Goal: Task Accomplishment & Management: Manage account settings

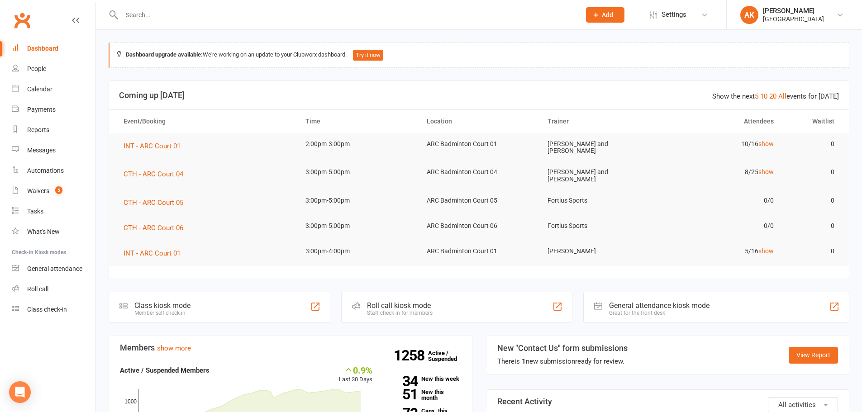
click at [287, 9] on input "text" at bounding box center [346, 15] width 455 height 13
type input "SHIREEN"
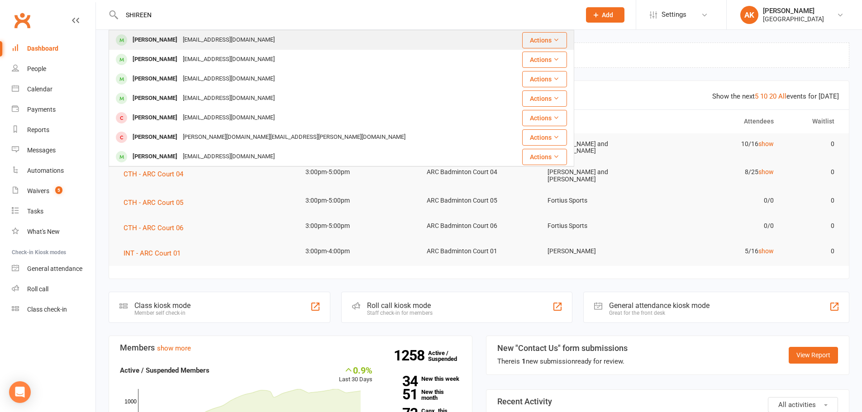
click at [271, 34] on div "[PERSON_NAME] [PERSON_NAME][EMAIL_ADDRESS][PERSON_NAME][DOMAIN_NAME]" at bounding box center [308, 40] width 396 height 19
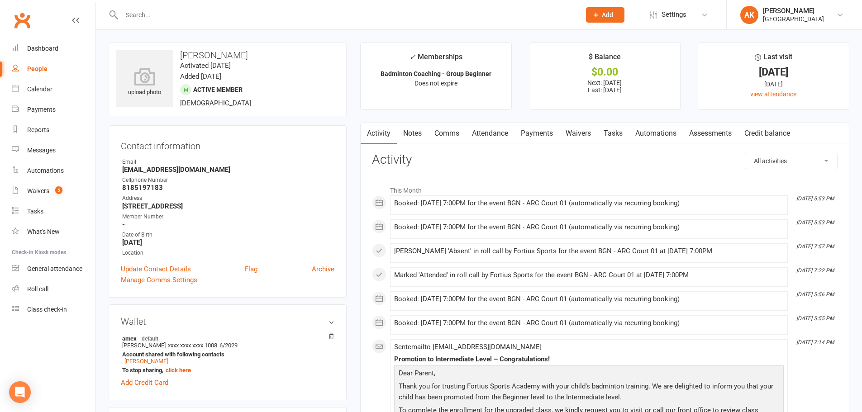
click at [483, 129] on link "Attendance" at bounding box center [490, 133] width 49 height 21
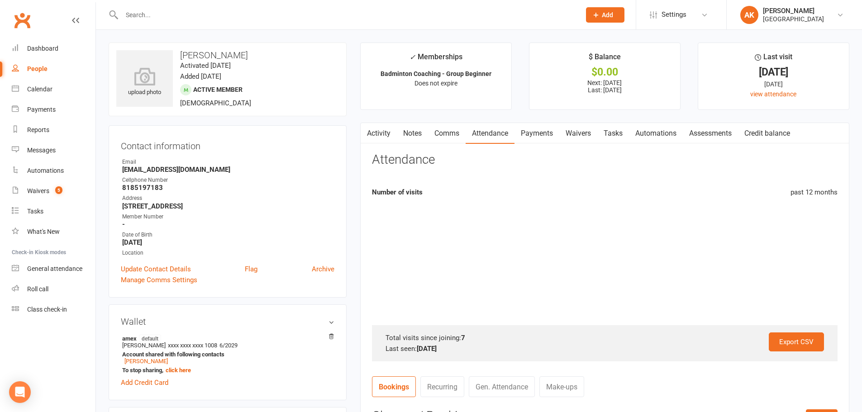
click at [565, 137] on link "Waivers" at bounding box center [579, 133] width 38 height 21
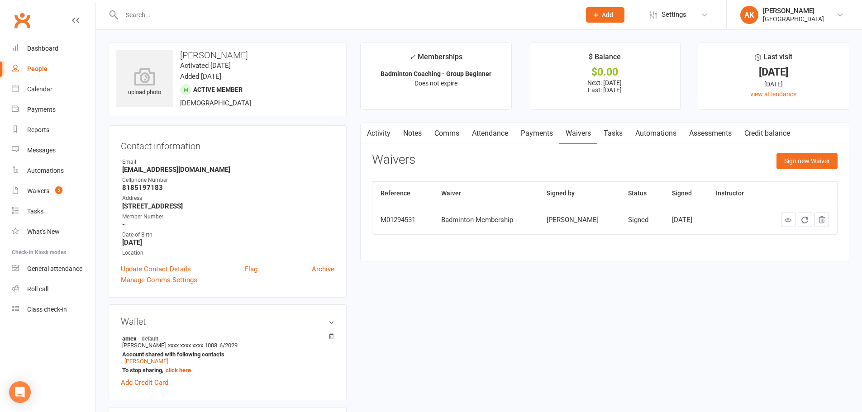
click at [545, 138] on link "Payments" at bounding box center [537, 133] width 45 height 21
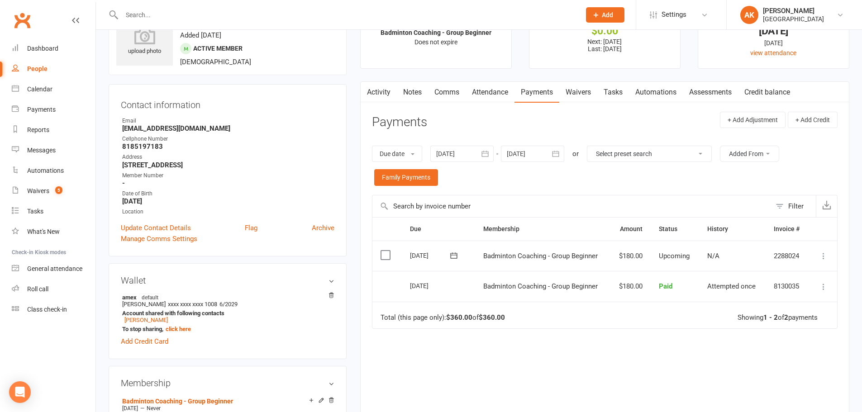
scroll to position [91, 0]
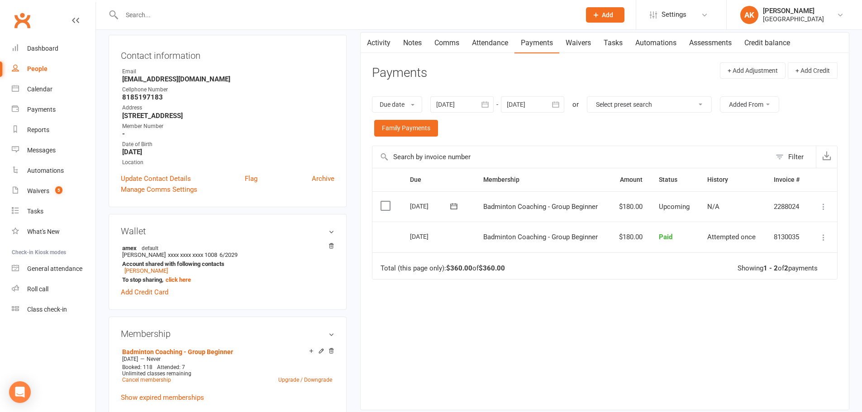
click at [613, 322] on div "Due Contact Membership Amount Status History Invoice # Select this [DATE] [PERS…" at bounding box center [605, 282] width 466 height 229
click at [380, 46] on link "Activity" at bounding box center [379, 43] width 36 height 21
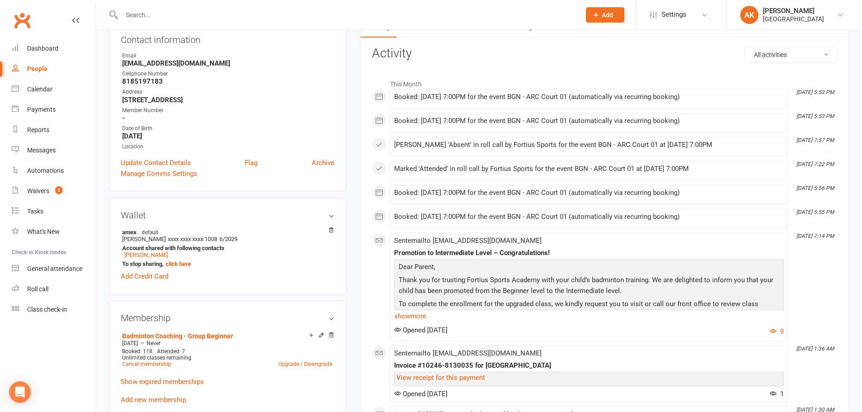
scroll to position [91, 0]
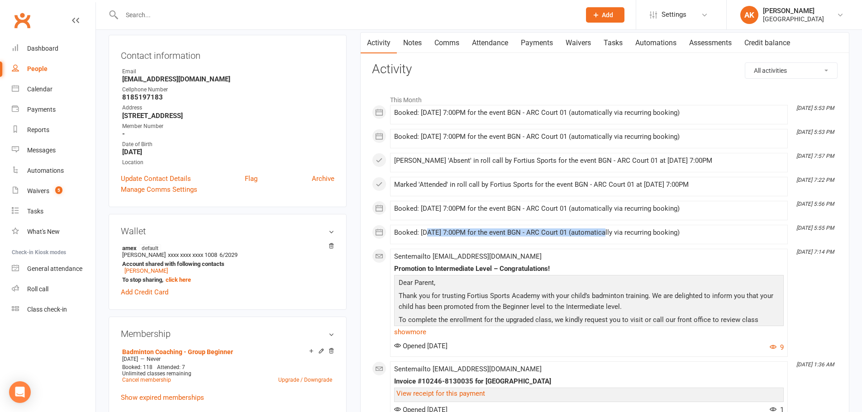
drag, startPoint x: 429, startPoint y: 229, endPoint x: 604, endPoint y: 236, distance: 175.3
click at [604, 236] on div "Booked: [DATE] 7:00PM for the event BGN - ARC Court 01 (automatically via recur…" at bounding box center [589, 233] width 390 height 8
click at [593, 237] on div "Booked: [DATE] 7:00PM for the event BGN - ARC Court 01 (automatically via recur…" at bounding box center [589, 233] width 390 height 8
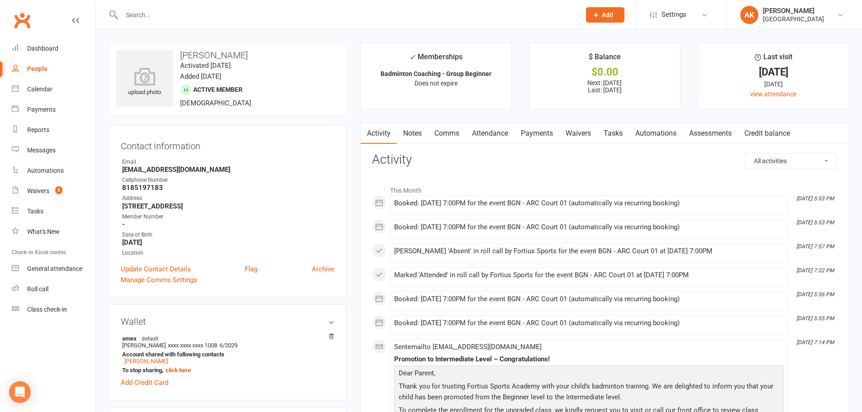
click at [283, 144] on h3 "Contact information" at bounding box center [228, 145] width 214 height 14
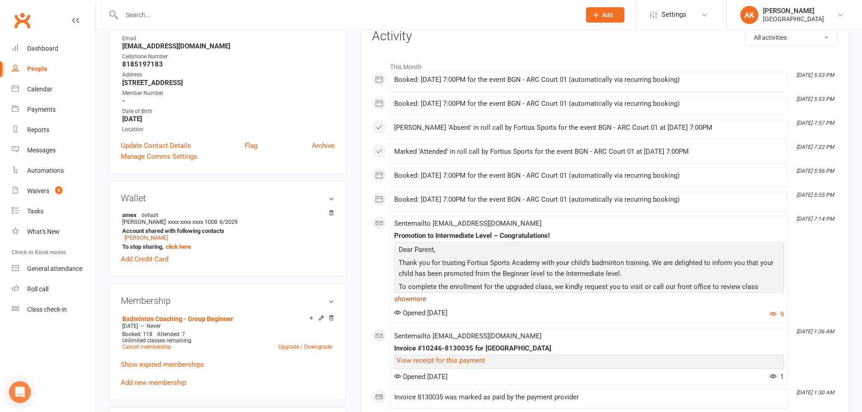
scroll to position [136, 0]
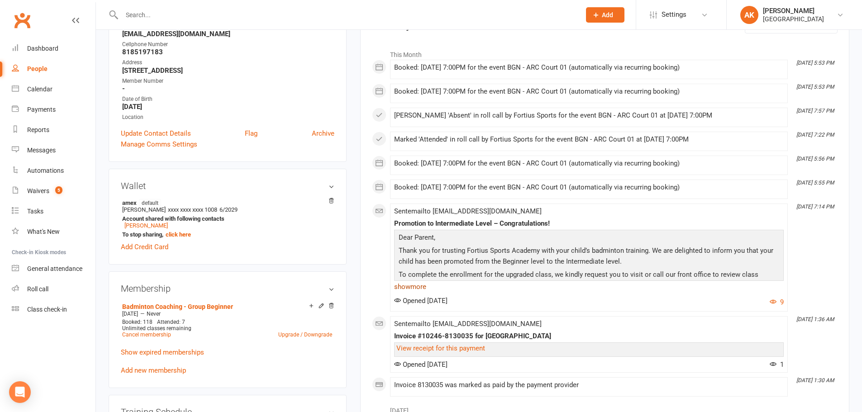
click at [407, 284] on link "show more" at bounding box center [589, 287] width 390 height 13
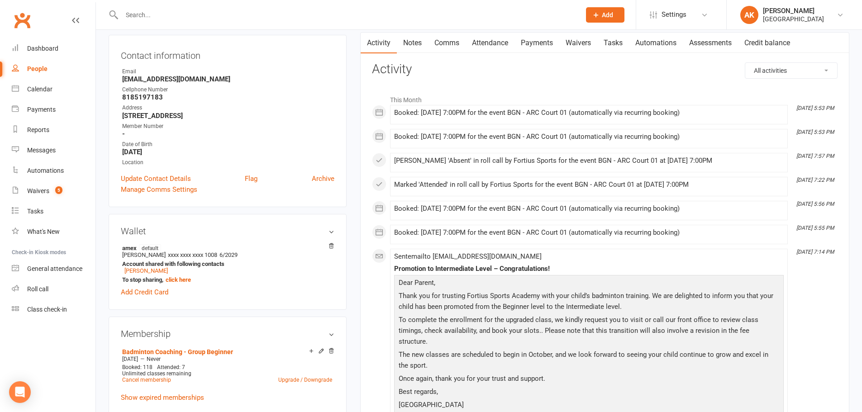
click at [590, 293] on p "Thank you for trusting Fortius Sports Academy with your child’s badminton train…" at bounding box center [589, 303] width 385 height 24
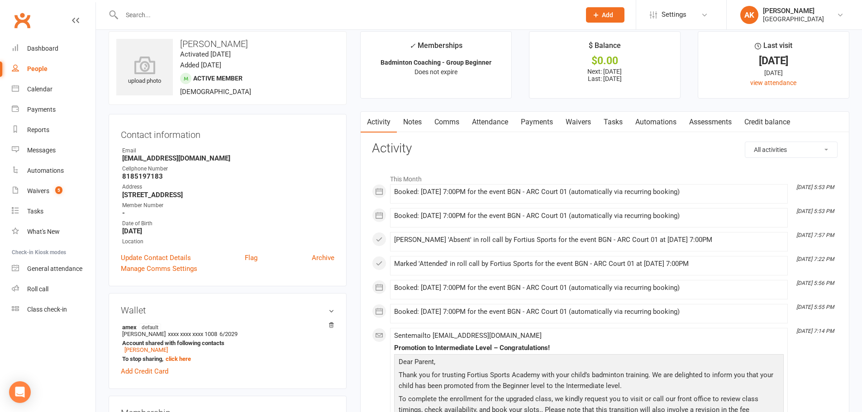
scroll to position [0, 0]
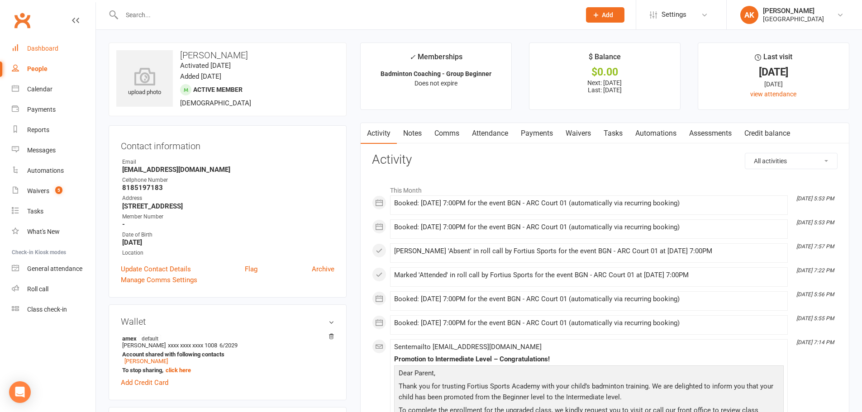
click at [58, 48] on link "Dashboard" at bounding box center [54, 48] width 84 height 20
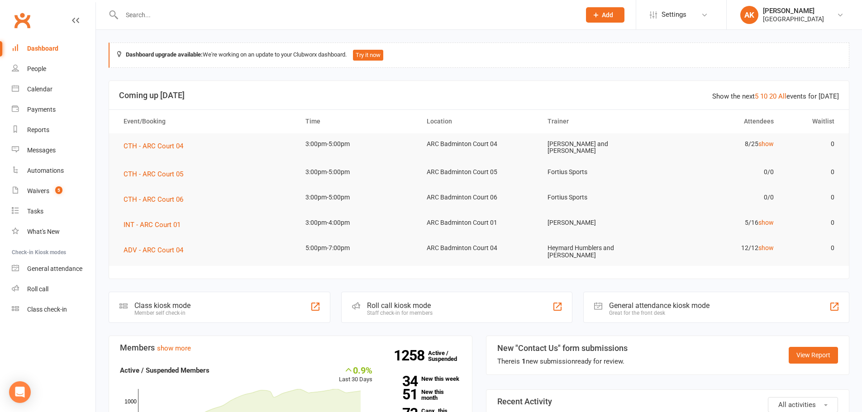
click at [220, 17] on input "text" at bounding box center [346, 15] width 455 height 13
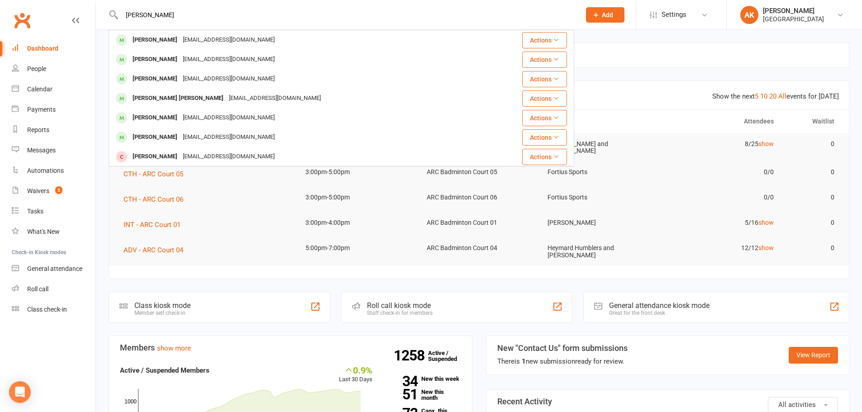
type input "SHIREEN SUNDAR"
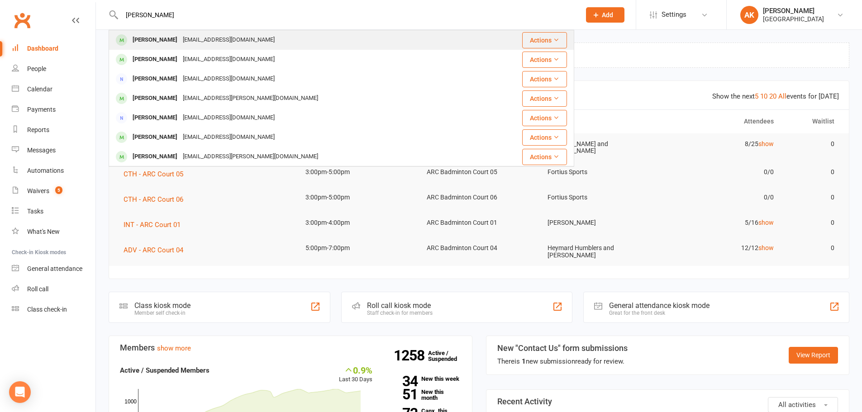
click at [216, 37] on div "sundar.narayanan@gmail.com" at bounding box center [228, 40] width 97 height 13
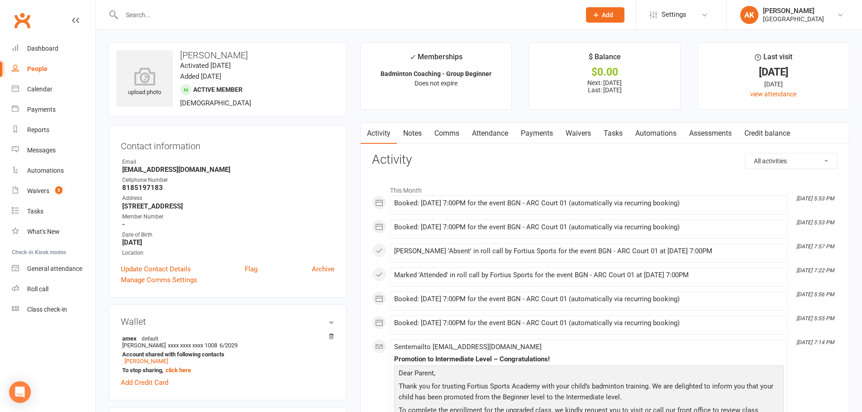
click at [486, 135] on link "Attendance" at bounding box center [490, 133] width 49 height 21
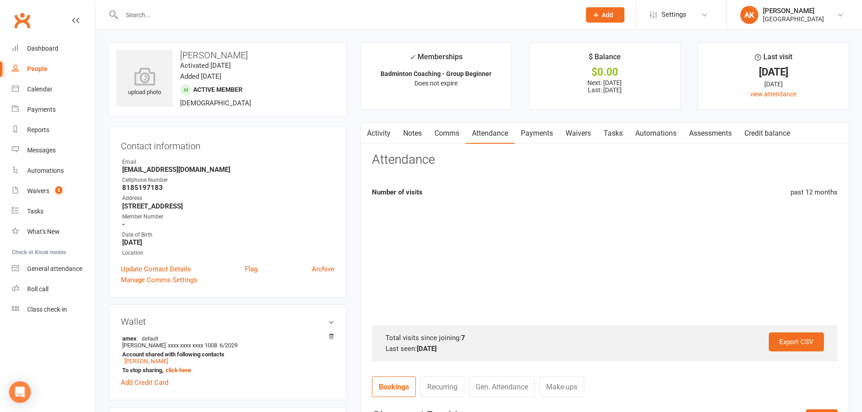
click at [540, 130] on link "Payments" at bounding box center [537, 133] width 45 height 21
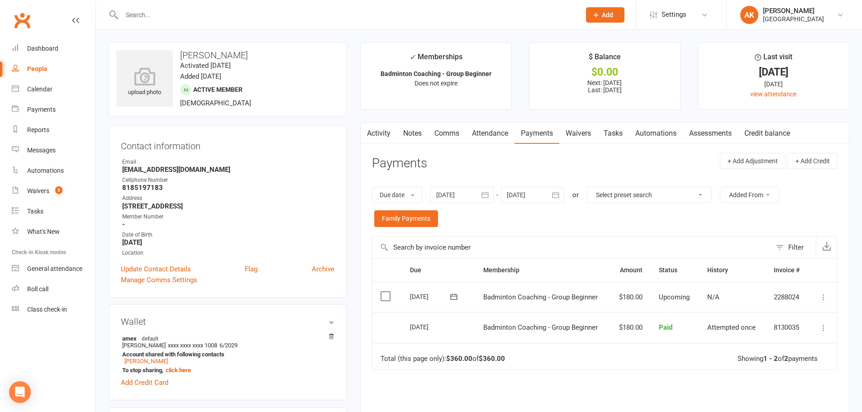
click at [383, 134] on link "Activity" at bounding box center [379, 133] width 36 height 21
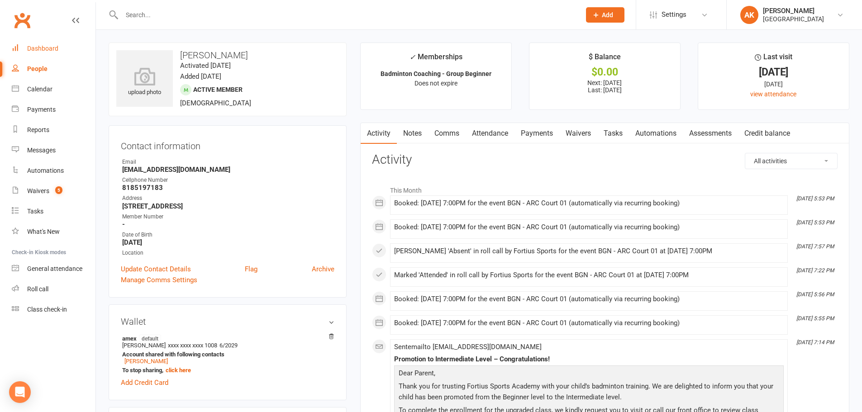
click at [38, 46] on div "Dashboard" at bounding box center [42, 48] width 31 height 7
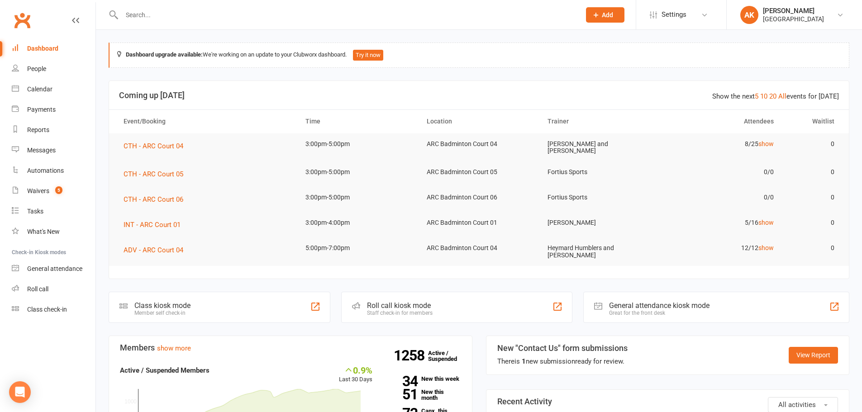
click at [132, 10] on input "text" at bounding box center [346, 15] width 455 height 13
click at [225, 23] on div at bounding box center [342, 14] width 466 height 29
click at [227, 20] on input "text" at bounding box center [346, 15] width 455 height 13
type input "NATHAANYA"
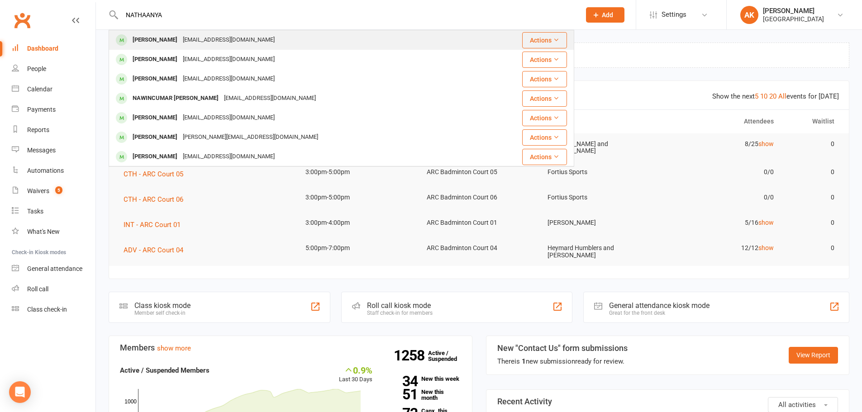
click at [229, 41] on div "kumaresand09@gmail.com" at bounding box center [228, 40] width 97 height 13
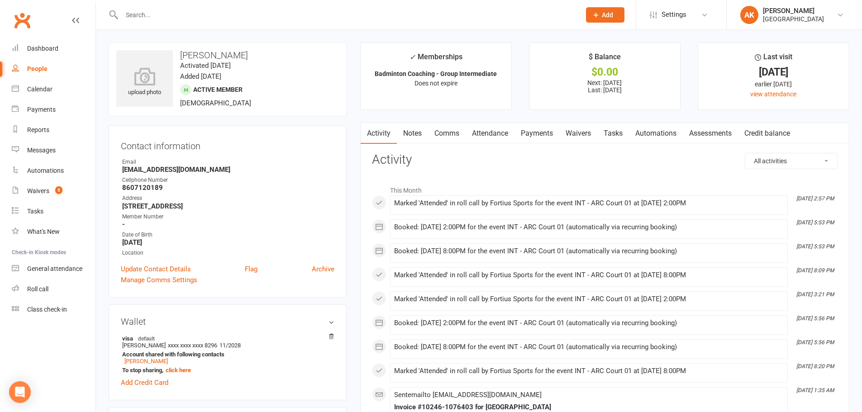
click at [539, 137] on link "Payments" at bounding box center [537, 133] width 45 height 21
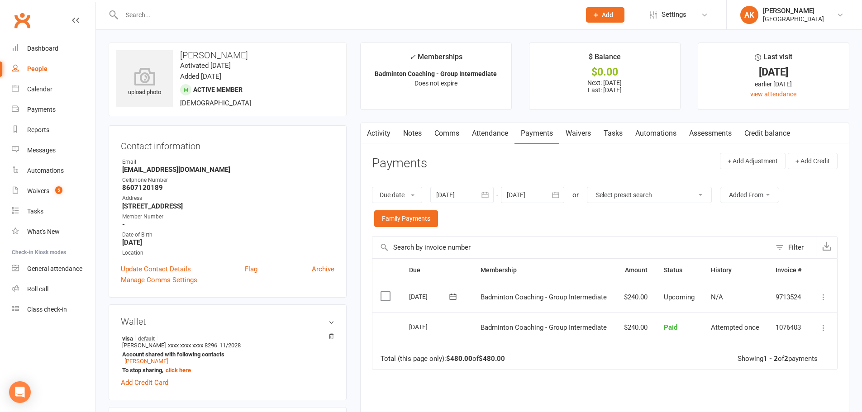
click at [586, 135] on link "Waivers" at bounding box center [579, 133] width 38 height 21
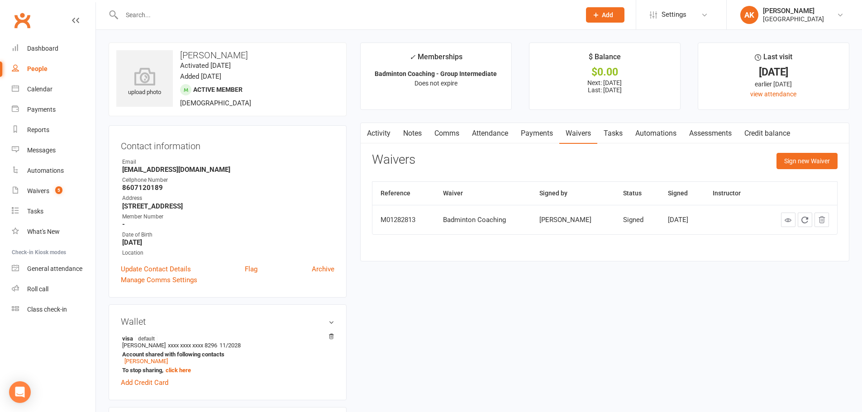
click at [550, 135] on link "Payments" at bounding box center [537, 133] width 45 height 21
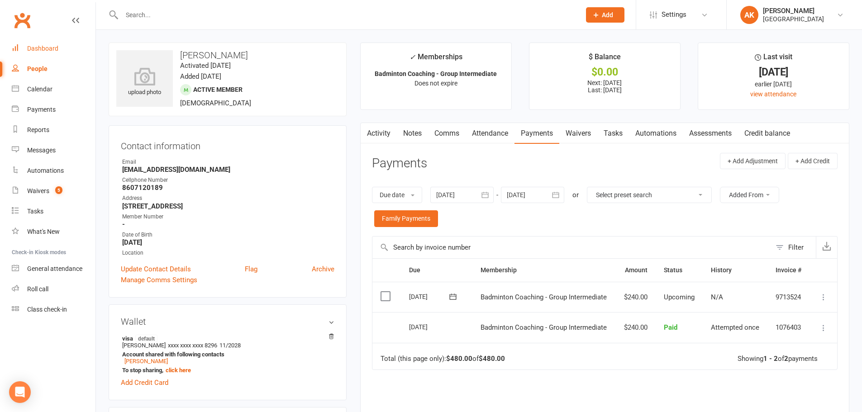
click at [57, 46] on div "Dashboard" at bounding box center [42, 48] width 31 height 7
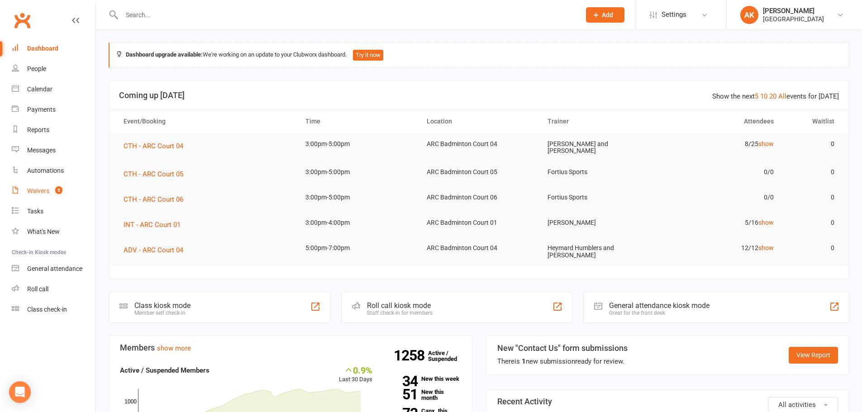
click at [51, 191] on count-badge "5" at bounding box center [57, 190] width 12 height 7
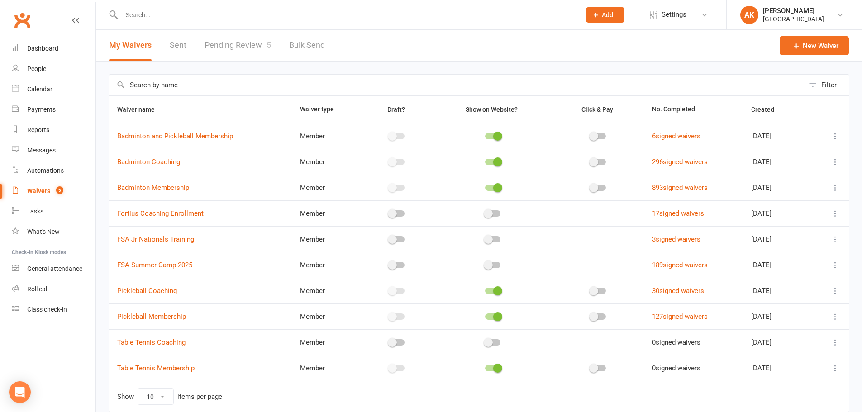
click at [235, 46] on link "Pending Review 5" at bounding box center [238, 45] width 67 height 31
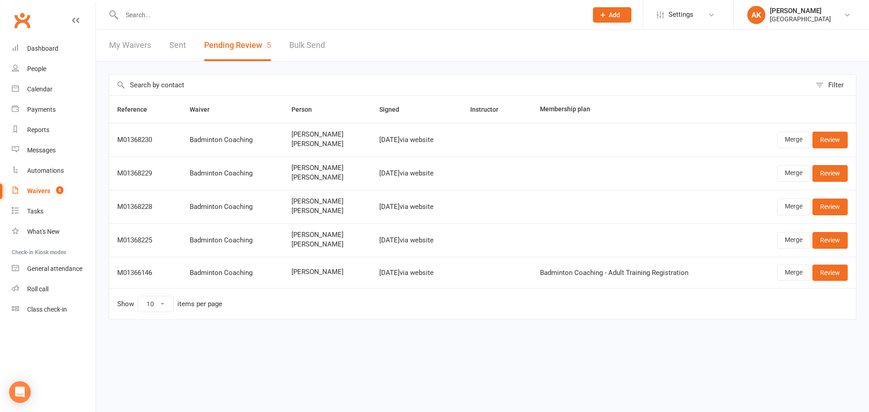
click at [319, 140] on span "[PERSON_NAME]" at bounding box center [328, 144] width 72 height 8
click at [317, 142] on span "[PERSON_NAME]" at bounding box center [328, 144] width 72 height 8
copy span "[PERSON_NAME]"
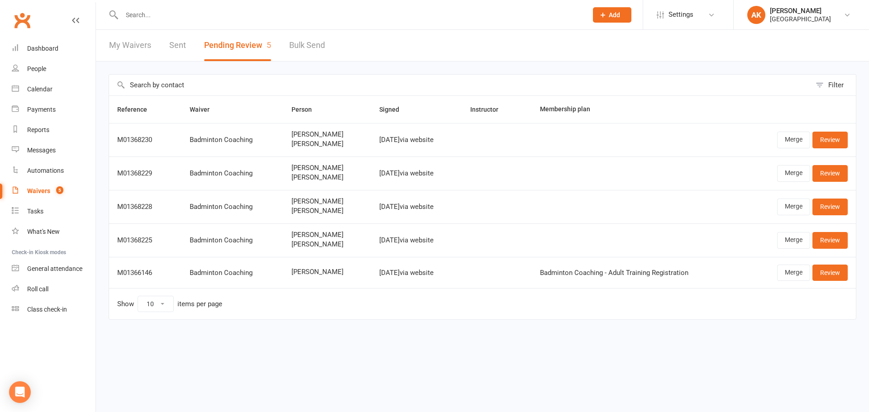
click at [292, 211] on span "[PERSON_NAME]" at bounding box center [328, 211] width 72 height 8
copy span "[PERSON_NAME]"
click at [292, 245] on span "[PERSON_NAME]" at bounding box center [328, 245] width 72 height 8
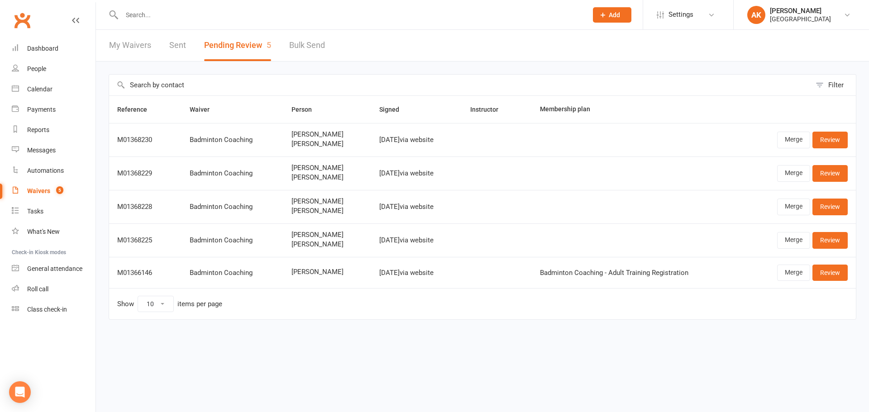
click at [292, 175] on span "[PERSON_NAME]" at bounding box center [328, 178] width 72 height 8
copy span "[PERSON_NAME]"
click at [306, 189] on td "Madhu Vyata Prakhya Vyata" at bounding box center [327, 174] width 88 height 34
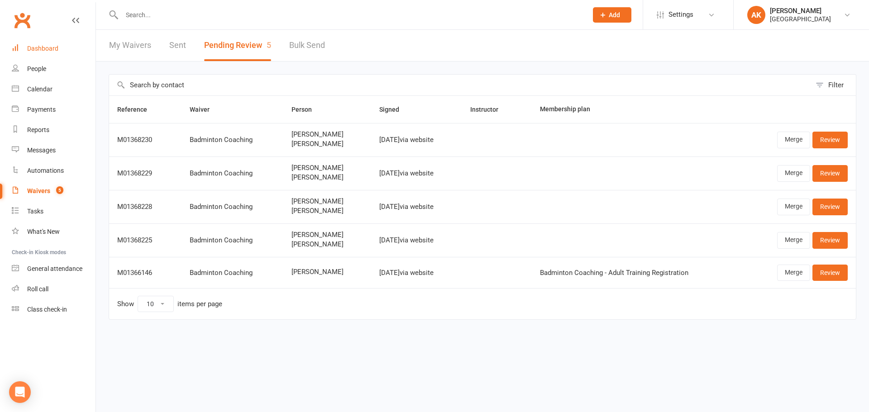
click at [56, 48] on div "Dashboard" at bounding box center [42, 48] width 31 height 7
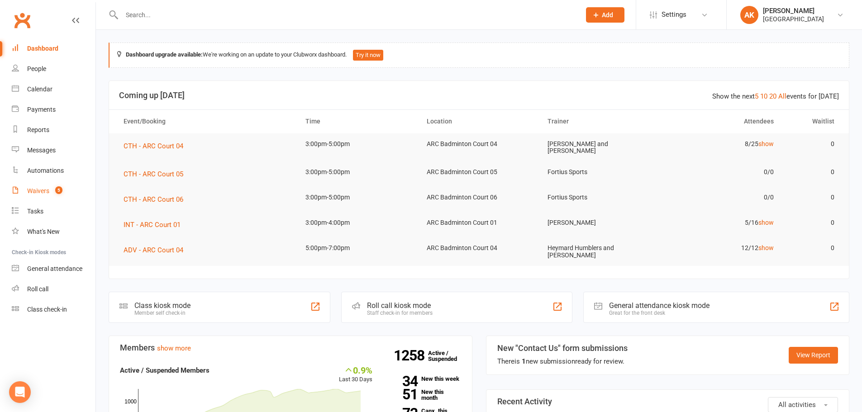
click at [48, 194] on div "Waivers" at bounding box center [38, 190] width 22 height 7
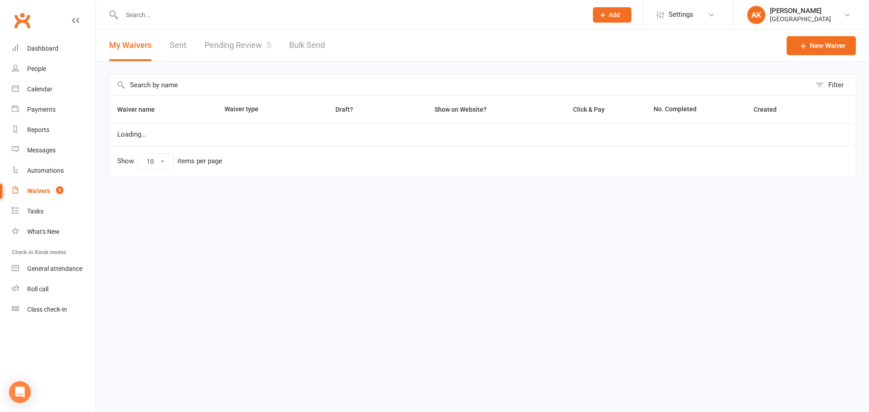
click at [48, 194] on div "Waivers" at bounding box center [38, 190] width 23 height 7
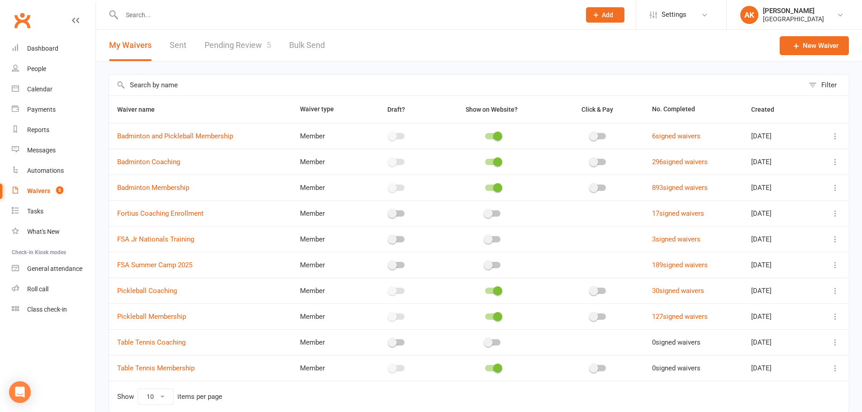
click at [231, 57] on link "Pending Review 5" at bounding box center [238, 45] width 67 height 31
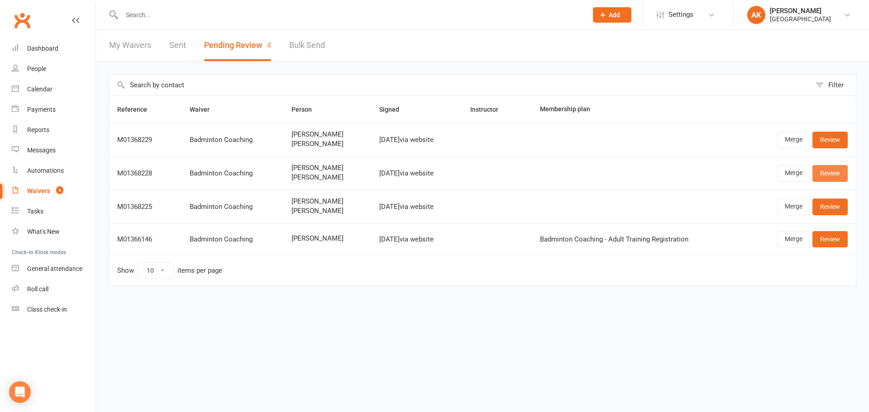
click at [836, 175] on link "Review" at bounding box center [830, 173] width 35 height 16
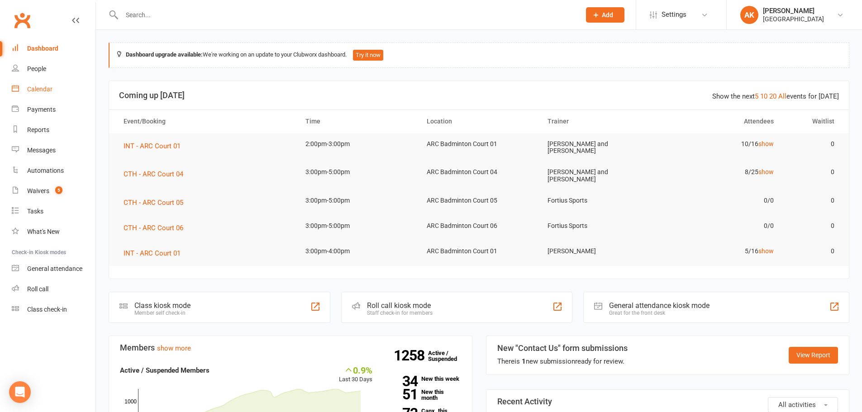
click at [35, 83] on link "Calendar" at bounding box center [54, 89] width 84 height 20
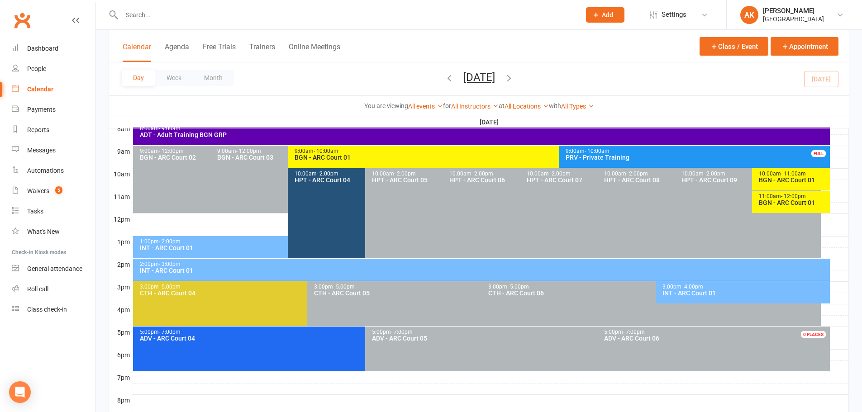
scroll to position [226, 0]
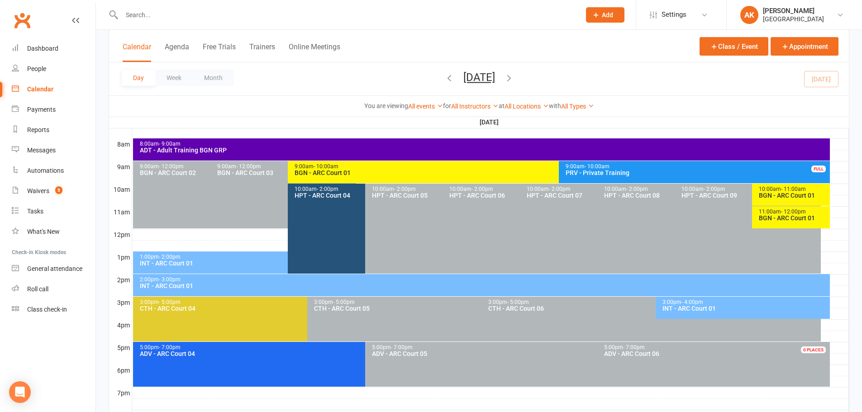
click at [469, 71] on button "Sunday, Oct 12, 2025" at bounding box center [480, 77] width 32 height 13
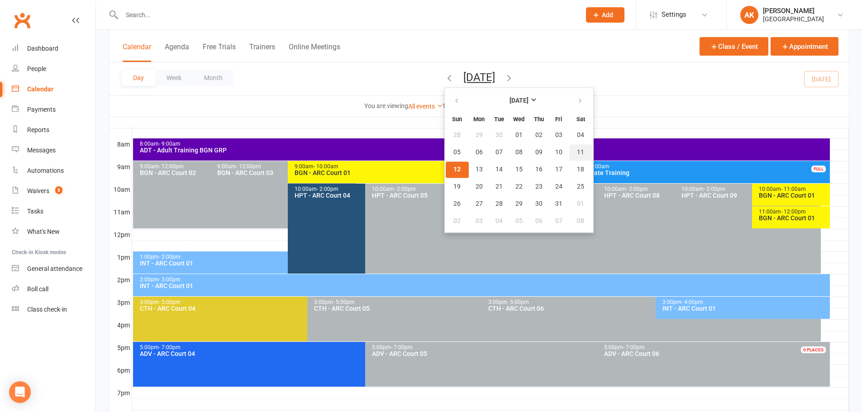
click at [577, 151] on span "11" at bounding box center [580, 152] width 7 height 7
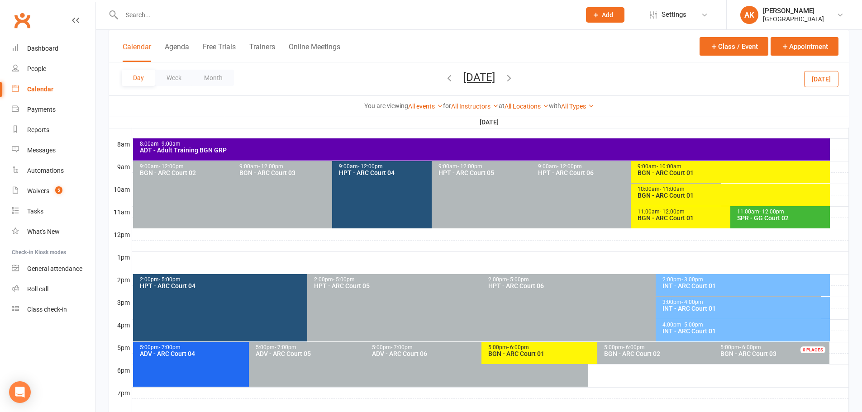
click at [495, 77] on button "Saturday, Oct 11, 2025" at bounding box center [480, 77] width 32 height 13
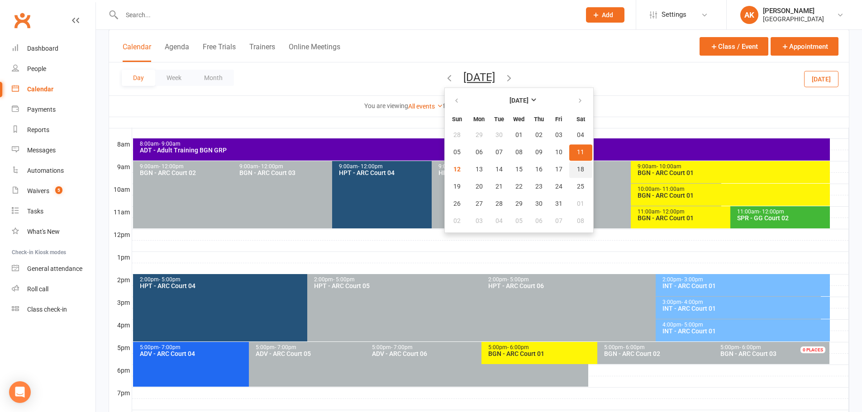
click at [570, 168] on button "18" at bounding box center [581, 170] width 23 height 16
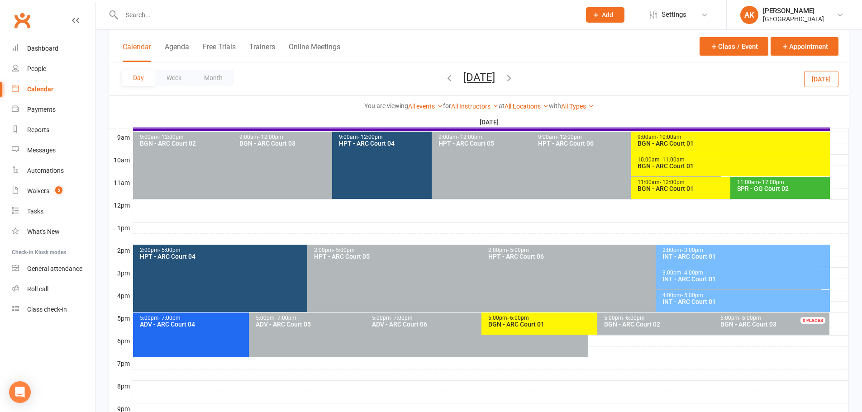
scroll to position [272, 0]
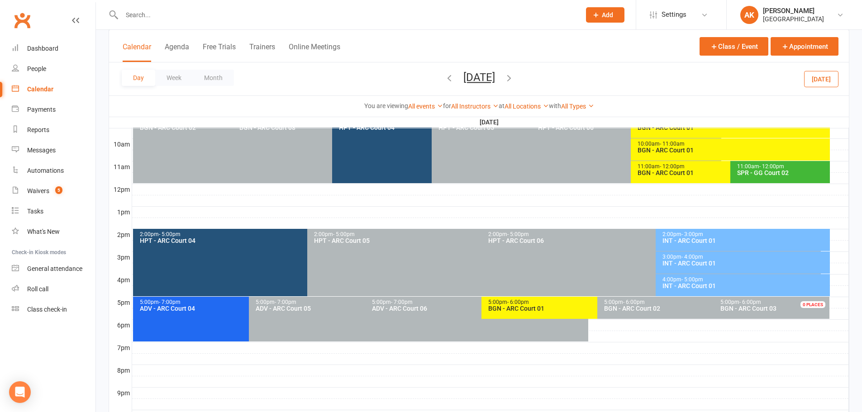
click at [691, 242] on div "INT - ARC Court 01" at bounding box center [745, 241] width 166 height 6
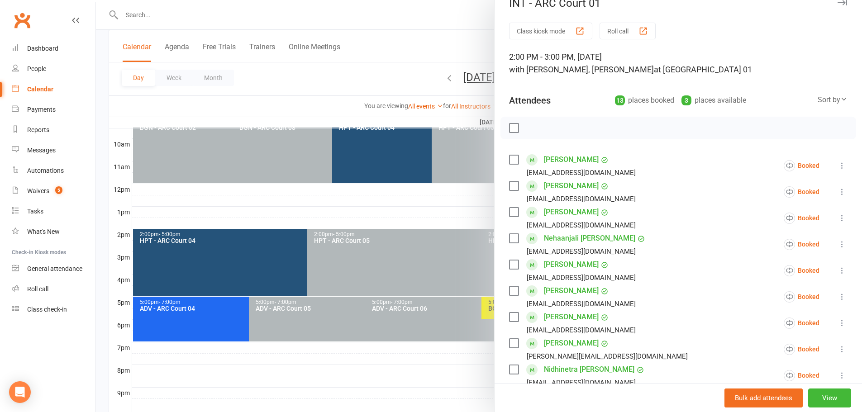
scroll to position [0, 0]
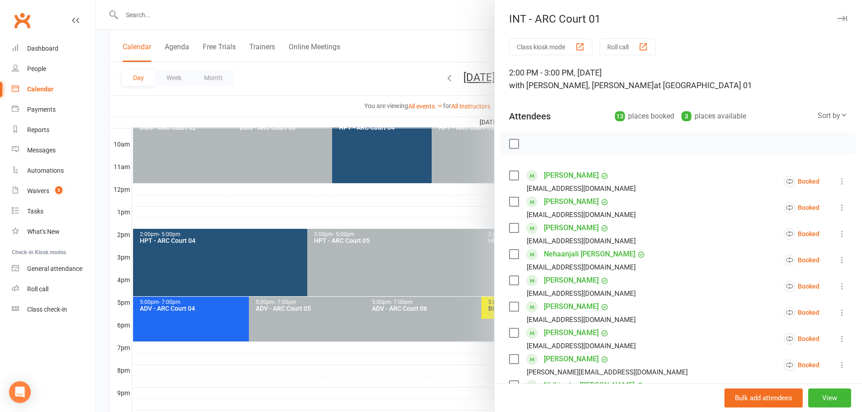
click at [838, 180] on icon at bounding box center [842, 181] width 9 height 9
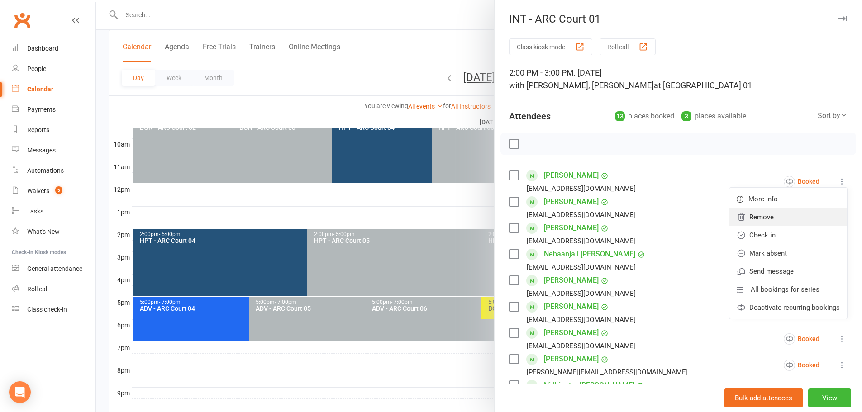
click at [772, 216] on link "Remove" at bounding box center [789, 217] width 118 height 18
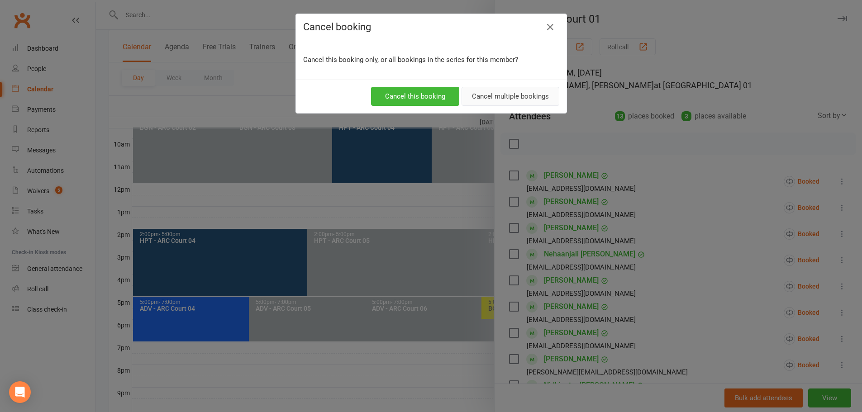
click at [494, 100] on button "Cancel multiple bookings" at bounding box center [511, 96] width 98 height 19
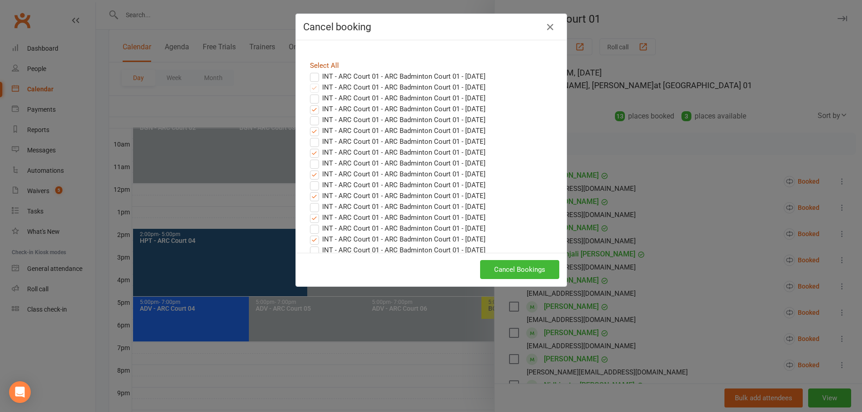
click at [326, 67] on link "Select All" at bounding box center [324, 66] width 29 height 8
click at [509, 268] on button "Cancel Bookings" at bounding box center [519, 269] width 79 height 19
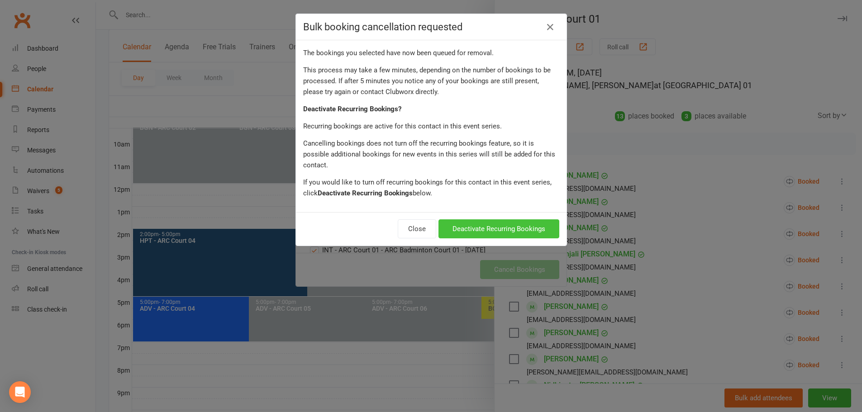
click at [507, 225] on button "Deactivate Recurring Bookings" at bounding box center [499, 229] width 121 height 19
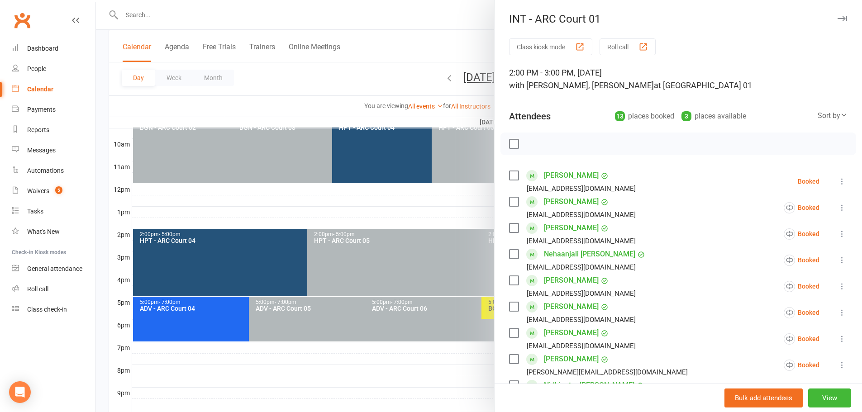
click at [451, 33] on div at bounding box center [479, 206] width 766 height 412
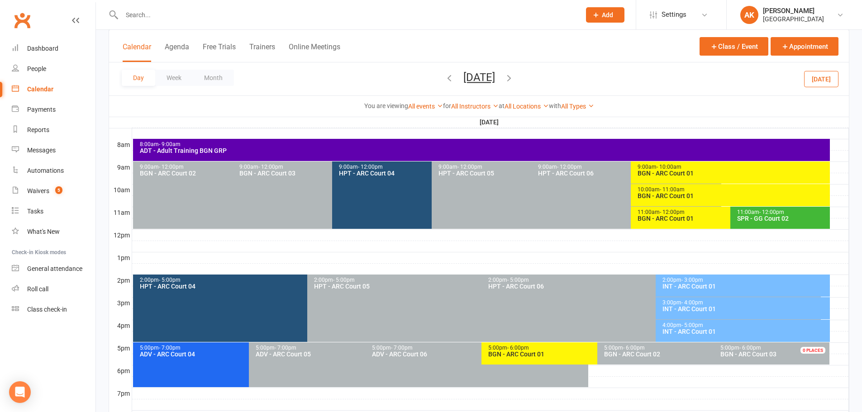
scroll to position [226, 0]
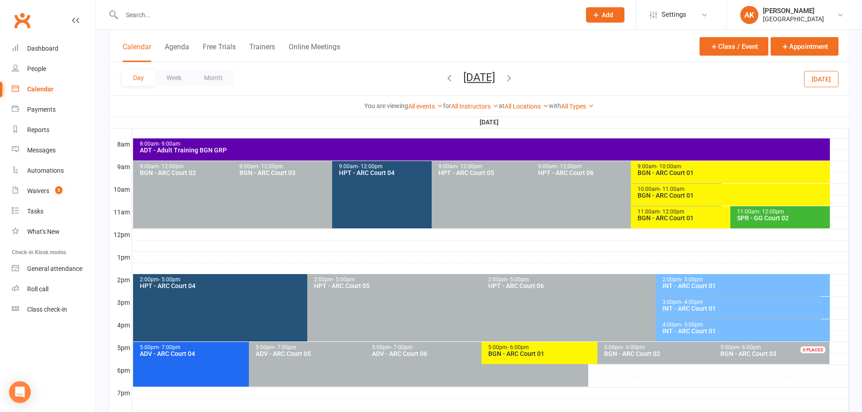
click at [690, 290] on div "2:00pm - 3:00pm INT - ARC Court 01" at bounding box center [743, 285] width 174 height 22
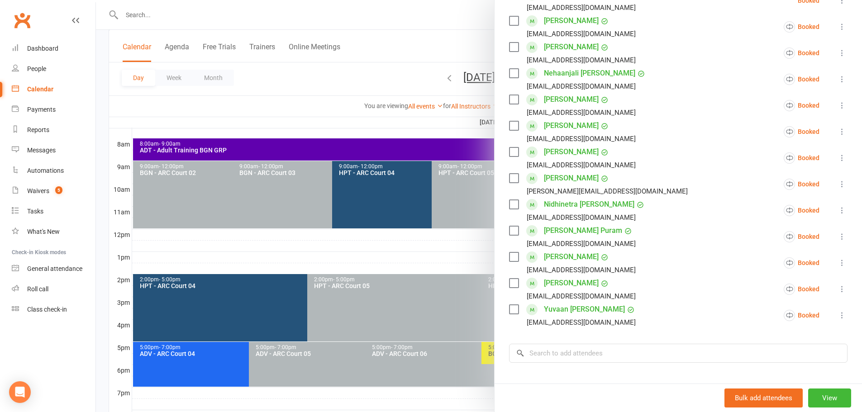
scroll to position [45, 0]
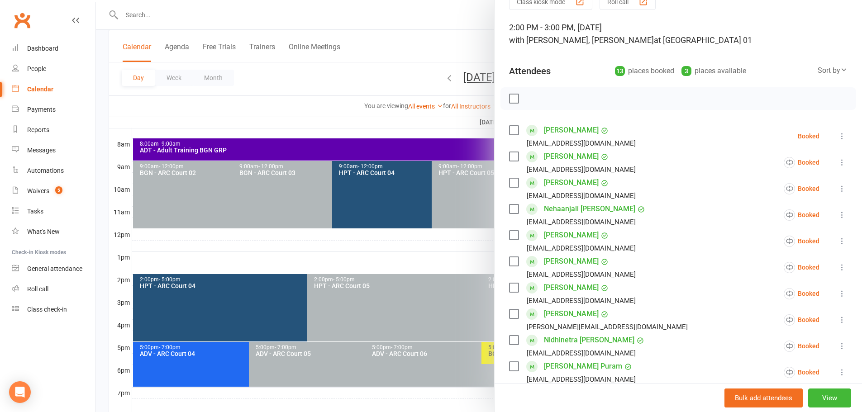
click at [839, 140] on div "Class kiosk mode Roll call 2:00 PM - 3:00 PM, Saturday, October, 18, 2025 with …" at bounding box center [679, 310] width 368 height 634
click at [838, 136] on icon at bounding box center [842, 136] width 9 height 9
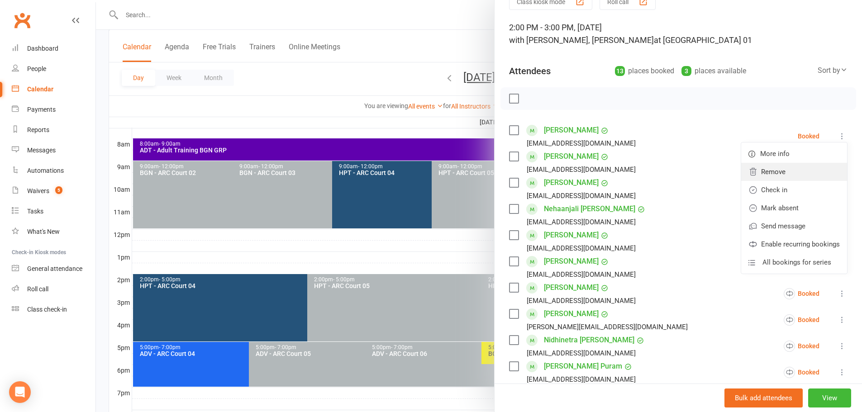
click at [791, 168] on link "Remove" at bounding box center [795, 172] width 106 height 18
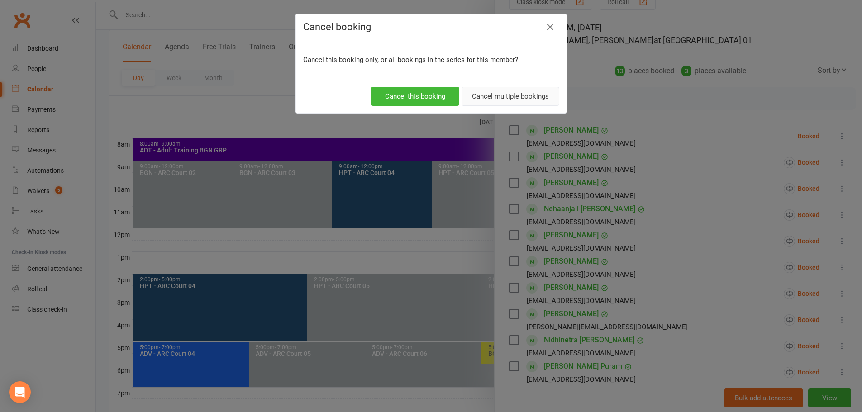
click at [500, 92] on button "Cancel multiple bookings" at bounding box center [511, 96] width 98 height 19
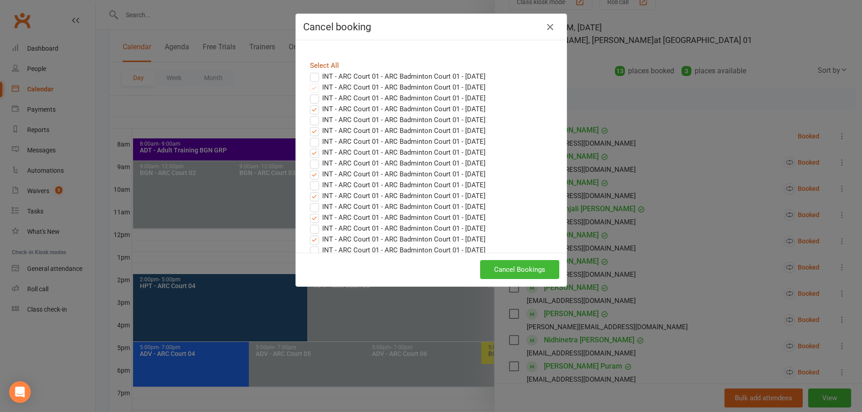
click at [317, 66] on link "Select All" at bounding box center [324, 66] width 29 height 8
click at [496, 272] on button "Cancel Bookings" at bounding box center [519, 269] width 79 height 19
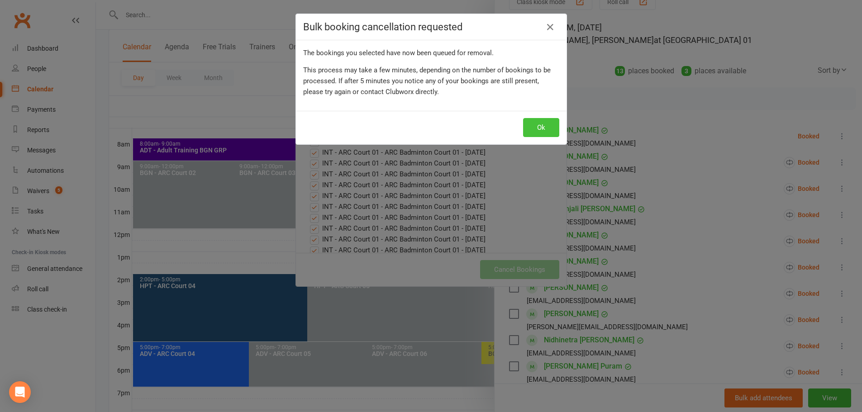
click at [526, 127] on button "Ok" at bounding box center [541, 127] width 36 height 19
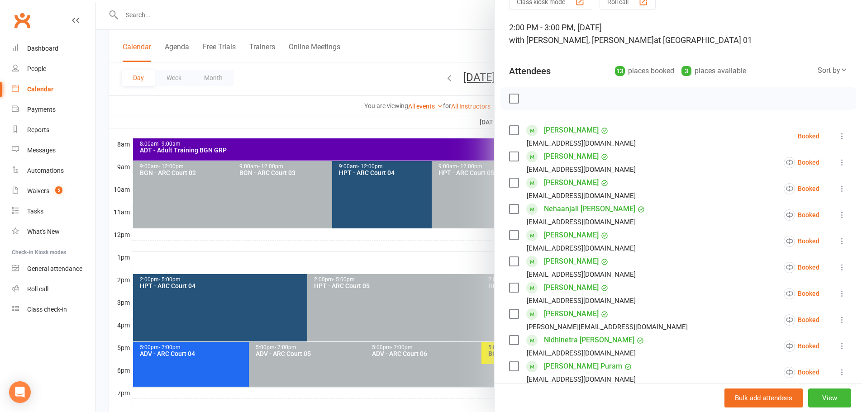
click at [425, 38] on div at bounding box center [479, 206] width 766 height 412
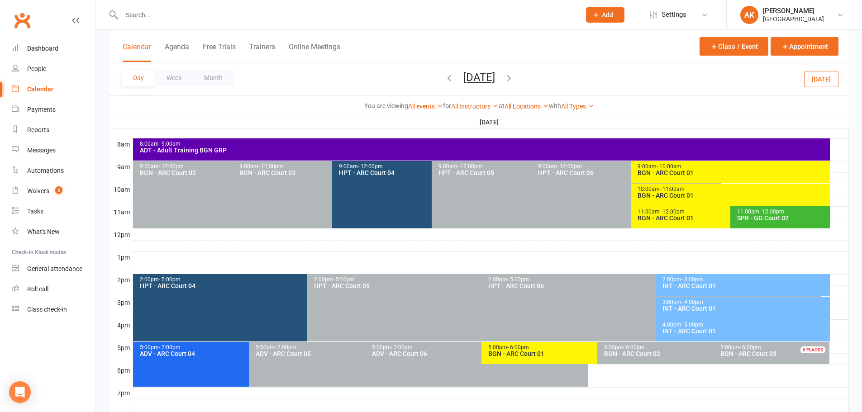
click at [689, 283] on div "INT - ARC Court 01" at bounding box center [745, 286] width 166 height 6
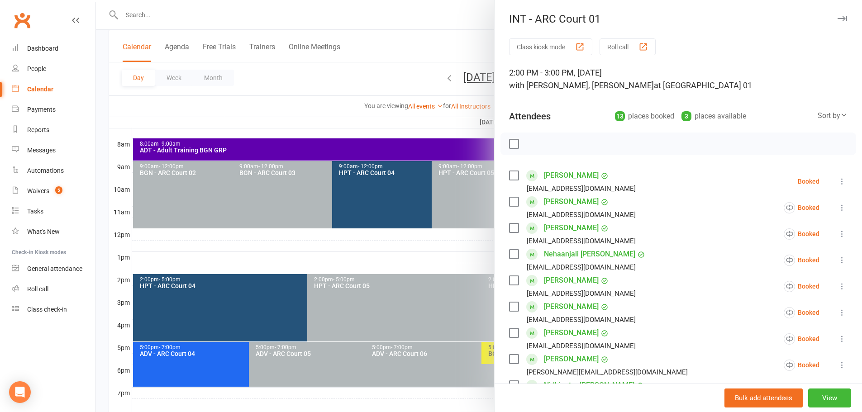
click at [838, 183] on icon at bounding box center [842, 181] width 9 height 9
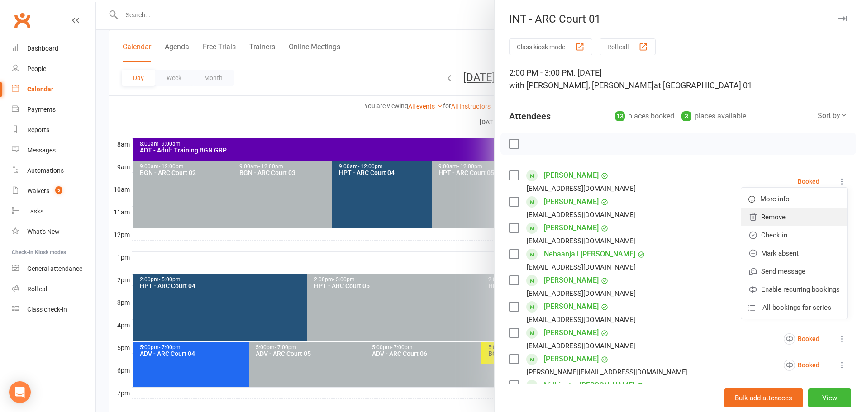
click at [771, 218] on link "Remove" at bounding box center [795, 217] width 106 height 18
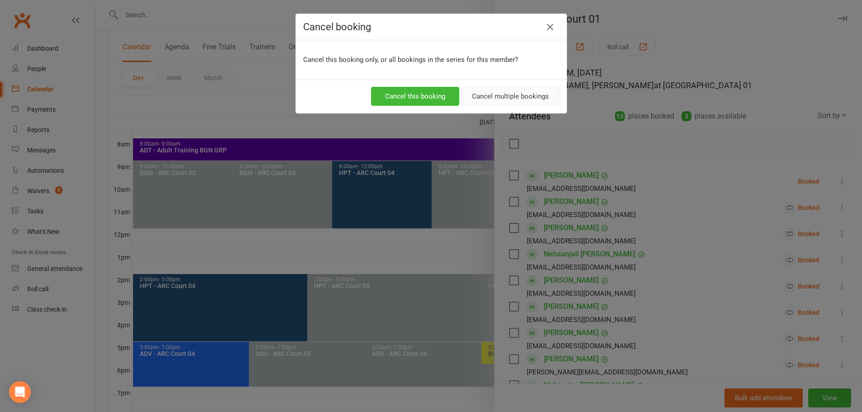
click at [488, 94] on button "Cancel multiple bookings" at bounding box center [511, 96] width 98 height 19
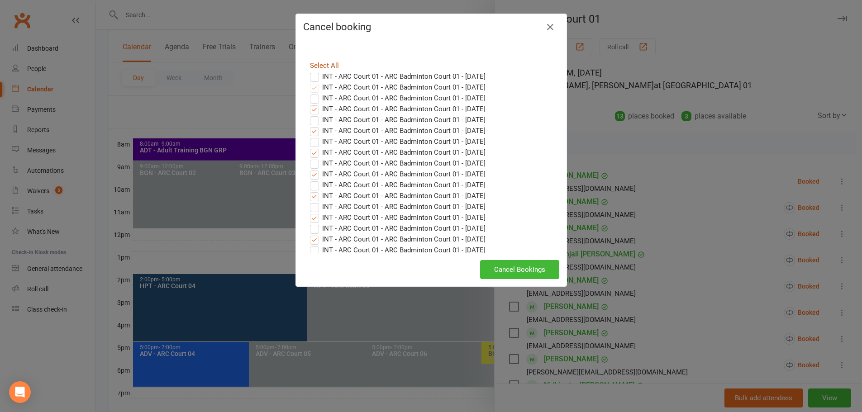
click at [318, 66] on link "Select All" at bounding box center [324, 66] width 29 height 8
click at [507, 269] on button "Cancel Bookings" at bounding box center [519, 269] width 79 height 19
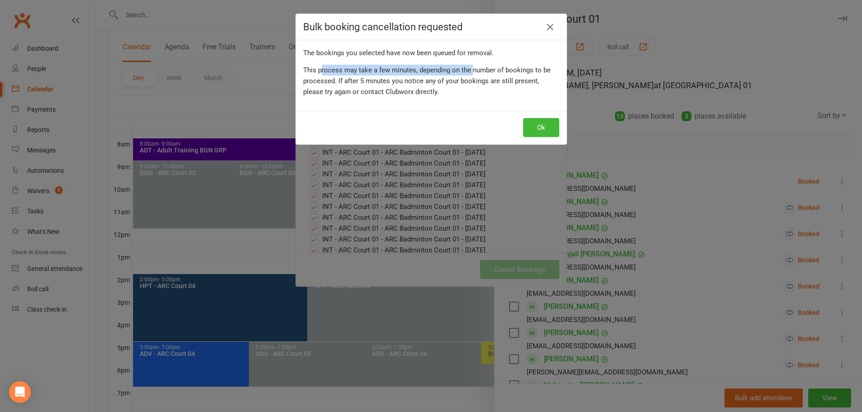
drag, startPoint x: 316, startPoint y: 71, endPoint x: 469, endPoint y: 69, distance: 152.1
click at [469, 69] on div "This process may take a few minutes, depending on the number of bookings to be …" at bounding box center [431, 81] width 256 height 33
click at [527, 128] on button "Ok" at bounding box center [541, 127] width 36 height 19
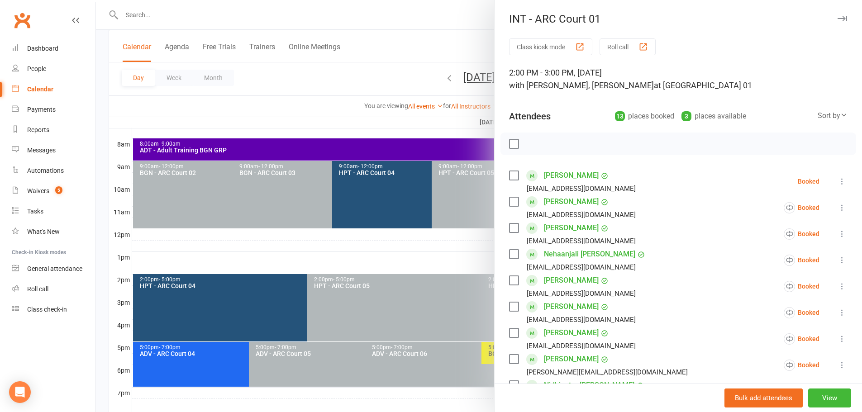
click at [431, 12] on div at bounding box center [479, 206] width 766 height 412
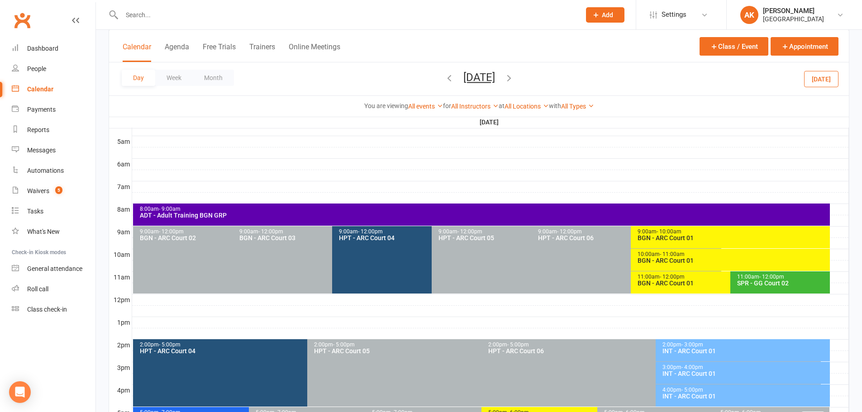
scroll to position [181, 0]
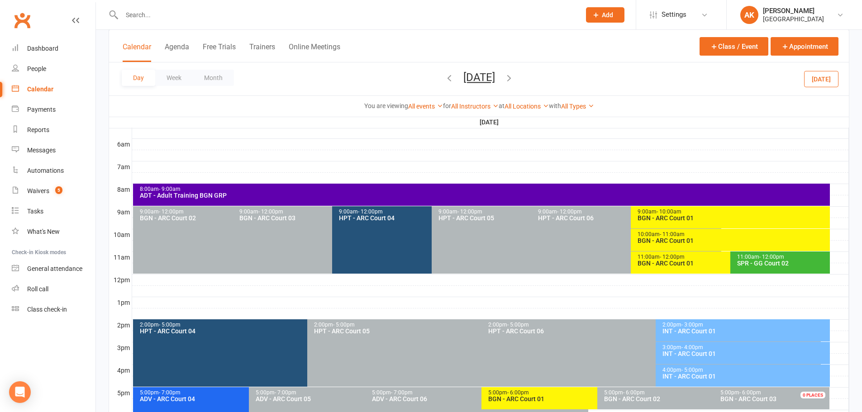
click at [690, 335] on div "2:00pm - 3:00pm INT - ARC Court 01" at bounding box center [743, 331] width 174 height 22
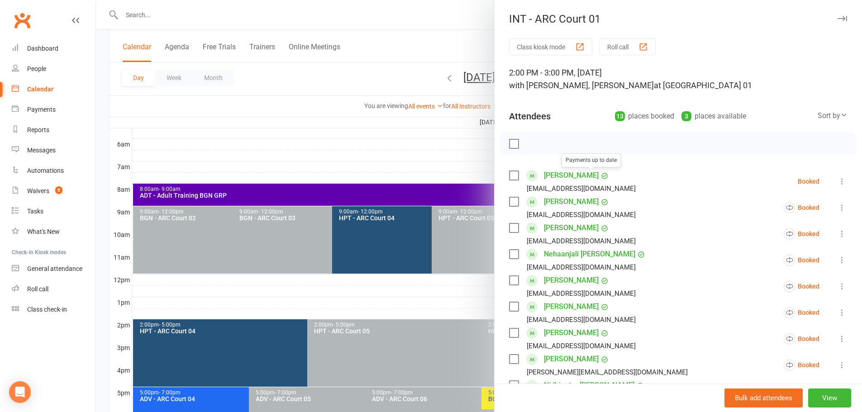
click at [471, 37] on div at bounding box center [479, 206] width 766 height 412
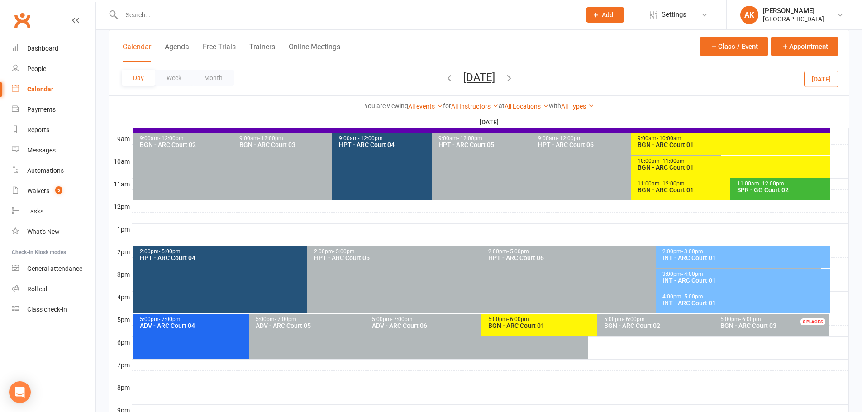
scroll to position [272, 0]
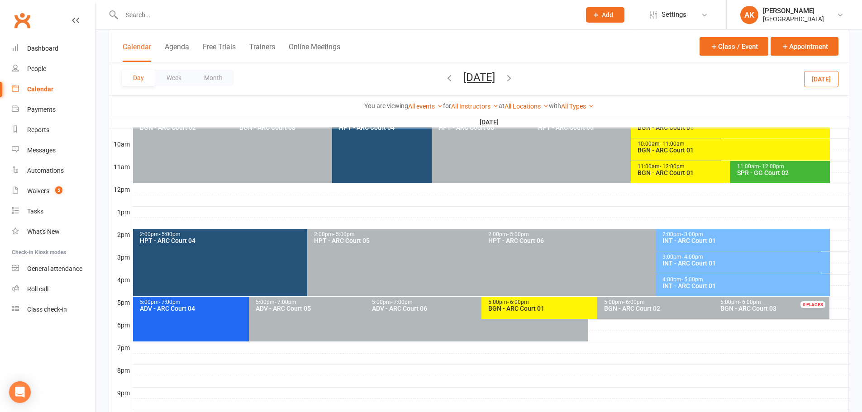
click at [514, 80] on icon "button" at bounding box center [509, 78] width 10 height 10
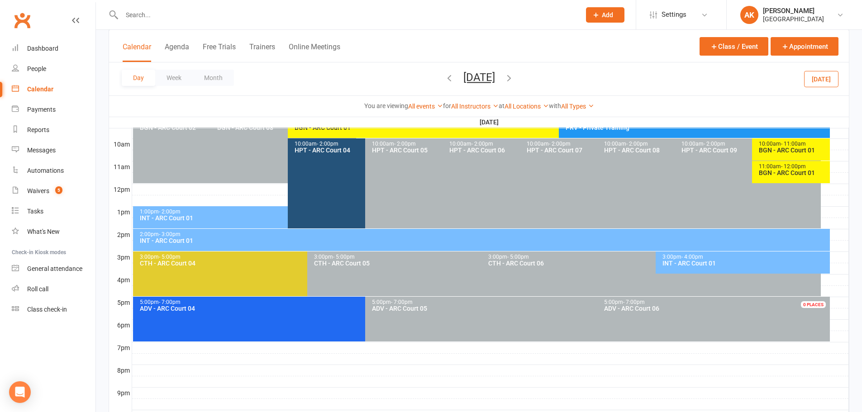
click at [685, 255] on span "- 4:00pm" at bounding box center [693, 257] width 22 height 6
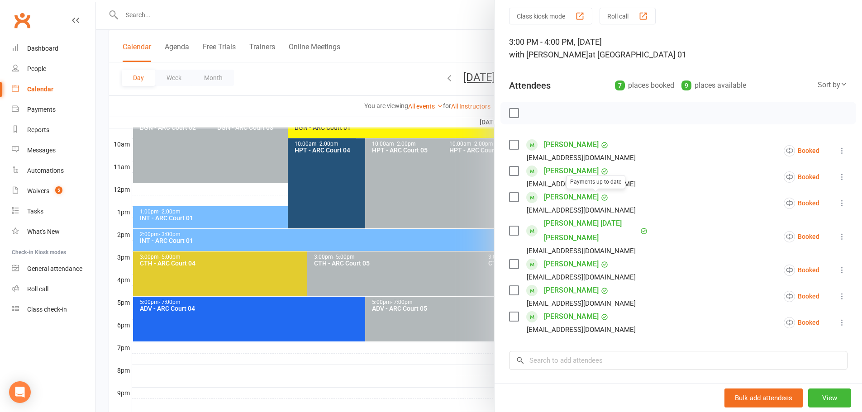
scroll to position [45, 0]
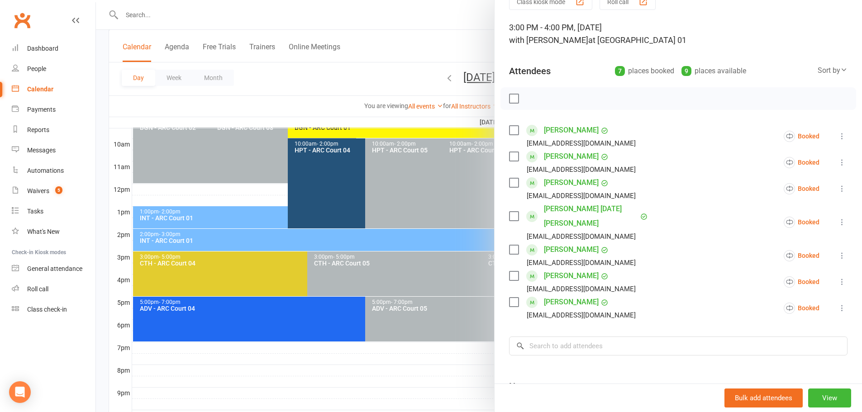
click at [444, 37] on div at bounding box center [479, 206] width 766 height 412
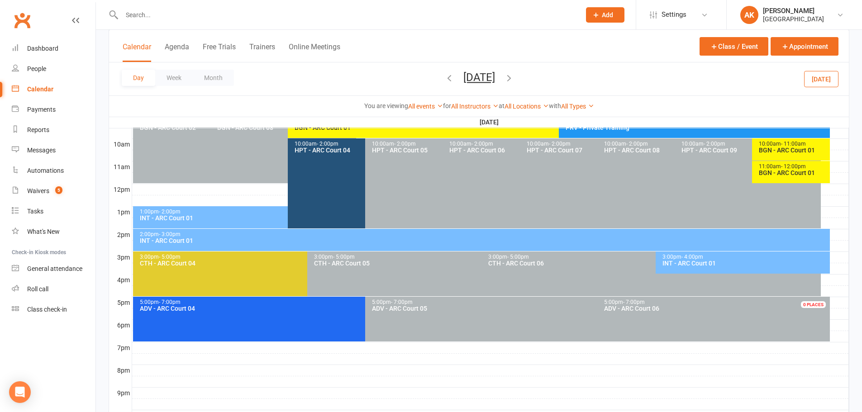
click at [273, 233] on div "2:00pm - 3:00pm" at bounding box center [483, 235] width 689 height 6
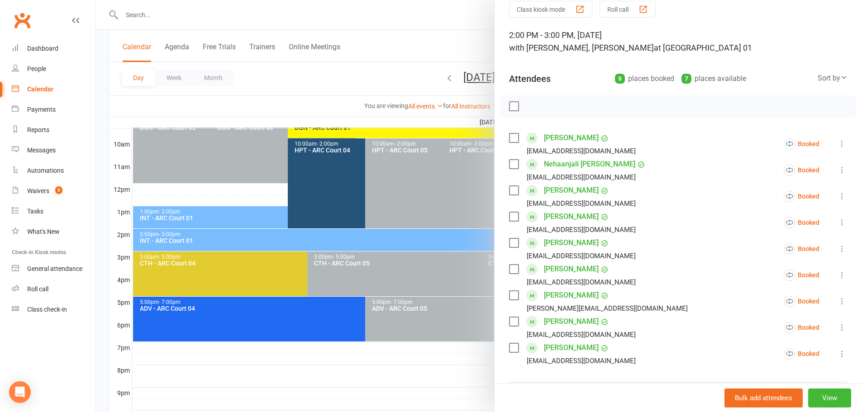
scroll to position [0, 0]
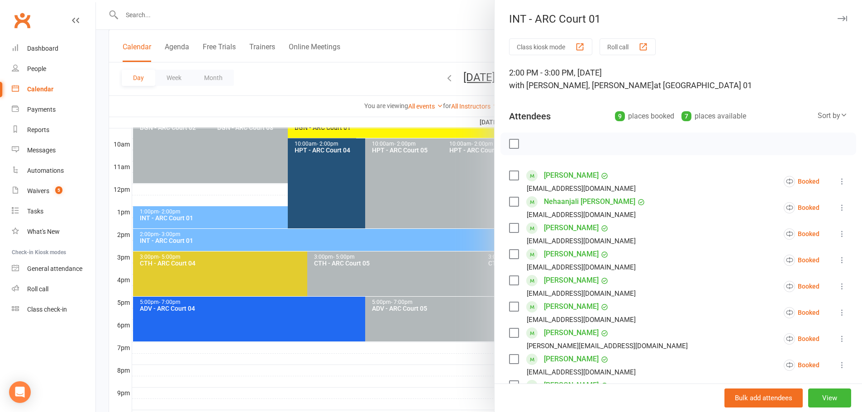
click at [383, 14] on div at bounding box center [479, 206] width 766 height 412
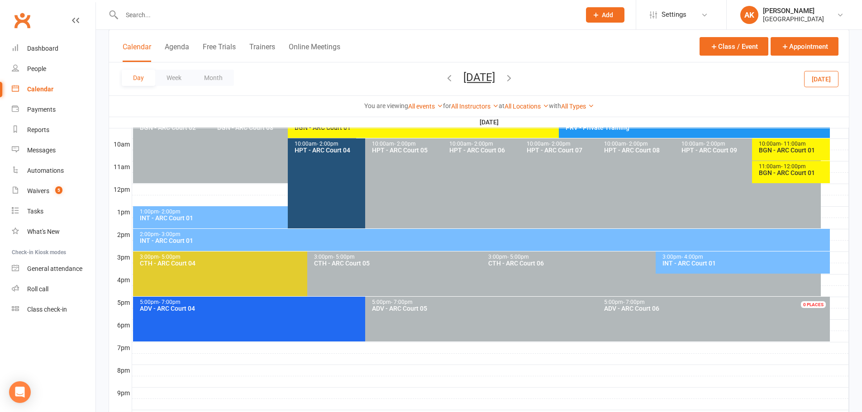
click at [736, 265] on div "INT - ARC Court 01" at bounding box center [745, 263] width 166 height 6
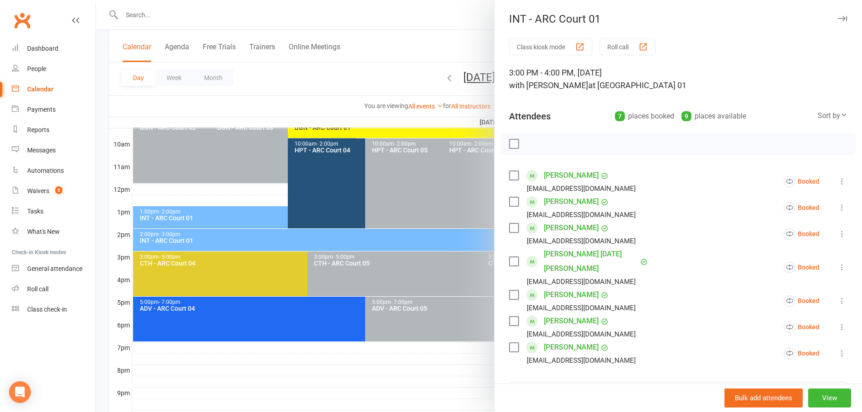
click at [436, 29] on div at bounding box center [479, 206] width 766 height 412
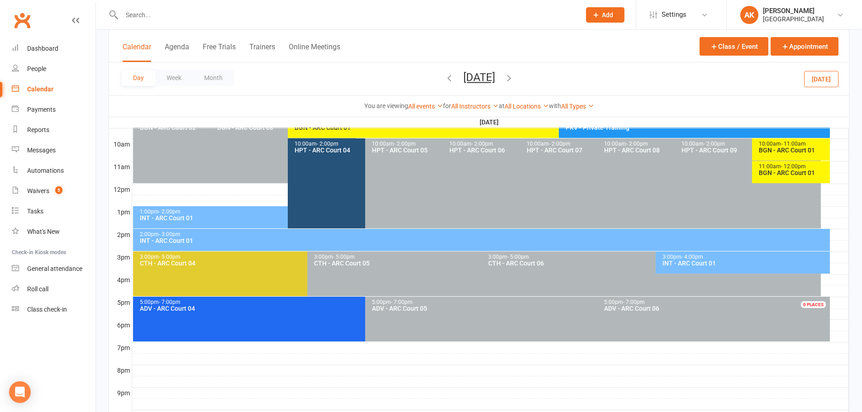
click at [464, 77] on button "Sunday, Oct 19, 2025" at bounding box center [480, 77] width 32 height 13
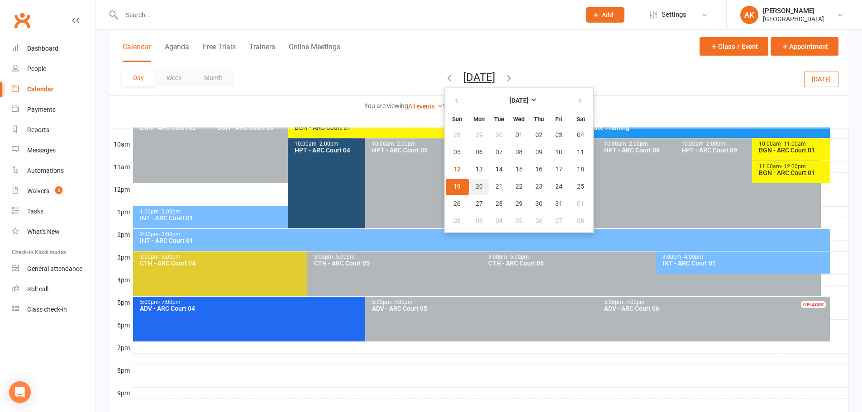
click at [476, 188] on span "20" at bounding box center [479, 186] width 7 height 7
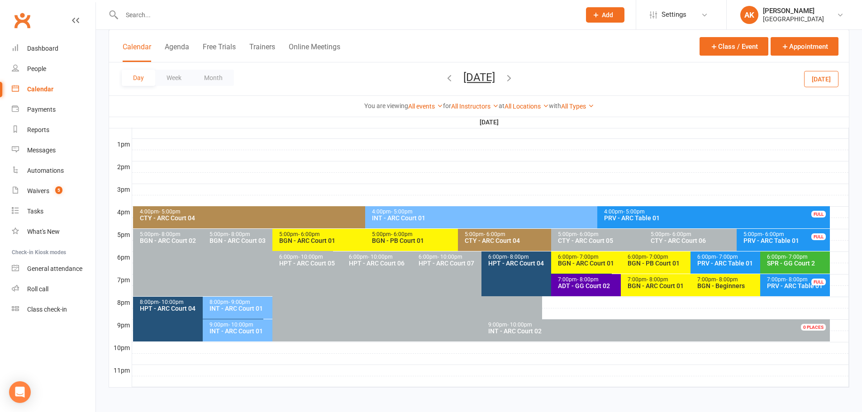
scroll to position [341, 0]
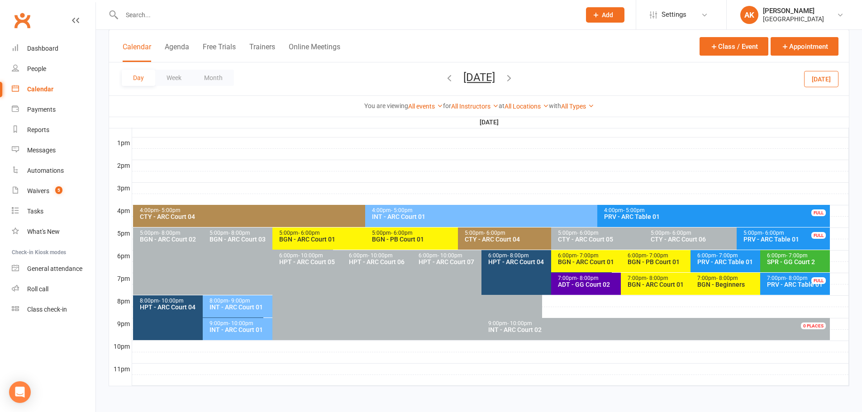
click at [478, 80] on button "Monday, Oct 20, 2025" at bounding box center [480, 77] width 32 height 13
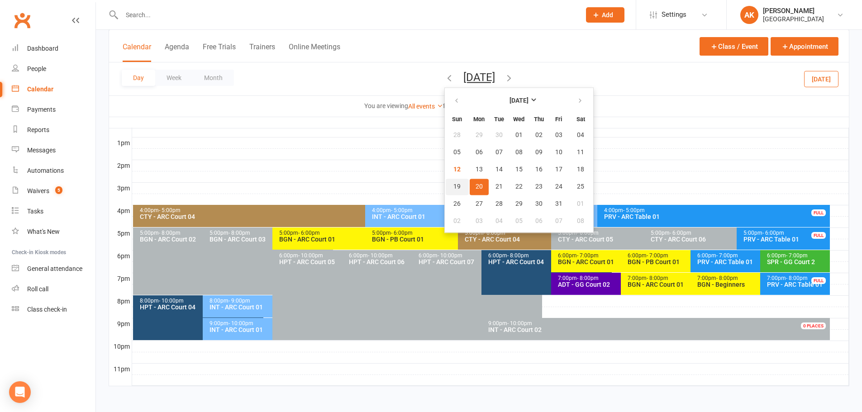
click at [454, 188] on span "19" at bounding box center [457, 186] width 7 height 7
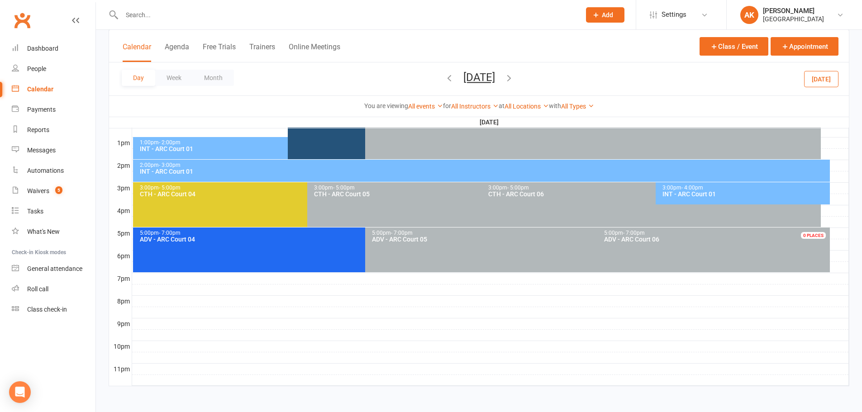
click at [472, 77] on button "Sunday, Oct 19, 2025" at bounding box center [480, 77] width 32 height 13
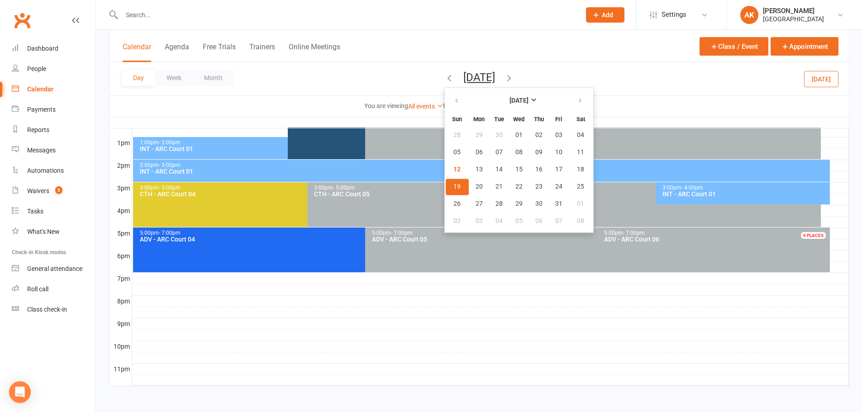
click at [457, 38] on div "Calendar Agenda Free Trials Trainers Online Meetings Class / Event Appointment" at bounding box center [479, 46] width 740 height 33
click at [693, 191] on div "INT - ARC Court 01" at bounding box center [745, 194] width 166 height 6
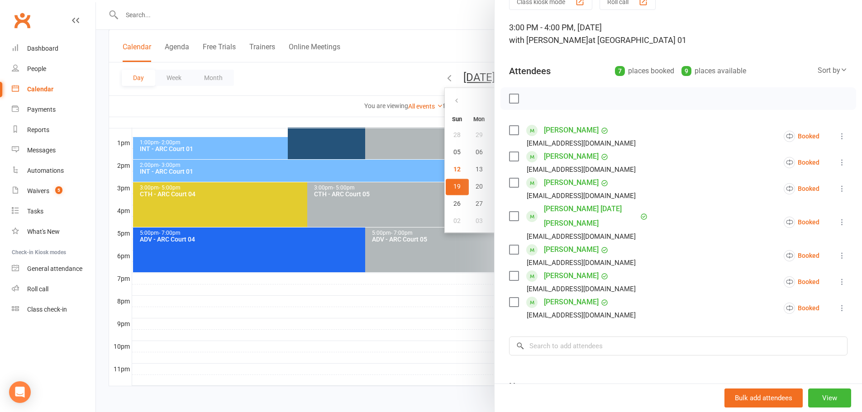
scroll to position [0, 0]
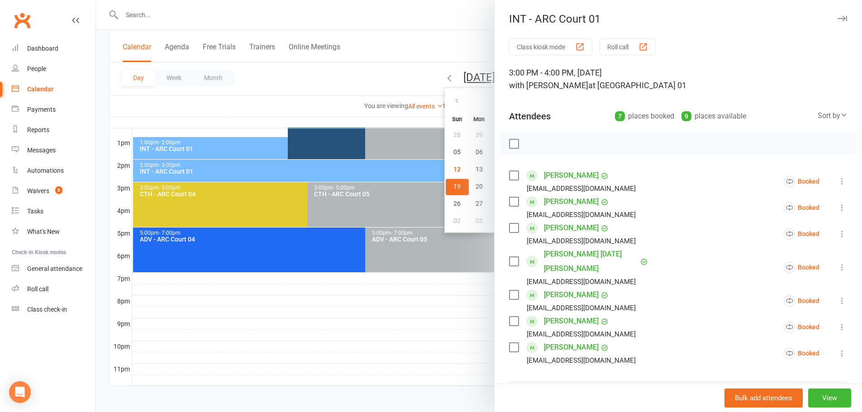
click at [450, 11] on div at bounding box center [479, 206] width 766 height 412
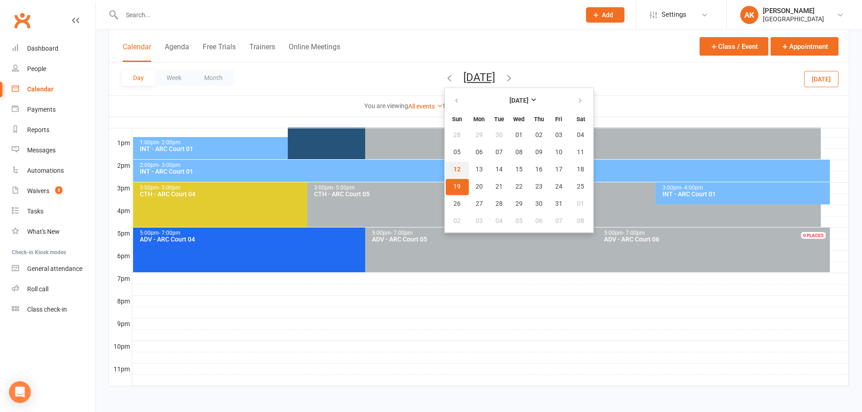
click at [454, 172] on span "12" at bounding box center [457, 169] width 7 height 7
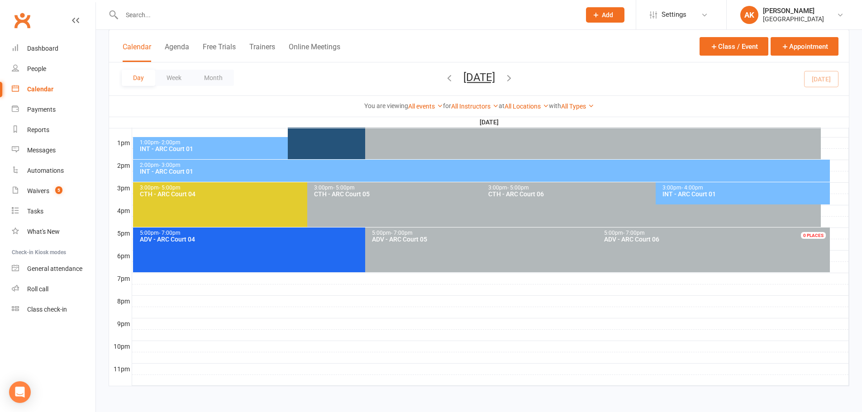
click at [464, 79] on button "Sunday, Oct 12, 2025" at bounding box center [480, 77] width 32 height 13
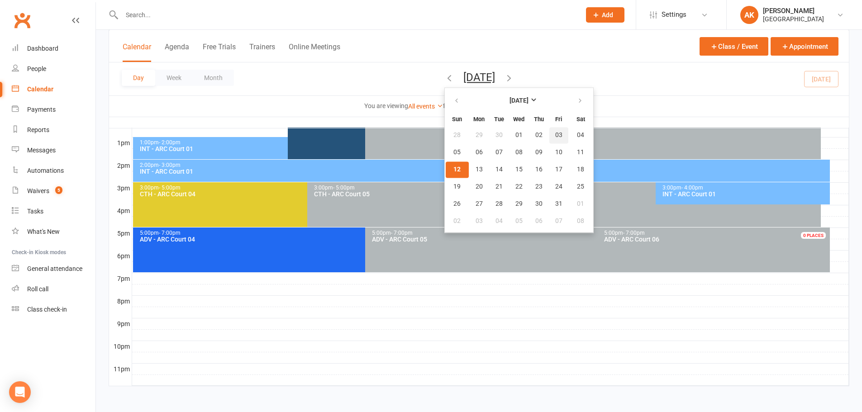
click at [555, 136] on span "03" at bounding box center [558, 135] width 7 height 7
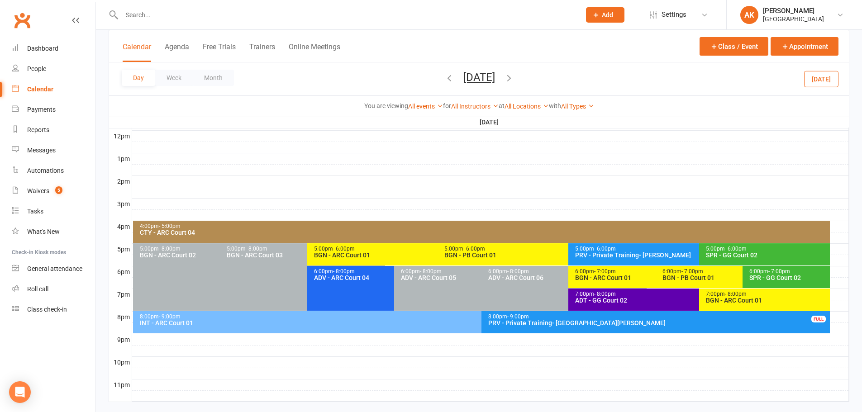
scroll to position [341, 0]
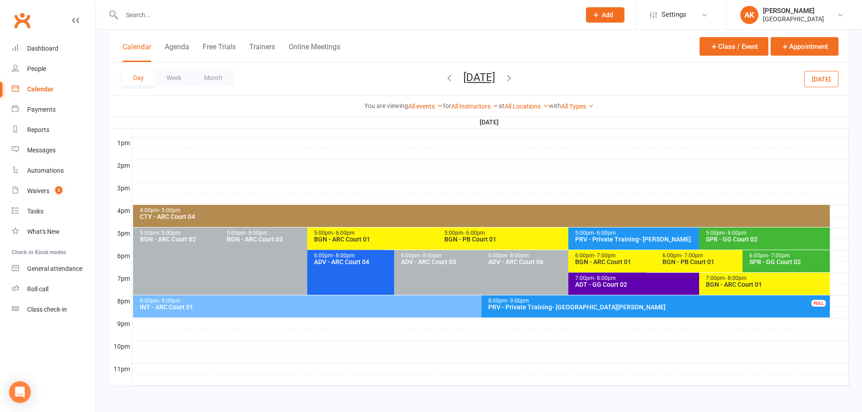
click at [723, 282] on div "BGN - ARC Court 01" at bounding box center [767, 285] width 123 height 6
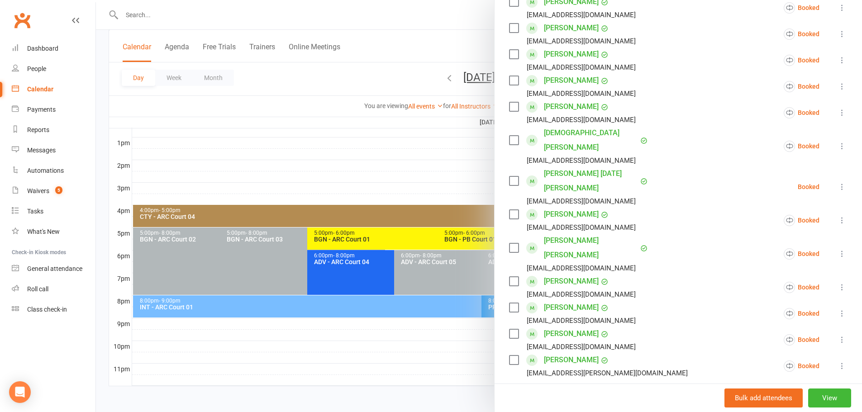
scroll to position [45, 0]
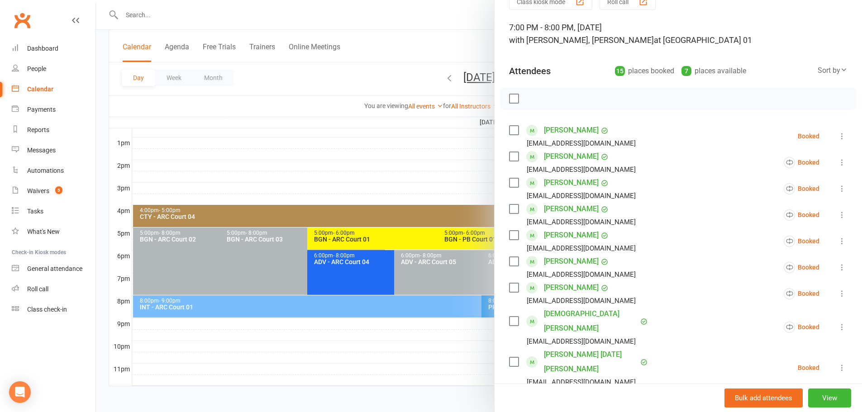
click at [417, 35] on div at bounding box center [479, 206] width 766 height 412
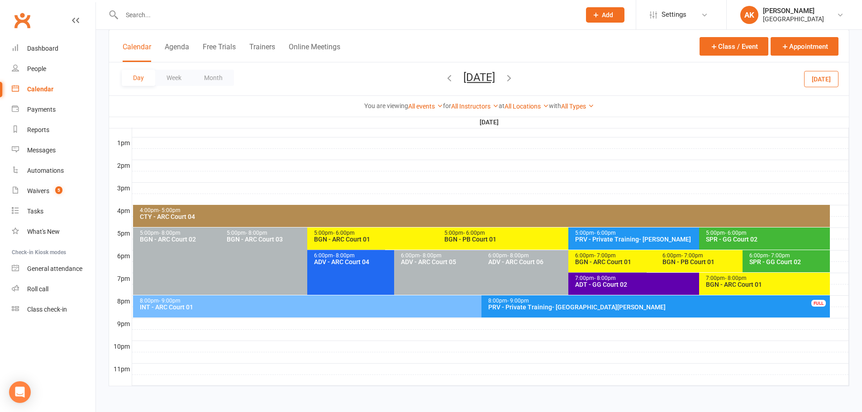
click at [483, 76] on button "Friday, Oct 3, 2025" at bounding box center [480, 77] width 32 height 13
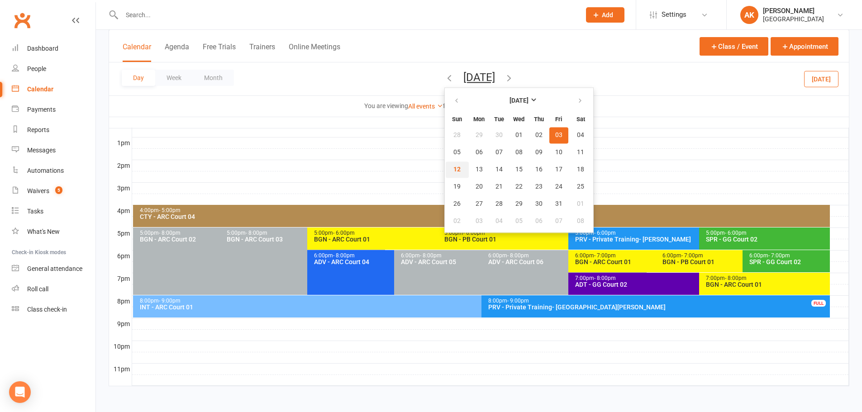
click at [454, 166] on span "12" at bounding box center [457, 169] width 7 height 7
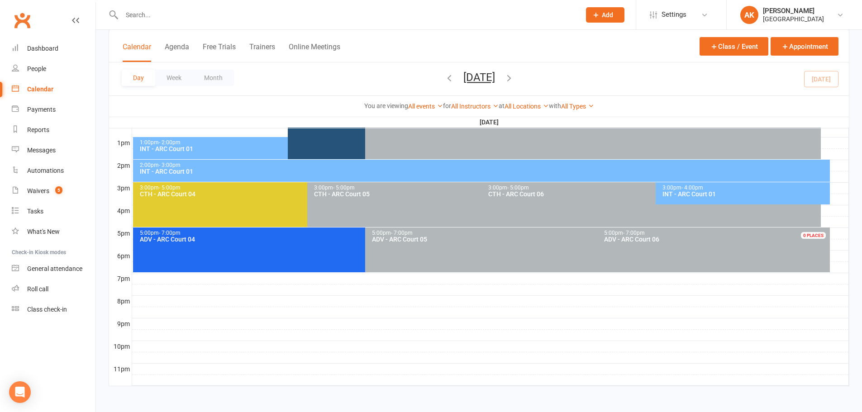
click at [445, 76] on icon "button" at bounding box center [450, 78] width 10 height 10
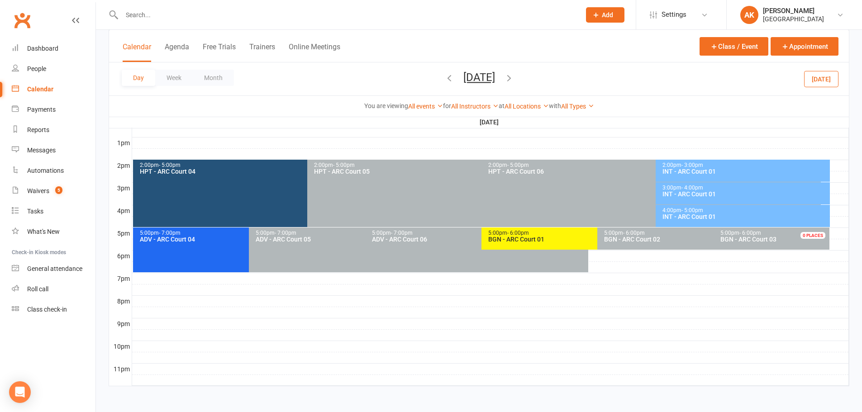
click at [514, 76] on icon "button" at bounding box center [509, 78] width 10 height 10
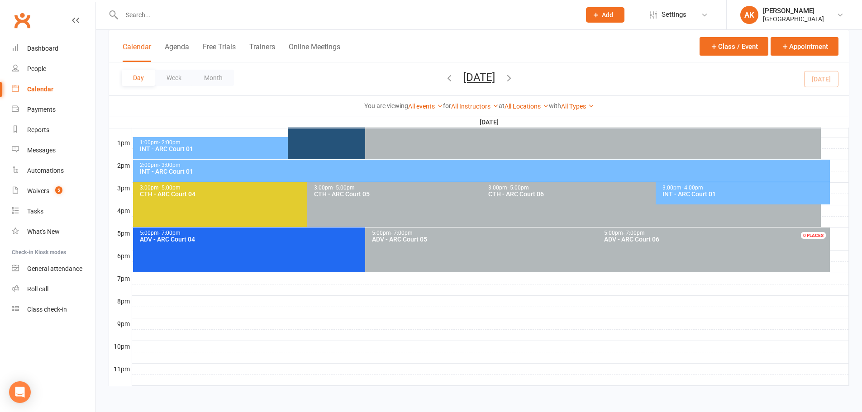
click at [514, 76] on icon "button" at bounding box center [509, 78] width 10 height 10
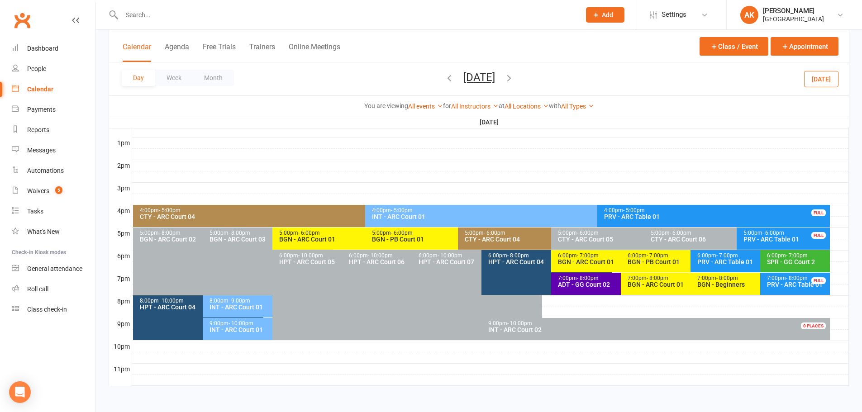
click at [445, 77] on icon "button" at bounding box center [450, 78] width 10 height 10
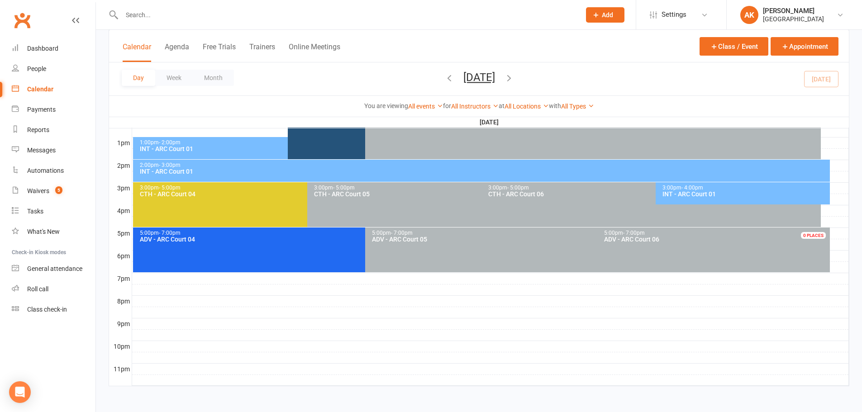
click at [464, 78] on button "Sunday, Oct 12, 2025" at bounding box center [480, 77] width 32 height 13
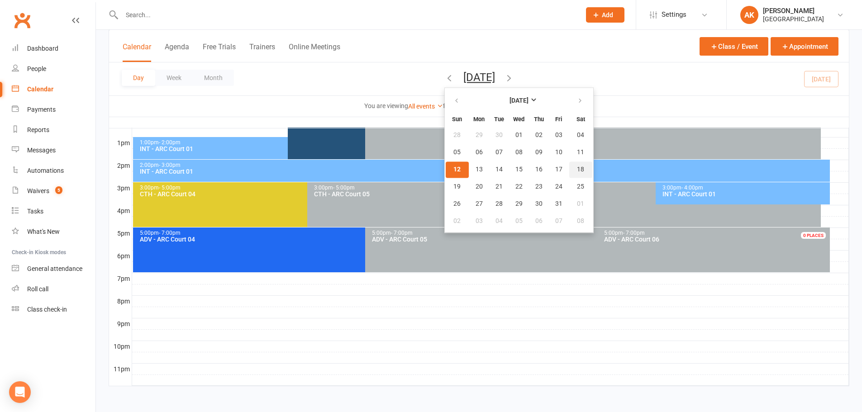
click at [570, 169] on button "18" at bounding box center [581, 170] width 23 height 16
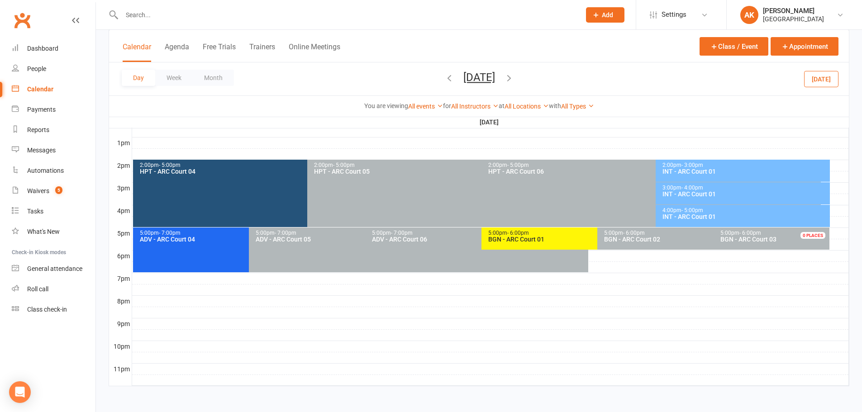
click at [701, 193] on div "INT - ARC Court 01" at bounding box center [745, 194] width 166 height 6
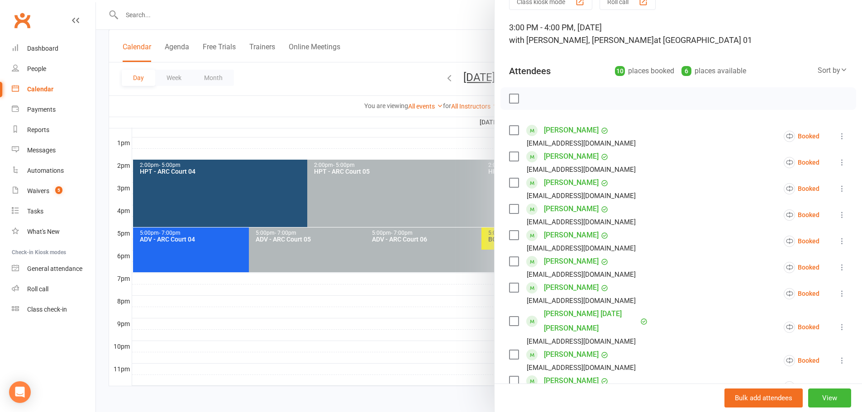
click at [463, 55] on div at bounding box center [479, 206] width 766 height 412
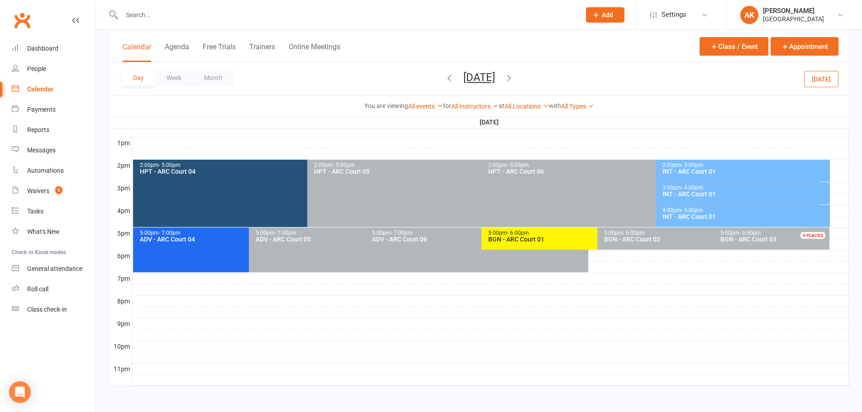
click at [688, 189] on span "- 4:00pm" at bounding box center [693, 188] width 22 height 6
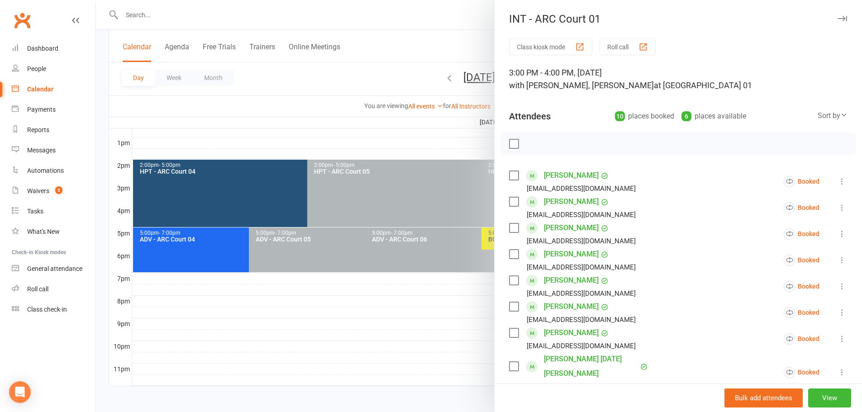
scroll to position [296, 0]
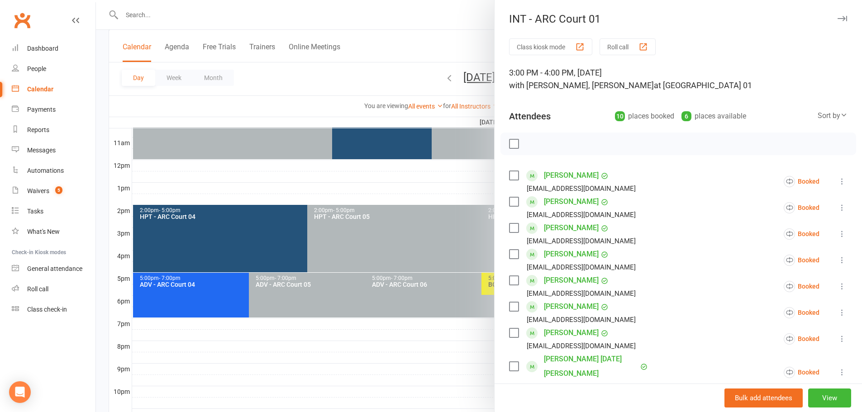
click at [445, 49] on div at bounding box center [479, 206] width 766 height 412
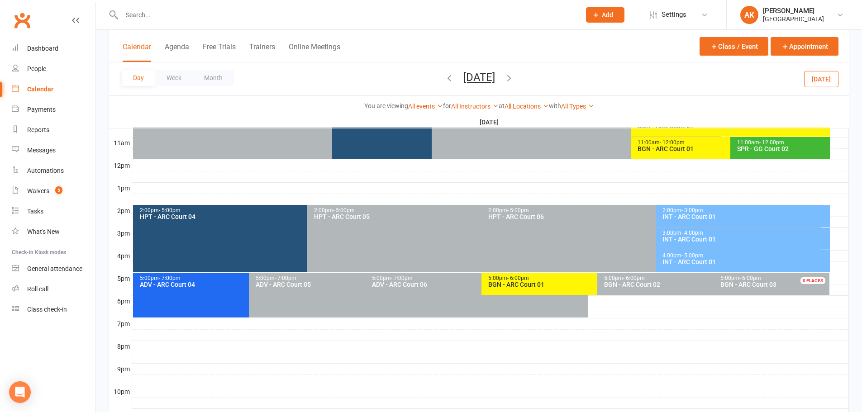
click at [673, 232] on div "3:00pm - 4:00pm" at bounding box center [745, 233] width 166 height 6
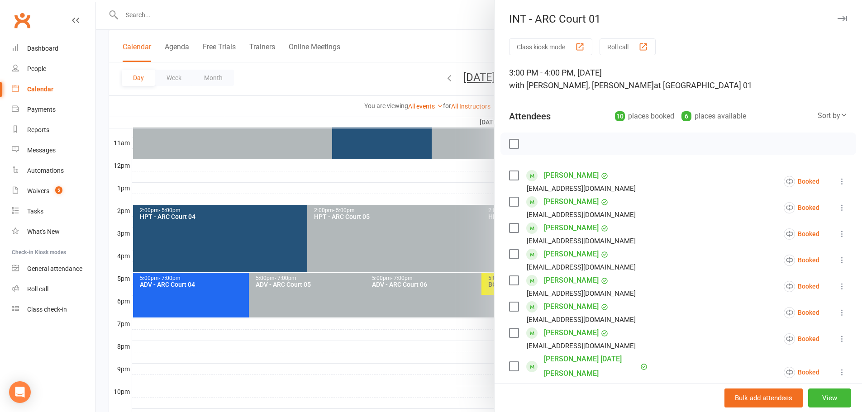
click at [431, 26] on div at bounding box center [479, 206] width 766 height 412
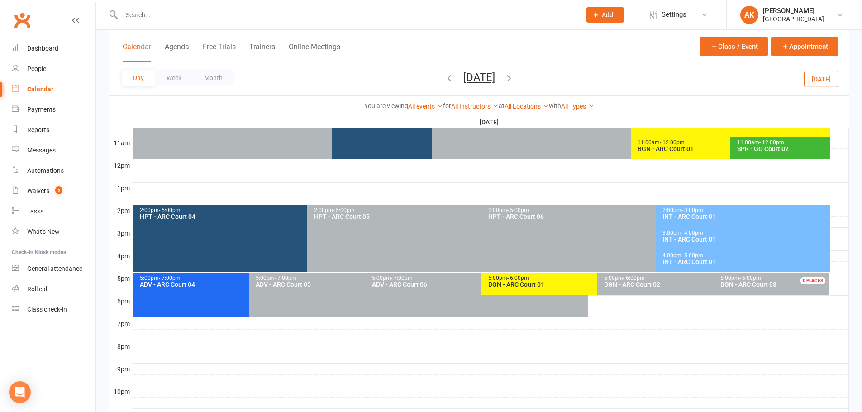
click at [514, 76] on icon "button" at bounding box center [509, 78] width 10 height 10
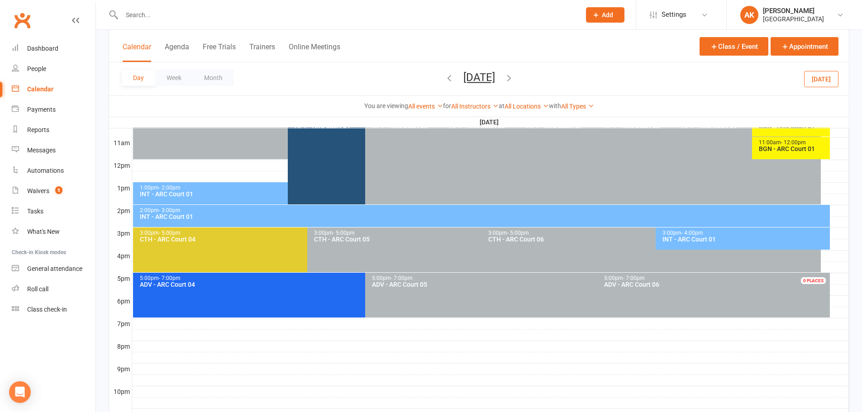
click at [724, 238] on div "INT - ARC Court 01" at bounding box center [745, 239] width 166 height 6
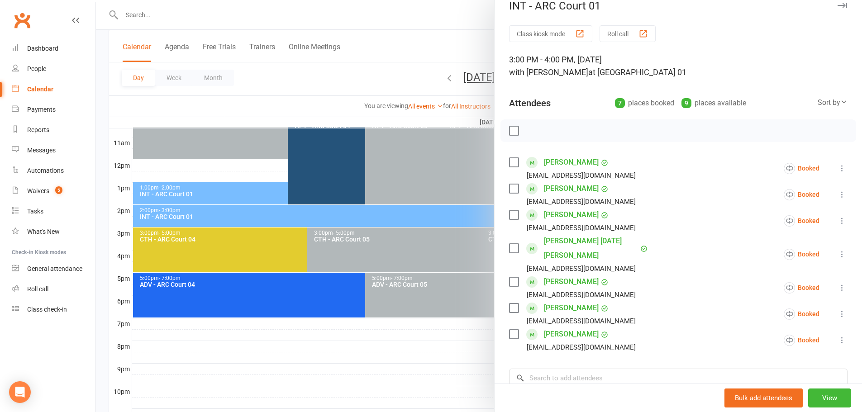
scroll to position [0, 0]
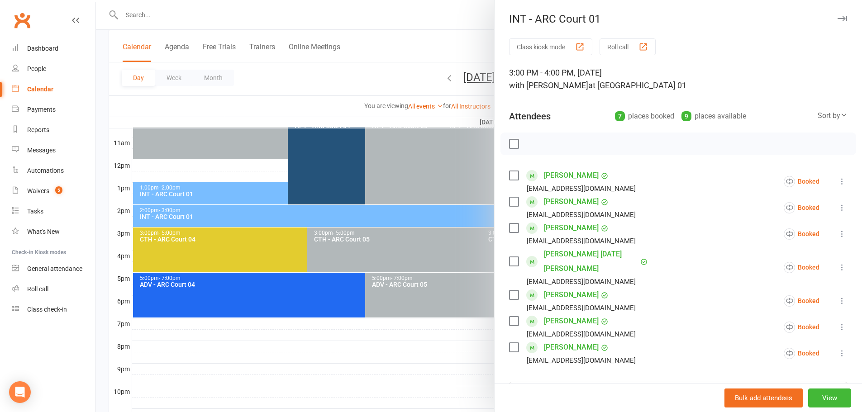
click at [436, 32] on div at bounding box center [479, 206] width 766 height 412
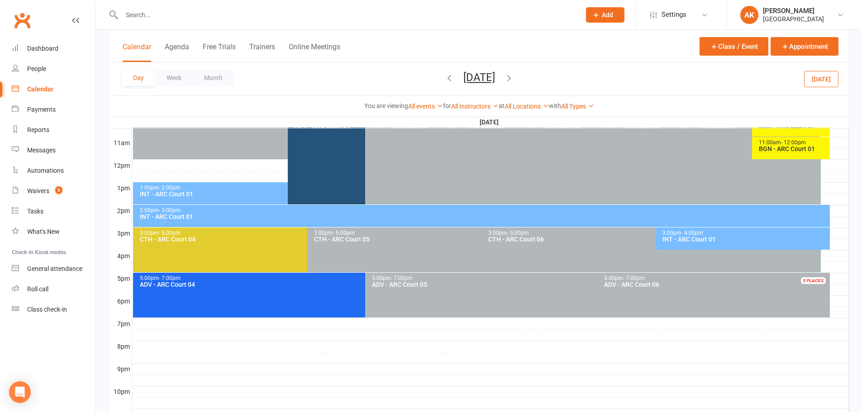
click at [445, 77] on icon "button" at bounding box center [450, 78] width 10 height 10
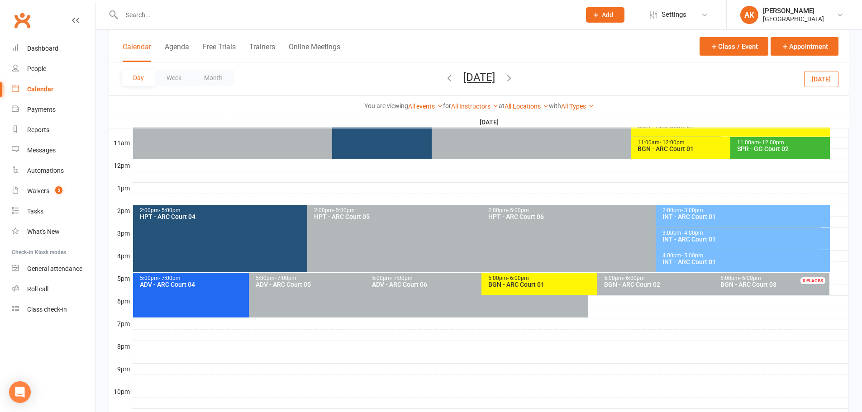
click at [685, 238] on div "INT - ARC Court 01" at bounding box center [745, 239] width 166 height 6
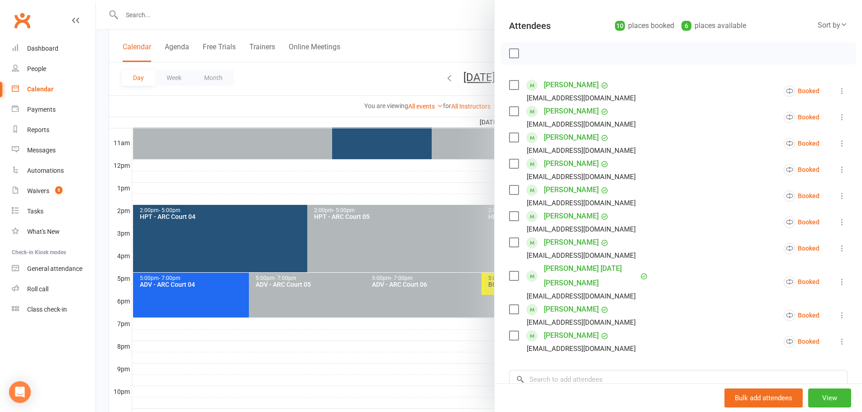
scroll to position [45, 0]
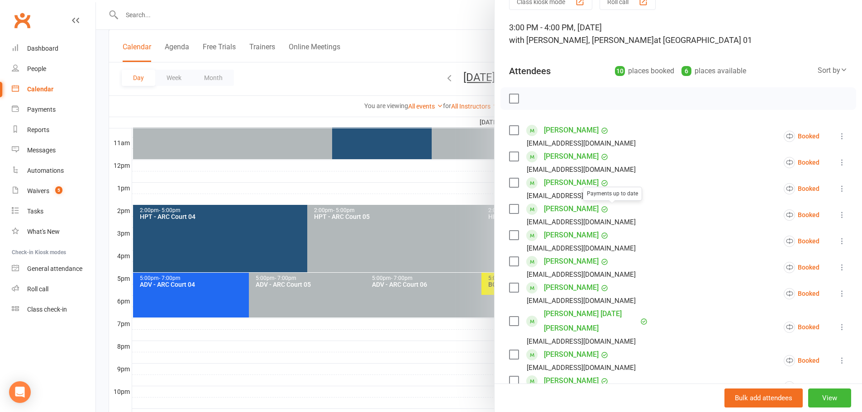
click at [451, 47] on div at bounding box center [479, 206] width 766 height 412
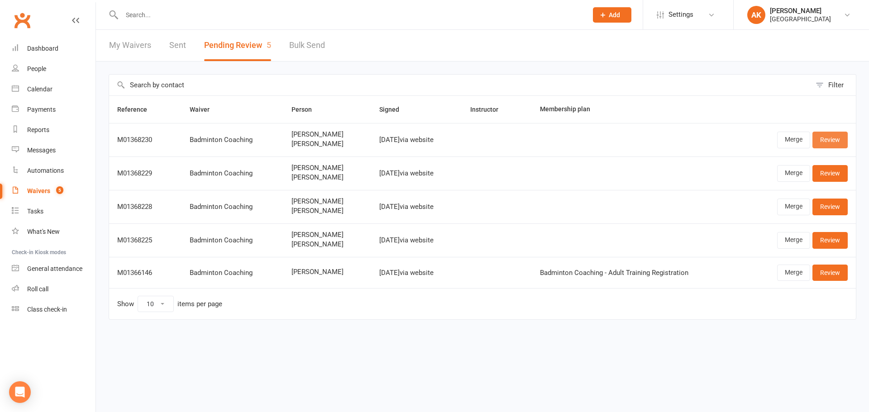
click at [831, 142] on link "Review" at bounding box center [830, 140] width 35 height 16
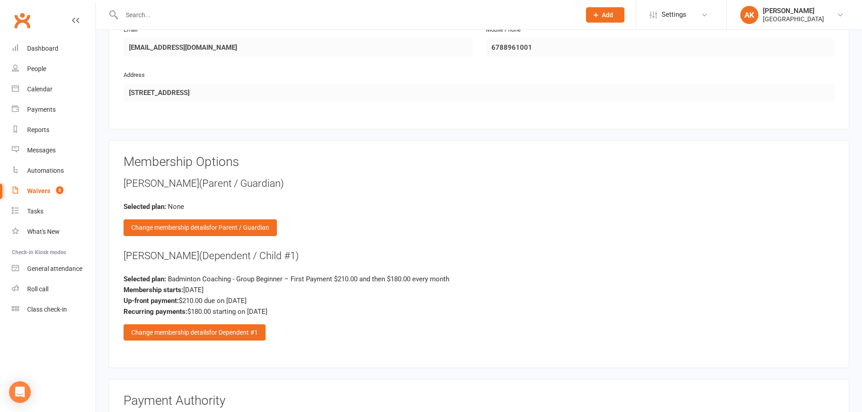
scroll to position [996, 0]
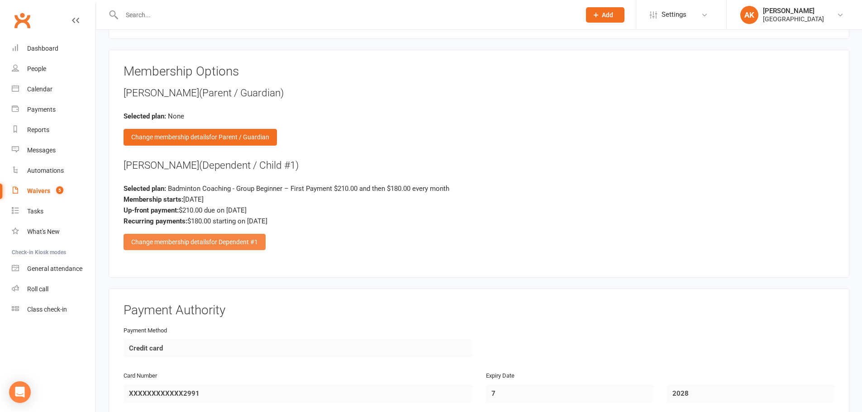
click at [227, 236] on div "Change membership details for Dependent #1" at bounding box center [195, 242] width 142 height 16
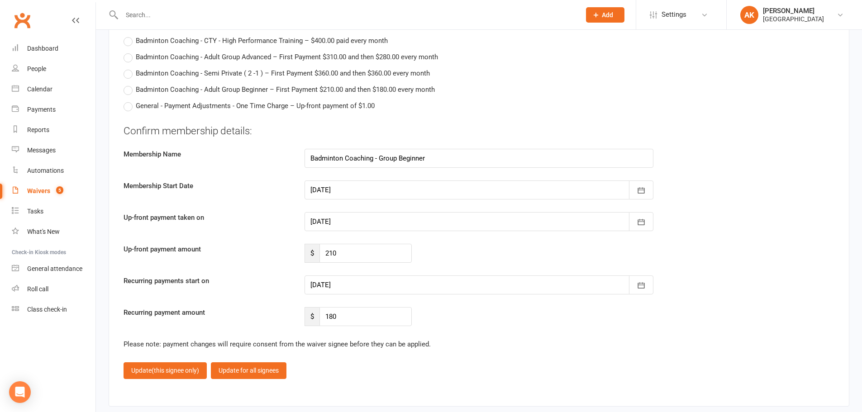
scroll to position [2037, 0]
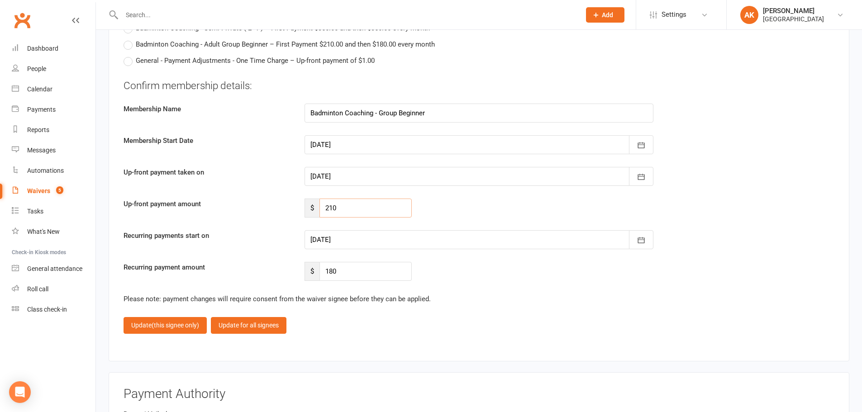
click at [359, 209] on input "210" at bounding box center [366, 208] width 92 height 19
type input "112.5"
click at [354, 236] on div at bounding box center [479, 239] width 349 height 19
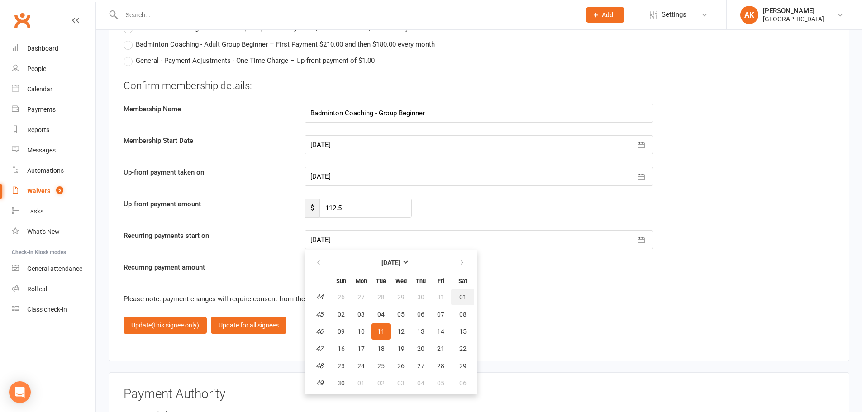
click at [466, 297] on button "01" at bounding box center [462, 297] width 23 height 16
type input "[DATE]"
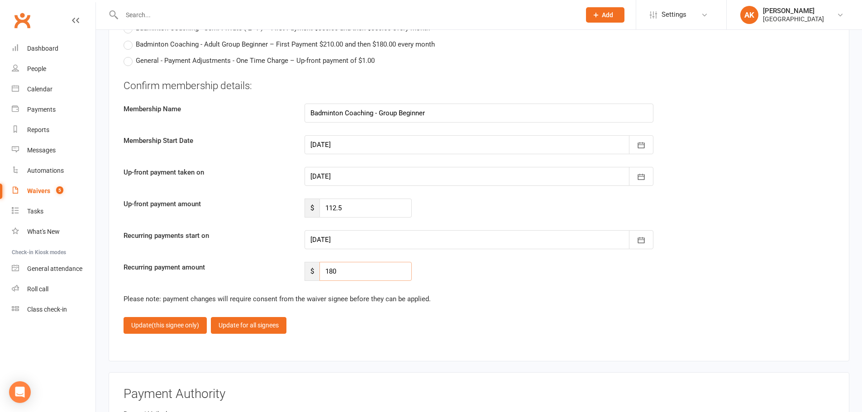
click at [368, 276] on input "180" at bounding box center [366, 271] width 92 height 19
click at [162, 323] on span "(this signee only)" at bounding box center [176, 325] width 48 height 7
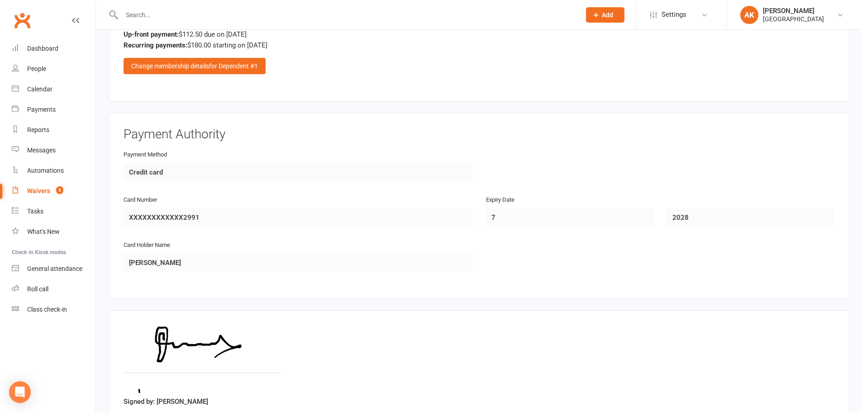
scroll to position [1241, 0]
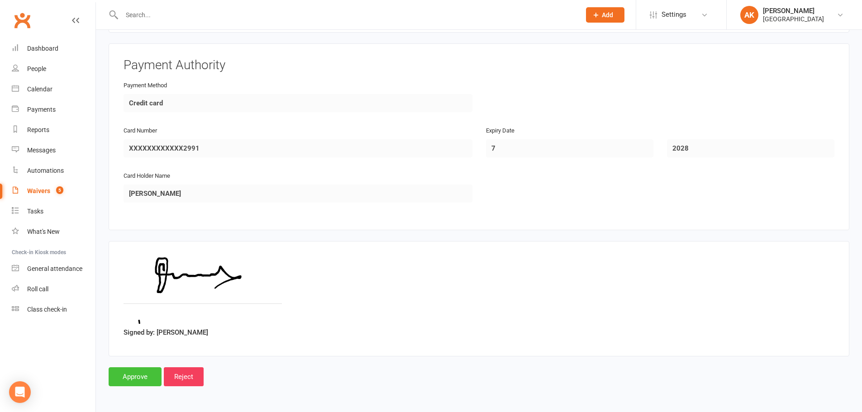
click at [142, 372] on input "Approve" at bounding box center [135, 377] width 53 height 19
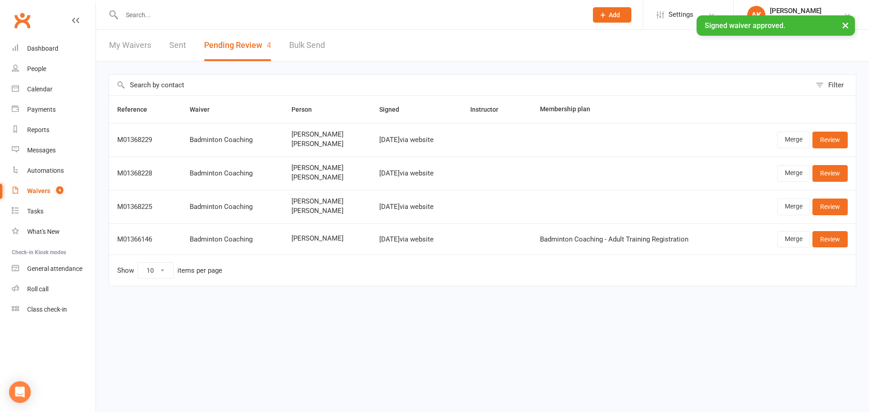
click at [124, 48] on link "My Waivers" at bounding box center [130, 45] width 42 height 31
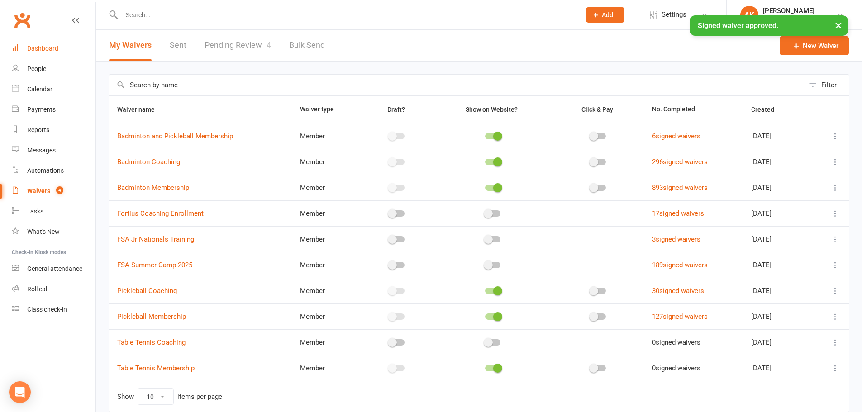
click at [51, 44] on link "Dashboard" at bounding box center [54, 48] width 84 height 20
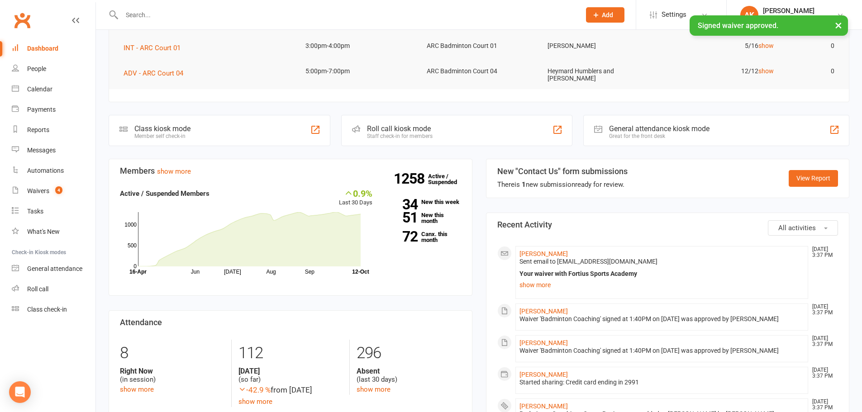
scroll to position [226, 0]
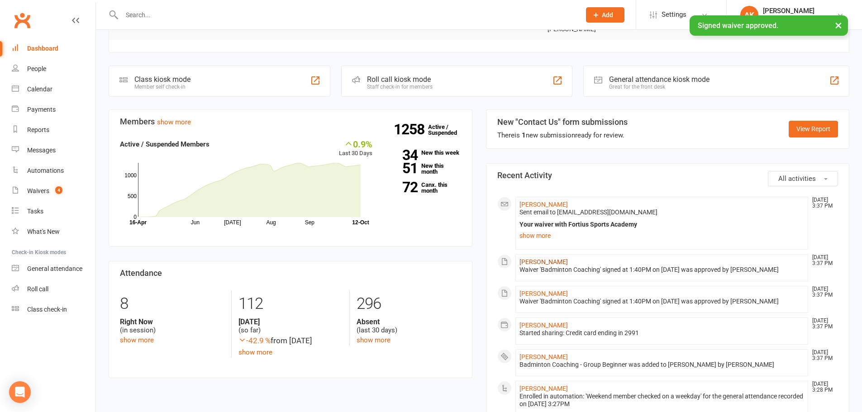
click at [539, 265] on link "[PERSON_NAME]" at bounding box center [544, 261] width 48 height 7
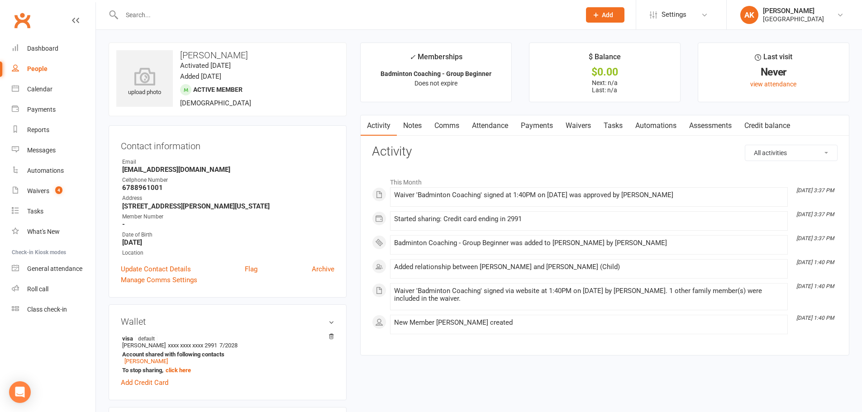
click at [411, 122] on link "Notes" at bounding box center [412, 125] width 31 height 21
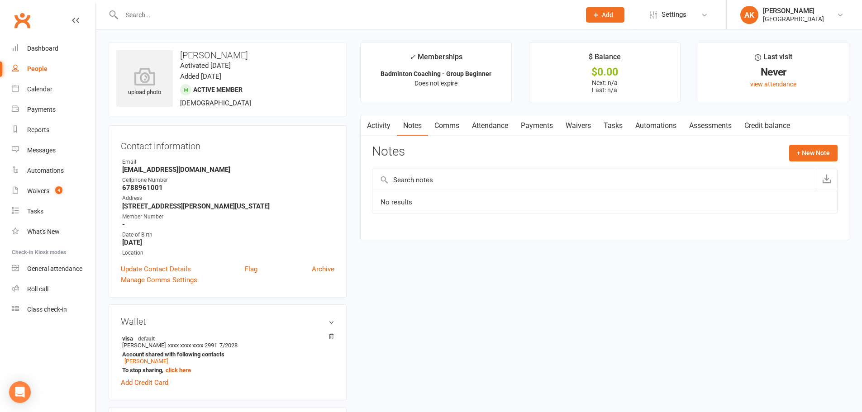
click at [446, 124] on link "Comms" at bounding box center [447, 125] width 38 height 21
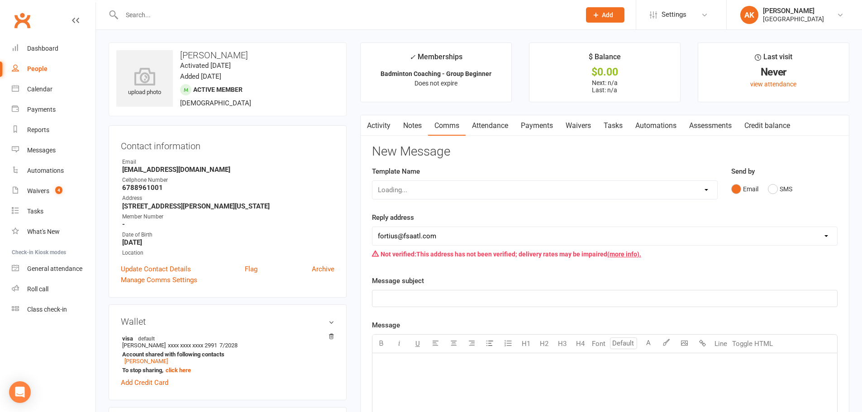
click at [475, 124] on link "Attendance" at bounding box center [490, 125] width 49 height 21
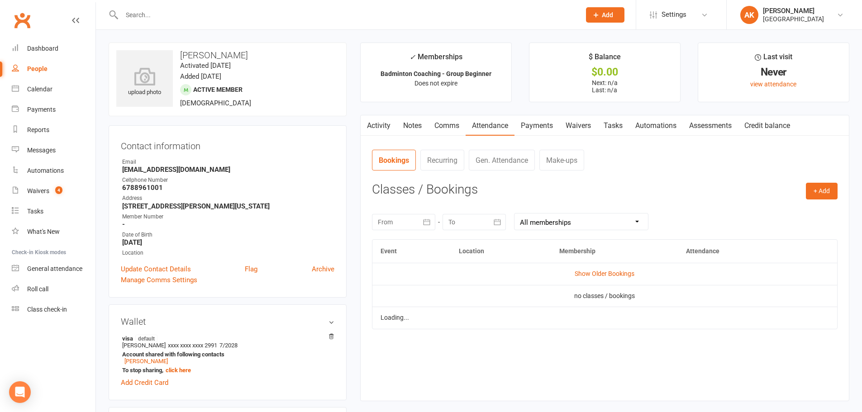
click at [536, 123] on link "Payments" at bounding box center [537, 125] width 45 height 21
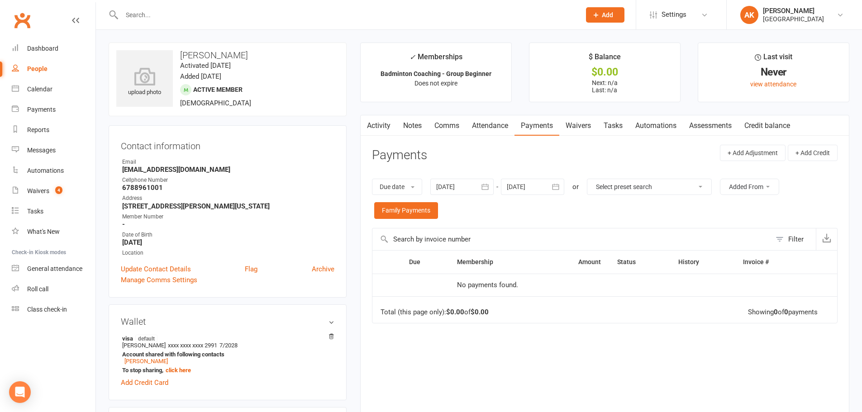
click at [382, 127] on link "Activity" at bounding box center [379, 125] width 36 height 21
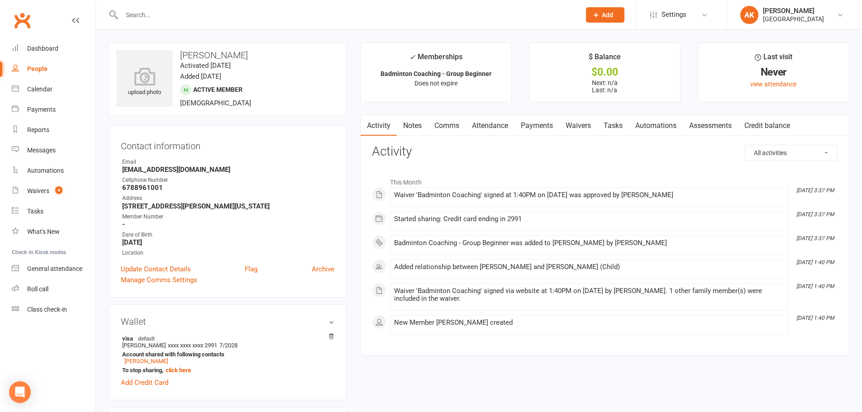
click at [438, 126] on link "Comms" at bounding box center [447, 125] width 38 height 21
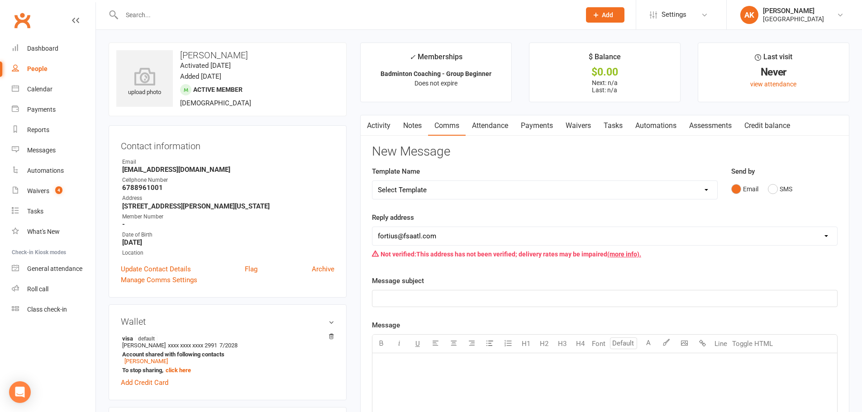
click at [484, 129] on link "Attendance" at bounding box center [490, 125] width 49 height 21
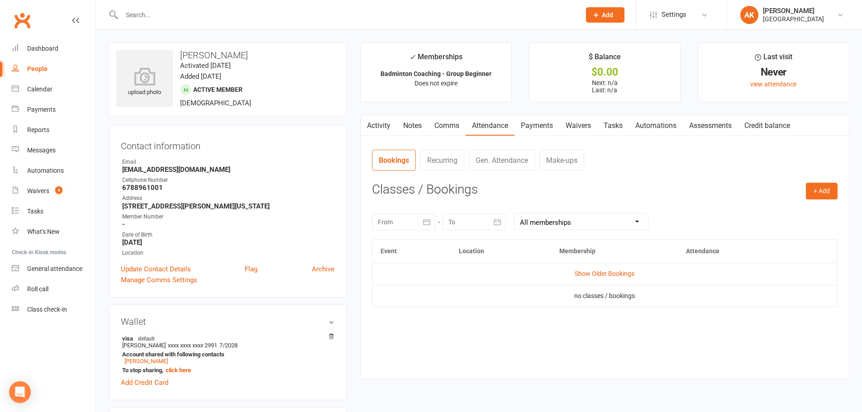
click at [528, 127] on link "Payments" at bounding box center [537, 125] width 45 height 21
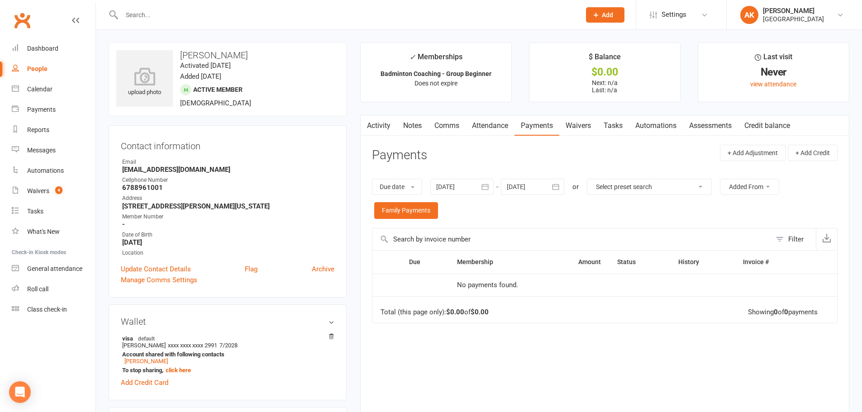
click at [558, 191] on icon "button" at bounding box center [555, 186] width 9 height 9
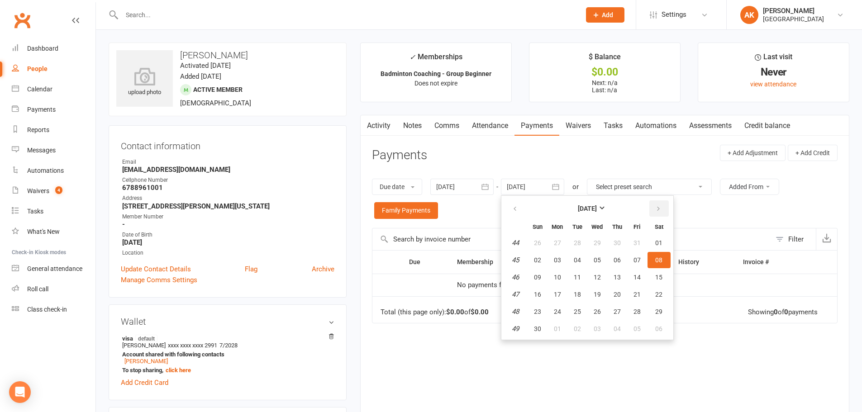
click at [665, 207] on button "button" at bounding box center [659, 209] width 19 height 16
click at [621, 241] on span "01" at bounding box center [617, 242] width 7 height 7
type input "[DATE]"
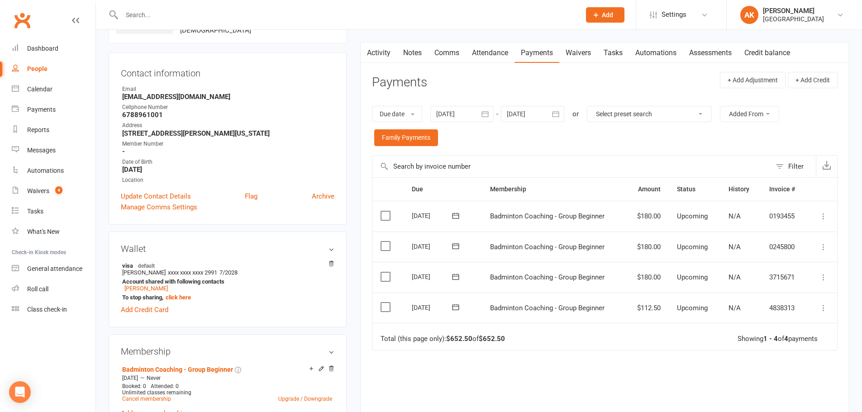
scroll to position [91, 0]
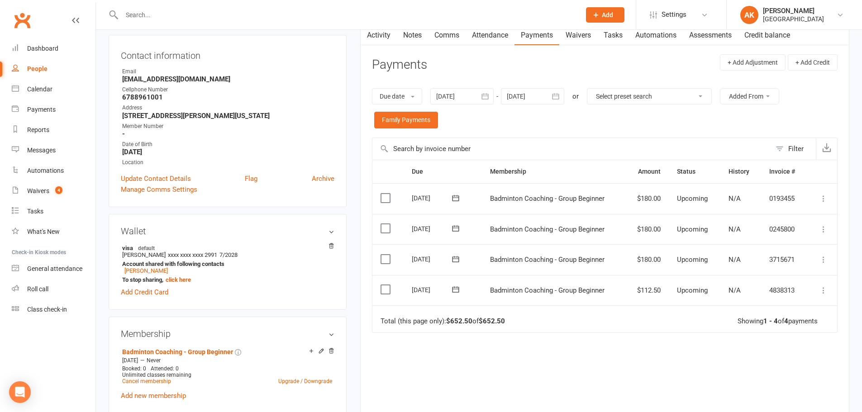
click at [824, 259] on icon at bounding box center [823, 259] width 9 height 9
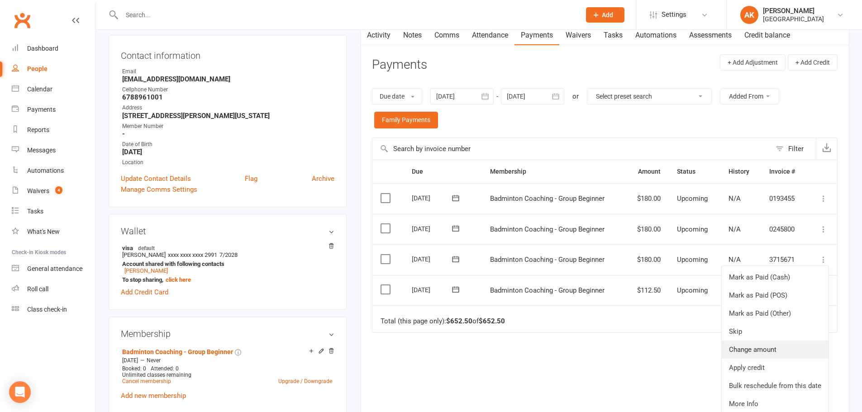
click at [762, 344] on link "Change amount" at bounding box center [775, 350] width 107 height 18
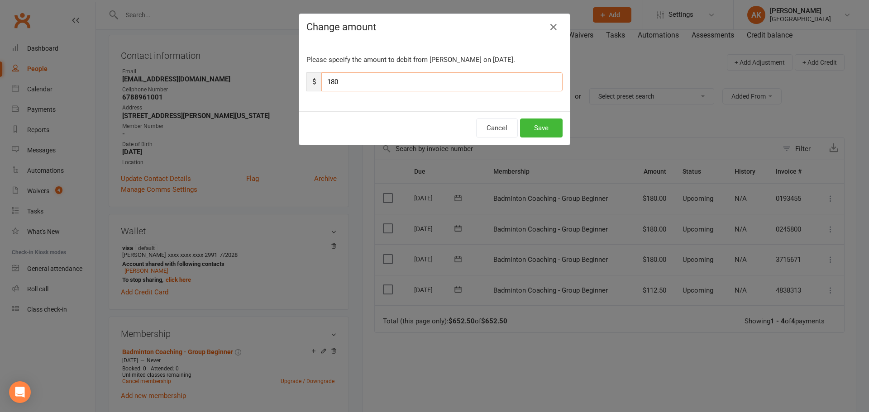
click at [369, 84] on input "180" at bounding box center [441, 81] width 241 height 19
type input "162"
click at [536, 124] on button "Save" at bounding box center [541, 128] width 43 height 19
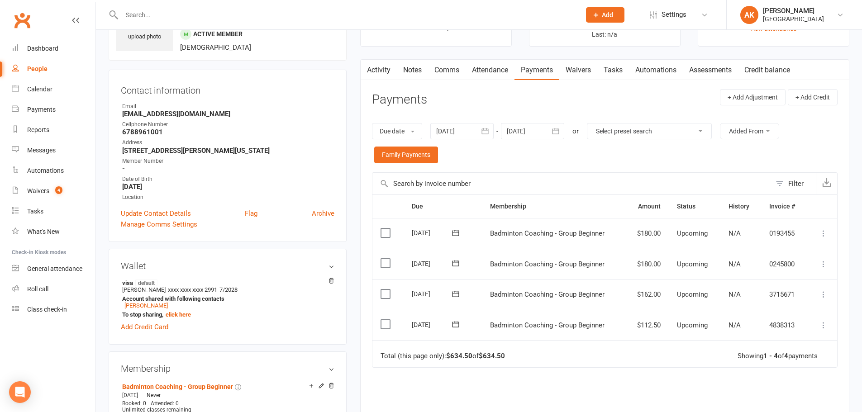
scroll to position [0, 0]
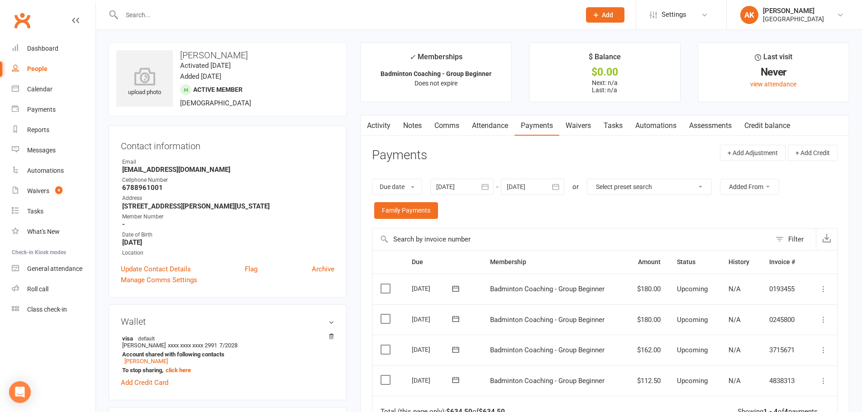
click at [227, 56] on h3 "[PERSON_NAME]" at bounding box center [227, 55] width 223 height 10
copy h3 "[PERSON_NAME]"
click at [296, 95] on div "upload photo Sivarshini Gopalakrishnan Activated 12 October, 2025 Added 12 Octo…" at bounding box center [228, 80] width 238 height 74
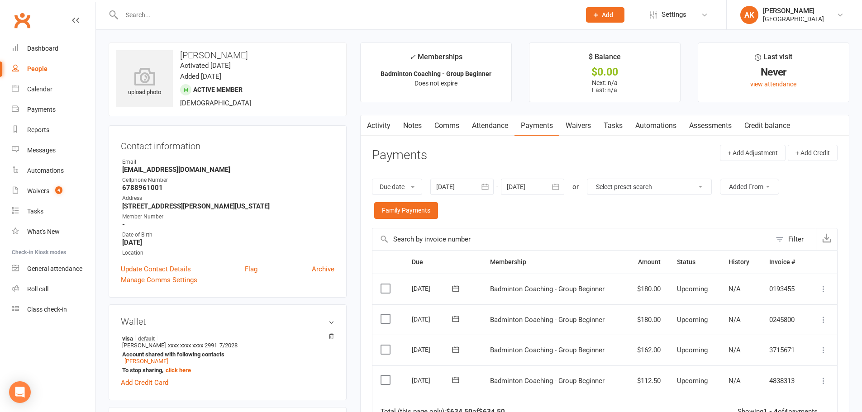
click at [410, 124] on link "Notes" at bounding box center [412, 125] width 31 height 21
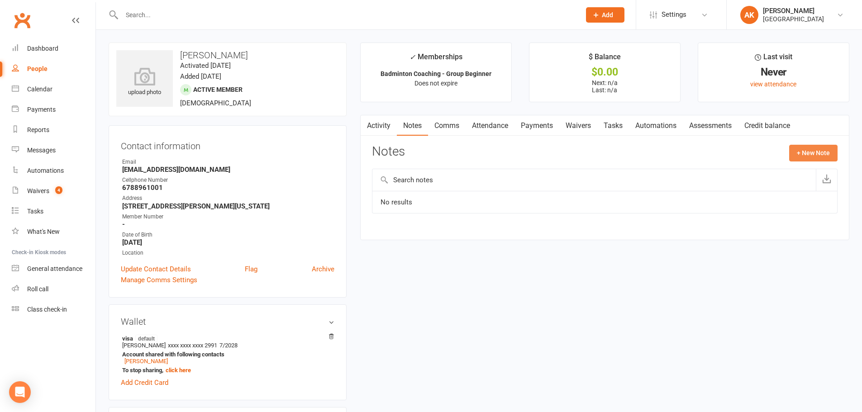
click at [817, 151] on button "+ New Note" at bounding box center [814, 153] width 48 height 16
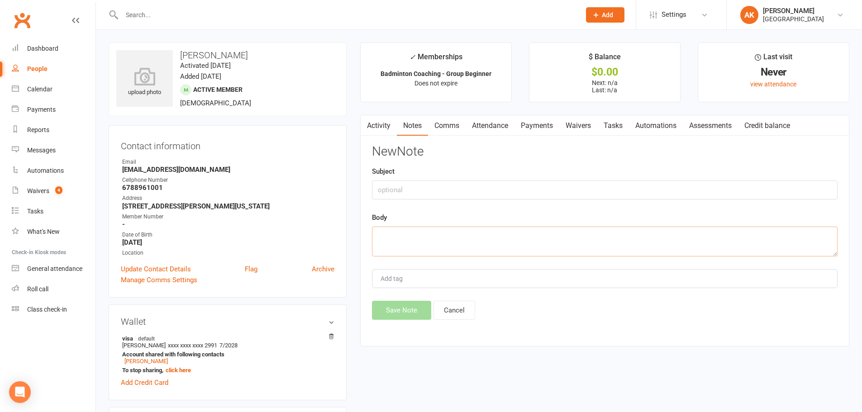
click at [421, 236] on textarea at bounding box center [605, 242] width 466 height 30
type textarea "Payment adjusted for November Referred by Bhavini Chappidi"
click at [402, 278] on input "Add tag" at bounding box center [396, 278] width 32 height 11
type input "akhila"
click at [403, 311] on button "Save Note" at bounding box center [401, 310] width 59 height 19
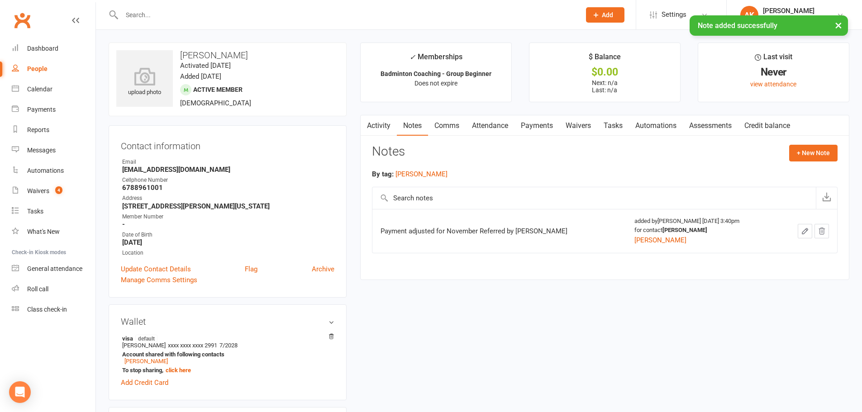
click at [385, 128] on link "Activity" at bounding box center [379, 125] width 36 height 21
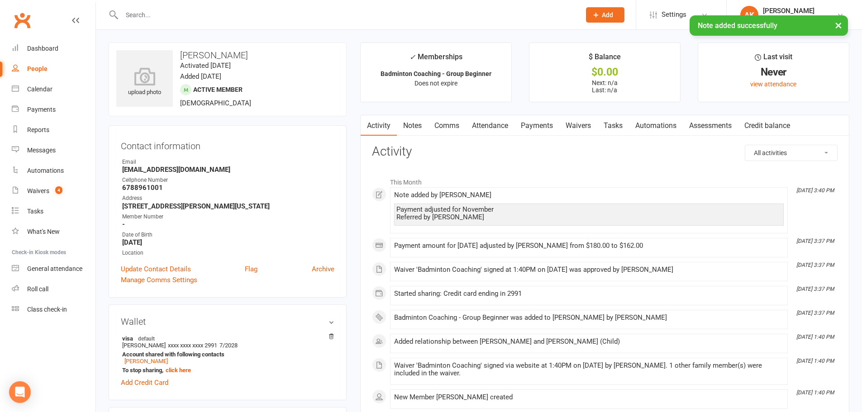
click at [490, 122] on link "Attendance" at bounding box center [490, 125] width 49 height 21
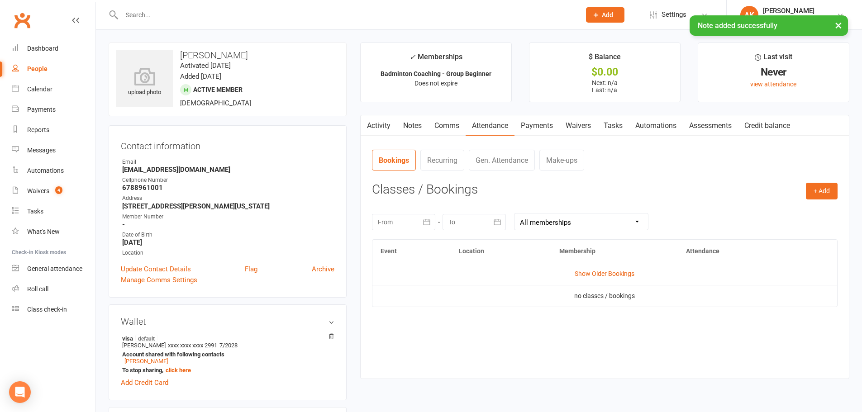
click at [534, 123] on link "Payments" at bounding box center [537, 125] width 45 height 21
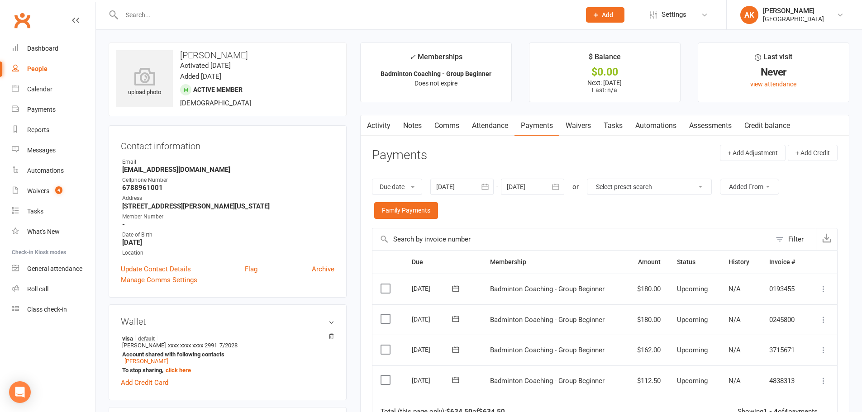
click at [377, 124] on link "Activity" at bounding box center [379, 125] width 36 height 21
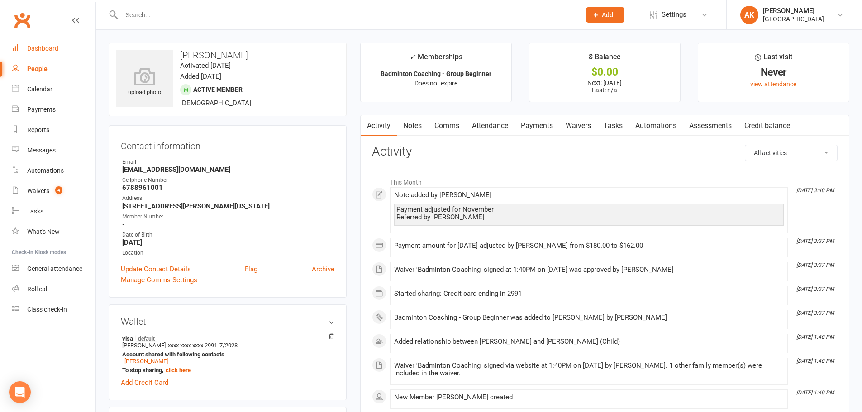
click at [57, 49] on div "Dashboard" at bounding box center [42, 48] width 31 height 7
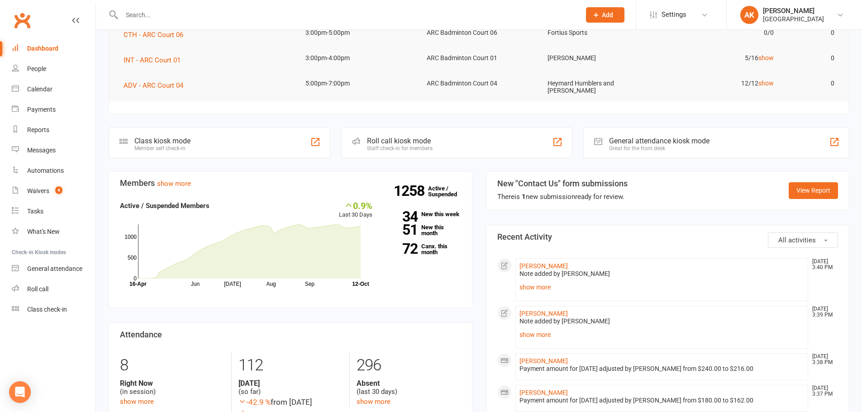
scroll to position [181, 0]
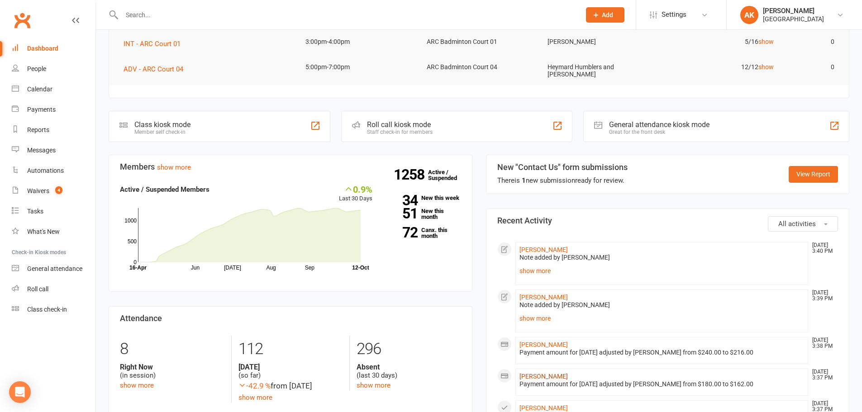
click at [545, 373] on link "[PERSON_NAME]" at bounding box center [544, 376] width 48 height 7
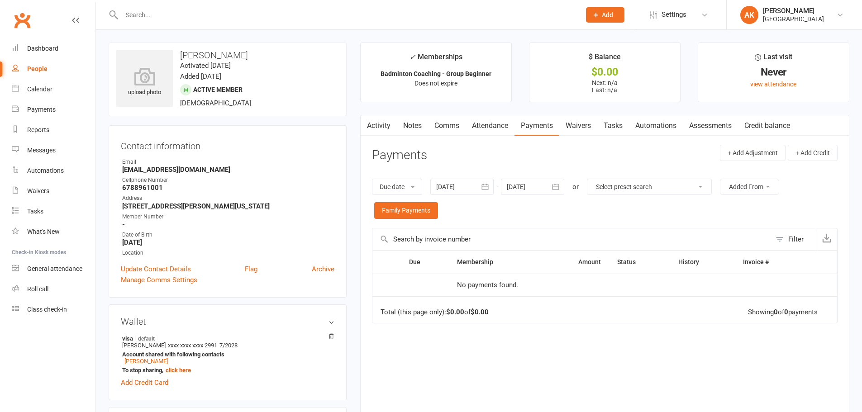
click at [312, 19] on input "text" at bounding box center [346, 15] width 455 height 13
type input "[PERSON_NAME]"
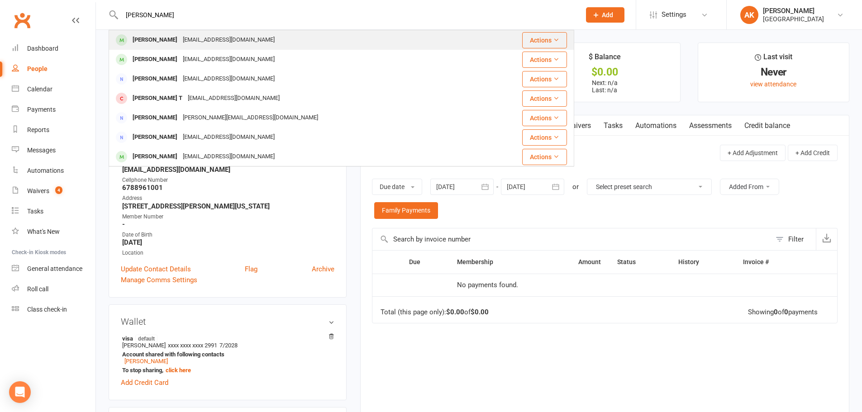
click at [276, 34] on div "[PERSON_NAME] [EMAIL_ADDRESS][DOMAIN_NAME]" at bounding box center [303, 40] width 387 height 19
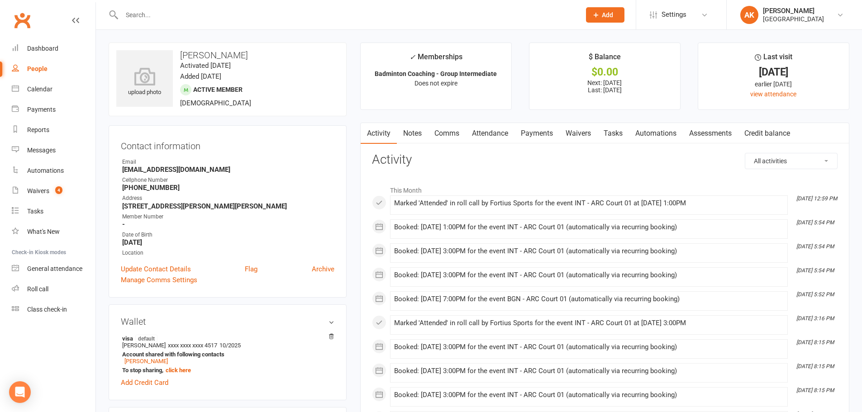
click at [488, 137] on link "Attendance" at bounding box center [490, 133] width 49 height 21
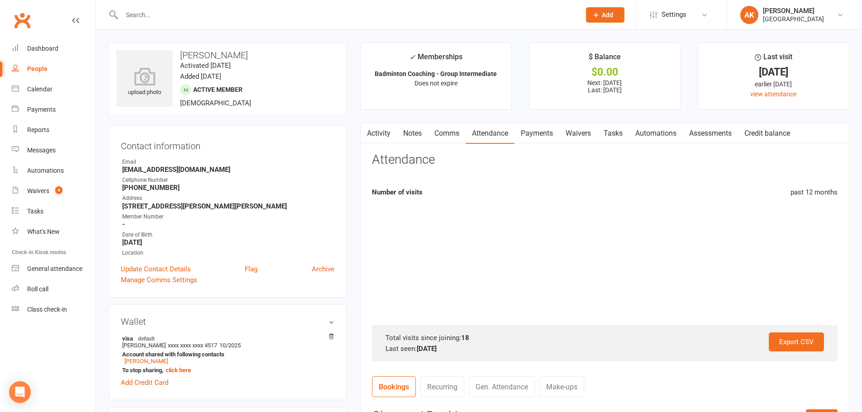
click at [540, 137] on link "Payments" at bounding box center [537, 133] width 45 height 21
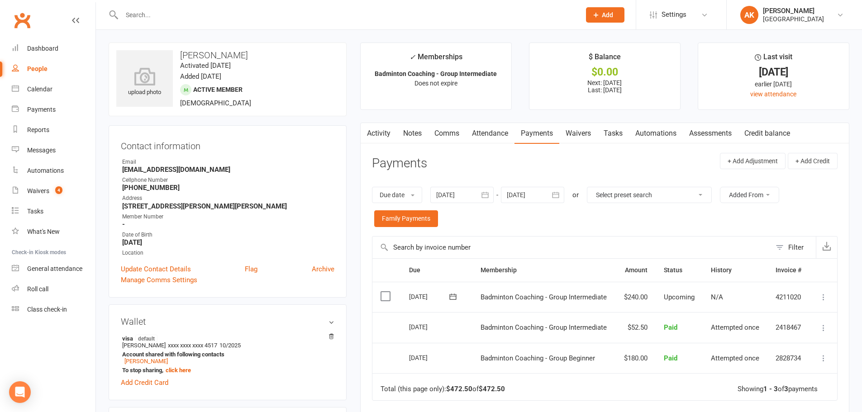
click at [825, 296] on icon at bounding box center [823, 297] width 9 height 9
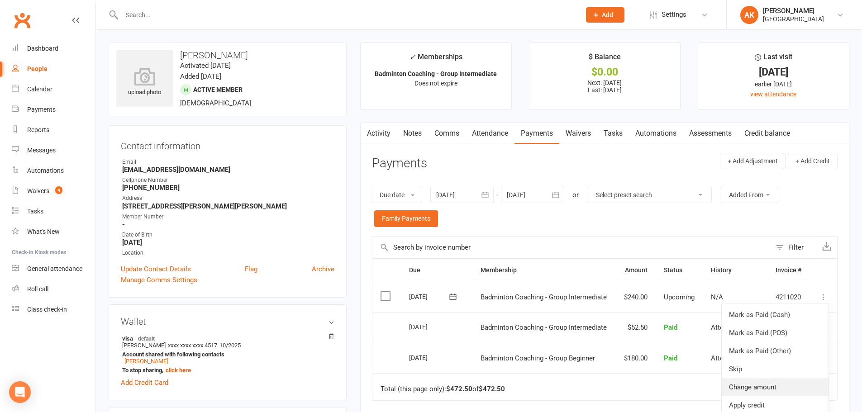
click at [755, 381] on link "Change amount" at bounding box center [775, 387] width 107 height 18
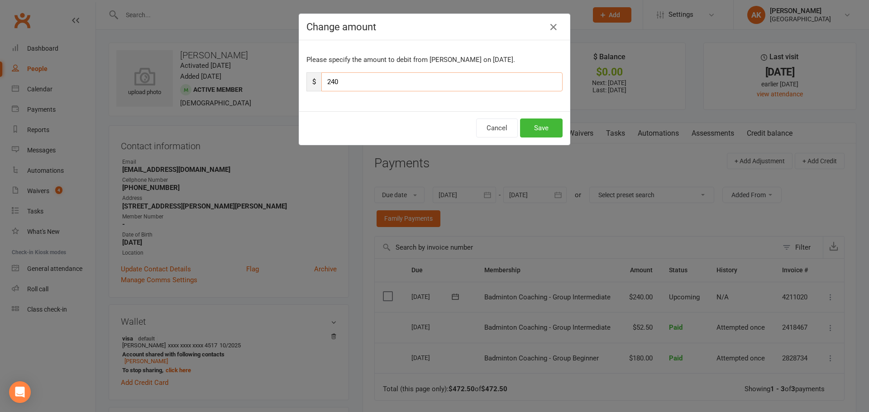
click at [360, 86] on input "240" at bounding box center [441, 81] width 241 height 19
type input "216"
click at [541, 131] on button "Save" at bounding box center [541, 128] width 43 height 19
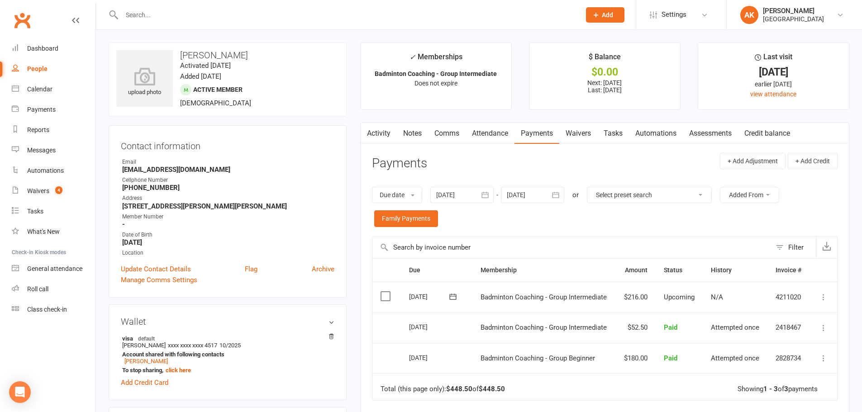
click at [417, 129] on link "Notes" at bounding box center [412, 133] width 31 height 21
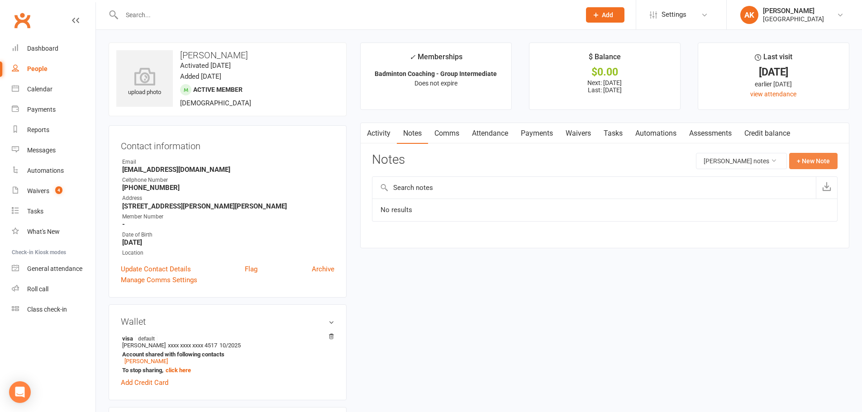
click at [813, 162] on button "+ New Note" at bounding box center [814, 161] width 48 height 16
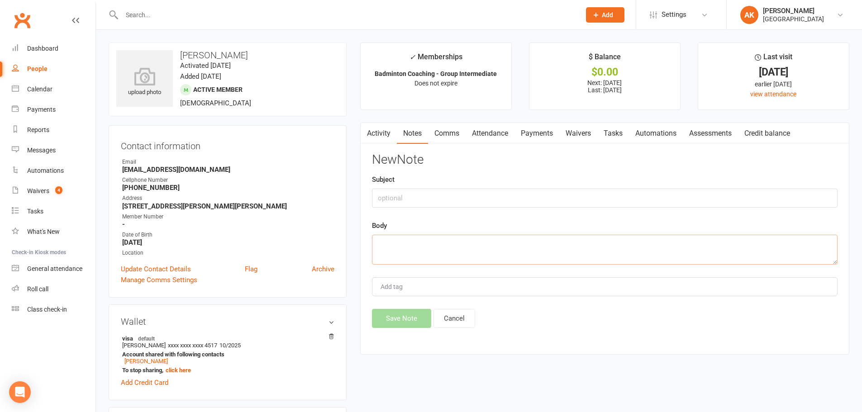
click at [465, 251] on textarea at bounding box center [605, 250] width 466 height 30
type textarea "p"
drag, startPoint x: 450, startPoint y: 258, endPoint x: 406, endPoint y: 257, distance: 44.4
click at [406, 257] on textarea "Payment adjusted for November Referred SIVARSHINI" at bounding box center [605, 250] width 466 height 30
paste textarea "[PERSON_NAME]"
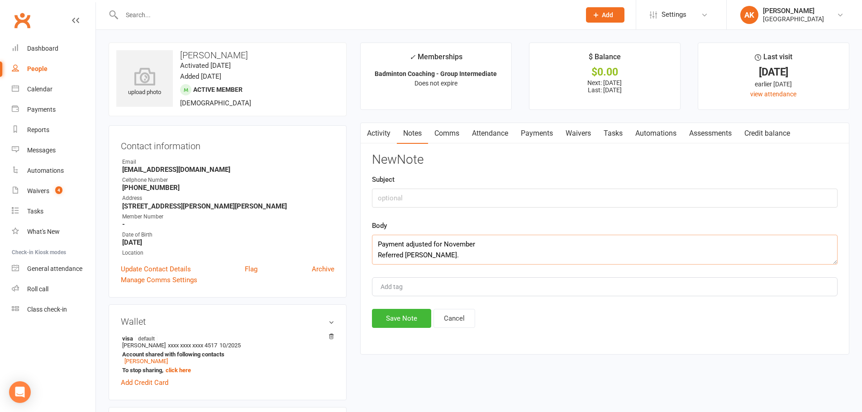
type textarea "Payment adjusted for November Referred [PERSON_NAME]."
click at [477, 292] on div "Add tag" at bounding box center [605, 287] width 466 height 19
type input "[PERSON_NAME]"
click at [445, 288] on input "Add tag" at bounding box center [461, 287] width 32 height 11
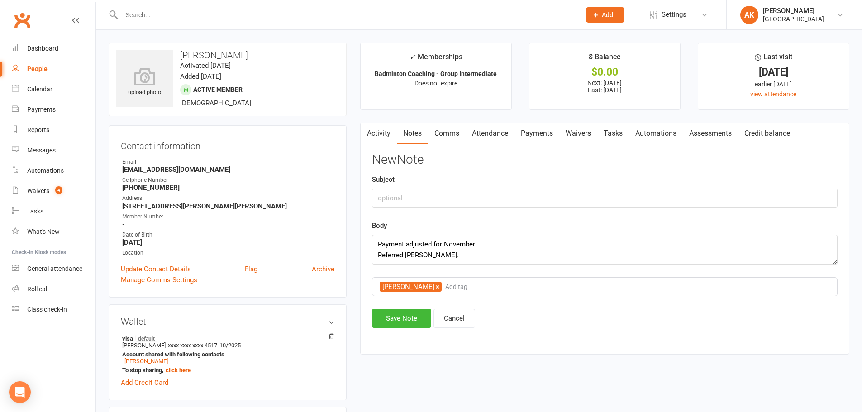
click at [412, 287] on button "[PERSON_NAME]" at bounding box center [411, 287] width 62 height 10
click at [396, 287] on input "Add tag" at bounding box center [396, 287] width 32 height 11
type input "akhila"
click at [480, 244] on textarea "Payment adjusted for November Referred Sivarshini Gopalakrishnan." at bounding box center [605, 250] width 466 height 30
click at [500, 257] on textarea "Payment adjusted for November Referred Sivarshini Gopalakrishnan." at bounding box center [605, 250] width 466 height 30
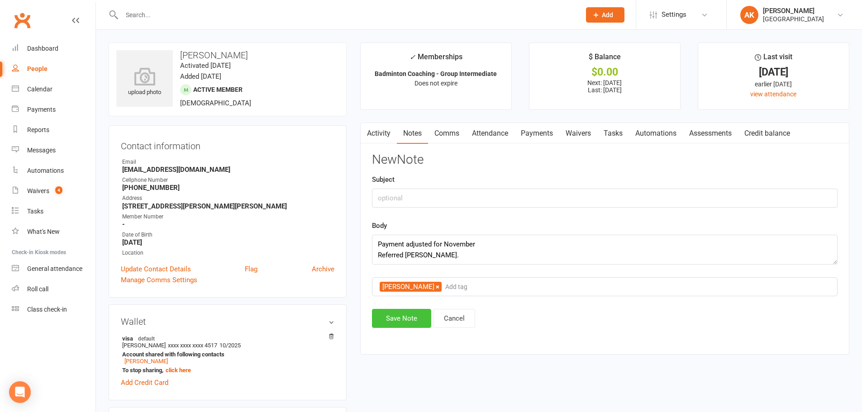
click at [393, 323] on button "Save Note" at bounding box center [401, 318] width 59 height 19
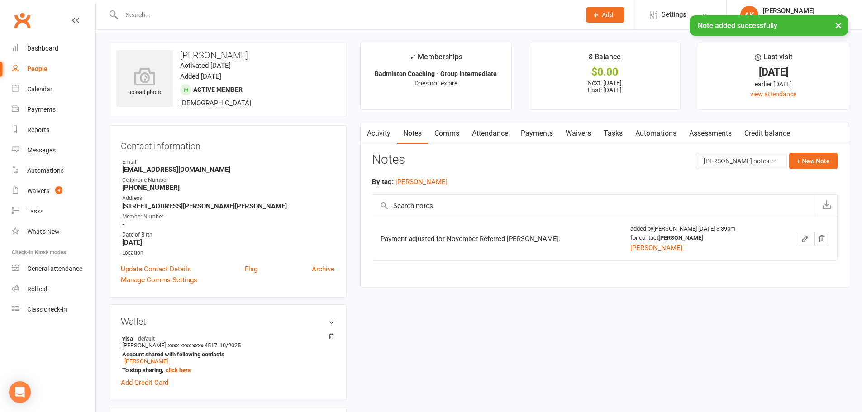
click at [378, 139] on link "Activity" at bounding box center [379, 133] width 36 height 21
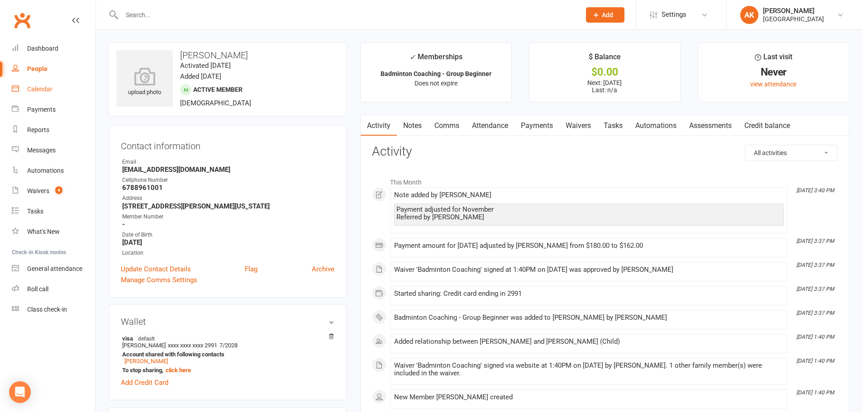
click at [46, 91] on div "Calendar" at bounding box center [39, 89] width 25 height 7
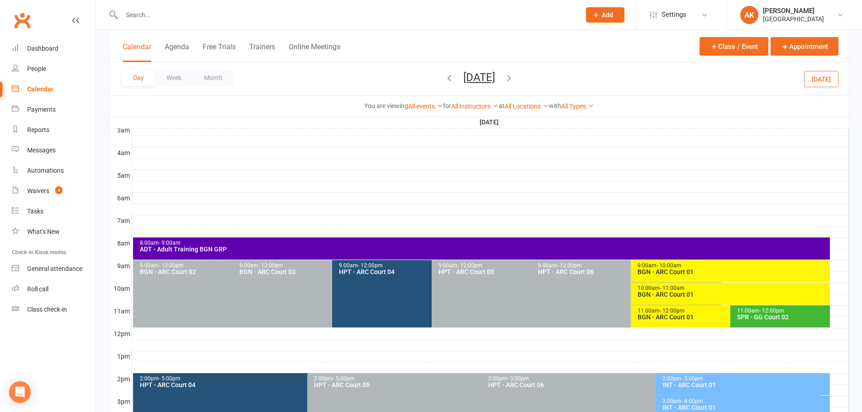
scroll to position [136, 0]
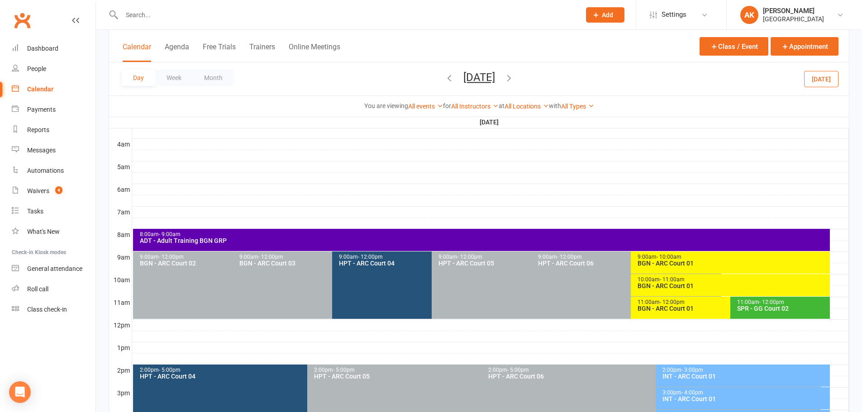
click at [514, 77] on icon "button" at bounding box center [509, 78] width 10 height 10
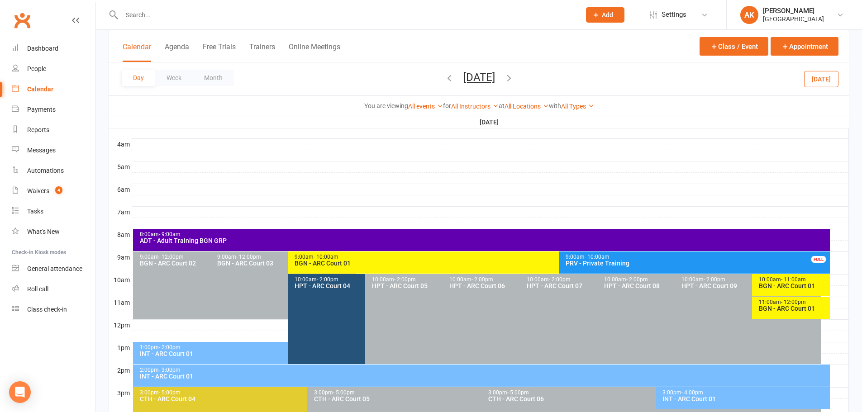
click at [455, 77] on span "[DATE] [DATE] Sun Mon Tue Wed Thu Fri Sat 28 29 30 01 02 03 04 05 06 07 08 09 1…" at bounding box center [480, 79] width 50 height 16
click at [445, 77] on icon "button" at bounding box center [450, 78] width 10 height 10
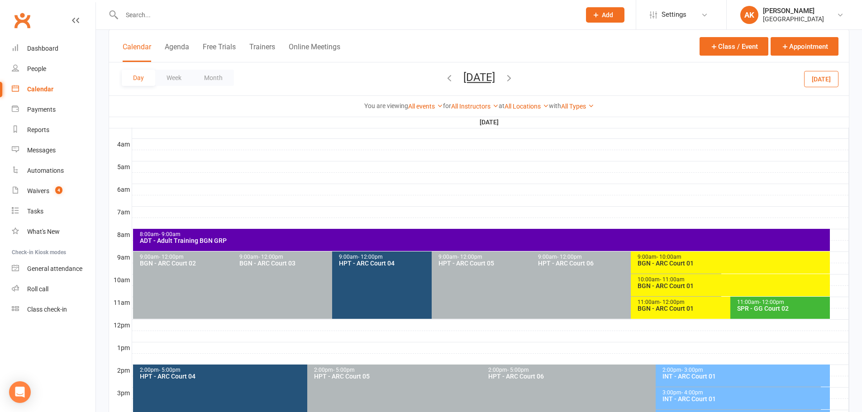
click at [445, 78] on icon "button" at bounding box center [450, 78] width 10 height 10
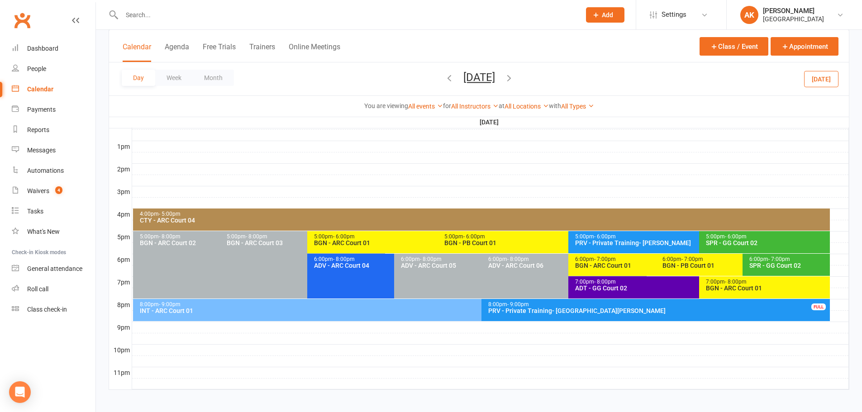
scroll to position [341, 0]
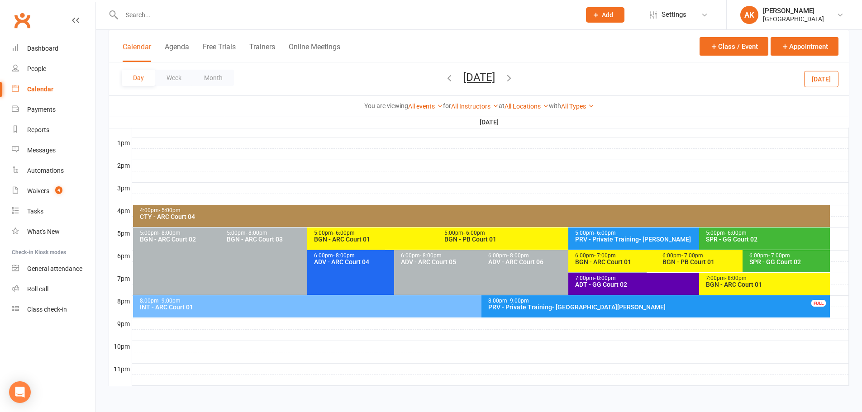
click at [737, 286] on div "BGN - ARC Court 01" at bounding box center [767, 285] width 123 height 6
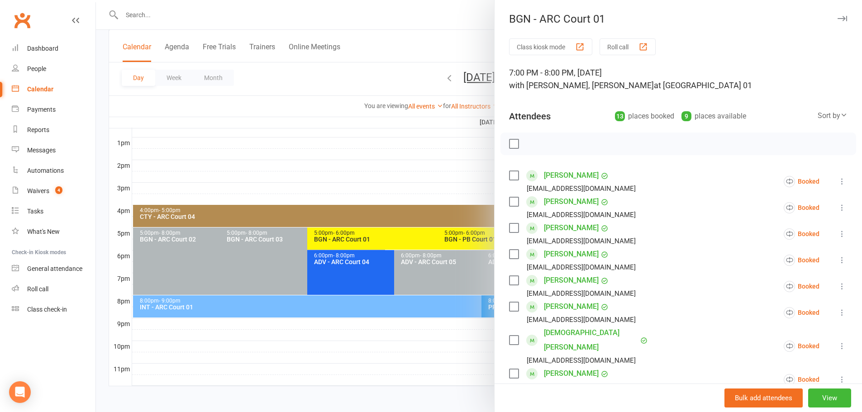
click at [447, 43] on div at bounding box center [479, 206] width 766 height 412
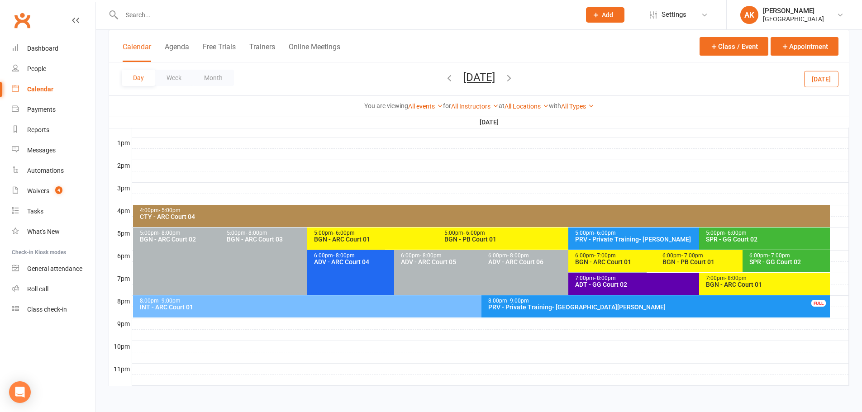
click at [601, 259] on div "BGN - ARC Court 01" at bounding box center [653, 262] width 157 height 6
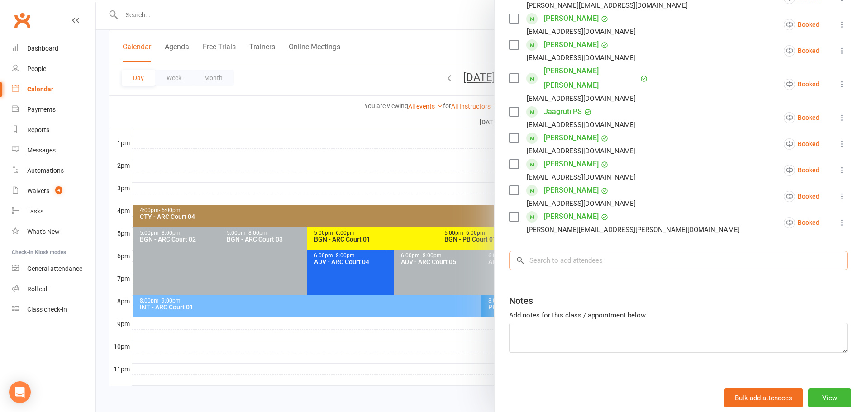
click at [590, 251] on input "search" at bounding box center [678, 260] width 339 height 19
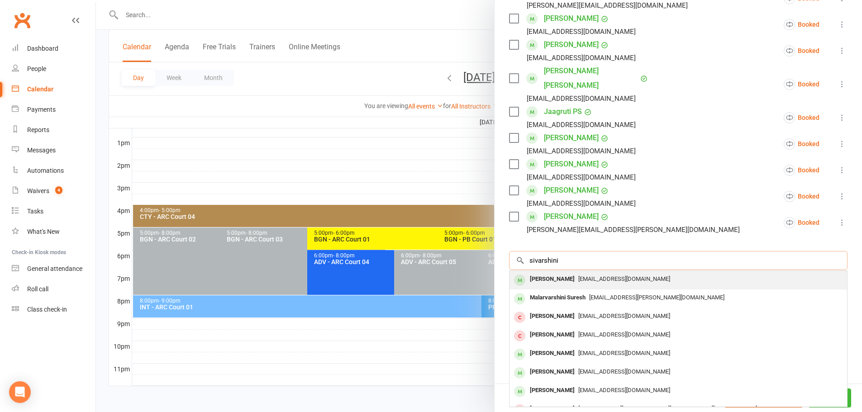
type input "sivarshini"
click at [579, 273] on div "[PERSON_NAME]" at bounding box center [553, 279] width 52 height 13
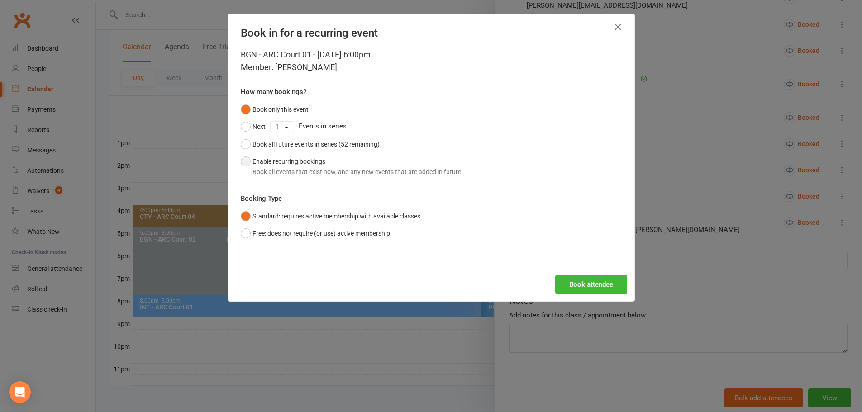
click at [292, 167] on div "Book all events that exist now, and any new events that are added in future" at bounding box center [357, 172] width 209 height 10
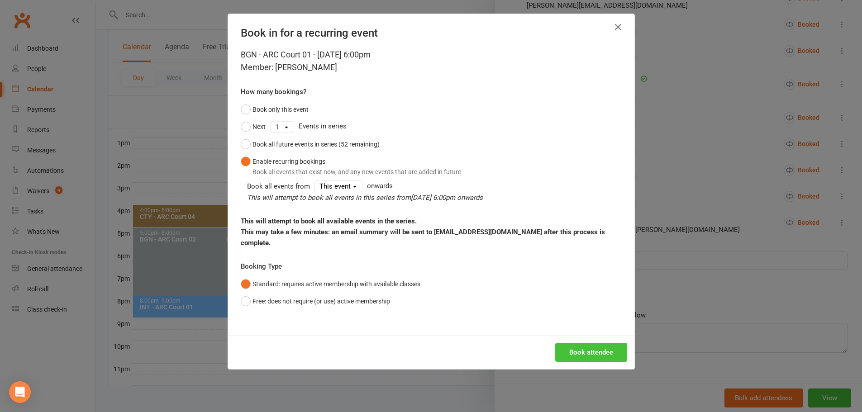
click at [603, 343] on button "Book attendee" at bounding box center [591, 352] width 72 height 19
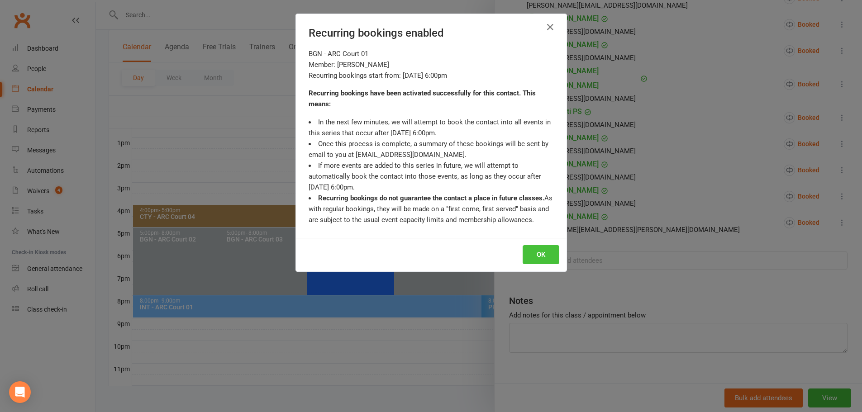
scroll to position [367, 0]
click at [538, 256] on button "OK" at bounding box center [541, 254] width 37 height 19
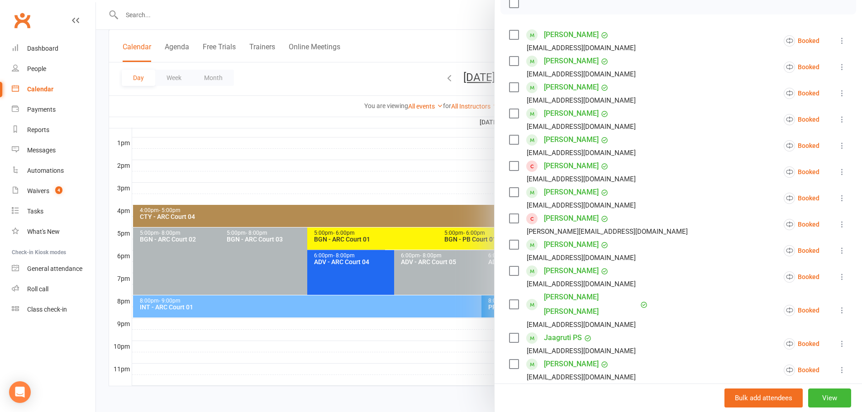
scroll to position [96, 0]
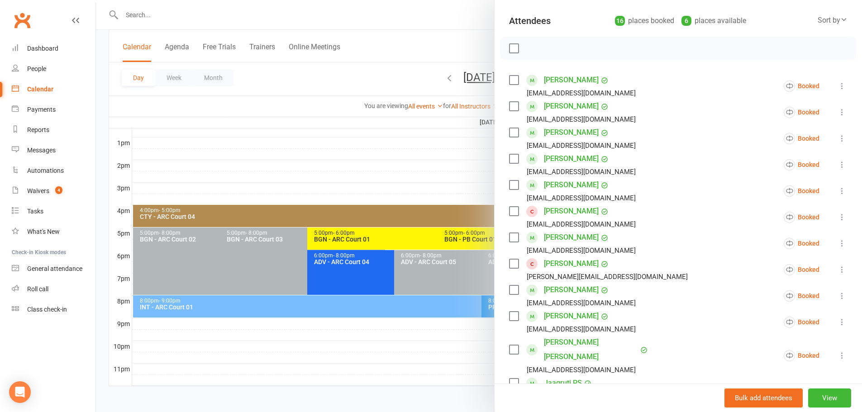
click at [459, 19] on div at bounding box center [479, 206] width 766 height 412
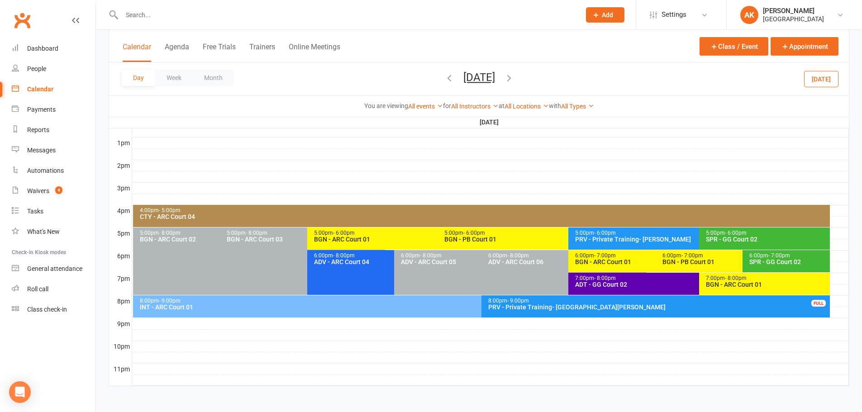
click at [514, 81] on icon "button" at bounding box center [509, 78] width 10 height 10
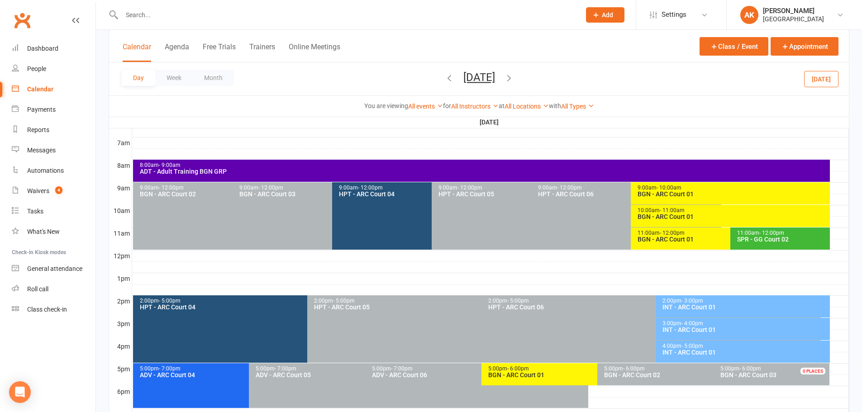
scroll to position [160, 0]
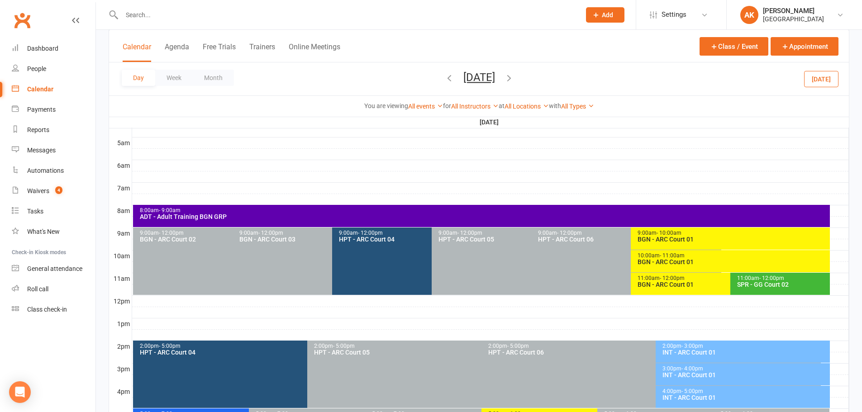
click at [659, 235] on span "- 10:00am" at bounding box center [669, 233] width 25 height 6
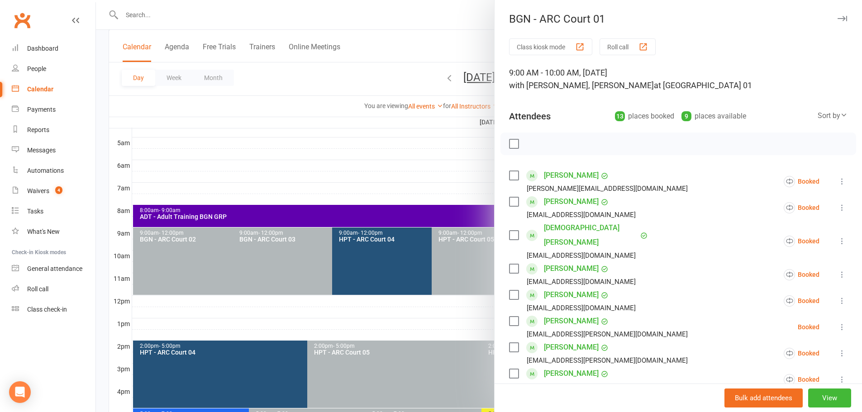
scroll to position [181, 0]
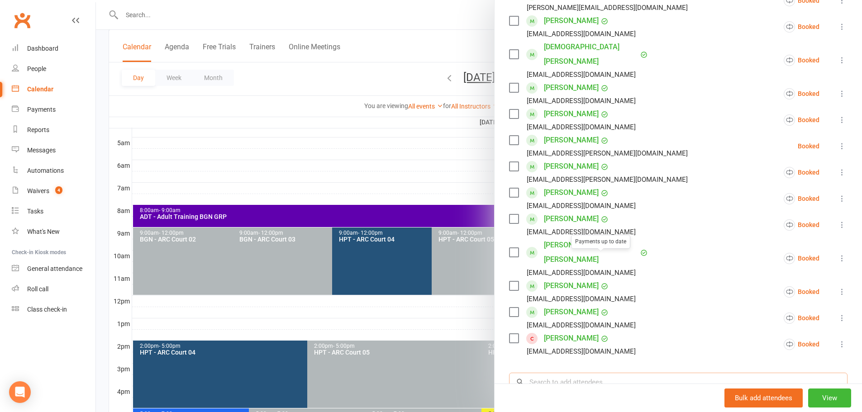
click at [584, 373] on input "search" at bounding box center [678, 382] width 339 height 19
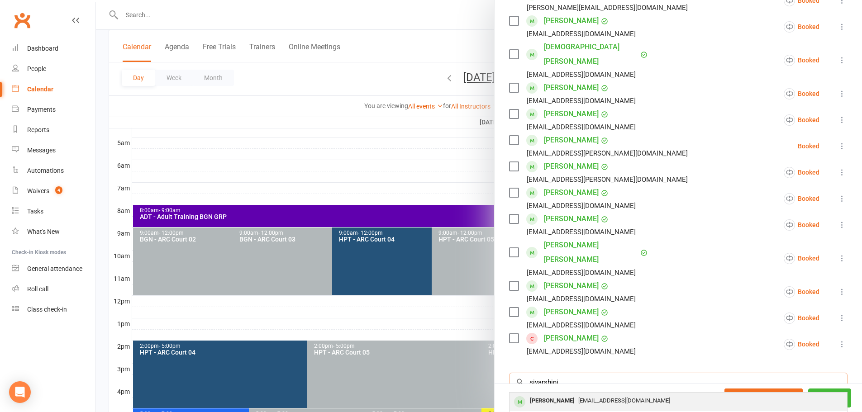
type input "sivarshini"
click at [578, 395] on div "[PERSON_NAME]" at bounding box center [553, 401] width 52 height 13
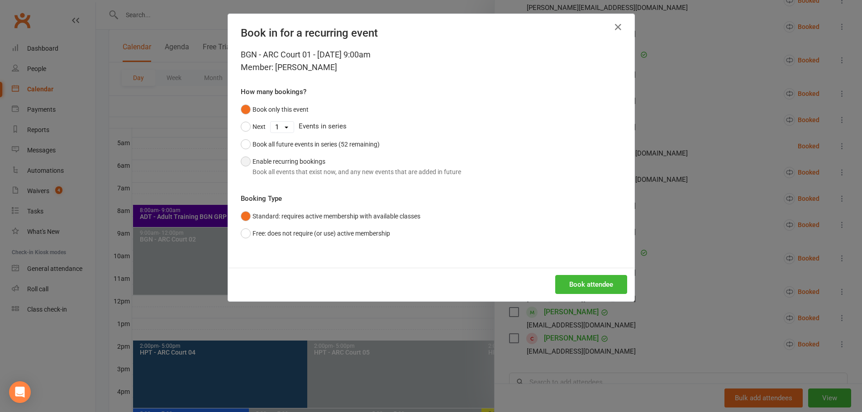
click at [300, 167] on div "Book all events that exist now, and any new events that are added in future" at bounding box center [357, 172] width 209 height 10
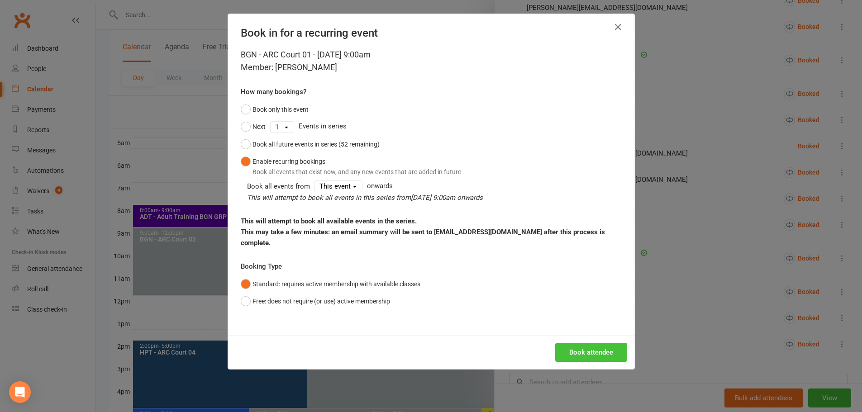
click at [585, 345] on button "Book attendee" at bounding box center [591, 352] width 72 height 19
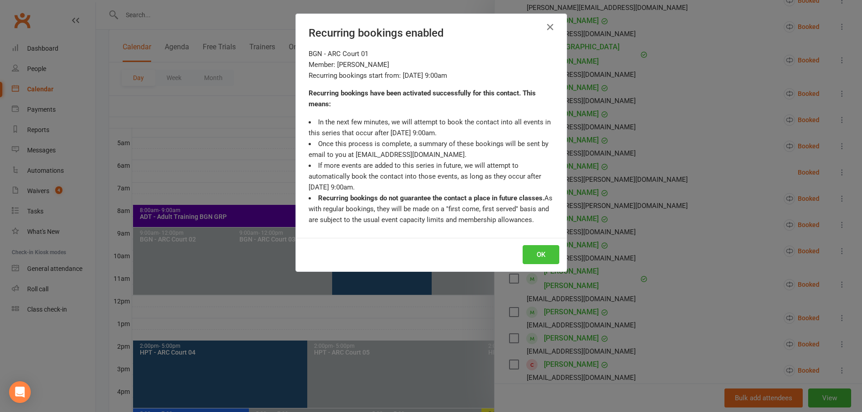
click at [541, 254] on button "OK" at bounding box center [541, 254] width 37 height 19
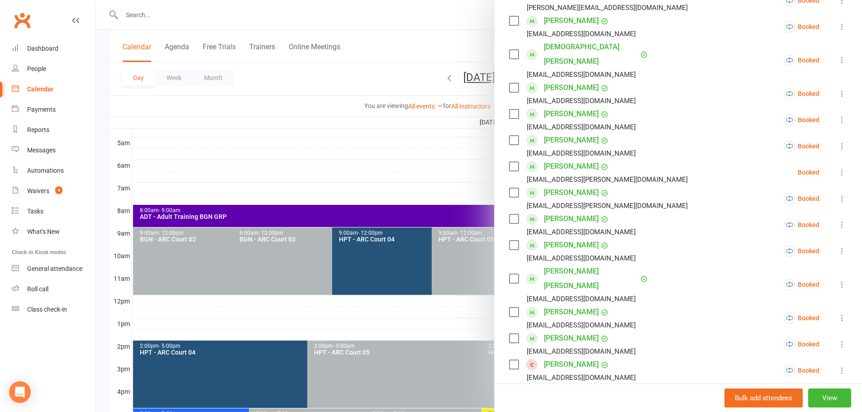
click at [439, 41] on div at bounding box center [479, 206] width 766 height 412
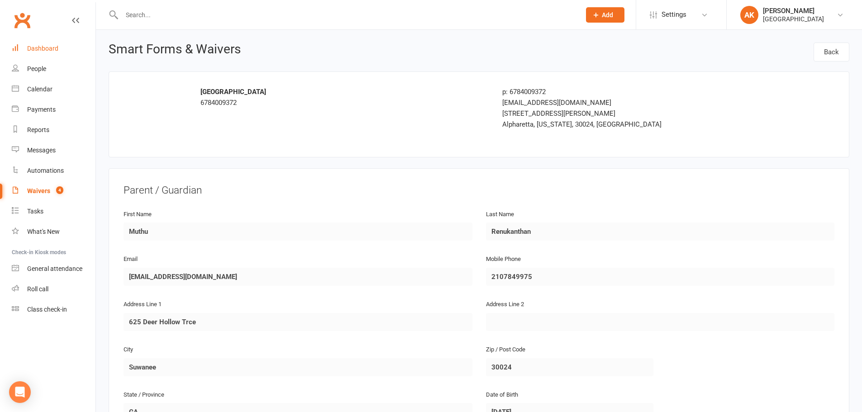
click at [44, 50] on div "Dashboard" at bounding box center [42, 48] width 31 height 7
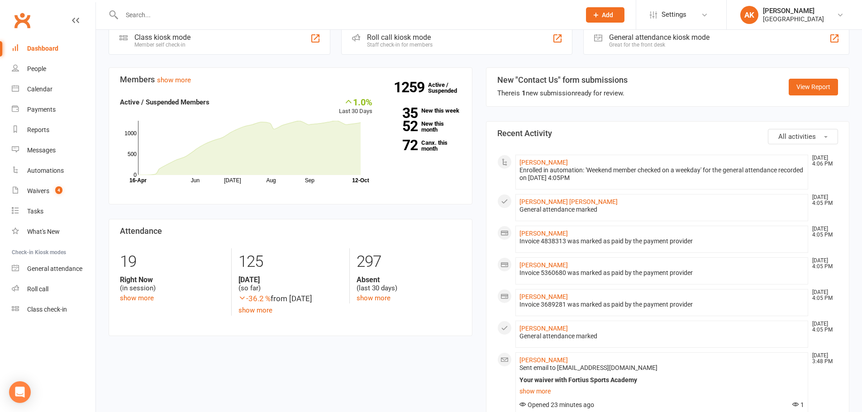
scroll to position [272, 0]
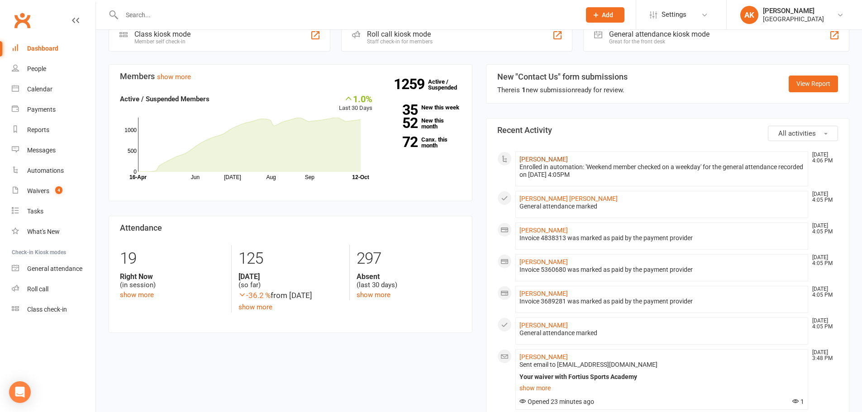
click at [551, 160] on link "[PERSON_NAME]" at bounding box center [544, 159] width 48 height 7
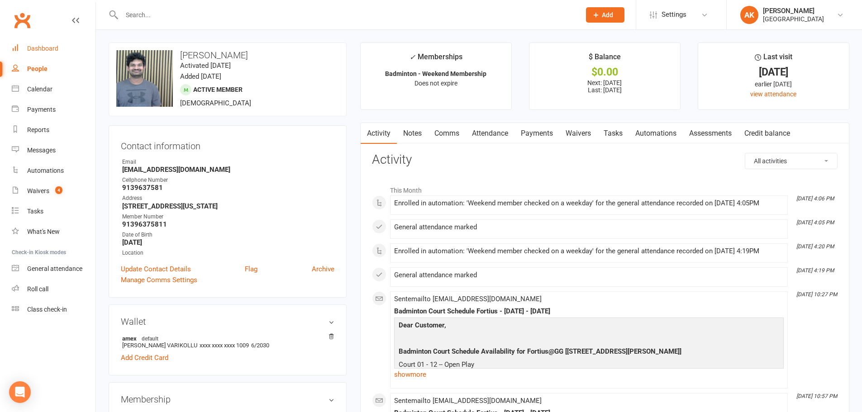
click at [35, 49] on div "Dashboard" at bounding box center [42, 48] width 31 height 7
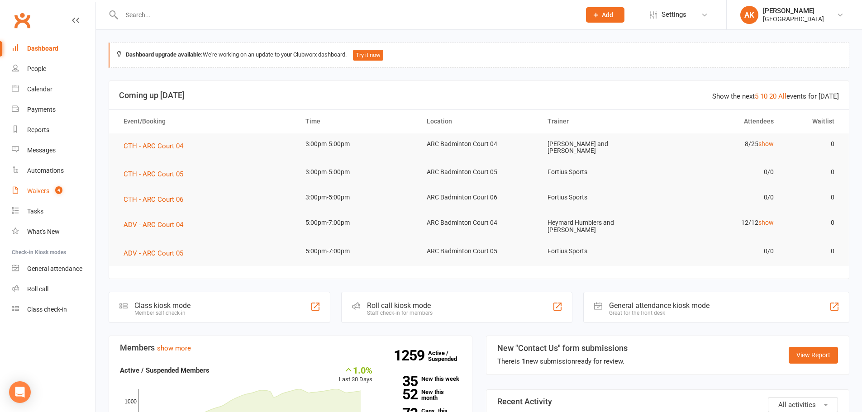
click at [38, 192] on div "Waivers" at bounding box center [38, 190] width 22 height 7
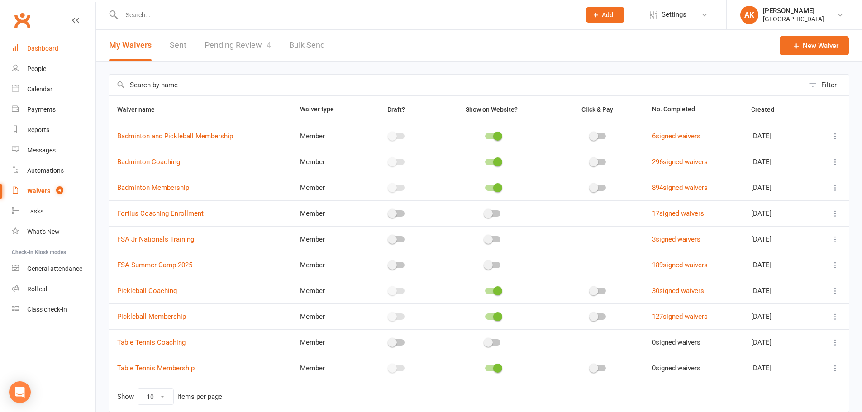
click at [19, 46] on link "Dashboard" at bounding box center [54, 48] width 84 height 20
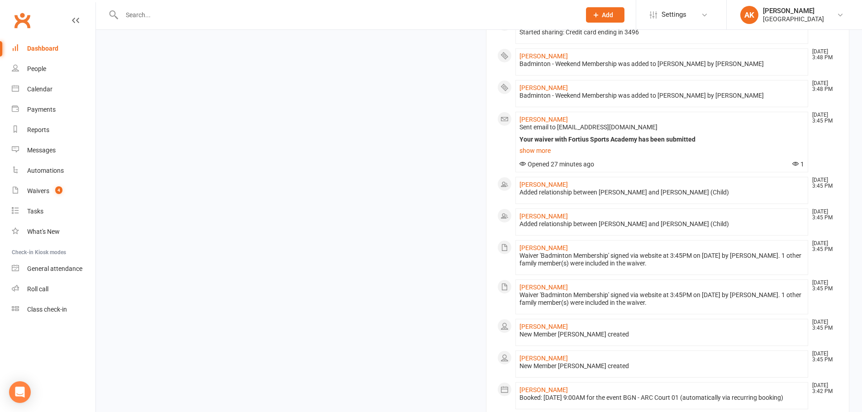
scroll to position [810, 0]
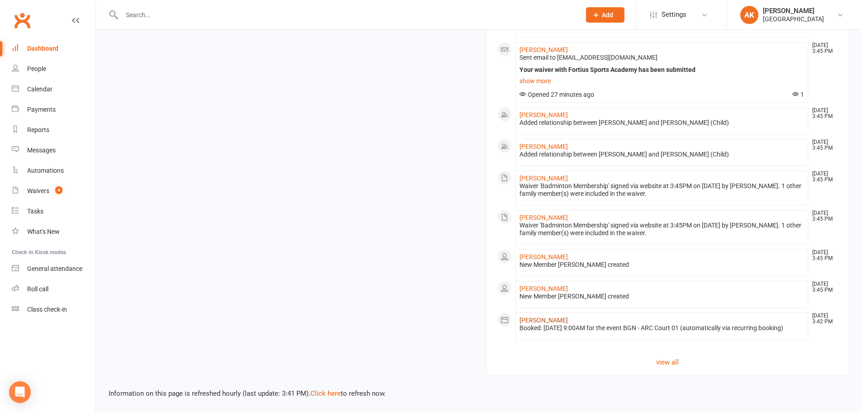
click at [561, 317] on link "[PERSON_NAME]" at bounding box center [544, 320] width 48 height 7
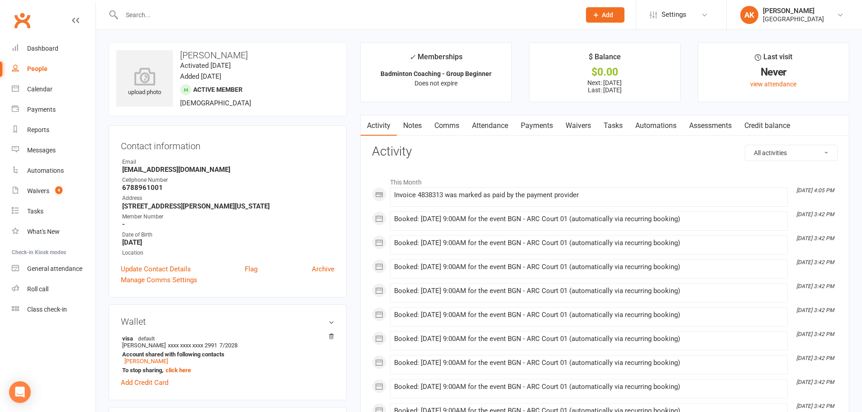
click at [440, 125] on link "Comms" at bounding box center [447, 125] width 38 height 21
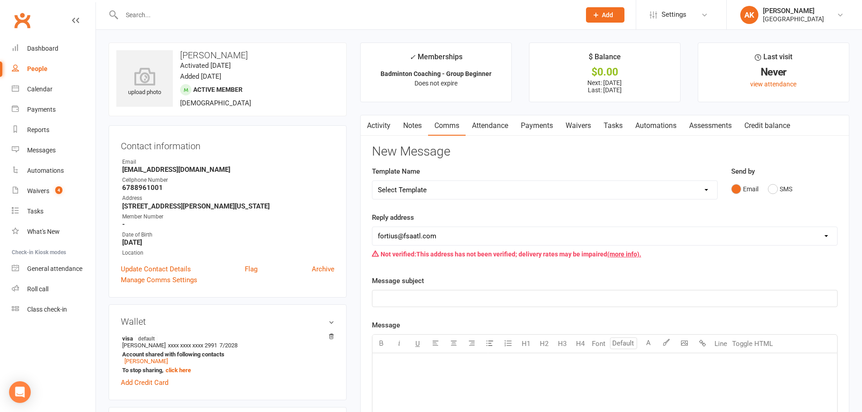
click at [444, 195] on select "Select Template [Email] Badminton Court Schedule [SMS] [Default template - revi…" at bounding box center [545, 190] width 345 height 18
select select "27"
click at [373, 181] on select "Select Template [Email] Badminton Court Schedule [SMS] [Default template - revi…" at bounding box center [545, 190] width 345 height 18
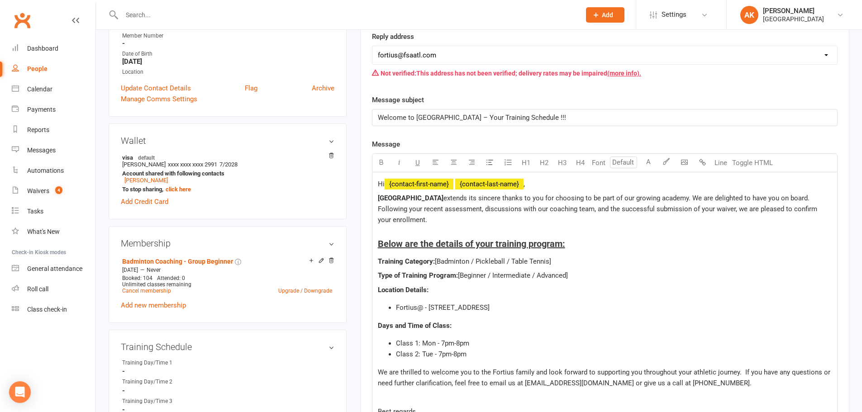
scroll to position [272, 0]
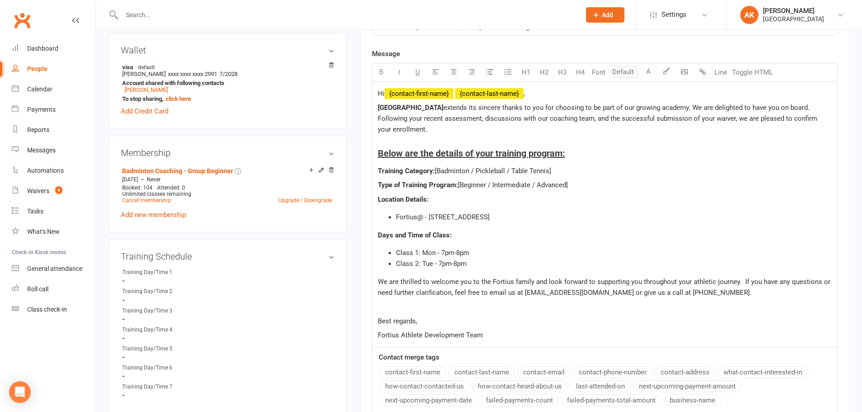
drag, startPoint x: 469, startPoint y: 169, endPoint x: 560, endPoint y: 169, distance: 91.0
click at [560, 169] on p "Training Category: [Badminton / Pickleball / Table Tennis]" at bounding box center [605, 171] width 454 height 11
drag, startPoint x: 490, startPoint y: 181, endPoint x: 573, endPoint y: 181, distance: 82.4
click at [573, 181] on p "Type of Training Program: [Beginner / Intermediate / Advanced]" at bounding box center [605, 185] width 454 height 11
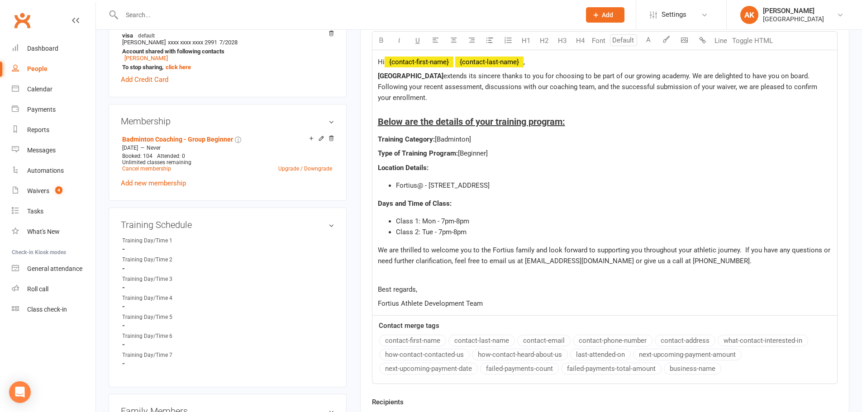
scroll to position [317, 0]
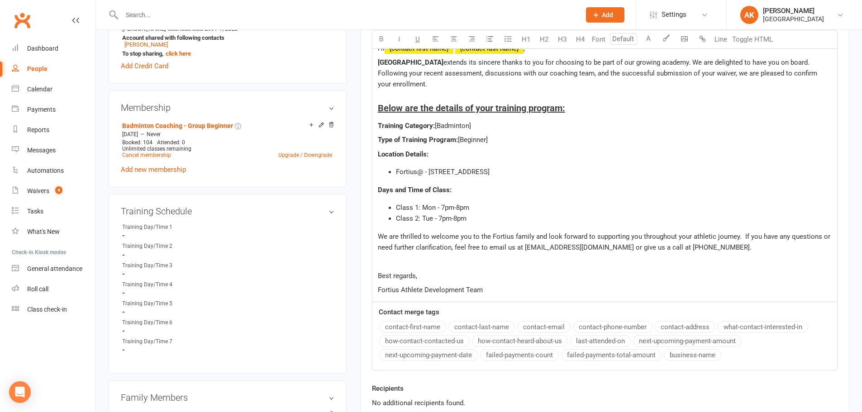
click at [434, 206] on span "Class 1: Mon - 7pm-8pm" at bounding box center [432, 208] width 73 height 8
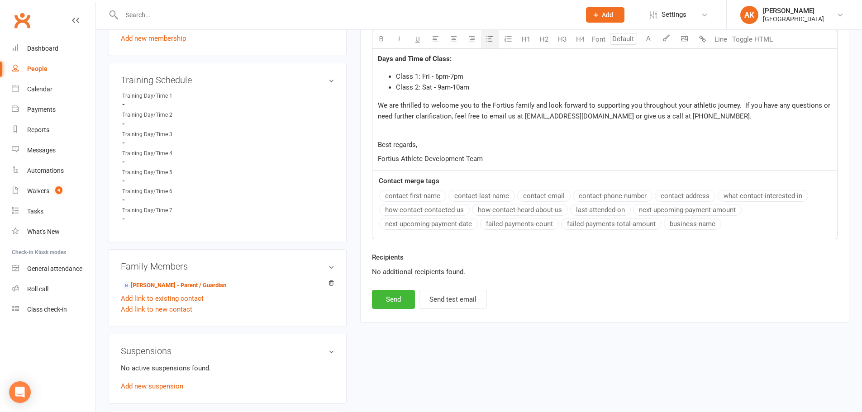
scroll to position [453, 0]
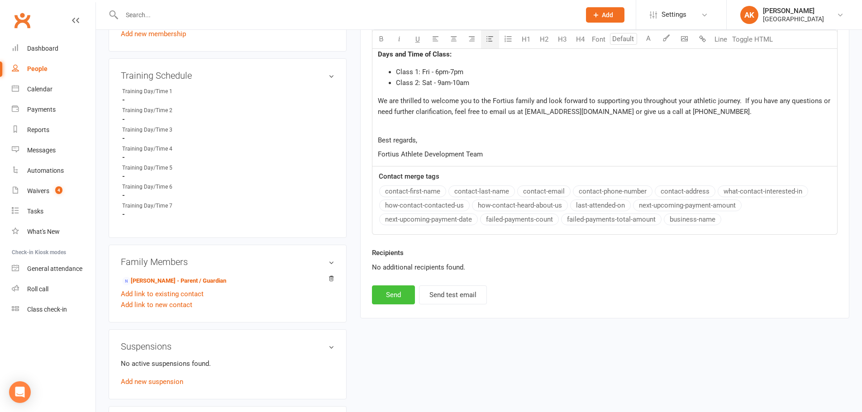
click at [409, 300] on button "Send" at bounding box center [393, 295] width 43 height 19
select select
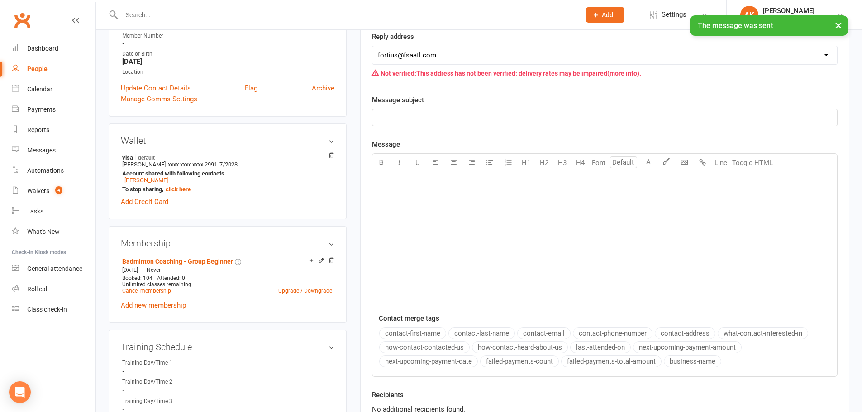
scroll to position [0, 0]
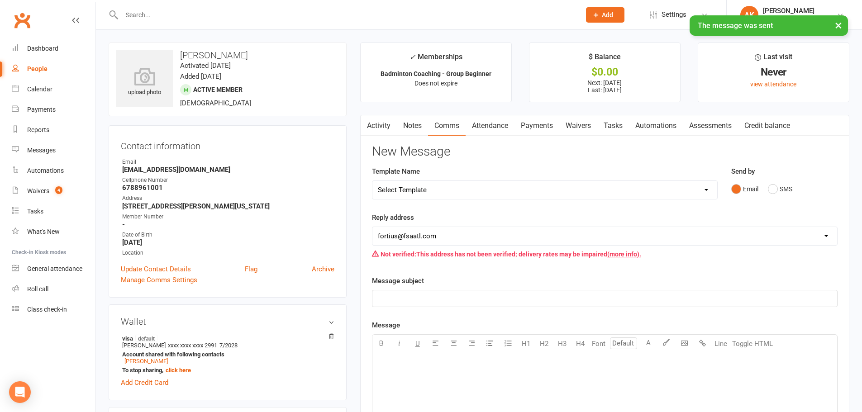
click at [374, 126] on link "Activity" at bounding box center [379, 125] width 36 height 21
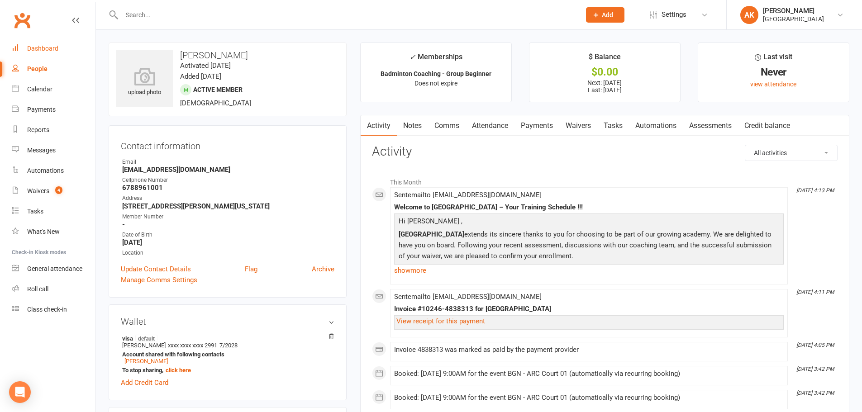
click at [59, 50] on link "Dashboard" at bounding box center [54, 48] width 84 height 20
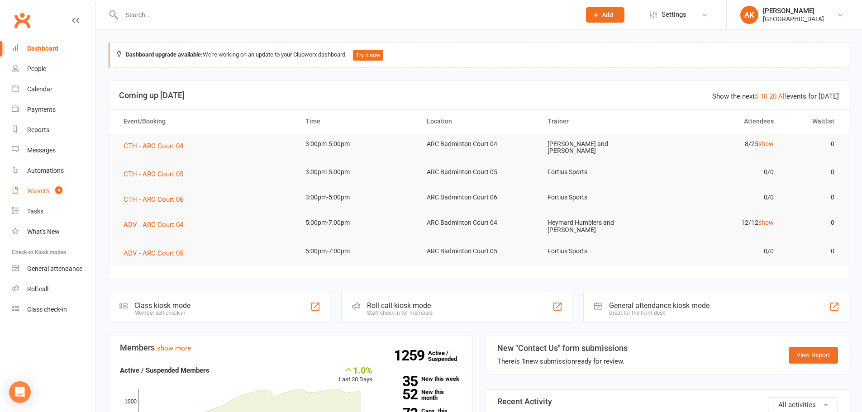
click at [34, 195] on link "Waivers 4" at bounding box center [54, 191] width 84 height 20
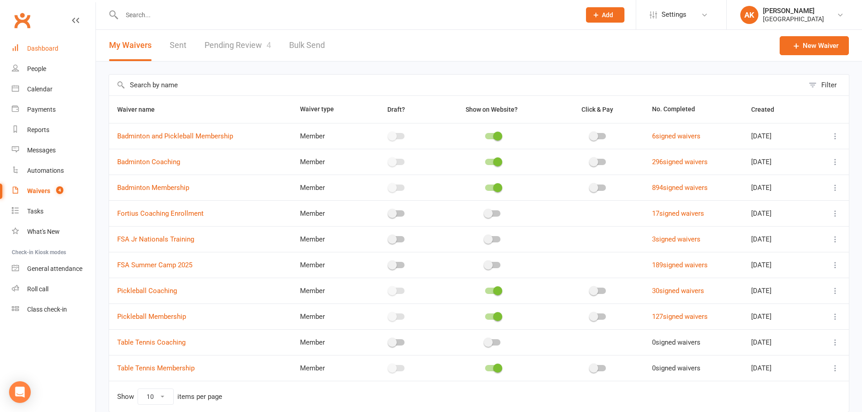
click at [52, 42] on link "Dashboard" at bounding box center [54, 48] width 84 height 20
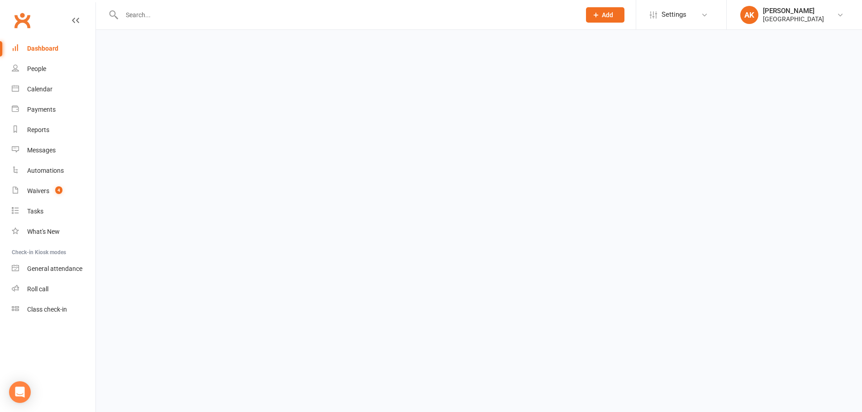
click at [133, 16] on input "text" at bounding box center [346, 15] width 455 height 13
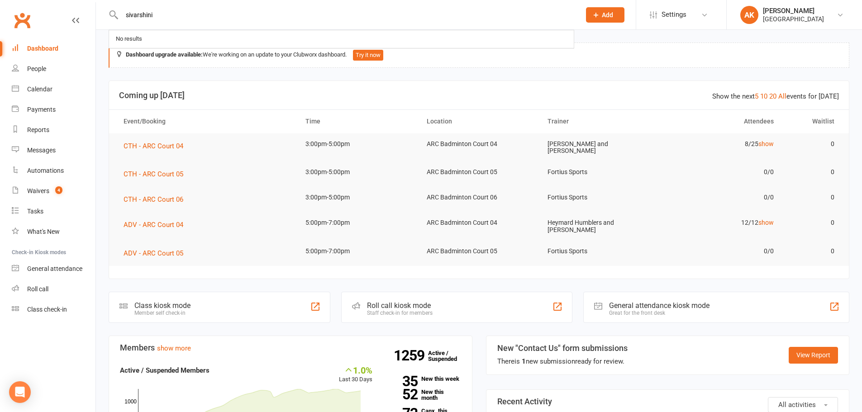
type input "sivarshini"
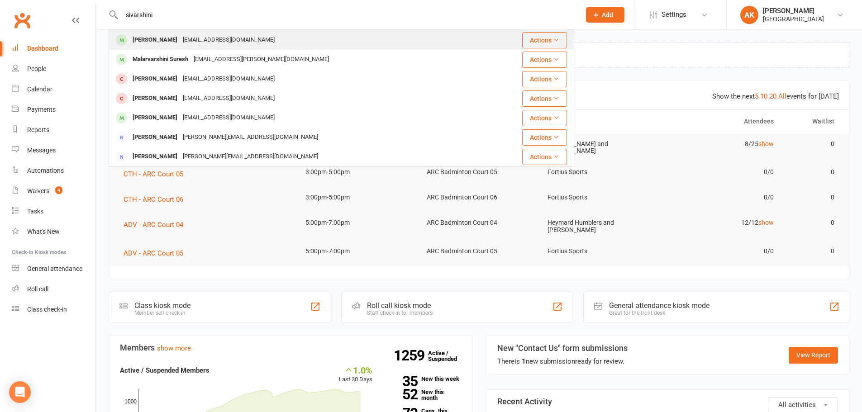
click at [142, 45] on div "[PERSON_NAME]" at bounding box center [155, 40] width 50 height 13
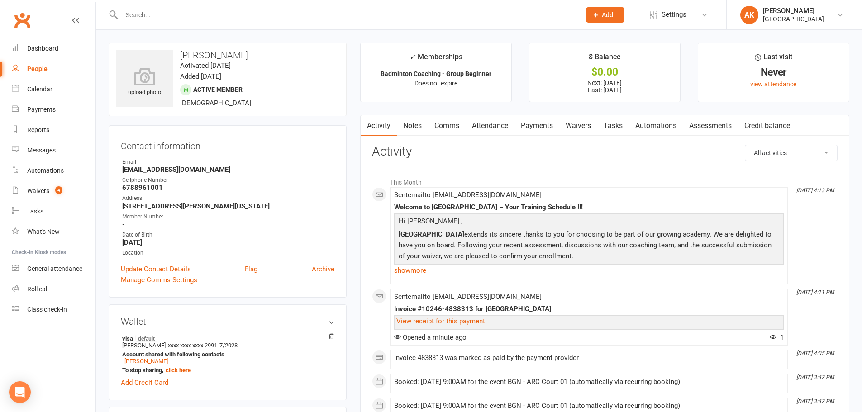
click at [480, 124] on link "Attendance" at bounding box center [490, 125] width 49 height 21
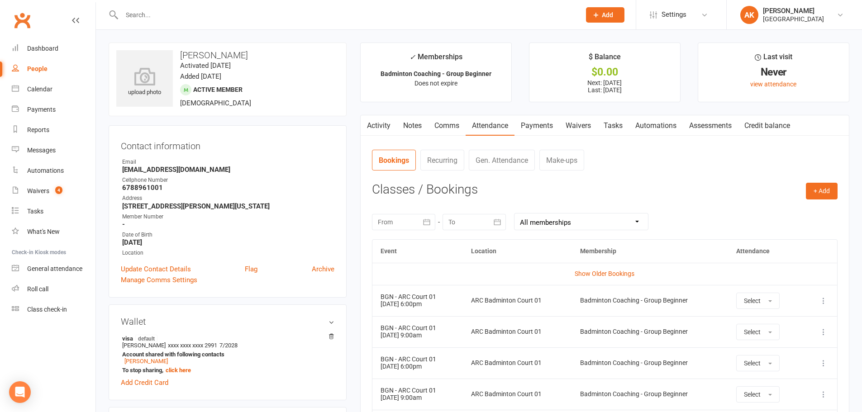
click at [554, 125] on link "Payments" at bounding box center [537, 125] width 45 height 21
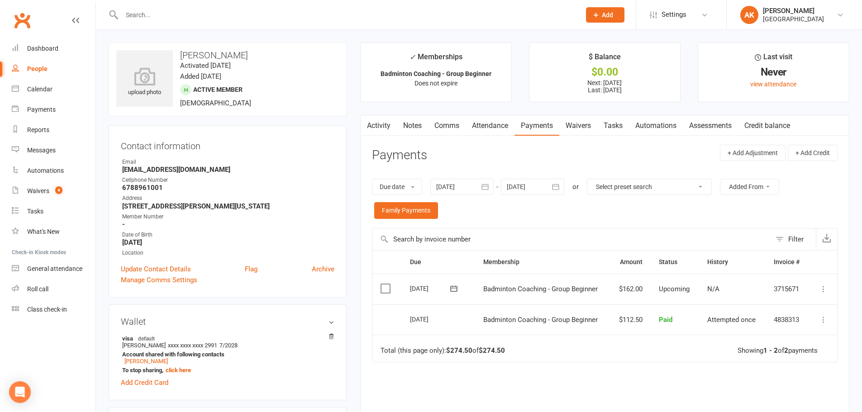
click at [570, 182] on div "Due date Due date Date paid Date failed 11 Sep 2025 September 2025 Sun Mon Tue …" at bounding box center [605, 199] width 466 height 58
click at [559, 185] on icon "button" at bounding box center [556, 187] width 7 height 6
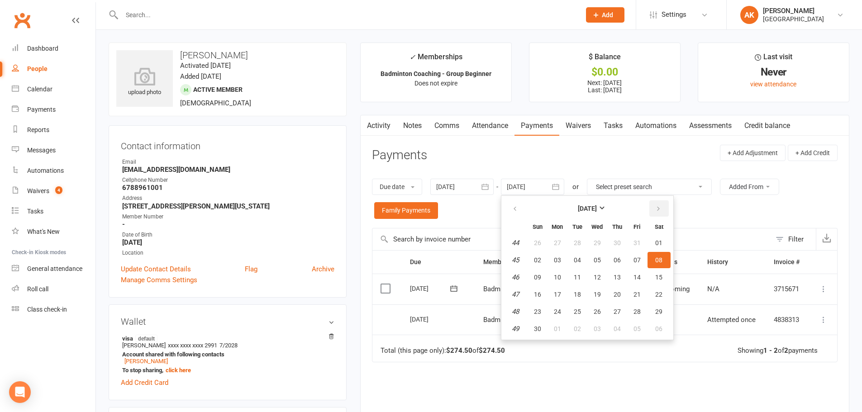
click at [661, 211] on icon "button" at bounding box center [659, 209] width 6 height 7
click at [618, 244] on span "01" at bounding box center [617, 242] width 7 height 7
type input "01 Jan 2026"
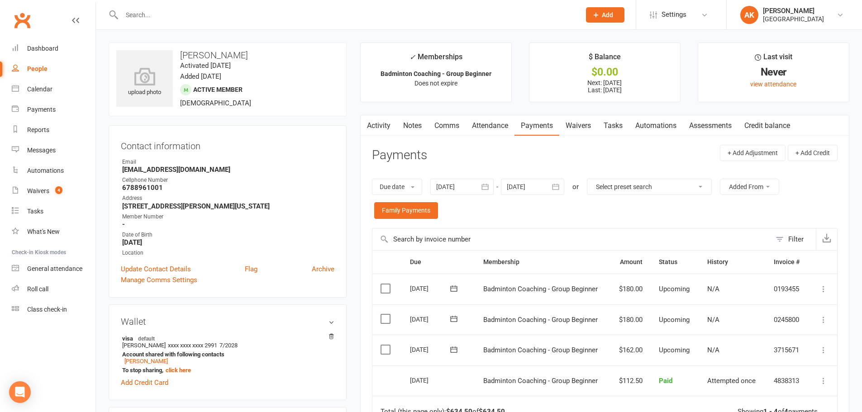
click at [418, 126] on link "Notes" at bounding box center [412, 125] width 31 height 21
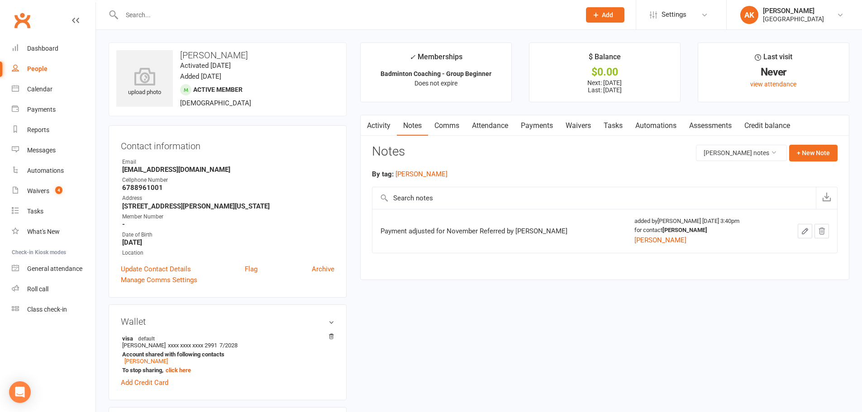
click at [392, 127] on link "Activity" at bounding box center [379, 125] width 36 height 21
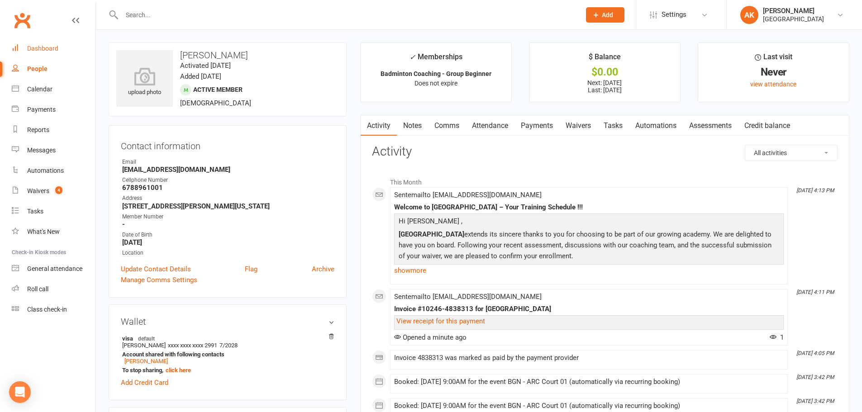
click at [50, 51] on div "Dashboard" at bounding box center [42, 48] width 31 height 7
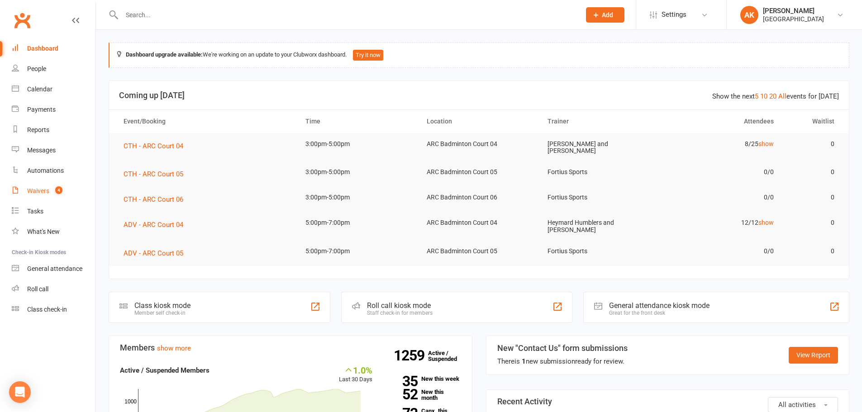
click at [41, 194] on div "Waivers" at bounding box center [38, 190] width 22 height 7
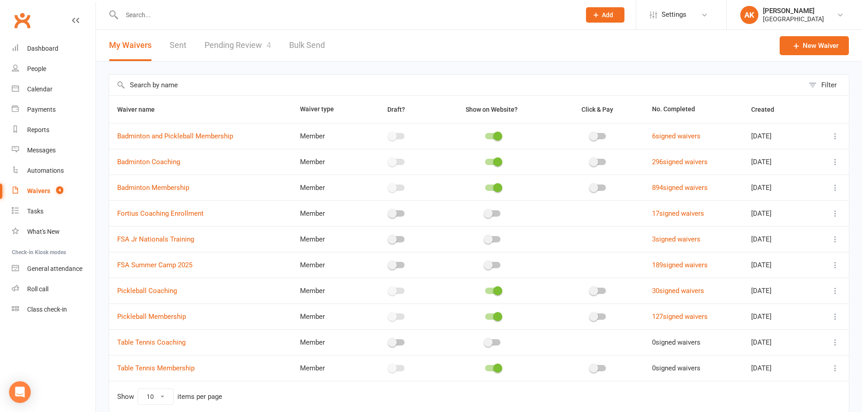
click at [246, 50] on link "Pending Review 4" at bounding box center [238, 45] width 67 height 31
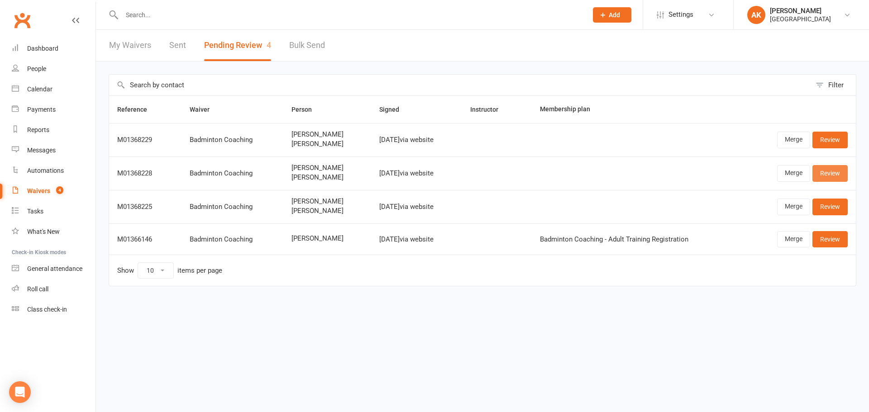
click at [829, 178] on link "Review" at bounding box center [830, 173] width 35 height 16
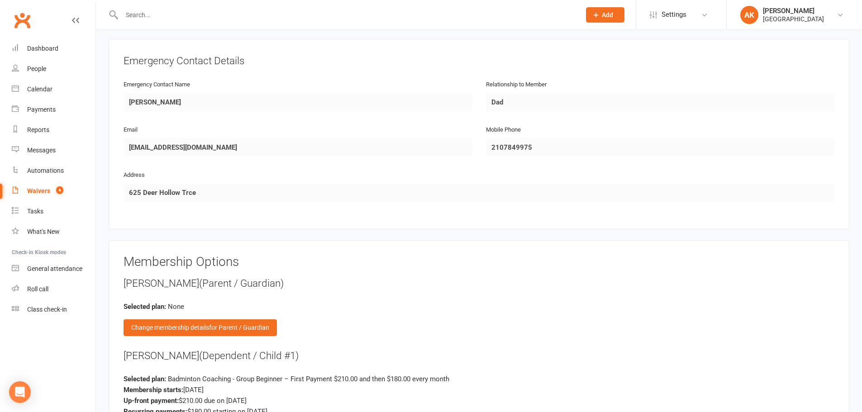
scroll to position [815, 0]
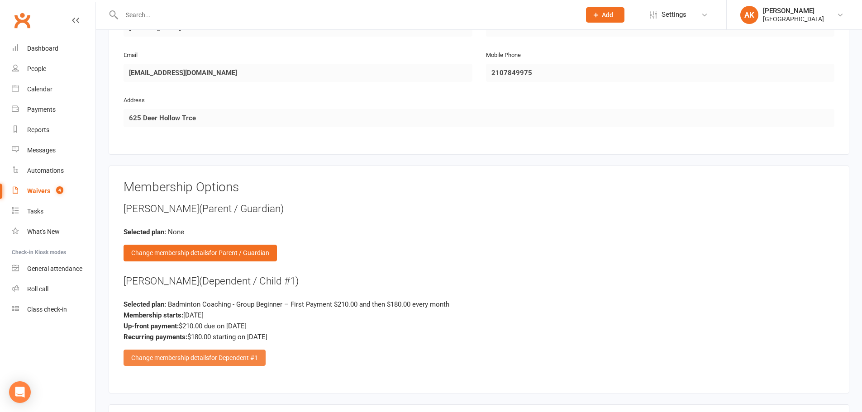
click at [208, 355] on div "Change membership details for Dependent #1" at bounding box center [195, 358] width 142 height 16
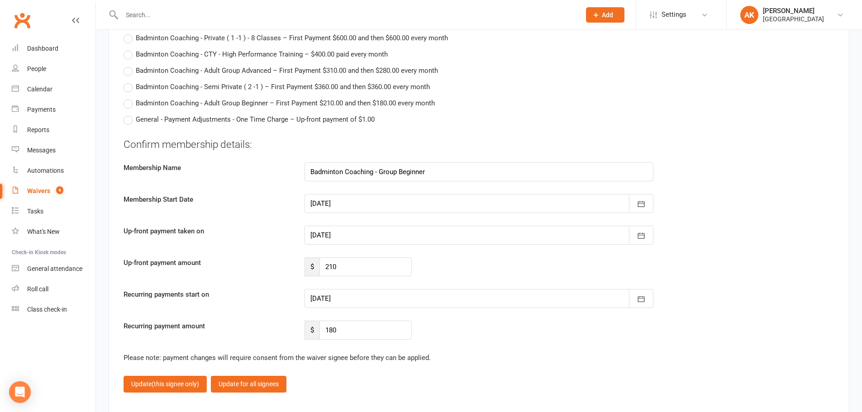
scroll to position [2037, 0]
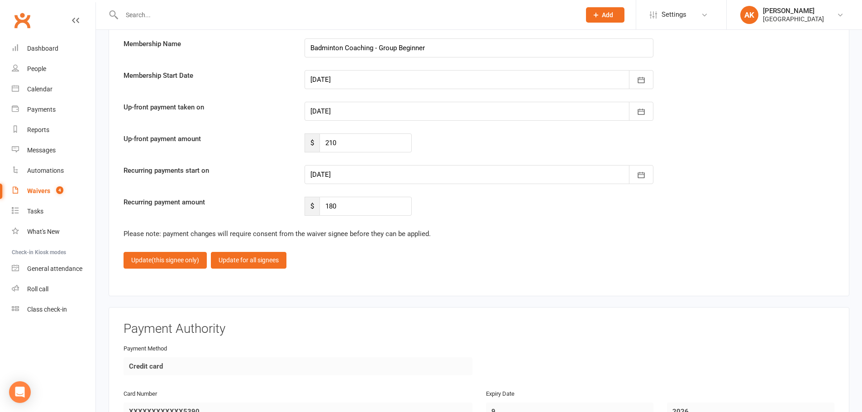
click at [345, 133] on div "Confirm membership details: Membership Name Badminton Coaching - Group Beginner…" at bounding box center [479, 115] width 711 height 203
click at [349, 140] on input "210" at bounding box center [366, 143] width 92 height 19
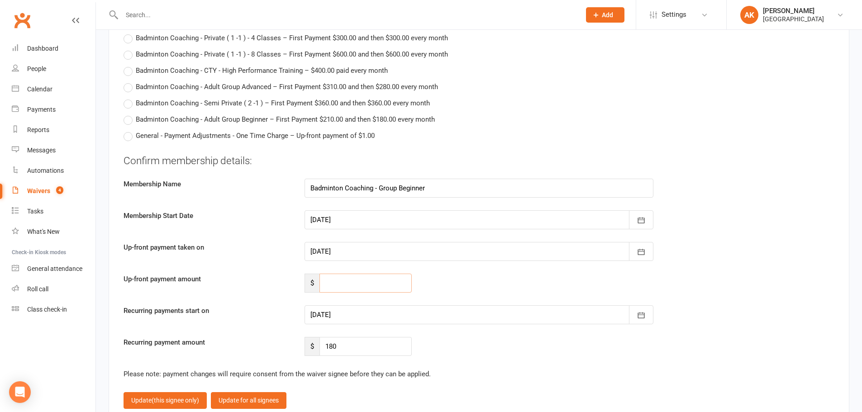
scroll to position [1940, 0]
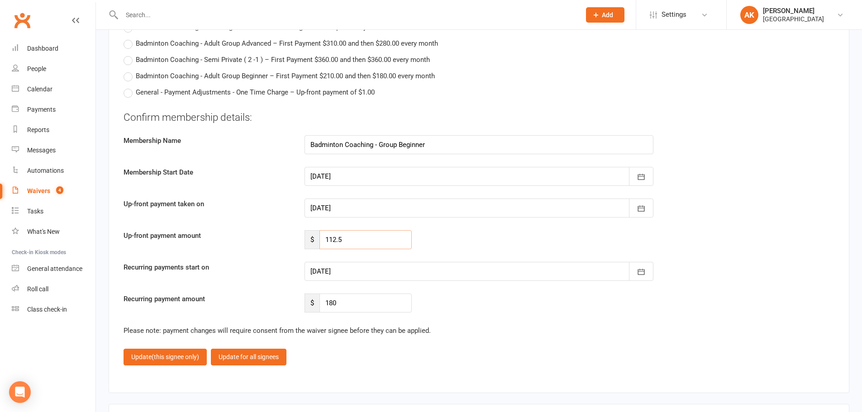
type input "112.5"
click at [384, 278] on div at bounding box center [479, 271] width 349 height 19
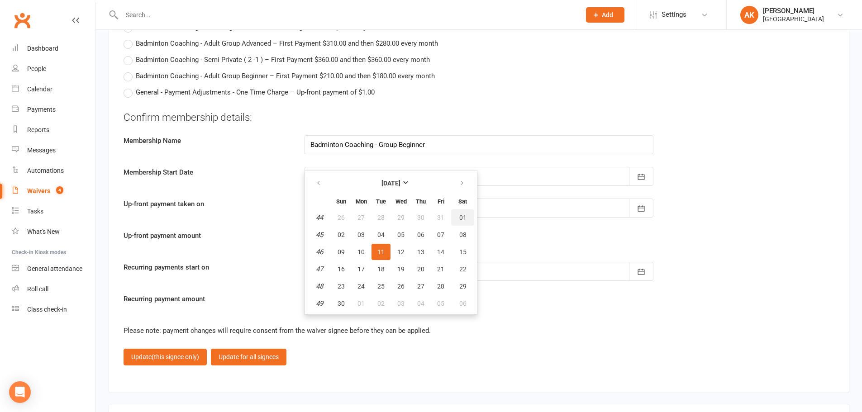
click at [461, 213] on button "01" at bounding box center [462, 218] width 23 height 16
type input "[DATE]"
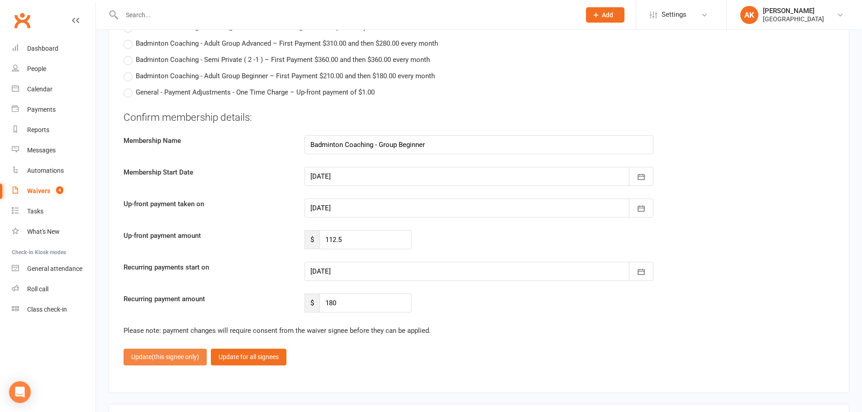
click at [150, 355] on button "Update (this signee only)" at bounding box center [165, 357] width 83 height 16
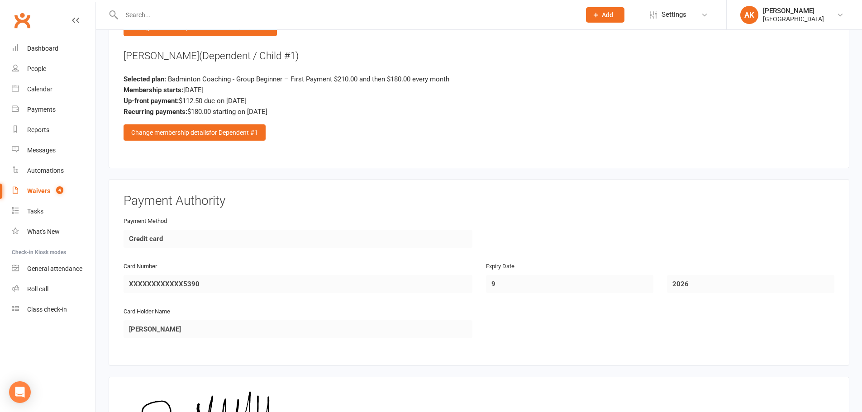
scroll to position [1176, 0]
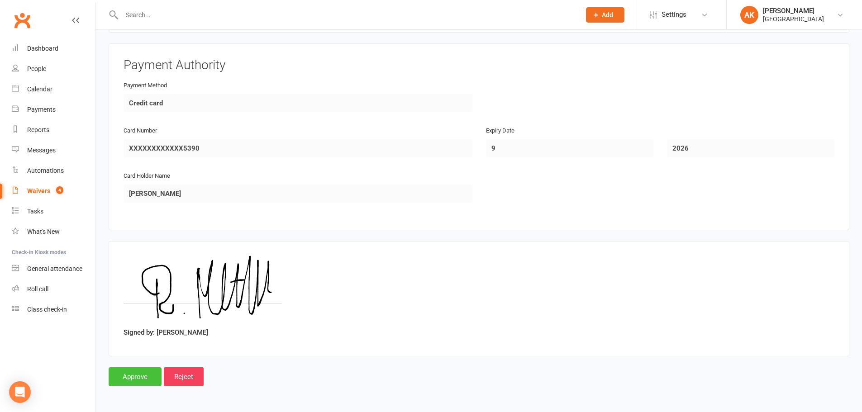
click at [138, 372] on input "Approve" at bounding box center [135, 377] width 53 height 19
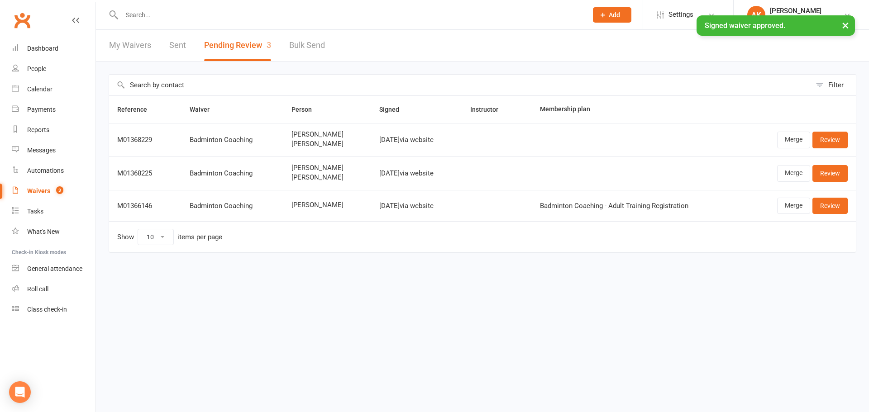
click at [139, 44] on link "My Waivers" at bounding box center [130, 45] width 42 height 31
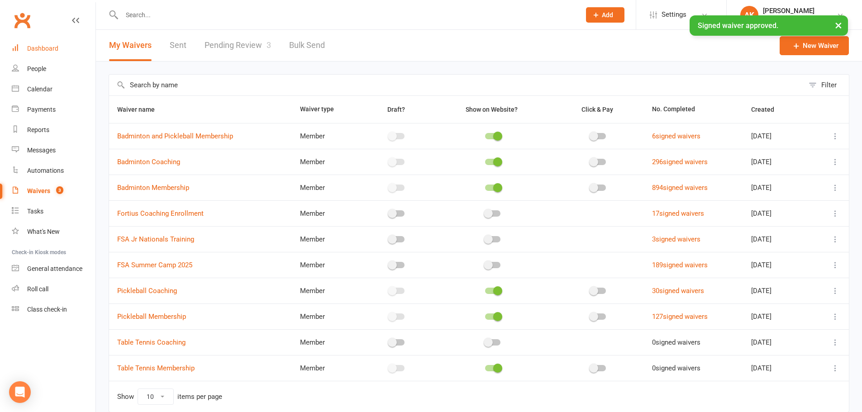
click at [39, 47] on div "Dashboard" at bounding box center [42, 48] width 31 height 7
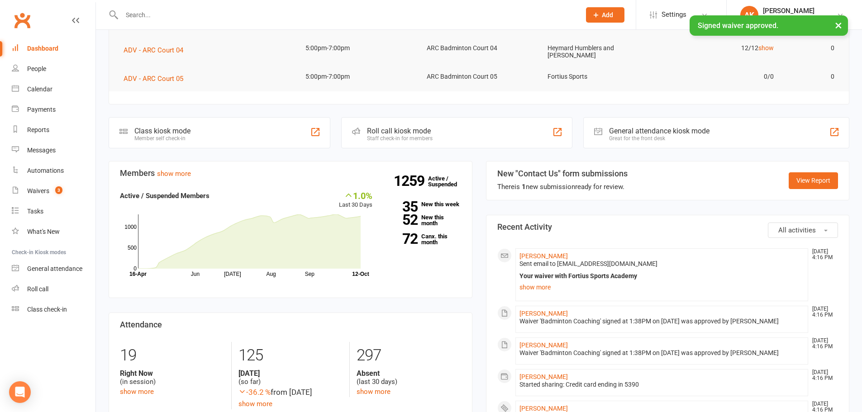
scroll to position [181, 0]
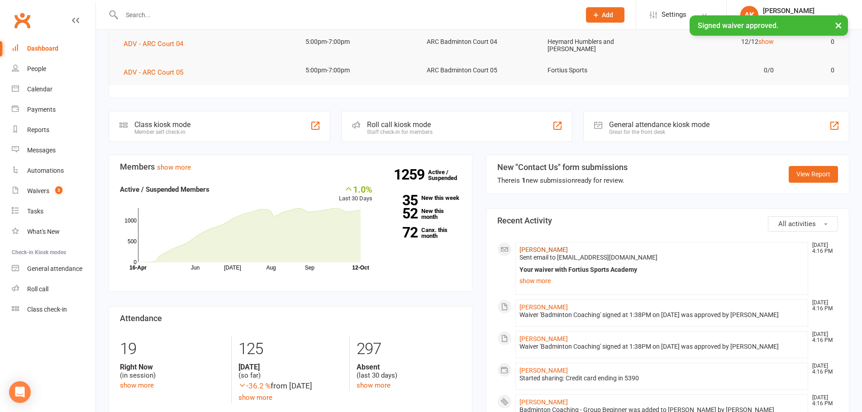
click at [540, 249] on link "Muthu Renukanthan" at bounding box center [544, 249] width 48 height 7
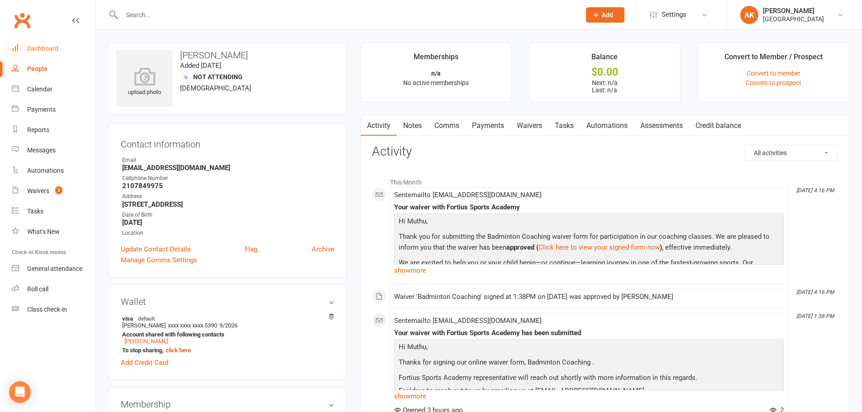
click at [18, 46] on icon at bounding box center [15, 47] width 7 height 7
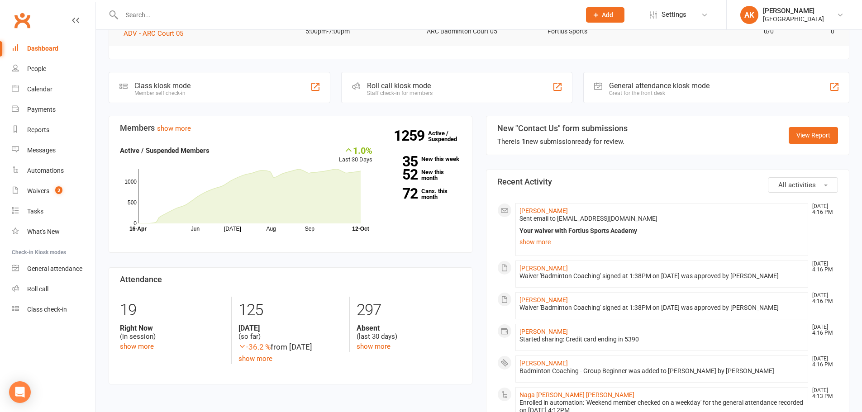
scroll to position [272, 0]
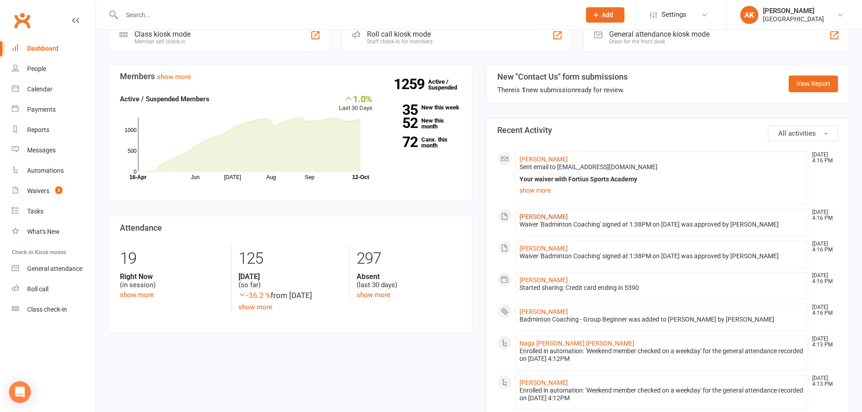
click at [531, 216] on link "Nithila Muthu" at bounding box center [544, 216] width 48 height 7
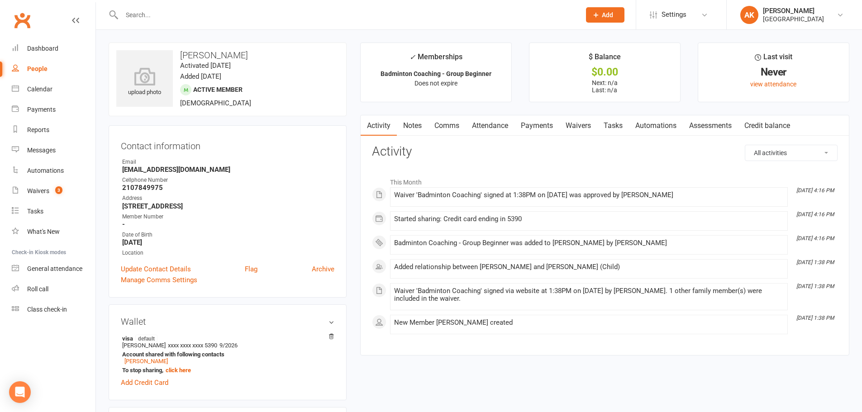
click at [481, 126] on link "Attendance" at bounding box center [490, 125] width 49 height 21
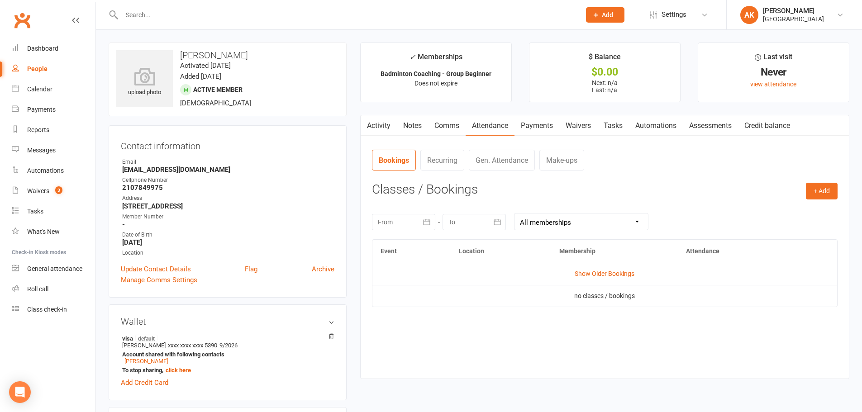
click at [528, 124] on link "Payments" at bounding box center [537, 125] width 45 height 21
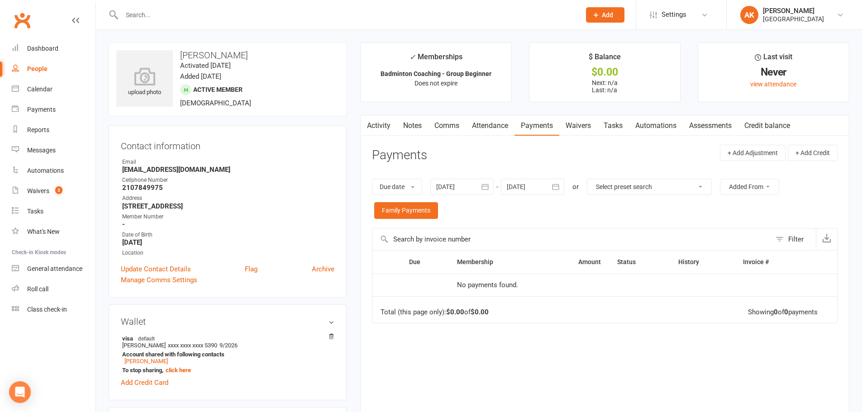
click at [553, 181] on button "button" at bounding box center [556, 187] width 16 height 16
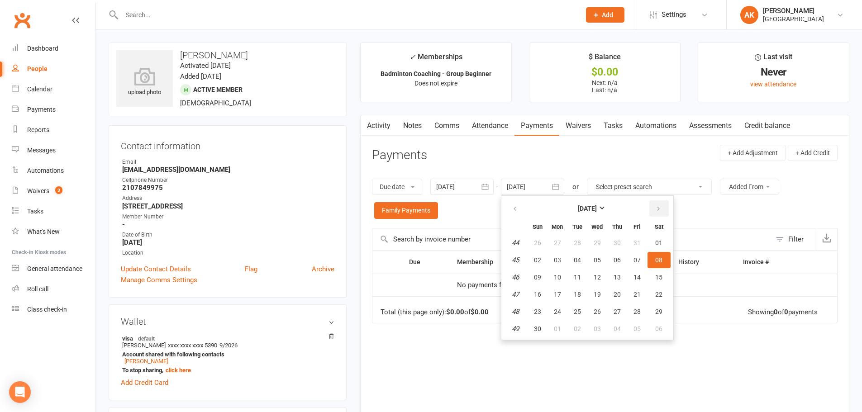
click at [659, 206] on icon "button" at bounding box center [659, 209] width 6 height 7
click at [619, 239] on button "01" at bounding box center [617, 243] width 19 height 16
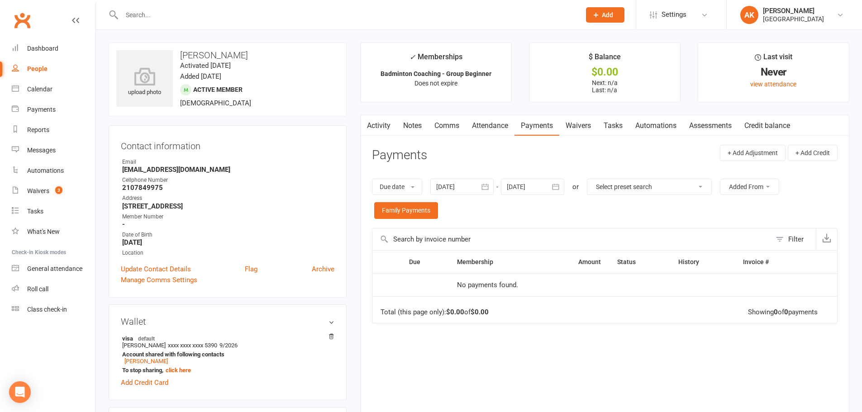
click at [380, 124] on link "Activity" at bounding box center [379, 125] width 36 height 21
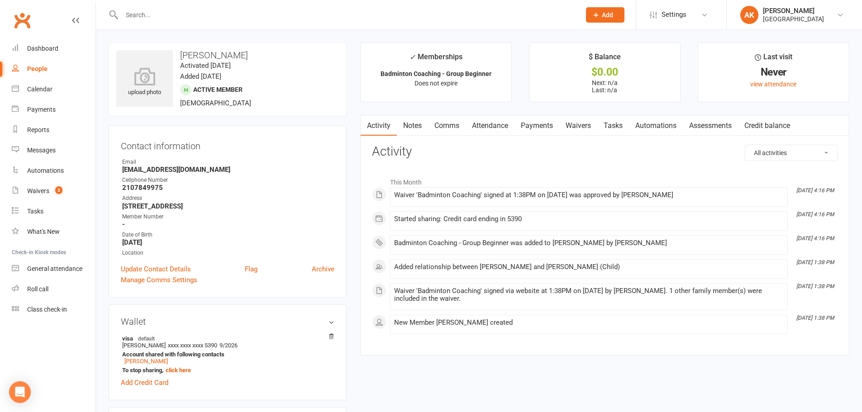
click at [378, 121] on link "Activity" at bounding box center [379, 125] width 36 height 21
click at [502, 124] on link "Attendance" at bounding box center [490, 125] width 49 height 21
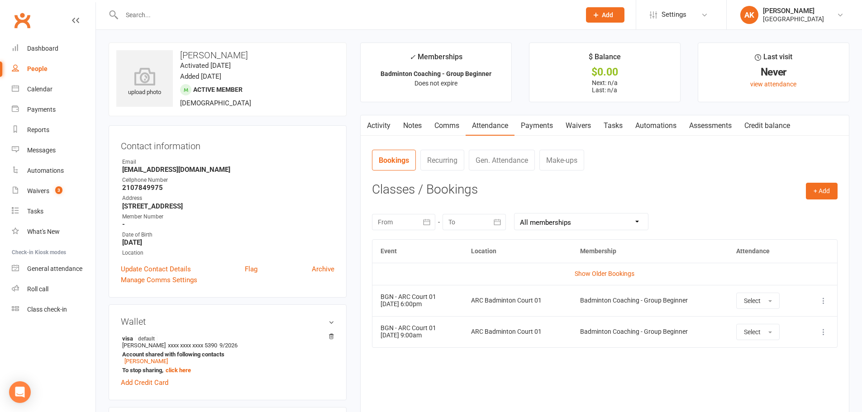
click at [542, 124] on link "Payments" at bounding box center [537, 125] width 45 height 21
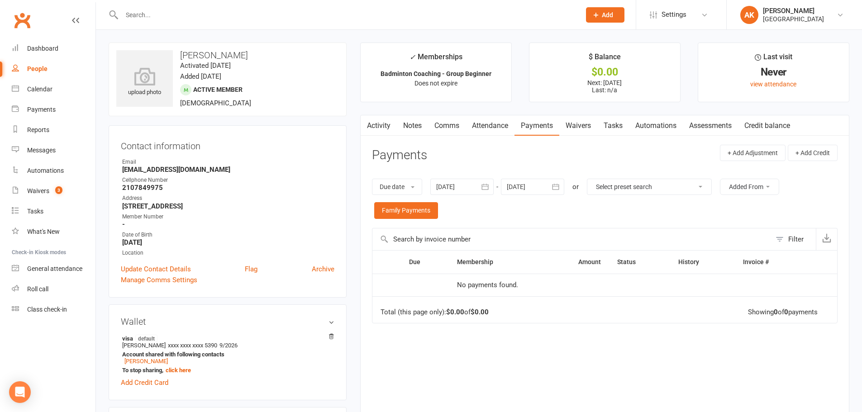
click at [556, 186] on icon "button" at bounding box center [555, 186] width 9 height 9
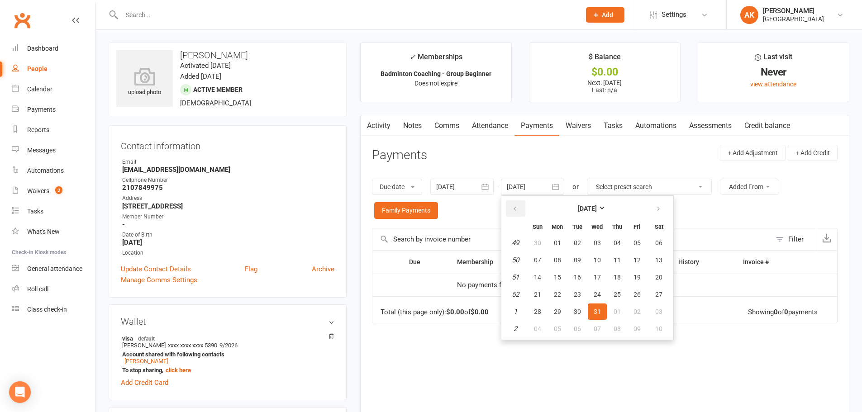
click at [521, 208] on button "button" at bounding box center [515, 209] width 19 height 16
click at [561, 242] on span "01" at bounding box center [557, 242] width 7 height 7
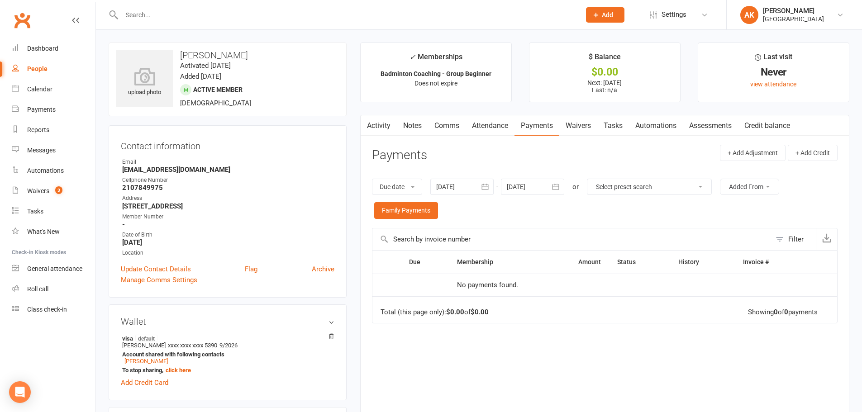
click at [560, 186] on icon "button" at bounding box center [555, 186] width 9 height 9
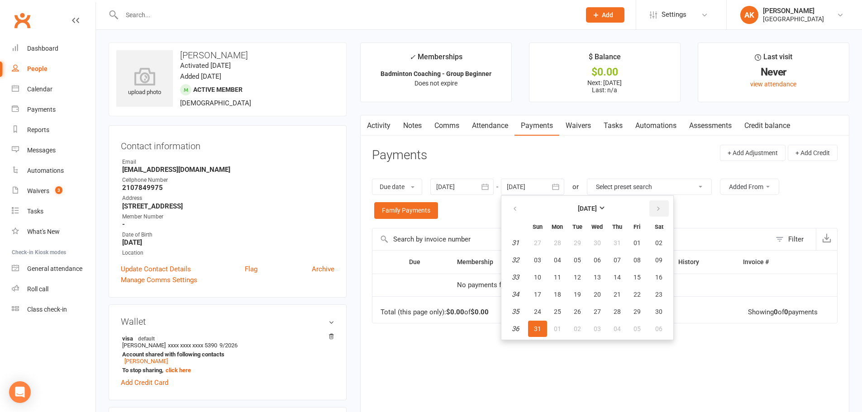
click at [655, 210] on button "button" at bounding box center [659, 209] width 19 height 16
click at [563, 243] on button "01" at bounding box center [557, 243] width 19 height 16
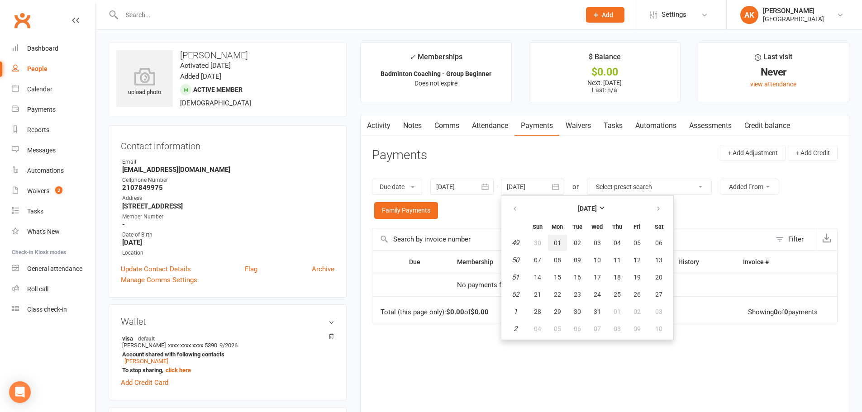
type input "01 Dec 2025"
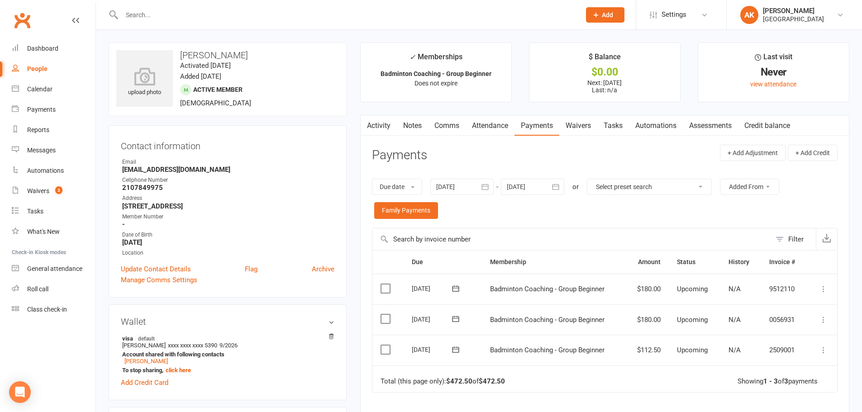
scroll to position [45, 0]
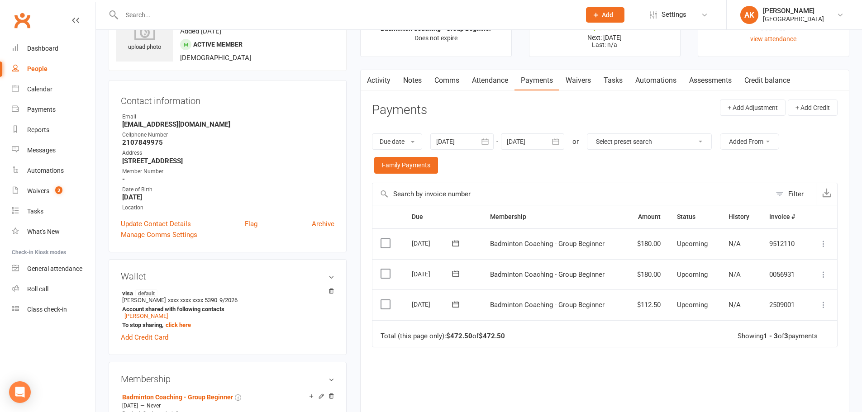
click at [820, 273] on icon at bounding box center [823, 274] width 9 height 9
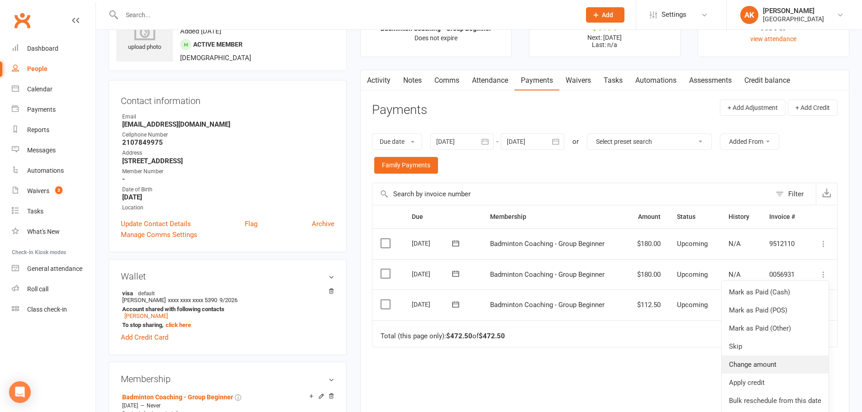
click at [748, 361] on link "Change amount" at bounding box center [775, 365] width 107 height 18
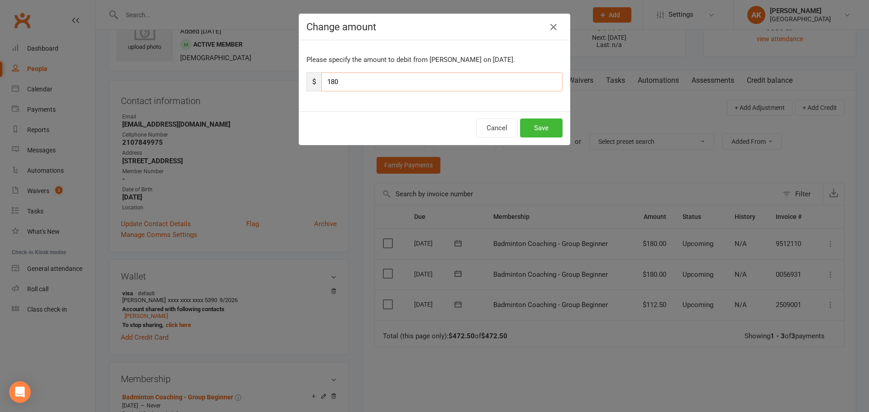
click at [443, 84] on input "180" at bounding box center [441, 81] width 241 height 19
type input "162"
click at [533, 129] on button "Save" at bounding box center [541, 128] width 43 height 19
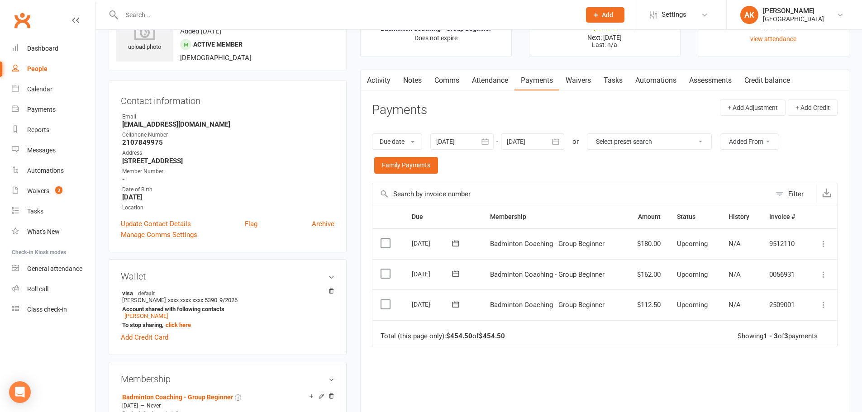
click at [384, 87] on link "Activity" at bounding box center [379, 80] width 36 height 21
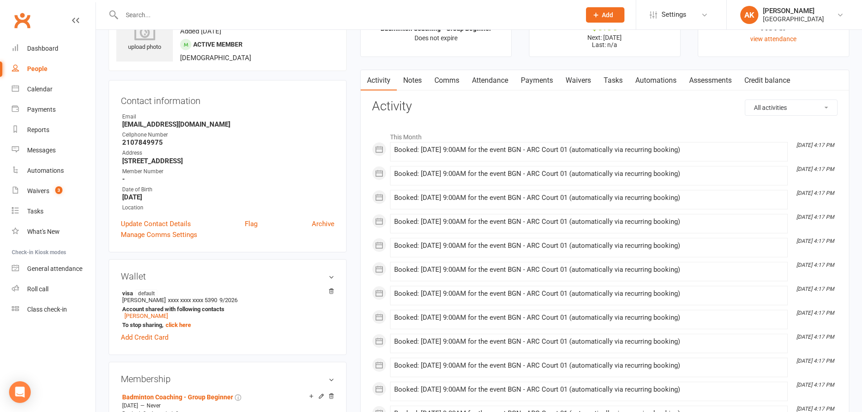
click at [418, 85] on link "Notes" at bounding box center [412, 80] width 31 height 21
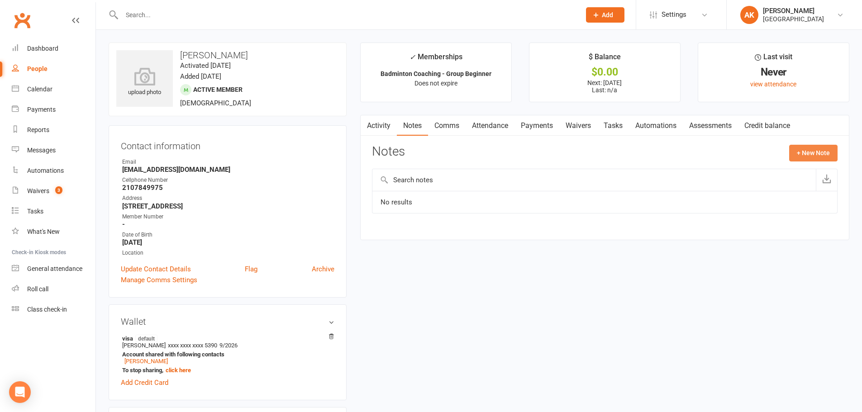
click at [827, 149] on button "+ New Note" at bounding box center [814, 153] width 48 height 16
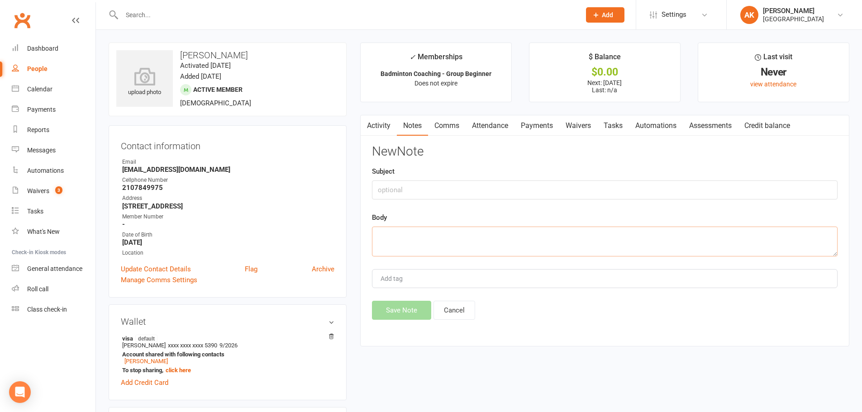
click at [418, 252] on textarea at bounding box center [605, 242] width 466 height 30
paste textarea "Sivarshini Gopalakrishnan"
type textarea "Payment adjusted in November Referred by Sivarshini Gopalakrishnan"
click at [413, 278] on div "Add tag" at bounding box center [605, 278] width 466 height 19
type input "akhila"
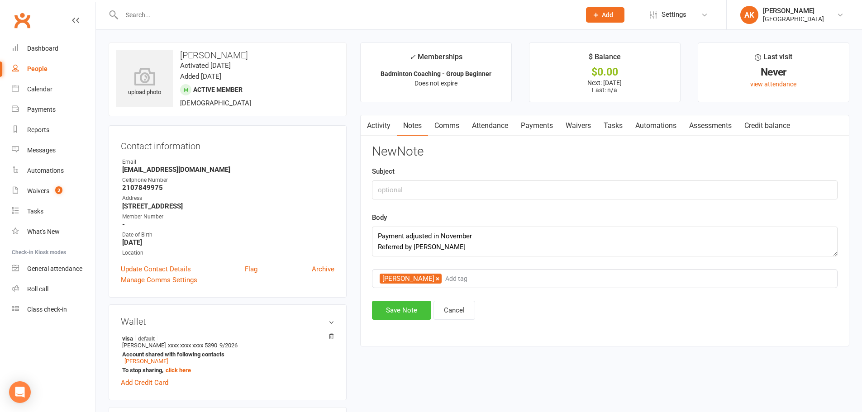
click at [407, 307] on button "Save Note" at bounding box center [401, 310] width 59 height 19
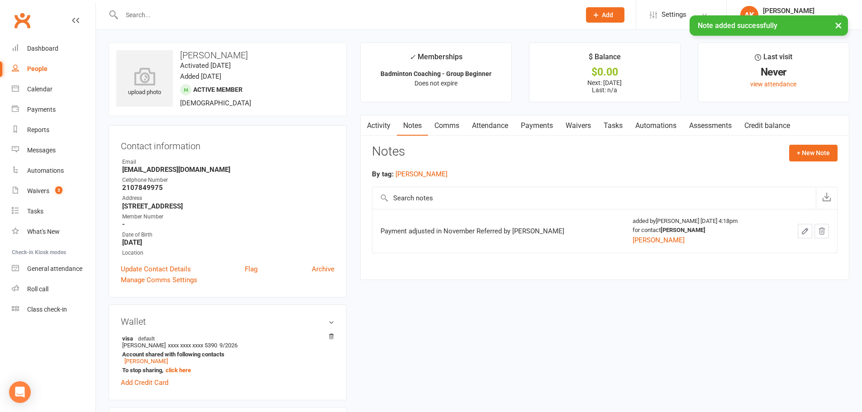
click at [376, 124] on link "Activity" at bounding box center [379, 125] width 36 height 21
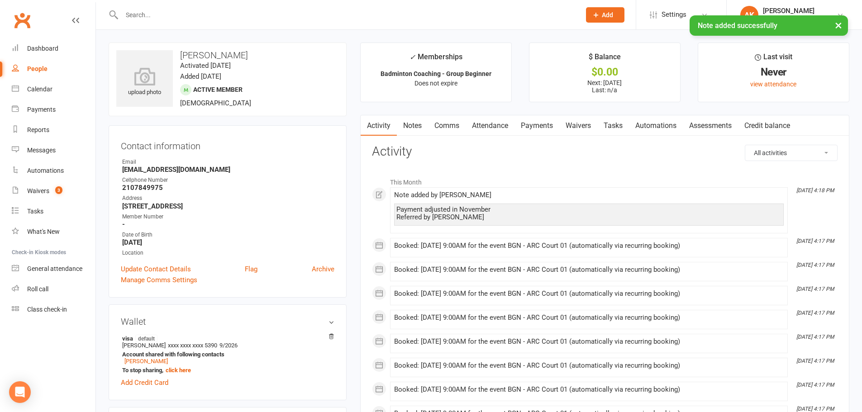
click at [438, 129] on link "Comms" at bounding box center [447, 125] width 38 height 21
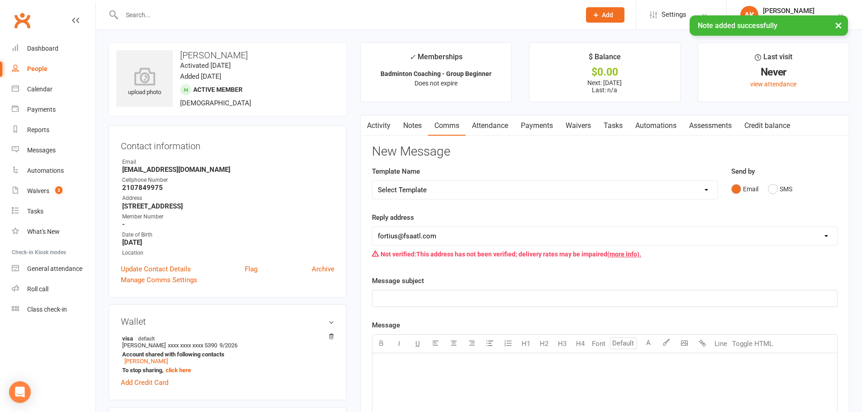
click at [431, 191] on select "Select Template [Email] Badminton Court Schedule [SMS] [Default template - revi…" at bounding box center [545, 190] width 345 height 18
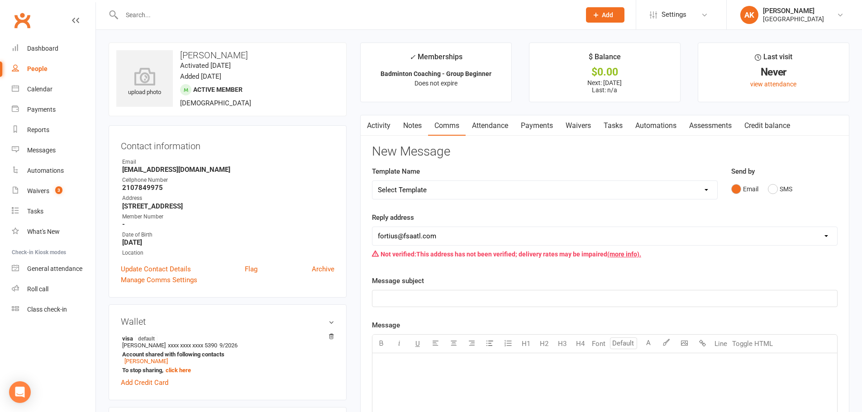
select select "27"
click at [373, 181] on select "Select Template [Email] Badminton Court Schedule [SMS] [Default template - revi…" at bounding box center [545, 190] width 345 height 18
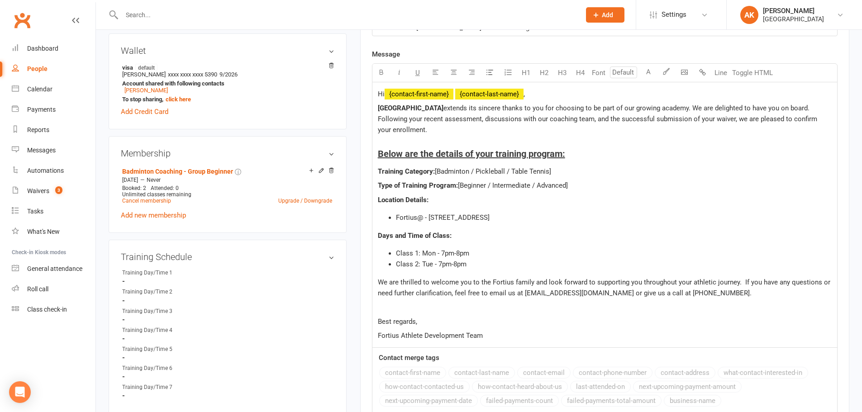
scroll to position [272, 0]
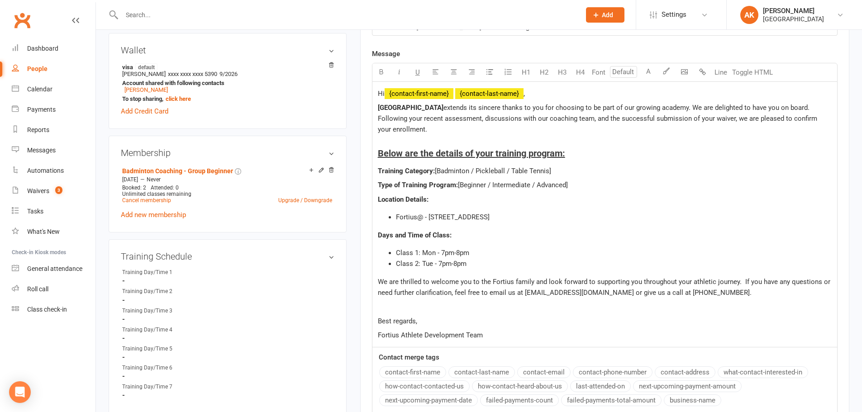
drag, startPoint x: 472, startPoint y: 170, endPoint x: 562, endPoint y: 167, distance: 90.1
click at [562, 167] on p "Training Category: [Badminton / Pickleball / Table Tennis]" at bounding box center [605, 171] width 454 height 11
drag, startPoint x: 488, startPoint y: 184, endPoint x: 590, endPoint y: 184, distance: 102.3
click at [590, 184] on p "Type of Training Program: [Beginner / Intermediate / Advanced]" at bounding box center [605, 185] width 454 height 11
click at [435, 250] on span "Class 1: Mon - 7pm-8pm" at bounding box center [432, 253] width 73 height 8
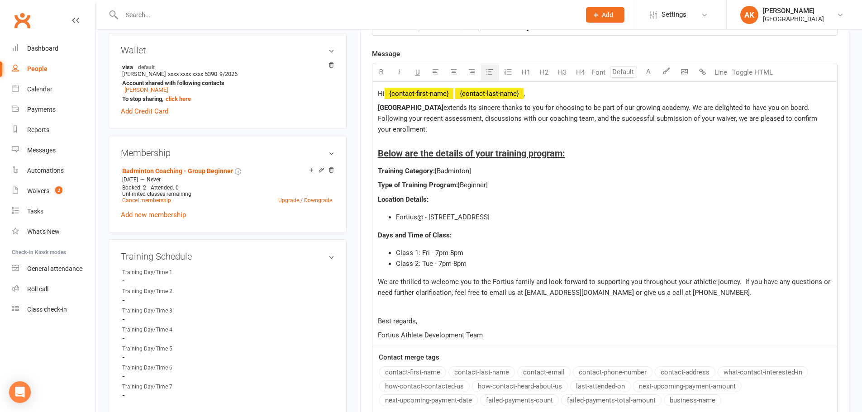
click at [431, 263] on span "Class 2: Tue - 7pm-8pm" at bounding box center [431, 264] width 71 height 8
click at [440, 260] on span "Class 2: Sat - 7pm-8pm" at bounding box center [431, 264] width 70 height 8
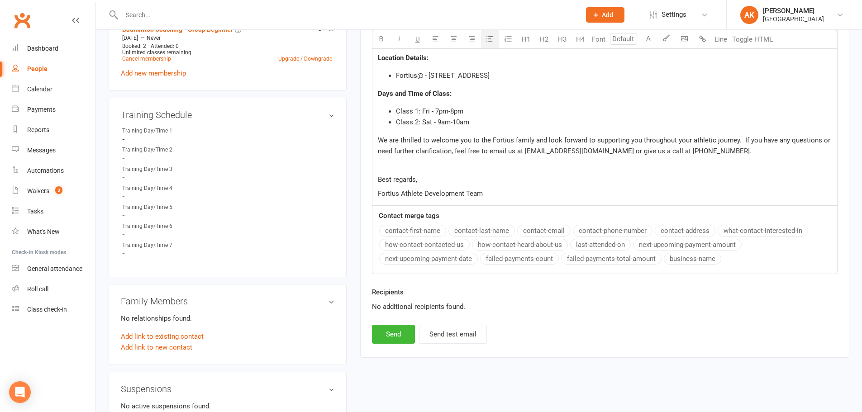
scroll to position [498, 0]
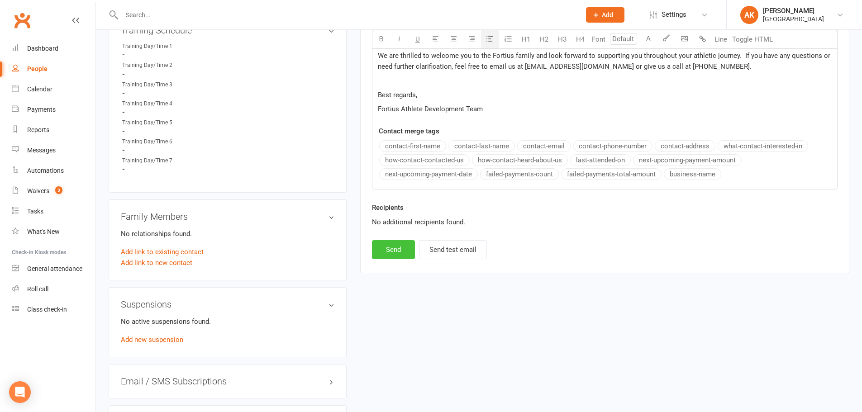
click at [391, 258] on button "Send" at bounding box center [393, 249] width 43 height 19
select select
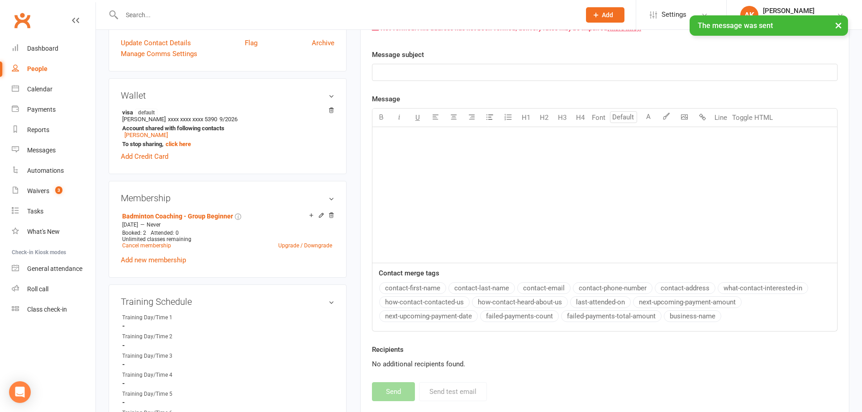
scroll to position [0, 0]
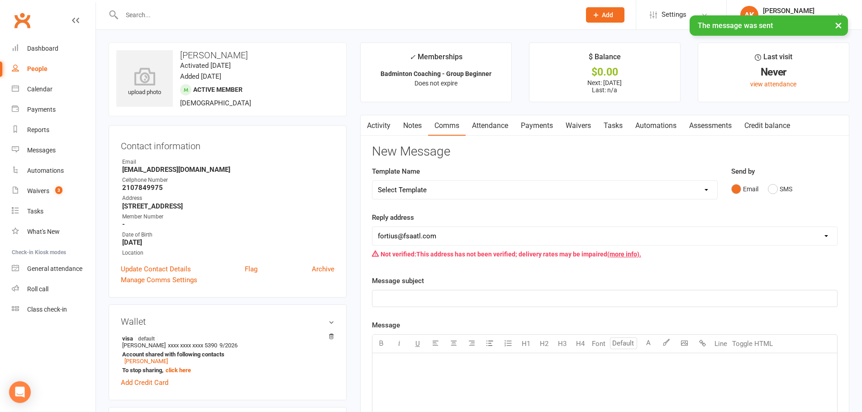
click at [383, 126] on link "Activity" at bounding box center [379, 125] width 36 height 21
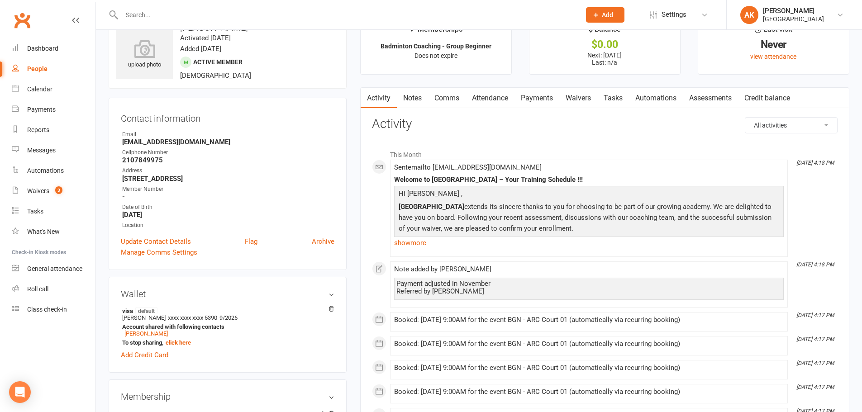
scroll to position [91, 0]
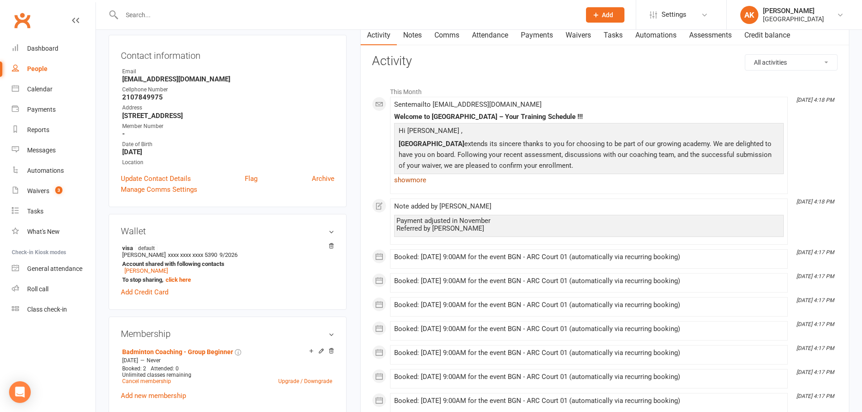
click at [424, 177] on link "show more" at bounding box center [589, 180] width 390 height 13
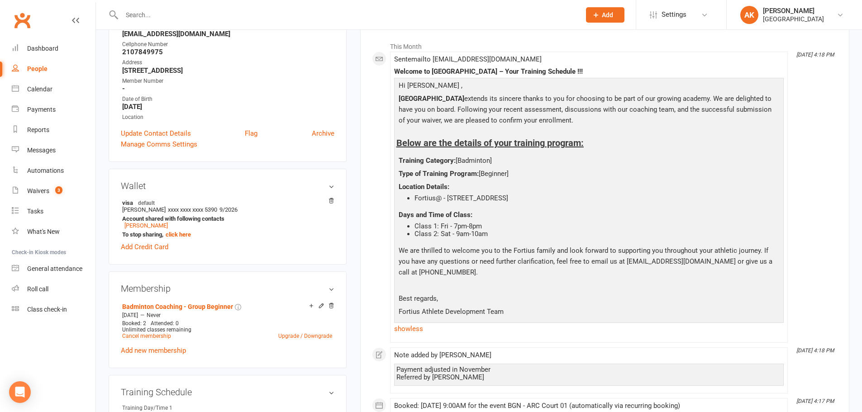
scroll to position [0, 0]
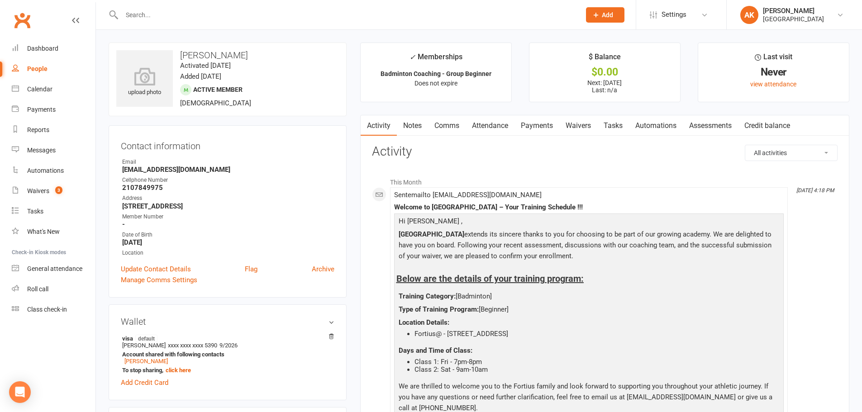
click at [488, 118] on link "Attendance" at bounding box center [490, 125] width 49 height 21
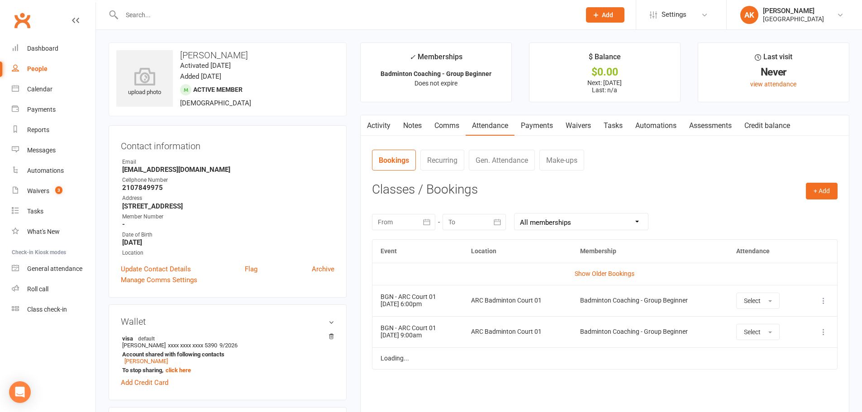
click at [528, 120] on link "Payments" at bounding box center [537, 125] width 45 height 21
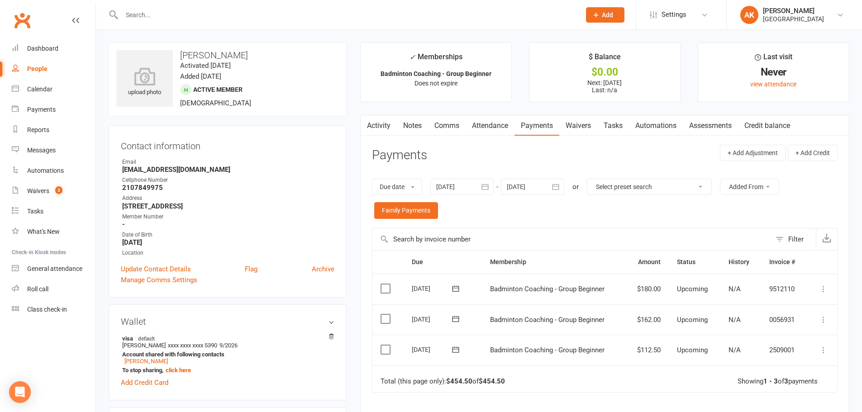
click at [416, 125] on link "Notes" at bounding box center [412, 125] width 31 height 21
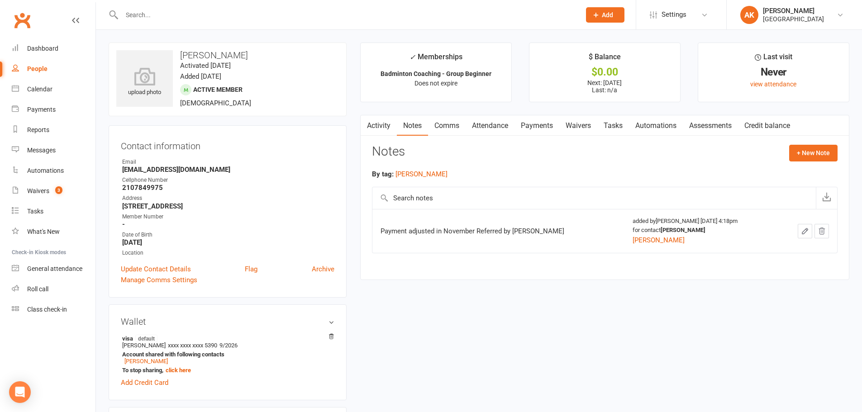
click at [387, 133] on link "Activity" at bounding box center [379, 125] width 36 height 21
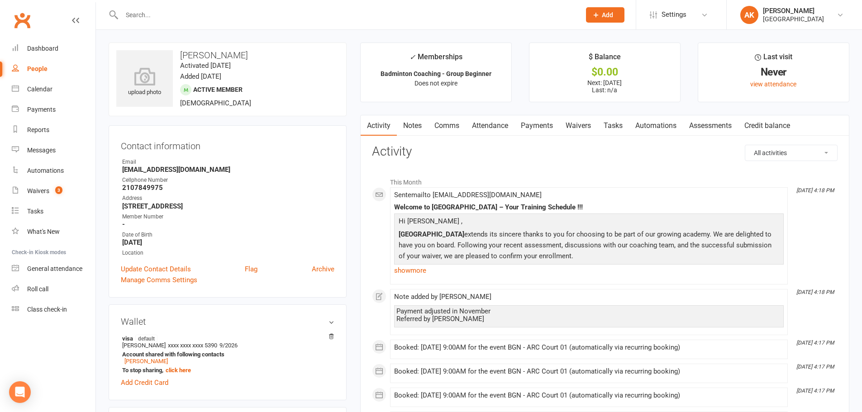
click at [398, 129] on link "Notes" at bounding box center [412, 125] width 31 height 21
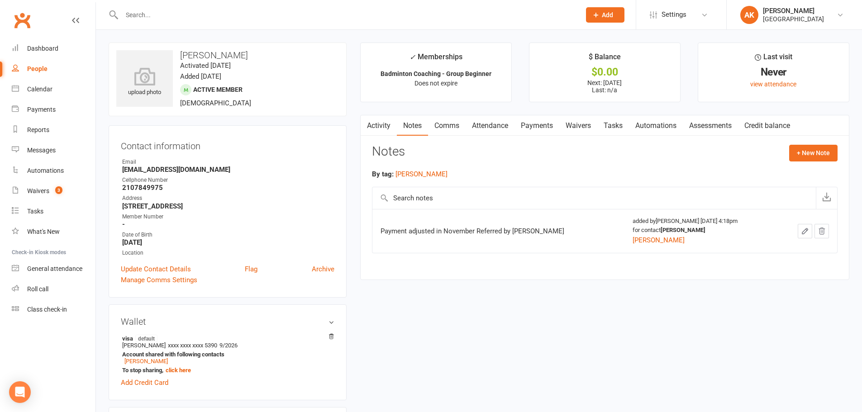
click at [440, 125] on link "Comms" at bounding box center [447, 125] width 38 height 21
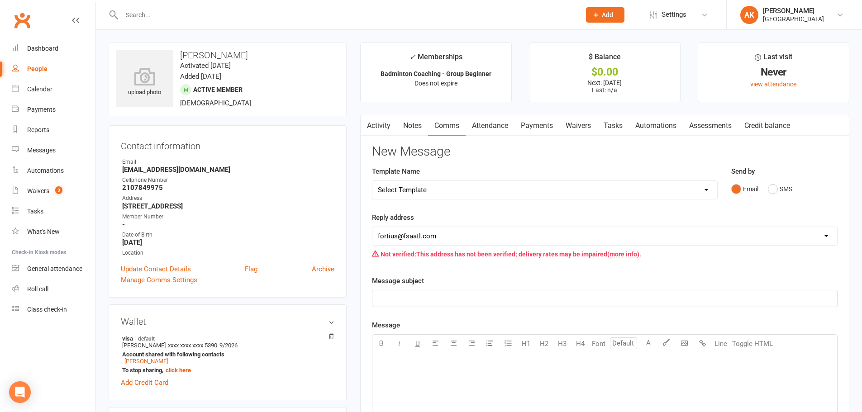
click at [378, 127] on link "Activity" at bounding box center [379, 125] width 36 height 21
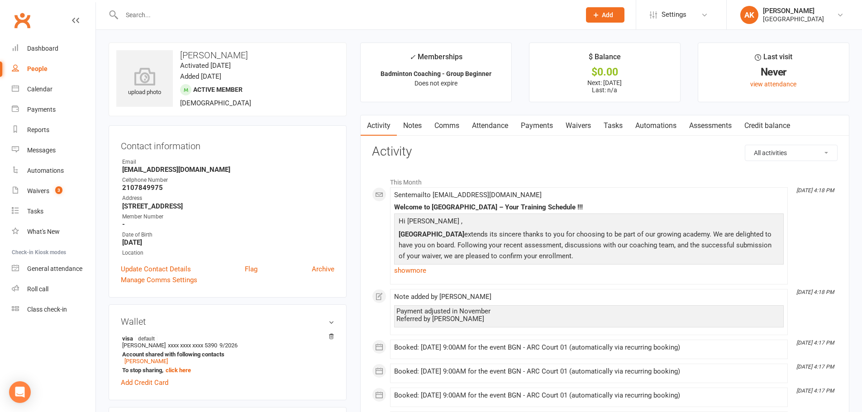
click at [493, 124] on link "Attendance" at bounding box center [490, 125] width 49 height 21
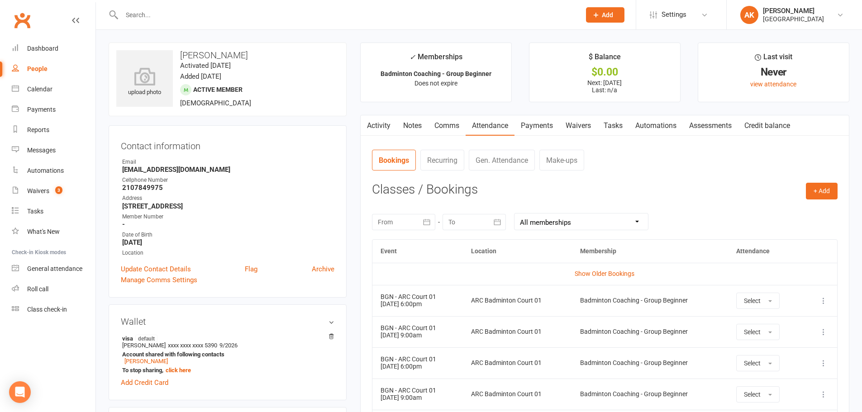
click at [438, 127] on link "Comms" at bounding box center [447, 125] width 38 height 21
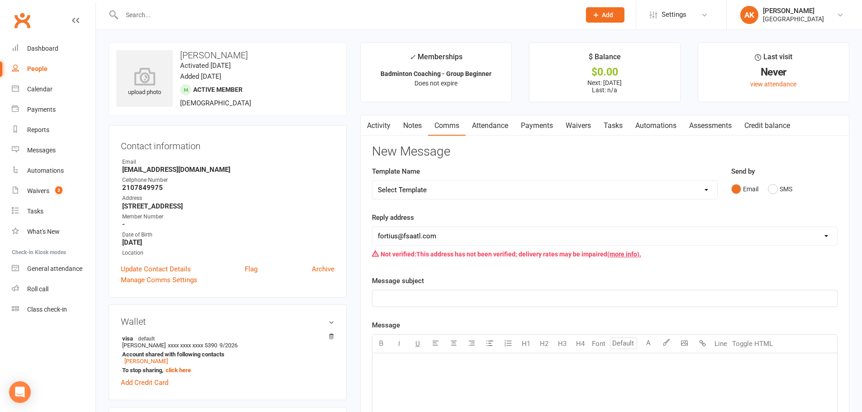
click at [383, 127] on link "Activity" at bounding box center [379, 125] width 36 height 21
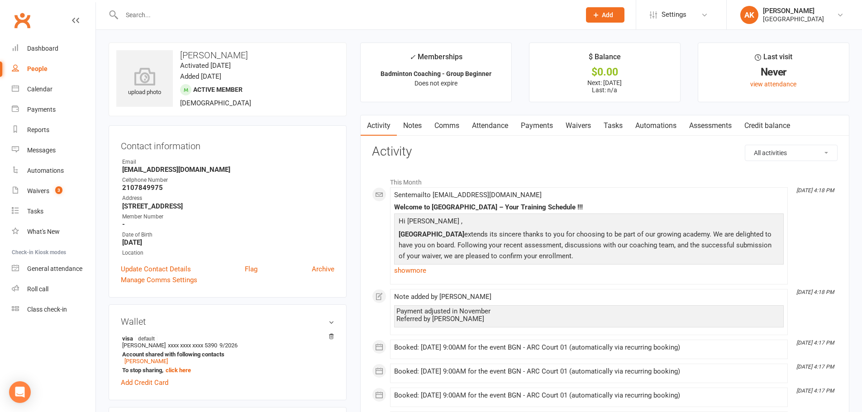
click at [424, 123] on link "Notes" at bounding box center [412, 125] width 31 height 21
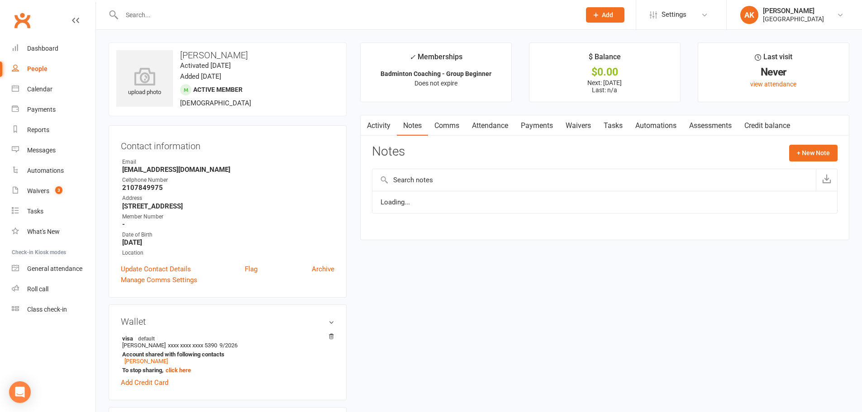
click at [445, 126] on link "Comms" at bounding box center [447, 125] width 38 height 21
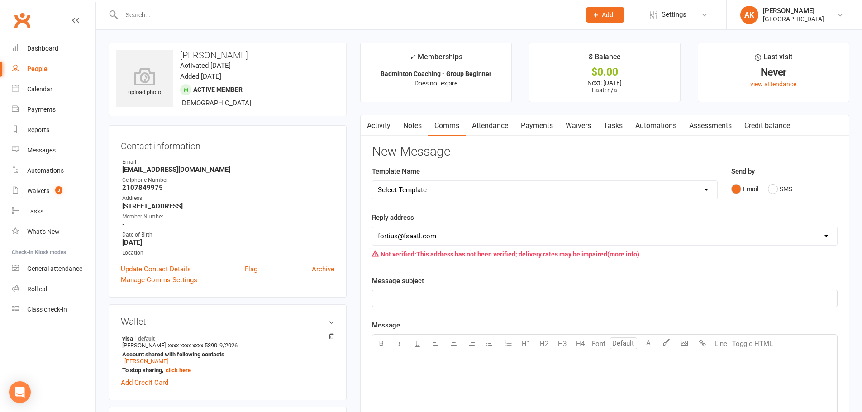
click at [389, 131] on link "Activity" at bounding box center [379, 125] width 36 height 21
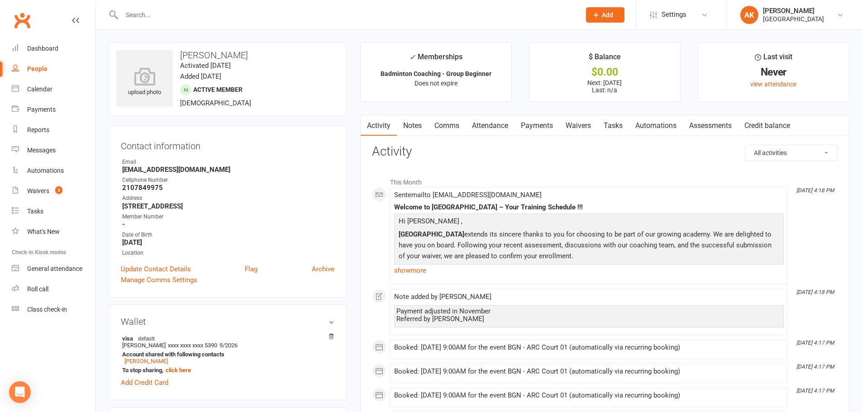
click at [484, 122] on link "Attendance" at bounding box center [490, 125] width 49 height 21
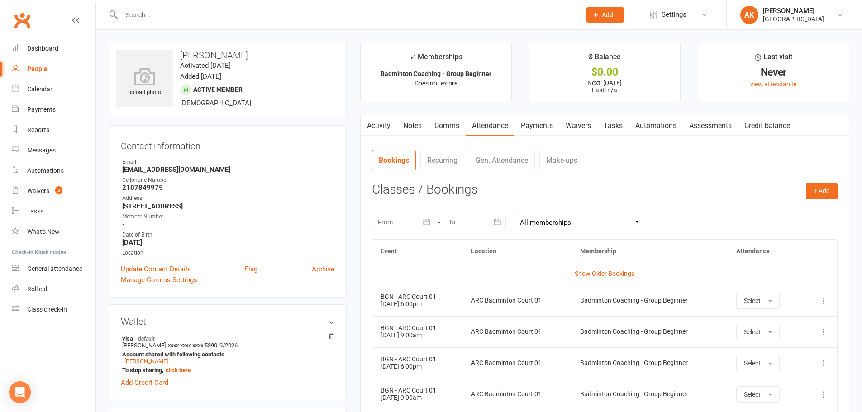
click at [384, 124] on link "Activity" at bounding box center [379, 125] width 36 height 21
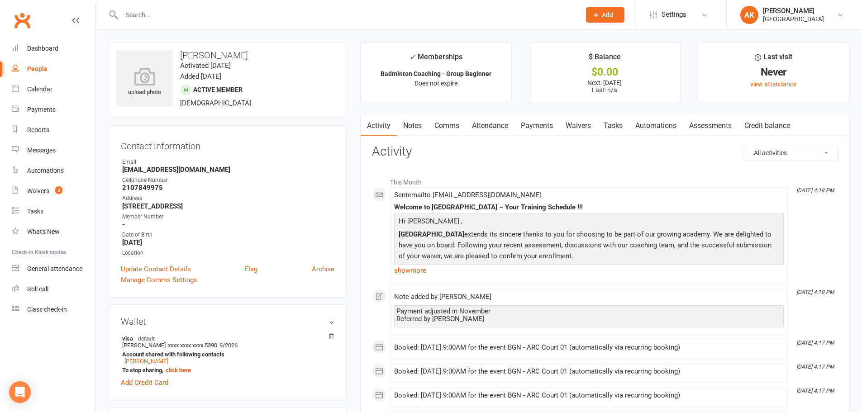
click at [486, 124] on link "Attendance" at bounding box center [490, 125] width 49 height 21
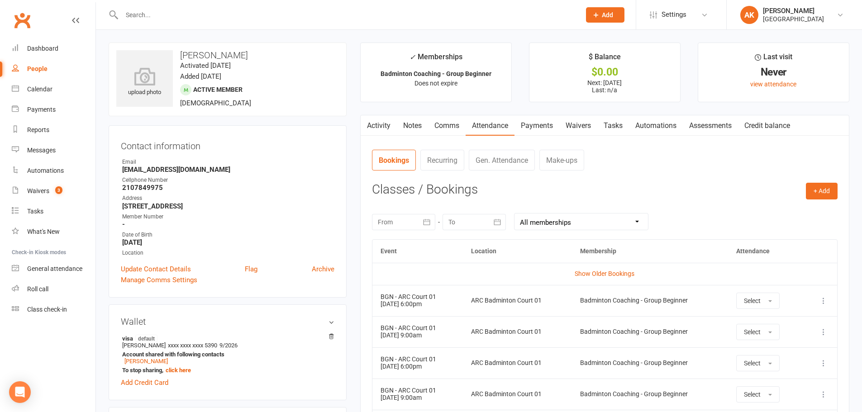
click at [383, 118] on link "Activity" at bounding box center [379, 125] width 36 height 21
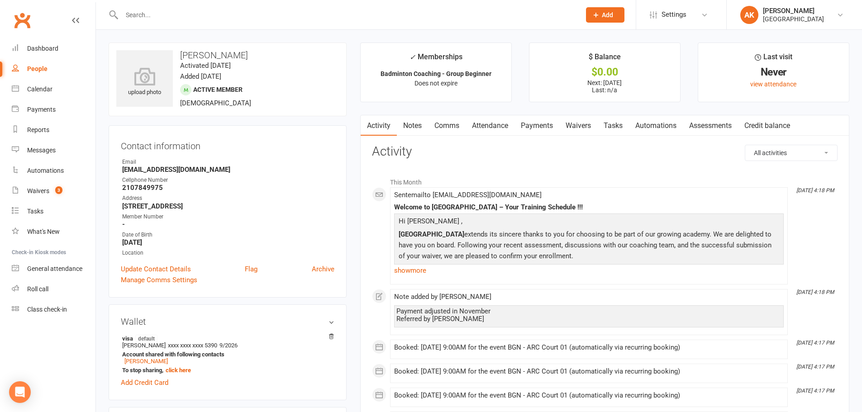
click at [441, 121] on link "Comms" at bounding box center [447, 125] width 38 height 21
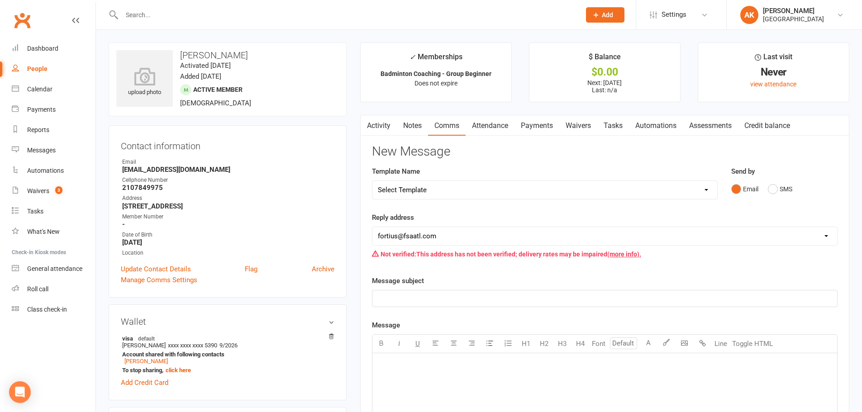
click at [493, 125] on link "Attendance" at bounding box center [490, 125] width 49 height 21
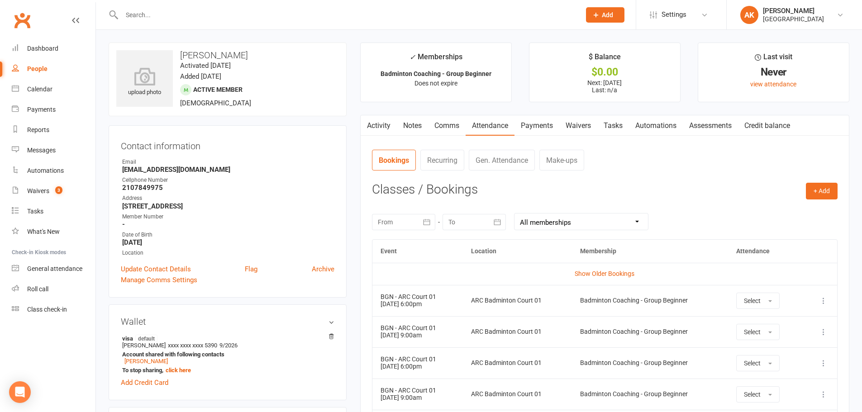
click at [530, 123] on link "Payments" at bounding box center [537, 125] width 45 height 21
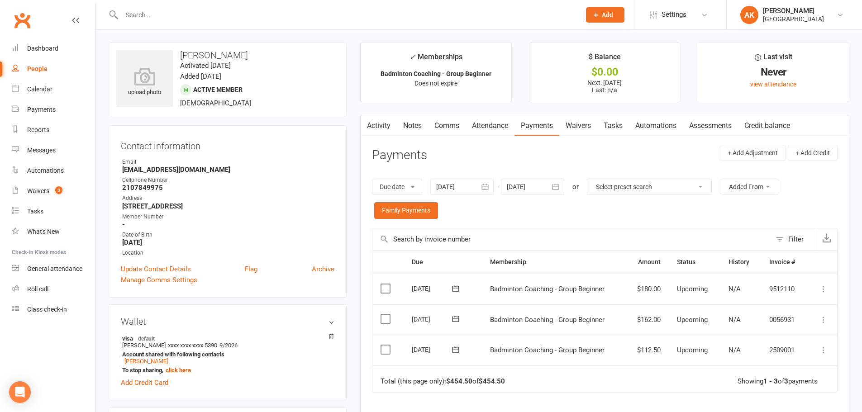
click at [412, 129] on link "Notes" at bounding box center [412, 125] width 31 height 21
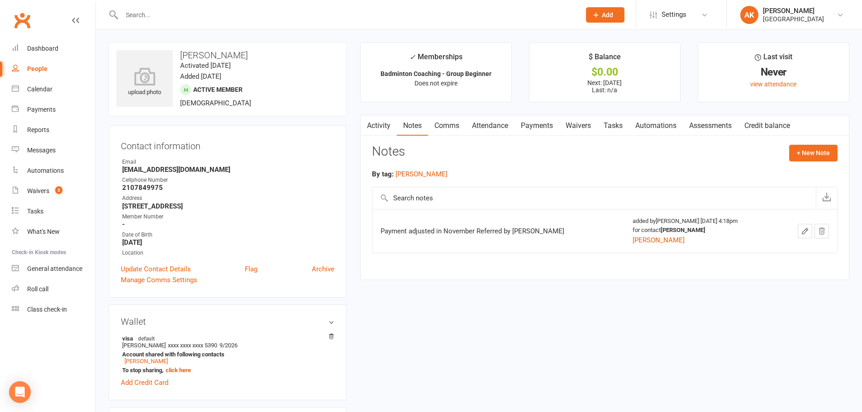
click at [483, 123] on link "Attendance" at bounding box center [490, 125] width 49 height 21
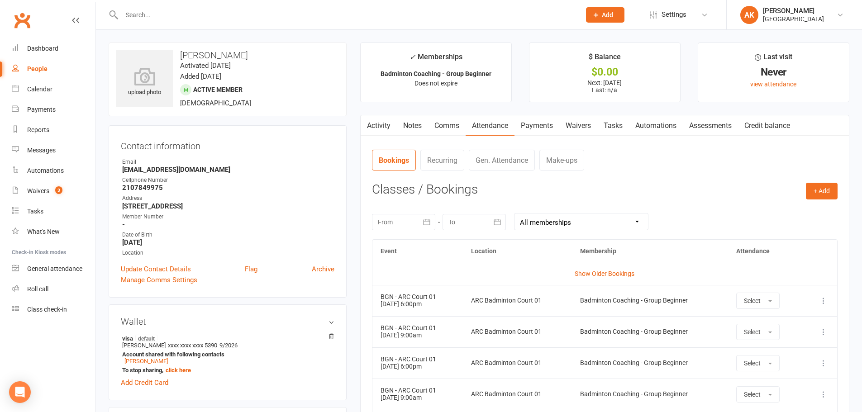
click at [373, 123] on link "Activity" at bounding box center [379, 125] width 36 height 21
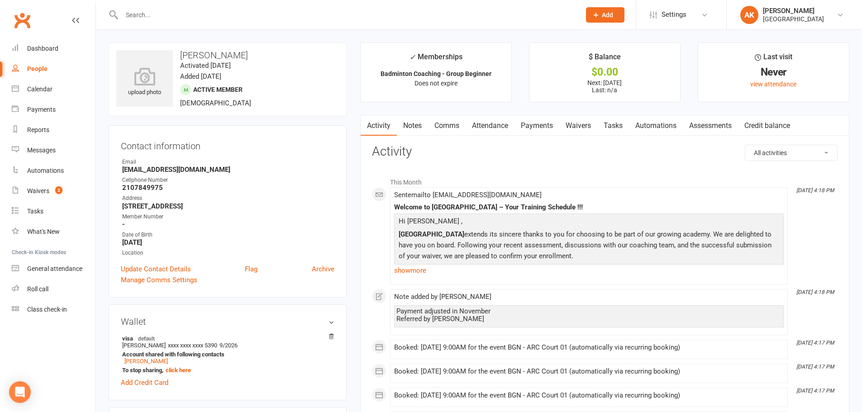
click at [454, 123] on link "Comms" at bounding box center [447, 125] width 38 height 21
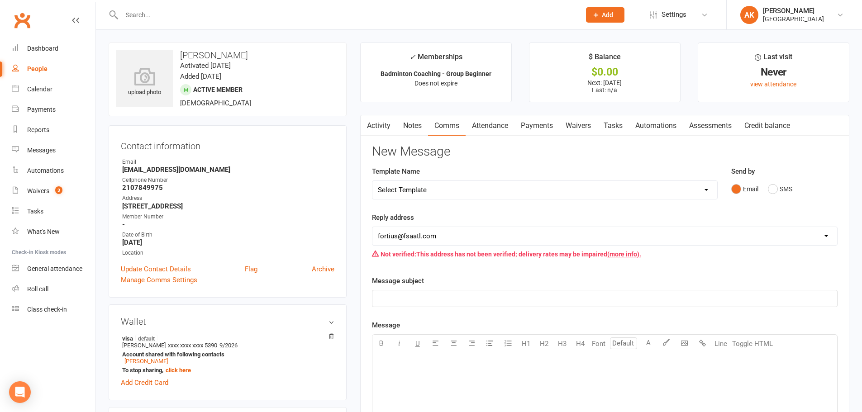
click at [414, 124] on link "Notes" at bounding box center [412, 125] width 31 height 21
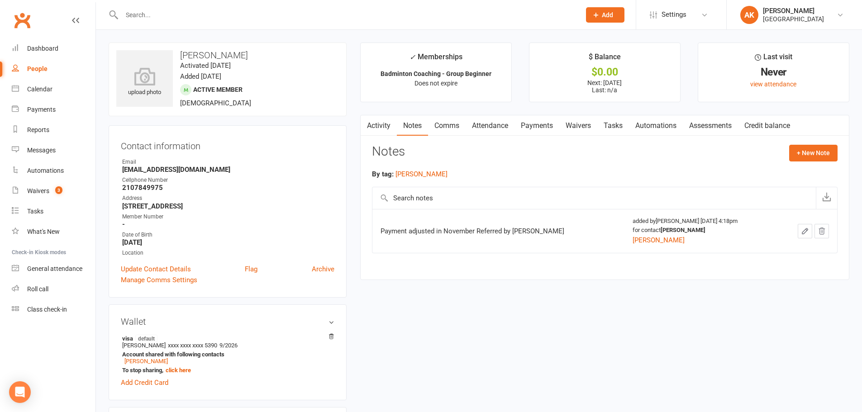
click at [381, 124] on link "Activity" at bounding box center [379, 125] width 36 height 21
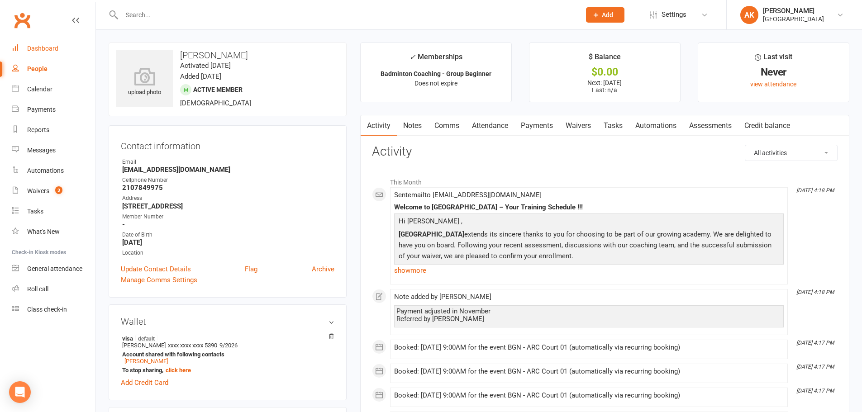
click at [66, 47] on link "Dashboard" at bounding box center [54, 48] width 84 height 20
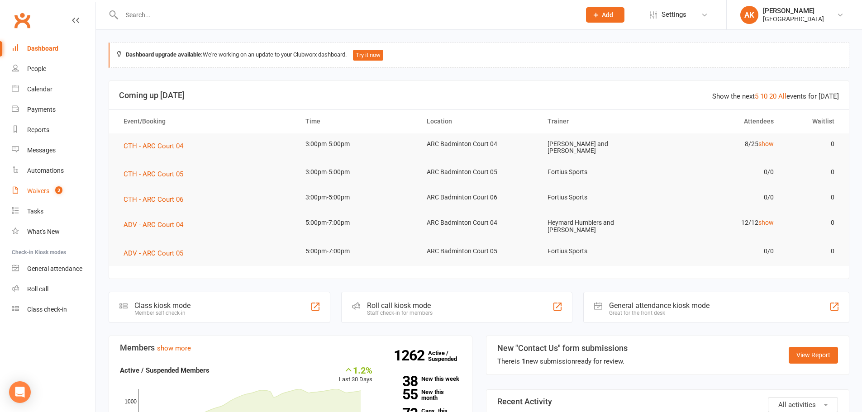
click at [26, 195] on link "Waivers 3" at bounding box center [54, 191] width 84 height 20
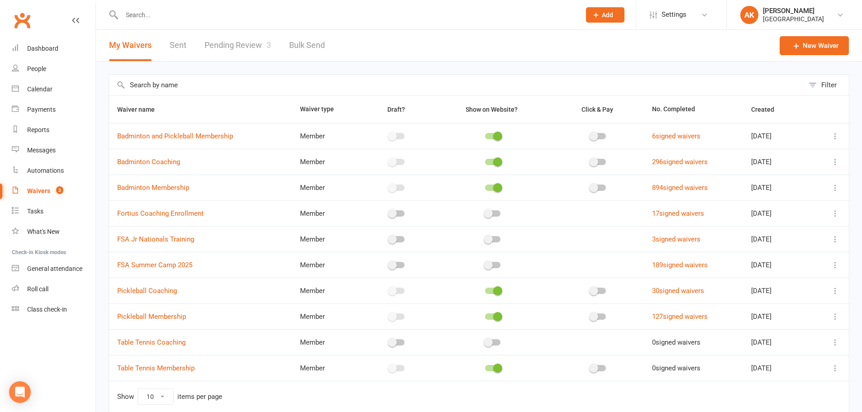
click at [225, 48] on link "Pending Review 3" at bounding box center [238, 45] width 67 height 31
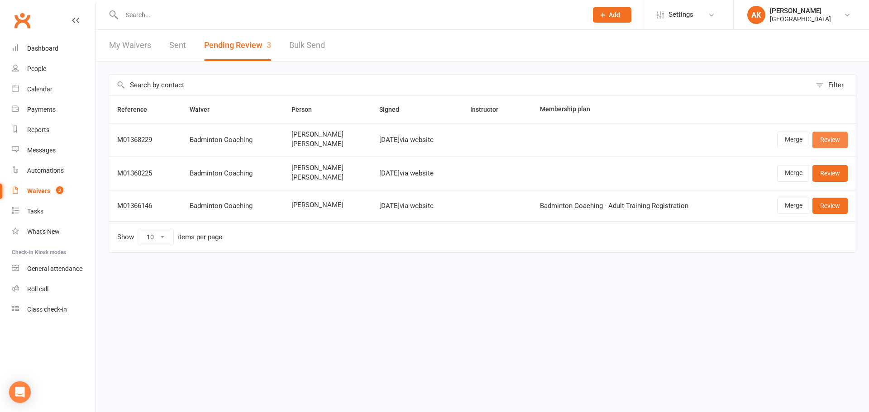
click at [830, 137] on link "Review" at bounding box center [830, 140] width 35 height 16
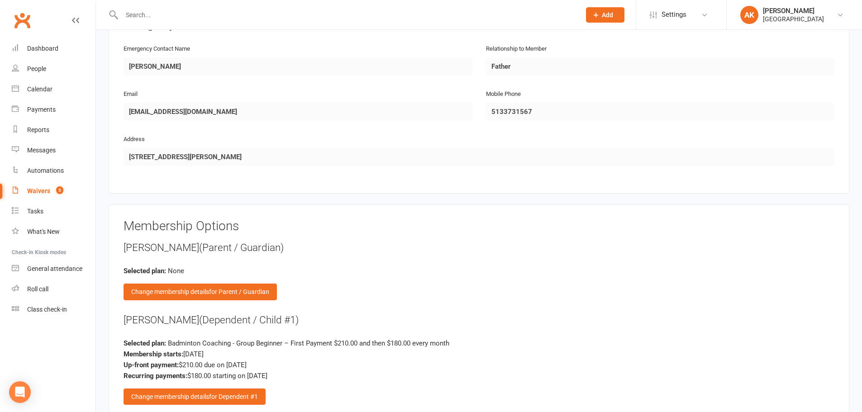
scroll to position [905, 0]
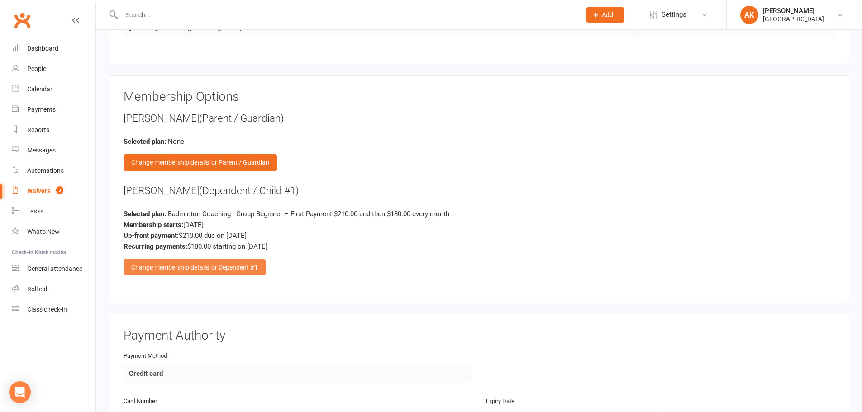
click at [183, 261] on div "Change membership details for Dependent #1" at bounding box center [195, 267] width 142 height 16
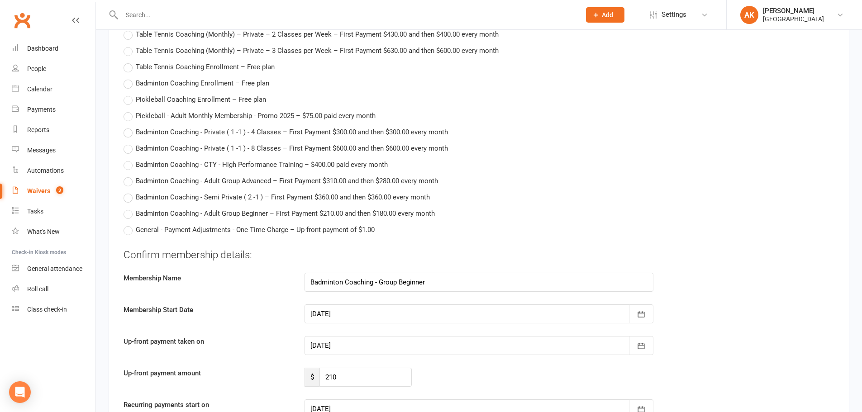
scroll to position [1947, 0]
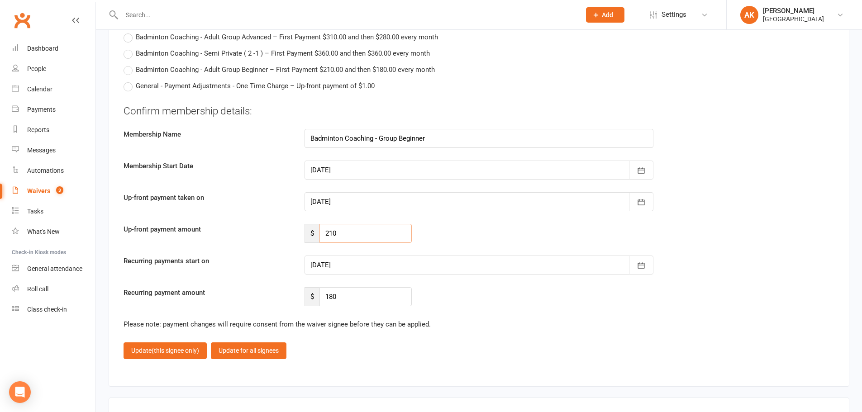
click at [347, 238] on input "210" at bounding box center [366, 233] width 92 height 19
type input "112.5"
click at [393, 273] on div at bounding box center [479, 265] width 349 height 19
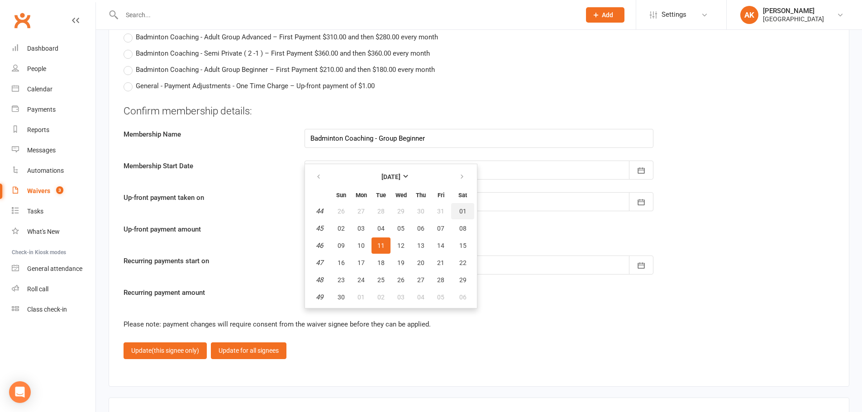
click at [458, 210] on button "01" at bounding box center [462, 211] width 23 height 16
type input "[DATE]"
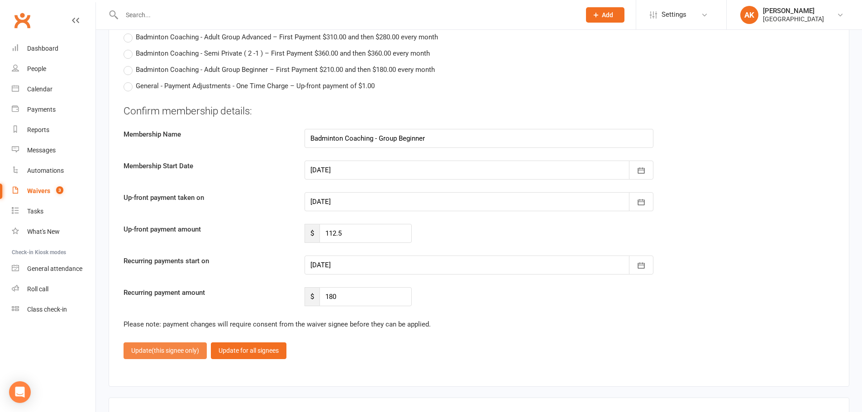
click at [156, 354] on span "(this signee only)" at bounding box center [176, 350] width 48 height 7
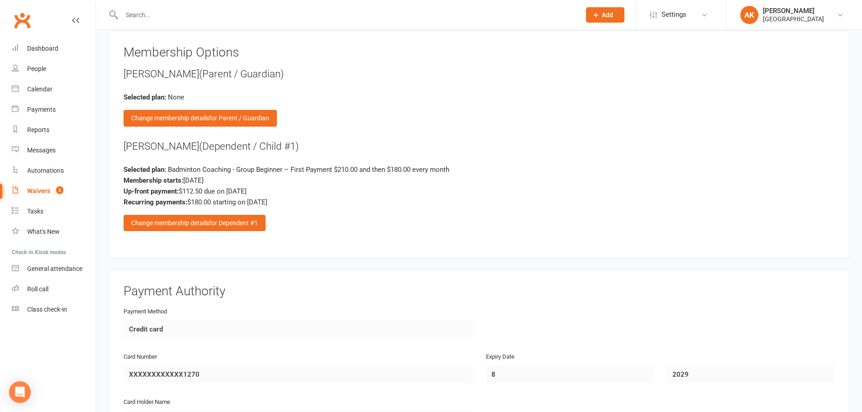
scroll to position [1176, 0]
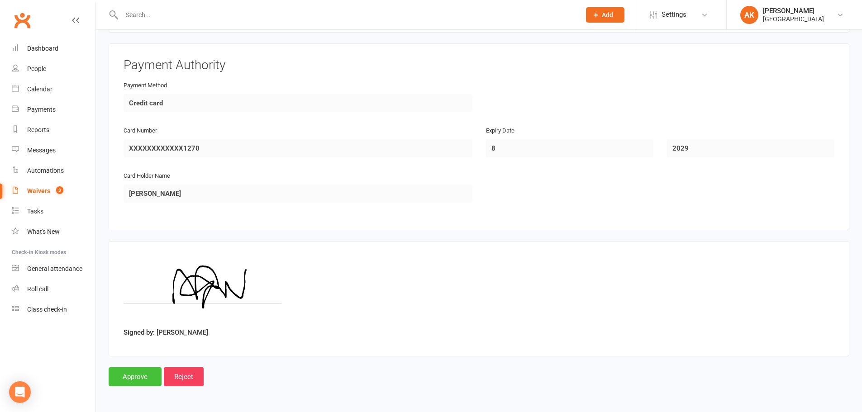
click at [141, 385] on input "Approve" at bounding box center [135, 377] width 53 height 19
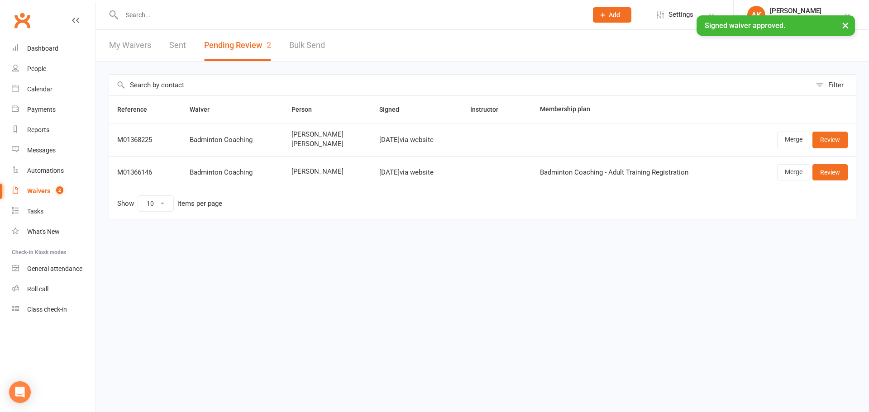
click at [146, 47] on link "My Waivers" at bounding box center [130, 45] width 42 height 31
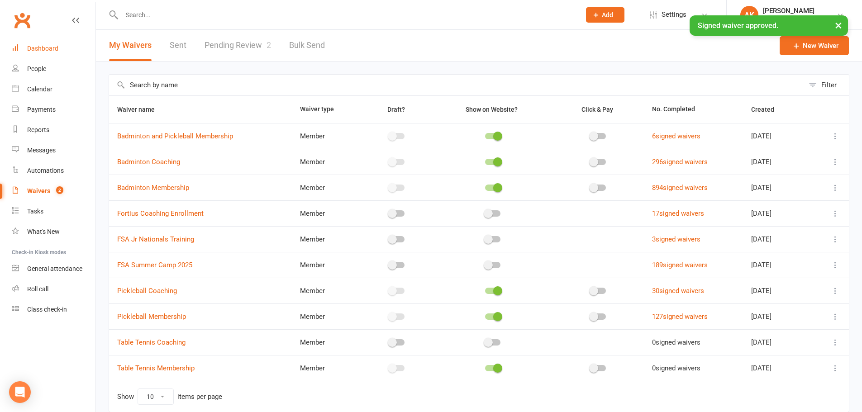
click at [43, 41] on link "Dashboard" at bounding box center [54, 48] width 84 height 20
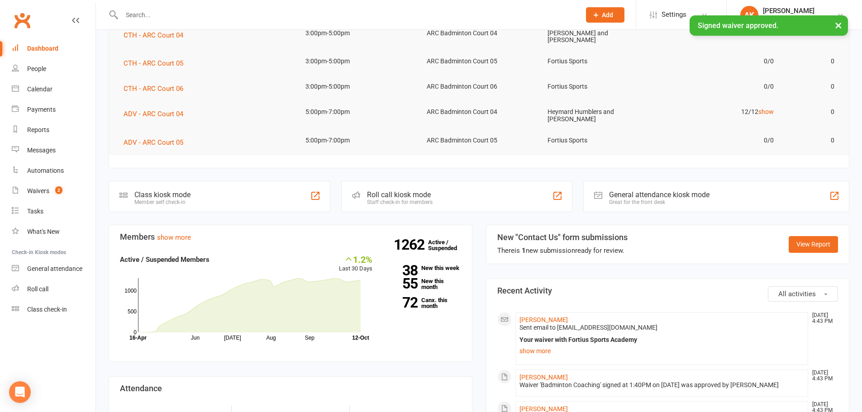
scroll to position [226, 0]
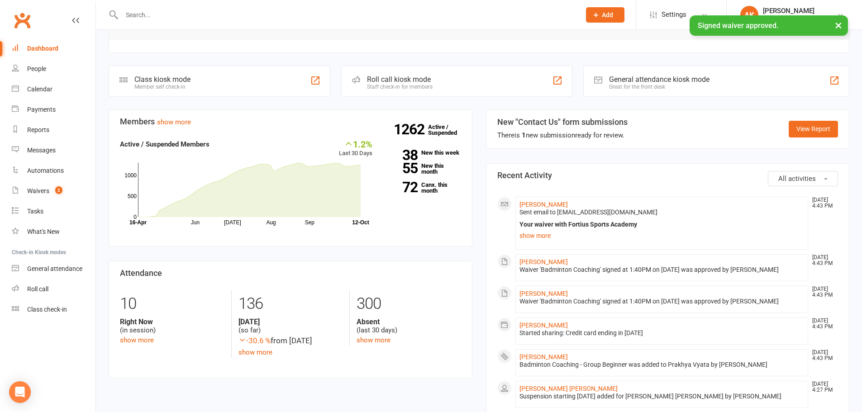
click at [536, 258] on li "Prakhya Vyata Oct 12, 4:43 PM Waiver 'Badminton Coaching' signed at 1:40PM on 1…" at bounding box center [662, 267] width 293 height 27
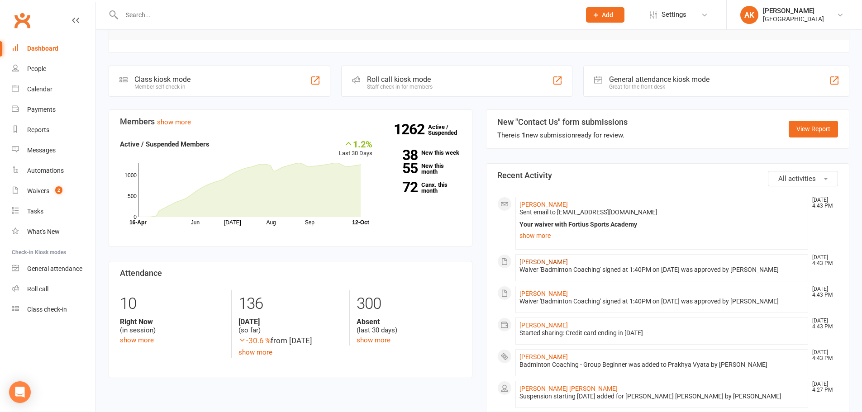
click at [536, 259] on link "Prakhya Vyata" at bounding box center [544, 261] width 48 height 7
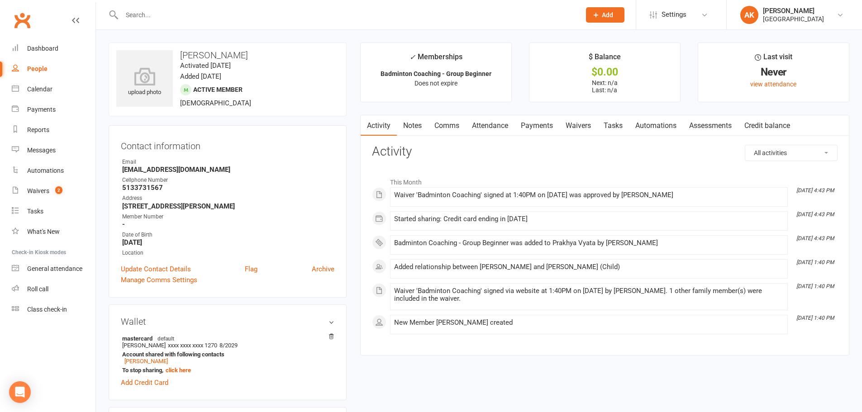
click at [501, 127] on link "Attendance" at bounding box center [490, 125] width 49 height 21
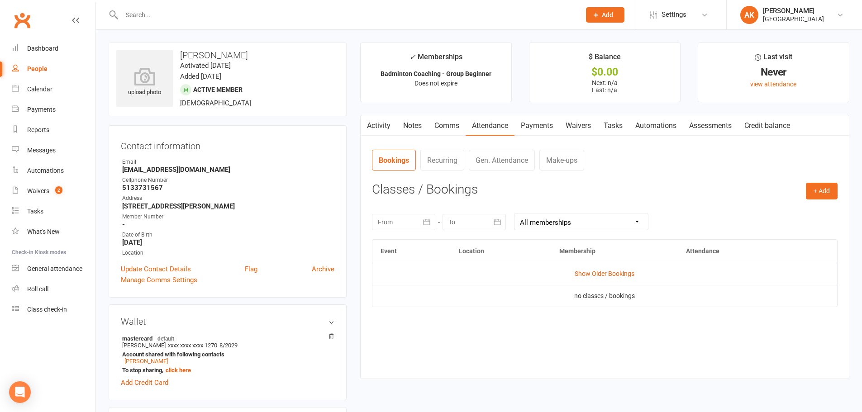
click at [529, 126] on link "Payments" at bounding box center [537, 125] width 45 height 21
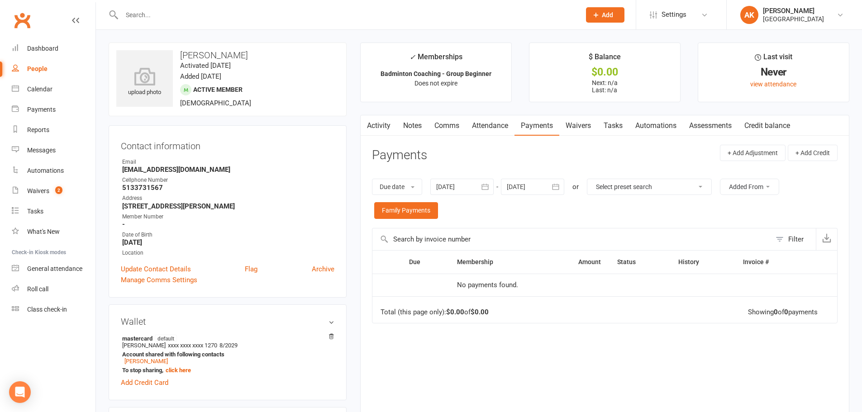
click at [411, 129] on link "Notes" at bounding box center [412, 125] width 31 height 21
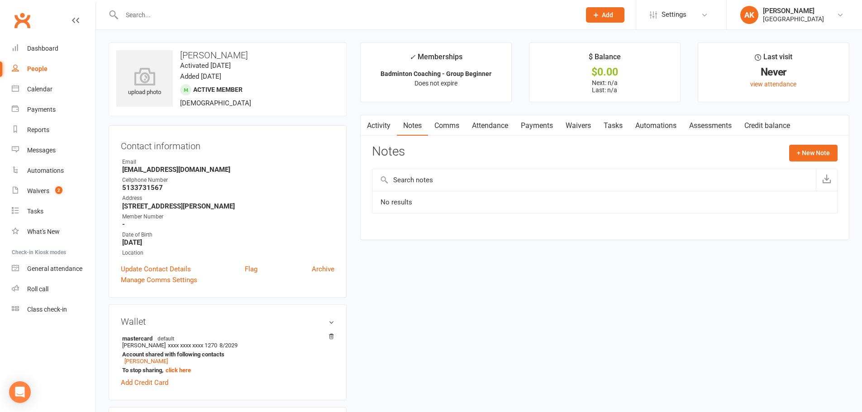
click at [441, 128] on link "Comms" at bounding box center [447, 125] width 38 height 21
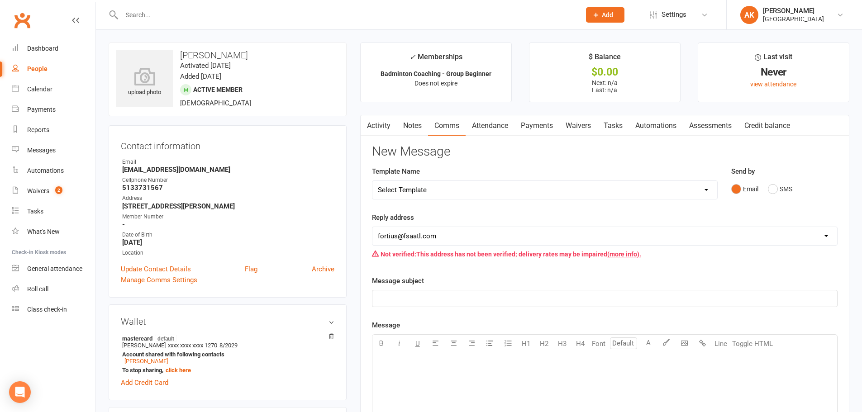
click at [385, 115] on link "Activity" at bounding box center [379, 125] width 36 height 21
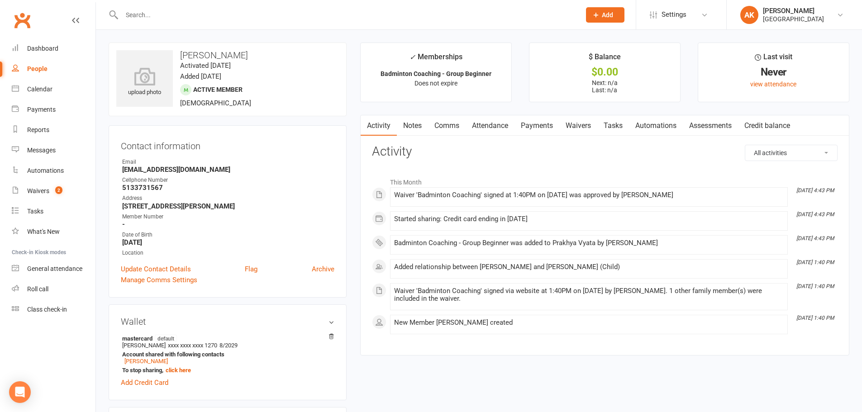
click at [392, 132] on link "Activity" at bounding box center [379, 125] width 36 height 21
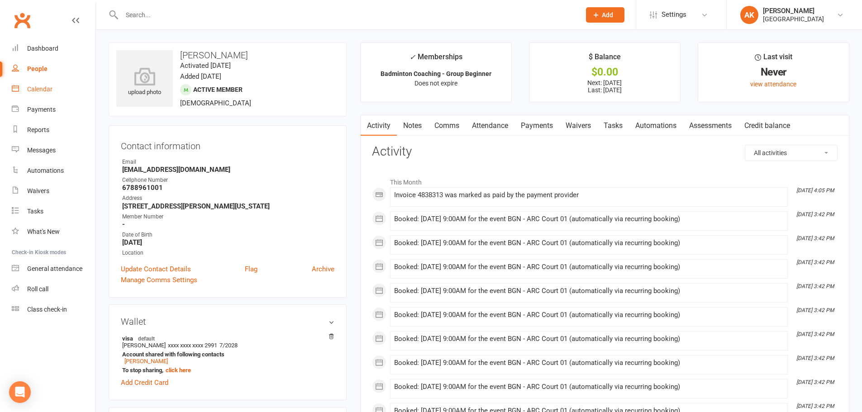
click at [51, 84] on link "Calendar" at bounding box center [54, 89] width 84 height 20
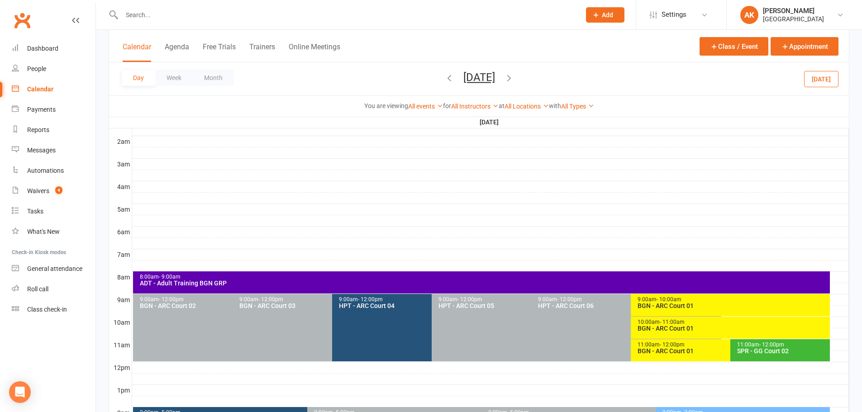
scroll to position [181, 0]
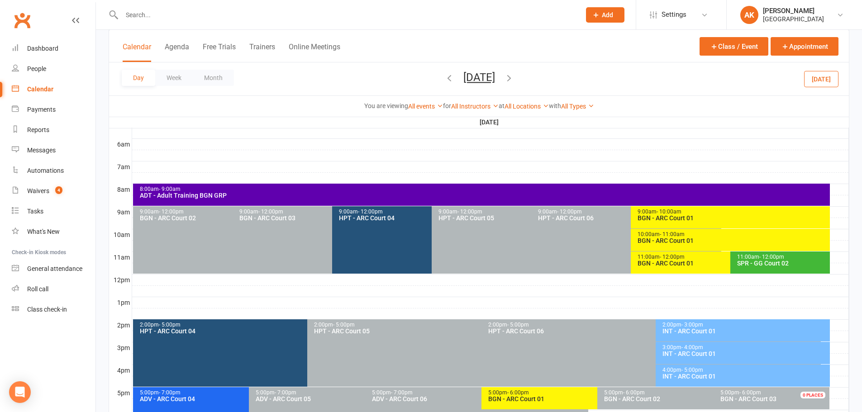
click at [654, 221] on div "BGN - ARC Court 01" at bounding box center [732, 218] width 191 height 6
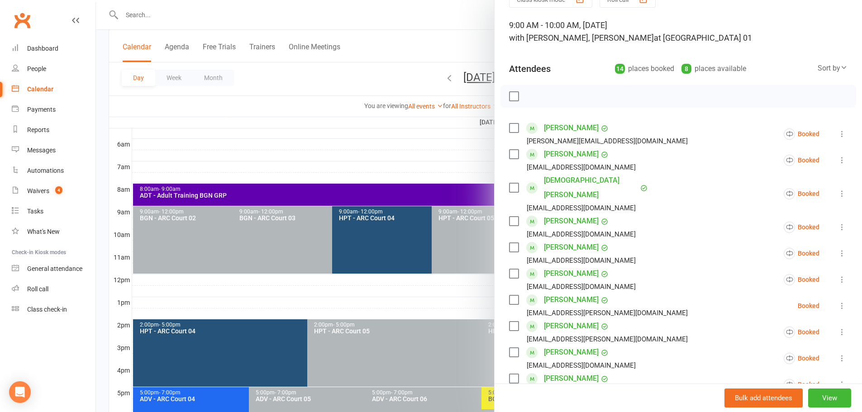
scroll to position [0, 0]
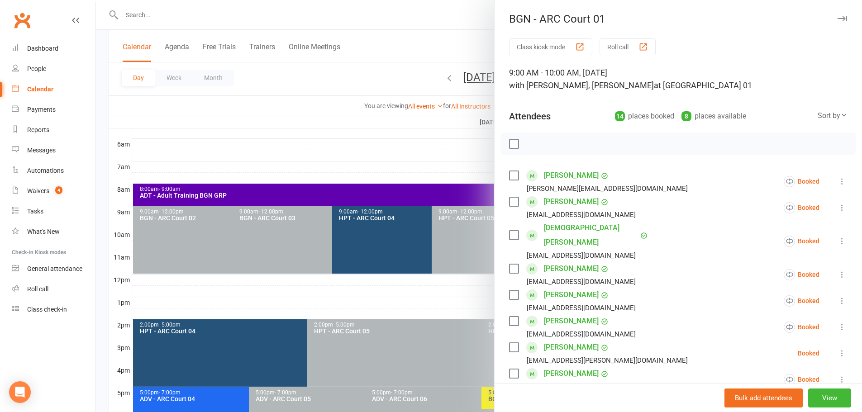
click at [427, 21] on div at bounding box center [479, 206] width 766 height 412
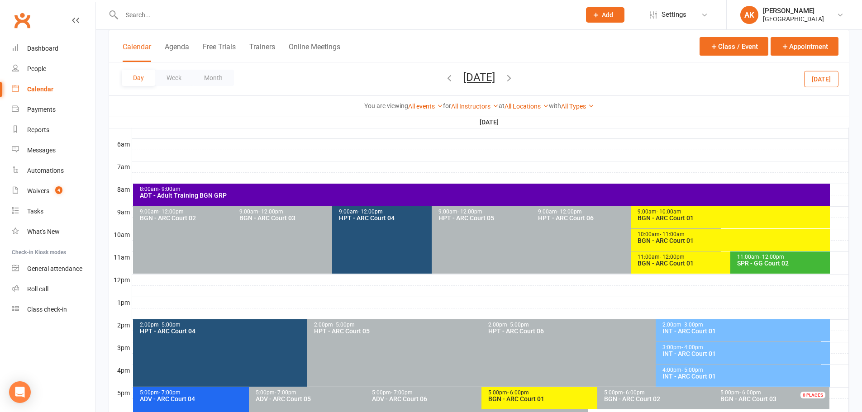
click at [445, 78] on icon "button" at bounding box center [450, 78] width 10 height 10
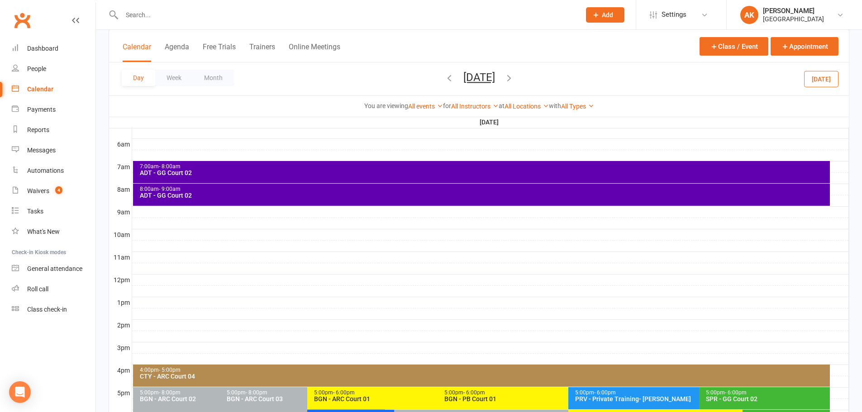
scroll to position [341, 0]
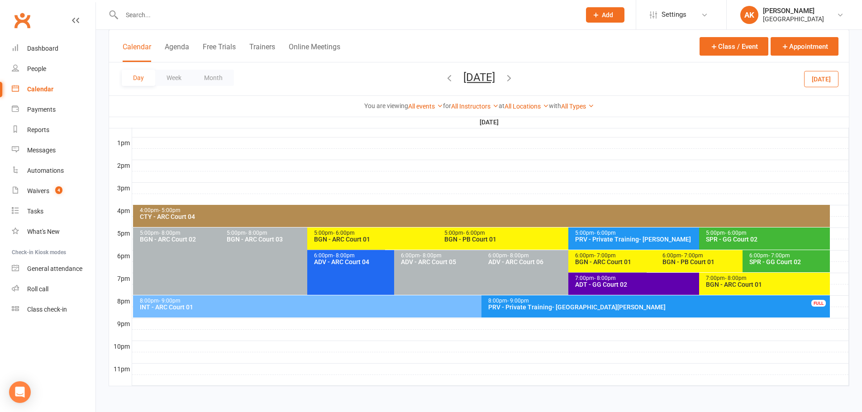
click at [615, 263] on div "BGN - ARC Court 01" at bounding box center [653, 262] width 157 height 6
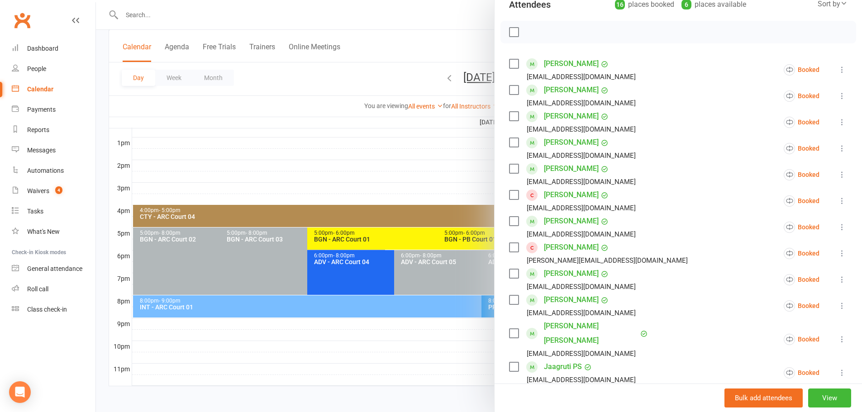
scroll to position [91, 0]
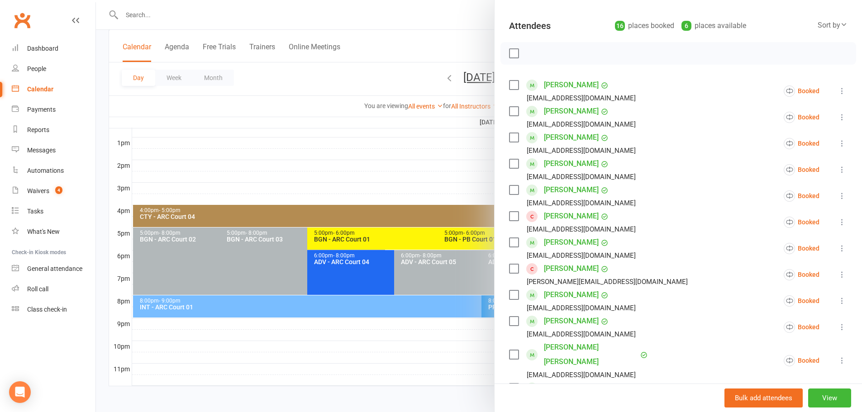
click at [453, 46] on div at bounding box center [479, 206] width 766 height 412
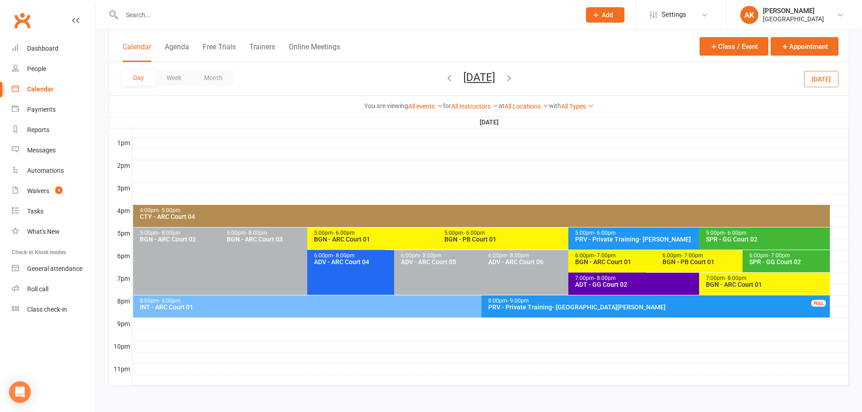
click at [514, 77] on icon "button" at bounding box center [509, 78] width 10 height 10
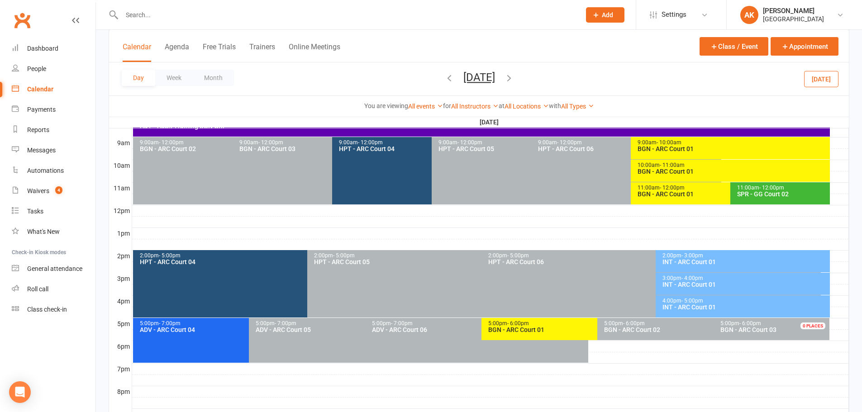
scroll to position [205, 0]
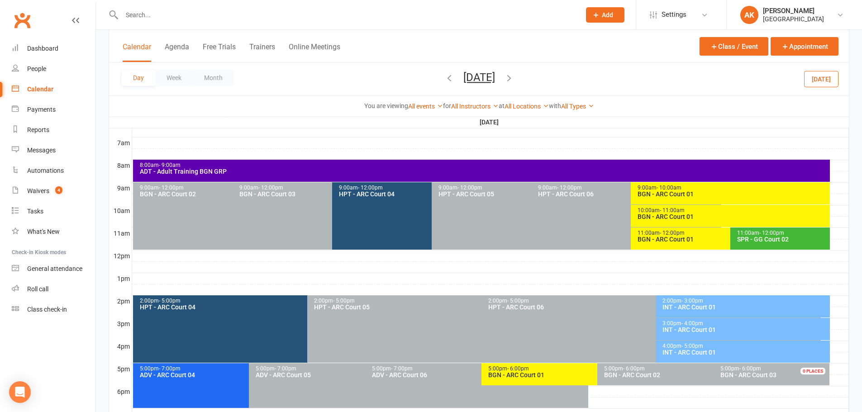
click at [671, 190] on span "- 10:00am" at bounding box center [669, 188] width 25 height 6
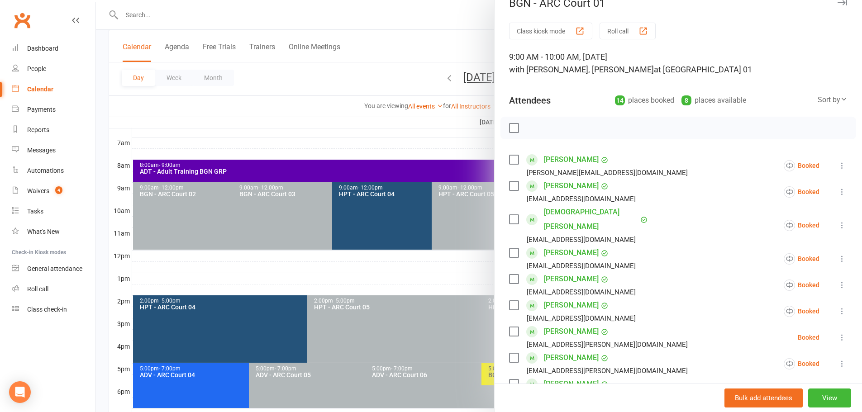
scroll to position [0, 0]
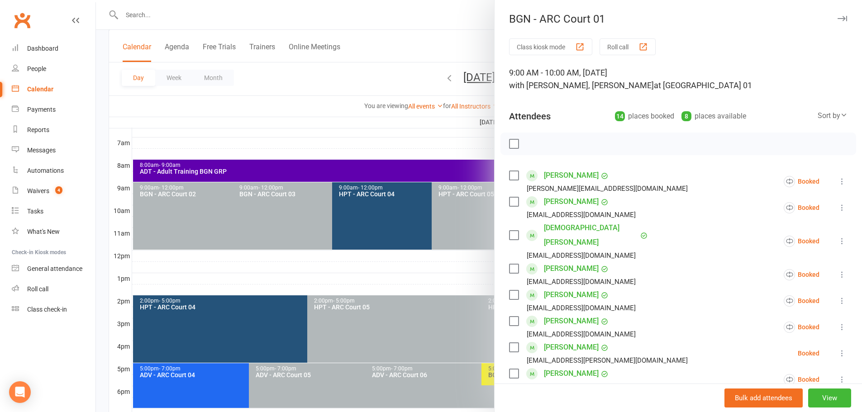
click at [470, 46] on div at bounding box center [479, 206] width 766 height 412
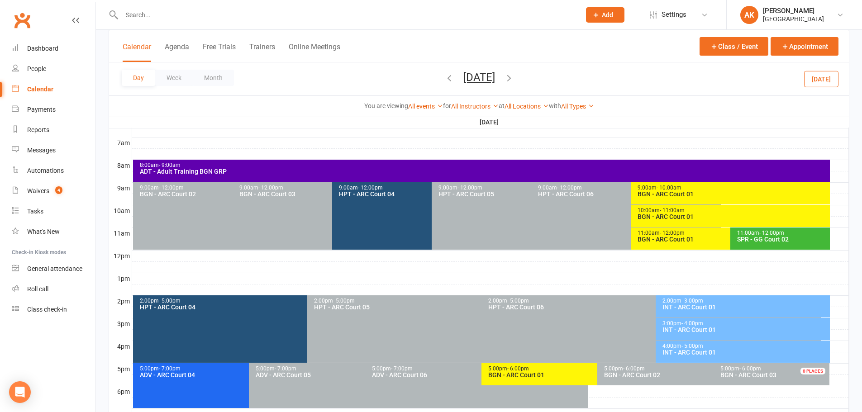
click at [445, 78] on icon "button" at bounding box center [450, 78] width 10 height 10
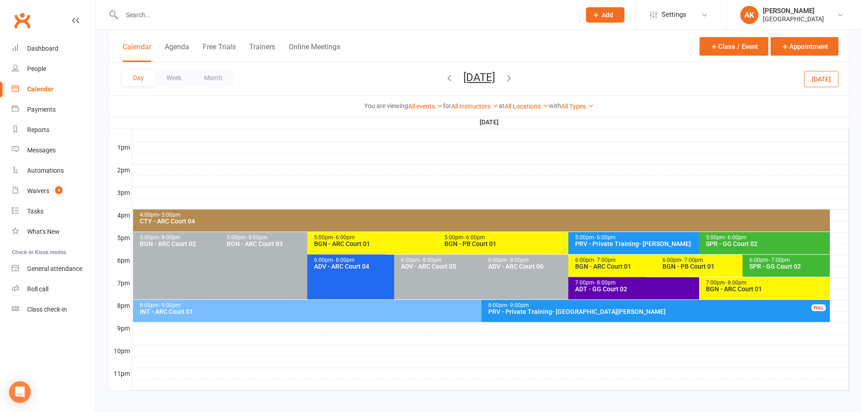
scroll to position [341, 0]
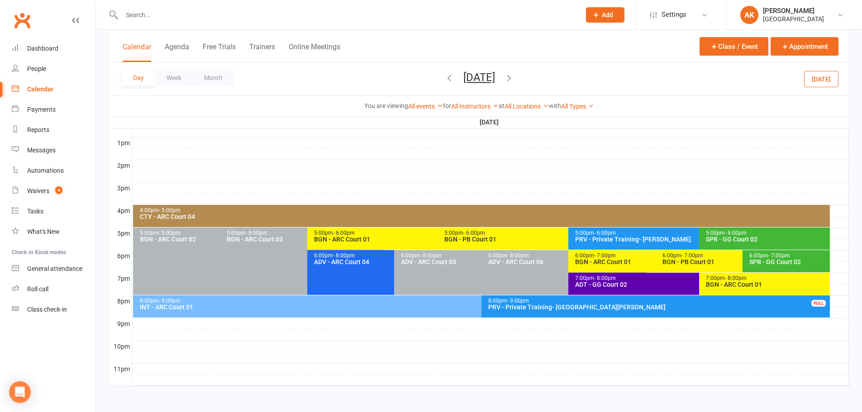
click at [603, 261] on div "BGN - ARC Court 01" at bounding box center [653, 262] width 157 height 6
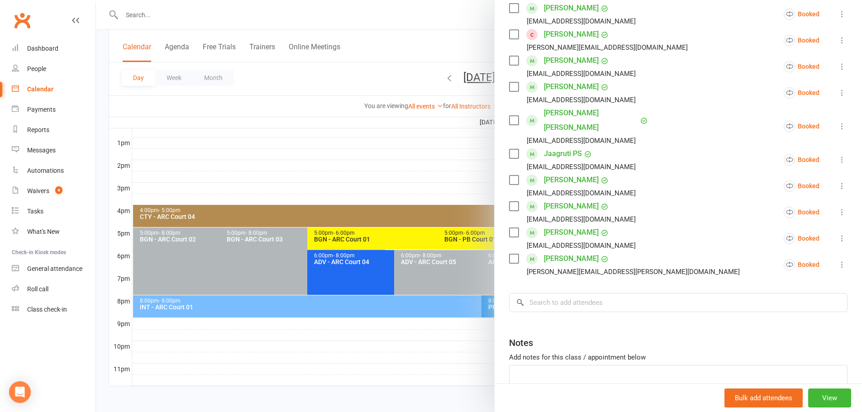
scroll to position [368, 0]
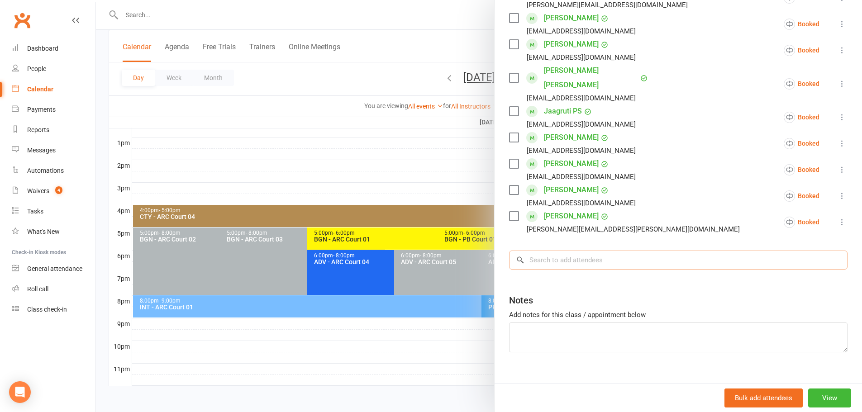
click at [573, 251] on input "search" at bounding box center [678, 260] width 339 height 19
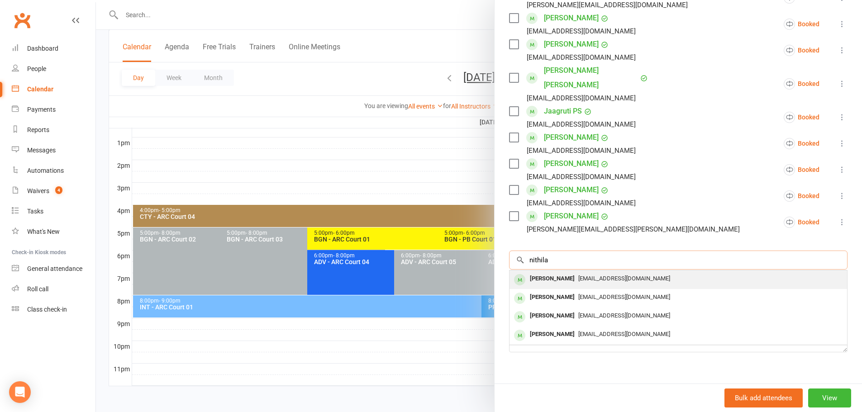
type input "nithila"
click at [579, 275] on span "[EMAIL_ADDRESS][DOMAIN_NAME]" at bounding box center [625, 278] width 92 height 7
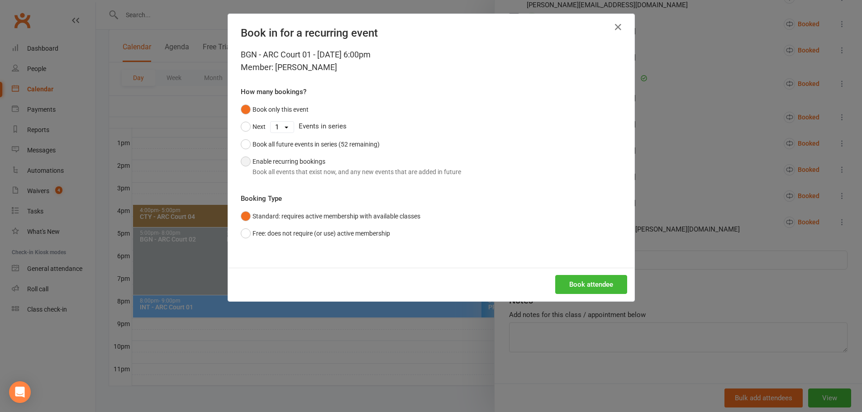
click at [302, 166] on button "Enable recurring bookings Book all events that exist now, and any new events th…" at bounding box center [351, 167] width 220 height 28
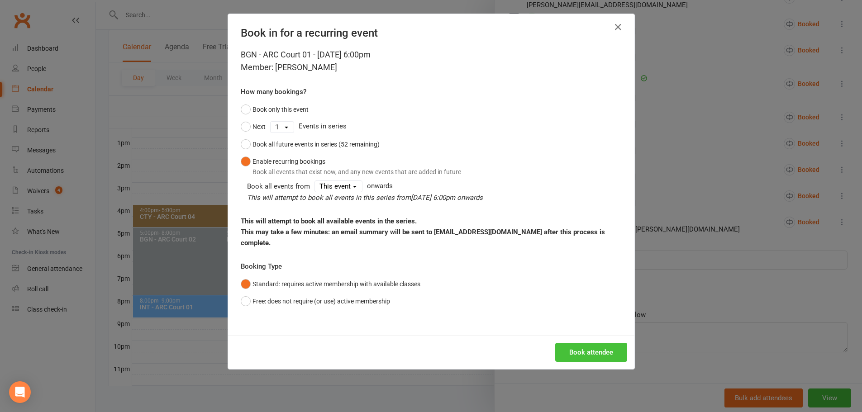
click at [590, 343] on button "Book attendee" at bounding box center [591, 352] width 72 height 19
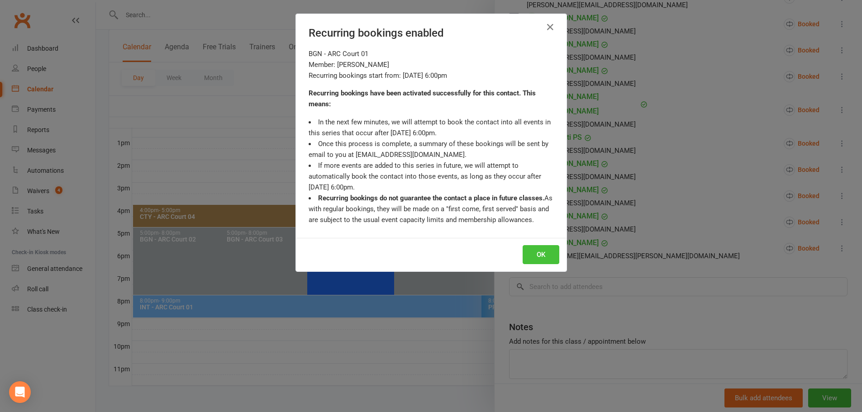
click at [536, 258] on button "OK" at bounding box center [541, 254] width 37 height 19
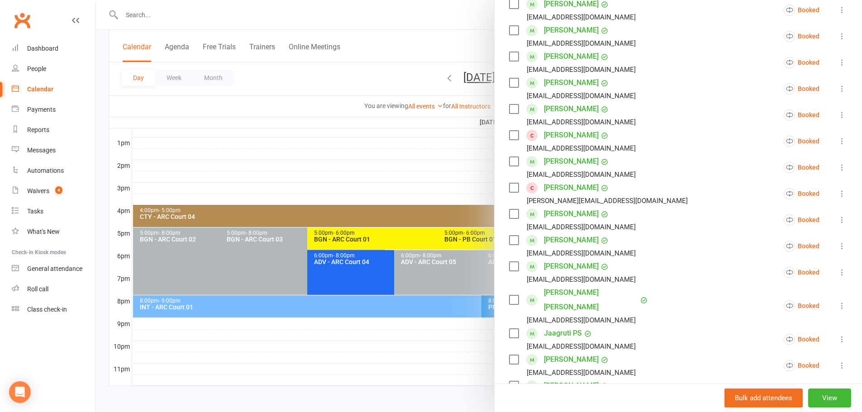
scroll to position [187, 0]
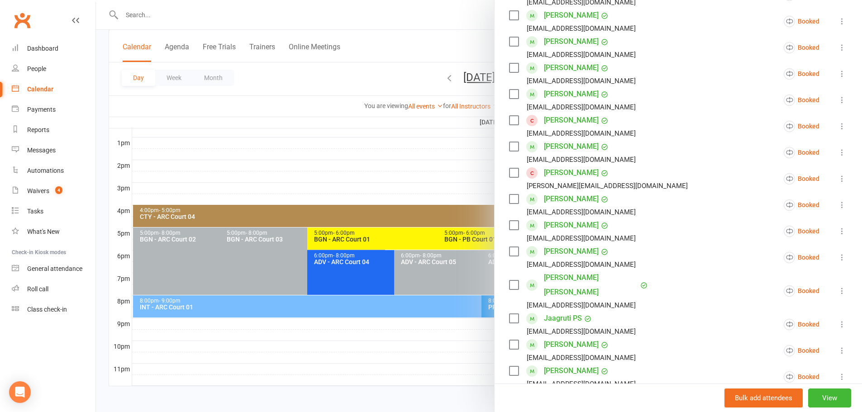
click at [457, 30] on div at bounding box center [479, 206] width 766 height 412
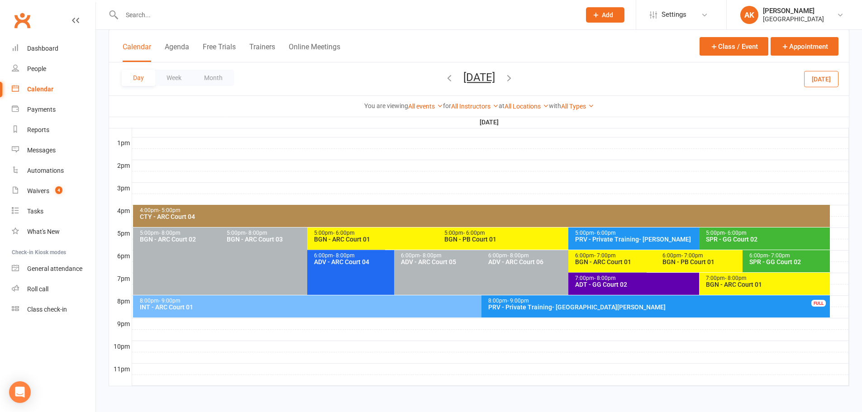
drag, startPoint x: 445, startPoint y: 0, endPoint x: 475, endPoint y: 37, distance: 47.7
click at [457, 27] on div at bounding box center [342, 14] width 466 height 29
click at [514, 80] on icon "button" at bounding box center [509, 78] width 10 height 10
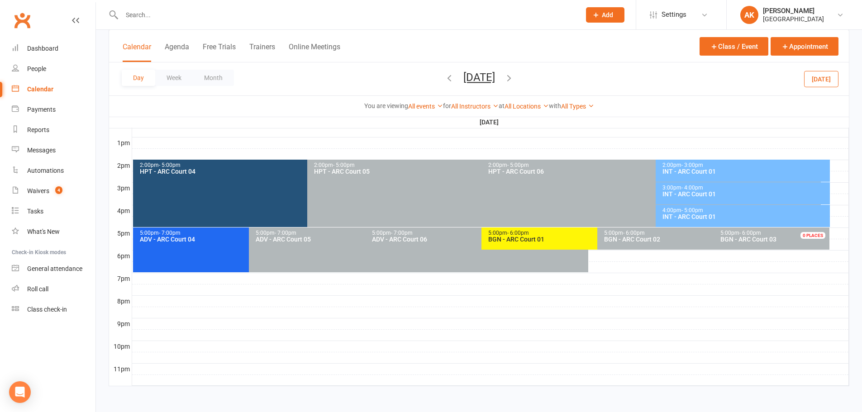
scroll to position [160, 0]
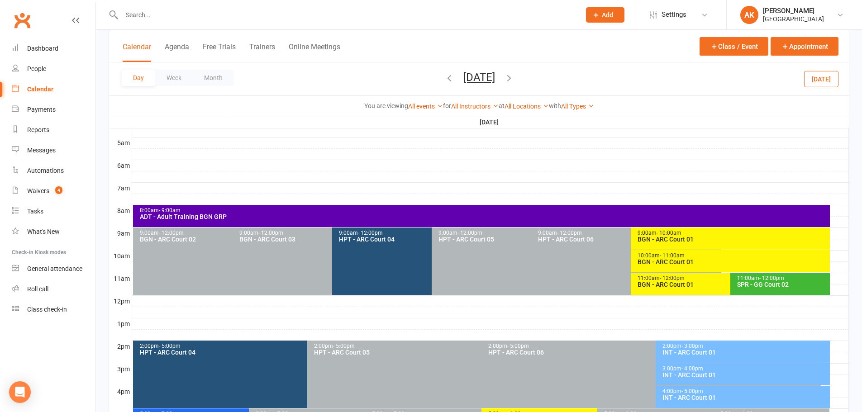
click at [661, 234] on span "- 10:00am" at bounding box center [669, 233] width 25 height 6
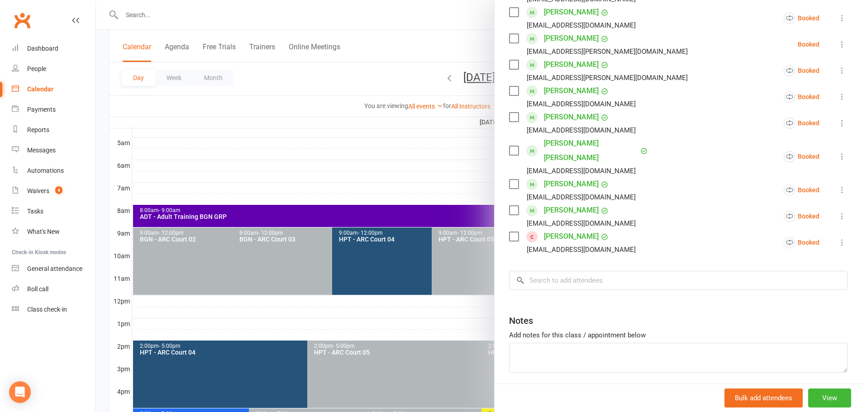
scroll to position [315, 0]
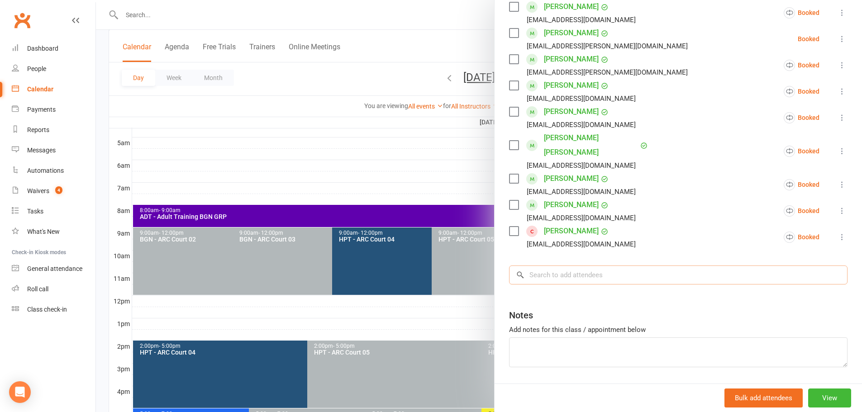
click at [577, 266] on input "search" at bounding box center [678, 275] width 339 height 19
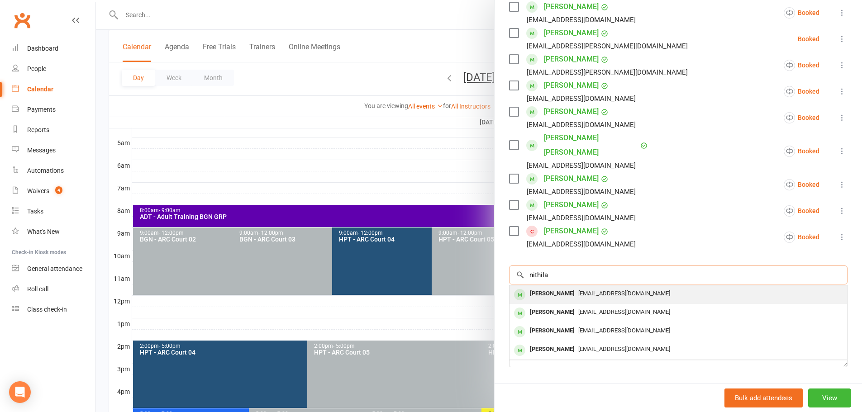
type input "nithila"
click at [548, 287] on div "[PERSON_NAME]" at bounding box center [553, 293] width 52 height 13
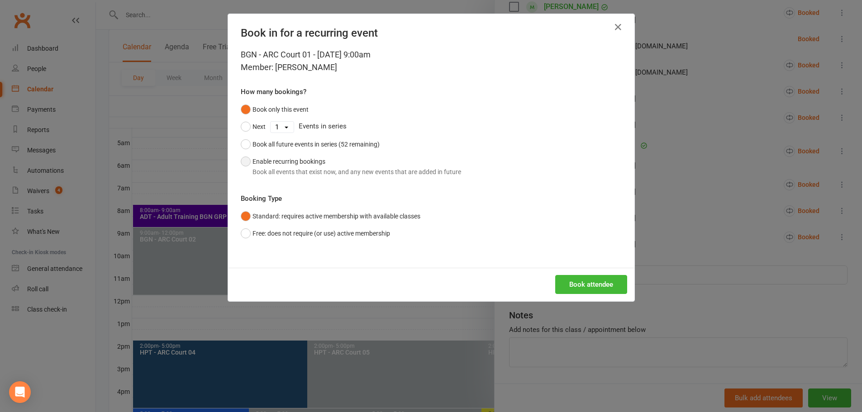
click at [321, 162] on button "Enable recurring bookings Book all events that exist now, and any new events th…" at bounding box center [351, 167] width 220 height 28
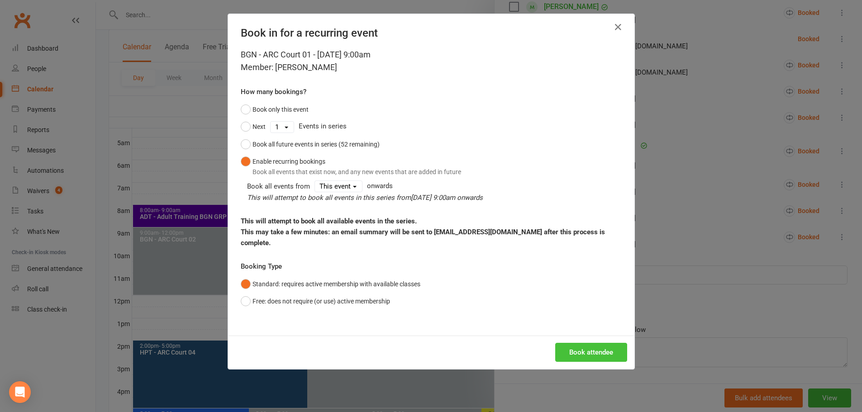
click at [589, 343] on button "Book attendee" at bounding box center [591, 352] width 72 height 19
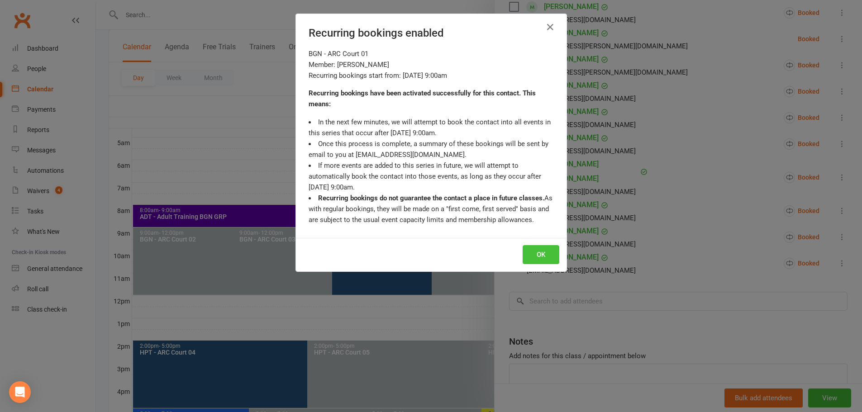
click at [544, 254] on button "OK" at bounding box center [541, 254] width 37 height 19
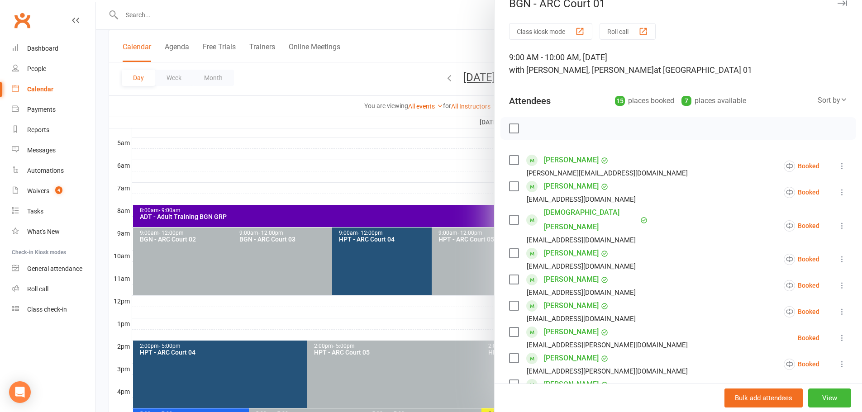
scroll to position [0, 0]
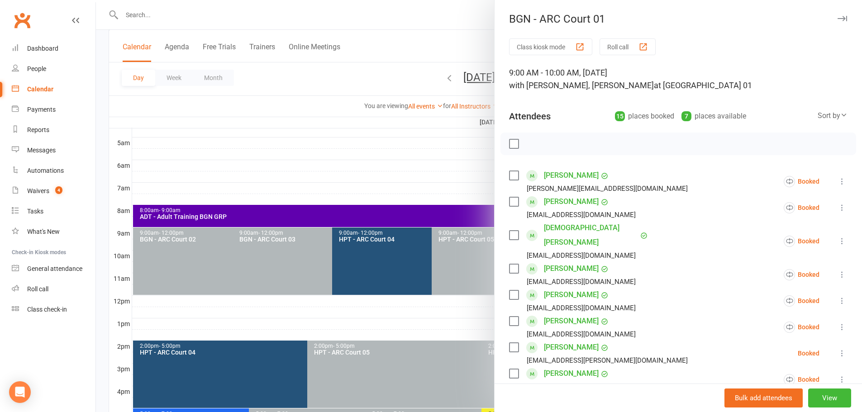
click at [441, 29] on div at bounding box center [479, 206] width 766 height 412
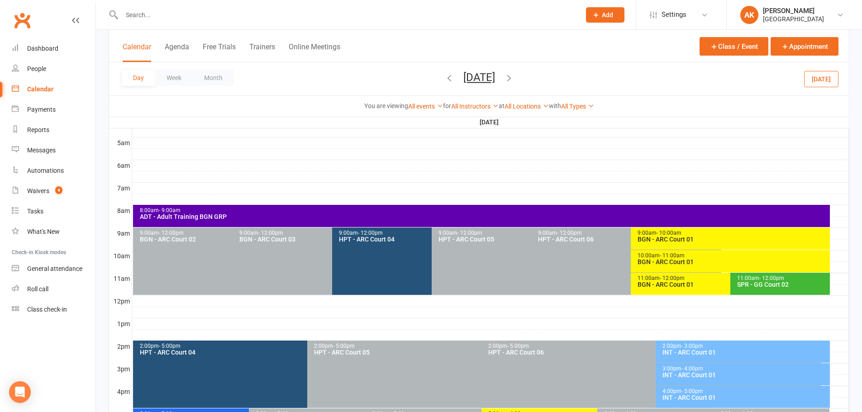
click at [445, 75] on icon "button" at bounding box center [450, 78] width 10 height 10
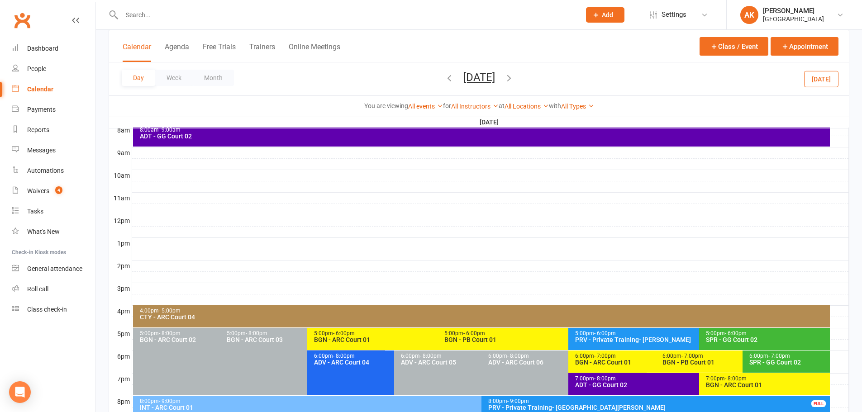
scroll to position [341, 0]
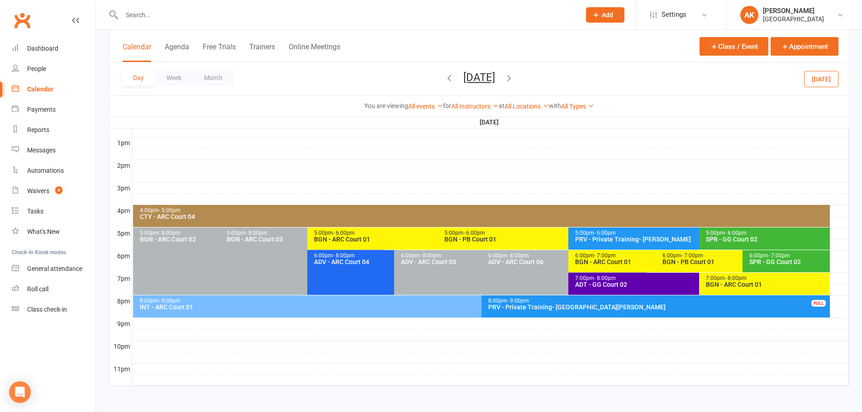
click at [608, 261] on div "BGN - ARC Court 01" at bounding box center [653, 262] width 157 height 6
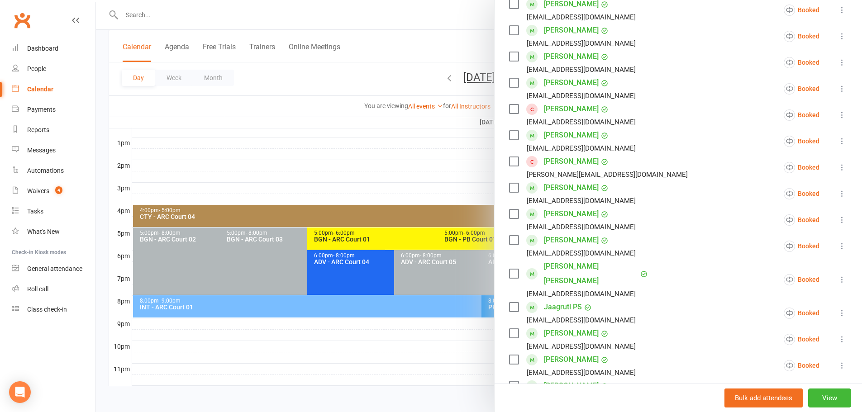
scroll to position [91, 0]
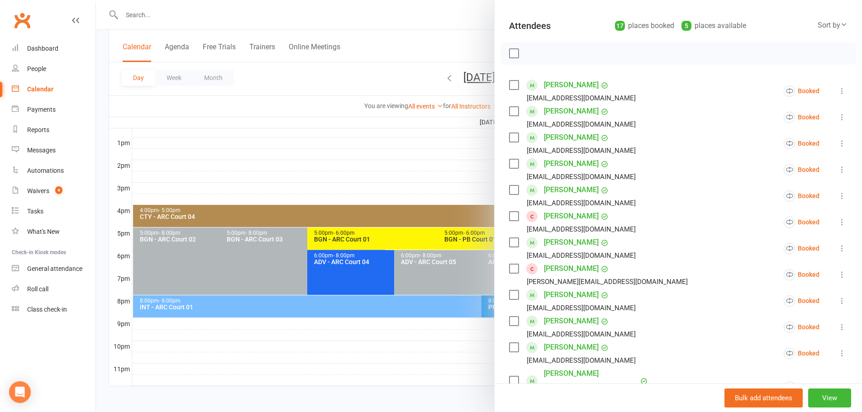
click at [444, 26] on div at bounding box center [479, 206] width 766 height 412
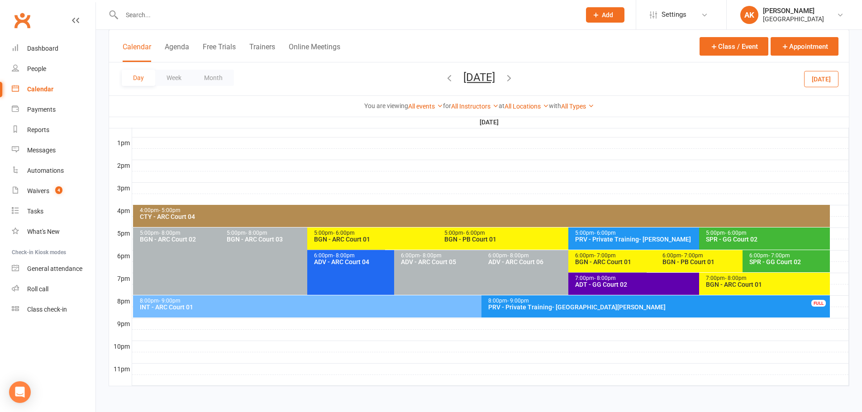
click at [514, 81] on icon "button" at bounding box center [509, 78] width 10 height 10
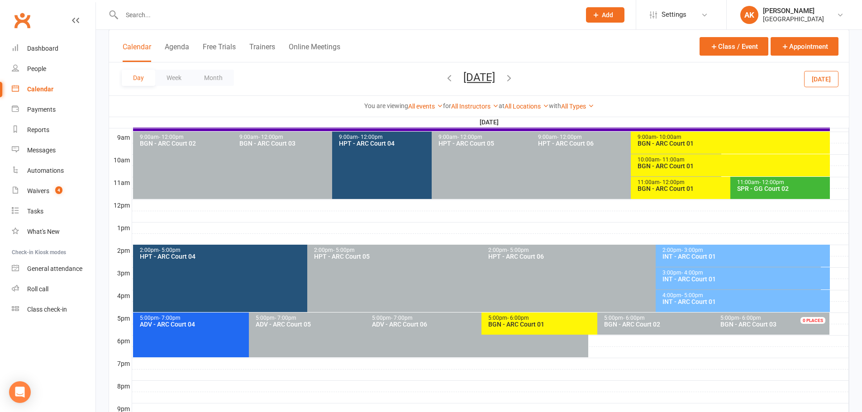
scroll to position [160, 0]
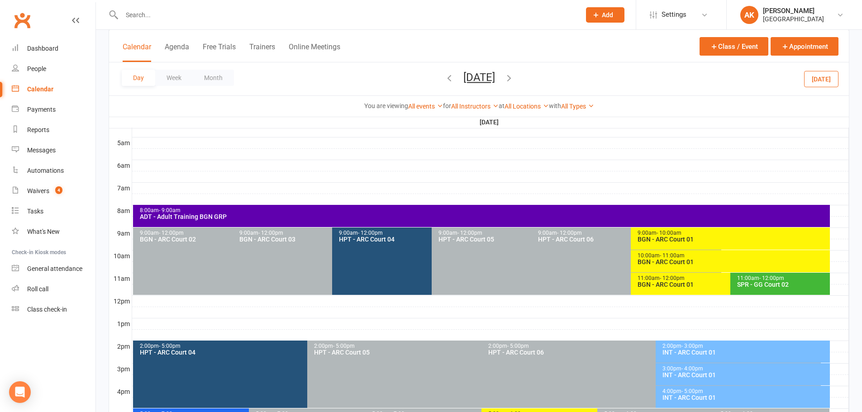
click at [662, 235] on span "- 10:00am" at bounding box center [669, 233] width 25 height 6
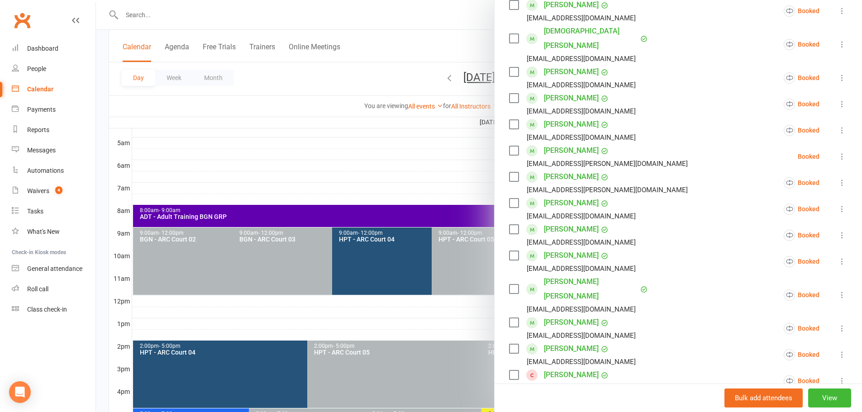
scroll to position [181, 0]
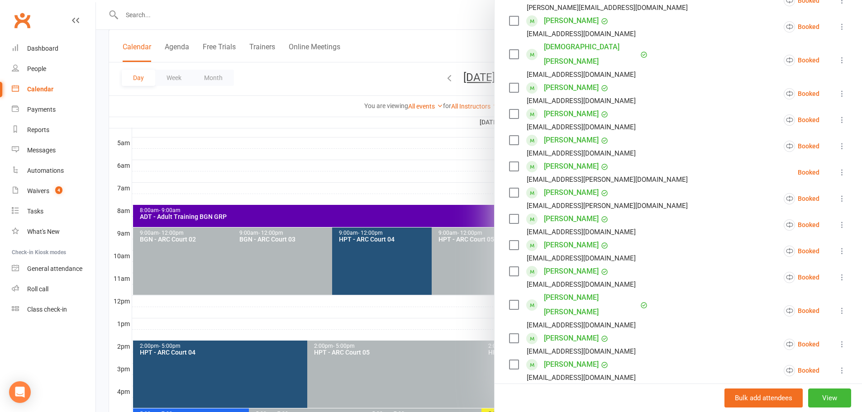
click at [454, 30] on div at bounding box center [479, 206] width 766 height 412
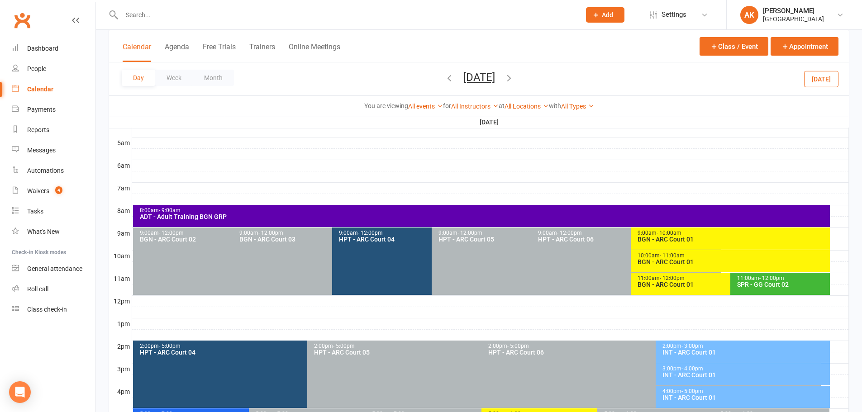
click at [445, 81] on icon "button" at bounding box center [450, 78] width 10 height 10
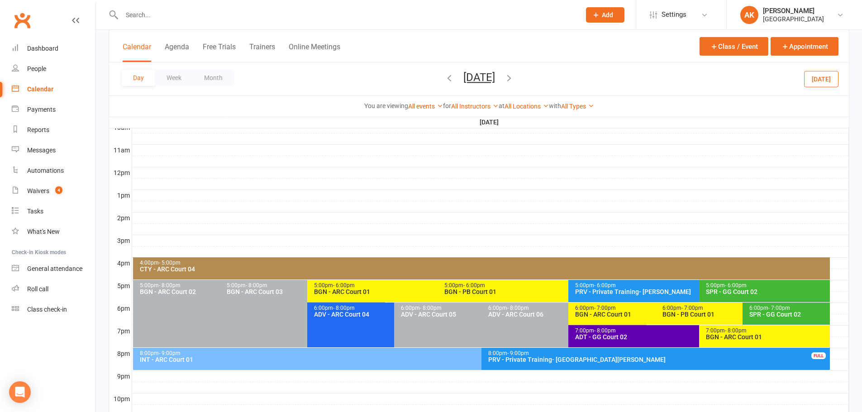
scroll to position [341, 0]
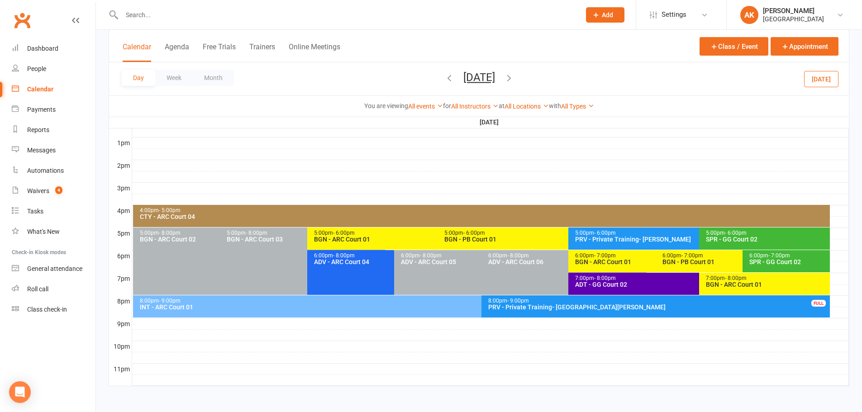
click at [604, 267] on div "6:00pm - 7:00pm BGN - ARC Court 01" at bounding box center [651, 261] width 165 height 22
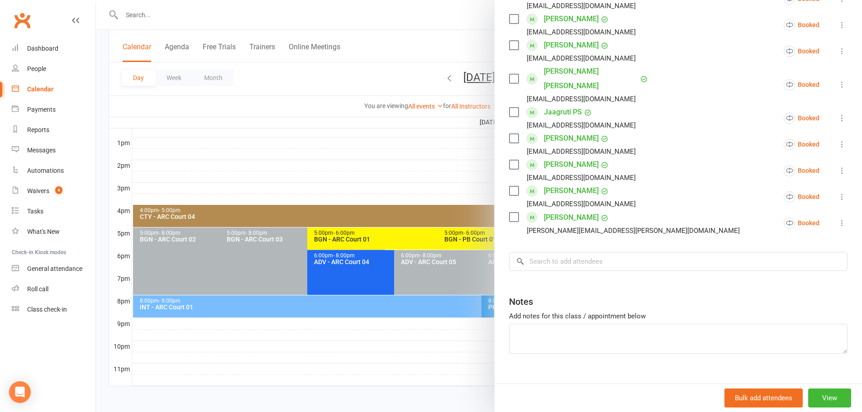
scroll to position [394, 0]
click at [576, 252] on input "search" at bounding box center [678, 260] width 339 height 19
type input "["
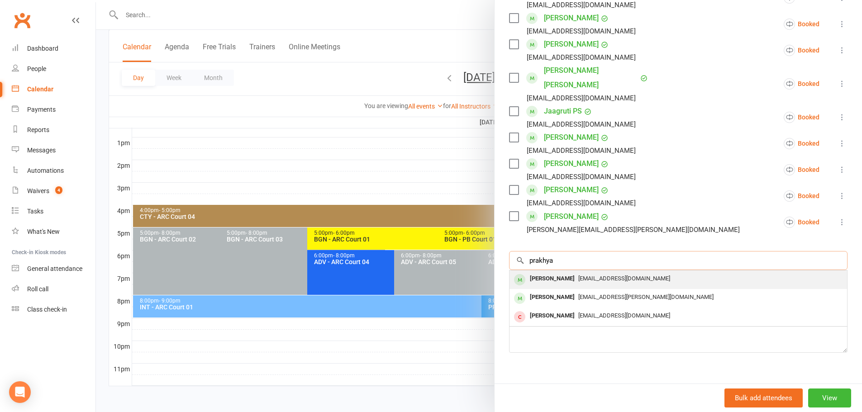
type input "prakhya"
click at [574, 273] on div "[EMAIL_ADDRESS][DOMAIN_NAME]" at bounding box center [678, 279] width 330 height 13
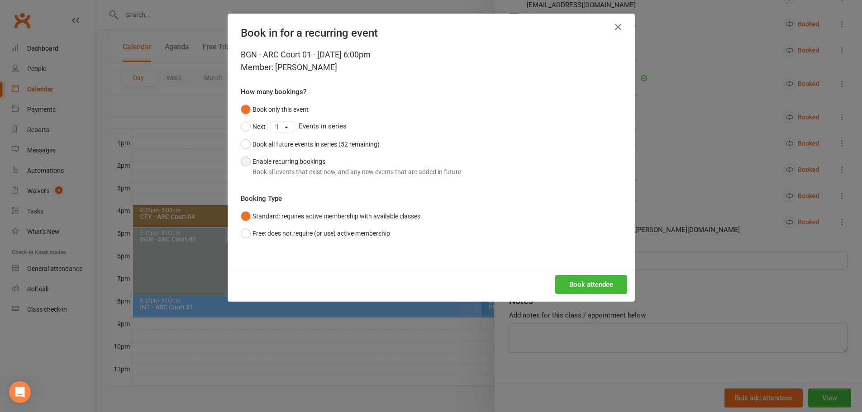
click at [302, 169] on div "Book all events that exist now, and any new events that are added in future" at bounding box center [357, 172] width 209 height 10
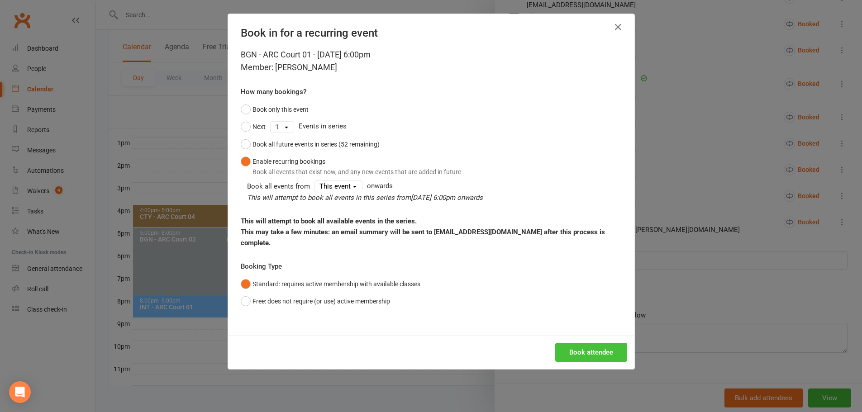
click at [589, 343] on button "Book attendee" at bounding box center [591, 352] width 72 height 19
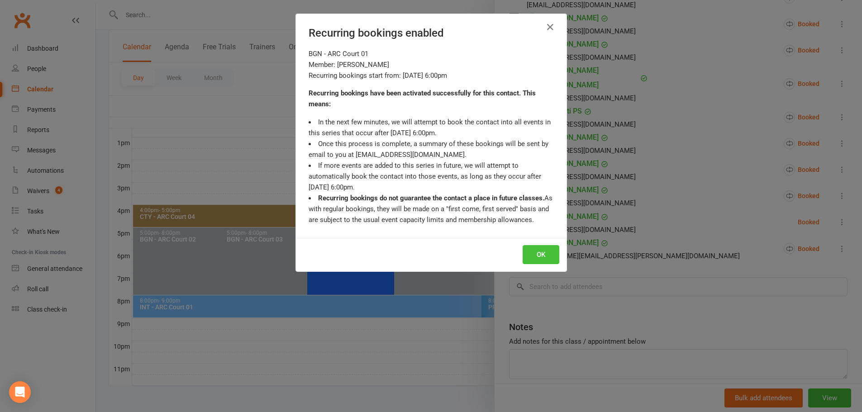
click at [546, 255] on button "OK" at bounding box center [541, 254] width 37 height 19
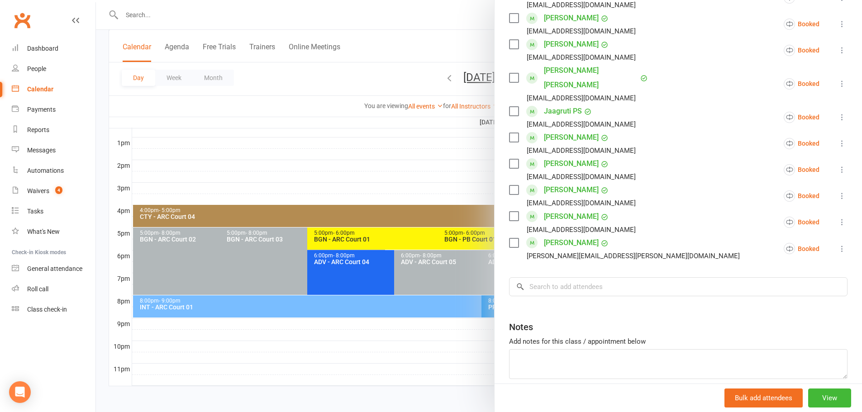
click at [460, 25] on div at bounding box center [479, 206] width 766 height 412
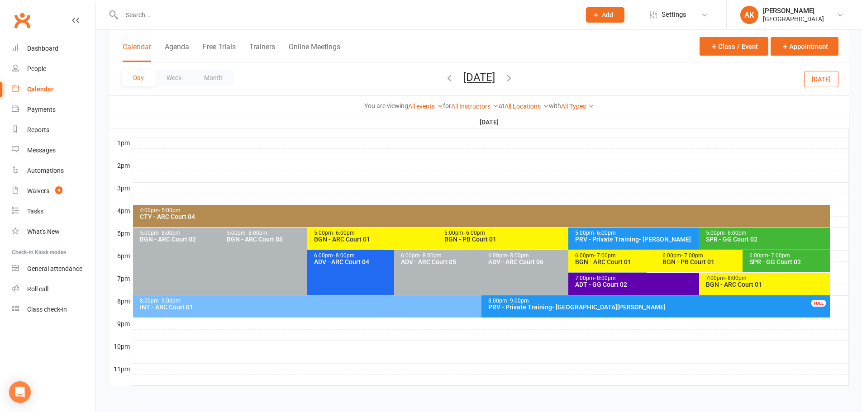
click at [504, 79] on span "Friday, Oct 17, 2025 October 2025 Sun Mon Tue Wed Thu Fri Sat 28 29 30 01 02 03…" at bounding box center [480, 79] width 50 height 16
click at [514, 77] on icon "button" at bounding box center [509, 78] width 10 height 10
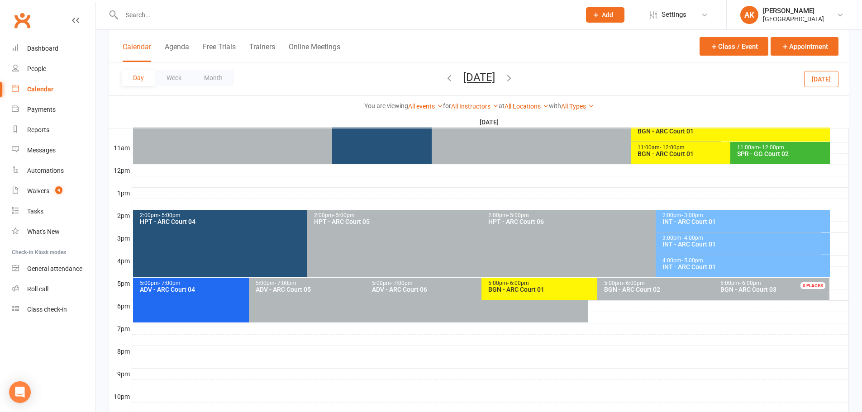
scroll to position [160, 0]
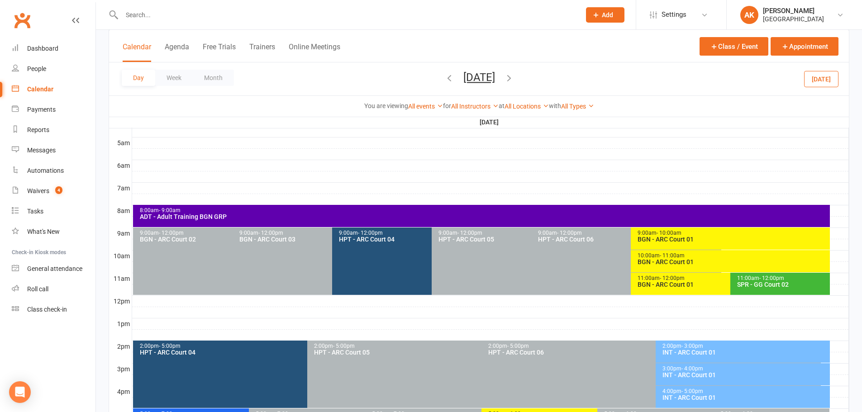
click at [655, 233] on div "9:00am - 10:00am" at bounding box center [732, 233] width 191 height 6
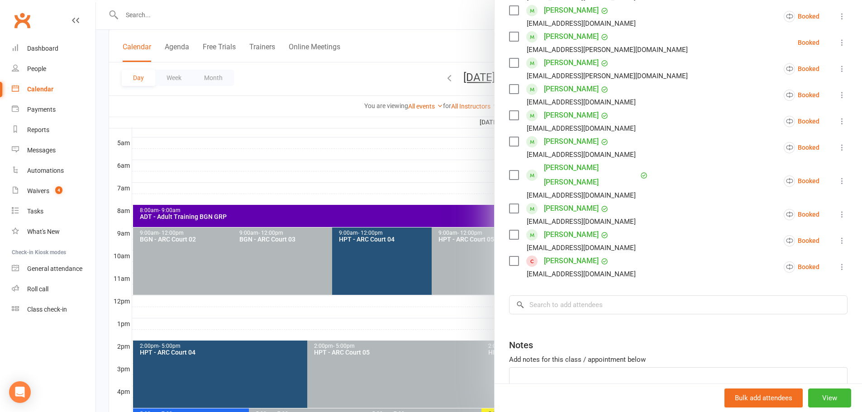
scroll to position [341, 0]
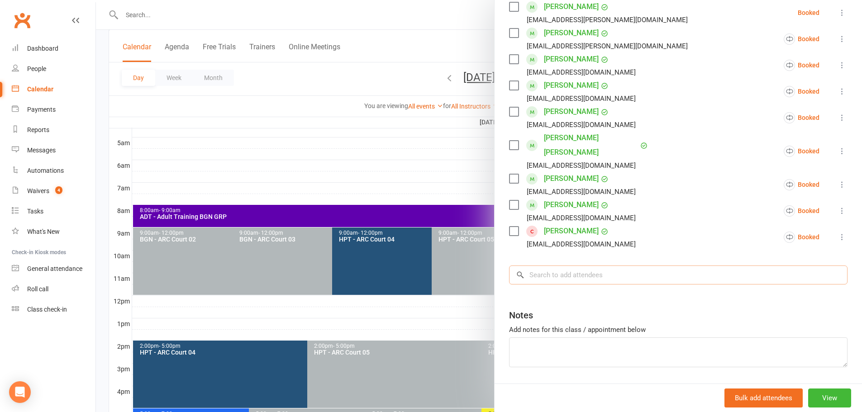
click at [588, 266] on input "search" at bounding box center [678, 275] width 339 height 19
type input "prakhya"
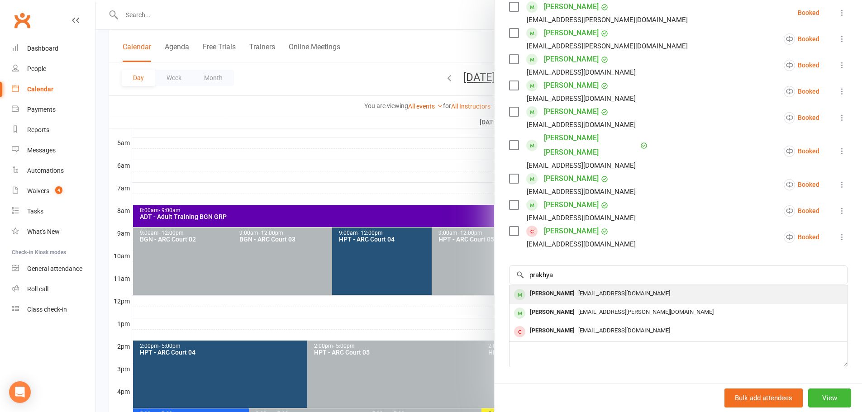
click at [581, 287] on div "[EMAIL_ADDRESS][DOMAIN_NAME]" at bounding box center [678, 293] width 330 height 13
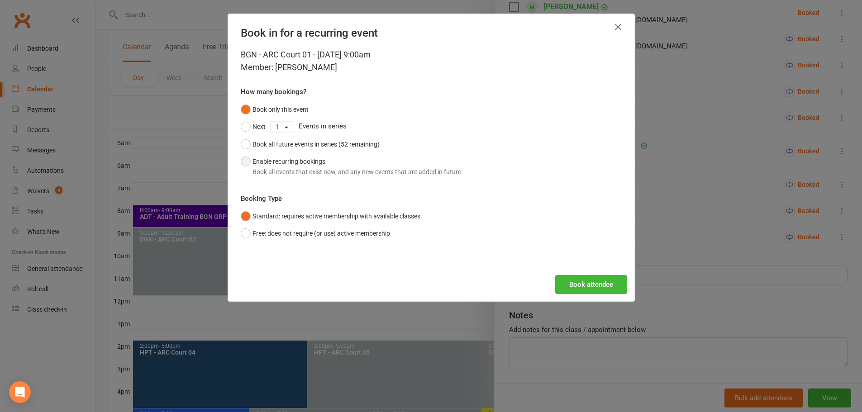
click at [297, 160] on button "Enable recurring bookings Book all events that exist now, and any new events th…" at bounding box center [351, 167] width 220 height 28
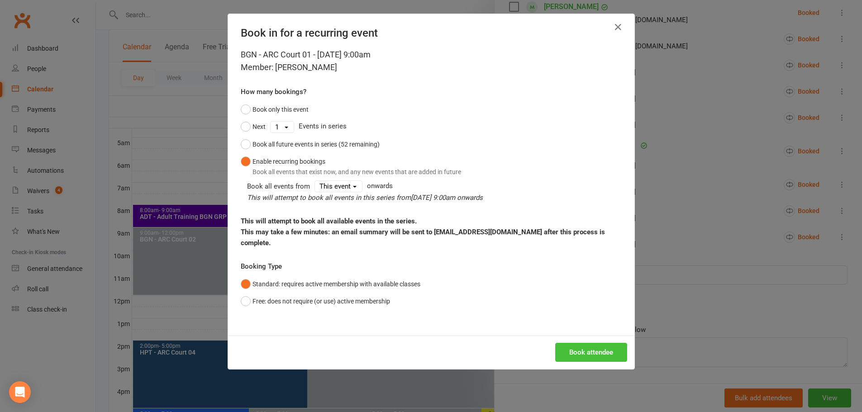
click at [584, 343] on button "Book attendee" at bounding box center [591, 352] width 72 height 19
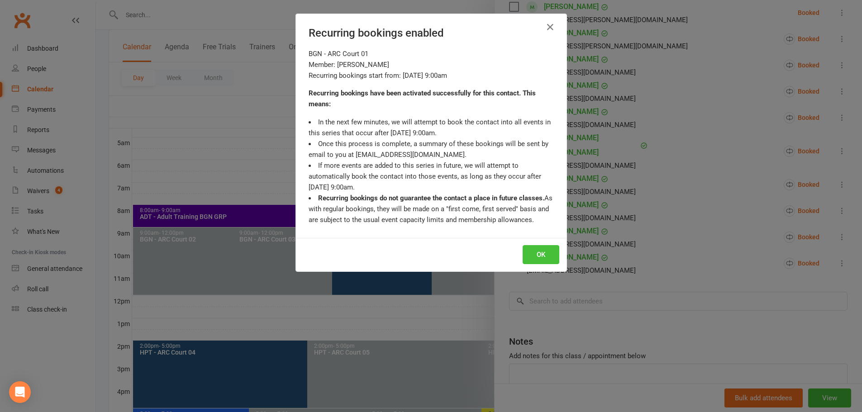
click at [549, 258] on button "OK" at bounding box center [541, 254] width 37 height 19
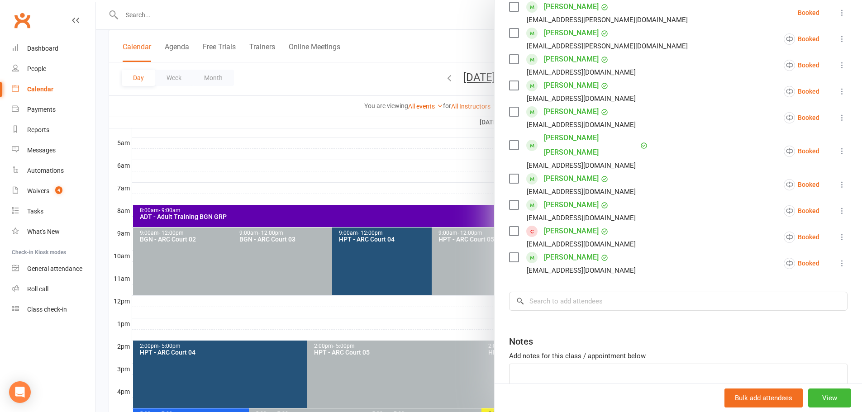
click at [438, 36] on div at bounding box center [479, 206] width 766 height 412
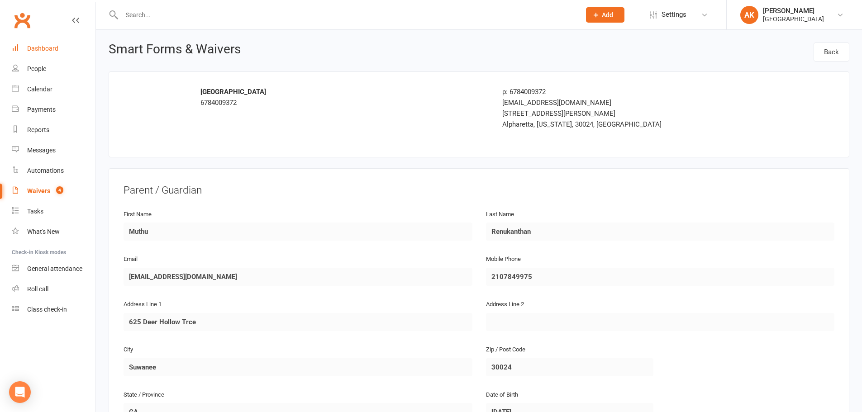
click at [47, 49] on div "Dashboard" at bounding box center [42, 48] width 31 height 7
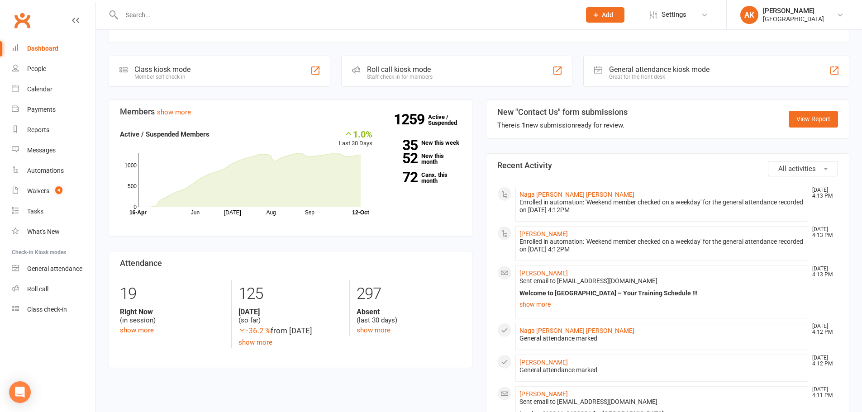
scroll to position [317, 0]
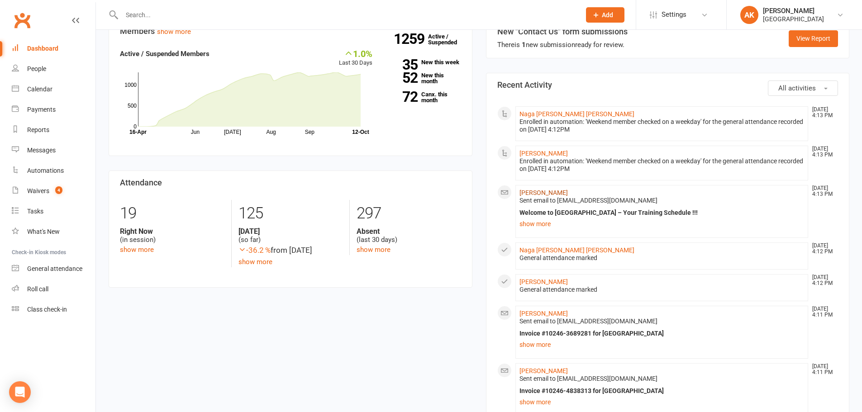
click at [549, 195] on link "[PERSON_NAME]" at bounding box center [544, 192] width 48 height 7
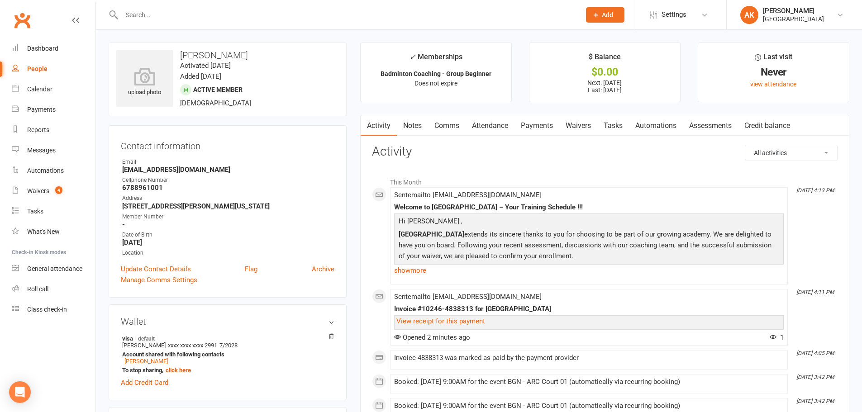
click at [488, 124] on link "Attendance" at bounding box center [490, 125] width 49 height 21
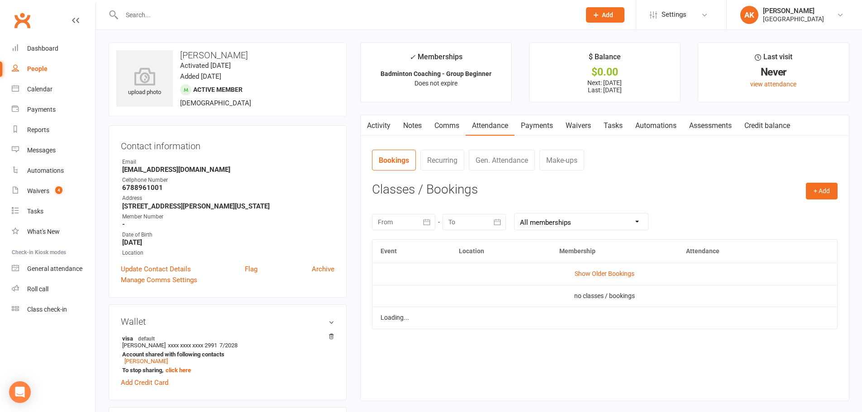
click at [557, 127] on link "Payments" at bounding box center [537, 125] width 45 height 21
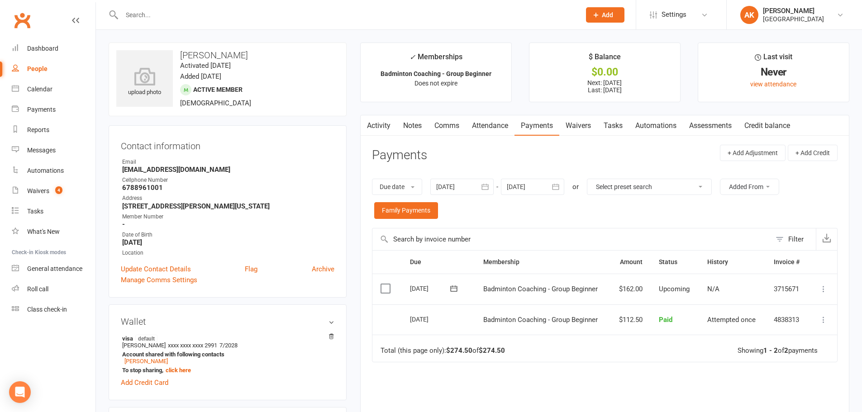
click at [222, 49] on div "upload photo [PERSON_NAME] Activated [DATE] Added [DATE] Active member [DEMOGRA…" at bounding box center [228, 80] width 238 height 74
click at [222, 49] on div "upload photo Sivarshini Gopalakrishnan Activated 12 October, 2025 Added 12 Octo…" at bounding box center [228, 80] width 238 height 74
copy h3 "Sivarshini Gopalakrishnan"
click at [221, 74] on time "Added [DATE]" at bounding box center [200, 76] width 41 height 8
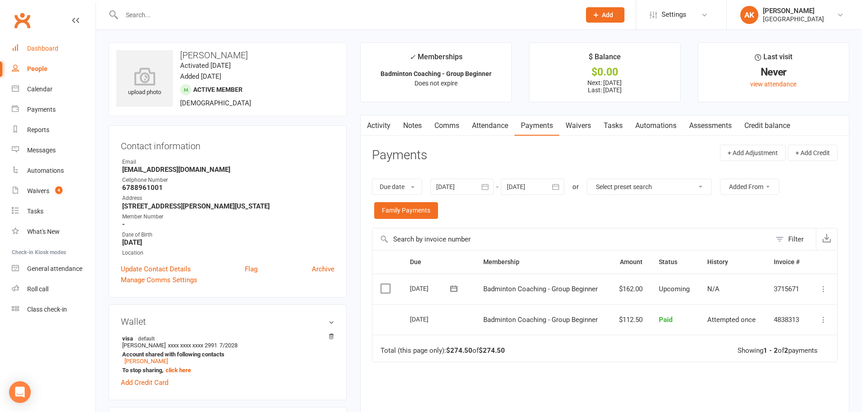
click at [74, 48] on link "Dashboard" at bounding box center [54, 48] width 84 height 20
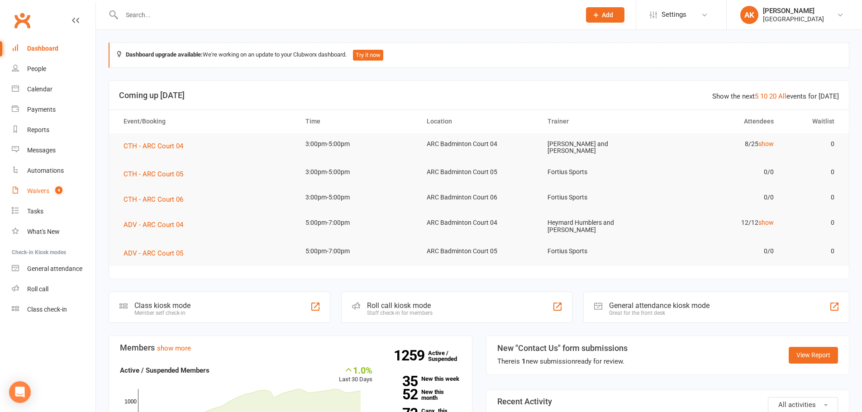
click at [33, 191] on div "Waivers" at bounding box center [38, 190] width 22 height 7
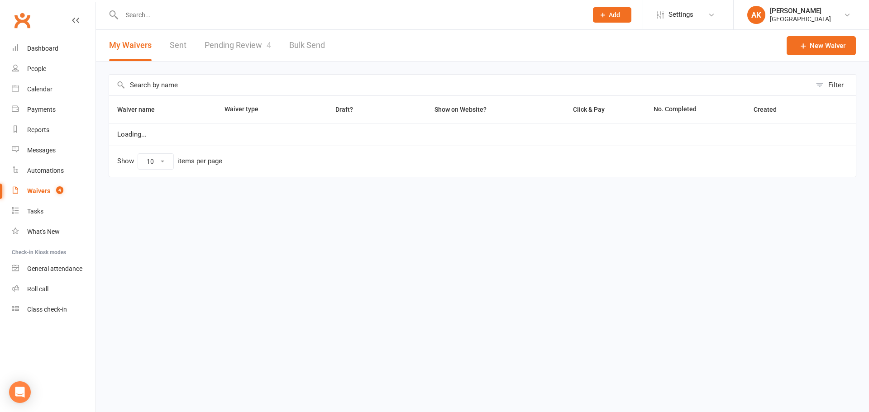
click at [224, 43] on link "Pending Review 4" at bounding box center [238, 45] width 67 height 31
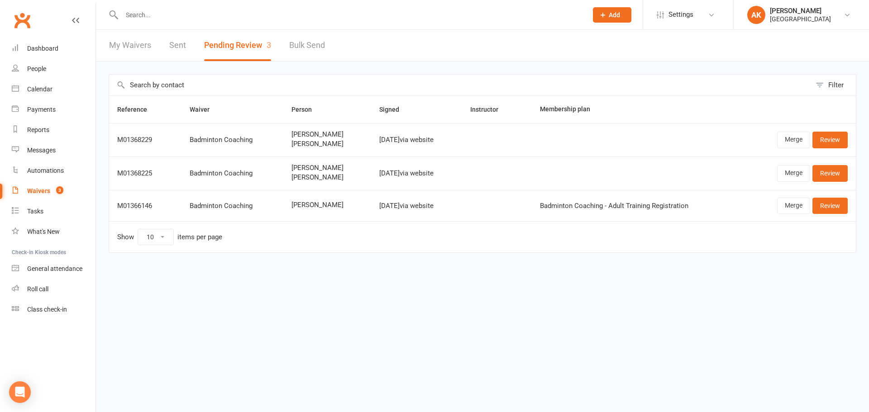
click at [168, 46] on div "My Waivers Sent Pending Review 3 Bulk Send" at bounding box center [217, 45] width 242 height 31
click at [177, 44] on link "Sent" at bounding box center [177, 45] width 17 height 31
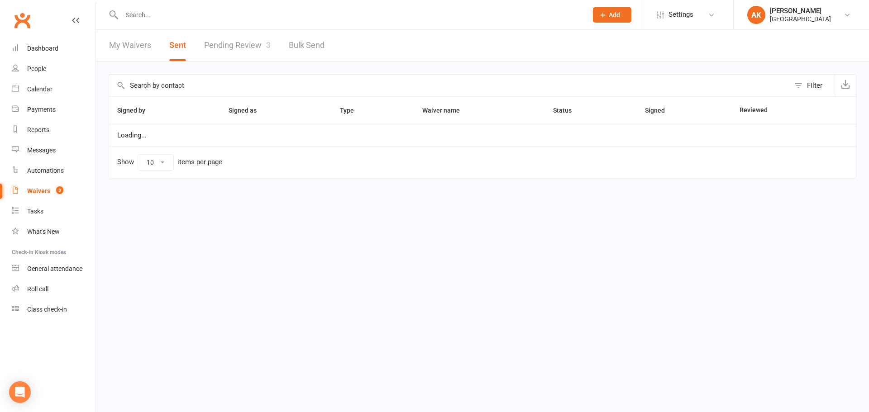
click at [142, 46] on link "My Waivers" at bounding box center [130, 45] width 42 height 31
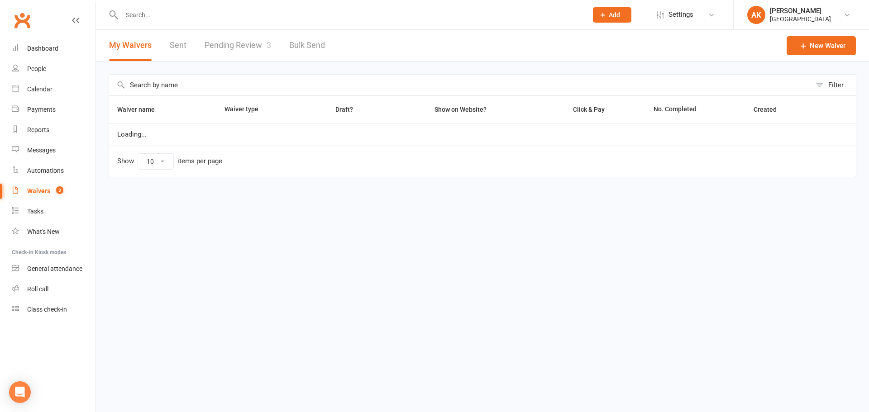
click at [220, 45] on link "Pending Review 3" at bounding box center [238, 45] width 67 height 31
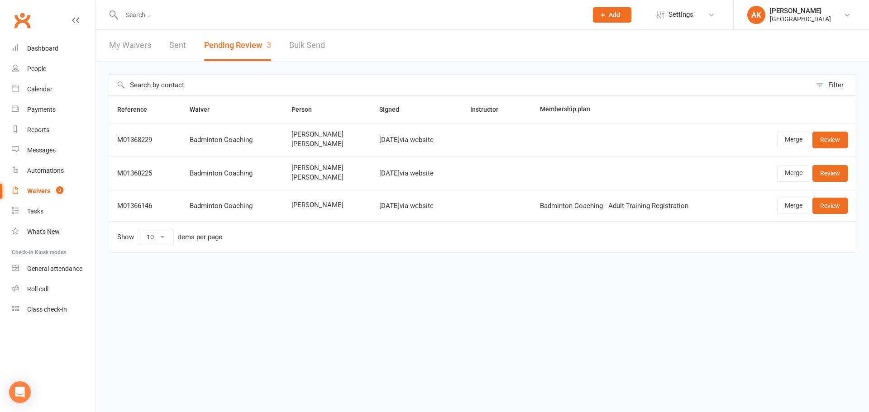
click at [142, 50] on link "My Waivers" at bounding box center [130, 45] width 42 height 31
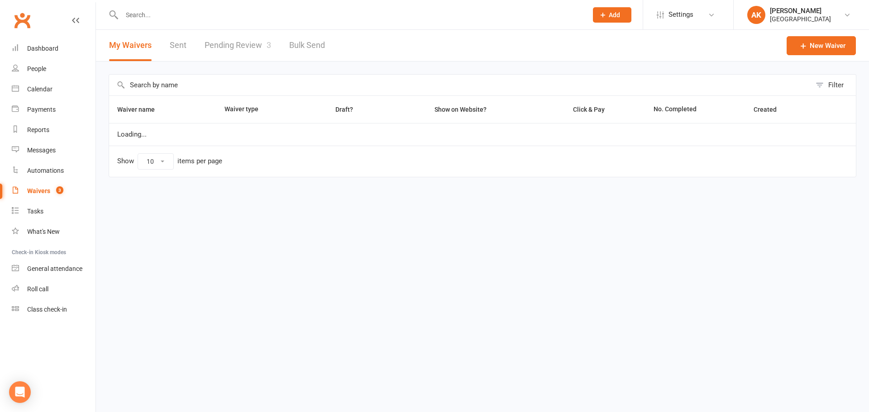
click at [174, 48] on link "Sent" at bounding box center [178, 45] width 17 height 31
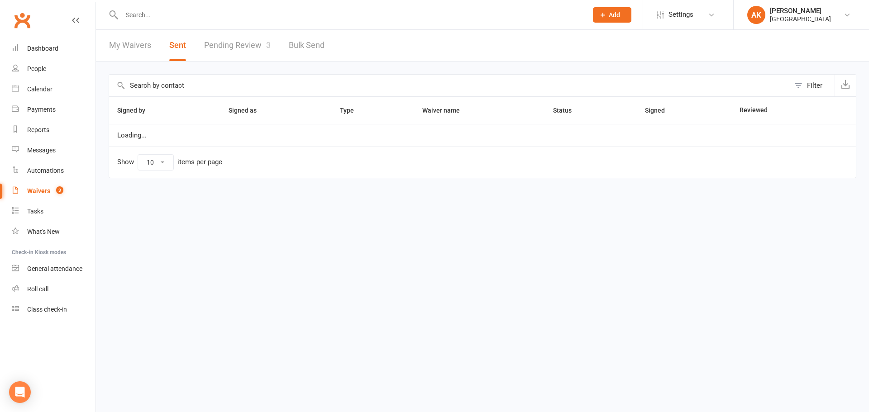
click at [225, 48] on link "Pending Review 3" at bounding box center [237, 45] width 67 height 31
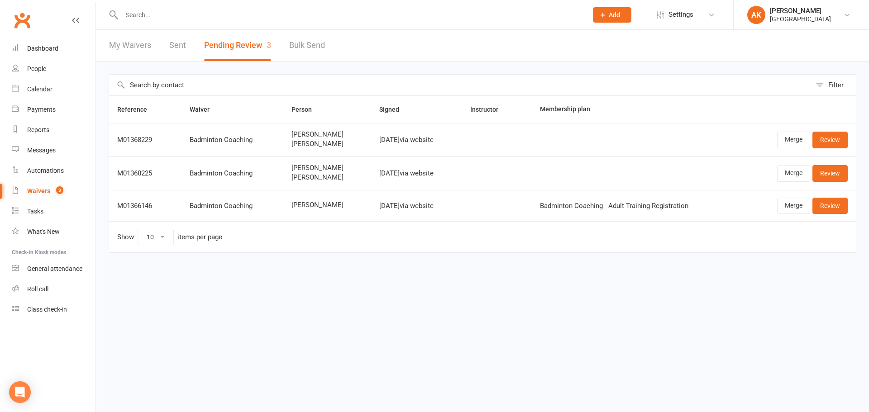
click at [134, 51] on link "My Waivers" at bounding box center [130, 45] width 42 height 31
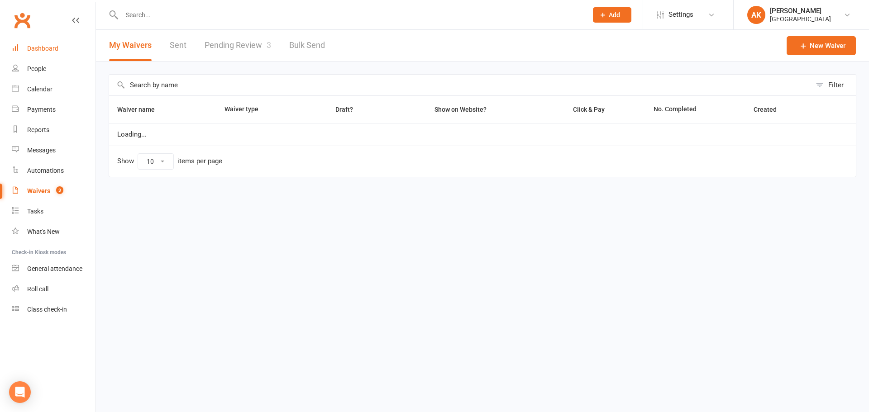
click at [62, 49] on link "Dashboard" at bounding box center [54, 48] width 84 height 20
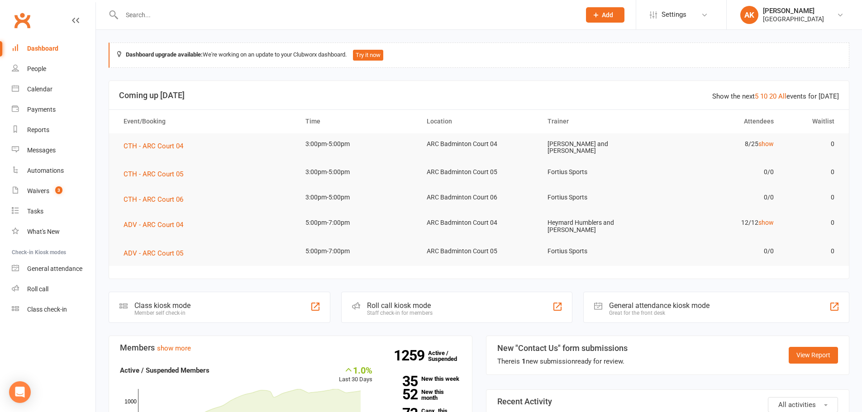
click at [210, 16] on input "text" at bounding box center [346, 15] width 455 height 13
drag, startPoint x: 179, startPoint y: 10, endPoint x: 182, endPoint y: 15, distance: 6.7
click at [179, 10] on input "text" at bounding box center [346, 15] width 455 height 13
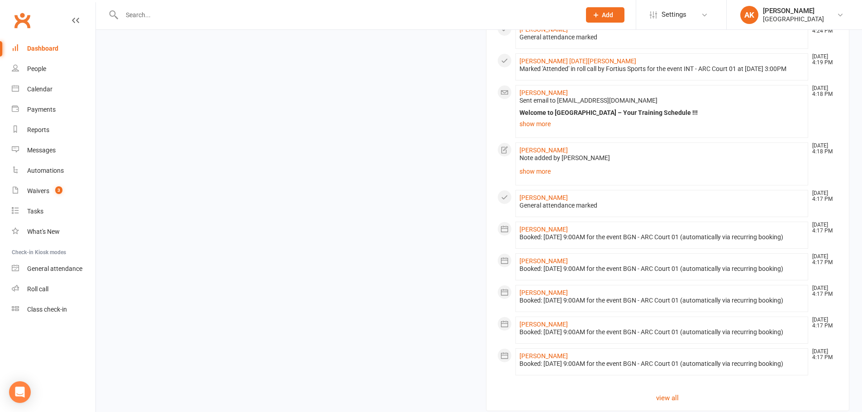
scroll to position [831, 0]
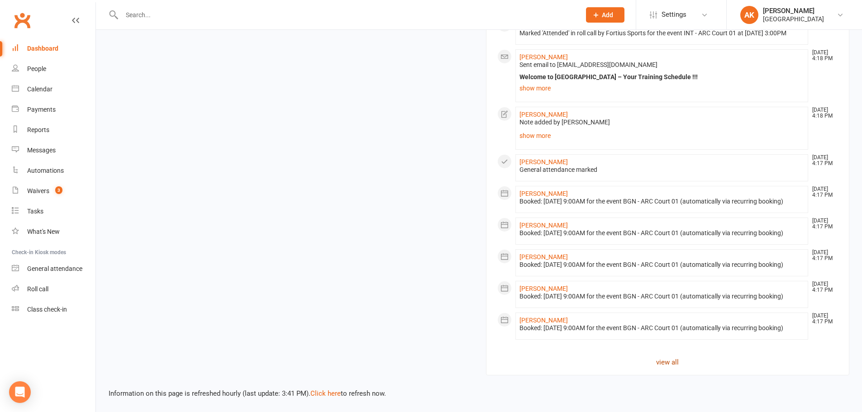
click at [660, 367] on link "view all" at bounding box center [668, 362] width 341 height 11
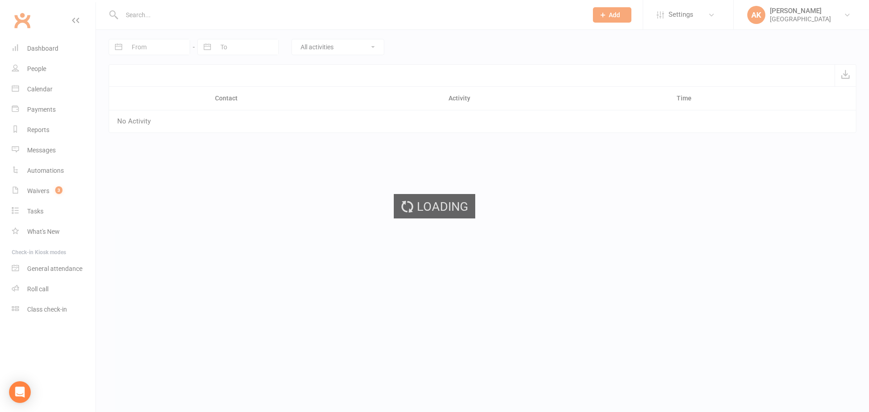
click at [34, 42] on div "Loading" at bounding box center [434, 206] width 869 height 412
click at [38, 47] on ui-view "Prospect Member Non-attending contact Class / event Appointment Task Bulk messa…" at bounding box center [434, 74] width 869 height 144
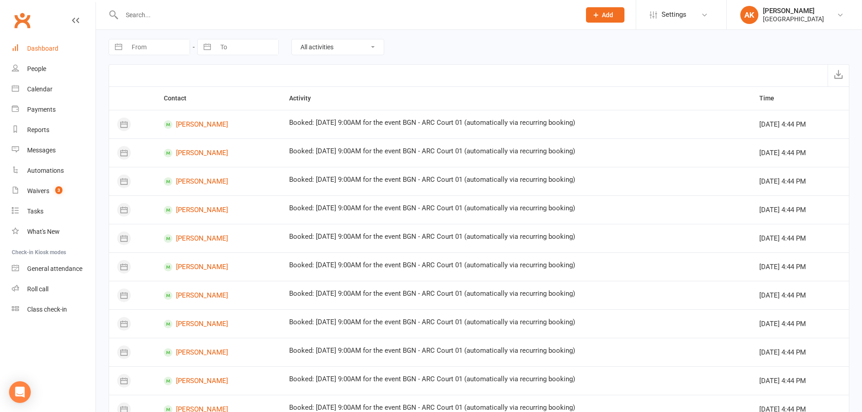
click at [38, 47] on div "Dashboard" at bounding box center [42, 48] width 31 height 7
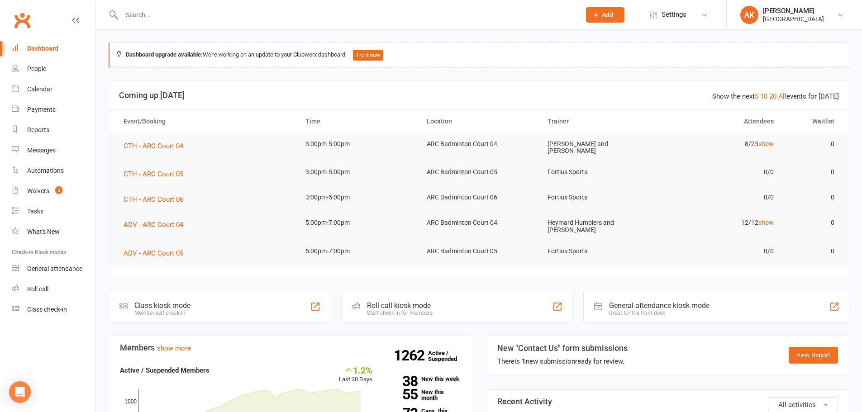
click at [166, 8] on div at bounding box center [342, 14] width 466 height 29
click at [192, 13] on input "text" at bounding box center [346, 15] width 455 height 13
type input "sivarshini"
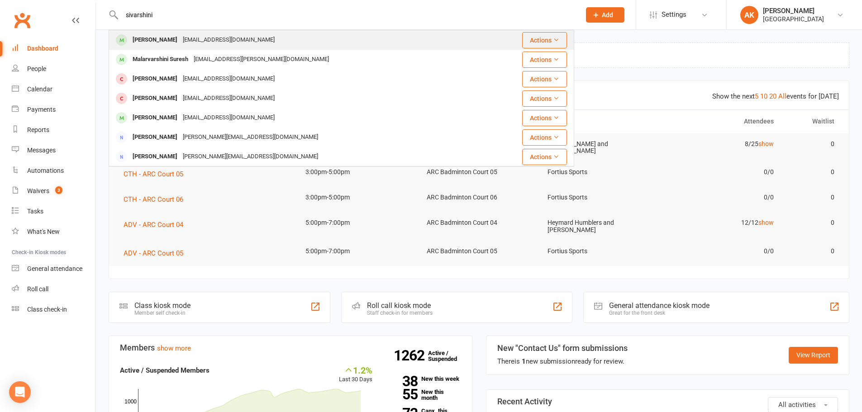
click at [180, 41] on div "Sivarshini Gopalakrishnan" at bounding box center [155, 40] width 50 height 13
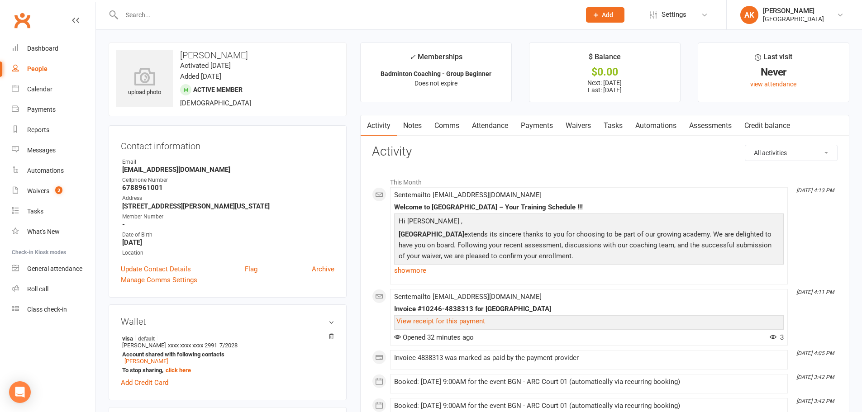
click at [423, 130] on link "Notes" at bounding box center [412, 125] width 31 height 21
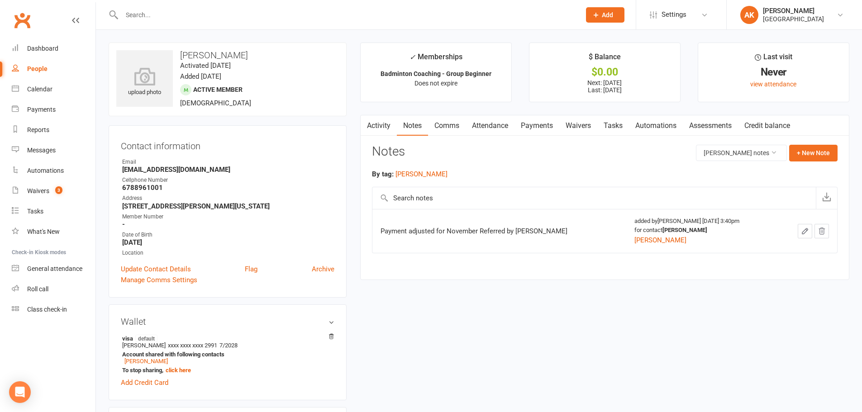
click at [436, 226] on td "Payment adjusted for November Referred by Bhavini Chappidi" at bounding box center [500, 231] width 254 height 44
drag, startPoint x: 436, startPoint y: 228, endPoint x: 557, endPoint y: 228, distance: 120.4
click at [557, 228] on div "Payment adjusted for November Referred by Bhavini Chappidi" at bounding box center [494, 231] width 226 height 9
click at [537, 228] on div "Payment adjusted for November Referred by Bhavini Chappidi" at bounding box center [494, 231] width 226 height 9
click at [375, 125] on link "Activity" at bounding box center [379, 125] width 36 height 21
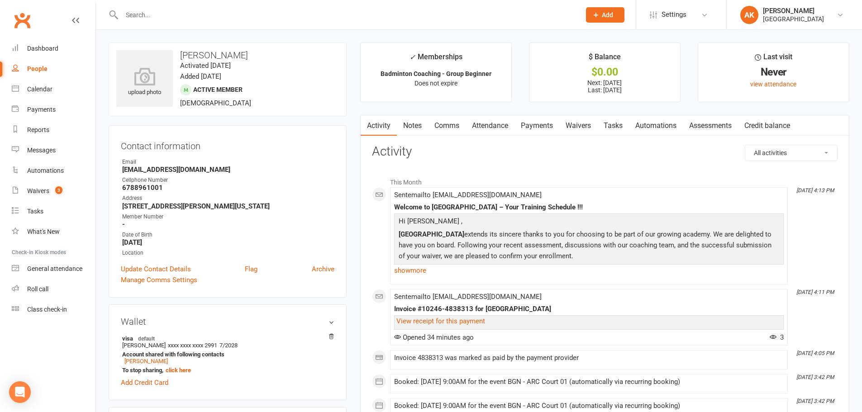
click at [404, 119] on link "Notes" at bounding box center [412, 125] width 31 height 21
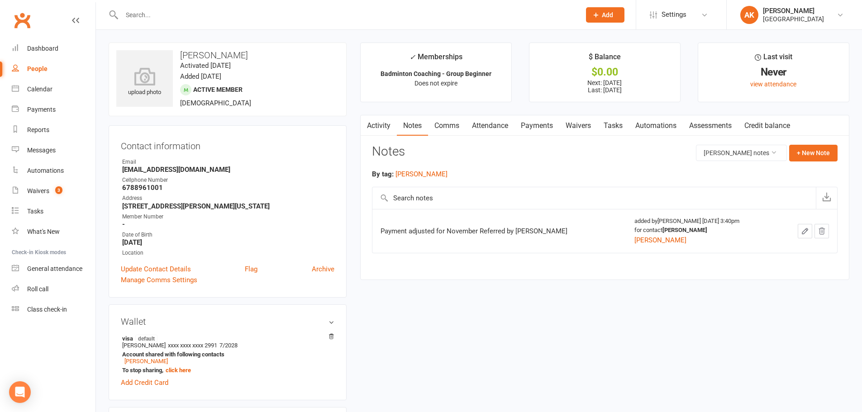
click at [389, 124] on link "Activity" at bounding box center [379, 125] width 36 height 21
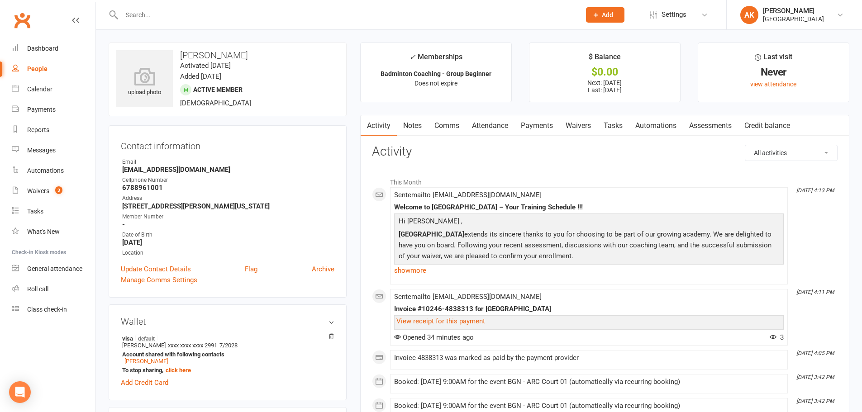
click at [414, 116] on link "Notes" at bounding box center [412, 125] width 31 height 21
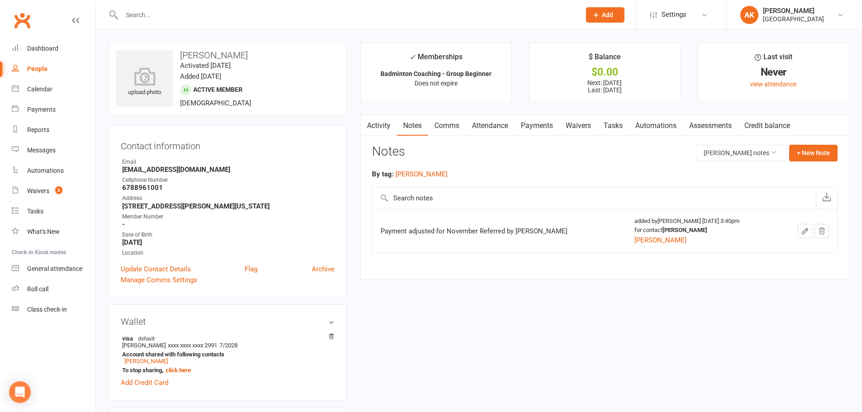
click at [381, 124] on link "Activity" at bounding box center [379, 125] width 36 height 21
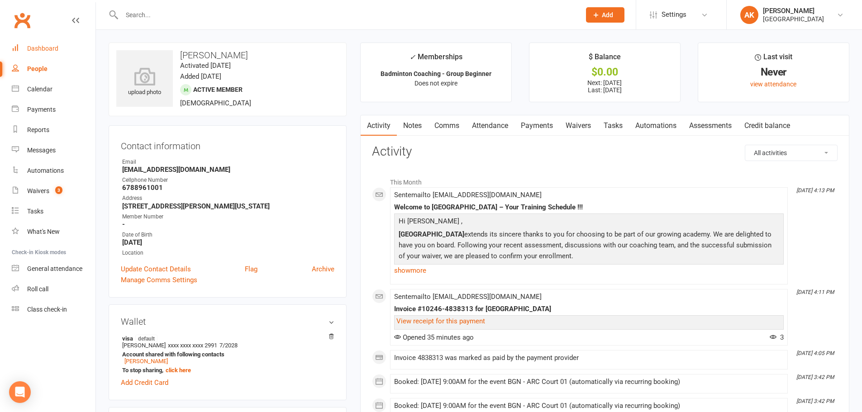
click at [63, 50] on link "Dashboard" at bounding box center [54, 48] width 84 height 20
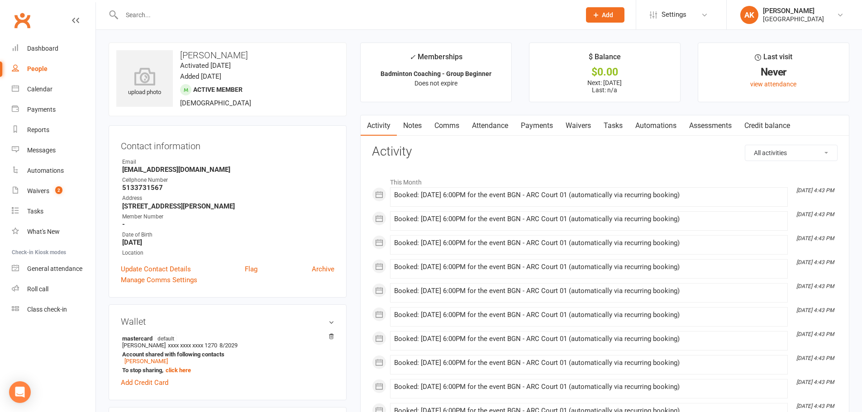
click at [450, 124] on link "Comms" at bounding box center [447, 125] width 38 height 21
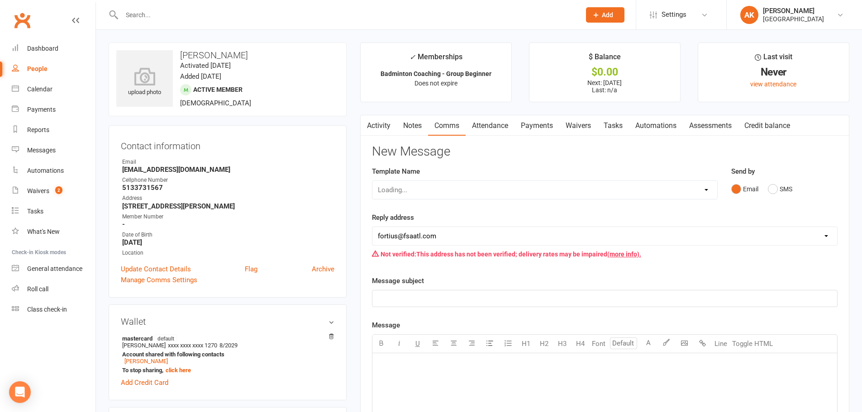
click at [486, 122] on link "Attendance" at bounding box center [490, 125] width 49 height 21
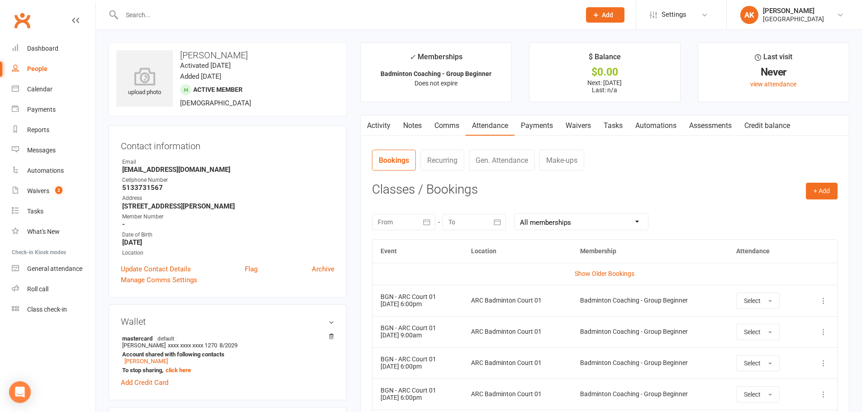
click at [527, 124] on link "Payments" at bounding box center [537, 125] width 45 height 21
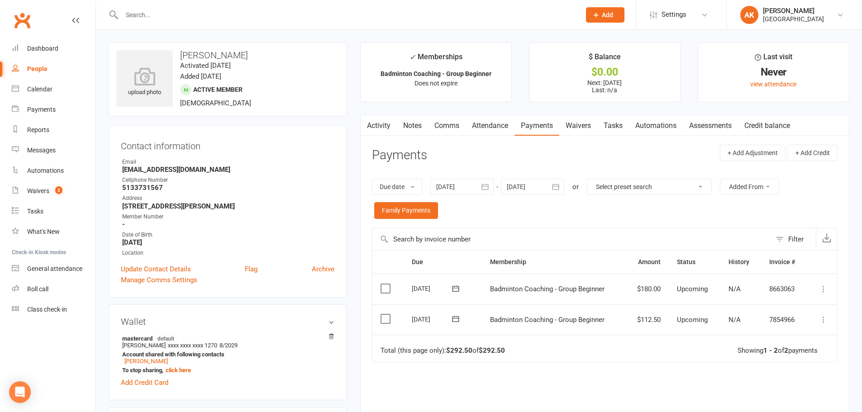
click at [825, 290] on icon at bounding box center [823, 289] width 9 height 9
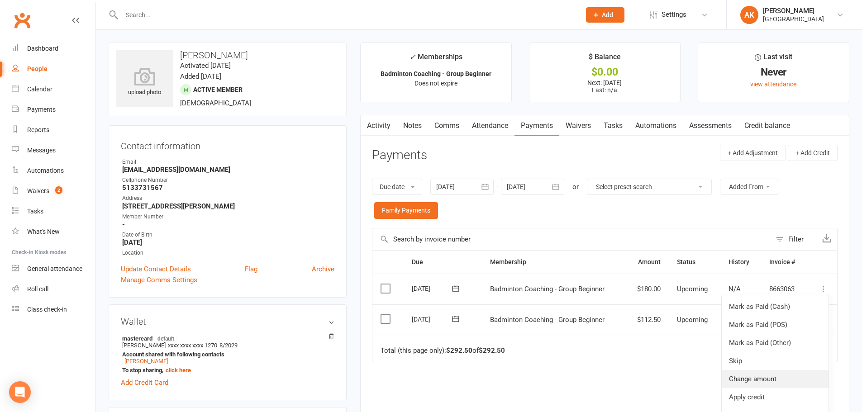
click at [763, 375] on link "Change amount" at bounding box center [775, 379] width 107 height 18
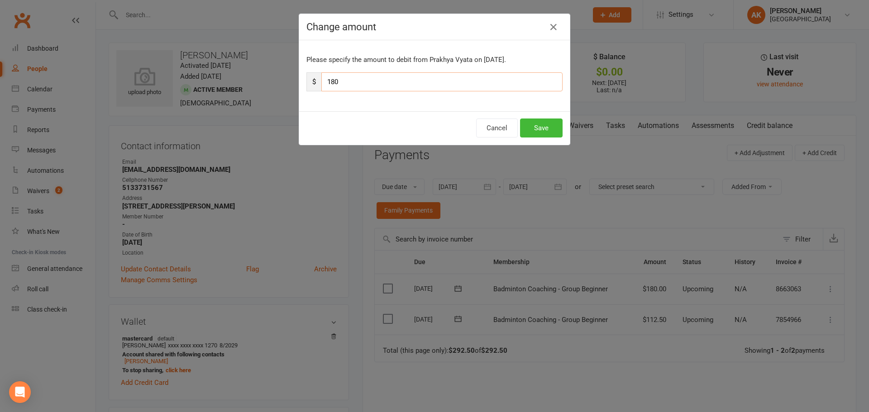
click at [365, 84] on input "180" at bounding box center [441, 81] width 241 height 19
type input "162"
click at [532, 136] on button "Save" at bounding box center [541, 128] width 43 height 19
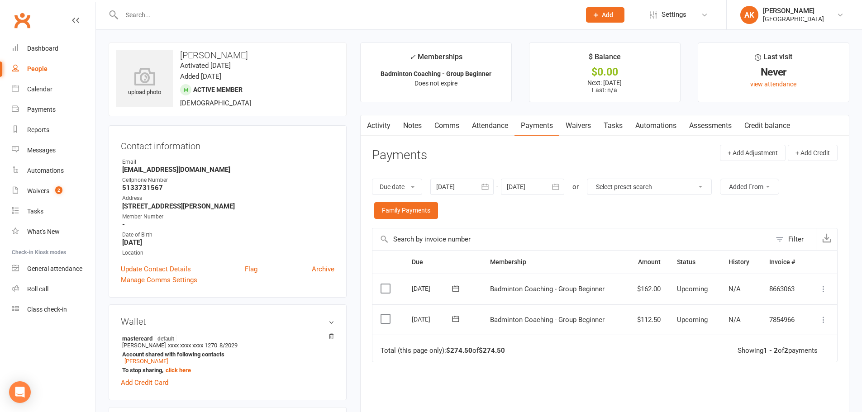
click at [374, 121] on link "Activity" at bounding box center [379, 125] width 36 height 21
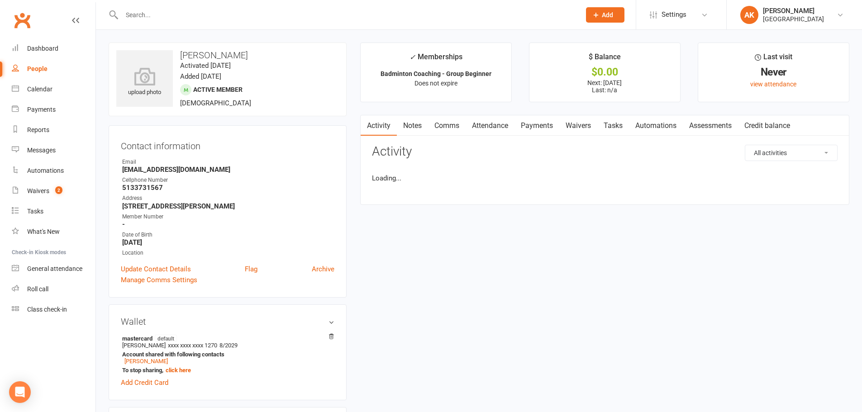
click at [416, 127] on link "Notes" at bounding box center [412, 125] width 31 height 21
click at [813, 156] on button "+ New Note" at bounding box center [814, 153] width 48 height 16
click at [468, 230] on textarea at bounding box center [605, 242] width 466 height 30
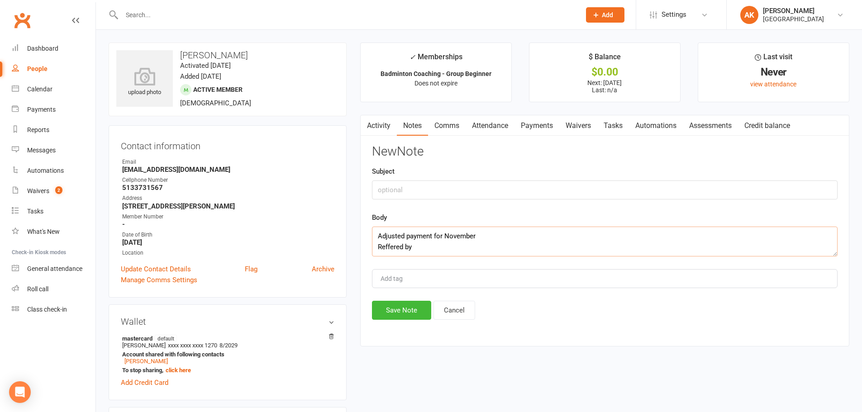
click at [392, 247] on textarea "Adjusted payment for November Reffered by" at bounding box center [605, 242] width 466 height 30
click at [392, 249] on textarea "Adjusted payment for November Refered by" at bounding box center [605, 242] width 466 height 30
click at [422, 244] on textarea "Adjusted payment for November Referred by" at bounding box center [605, 242] width 466 height 30
paste textarea "[PERSON_NAME]"
type textarea "Adjusted payment for November Referred by [PERSON_NAME]"
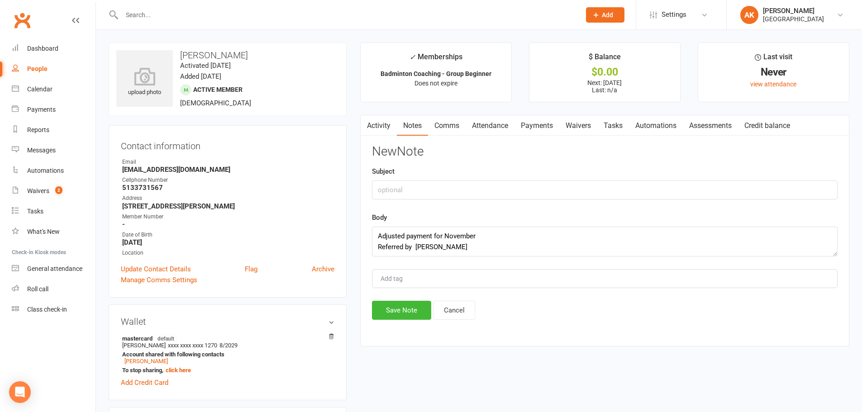
click at [410, 280] on input "Add tag" at bounding box center [396, 278] width 32 height 11
type input "[PERSON_NAME]"
click at [406, 314] on button "Save Note" at bounding box center [401, 310] width 59 height 19
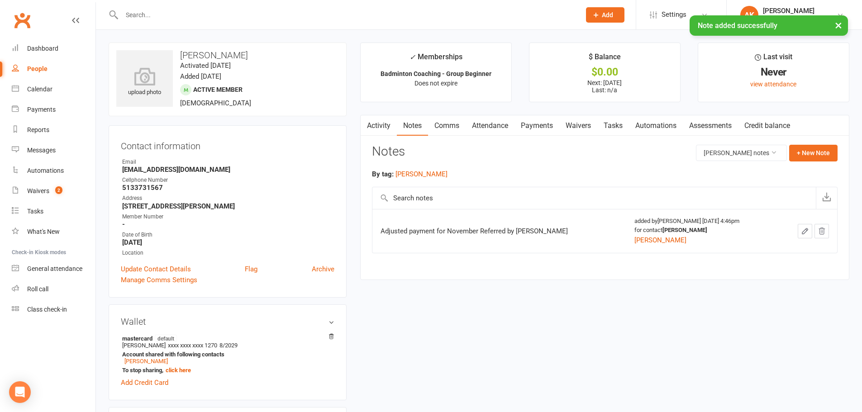
click at [377, 131] on link "Activity" at bounding box center [379, 125] width 36 height 21
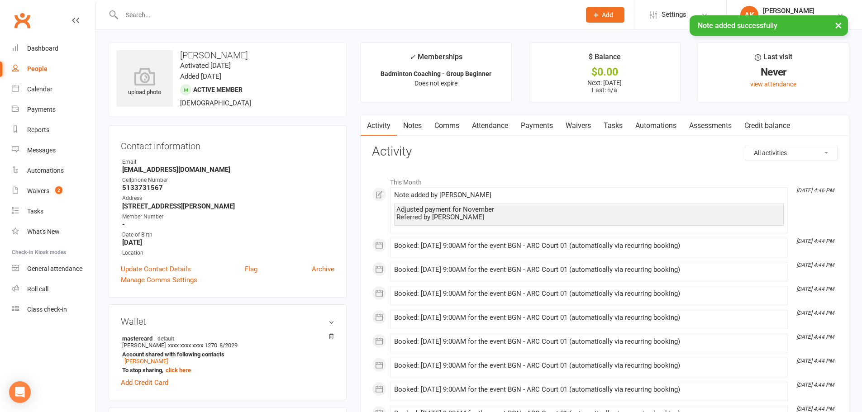
click at [442, 125] on link "Comms" at bounding box center [447, 125] width 38 height 21
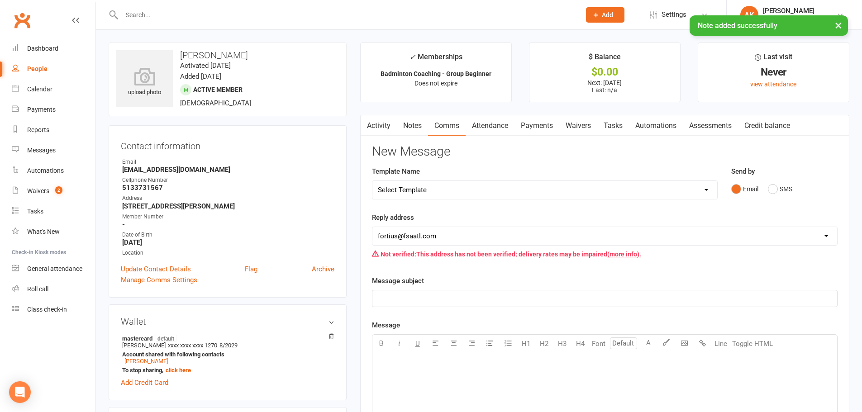
click at [493, 128] on link "Attendance" at bounding box center [490, 125] width 49 height 21
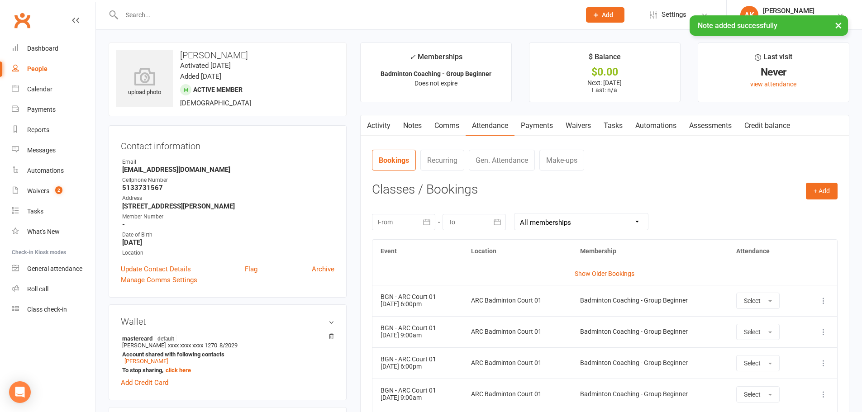
click at [534, 124] on link "Payments" at bounding box center [537, 125] width 45 height 21
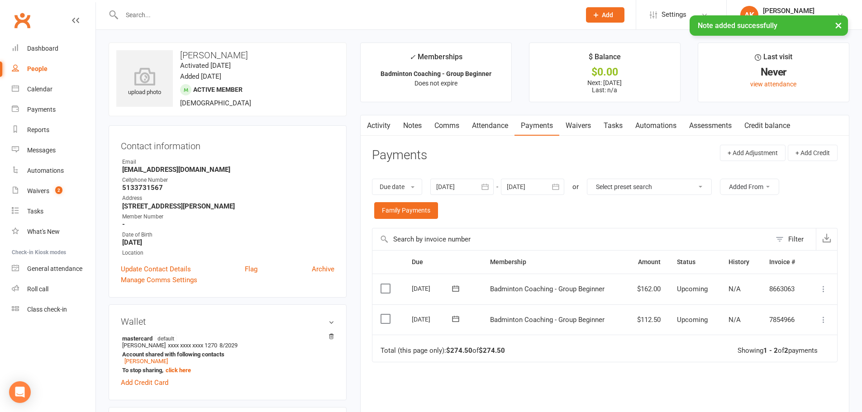
click at [419, 129] on link "Notes" at bounding box center [412, 125] width 31 height 21
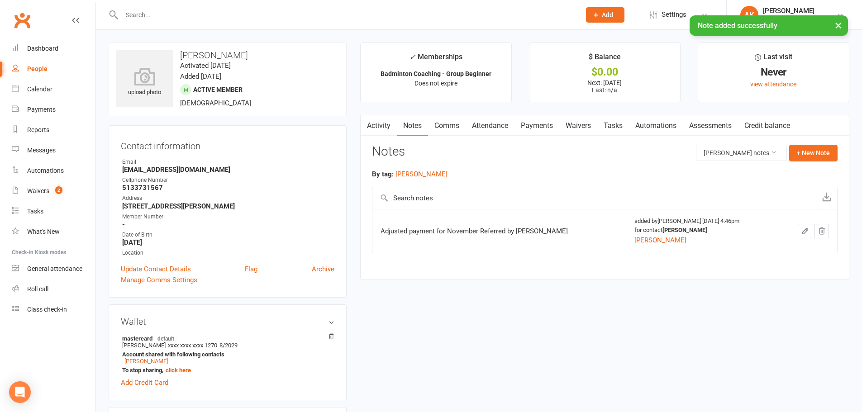
click at [461, 125] on link "Comms" at bounding box center [447, 125] width 38 height 21
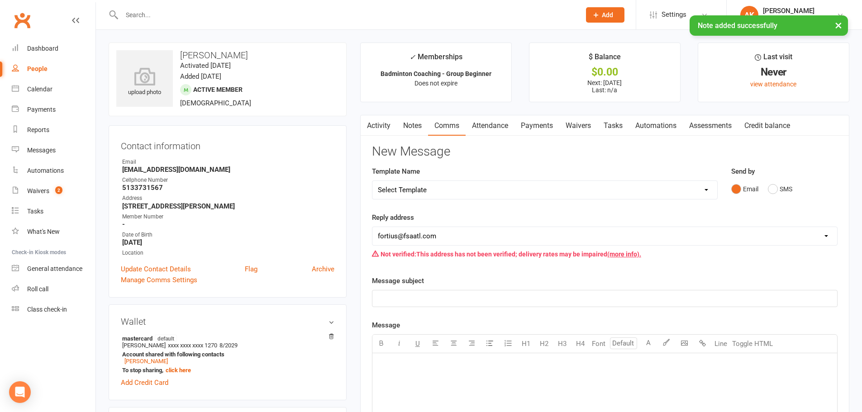
click at [452, 190] on select "Select Template [Email] Badminton Court Schedule [SMS] [Default template - revi…" at bounding box center [545, 190] width 345 height 18
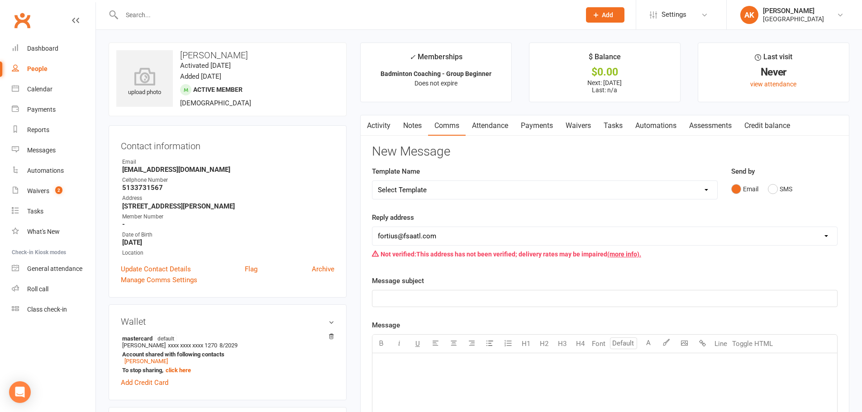
select select "27"
click at [373, 181] on select "Select Template [Email] Badminton Court Schedule [SMS] [Default template - revi…" at bounding box center [545, 190] width 345 height 18
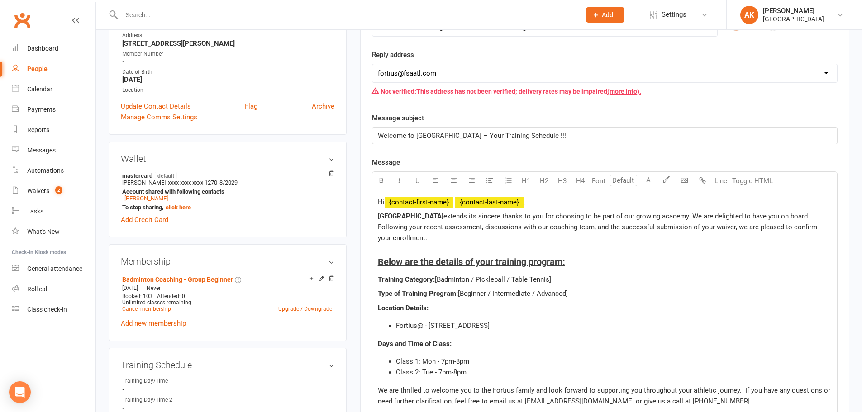
scroll to position [272, 0]
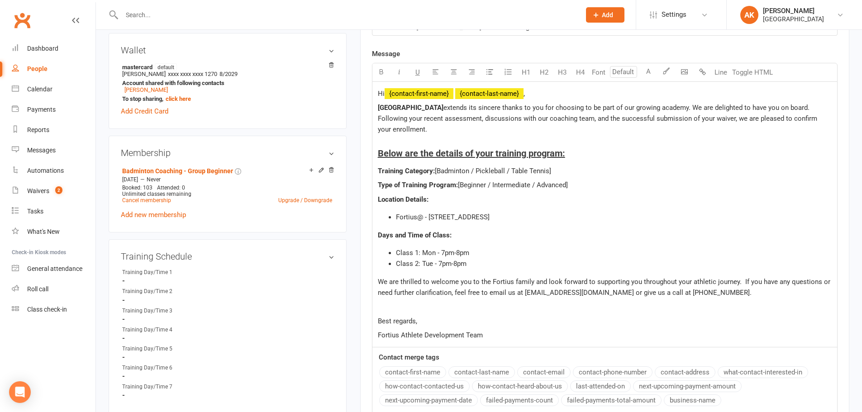
drag, startPoint x: 470, startPoint y: 170, endPoint x: 579, endPoint y: 173, distance: 108.3
click at [579, 173] on p "Training Category: [Badminton / Pickleball / Table Tennis]" at bounding box center [605, 171] width 454 height 11
drag, startPoint x: 487, startPoint y: 184, endPoint x: 588, endPoint y: 182, distance: 101.0
click at [588, 182] on p "Type of Training Program: [Beginner / Intermediate / Advanced]" at bounding box center [605, 185] width 454 height 11
click at [435, 251] on span "Class 1: Mon - 7pm-8pm" at bounding box center [432, 253] width 73 height 8
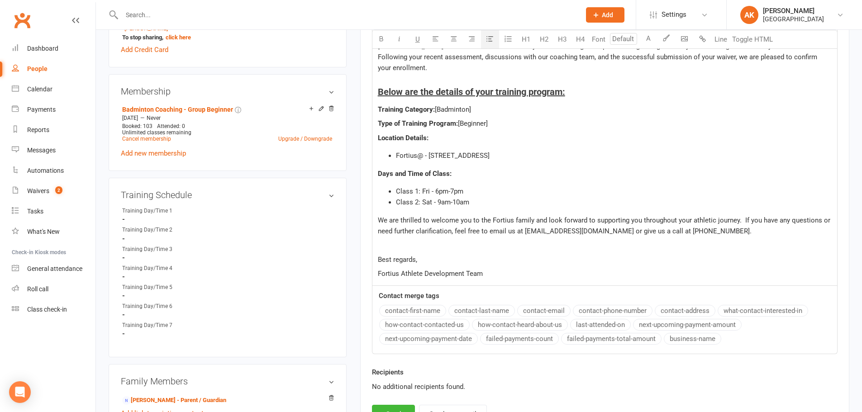
scroll to position [453, 0]
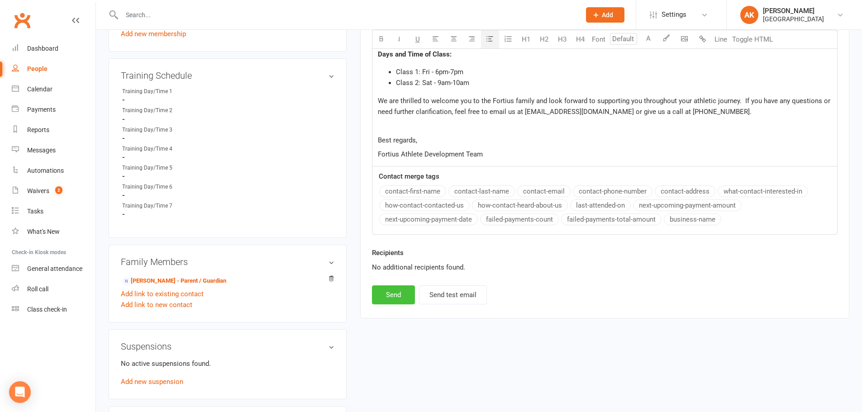
click at [380, 292] on button "Send" at bounding box center [393, 295] width 43 height 19
select select
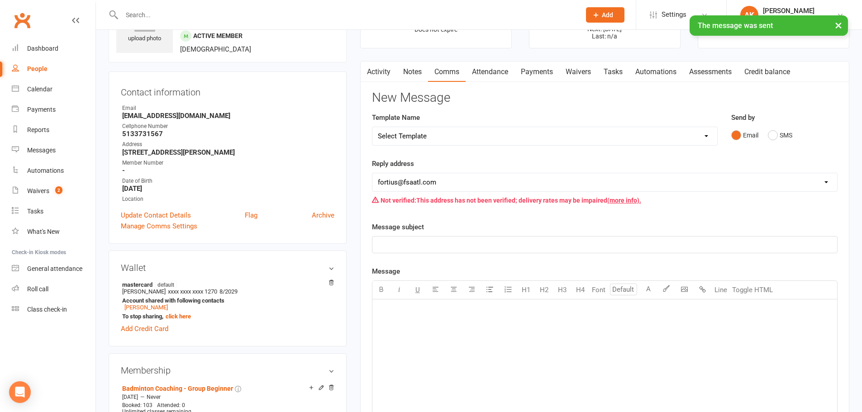
scroll to position [0, 0]
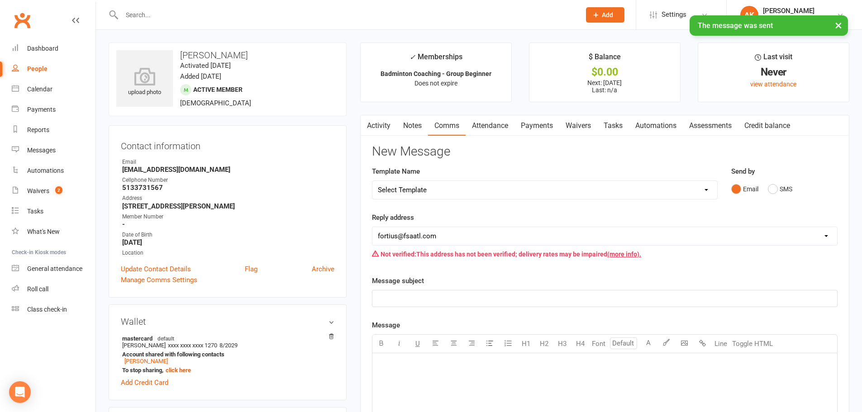
click at [366, 123] on icon "button" at bounding box center [366, 124] width 5 height 10
click at [372, 124] on link "Activity" at bounding box center [379, 125] width 36 height 21
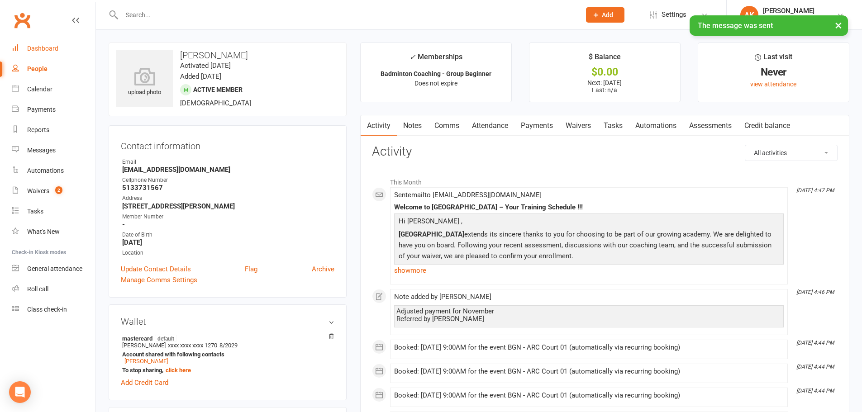
click at [17, 43] on link "Dashboard" at bounding box center [54, 48] width 84 height 20
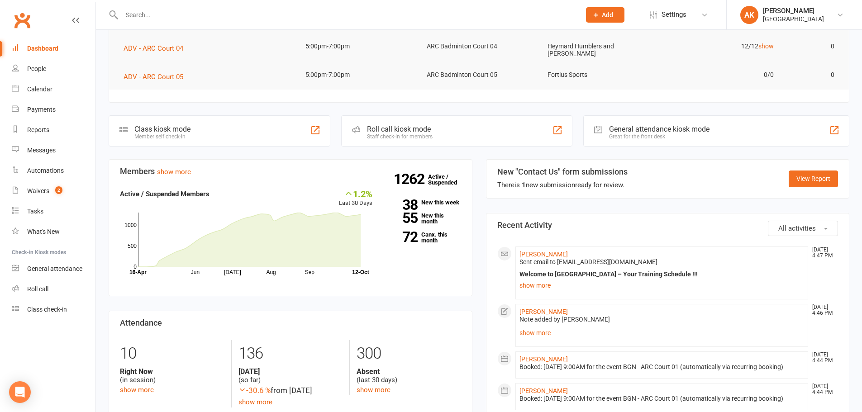
scroll to position [226, 0]
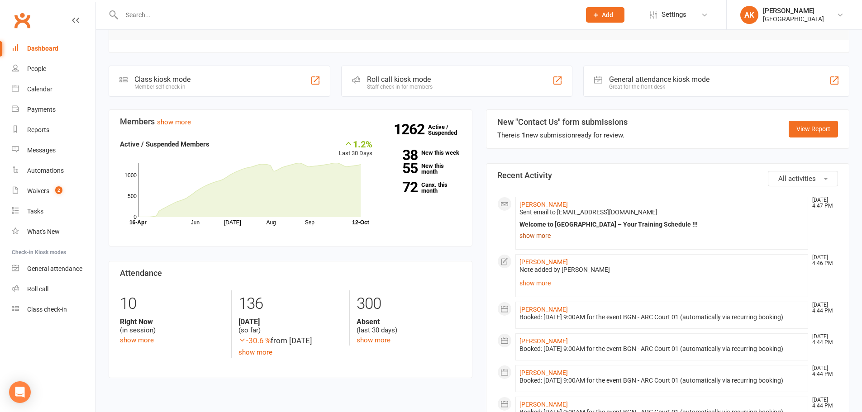
click at [543, 235] on link "show more" at bounding box center [662, 236] width 285 height 13
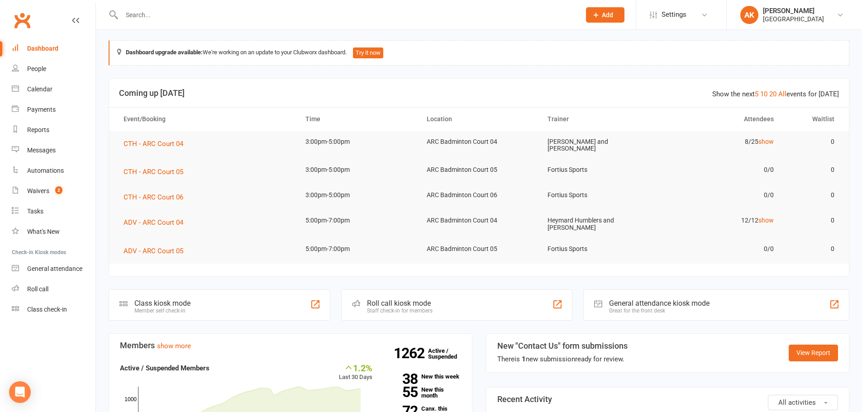
scroll to position [0, 0]
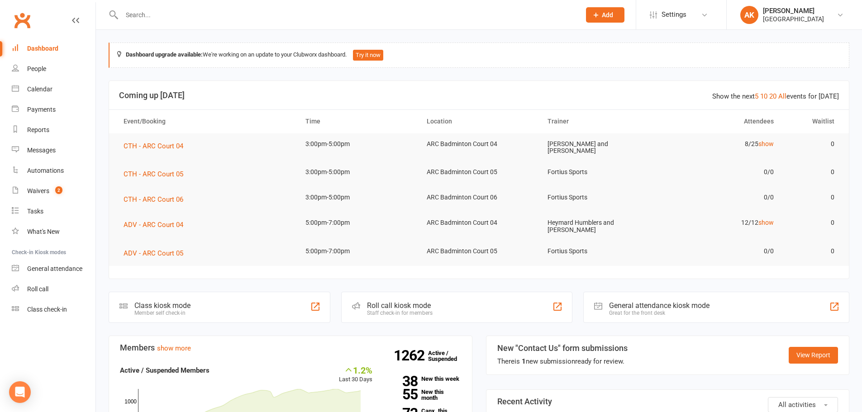
click at [52, 48] on div "Dashboard" at bounding box center [42, 48] width 31 height 7
click at [368, 12] on input "text" at bounding box center [346, 15] width 455 height 13
type input "prakhya"
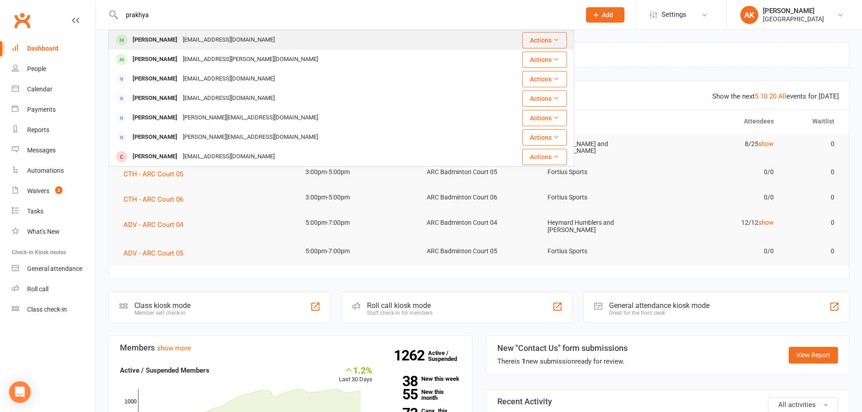
click at [307, 39] on div "[PERSON_NAME] [EMAIL_ADDRESS][DOMAIN_NAME]" at bounding box center [296, 40] width 373 height 19
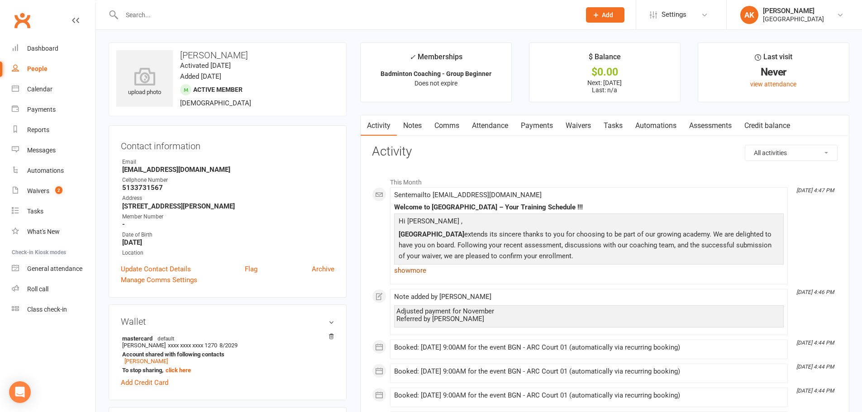
click at [409, 274] on link "show more" at bounding box center [589, 270] width 390 height 13
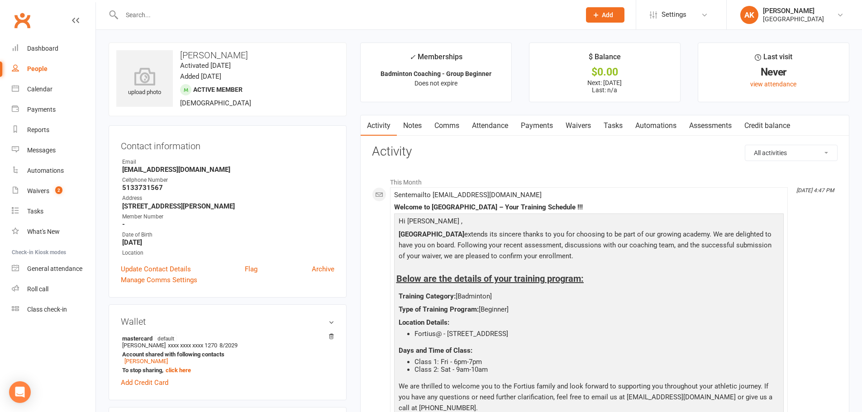
click at [414, 119] on link "Notes" at bounding box center [412, 125] width 31 height 21
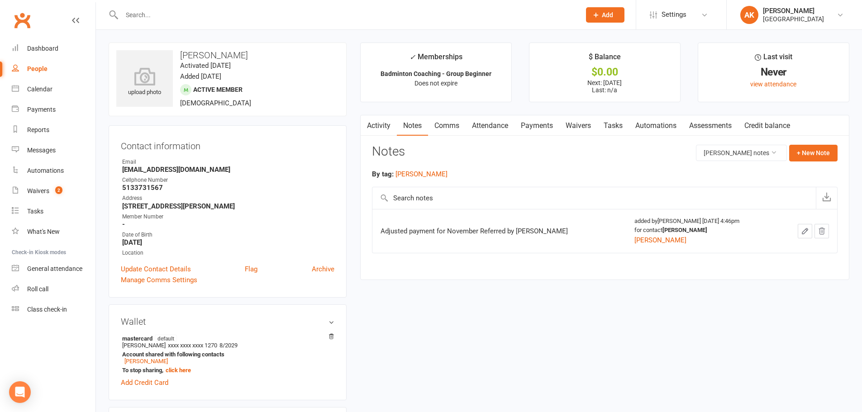
click at [388, 127] on link "Activity" at bounding box center [379, 125] width 36 height 21
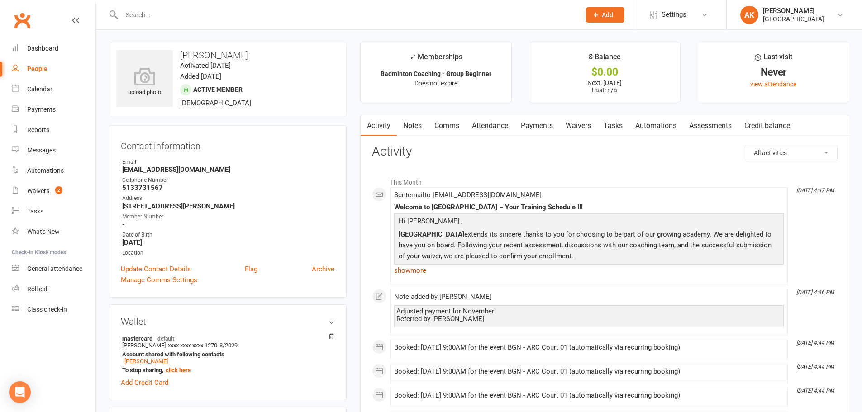
click at [423, 269] on link "show more" at bounding box center [589, 270] width 390 height 13
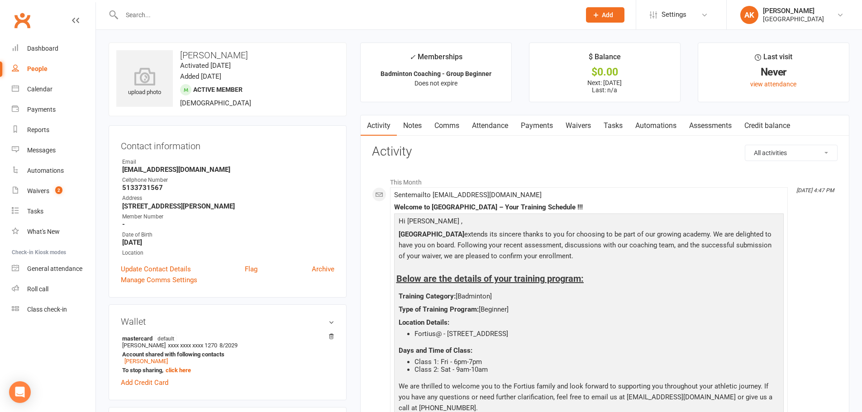
click at [423, 269] on h4 "Below are the details of your training program:" at bounding box center [589, 274] width 385 height 20
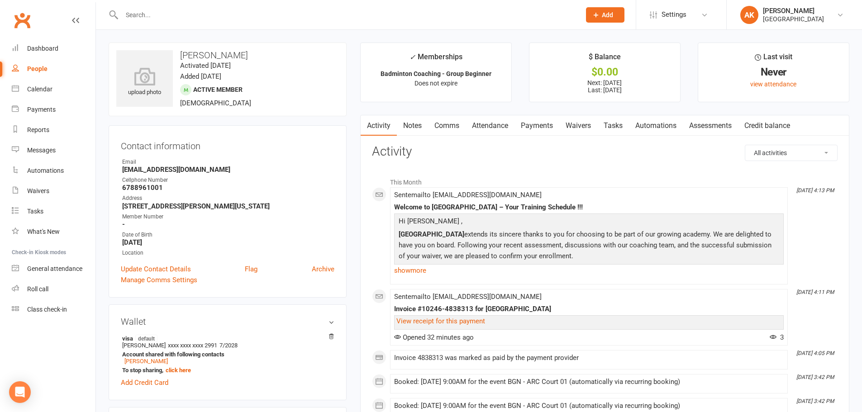
click at [178, 15] on input "text" at bounding box center [346, 15] width 455 height 13
type input "nithila"
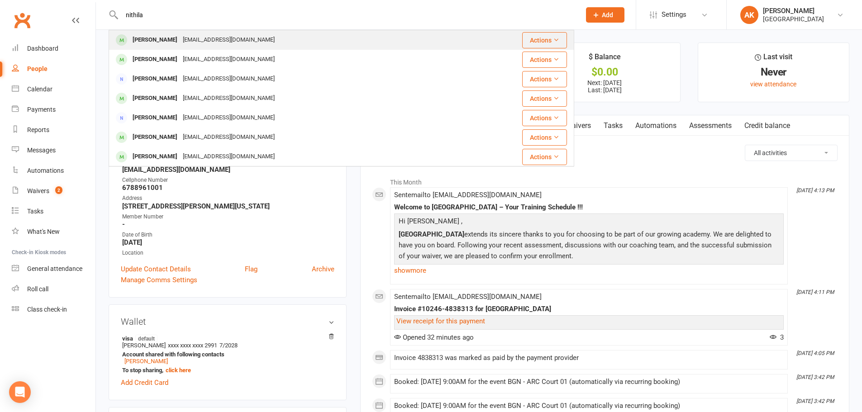
click at [185, 43] on div "[EMAIL_ADDRESS][DOMAIN_NAME]" at bounding box center [228, 40] width 97 height 13
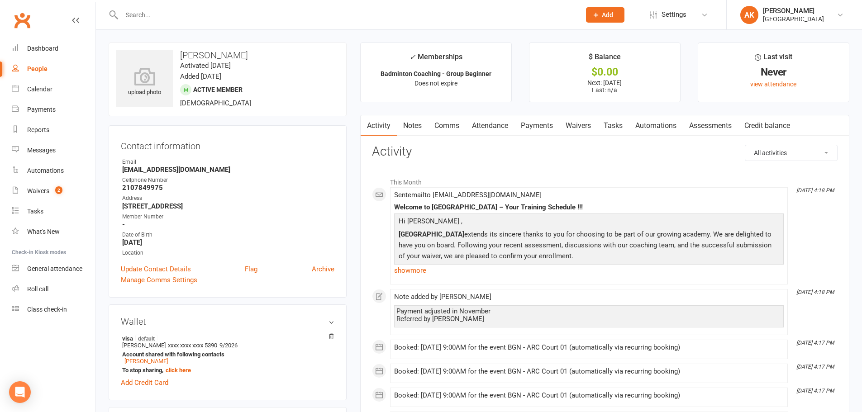
click at [407, 124] on link "Notes" at bounding box center [412, 125] width 31 height 21
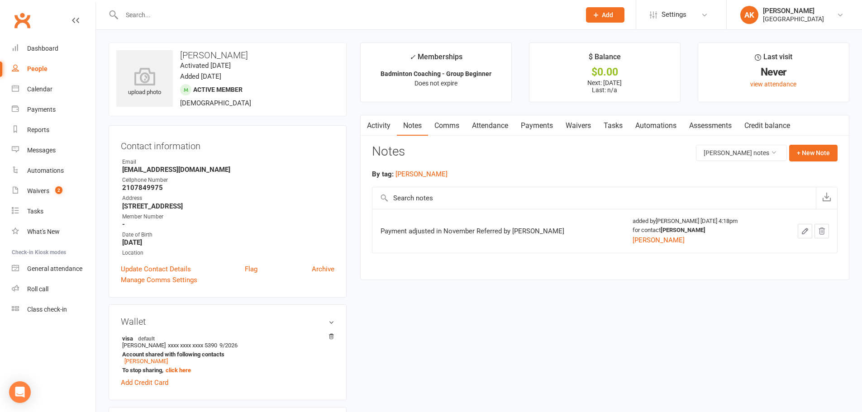
drag, startPoint x: 435, startPoint y: 230, endPoint x: 594, endPoint y: 228, distance: 159.4
click at [594, 228] on div "Payment adjusted in November Referred by Sivarshini Gopalakrishnan" at bounding box center [494, 231] width 226 height 9
click at [525, 230] on div "Payment adjusted in November Referred by Sivarshini Gopalakrishnan" at bounding box center [494, 231] width 226 height 9
drag, startPoint x: 462, startPoint y: 233, endPoint x: 591, endPoint y: 232, distance: 128.6
click at [591, 232] on div "Payment adjusted in November Referred by Sivarshini Gopalakrishnan" at bounding box center [494, 231] width 226 height 9
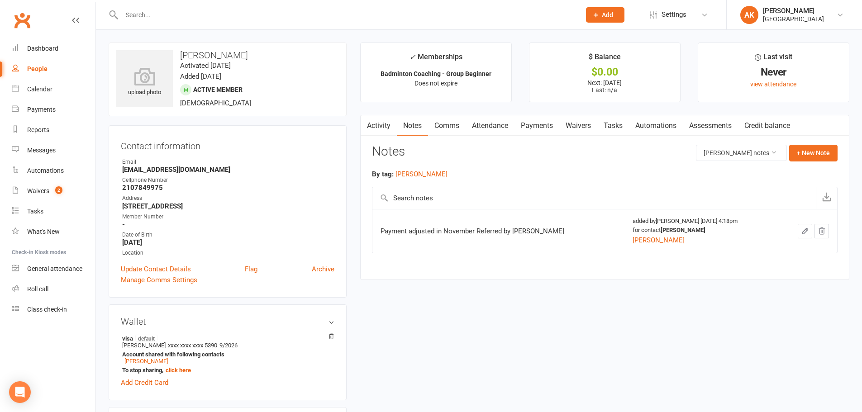
click at [542, 227] on div "Payment adjusted in November Referred by Sivarshini Gopalakrishnan" at bounding box center [494, 231] width 226 height 9
drag, startPoint x: 425, startPoint y: 229, endPoint x: 584, endPoint y: 229, distance: 159.4
click at [584, 229] on div "Payment adjusted in November Referred by Sivarshini Gopalakrishnan" at bounding box center [494, 231] width 226 height 9
click at [221, 55] on h3 "[PERSON_NAME]" at bounding box center [227, 55] width 223 height 10
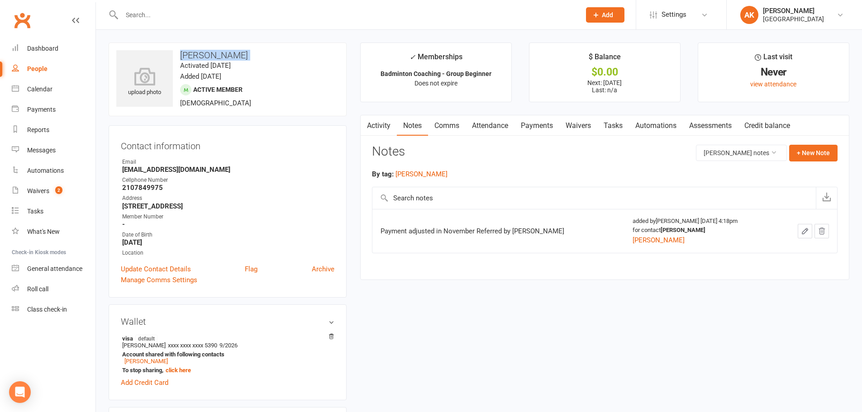
click at [221, 55] on h3 "[PERSON_NAME]" at bounding box center [227, 55] width 223 height 10
copy h3 "[PERSON_NAME]"
click at [385, 123] on link "Activity" at bounding box center [379, 125] width 36 height 21
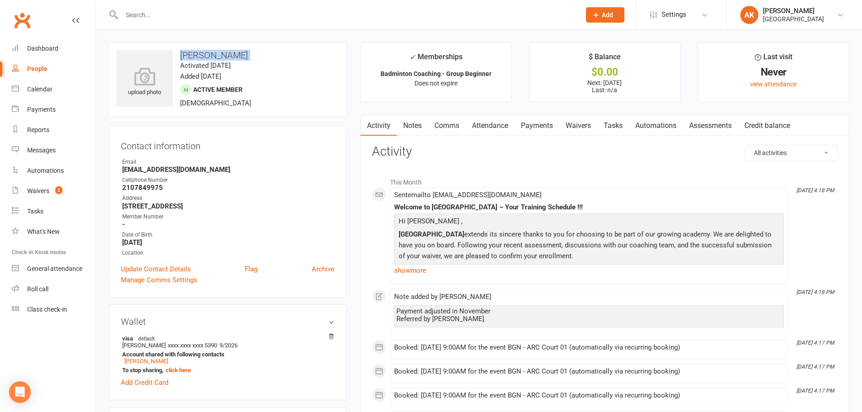
click at [211, 58] on h3 "[PERSON_NAME]" at bounding box center [227, 55] width 223 height 10
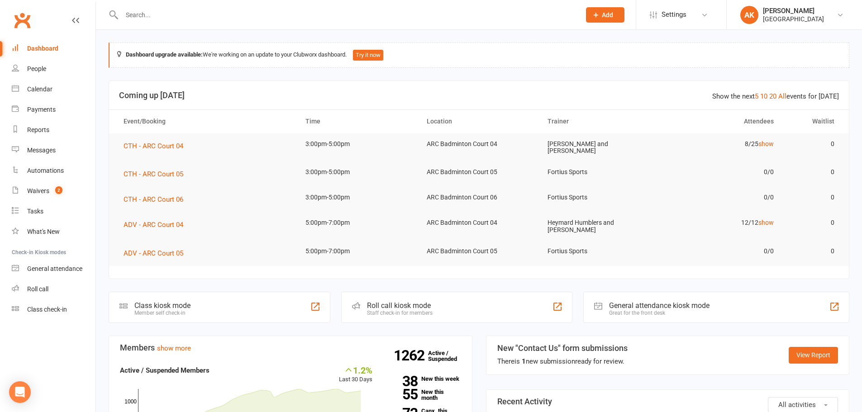
drag, startPoint x: 56, startPoint y: 50, endPoint x: 77, endPoint y: 29, distance: 29.5
click at [56, 50] on div "Dashboard" at bounding box center [42, 48] width 31 height 7
click at [163, 11] on input "text" at bounding box center [346, 15] width 455 height 13
type input "[PERSON_NAME]"
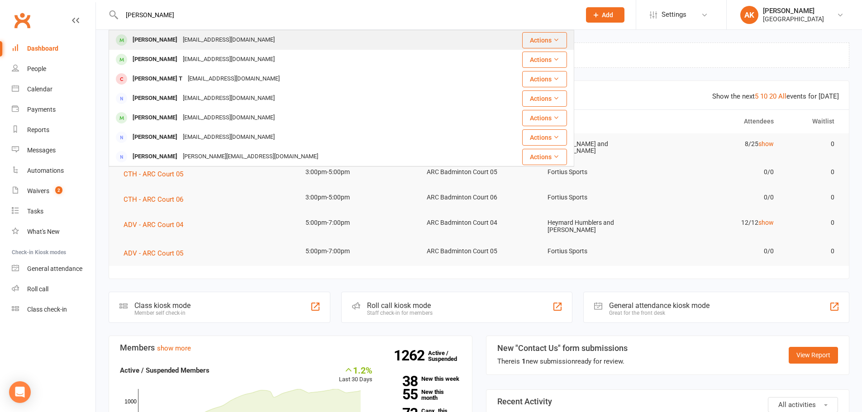
click at [169, 43] on div "[PERSON_NAME]" at bounding box center [155, 40] width 50 height 13
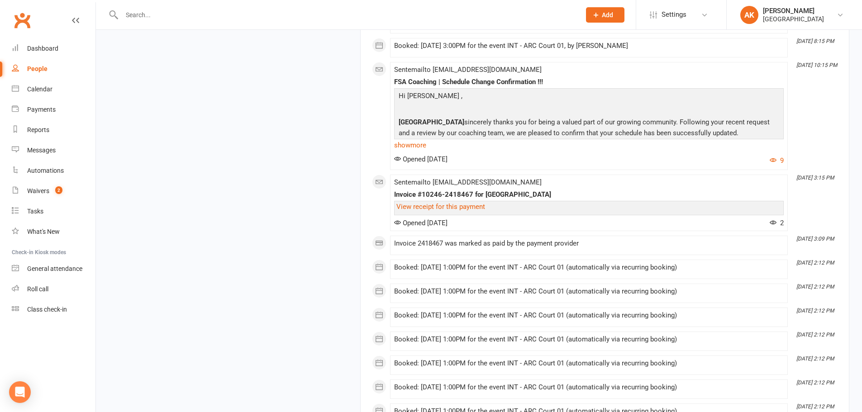
scroll to position [1584, 0]
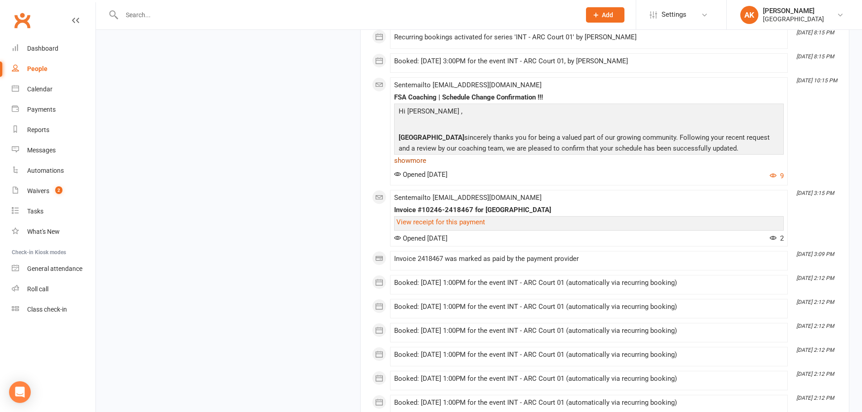
click at [410, 158] on link "show more" at bounding box center [589, 160] width 390 height 13
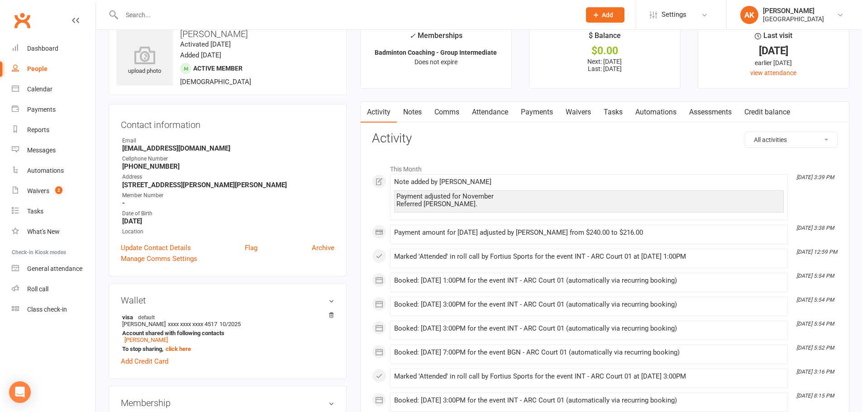
scroll to position [0, 0]
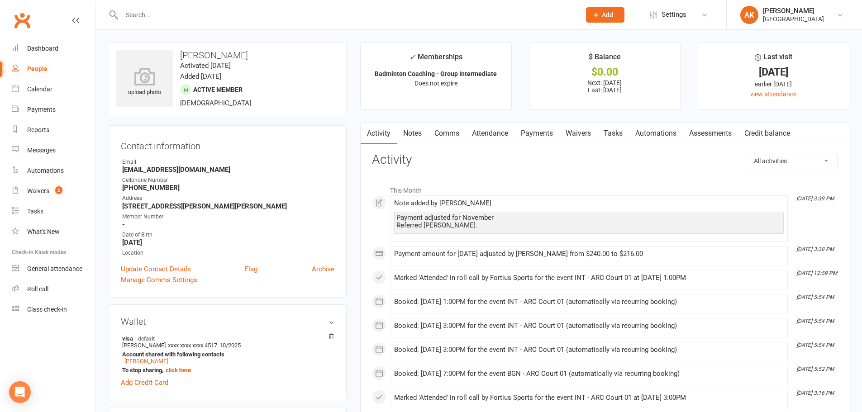
click at [488, 128] on link "Attendance" at bounding box center [490, 133] width 49 height 21
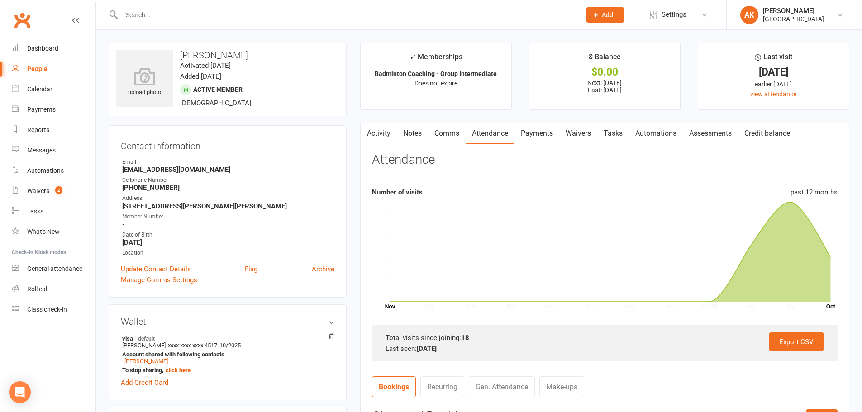
click at [529, 129] on link "Payments" at bounding box center [537, 133] width 45 height 21
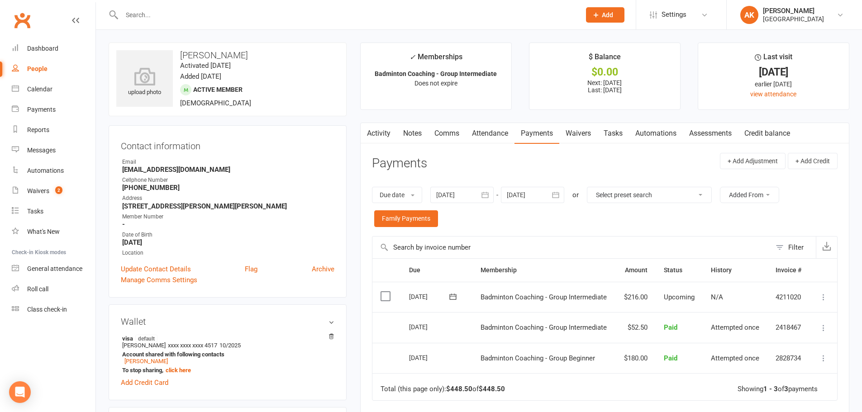
click at [558, 198] on icon "button" at bounding box center [556, 195] width 7 height 6
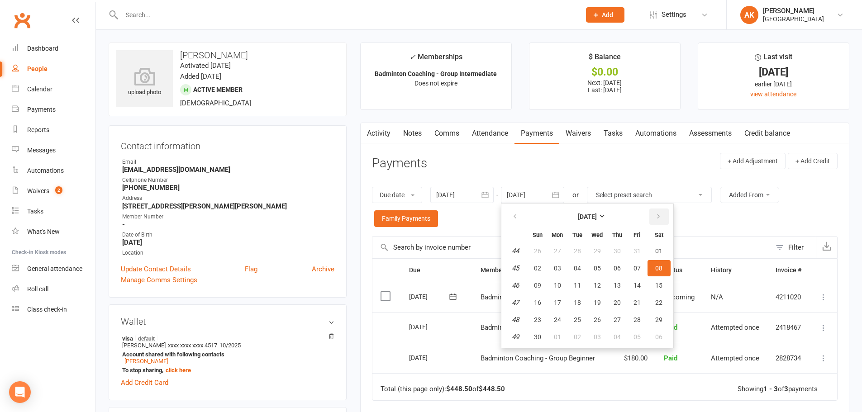
click at [664, 218] on button "button" at bounding box center [659, 217] width 19 height 16
click at [567, 250] on button "01" at bounding box center [557, 251] width 19 height 16
type input "01 Dec 2025"
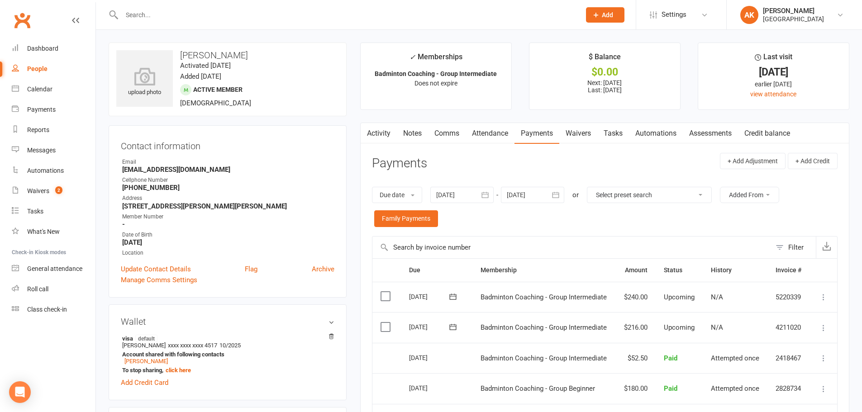
click at [369, 124] on button "button" at bounding box center [366, 133] width 11 height 20
click at [374, 127] on link "Activity" at bounding box center [379, 133] width 36 height 21
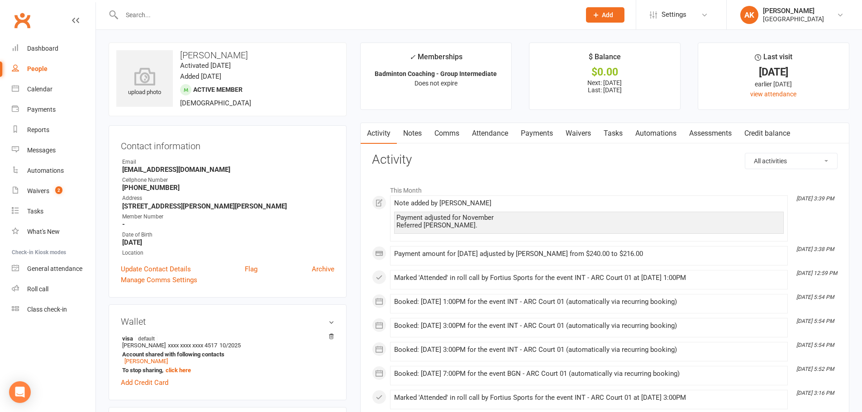
click at [147, 16] on input "text" at bounding box center [346, 15] width 455 height 13
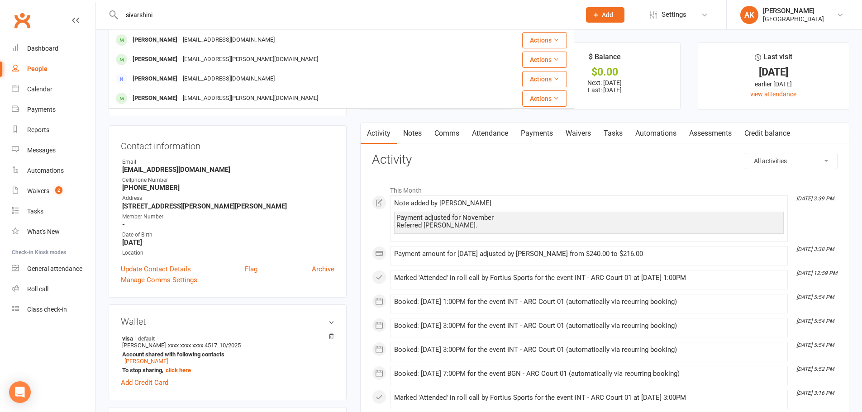
type input "sivarshini"
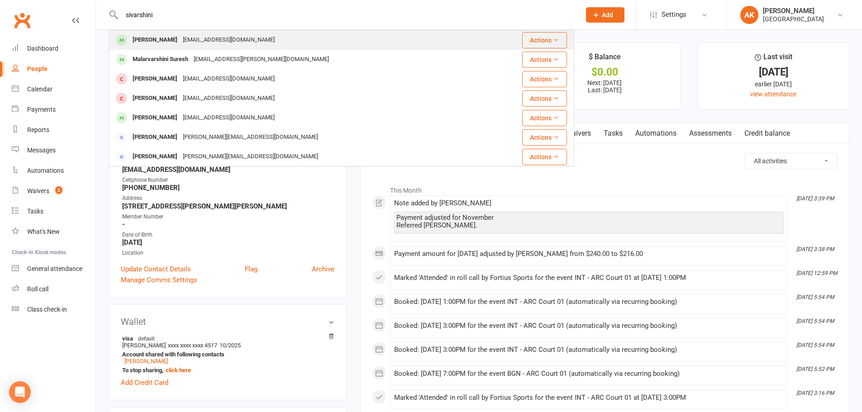
click at [180, 34] on div "[PERSON_NAME]" at bounding box center [155, 40] width 50 height 13
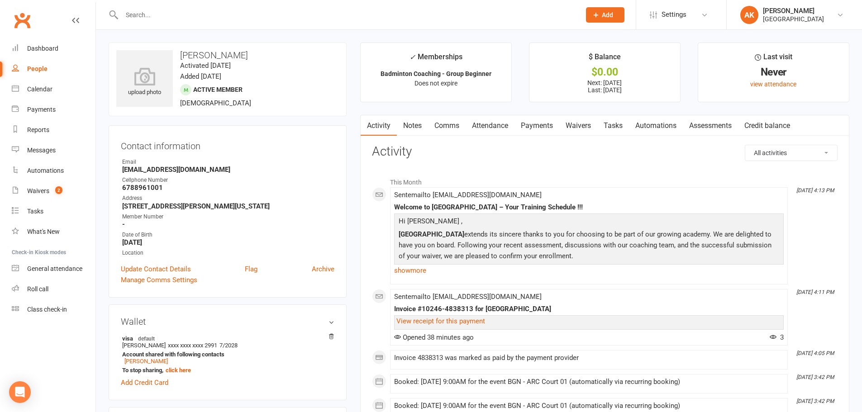
click at [256, 14] on input "text" at bounding box center [346, 15] width 455 height 13
type input "nithila"
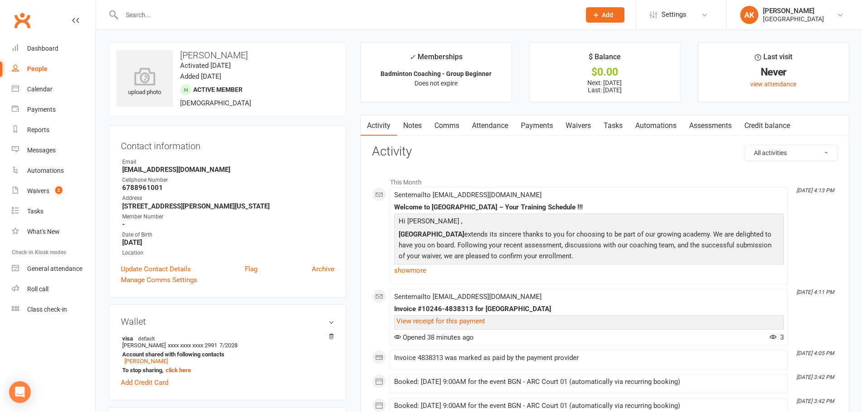
drag, startPoint x: 253, startPoint y: 57, endPoint x: 296, endPoint y: 54, distance: 43.5
click at [296, 54] on h3 "Sivarshini Gopalakrishnan" at bounding box center [227, 55] width 223 height 10
click at [242, 161] on div "Email" at bounding box center [228, 162] width 212 height 9
click at [269, 11] on input "text" at bounding box center [346, 15] width 455 height 13
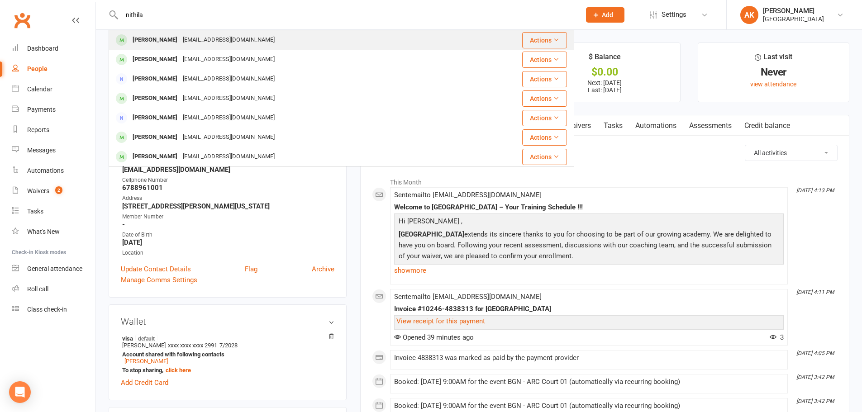
type input "nithila"
click at [236, 44] on div "[EMAIL_ADDRESS][DOMAIN_NAME]" at bounding box center [228, 40] width 97 height 13
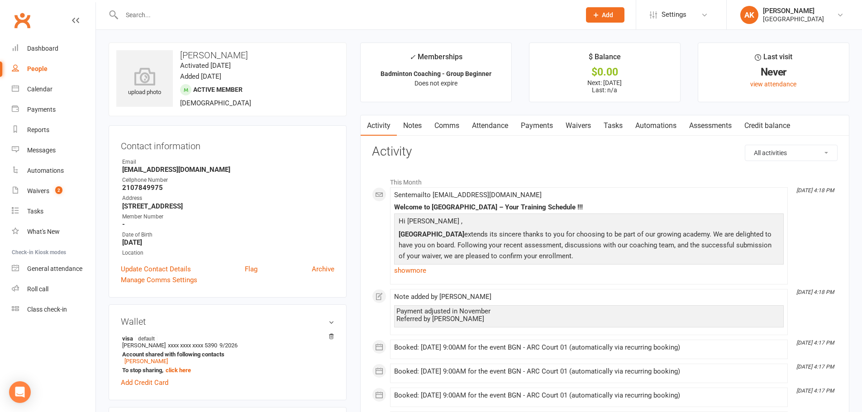
click at [489, 127] on link "Attendance" at bounding box center [490, 125] width 49 height 21
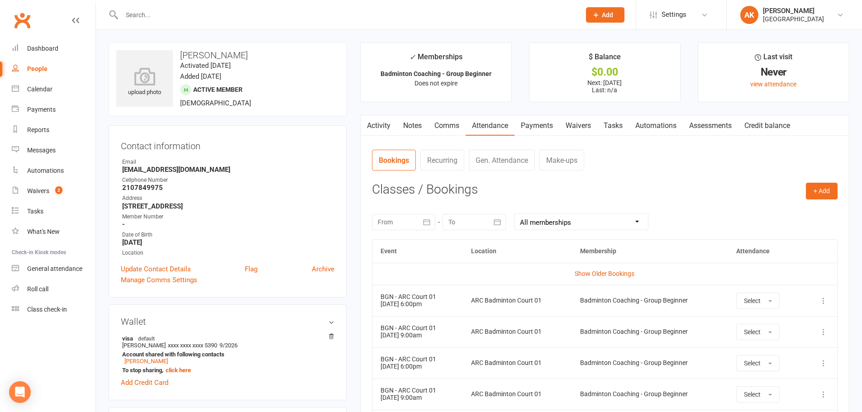
click at [512, 120] on link "Attendance" at bounding box center [490, 125] width 49 height 21
click at [528, 127] on link "Payments" at bounding box center [537, 125] width 45 height 21
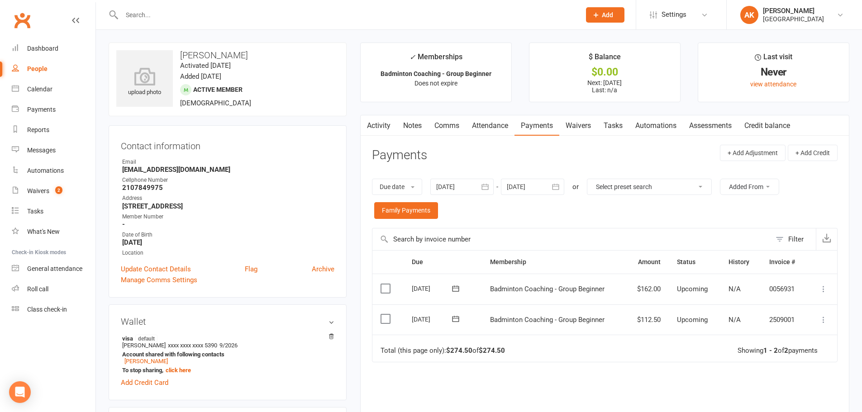
click at [379, 127] on link "Activity" at bounding box center [379, 125] width 36 height 21
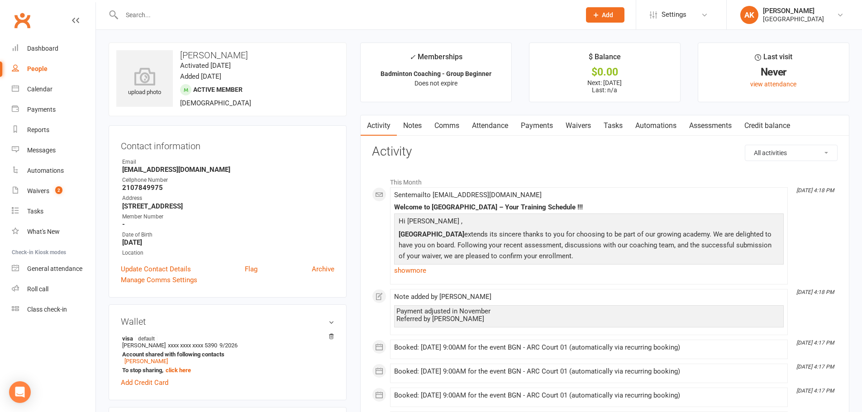
click at [500, 128] on link "Attendance" at bounding box center [490, 125] width 49 height 21
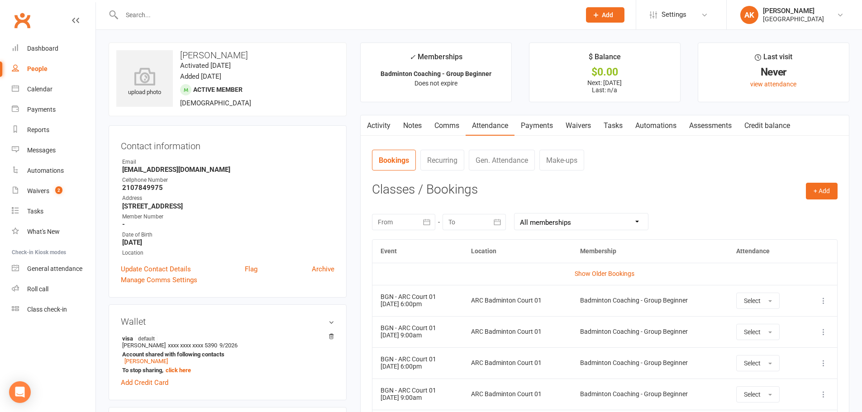
click at [531, 123] on link "Payments" at bounding box center [537, 125] width 45 height 21
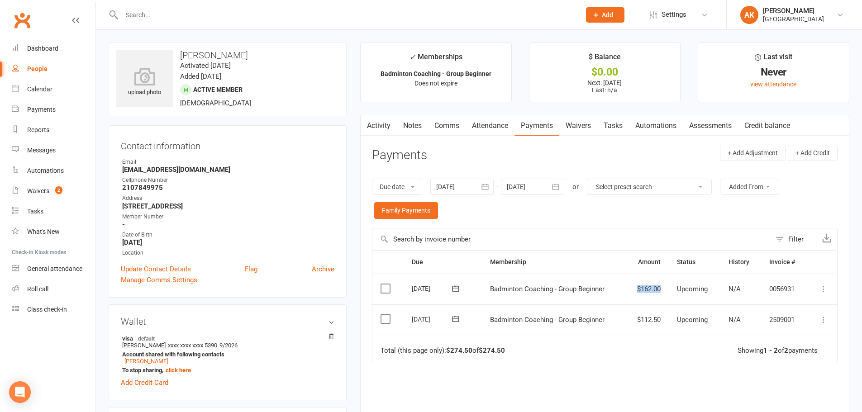
drag, startPoint x: 622, startPoint y: 293, endPoint x: 669, endPoint y: 291, distance: 46.2
click at [669, 291] on tr "Select this [DATE] [PERSON_NAME] Badminton Coaching - Group Beginner $162.00 Up…" at bounding box center [605, 289] width 465 height 31
click at [602, 361] on td "Total (this page only): $274.50 of $274.50 Showing 1 - 2 of 2 payments" at bounding box center [605, 348] width 465 height 27
click at [405, 131] on link "Notes" at bounding box center [412, 125] width 31 height 21
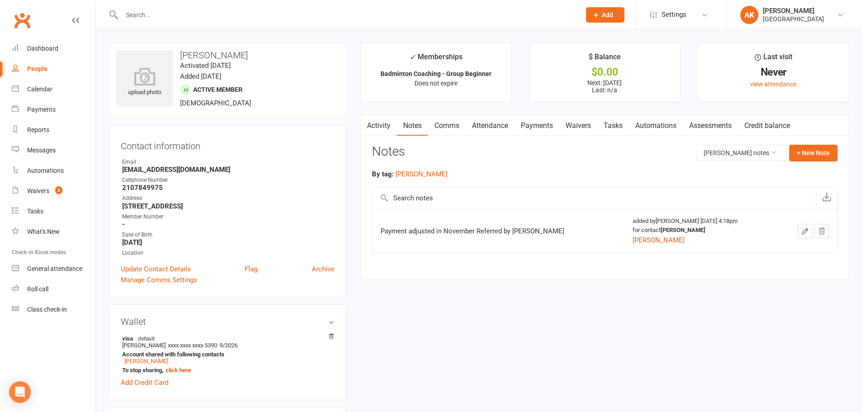
click at [371, 121] on button "button" at bounding box center [366, 125] width 11 height 20
click at [376, 122] on link "Activity" at bounding box center [379, 125] width 36 height 21
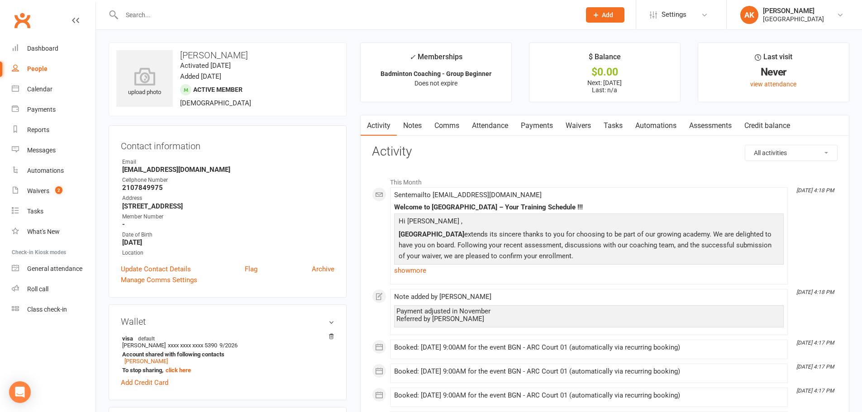
click at [224, 11] on input "text" at bounding box center [346, 15] width 455 height 13
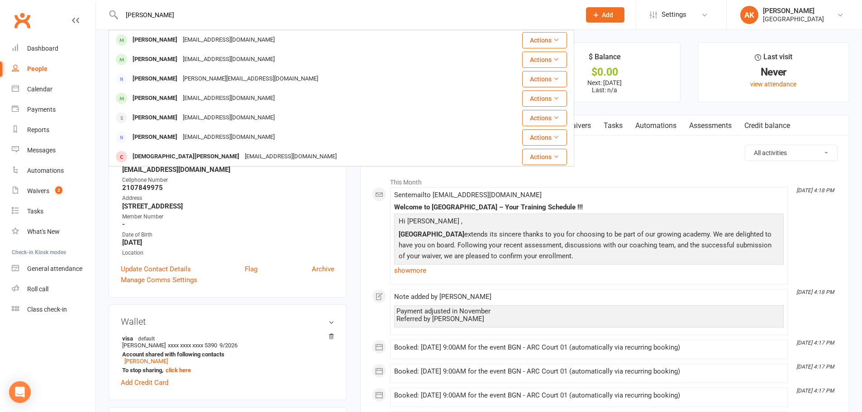
type input "[PERSON_NAME]"
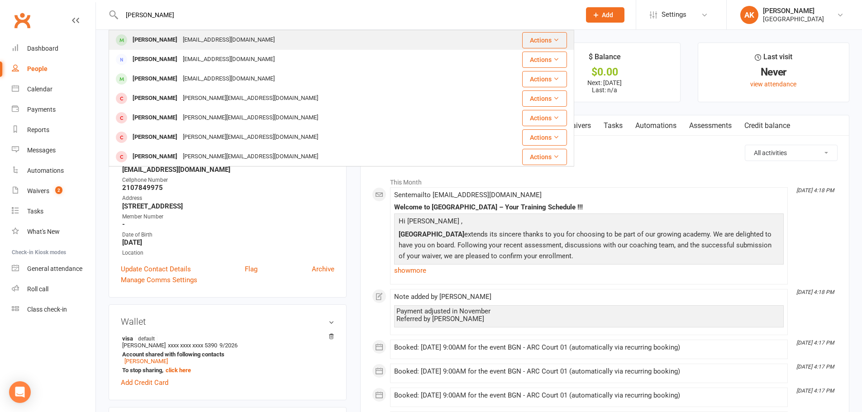
click at [193, 39] on div "[EMAIL_ADDRESS][DOMAIN_NAME]" at bounding box center [228, 40] width 97 height 13
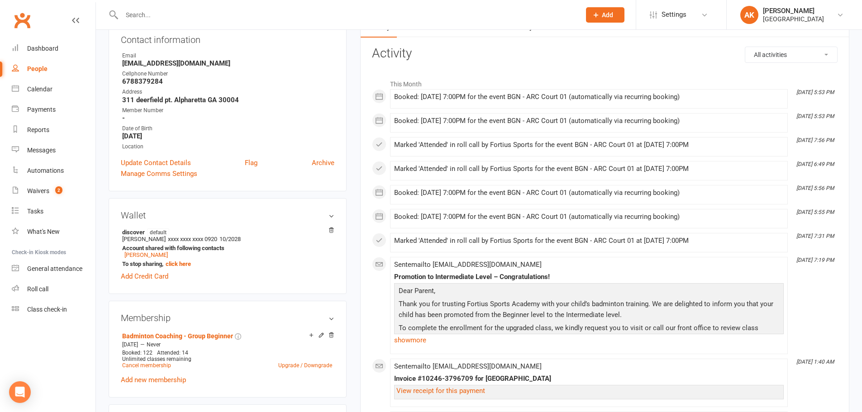
scroll to position [91, 0]
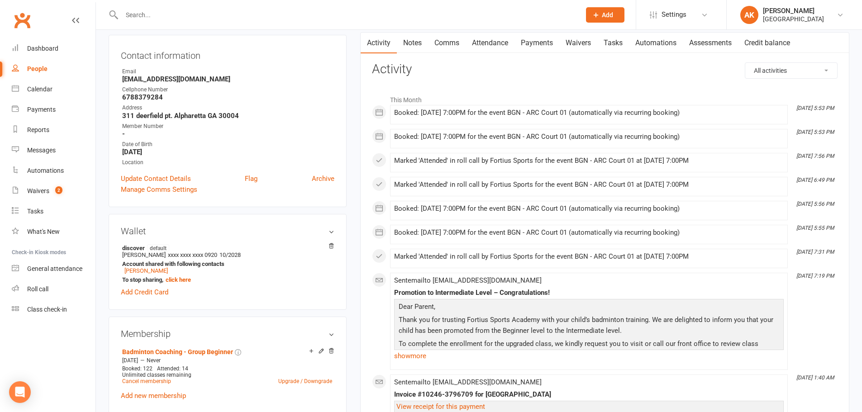
click at [617, 284] on div "Sent email to Itsforpromotion07@gmail.com Promotion to Intermediate Level – Con…" at bounding box center [589, 321] width 390 height 89
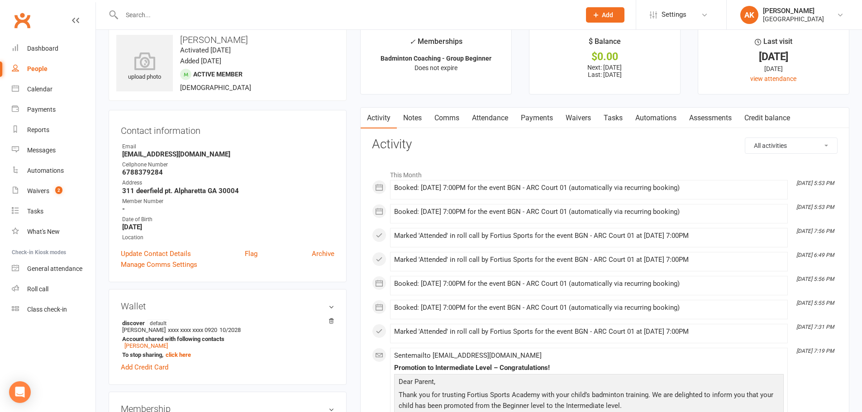
scroll to position [0, 0]
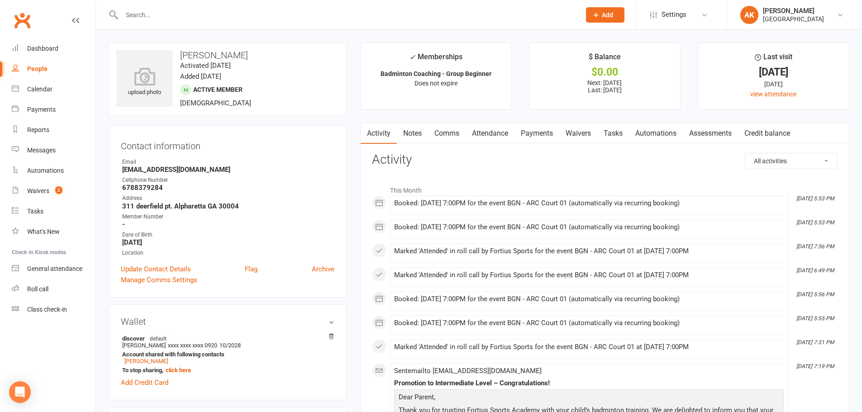
click at [498, 129] on link "Attendance" at bounding box center [490, 133] width 49 height 21
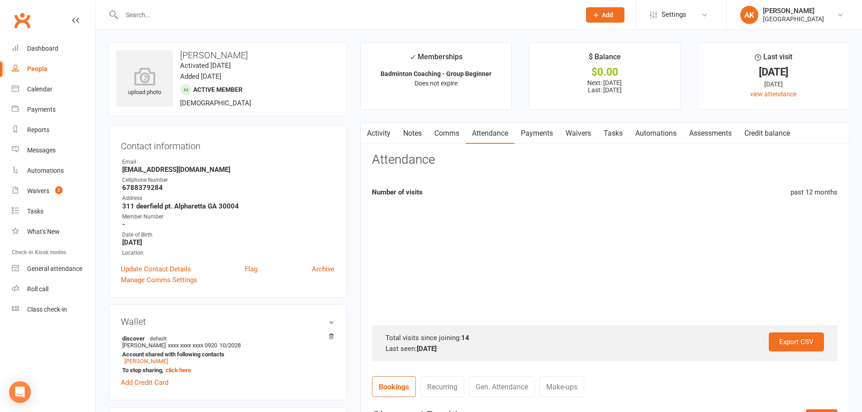
click at [526, 129] on link "Payments" at bounding box center [537, 133] width 45 height 21
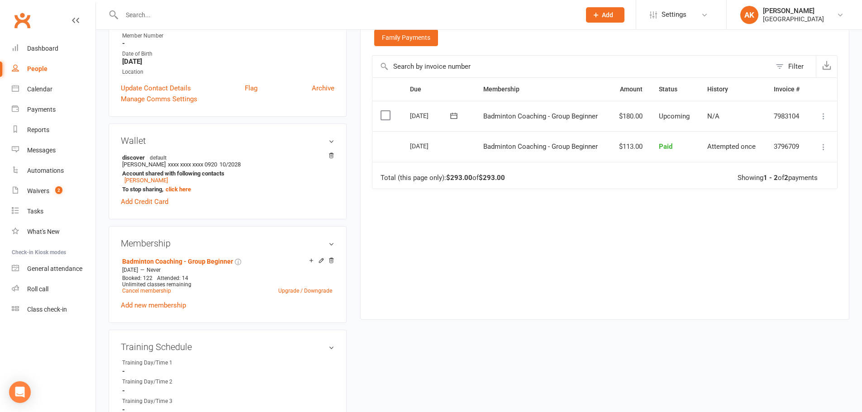
scroll to position [317, 0]
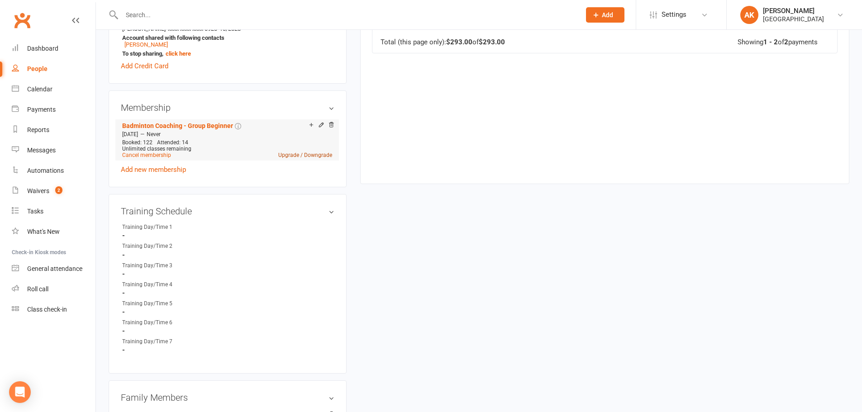
click at [294, 155] on link "Upgrade / Downgrade" at bounding box center [305, 155] width 54 height 6
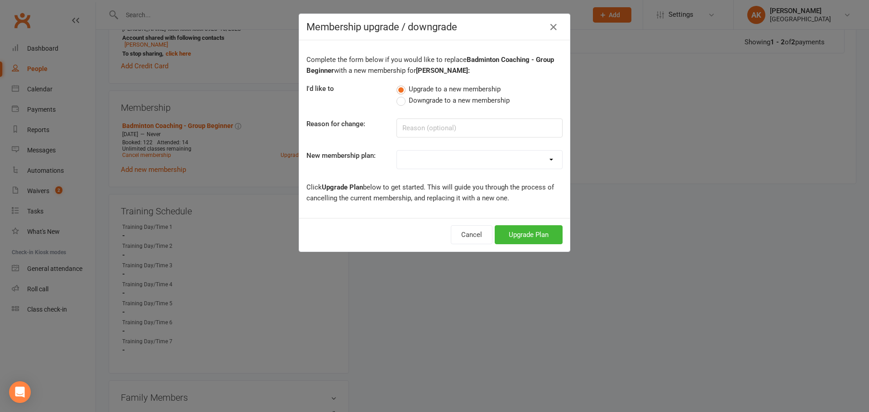
click at [440, 154] on select "Badminton - Adult Annual Membership Badminton - Adult Monthly Membership Badmin…" at bounding box center [479, 160] width 165 height 18
select select "16"
click at [397, 151] on select "Badminton - Adult Annual Membership Badminton - Adult Monthly Membership Badmin…" at bounding box center [479, 160] width 165 height 18
click at [528, 231] on button "Upgrade Plan" at bounding box center [529, 234] width 68 height 19
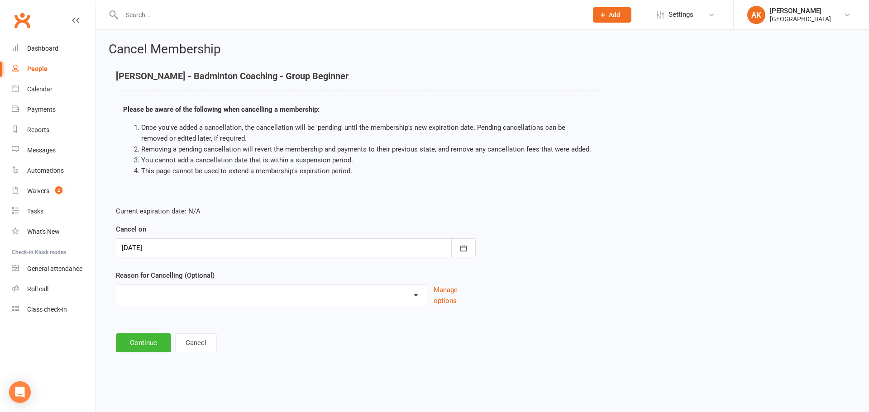
click at [296, 294] on select "Coaches Request Coaching is Complete Coach Request Customer requested via email…" at bounding box center [271, 294] width 311 height 18
select select "2"
click at [116, 285] on select "Coaches Request Coaching is Complete Coach Request Customer requested via email…" at bounding box center [271, 294] width 311 height 18
click at [136, 338] on button "Continue" at bounding box center [143, 343] width 55 height 19
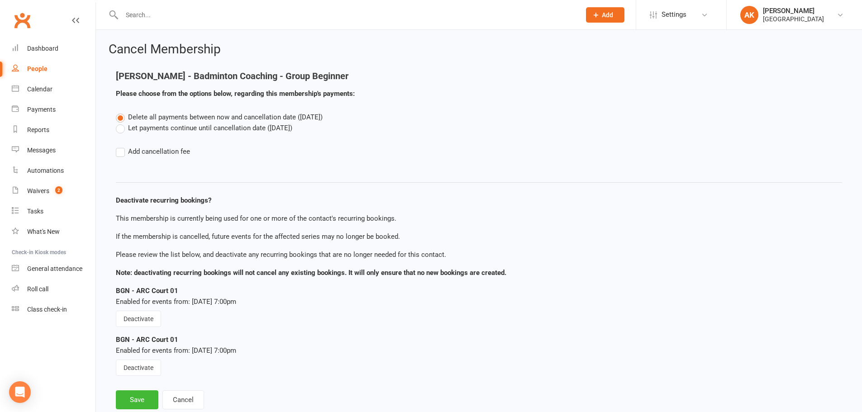
click at [167, 128] on label "Let payments continue until cancellation date (Oct 12, 2025)" at bounding box center [204, 128] width 177 height 11
click at [122, 123] on input "Let payments continue until cancellation date (Oct 12, 2025)" at bounding box center [119, 123] width 6 height 0
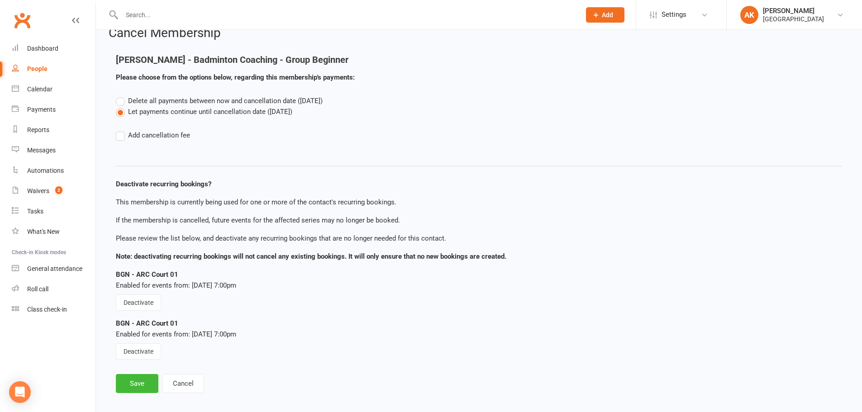
scroll to position [25, 0]
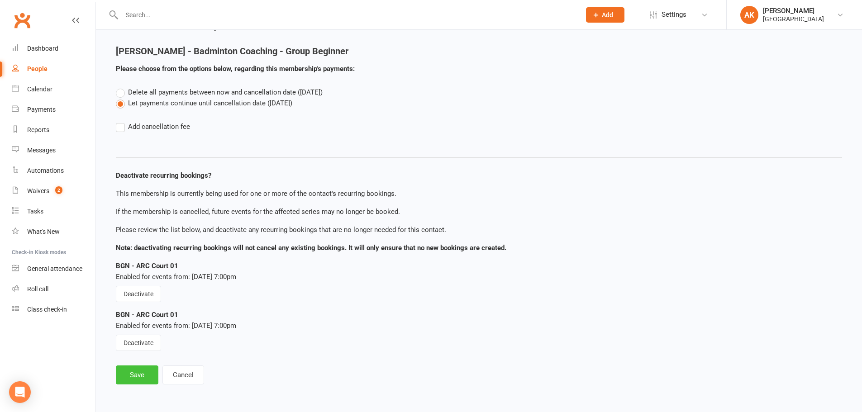
click at [132, 378] on button "Save" at bounding box center [137, 375] width 43 height 19
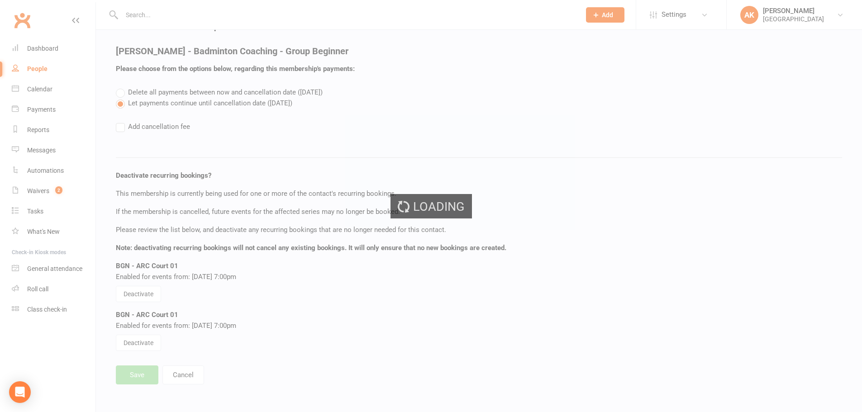
select select "2"
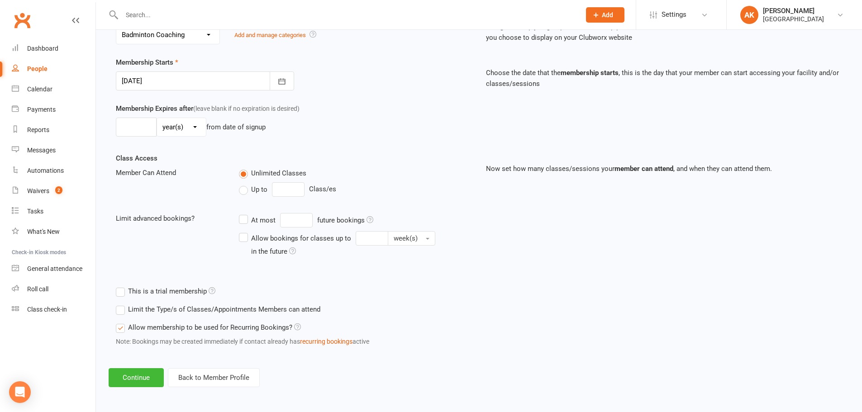
scroll to position [198, 0]
click at [137, 378] on button "Continue" at bounding box center [136, 377] width 55 height 19
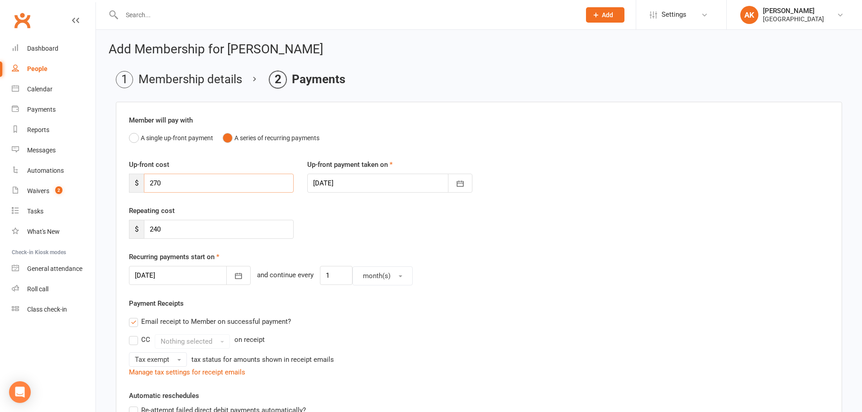
click at [205, 183] on input "270" at bounding box center [219, 183] width 150 height 19
type input "150"
click at [198, 229] on input "240" at bounding box center [219, 229] width 150 height 19
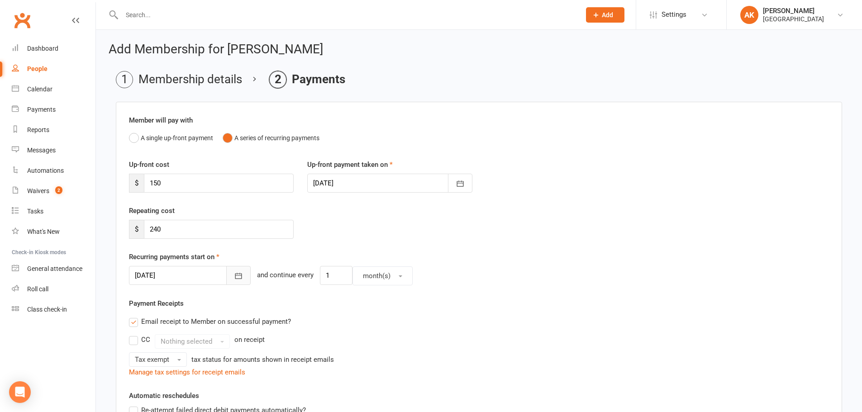
click at [226, 273] on button "button" at bounding box center [238, 275] width 24 height 19
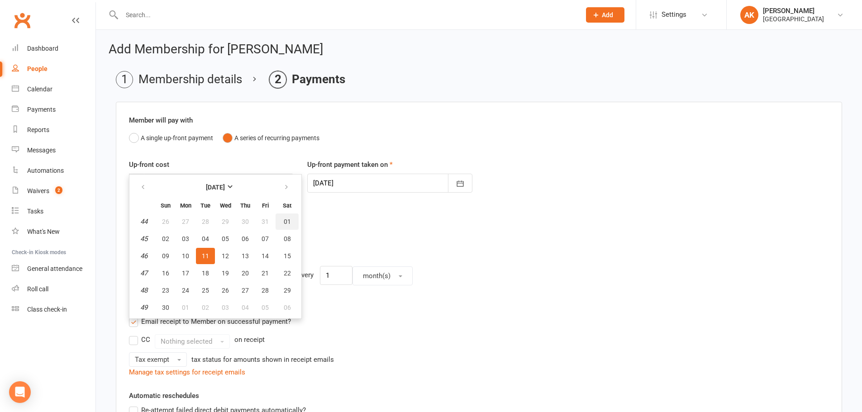
click at [286, 219] on span "01" at bounding box center [287, 221] width 7 height 7
type input "01 Nov 2025"
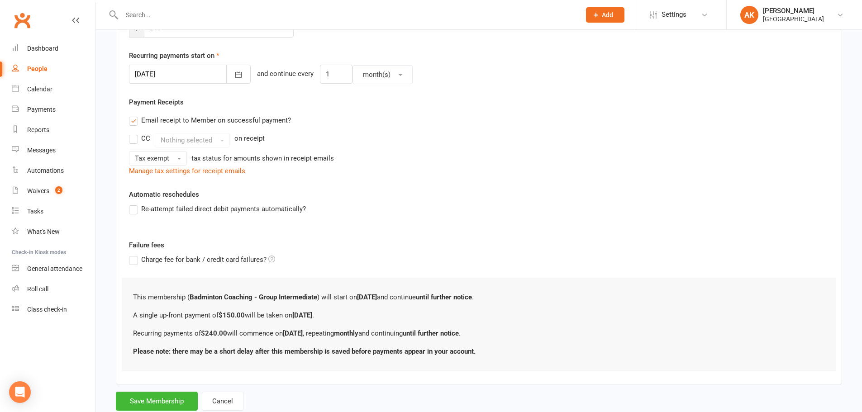
scroll to position [228, 0]
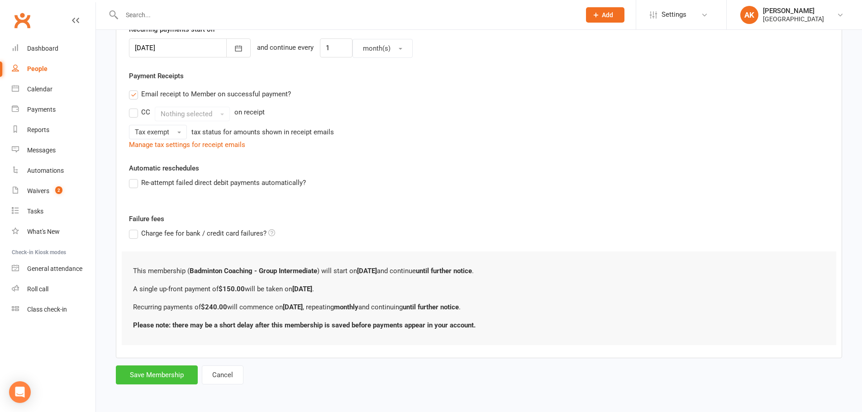
click at [163, 371] on button "Save Membership" at bounding box center [157, 375] width 82 height 19
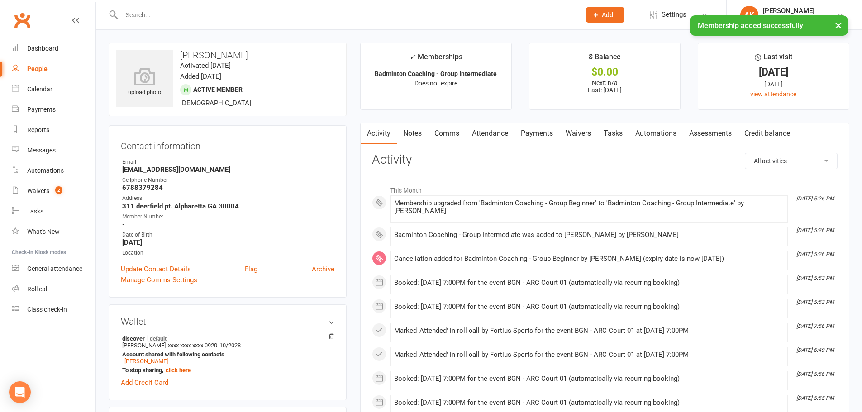
click at [421, 132] on link "Notes" at bounding box center [412, 133] width 31 height 21
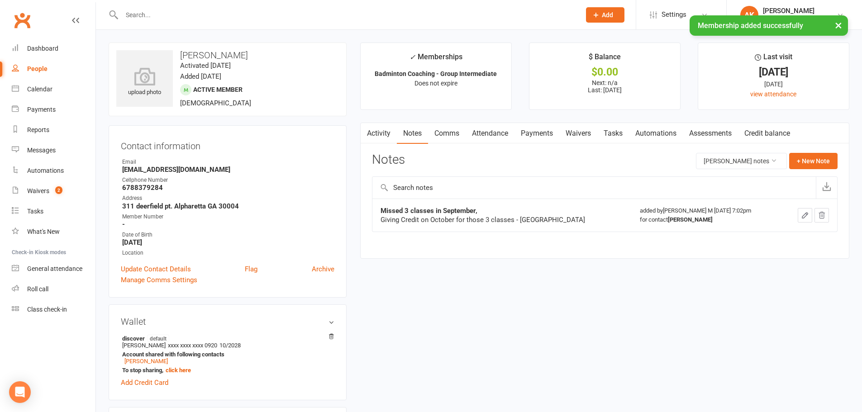
click at [450, 134] on link "Comms" at bounding box center [447, 133] width 38 height 21
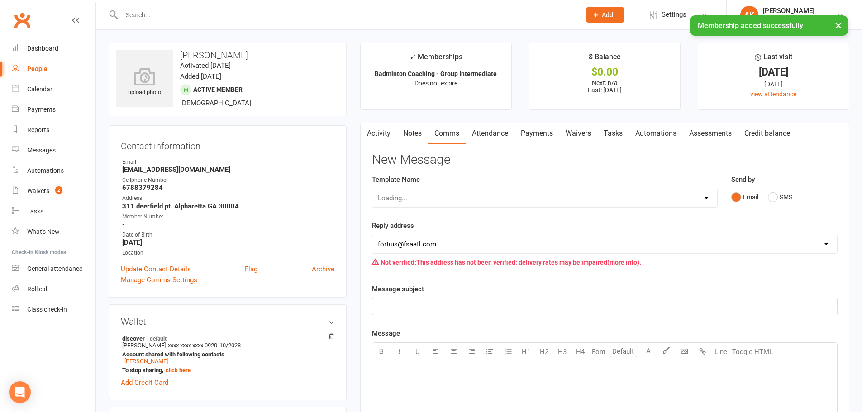
click at [492, 134] on link "Attendance" at bounding box center [490, 133] width 49 height 21
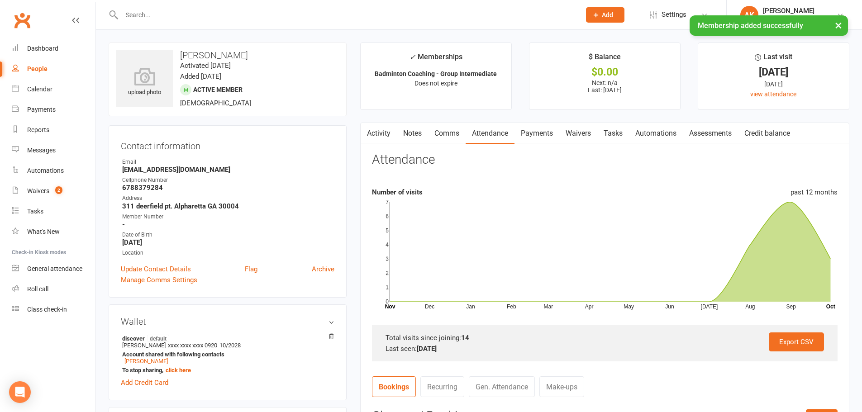
click at [372, 136] on link "Activity" at bounding box center [379, 133] width 36 height 21
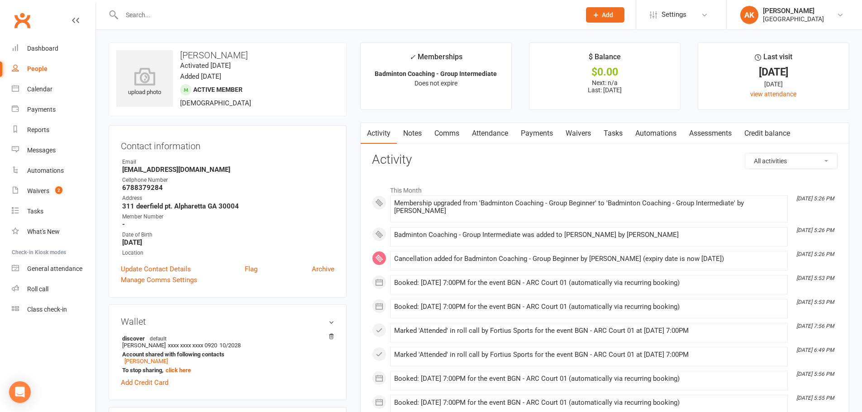
click at [229, 18] on input "text" at bounding box center [346, 15] width 455 height 13
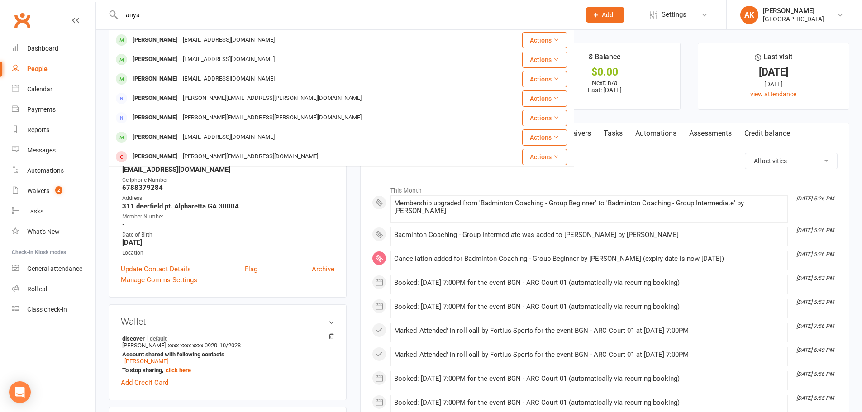
click at [199, 15] on input "anya" at bounding box center [346, 15] width 455 height 13
type input "aanya velupalli"
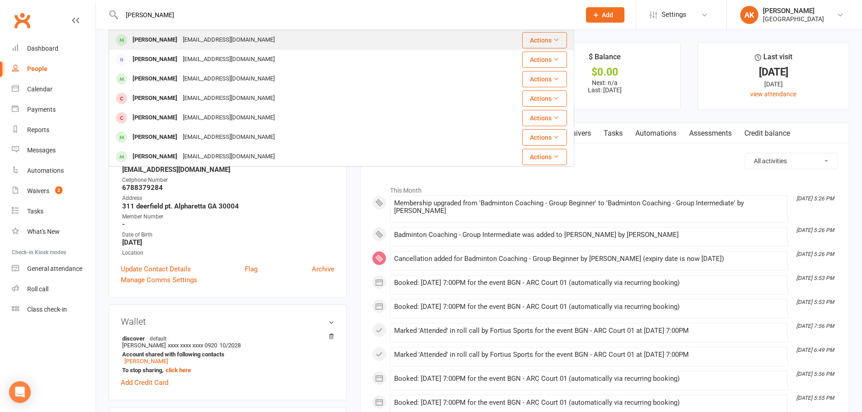
click at [257, 44] on div "Aanya Velupalli someshvelupalli@gmail.com" at bounding box center [303, 40] width 386 height 19
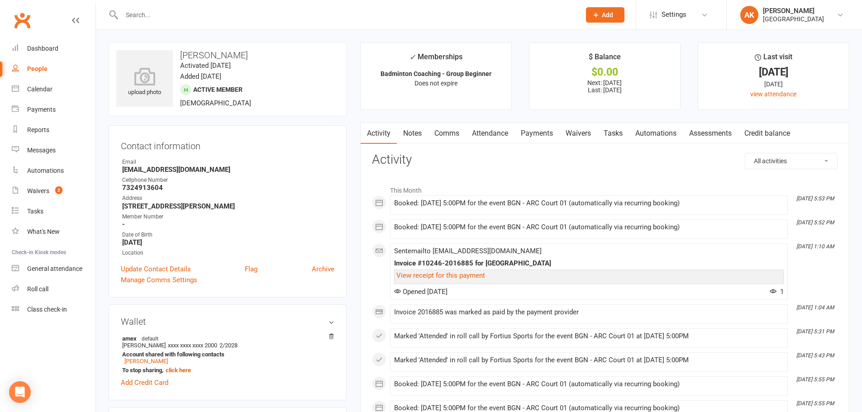
click at [253, 10] on input "text" at bounding box center [346, 15] width 455 height 13
type input "hiyaa jain"
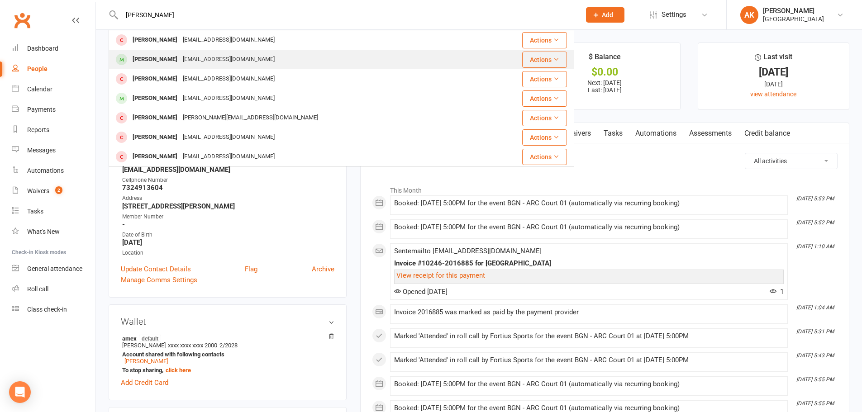
click at [198, 58] on div "Choreokratika@gmail.com" at bounding box center [228, 59] width 97 height 13
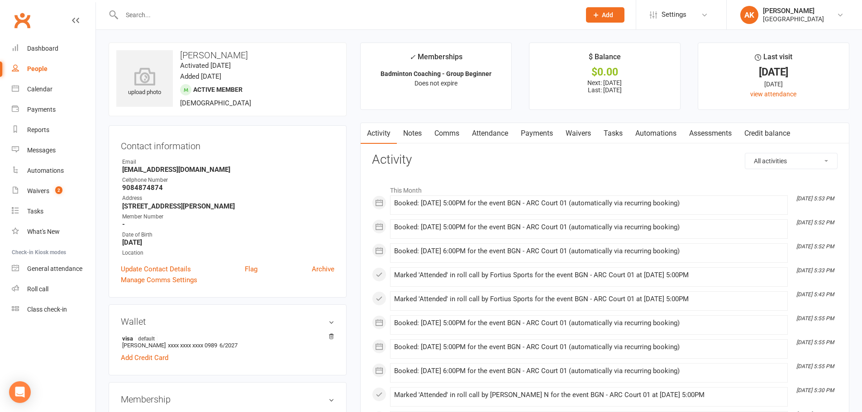
click at [229, 22] on div at bounding box center [342, 14] width 466 height 29
click at [229, 14] on input "text" at bounding box center [346, 15] width 455 height 13
type input "arav"
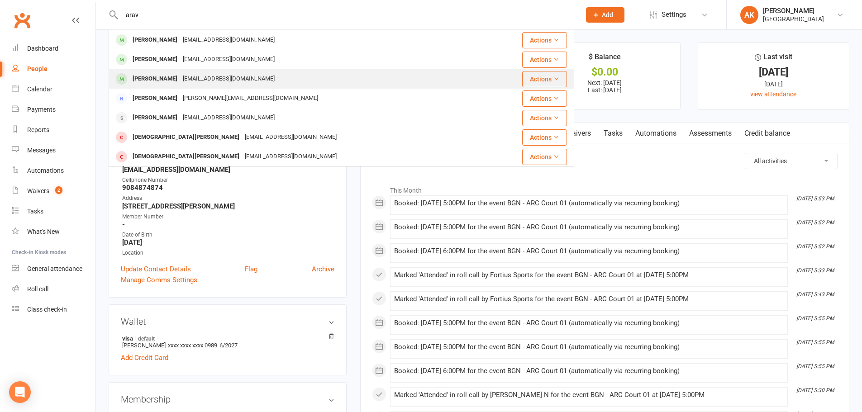
click at [206, 76] on div "[EMAIL_ADDRESS][DOMAIN_NAME]" at bounding box center [228, 78] width 97 height 13
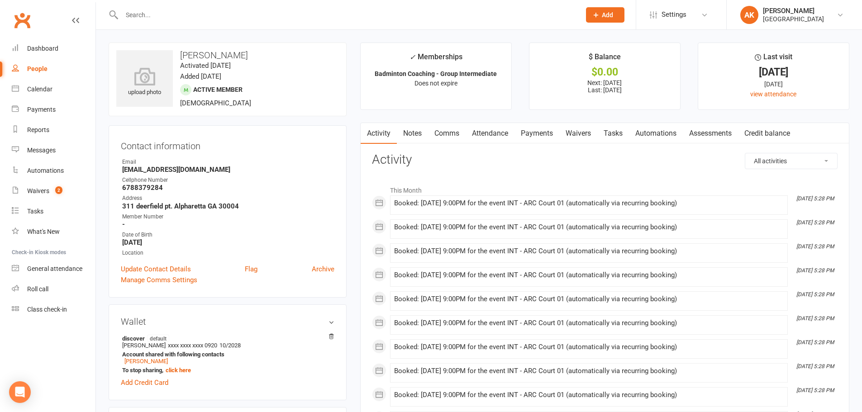
click at [441, 132] on link "Comms" at bounding box center [447, 133] width 38 height 21
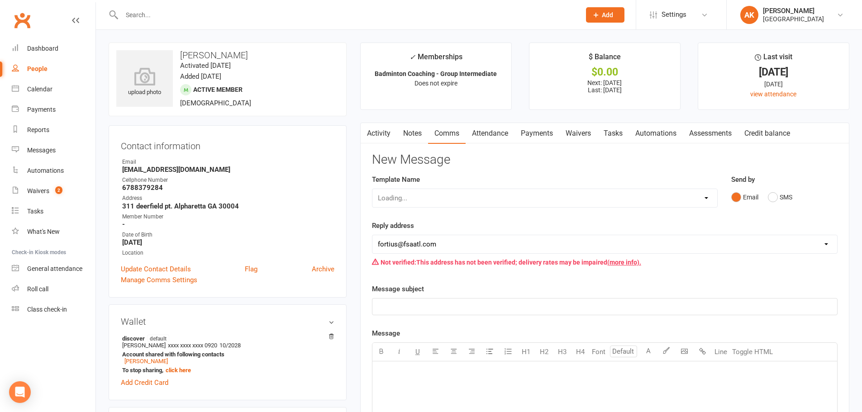
click at [487, 124] on link "Attendance" at bounding box center [490, 133] width 49 height 21
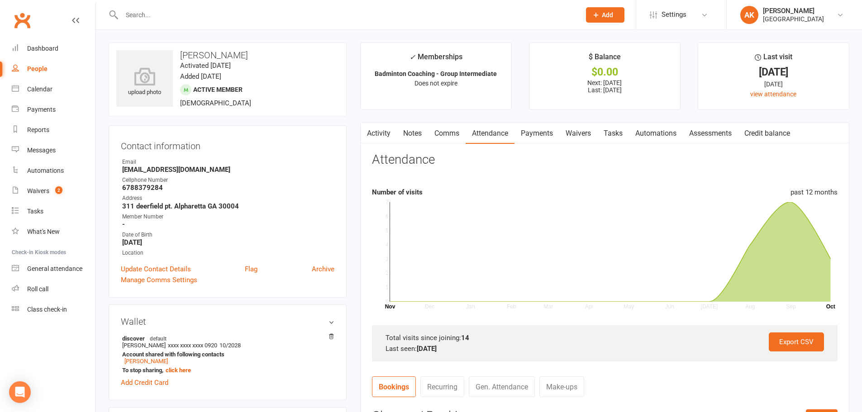
click at [520, 127] on link "Payments" at bounding box center [537, 133] width 45 height 21
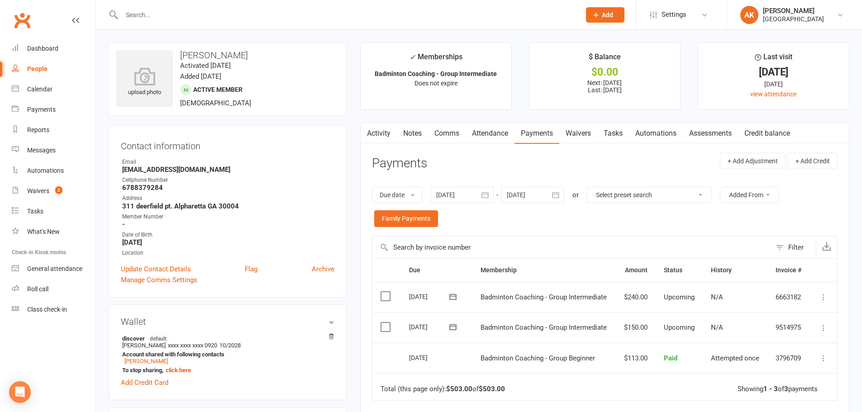
click at [416, 127] on link "Notes" at bounding box center [412, 133] width 31 height 21
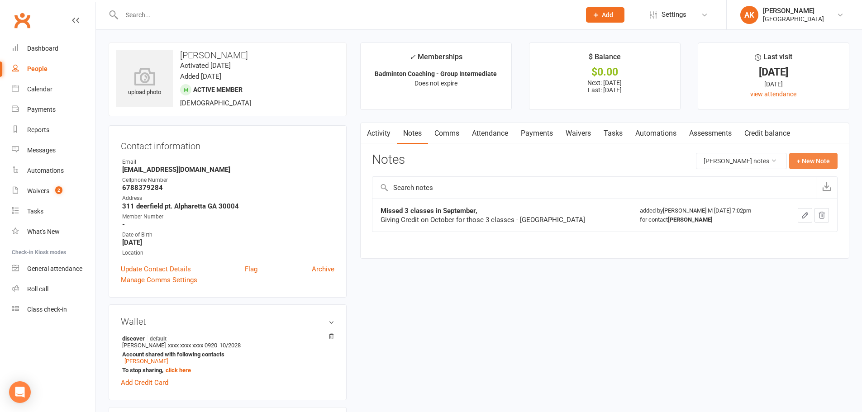
click at [814, 167] on button "+ New Note" at bounding box center [814, 161] width 48 height 16
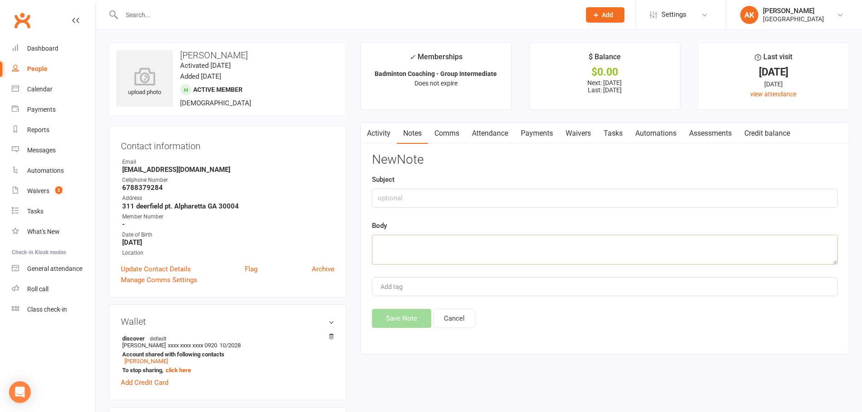
click at [466, 252] on textarea at bounding box center [605, 250] width 466 height 30
type textarea "Attended 4 classes in beginner so adjusted the pro rated amount for october"
click at [445, 287] on div "Add tag" at bounding box center [605, 287] width 466 height 19
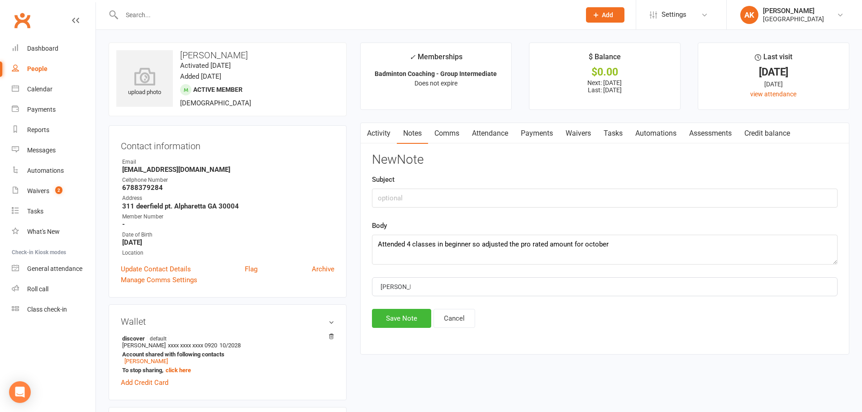
type input "akhila"
click at [409, 314] on button "Save Note" at bounding box center [401, 318] width 59 height 19
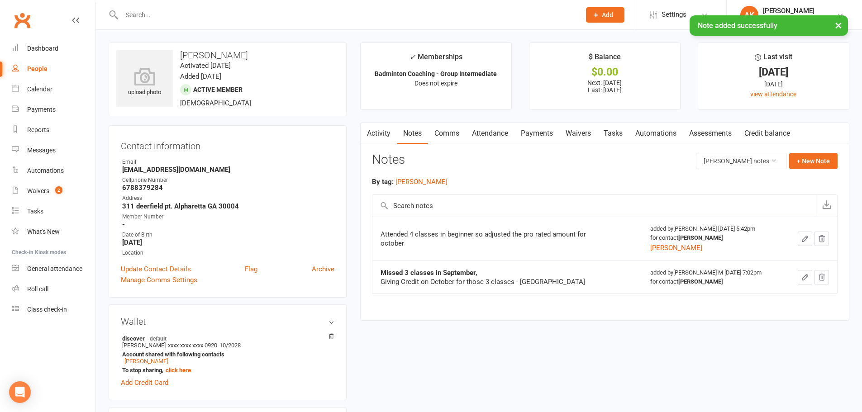
click at [479, 130] on link "Attendance" at bounding box center [490, 133] width 49 height 21
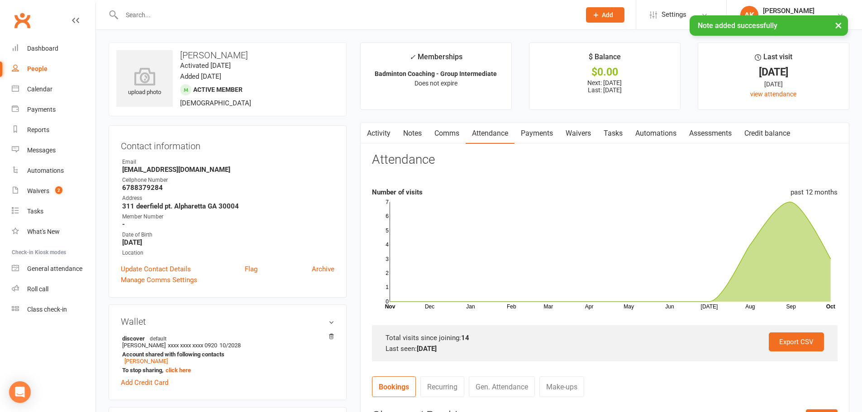
click at [547, 134] on link "Payments" at bounding box center [537, 133] width 45 height 21
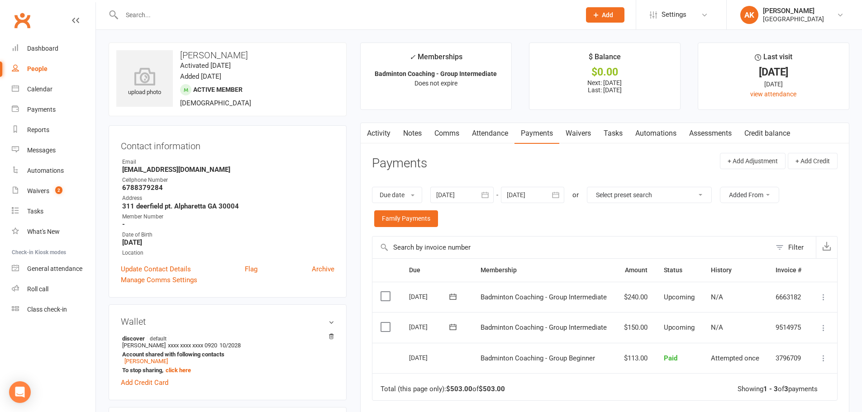
click at [378, 135] on link "Activity" at bounding box center [379, 133] width 36 height 21
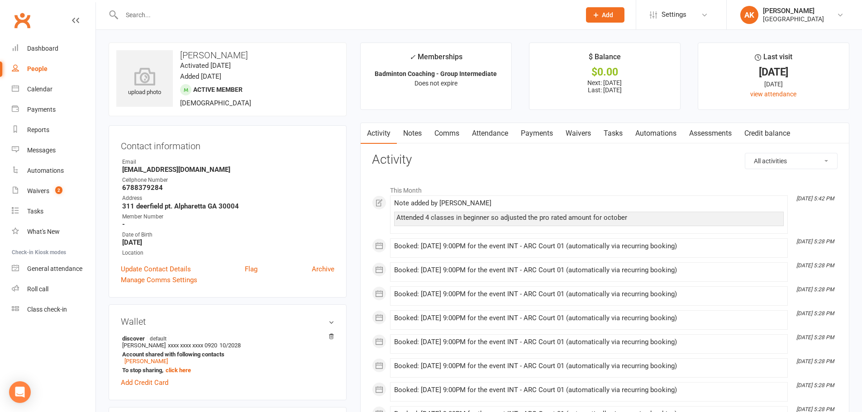
click at [296, 19] on input "text" at bounding box center [346, 15] width 455 height 13
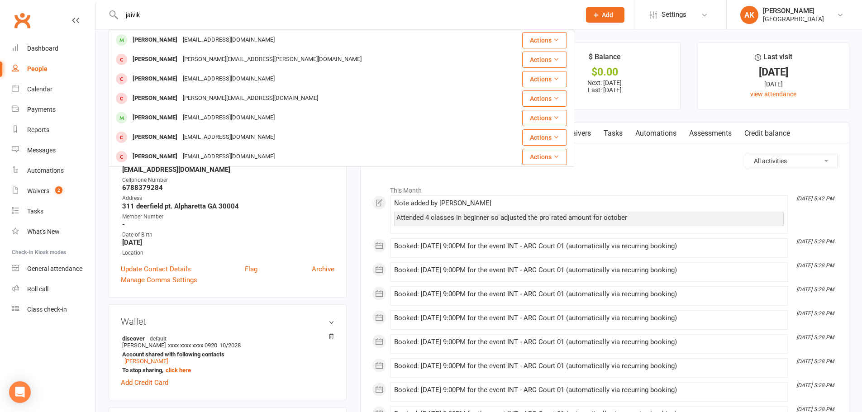
type input "jaivik"
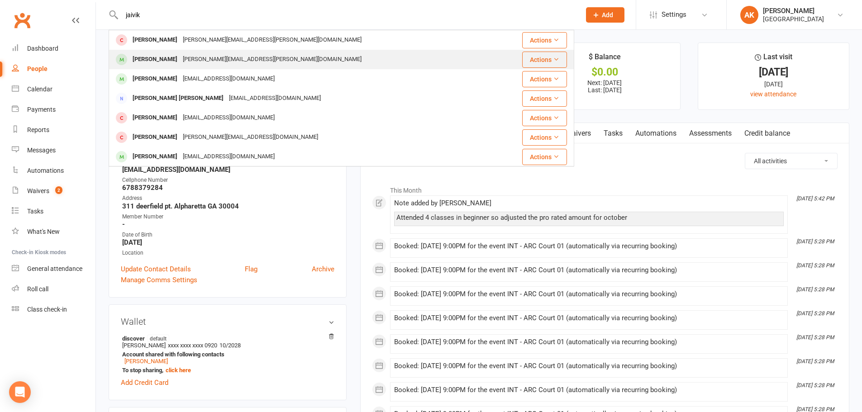
click at [223, 55] on div "[PERSON_NAME][EMAIL_ADDRESS][PERSON_NAME][DOMAIN_NAME]" at bounding box center [272, 59] width 184 height 13
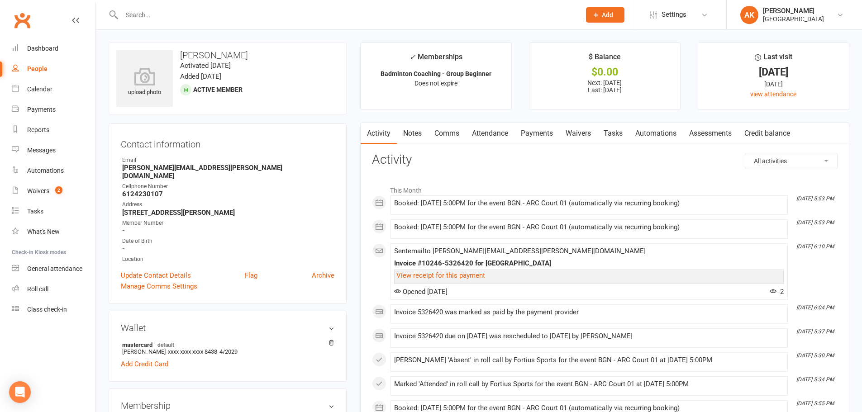
click at [483, 132] on link "Attendance" at bounding box center [490, 133] width 49 height 21
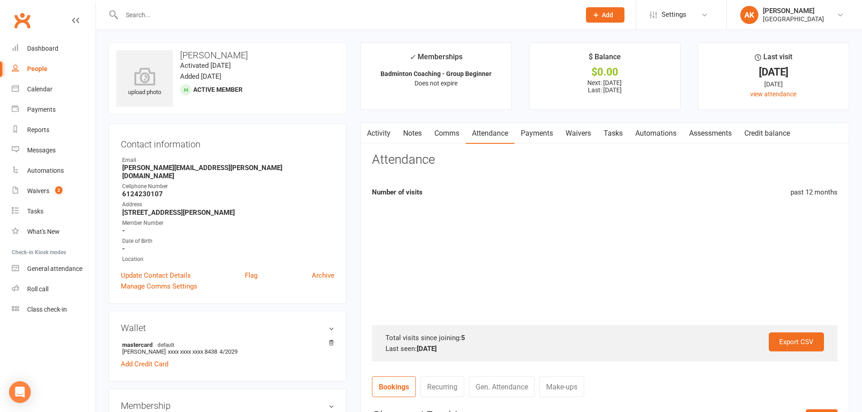
click at [536, 134] on link "Payments" at bounding box center [537, 133] width 45 height 21
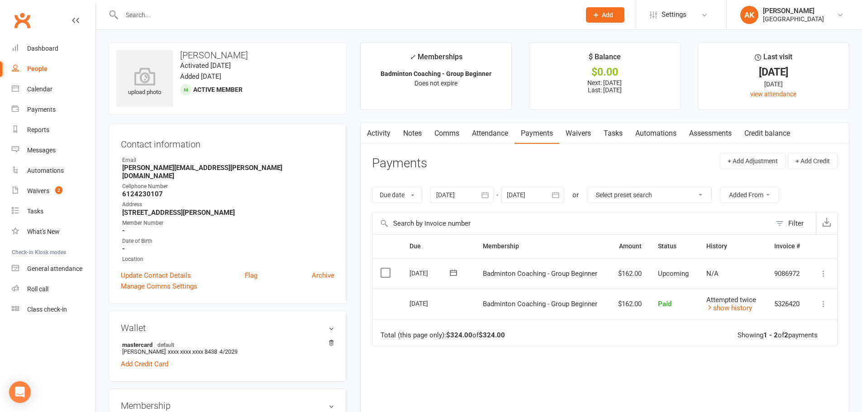
click at [379, 135] on link "Activity" at bounding box center [379, 133] width 36 height 21
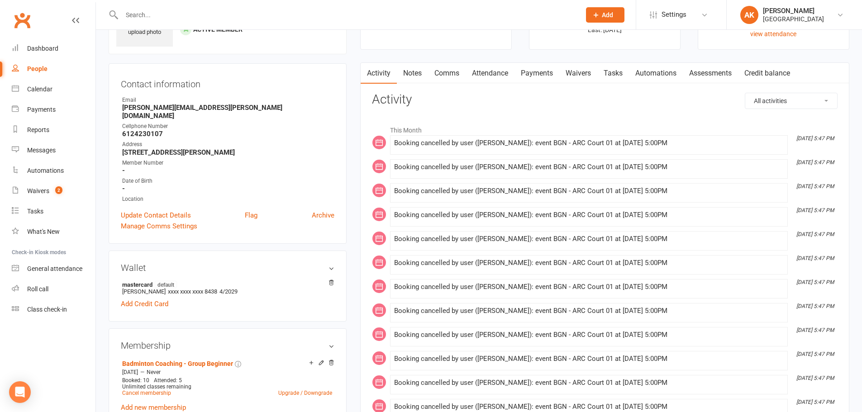
scroll to position [181, 0]
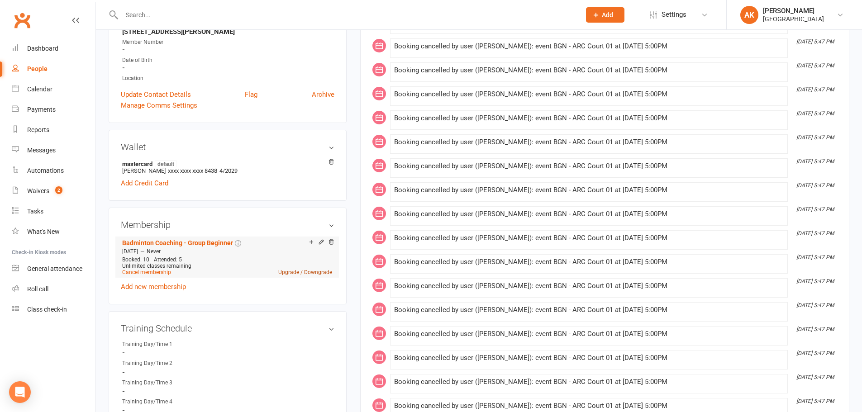
click at [288, 269] on link "Upgrade / Downgrade" at bounding box center [305, 272] width 54 height 6
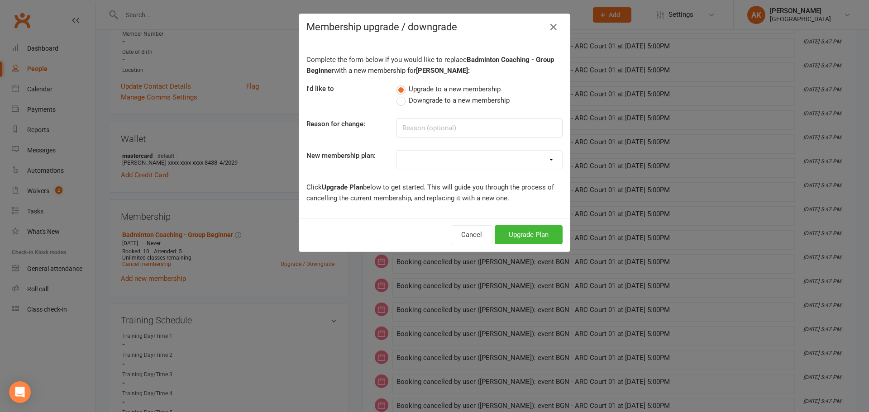
click at [449, 158] on select "Badminton - Adult Annual Membership Badminton - Adult Monthly Membership Badmin…" at bounding box center [479, 160] width 165 height 18
select select "16"
click at [397, 151] on select "Badminton - Adult Annual Membership Badminton - Adult Monthly Membership Badmin…" at bounding box center [479, 160] width 165 height 18
click at [525, 244] on button "Upgrade Plan" at bounding box center [529, 234] width 68 height 19
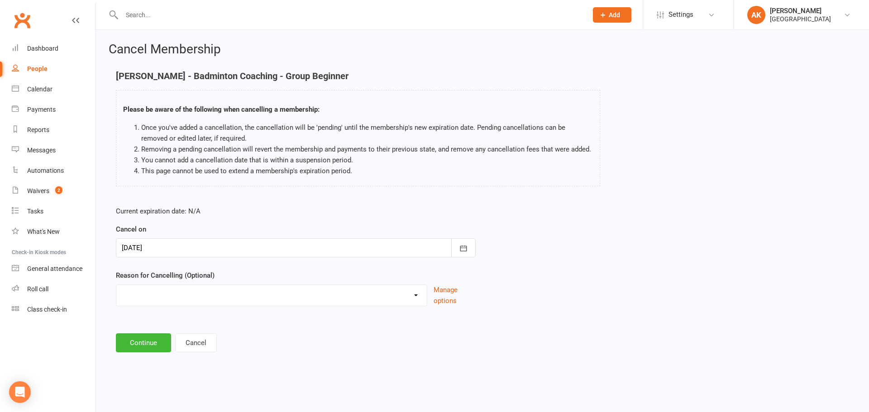
click at [303, 299] on select "Coaches Request Coaching is Complete Coach Request Customer requested via email…" at bounding box center [271, 294] width 311 height 18
select select "2"
click at [116, 285] on select "Coaches Request Coaching is Complete Coach Request Customer requested via email…" at bounding box center [271, 294] width 311 height 18
click at [145, 346] on button "Continue" at bounding box center [143, 343] width 55 height 19
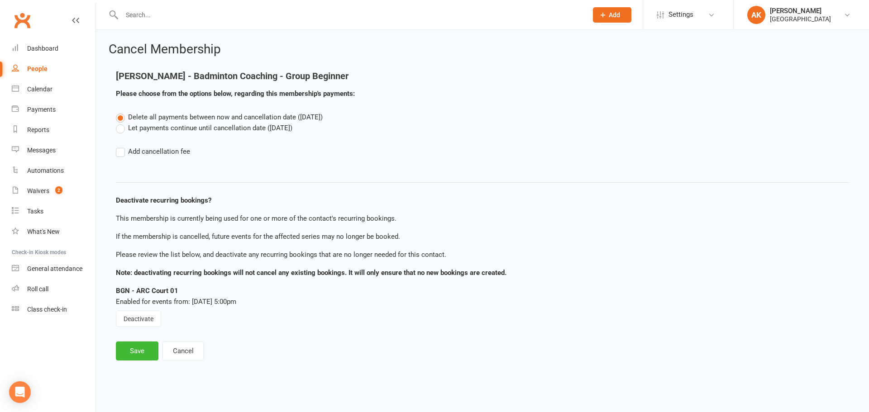
click at [157, 128] on label "Let payments continue until cancellation date (Oct 12, 2025)" at bounding box center [204, 128] width 177 height 11
click at [122, 123] on input "Let payments continue until cancellation date (Oct 12, 2025)" at bounding box center [119, 123] width 6 height 0
click at [132, 345] on button "Save" at bounding box center [137, 351] width 43 height 19
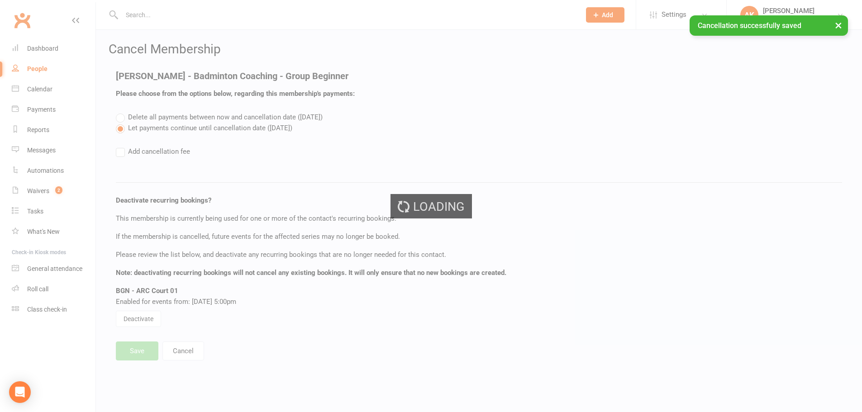
select select "2"
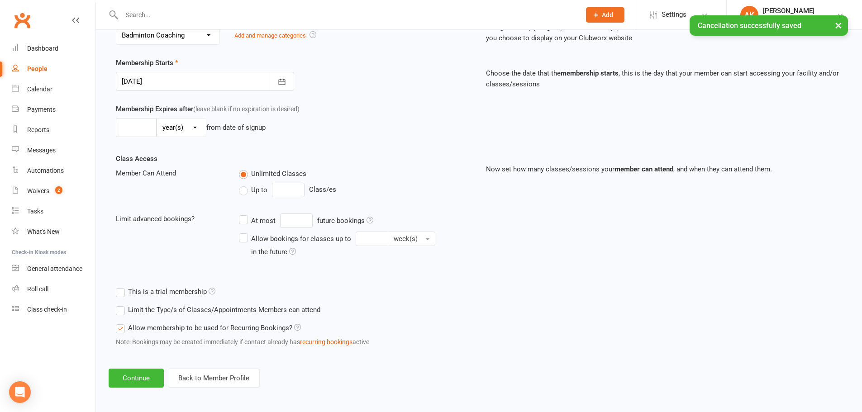
scroll to position [198, 0]
click at [139, 370] on button "Continue" at bounding box center [136, 377] width 55 height 19
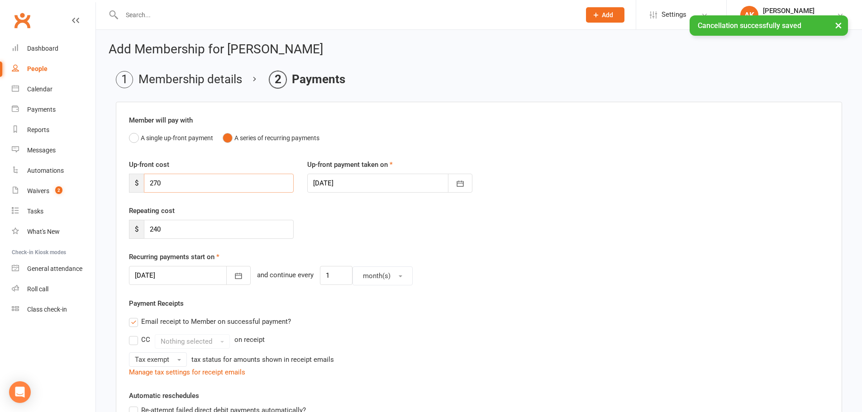
click at [165, 182] on input "270" at bounding box center [219, 183] width 150 height 19
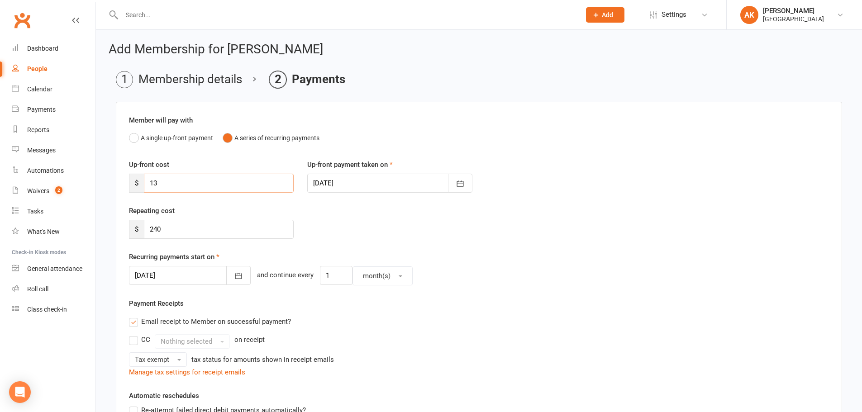
type input "1"
type input "105"
click at [234, 278] on icon "button" at bounding box center [238, 276] width 9 height 9
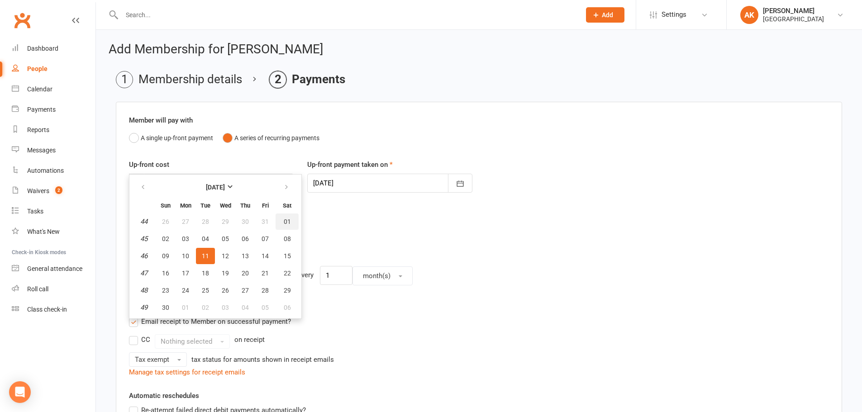
click at [287, 223] on span "01" at bounding box center [287, 221] width 7 height 7
type input "[DATE]"
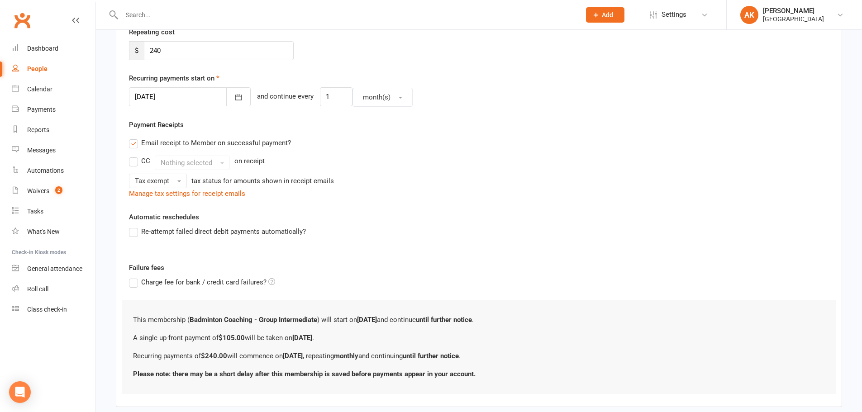
scroll to position [228, 0]
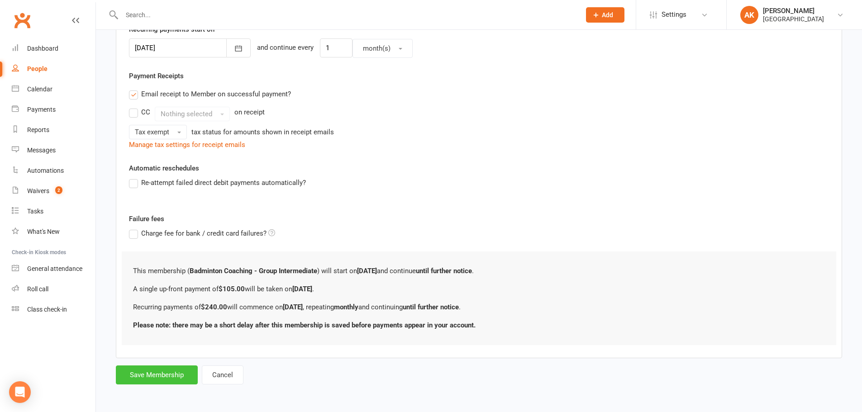
click at [153, 370] on button "Save Membership" at bounding box center [157, 375] width 82 height 19
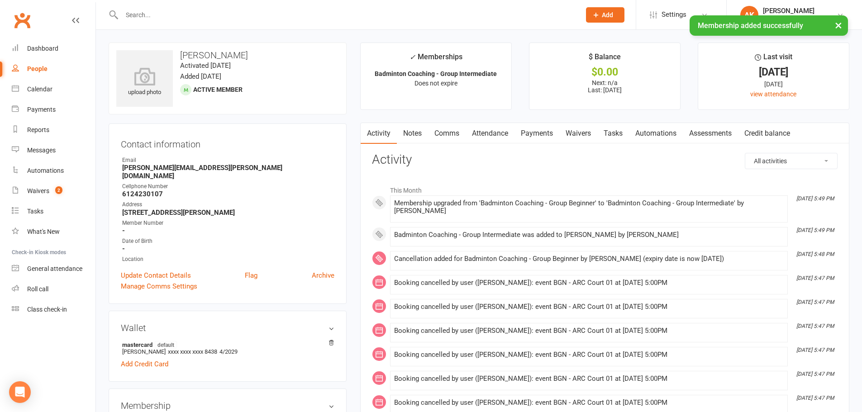
click at [507, 138] on link "Attendance" at bounding box center [490, 133] width 49 height 21
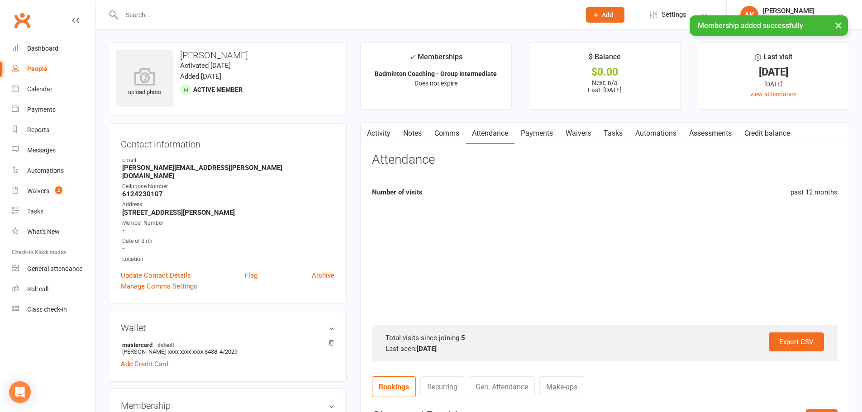
click at [546, 134] on link "Payments" at bounding box center [537, 133] width 45 height 21
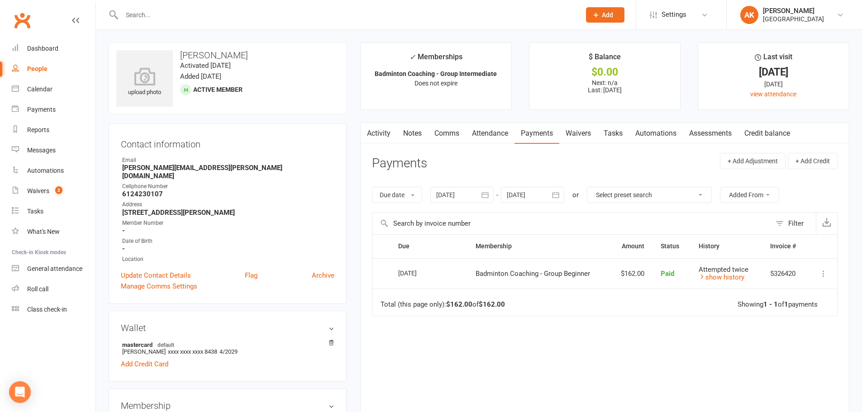
click at [493, 196] on button "button" at bounding box center [486, 195] width 16 height 16
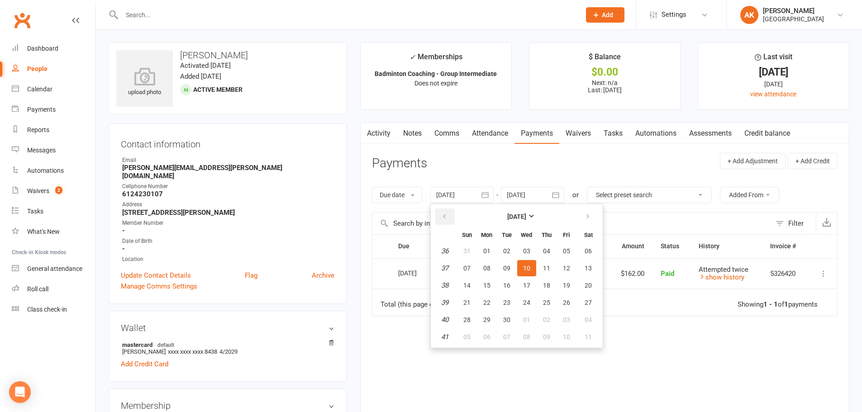
click at [450, 216] on button "button" at bounding box center [445, 217] width 19 height 16
click at [510, 251] on span "01" at bounding box center [506, 251] width 7 height 7
type input "[DATE]"
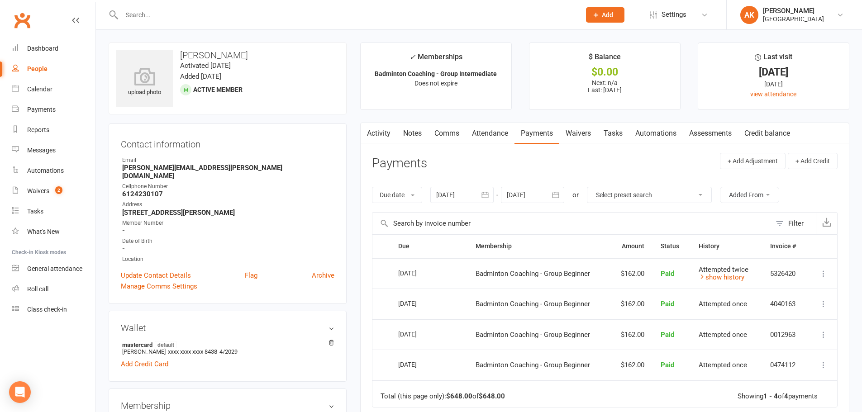
click at [565, 194] on button "button" at bounding box center [556, 195] width 16 height 16
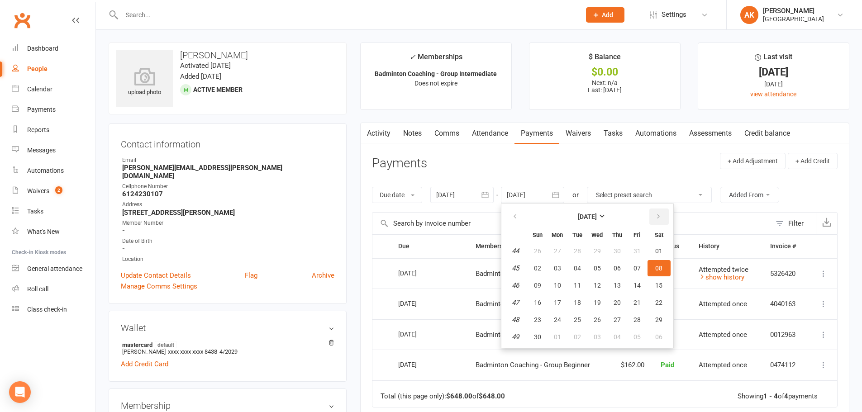
click at [659, 215] on icon "button" at bounding box center [659, 216] width 6 height 7
click at [534, 251] on button "01" at bounding box center [537, 251] width 19 height 16
type input "01 Feb 2026"
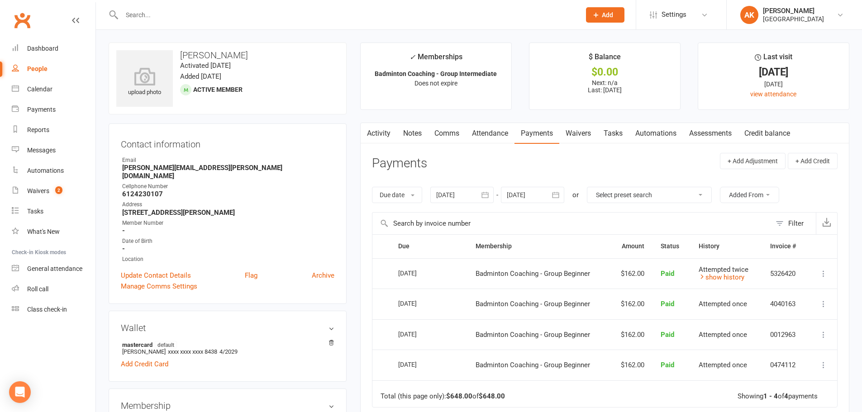
click at [488, 196] on icon "button" at bounding box center [485, 195] width 9 height 9
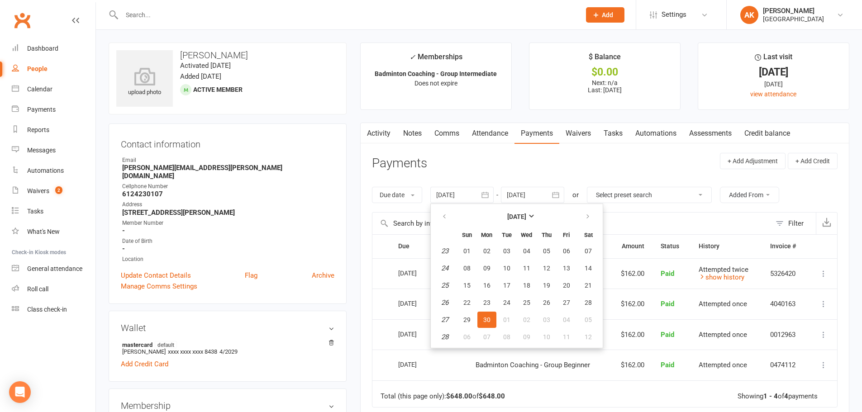
click at [524, 171] on header "Payments + Add Adjustment + Add Credit" at bounding box center [605, 165] width 466 height 25
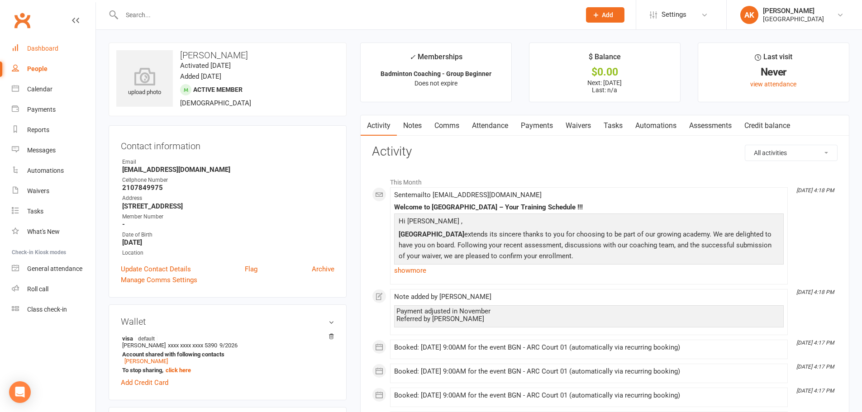
click at [69, 42] on link "Dashboard" at bounding box center [54, 48] width 84 height 20
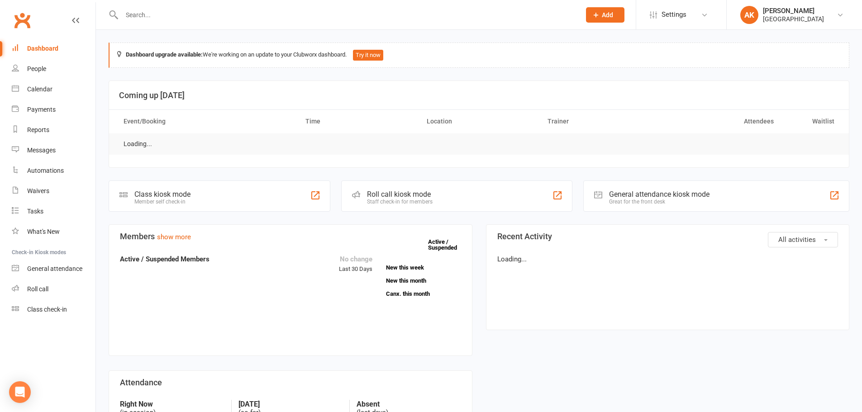
click at [162, 24] on div at bounding box center [342, 14] width 466 height 29
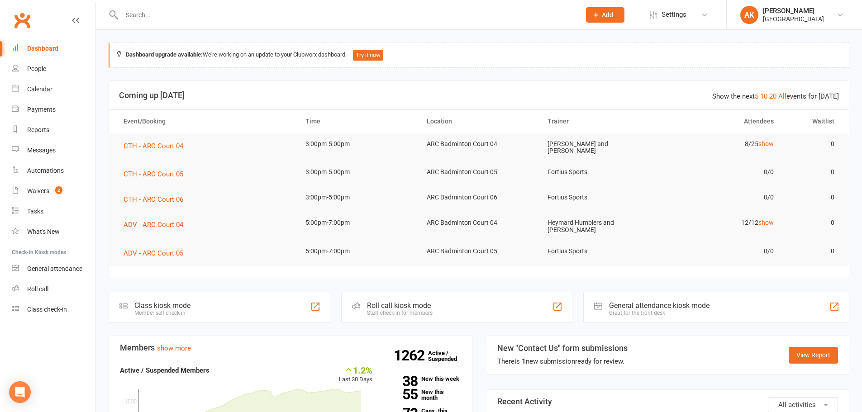
click at [169, 13] on input "text" at bounding box center [346, 15] width 455 height 13
type input "prakhya"
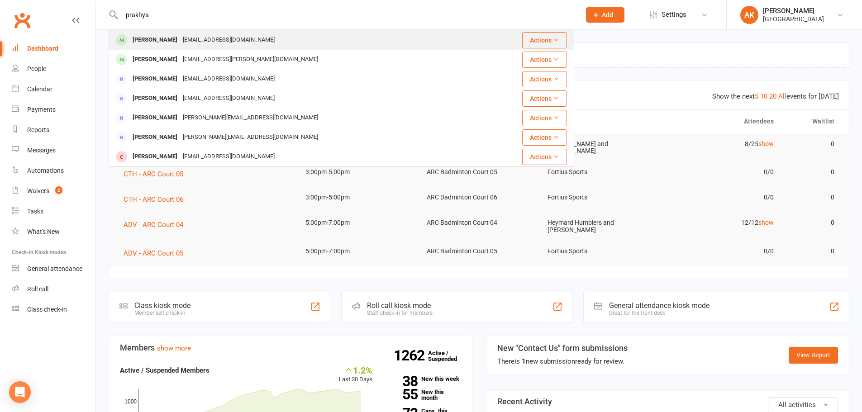
click at [187, 38] on div "madhu.vyata@gmail.com" at bounding box center [228, 40] width 97 height 13
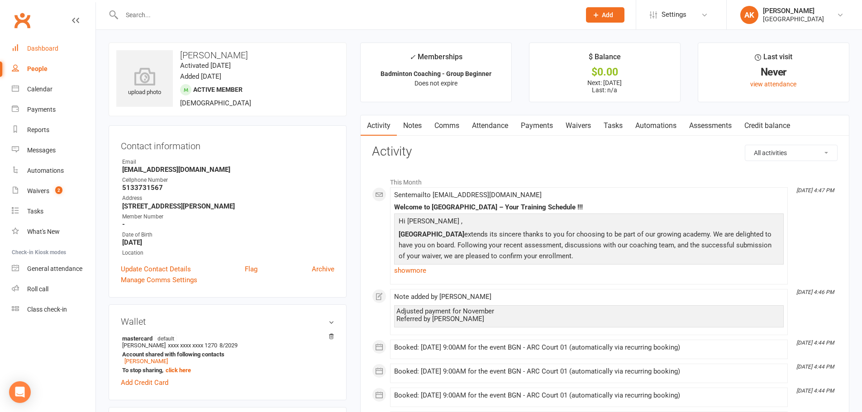
click at [47, 48] on div "Dashboard" at bounding box center [42, 48] width 31 height 7
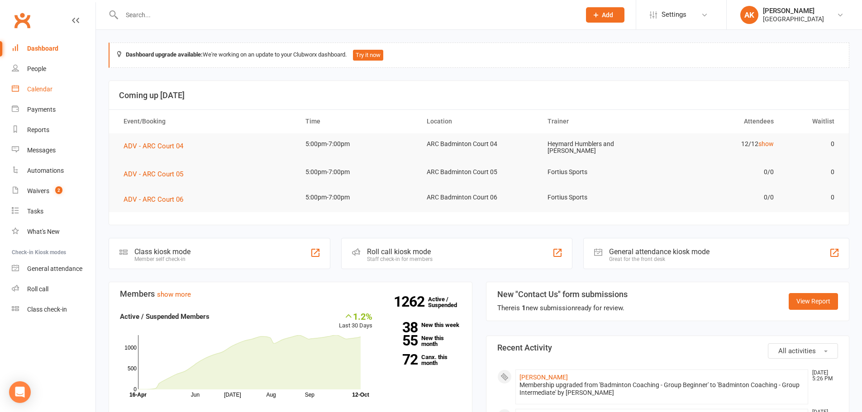
click at [42, 95] on link "Calendar" at bounding box center [54, 89] width 84 height 20
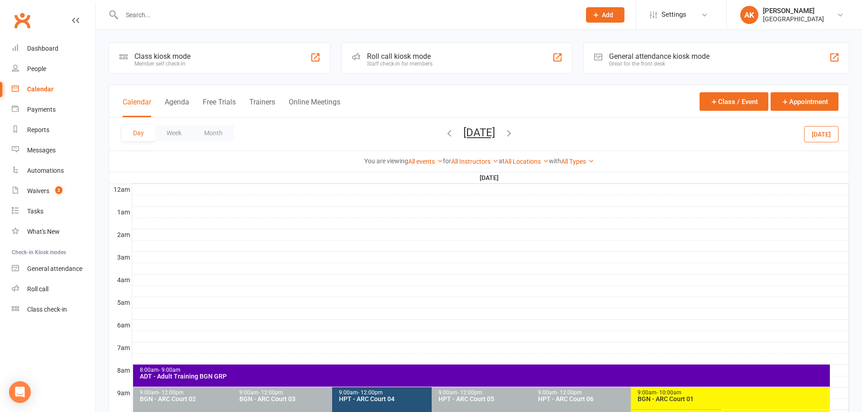
click at [514, 135] on icon "button" at bounding box center [509, 133] width 10 height 10
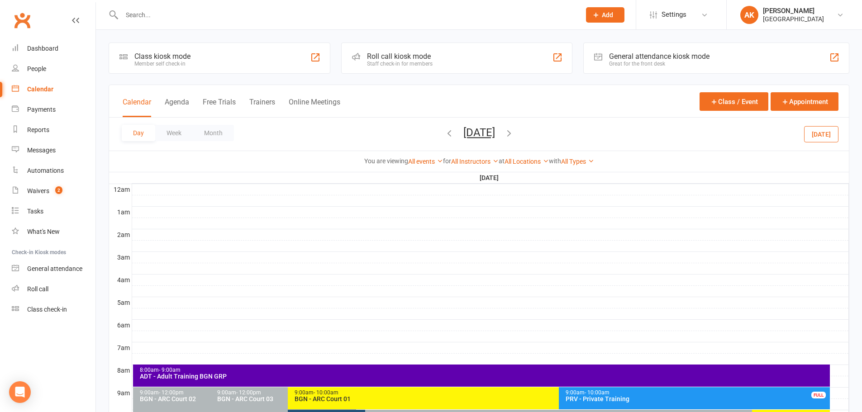
click at [514, 134] on icon "button" at bounding box center [509, 133] width 10 height 10
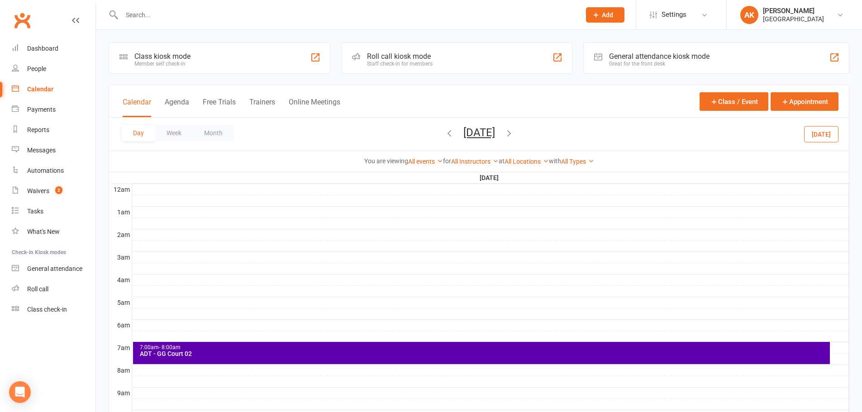
click at [514, 134] on icon "button" at bounding box center [509, 133] width 10 height 10
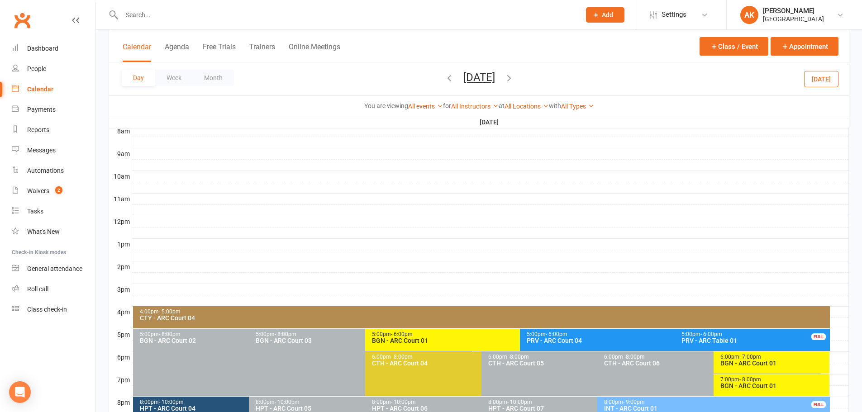
scroll to position [317, 0]
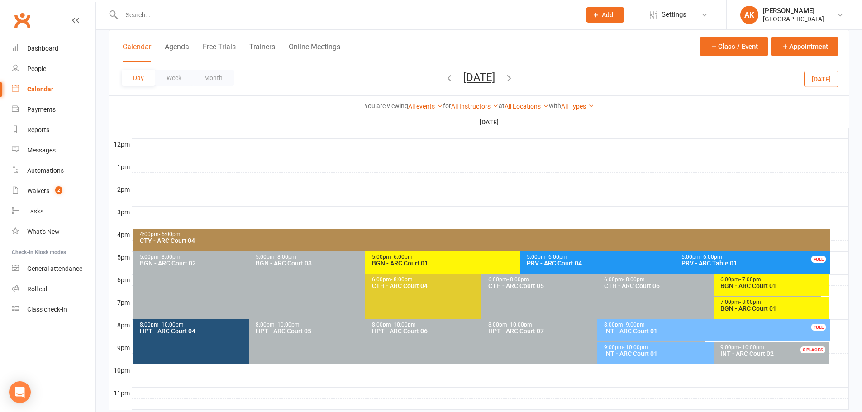
click at [764, 302] on div "7:00pm - 8:00pm" at bounding box center [774, 303] width 108 height 6
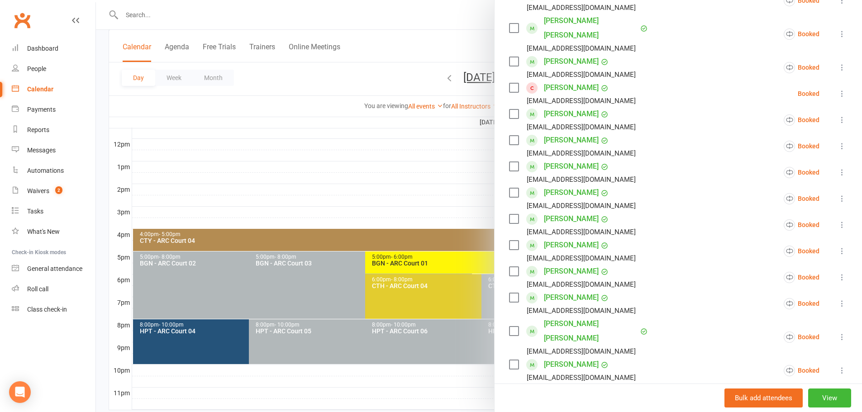
scroll to position [136, 0]
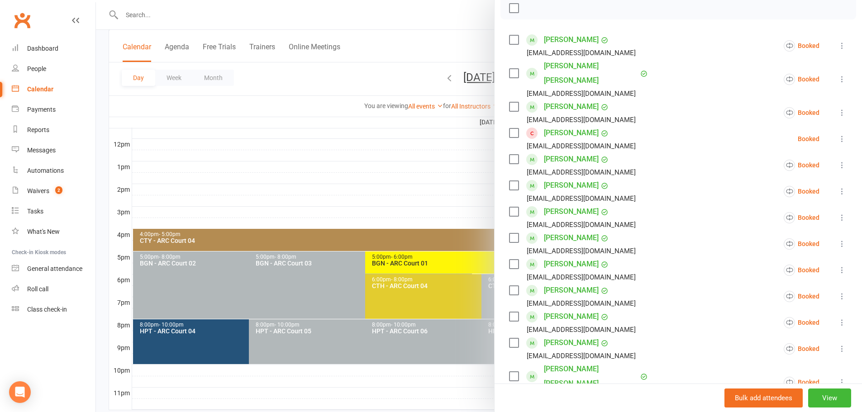
click at [471, 35] on div at bounding box center [479, 206] width 766 height 412
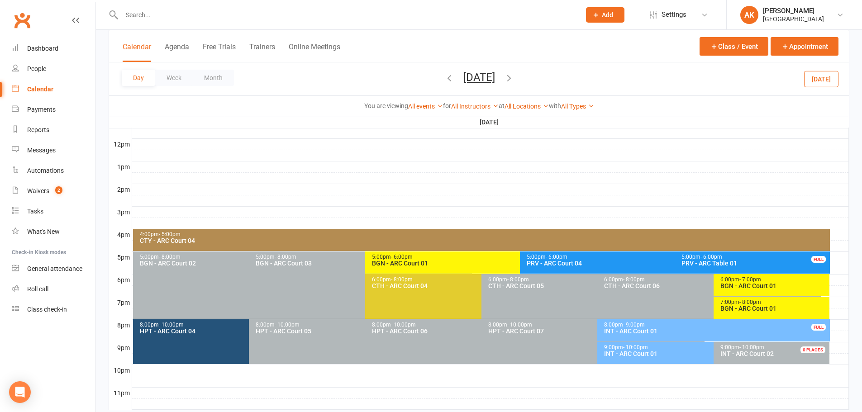
click at [514, 77] on icon "button" at bounding box center [509, 78] width 10 height 10
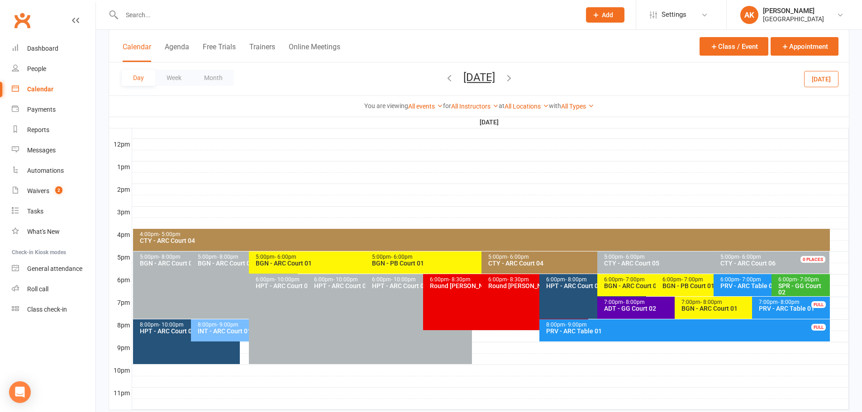
click at [692, 306] on div "BGN - ARC Court 01" at bounding box center [750, 309] width 138 height 6
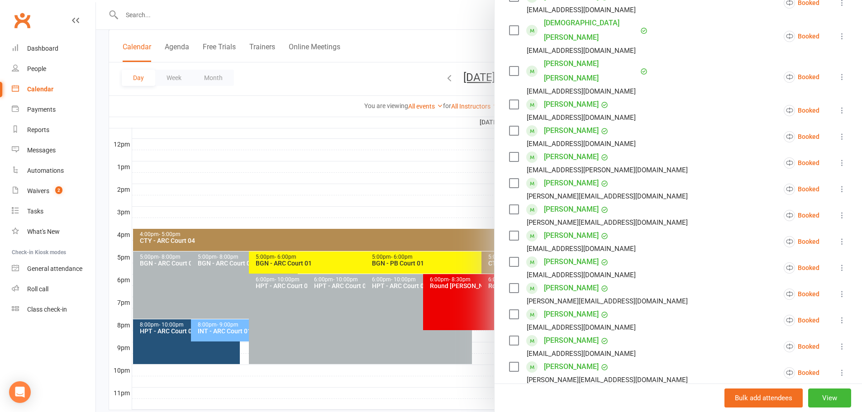
scroll to position [181, 0]
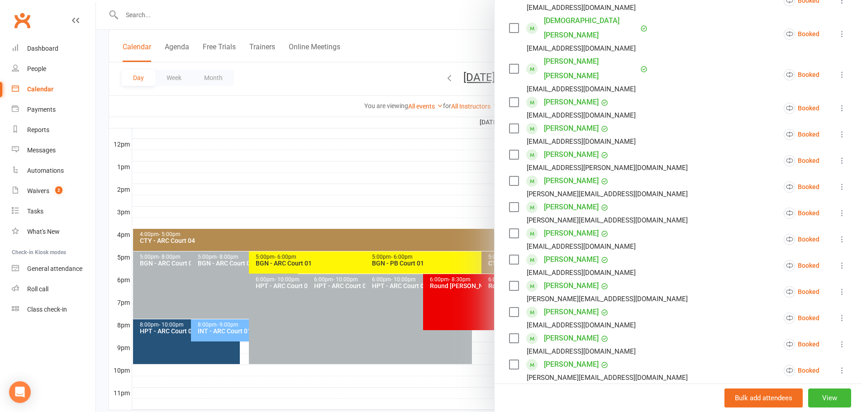
click at [838, 235] on icon at bounding box center [842, 239] width 9 height 9
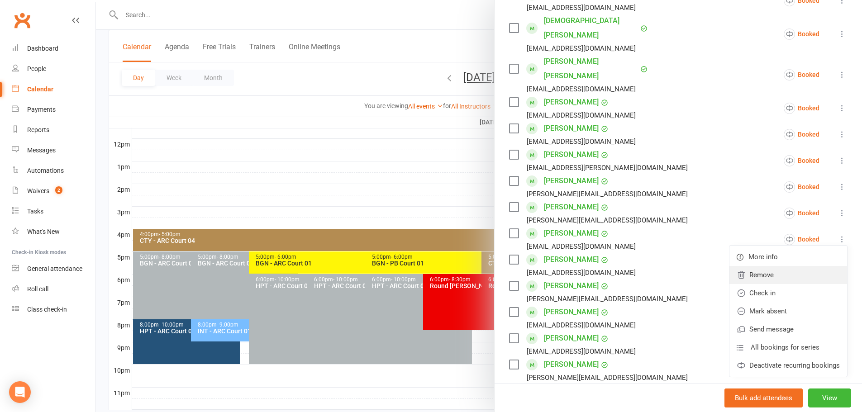
click at [777, 266] on link "Remove" at bounding box center [789, 275] width 118 height 18
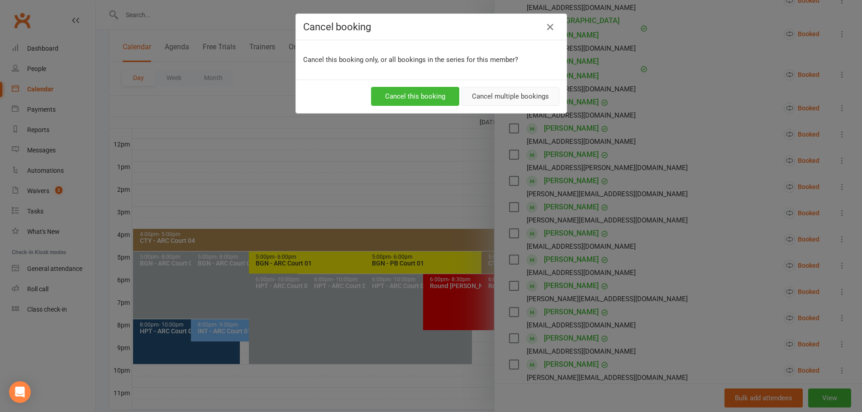
click at [488, 96] on button "Cancel multiple bookings" at bounding box center [511, 96] width 98 height 19
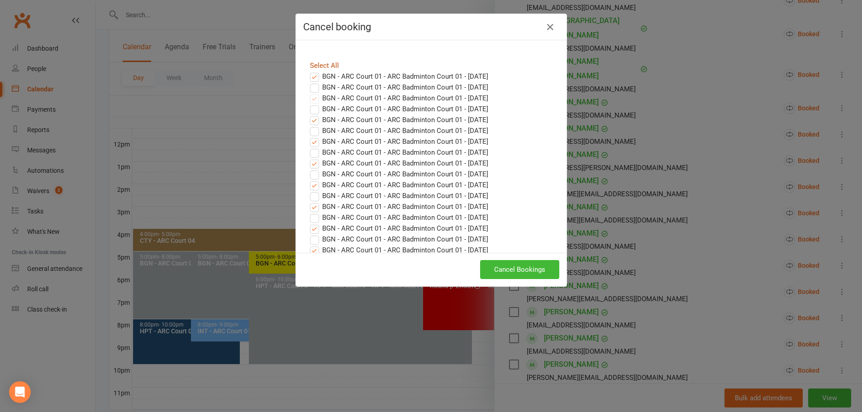
click at [328, 65] on link "Select All" at bounding box center [324, 66] width 29 height 8
click at [512, 268] on button "Cancel Bookings" at bounding box center [519, 269] width 79 height 19
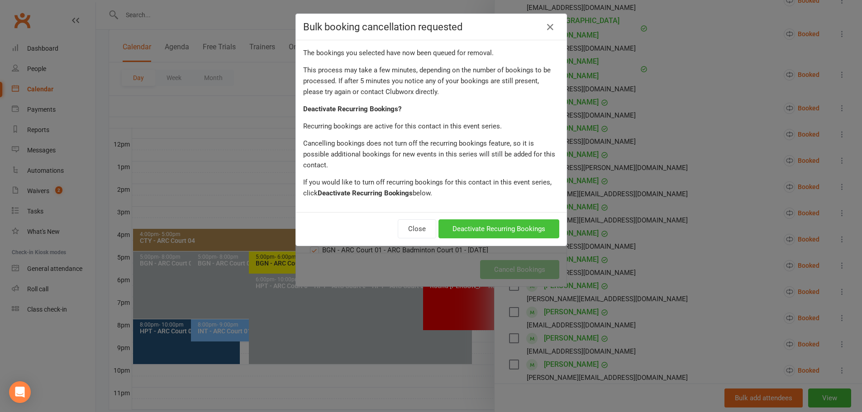
click at [506, 220] on button "Deactivate Recurring Bookings" at bounding box center [499, 229] width 121 height 19
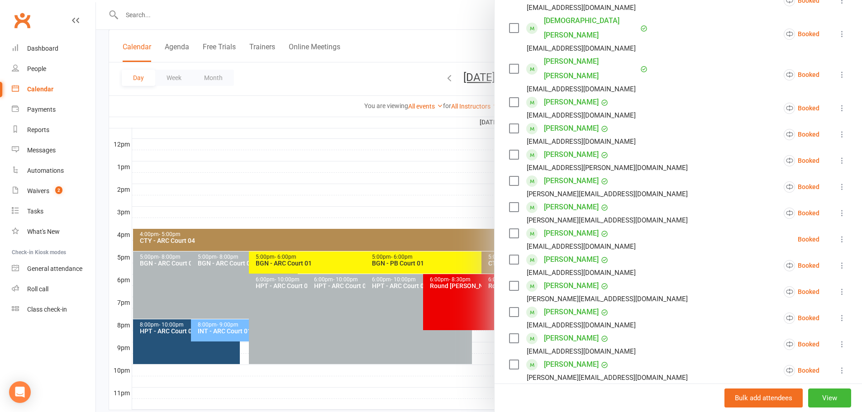
click at [426, 41] on div at bounding box center [479, 206] width 766 height 412
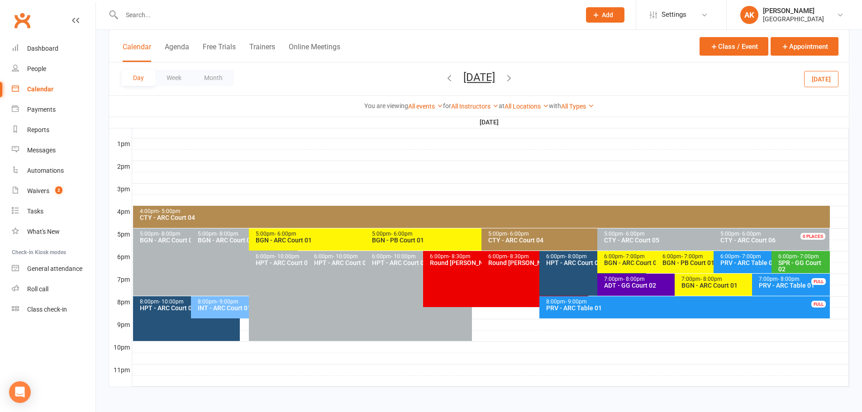
scroll to position [341, 0]
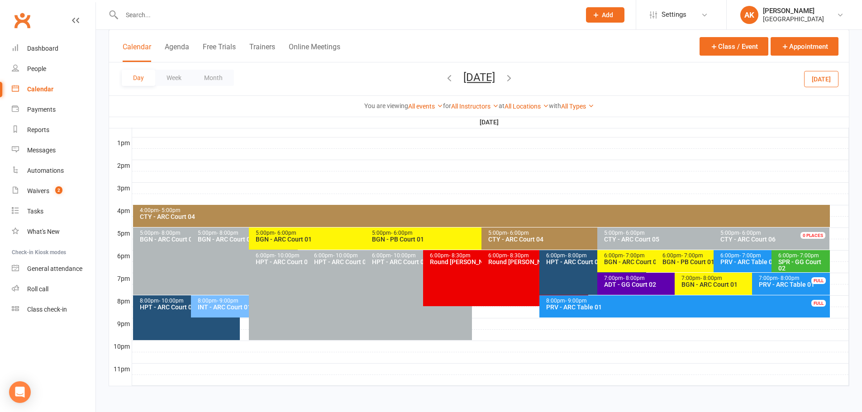
click at [717, 289] on div "7:00pm - 8:00pm BGN - [GEOGRAPHIC_DATA] 01" at bounding box center [748, 284] width 146 height 22
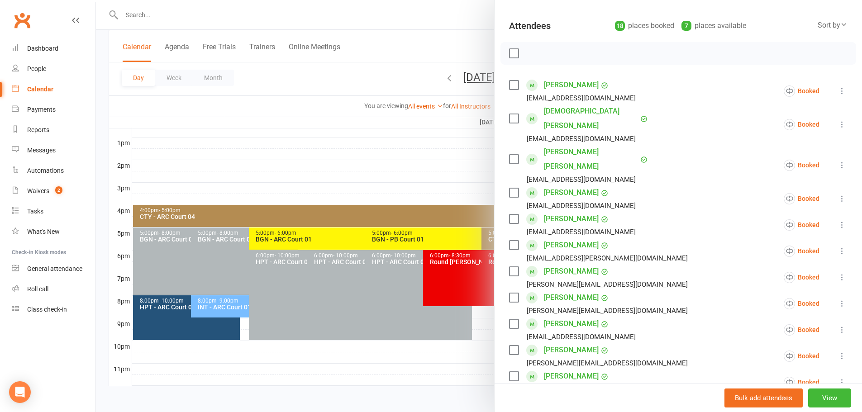
scroll to position [45, 0]
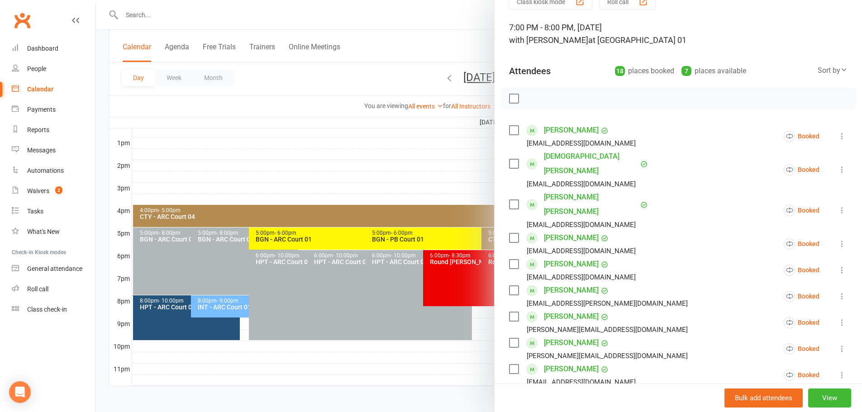
click at [463, 22] on div at bounding box center [479, 206] width 766 height 412
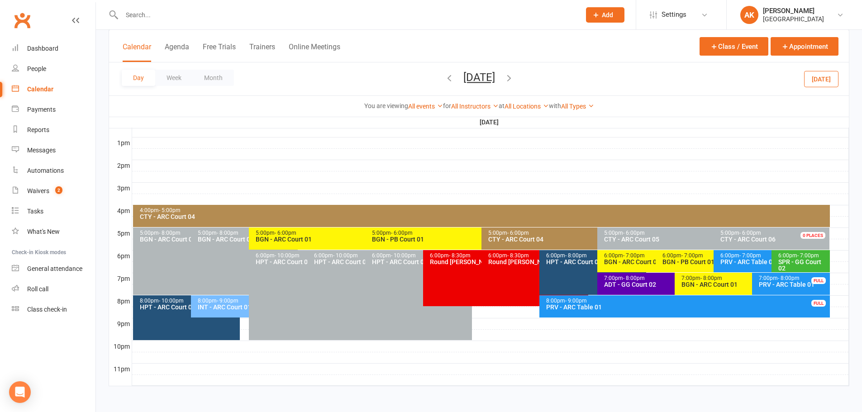
click at [514, 77] on icon "button" at bounding box center [509, 78] width 10 height 10
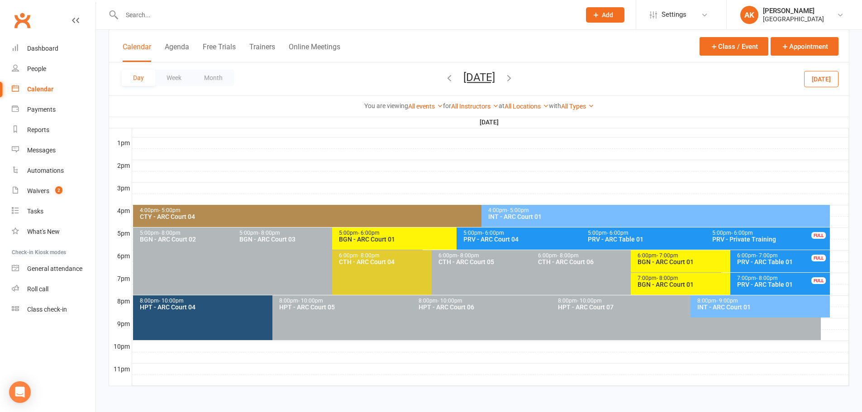
click at [514, 78] on icon "button" at bounding box center [509, 78] width 10 height 10
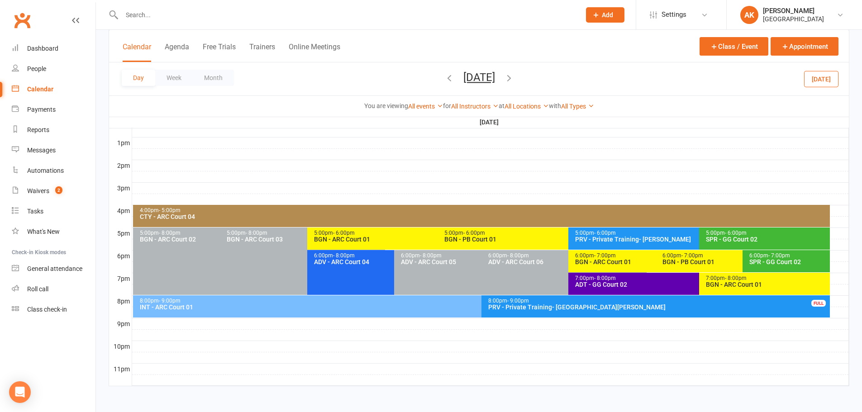
click at [732, 290] on div "7:00pm - 8:00pm BGN - [GEOGRAPHIC_DATA] 01" at bounding box center [764, 284] width 131 height 22
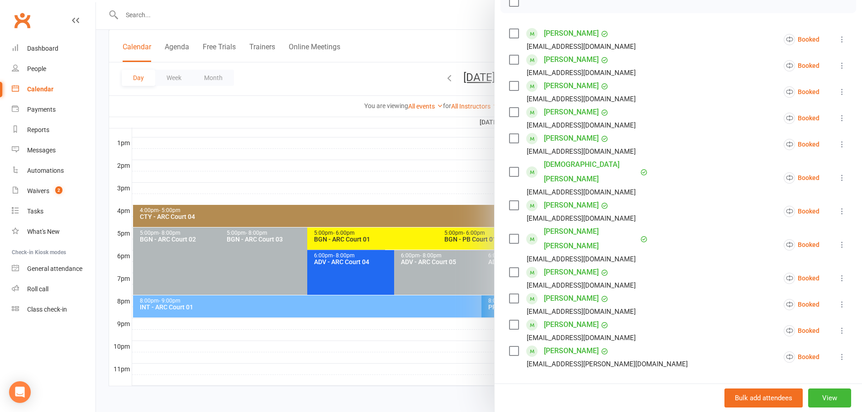
scroll to position [91, 0]
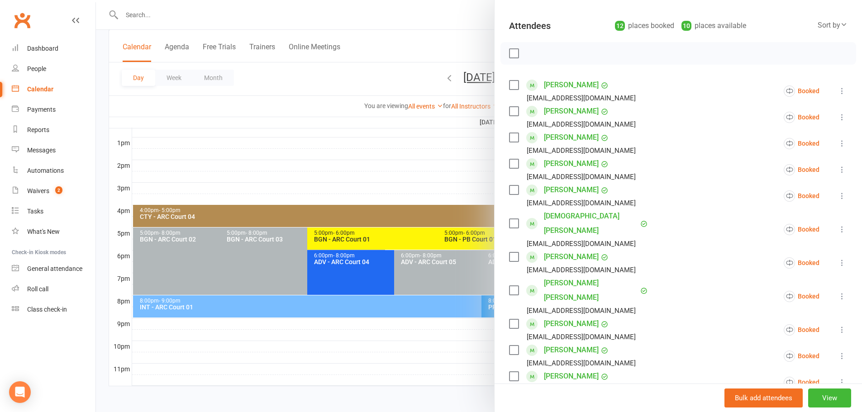
click at [453, 29] on div at bounding box center [479, 206] width 766 height 412
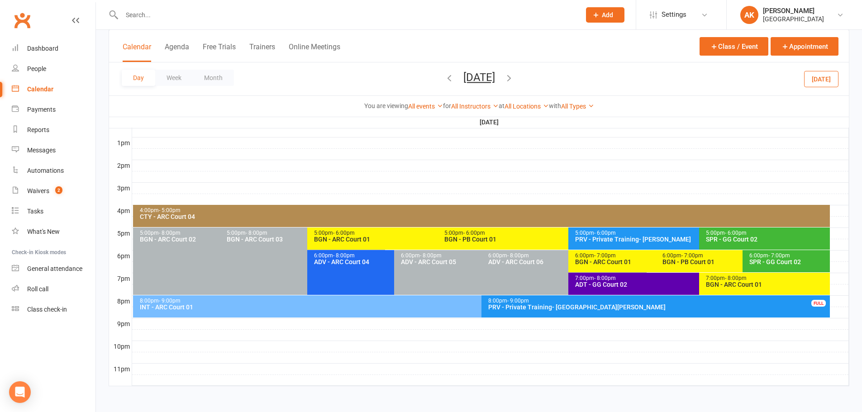
click at [464, 82] on button "[DATE]" at bounding box center [480, 77] width 32 height 13
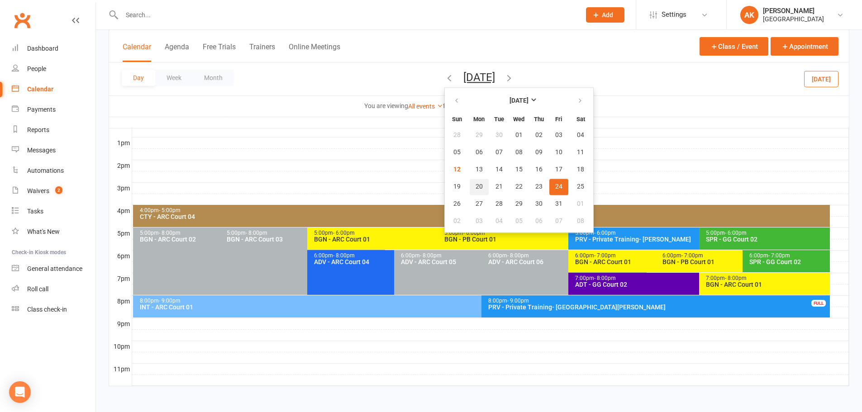
click at [476, 185] on span "20" at bounding box center [479, 186] width 7 height 7
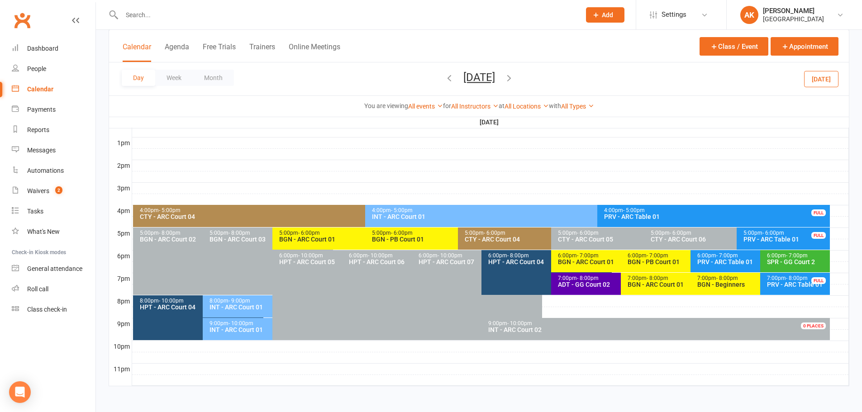
click at [464, 81] on button "[DATE]" at bounding box center [480, 77] width 32 height 13
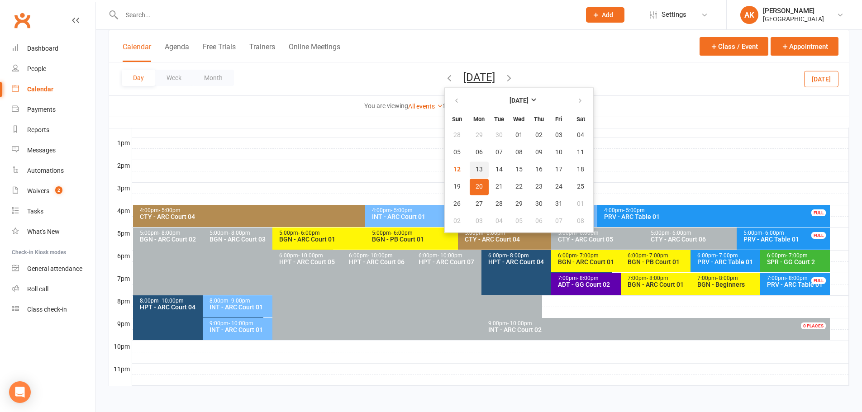
click at [476, 170] on span "13" at bounding box center [479, 169] width 7 height 7
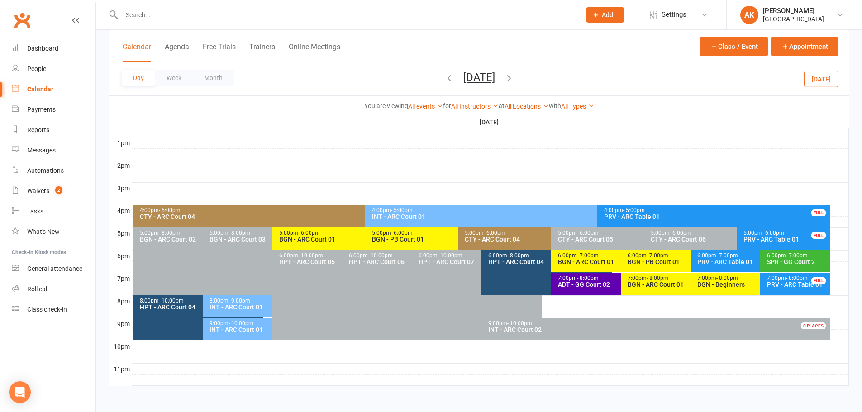
click at [230, 327] on div "INT - ARC Court 01" at bounding box center [270, 330] width 122 height 6
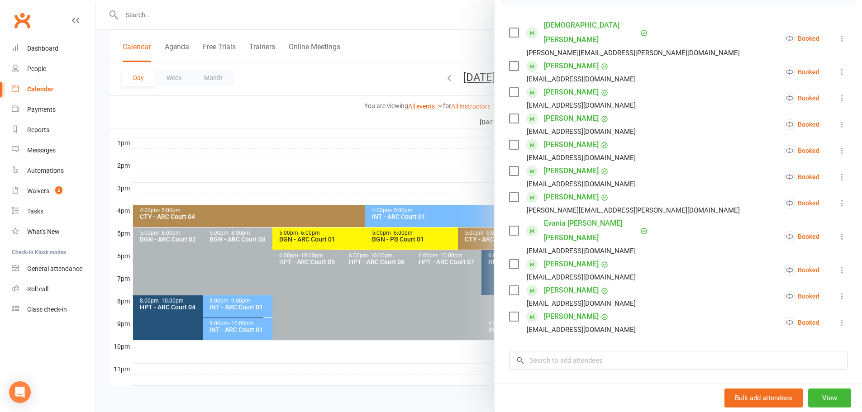
scroll to position [181, 0]
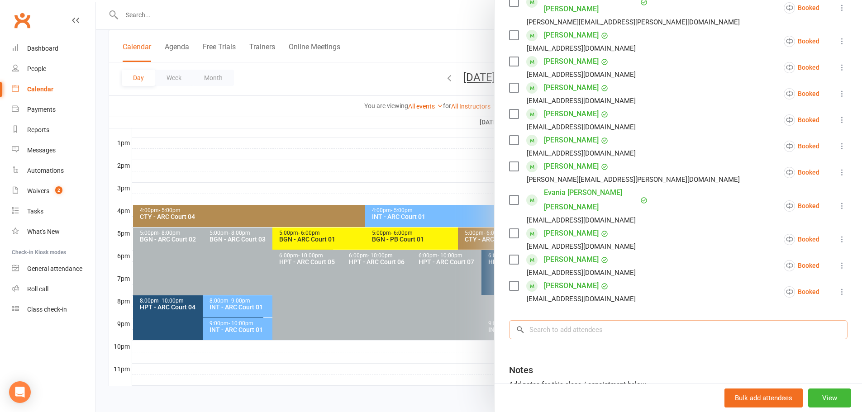
click at [558, 321] on input "search" at bounding box center [678, 330] width 339 height 19
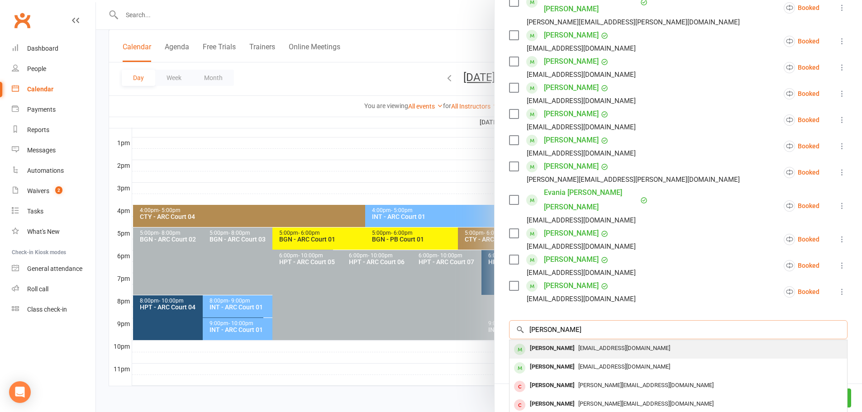
type input "[PERSON_NAME]"
click at [552, 342] on div "[PERSON_NAME]" at bounding box center [553, 348] width 52 height 13
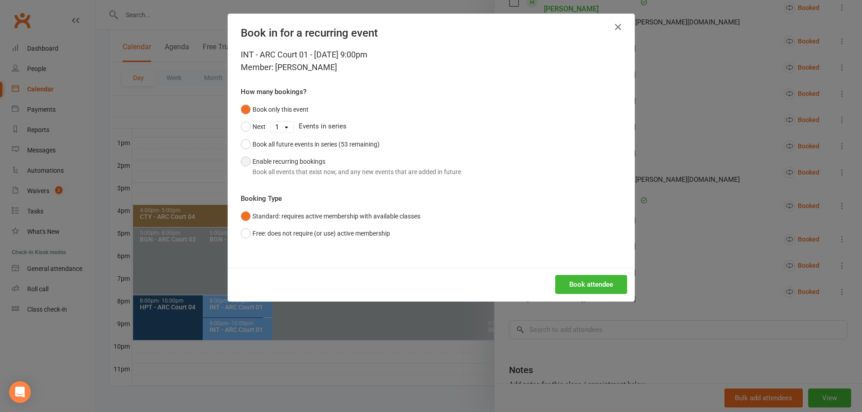
click at [313, 173] on div "Book all events that exist now, and any new events that are added in future" at bounding box center [357, 172] width 209 height 10
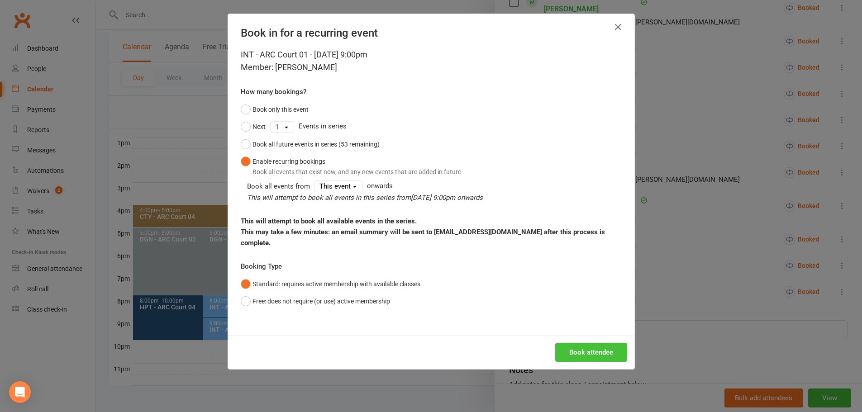
click at [585, 344] on button "Book attendee" at bounding box center [591, 352] width 72 height 19
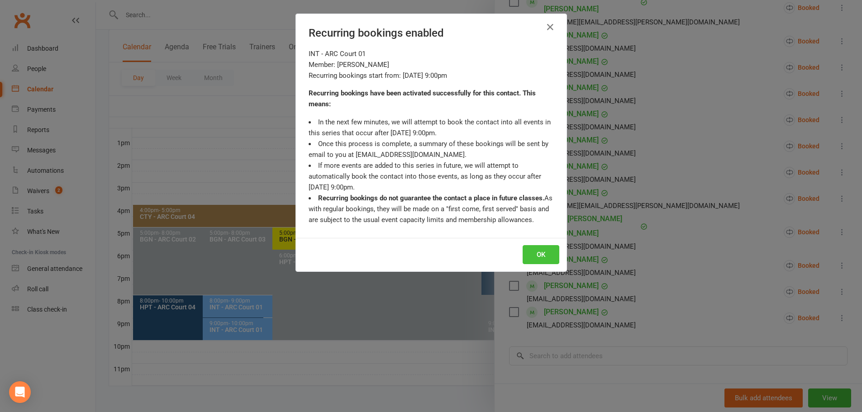
click at [539, 258] on button "OK" at bounding box center [541, 254] width 37 height 19
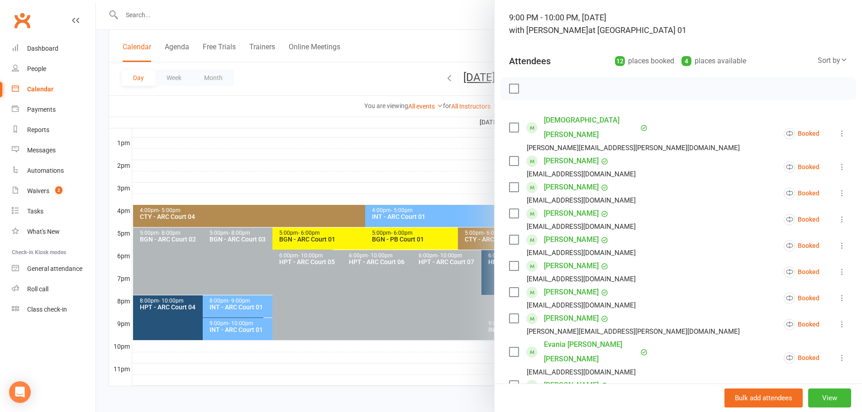
scroll to position [45, 0]
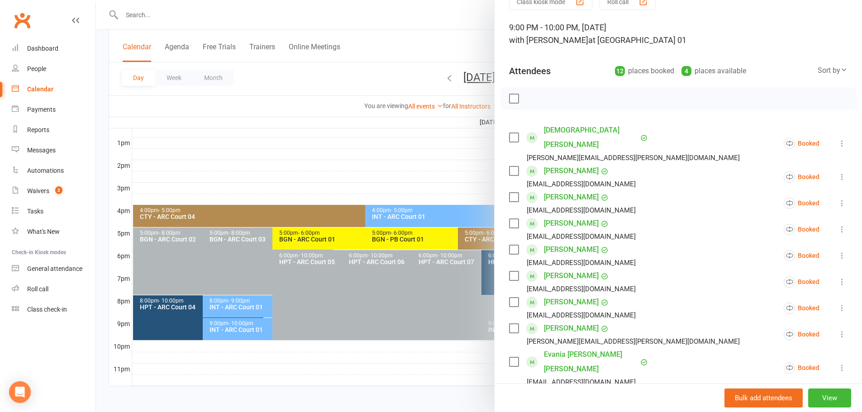
click at [453, 19] on div at bounding box center [479, 206] width 766 height 412
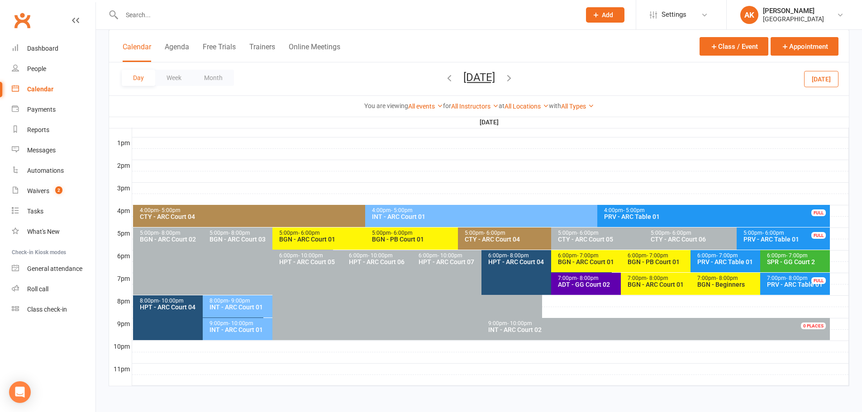
click at [514, 76] on icon "button" at bounding box center [509, 78] width 10 height 10
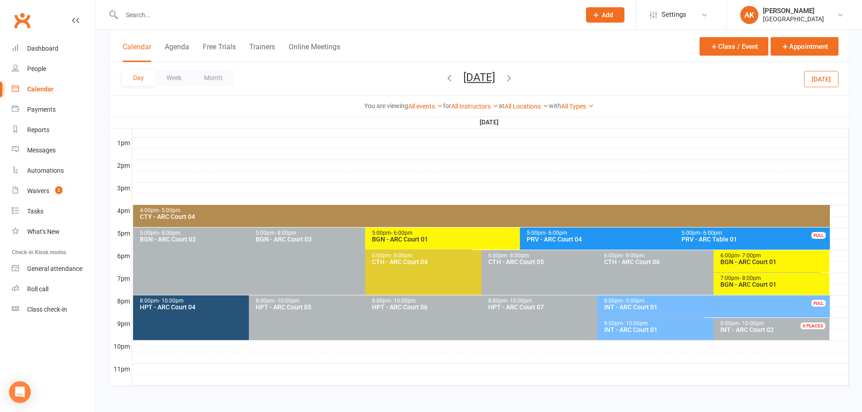
click at [656, 335] on div "9:00pm - 10:00pm INT - [GEOGRAPHIC_DATA] 01" at bounding box center [709, 329] width 223 height 22
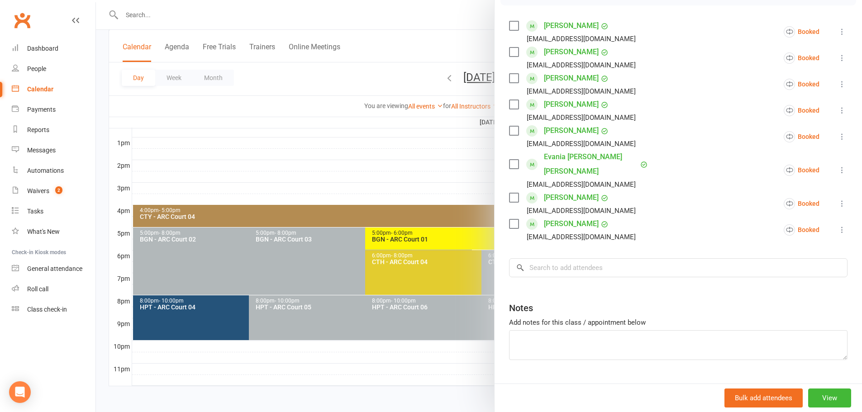
scroll to position [157, 0]
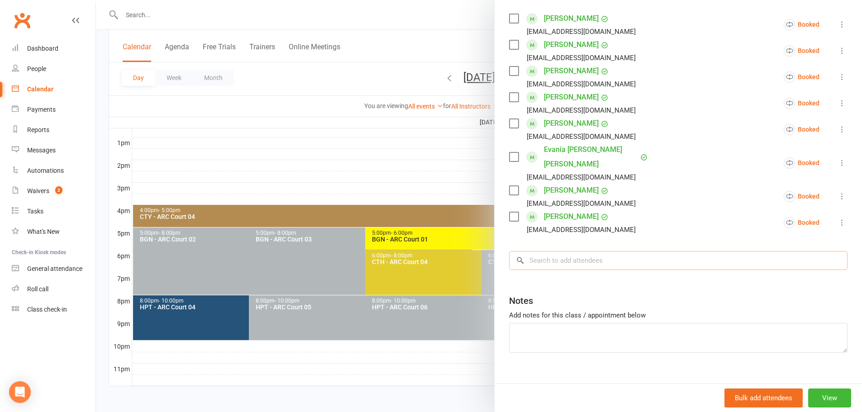
click at [591, 251] on input "search" at bounding box center [678, 260] width 339 height 19
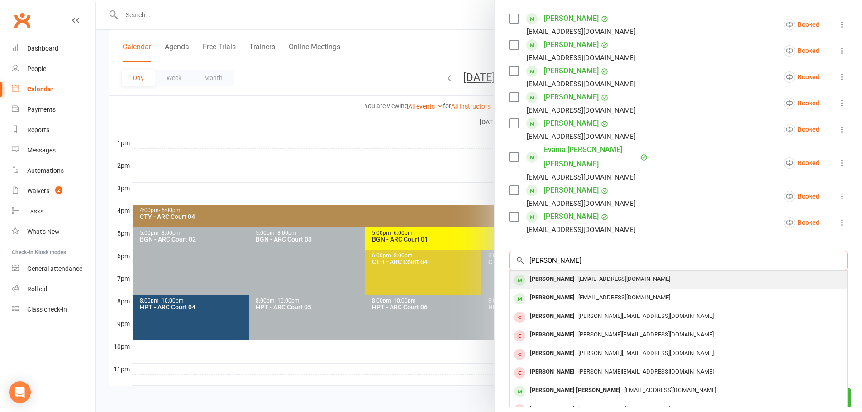
type input "[PERSON_NAME]"
click at [575, 273] on div "[EMAIL_ADDRESS][DOMAIN_NAME]" at bounding box center [678, 279] width 330 height 13
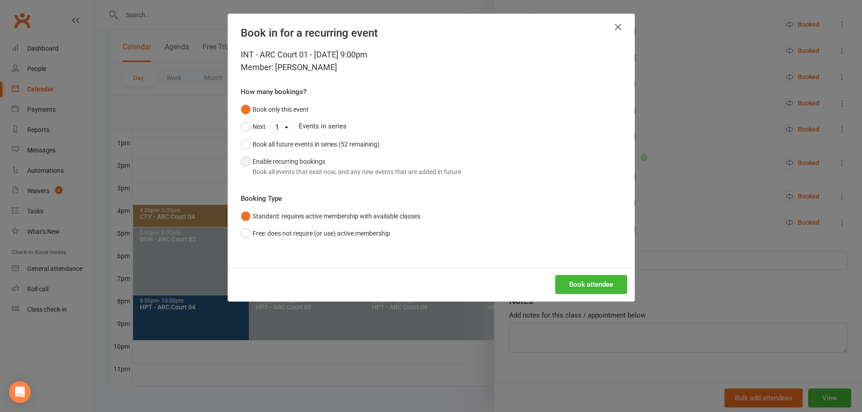
click at [288, 160] on button "Enable recurring bookings Book all events that exist now, and any new events th…" at bounding box center [351, 167] width 220 height 28
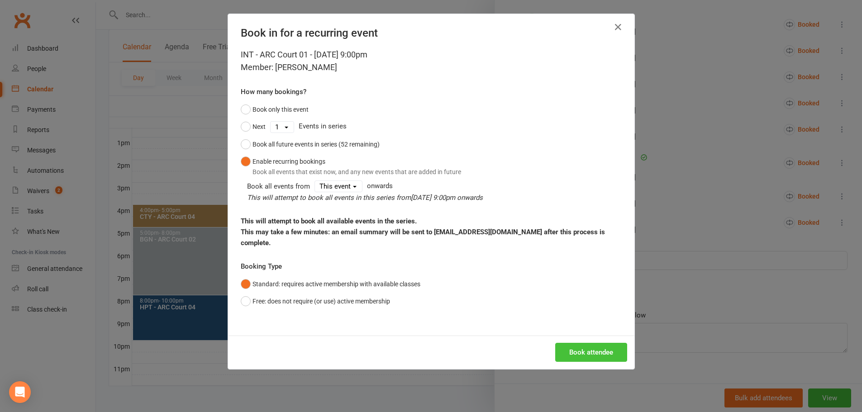
click at [579, 343] on button "Book attendee" at bounding box center [591, 352] width 72 height 19
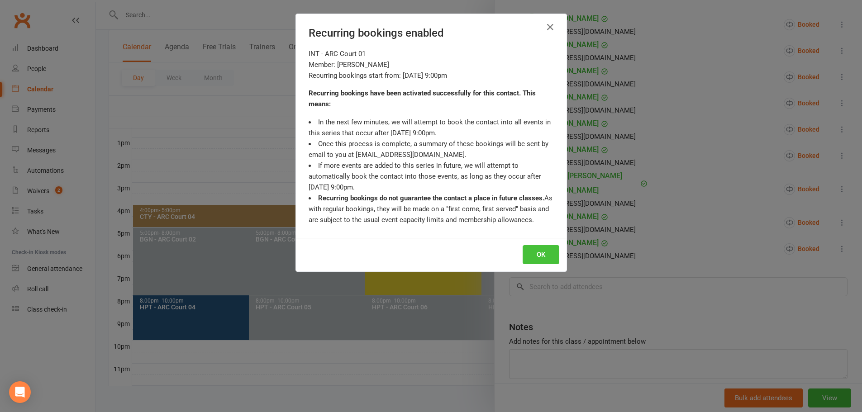
click at [534, 254] on button "OK" at bounding box center [541, 254] width 37 height 19
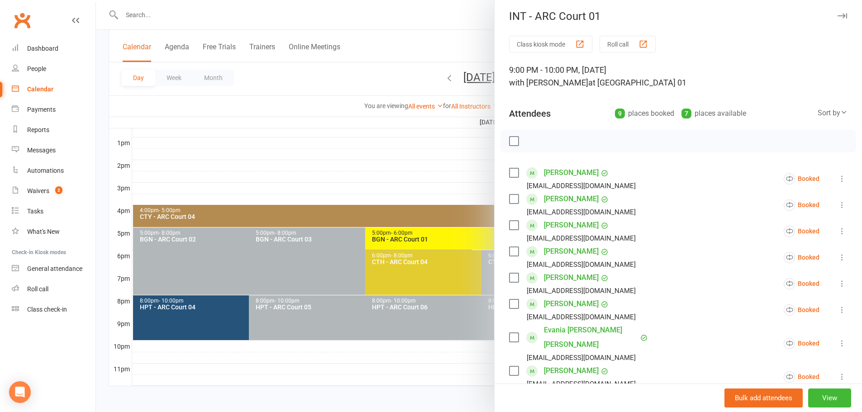
scroll to position [0, 0]
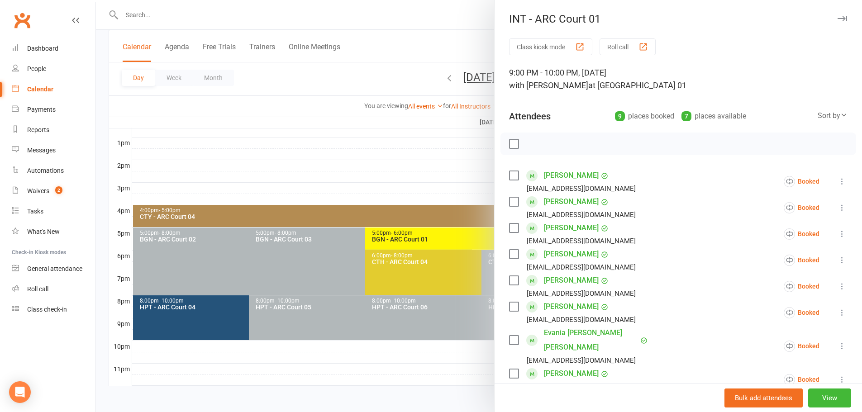
click at [436, 29] on div at bounding box center [479, 206] width 766 height 412
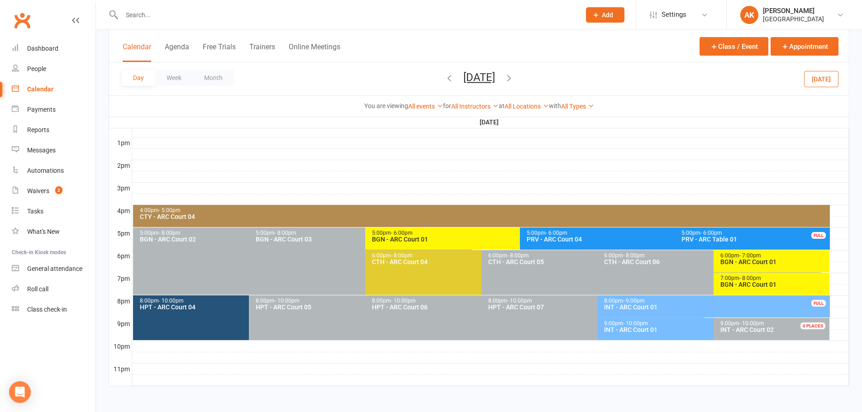
click at [488, 83] on button "Tuesday, Oct 14, 2025" at bounding box center [480, 77] width 32 height 13
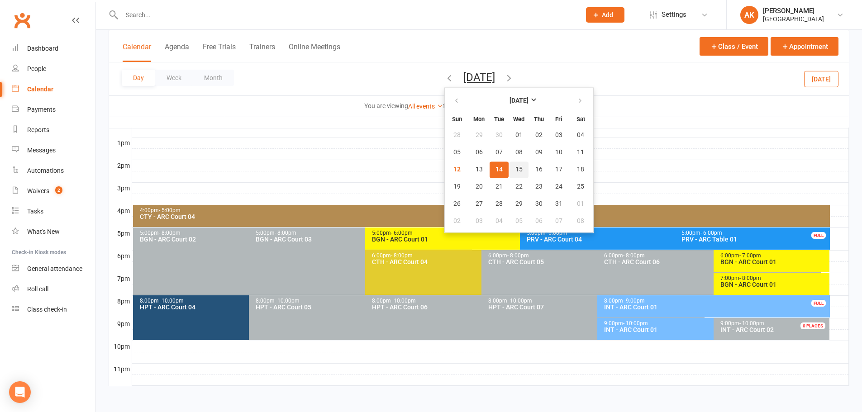
click at [510, 165] on button "15" at bounding box center [519, 170] width 19 height 16
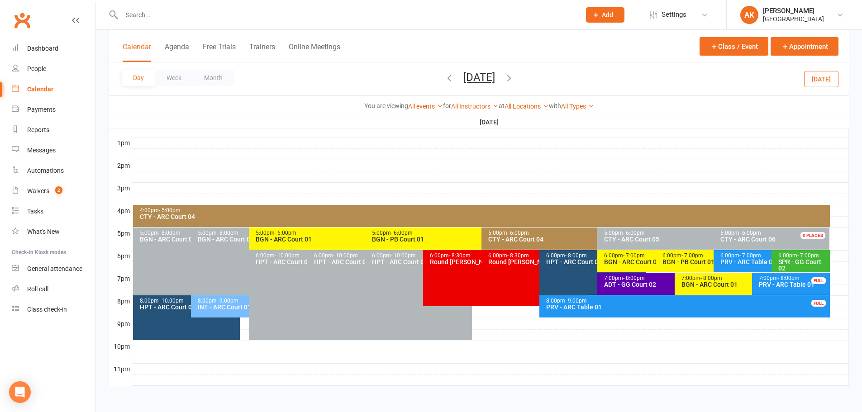
click at [689, 280] on div "7:00pm - 8:00pm" at bounding box center [750, 279] width 138 height 6
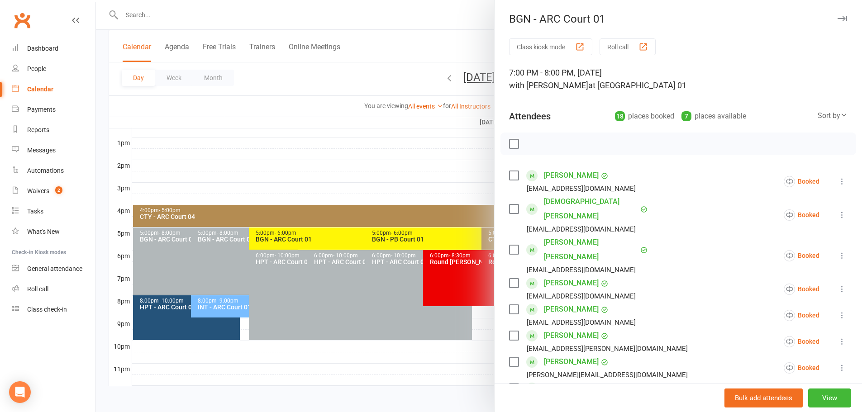
click at [450, 42] on div at bounding box center [479, 206] width 766 height 412
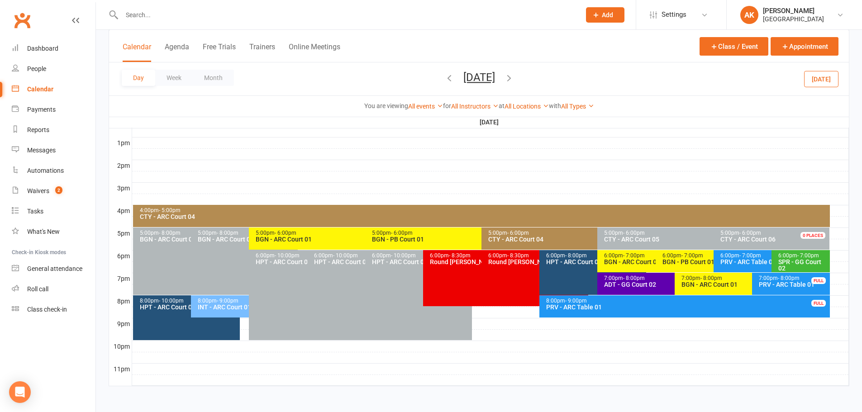
click at [445, 81] on icon "button" at bounding box center [450, 78] width 10 height 10
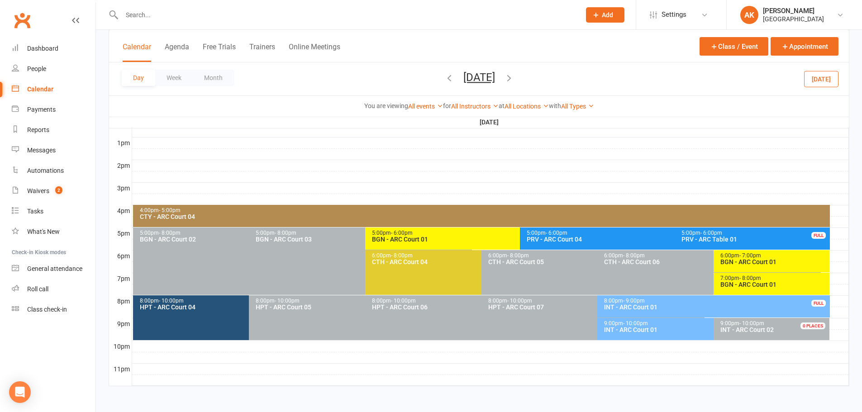
click at [514, 76] on icon "button" at bounding box center [509, 78] width 10 height 10
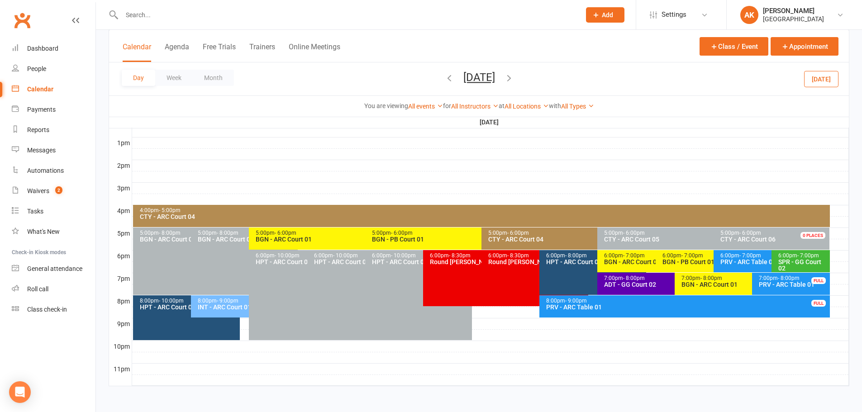
click at [467, 82] on button "Wednesday, Oct 15, 2025" at bounding box center [480, 77] width 32 height 13
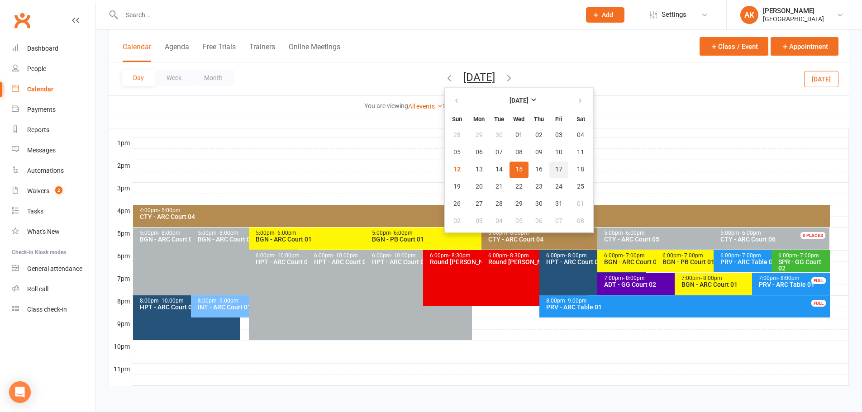
click at [555, 172] on span "17" at bounding box center [558, 169] width 7 height 7
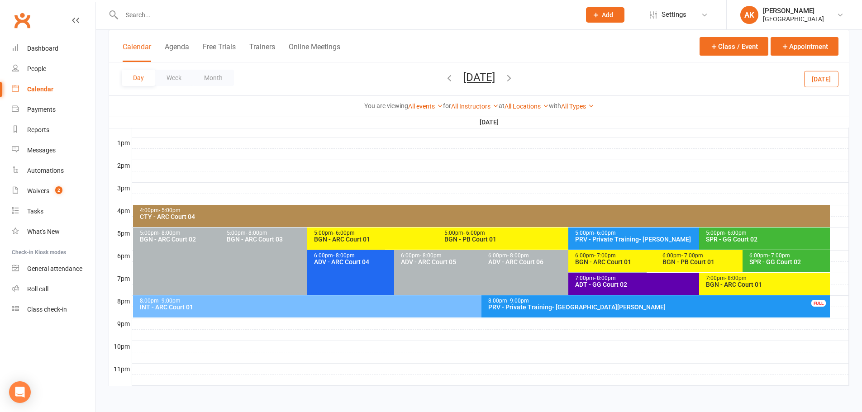
click at [720, 278] on div "7:00pm - 8:00pm" at bounding box center [767, 279] width 123 height 6
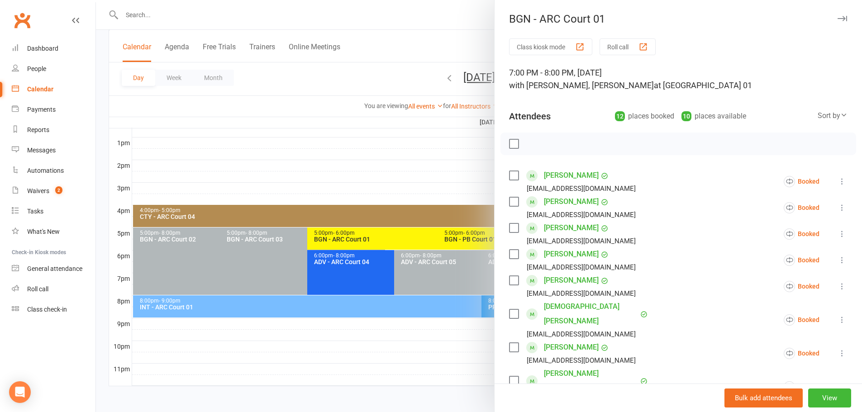
click at [448, 40] on div at bounding box center [479, 206] width 766 height 412
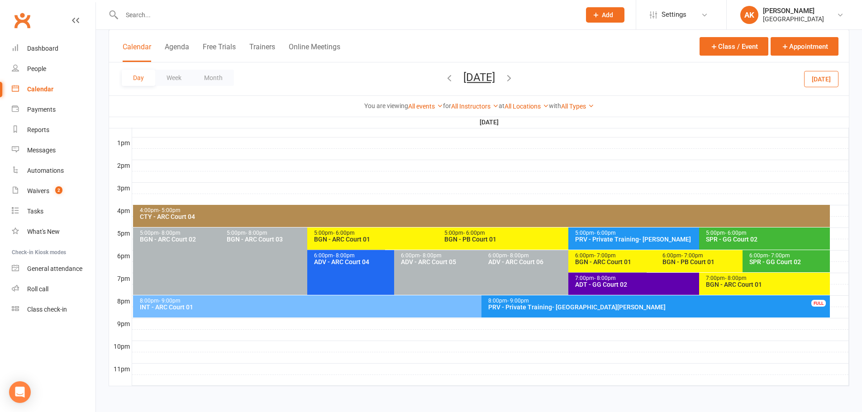
click at [495, 76] on button "Friday, Oct 17, 2025" at bounding box center [480, 77] width 32 height 13
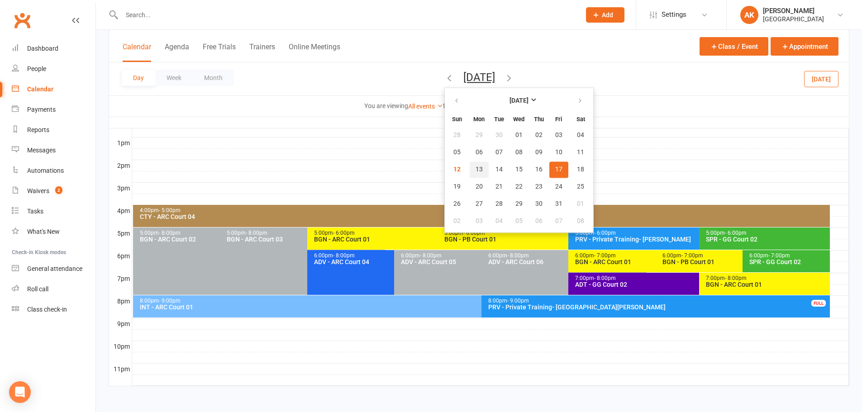
click at [476, 168] on span "13" at bounding box center [479, 169] width 7 height 7
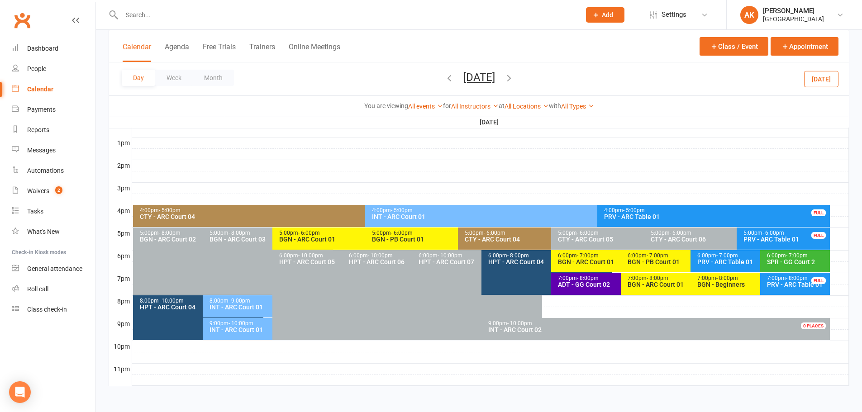
click at [239, 321] on span "- 10:00pm" at bounding box center [241, 324] width 25 height 6
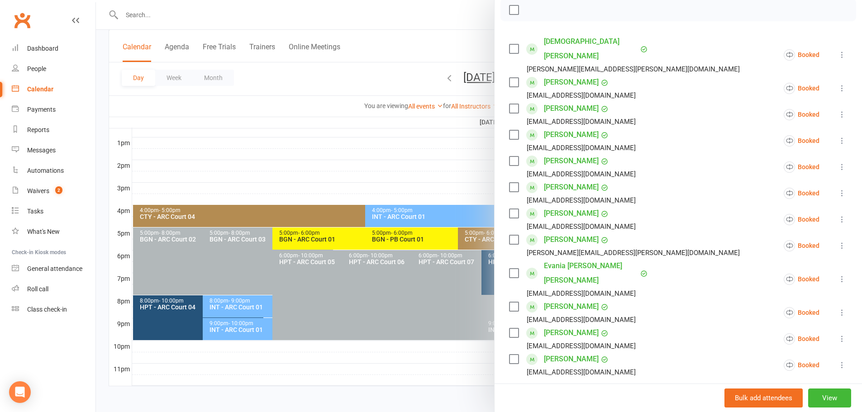
scroll to position [136, 0]
click at [410, 27] on div at bounding box center [479, 206] width 766 height 412
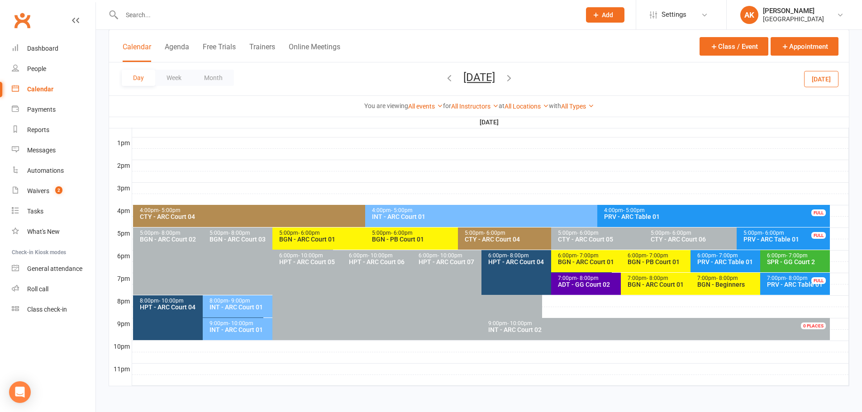
click at [514, 77] on icon "button" at bounding box center [509, 78] width 10 height 10
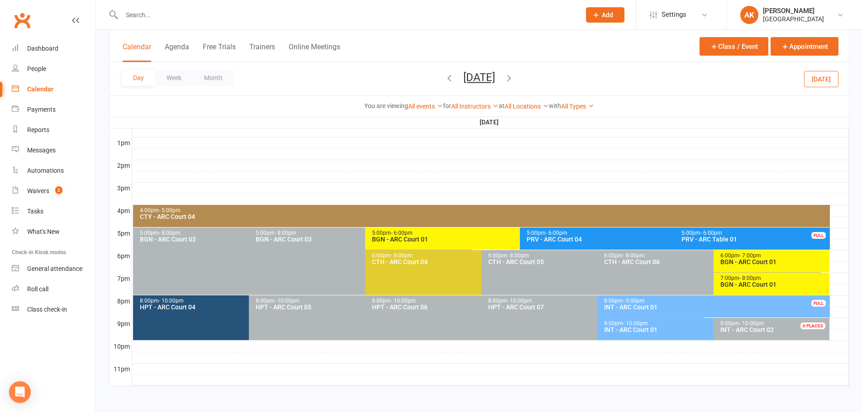
click at [651, 321] on div "9:00pm - 10:00pm" at bounding box center [711, 324] width 215 height 6
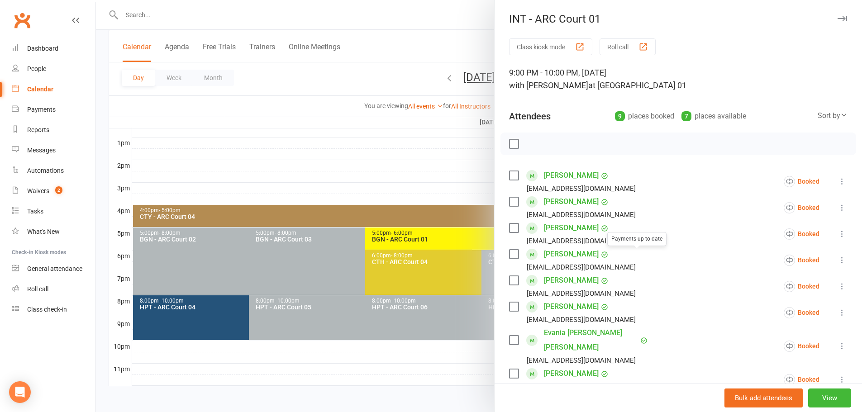
click at [364, 20] on div at bounding box center [479, 206] width 766 height 412
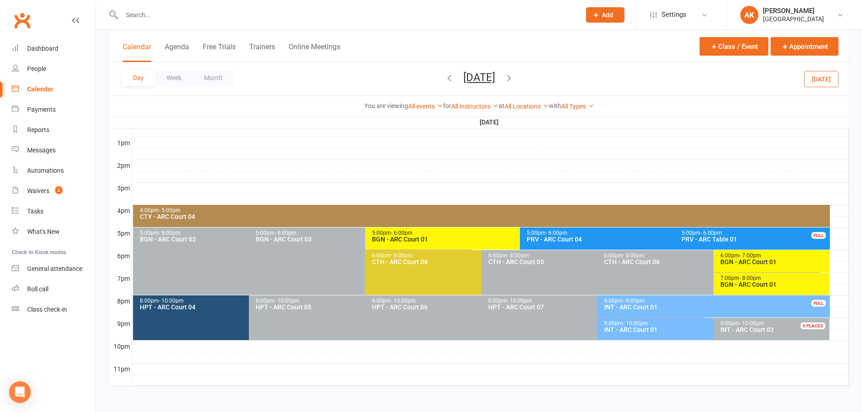
click at [464, 78] on button "Tuesday, Oct 14, 2025" at bounding box center [480, 77] width 32 height 13
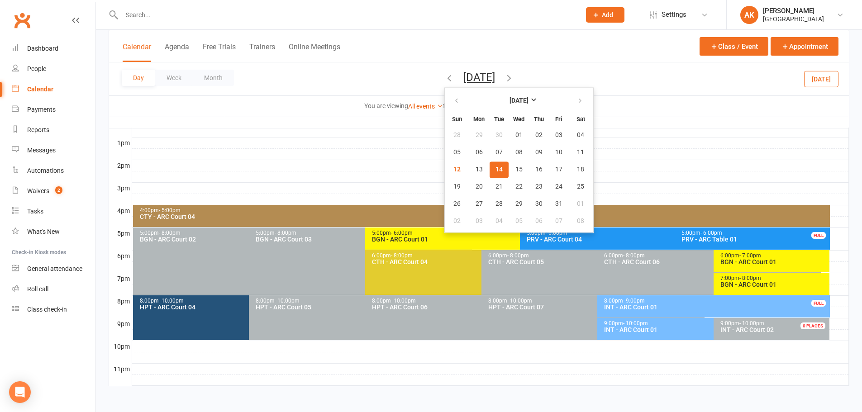
click at [496, 170] on span "14" at bounding box center [499, 169] width 7 height 7
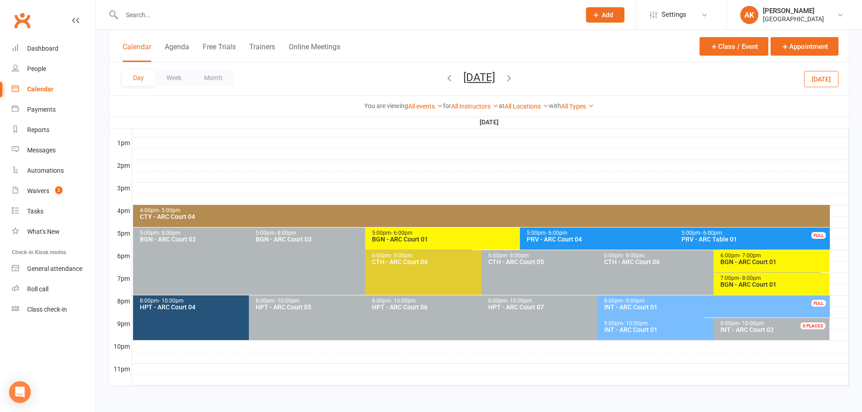
click at [449, 236] on div "BGN - ARC Court 01" at bounding box center [518, 239] width 292 height 6
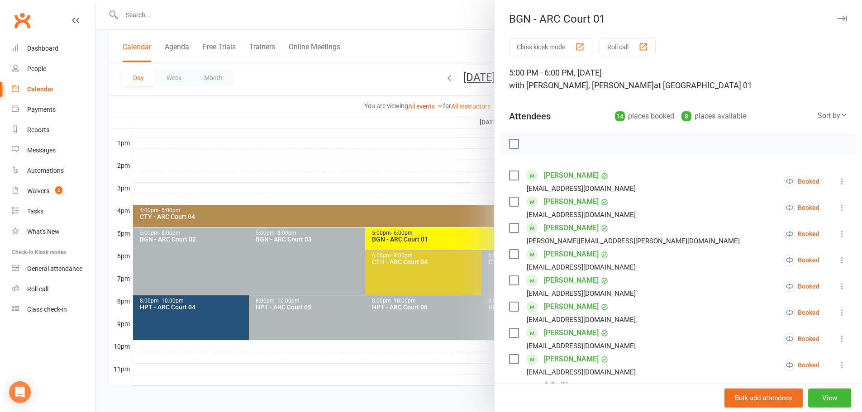
scroll to position [45, 0]
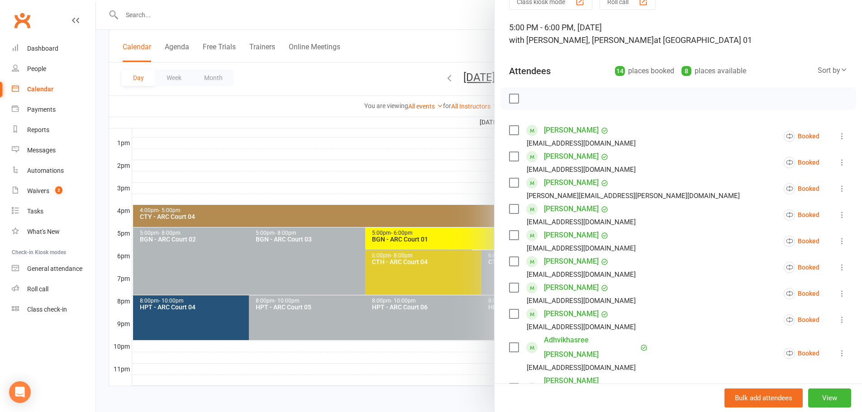
click at [838, 190] on icon at bounding box center [842, 188] width 9 height 9
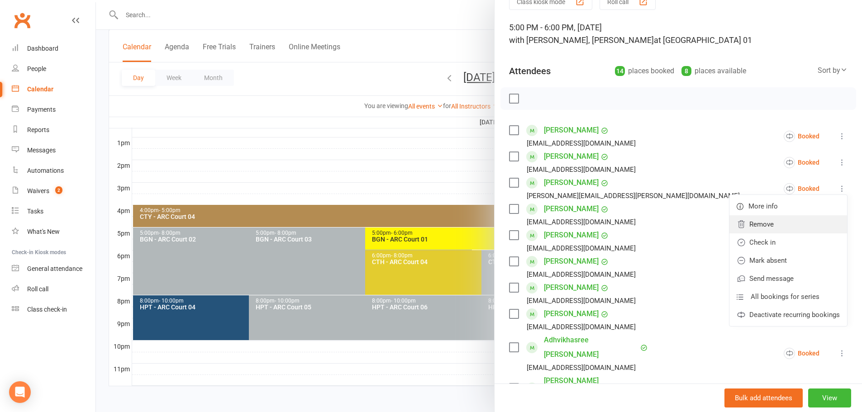
click at [792, 224] on link "Remove" at bounding box center [789, 224] width 118 height 18
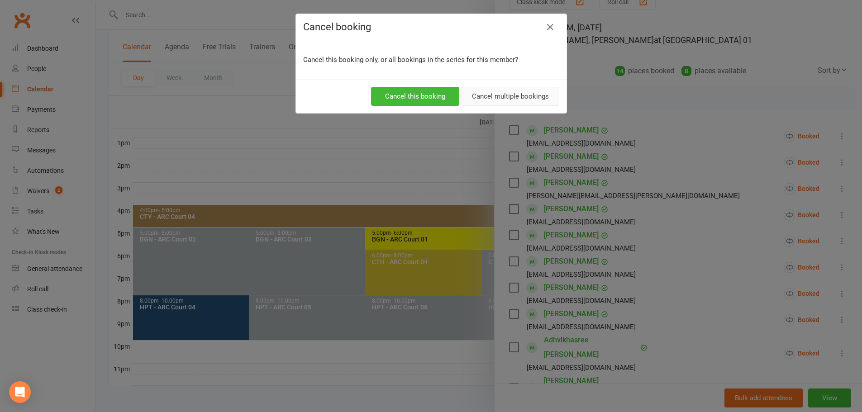
click at [523, 98] on button "Cancel multiple bookings" at bounding box center [511, 96] width 98 height 19
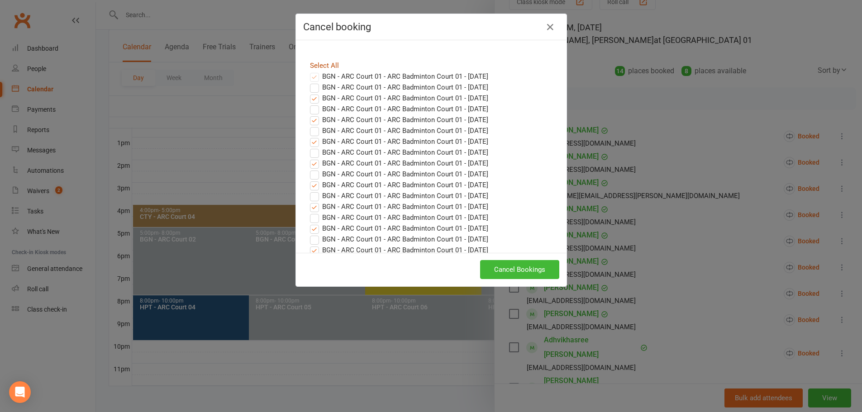
click at [310, 67] on link "Select All" at bounding box center [324, 66] width 29 height 8
click at [527, 268] on button "Cancel Bookings" at bounding box center [519, 269] width 79 height 19
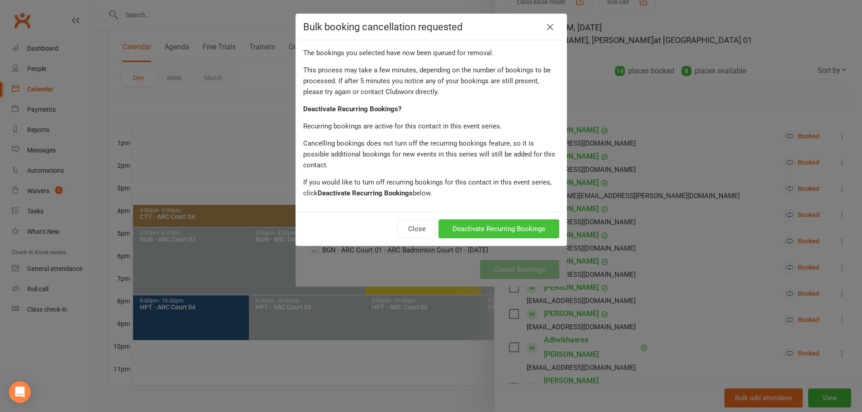
click at [512, 220] on button "Deactivate Recurring Bookings" at bounding box center [499, 229] width 121 height 19
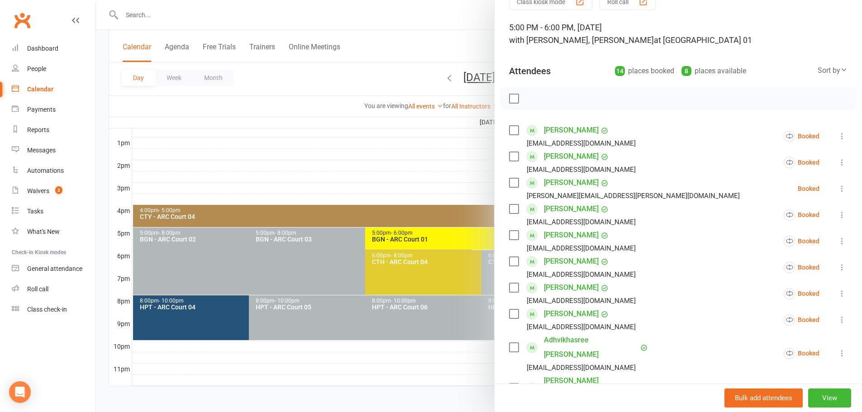
click at [450, 41] on div at bounding box center [479, 206] width 766 height 412
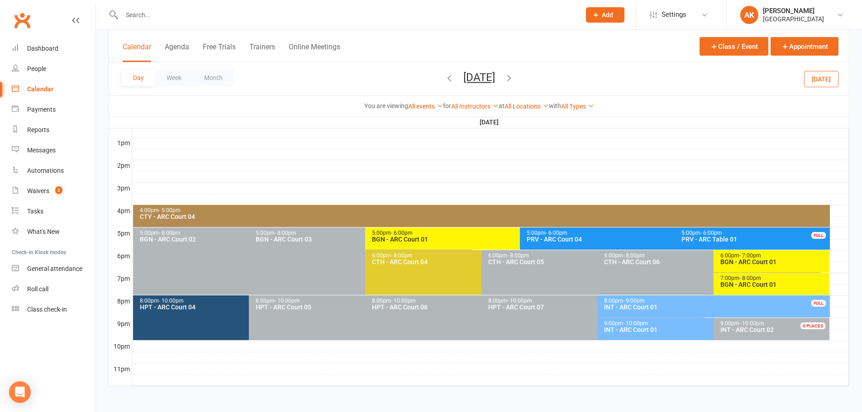
click at [657, 335] on div "9:00pm - 10:00pm INT - ARC Court 01" at bounding box center [709, 329] width 223 height 22
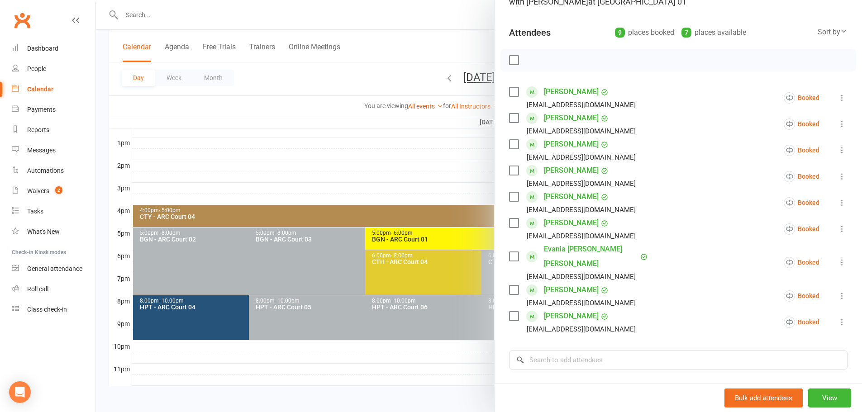
scroll to position [91, 0]
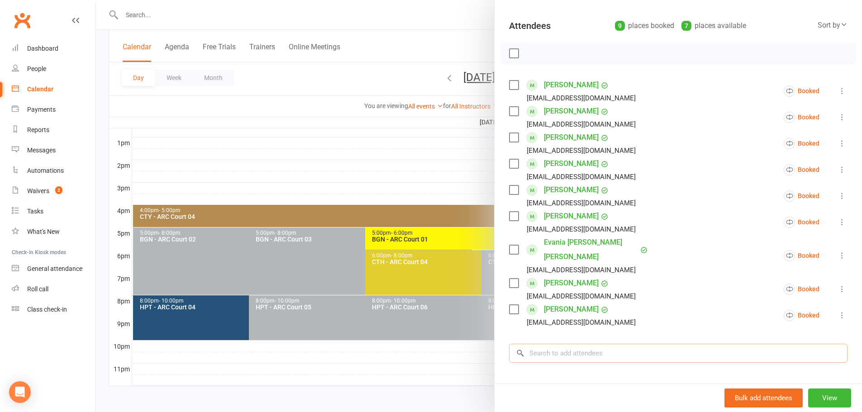
click at [579, 344] on input "search" at bounding box center [678, 353] width 339 height 19
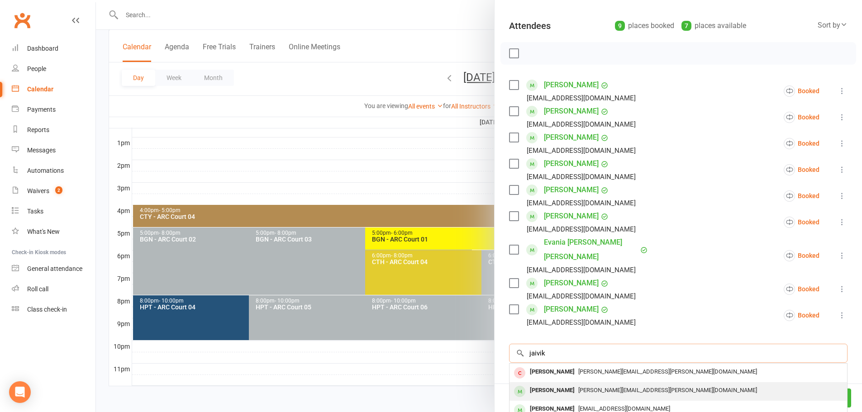
type input "jaivik"
click at [581, 387] on span "Sujatha.devarasetty@gmail.com" at bounding box center [668, 390] width 179 height 7
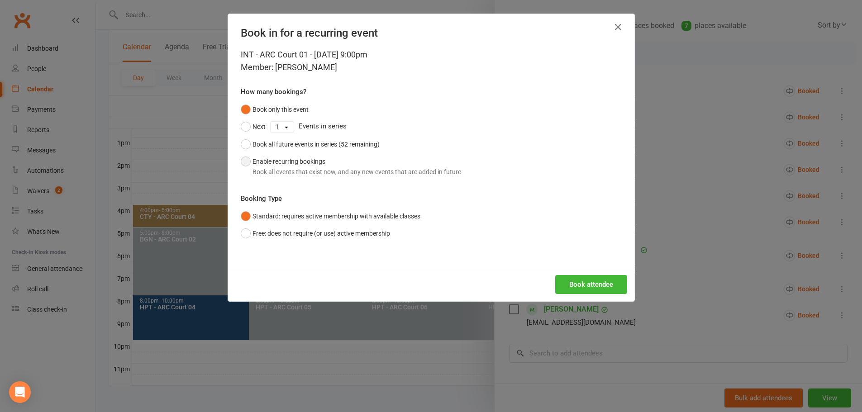
click at [305, 161] on button "Enable recurring bookings Book all events that exist now, and any new events th…" at bounding box center [351, 167] width 220 height 28
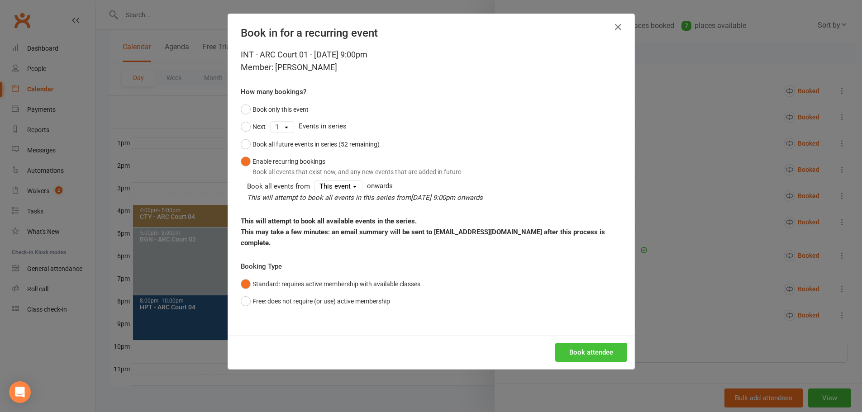
click at [586, 347] on button "Book attendee" at bounding box center [591, 352] width 72 height 19
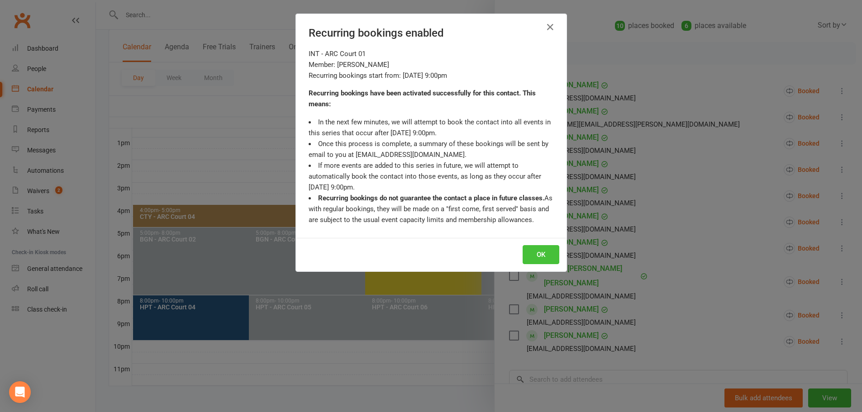
click at [533, 251] on button "OK" at bounding box center [541, 254] width 37 height 19
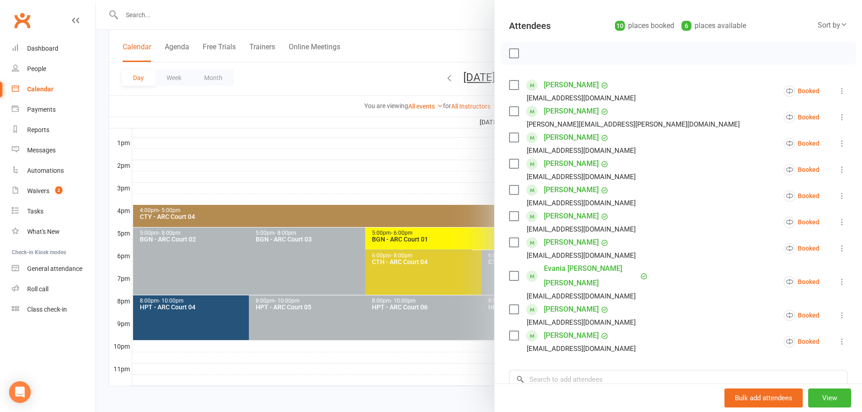
click at [427, 31] on div at bounding box center [479, 206] width 766 height 412
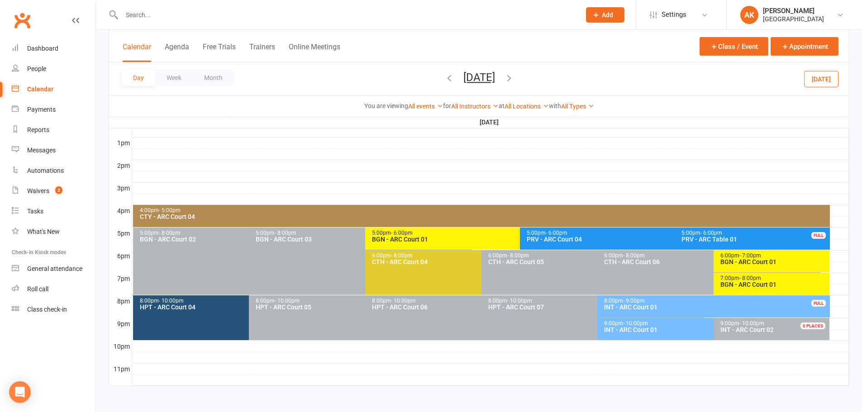
click at [495, 76] on button "Tuesday, Oct 14, 2025" at bounding box center [480, 77] width 32 height 13
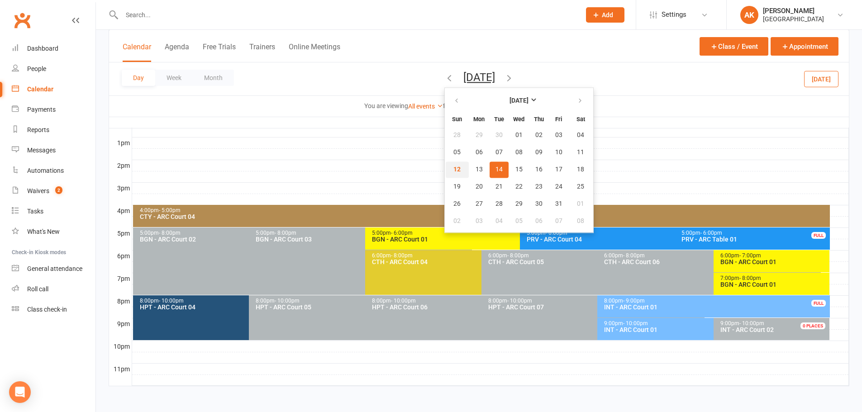
click at [446, 169] on button "12" at bounding box center [457, 170] width 23 height 16
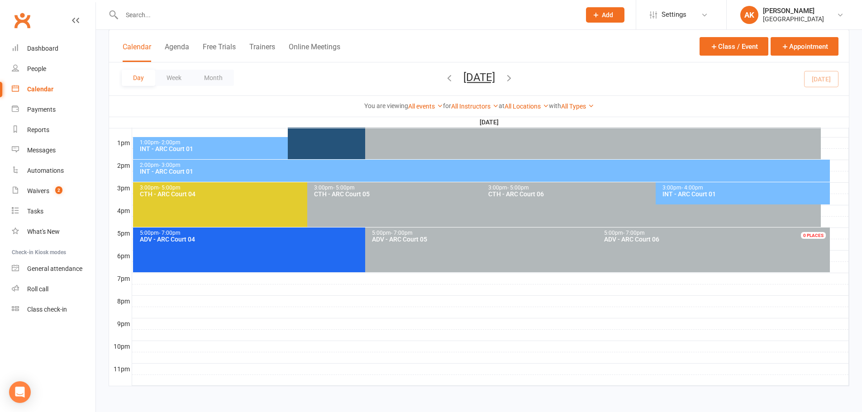
click at [660, 192] on div "3:00pm - 4:00pm INT - ARC Court 01" at bounding box center [743, 193] width 174 height 22
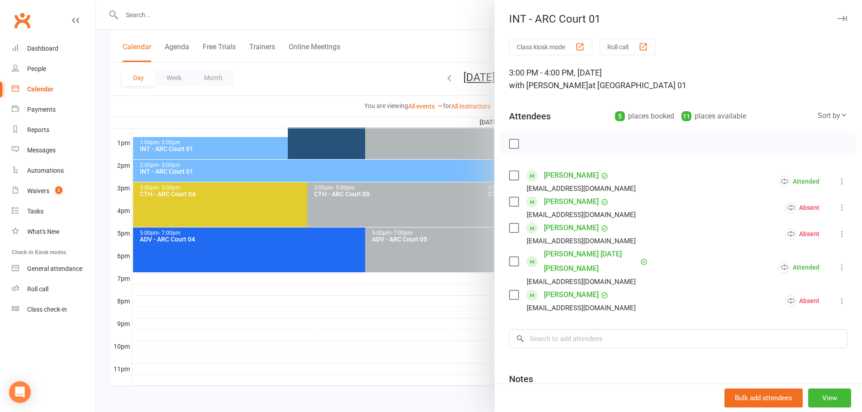
scroll to position [45, 0]
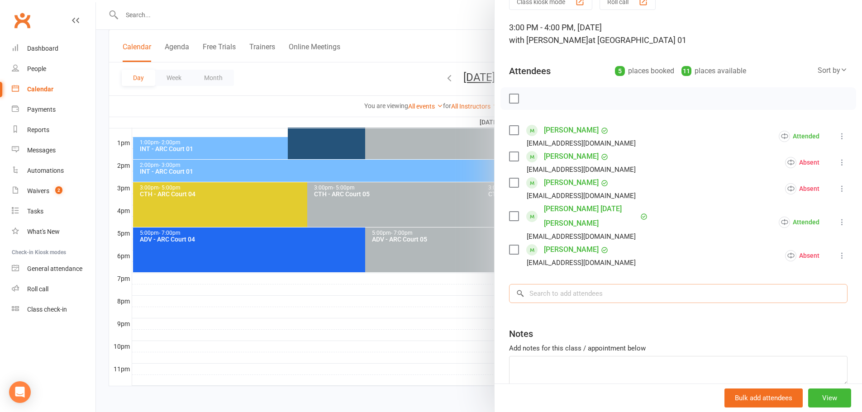
click at [588, 284] on input "search" at bounding box center [678, 293] width 339 height 19
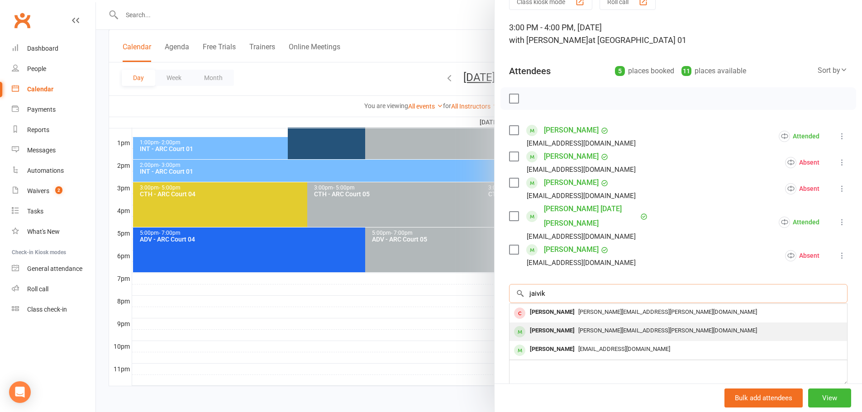
type input "jaivik"
click at [545, 325] on div "[PERSON_NAME]" at bounding box center [553, 331] width 52 height 13
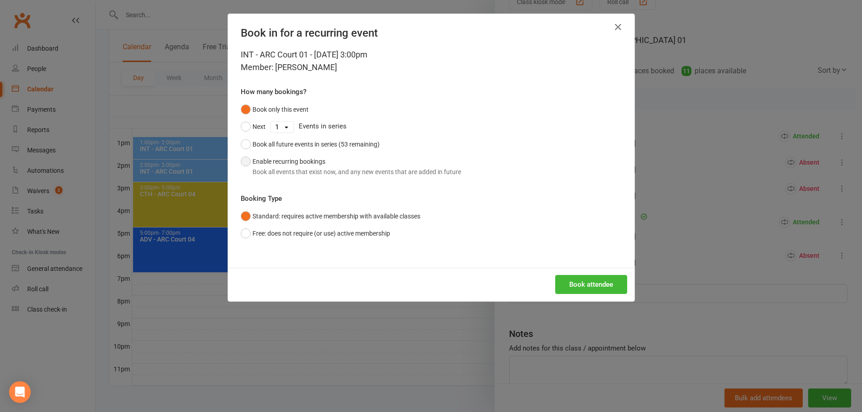
click at [282, 170] on div "Book all events that exist now, and any new events that are added in future" at bounding box center [357, 172] width 209 height 10
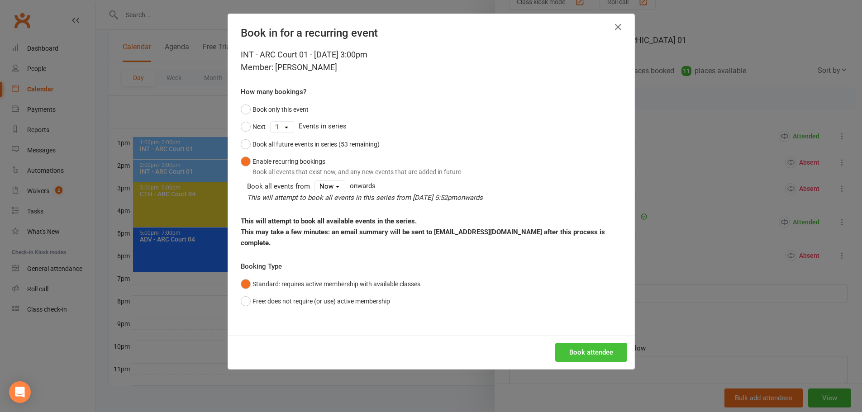
click at [609, 343] on button "Book attendee" at bounding box center [591, 352] width 72 height 19
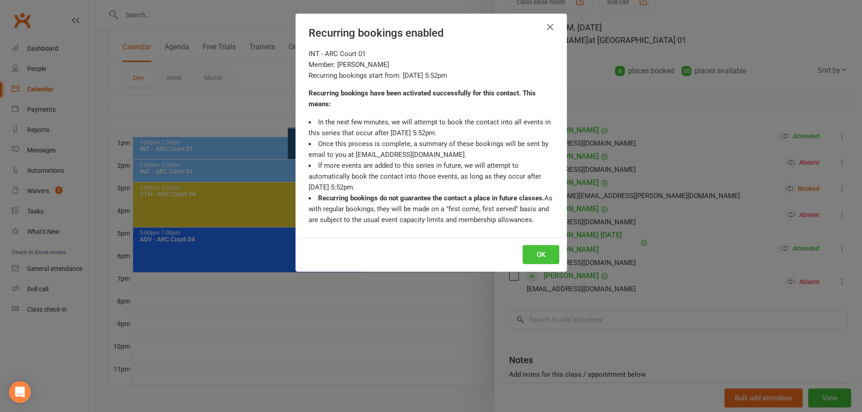
click at [538, 256] on button "OK" at bounding box center [541, 254] width 37 height 19
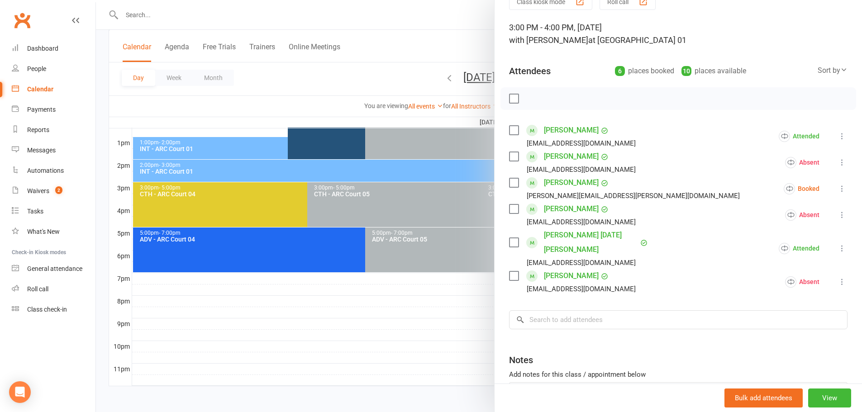
click at [462, 43] on div at bounding box center [479, 206] width 766 height 412
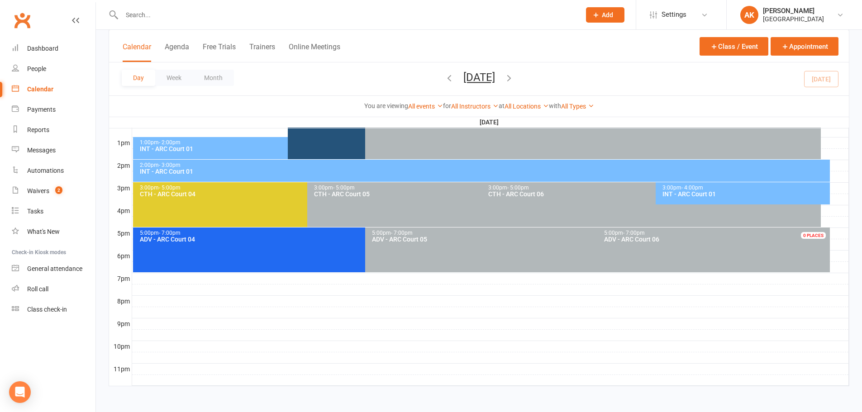
click at [463, 84] on span "Sunday, Oct 12, 2025 October 2025 Sun Mon Tue Wed Thu Fri Sat 28 29 30 01 02 03…" at bounding box center [480, 79] width 50 height 16
click at [464, 82] on button "Sunday, Oct 12, 2025" at bounding box center [480, 77] width 32 height 13
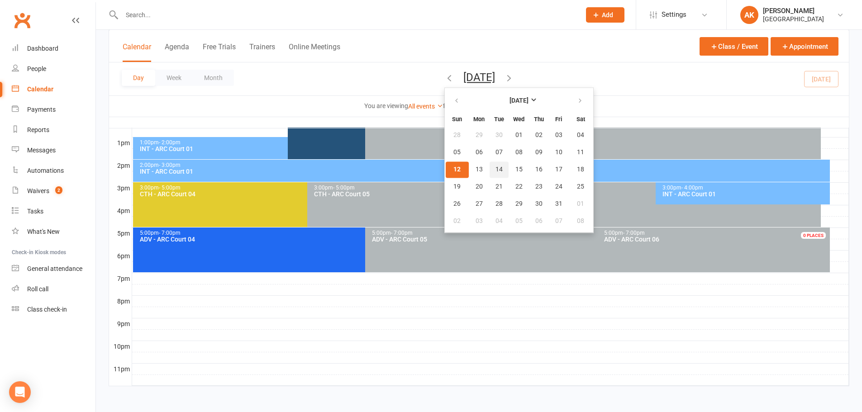
click at [496, 169] on span "14" at bounding box center [499, 169] width 7 height 7
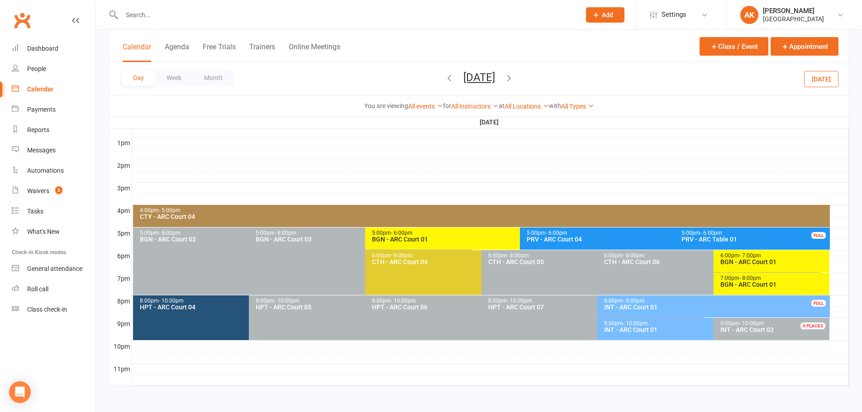
click at [625, 325] on span "- 10:00pm" at bounding box center [635, 324] width 25 height 6
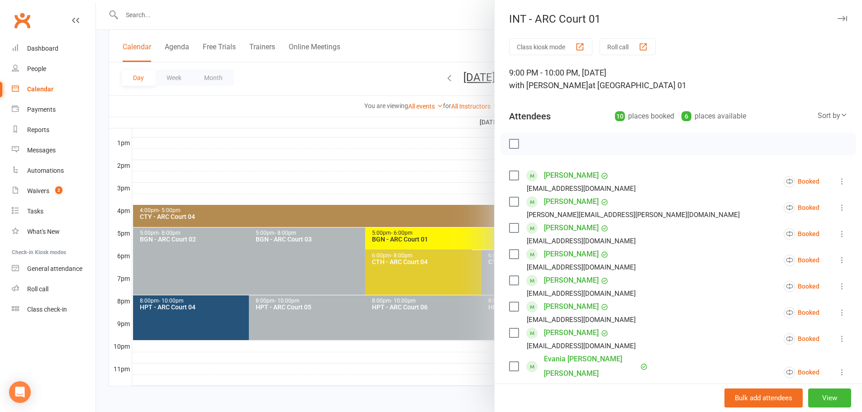
click at [429, 40] on div at bounding box center [479, 206] width 766 height 412
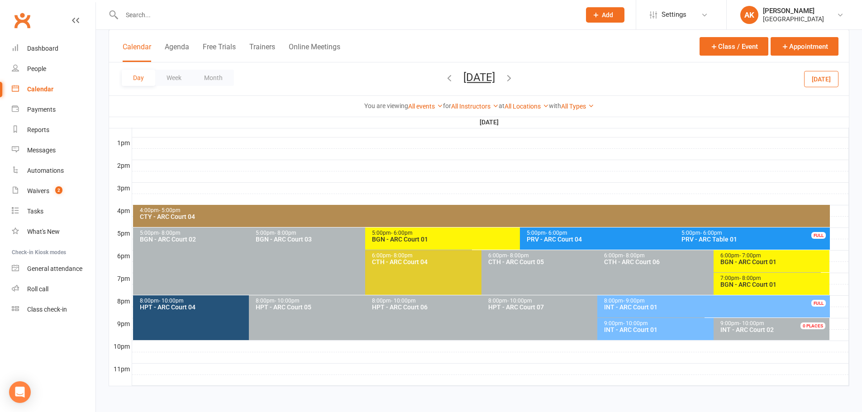
click at [464, 76] on button "Tuesday, Oct 14, 2025" at bounding box center [480, 77] width 32 height 13
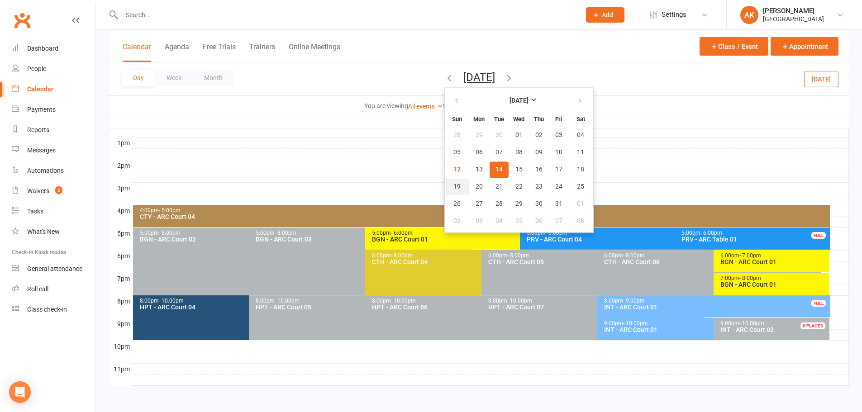
click at [454, 187] on span "19" at bounding box center [457, 186] width 7 height 7
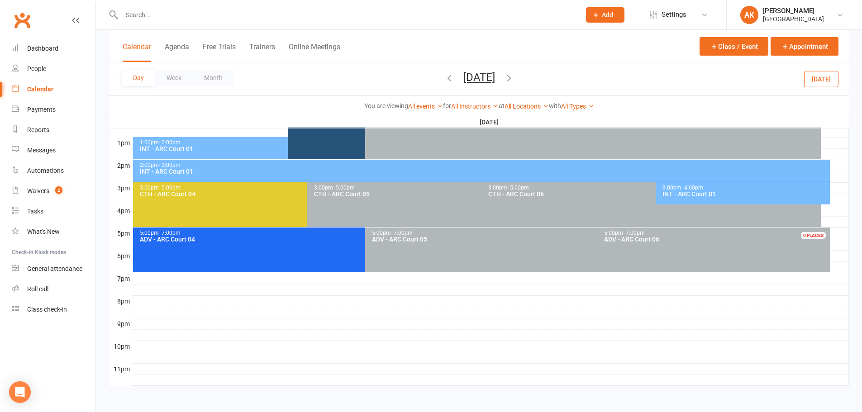
click at [695, 191] on div "INT - ARC Court 01" at bounding box center [745, 194] width 166 height 6
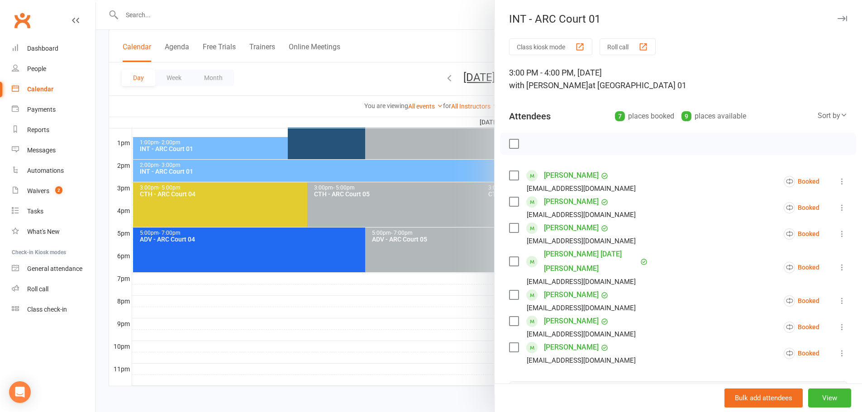
click at [453, 34] on div at bounding box center [479, 206] width 766 height 412
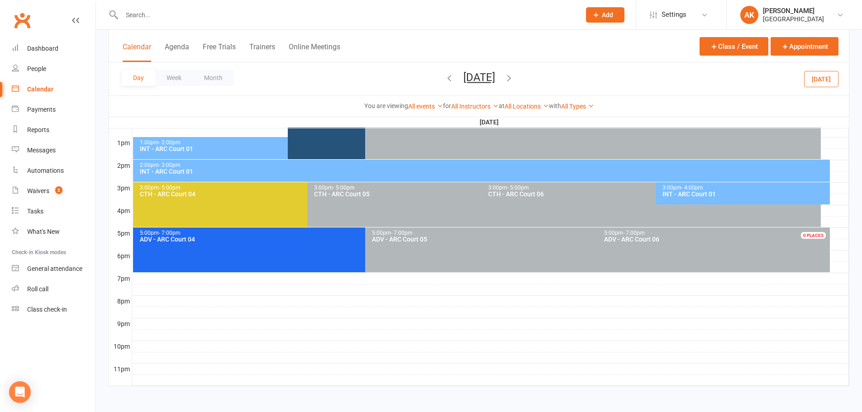
click at [474, 77] on button "Sunday, Oct 19, 2025" at bounding box center [480, 77] width 32 height 13
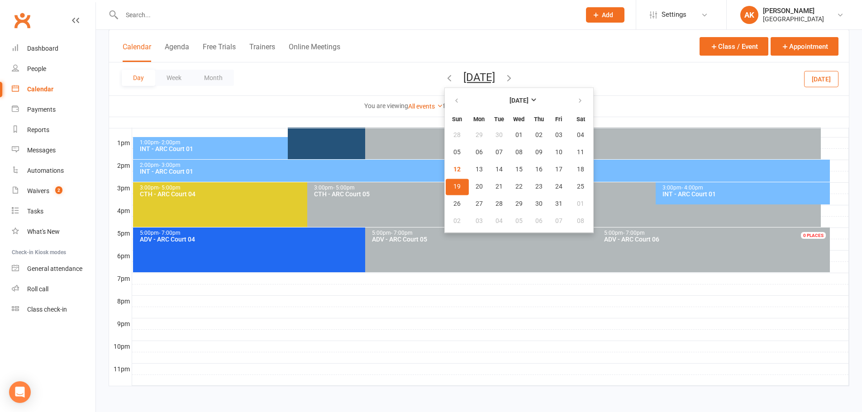
click at [714, 188] on div "3:00pm - 4:00pm" at bounding box center [745, 188] width 166 height 6
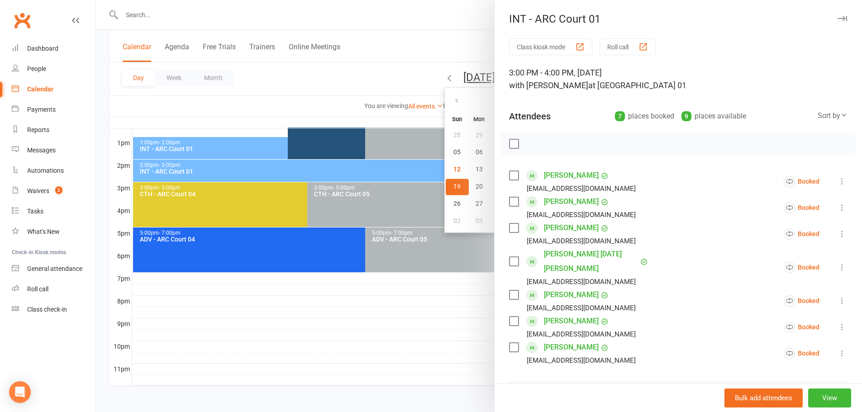
click at [449, 18] on div at bounding box center [479, 206] width 766 height 412
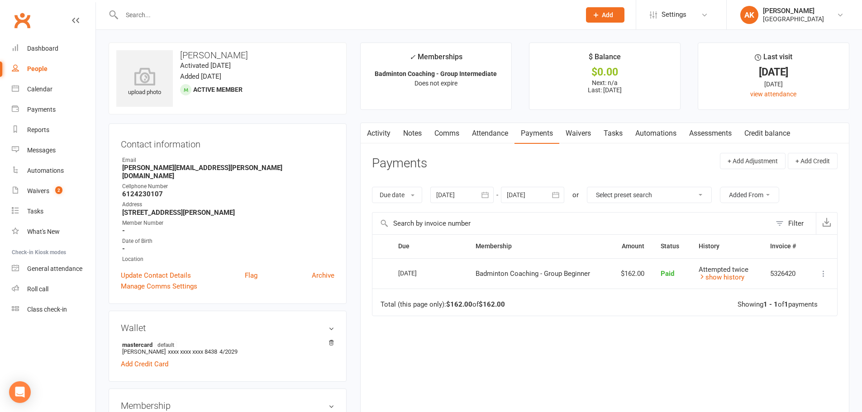
click at [560, 197] on icon "button" at bounding box center [555, 195] width 9 height 9
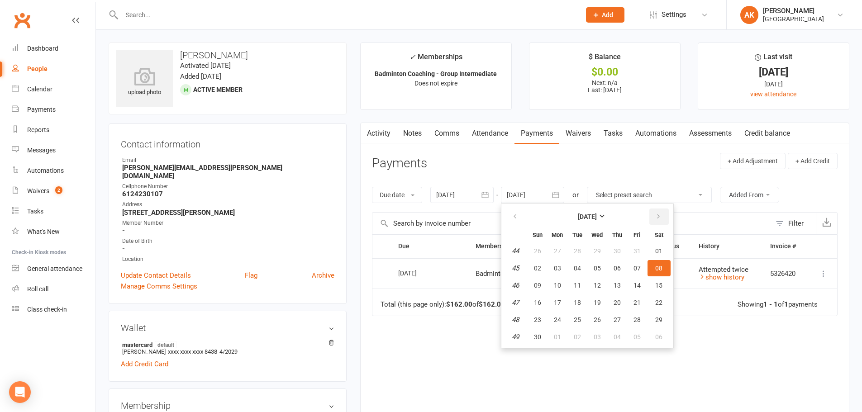
click at [660, 218] on icon "button" at bounding box center [659, 216] width 6 height 7
click at [620, 246] on button "01" at bounding box center [617, 251] width 19 height 16
type input "01 Jan 2026"
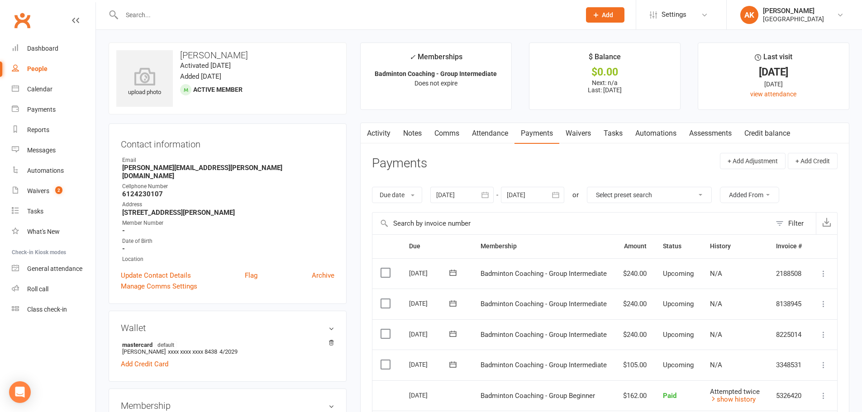
click at [366, 127] on icon "button" at bounding box center [366, 132] width 5 height 10
click at [371, 131] on button "button" at bounding box center [366, 133] width 11 height 20
click at [375, 131] on link "Activity" at bounding box center [379, 133] width 36 height 21
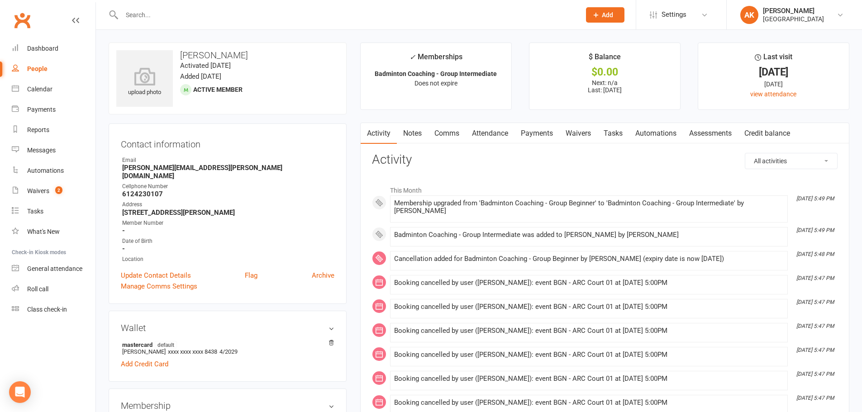
click at [375, 131] on link "Activity" at bounding box center [379, 133] width 36 height 21
click at [457, 128] on link "Comms" at bounding box center [447, 133] width 38 height 21
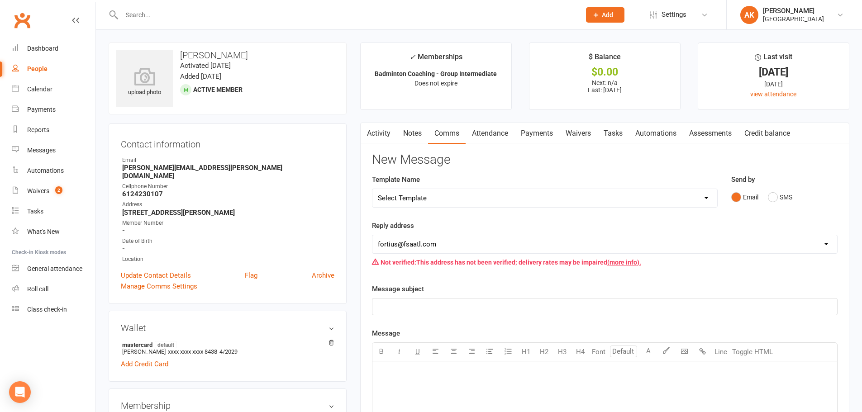
click at [503, 130] on link "Attendance" at bounding box center [490, 133] width 49 height 21
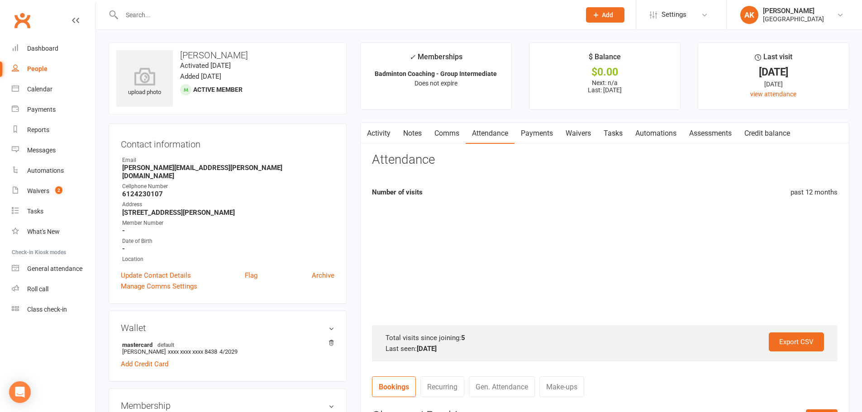
click at [533, 131] on link "Payments" at bounding box center [537, 133] width 45 height 21
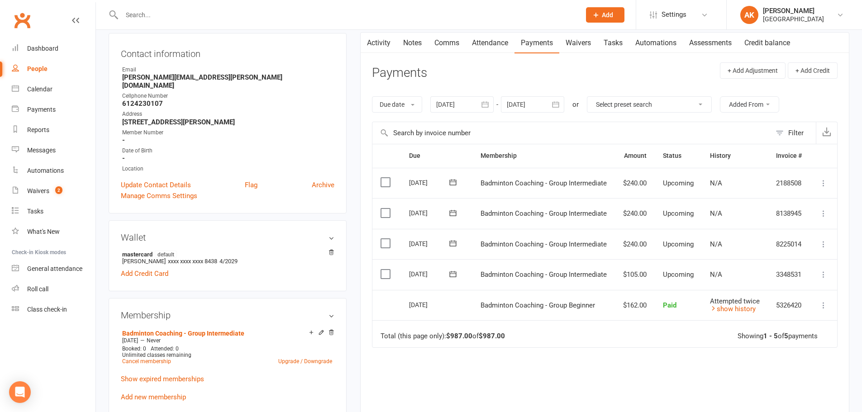
scroll to position [136, 0]
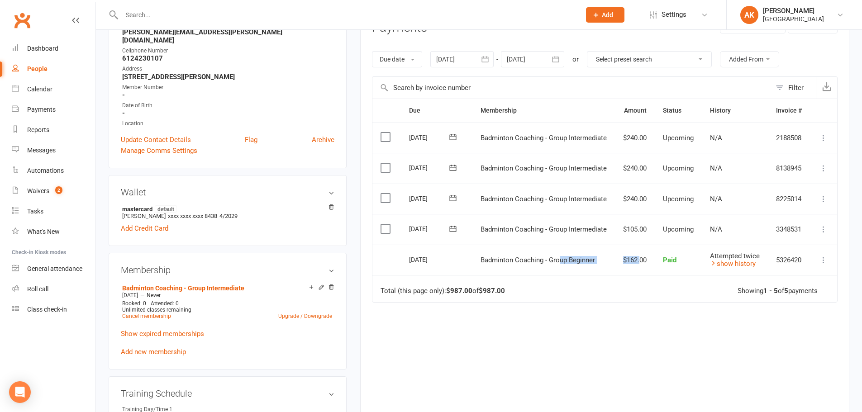
drag, startPoint x: 561, startPoint y: 270, endPoint x: 640, endPoint y: 268, distance: 79.3
click at [640, 268] on tr "Select this 08 Oct 2025 Jaivik Divvela Badminton Coaching - Group Beginner $162…" at bounding box center [605, 260] width 465 height 31
click at [628, 268] on td "$162.00" at bounding box center [635, 260] width 40 height 31
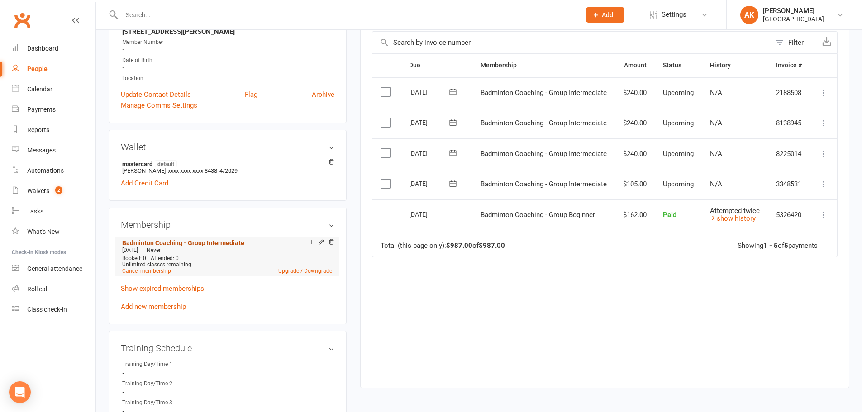
click at [223, 239] on link "Badminton Coaching - Group Intermediate" at bounding box center [183, 242] width 122 height 7
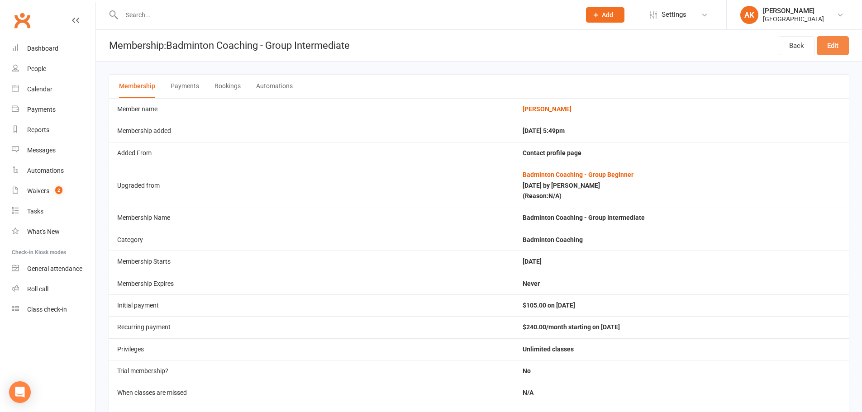
click at [846, 48] on link "Edit" at bounding box center [833, 45] width 32 height 19
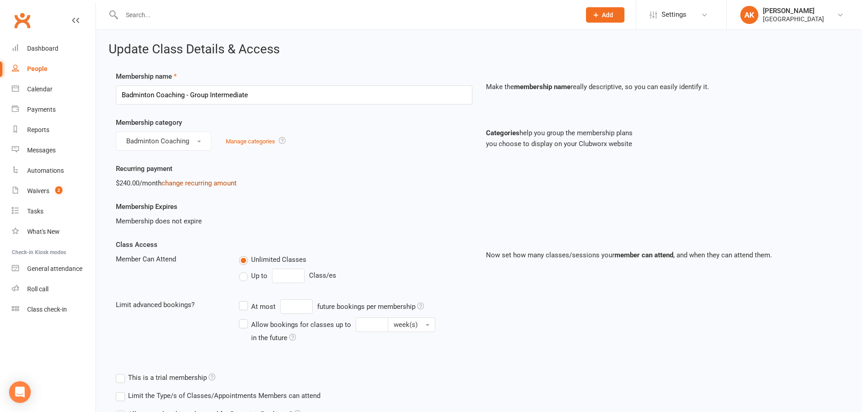
click at [197, 184] on link "change recurring amount" at bounding box center [199, 183] width 75 height 8
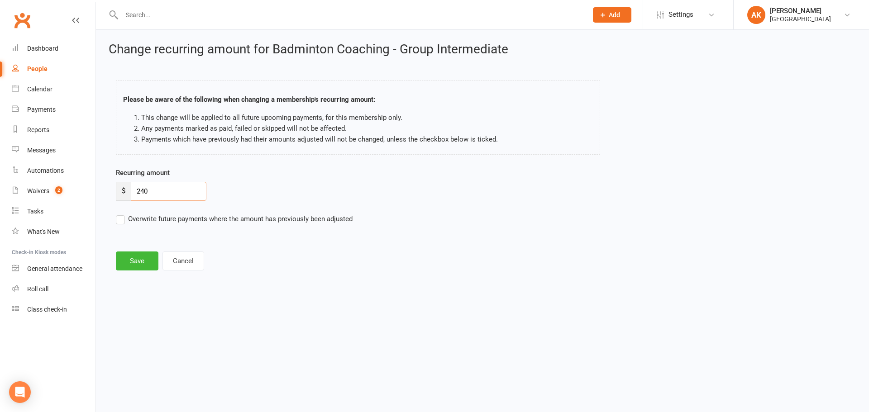
click at [153, 191] on input "240" at bounding box center [169, 191] width 76 height 19
type input "216"
click at [130, 264] on button "Save" at bounding box center [137, 261] width 43 height 19
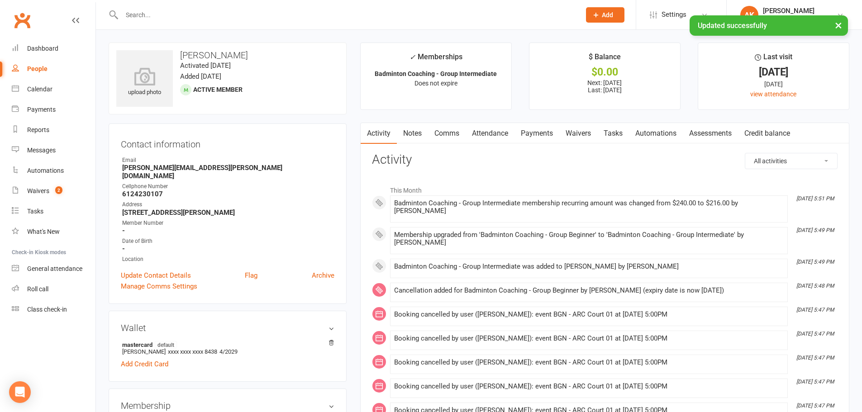
click at [538, 132] on link "Payments" at bounding box center [537, 133] width 45 height 21
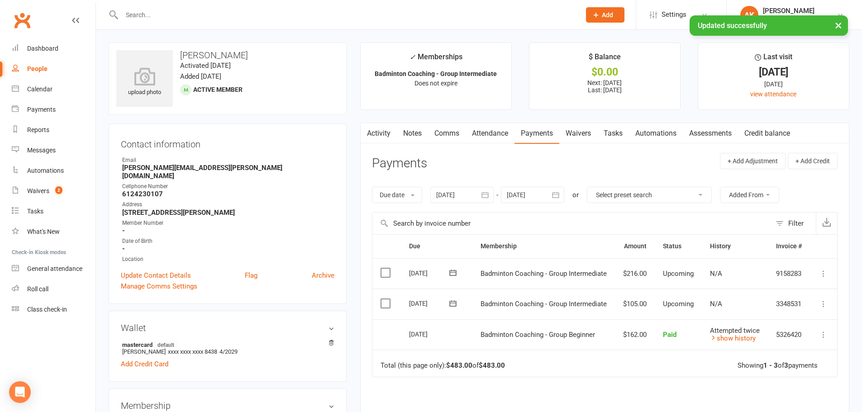
click at [570, 131] on link "Waivers" at bounding box center [579, 133] width 38 height 21
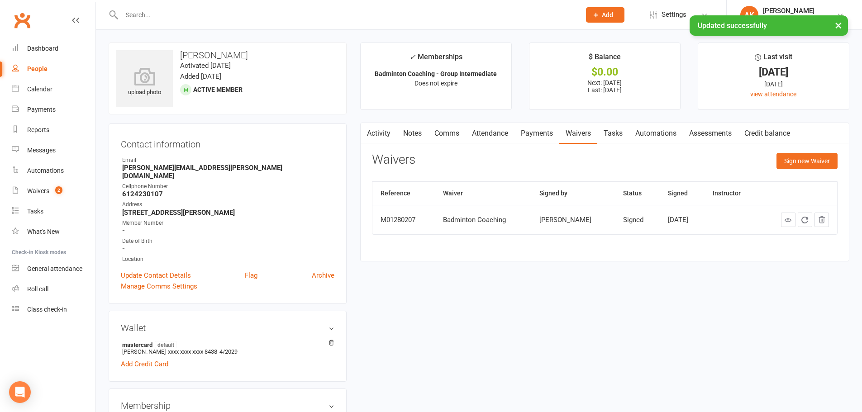
click at [530, 138] on link "Payments" at bounding box center [537, 133] width 45 height 21
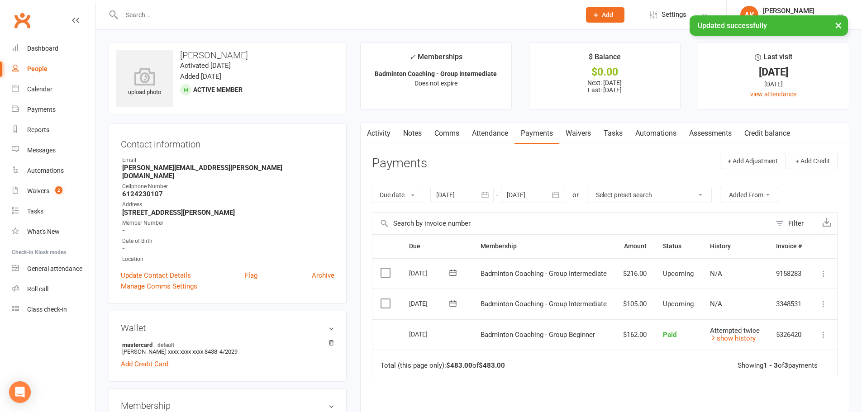
click at [480, 137] on link "Attendance" at bounding box center [490, 133] width 49 height 21
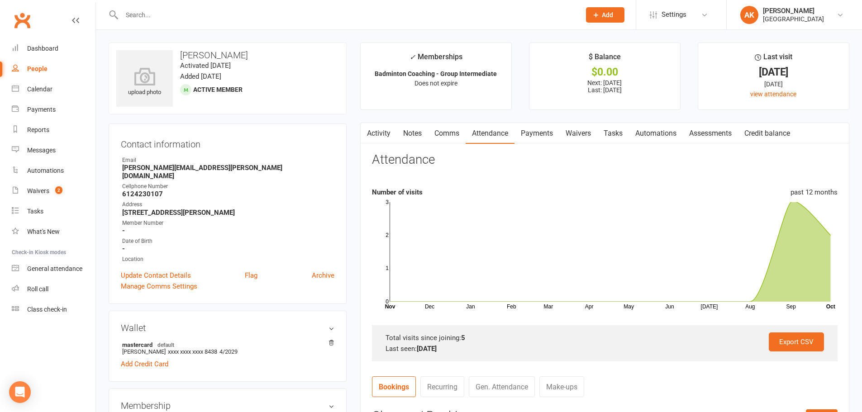
click at [450, 136] on link "Comms" at bounding box center [447, 133] width 38 height 21
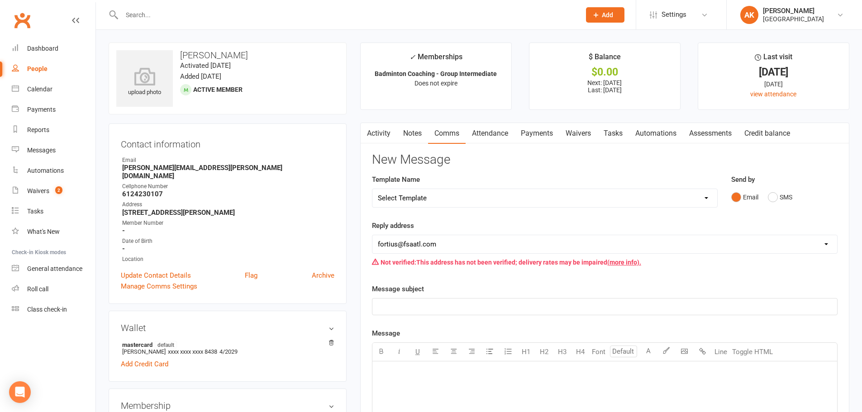
click at [474, 134] on link "Attendance" at bounding box center [490, 133] width 49 height 21
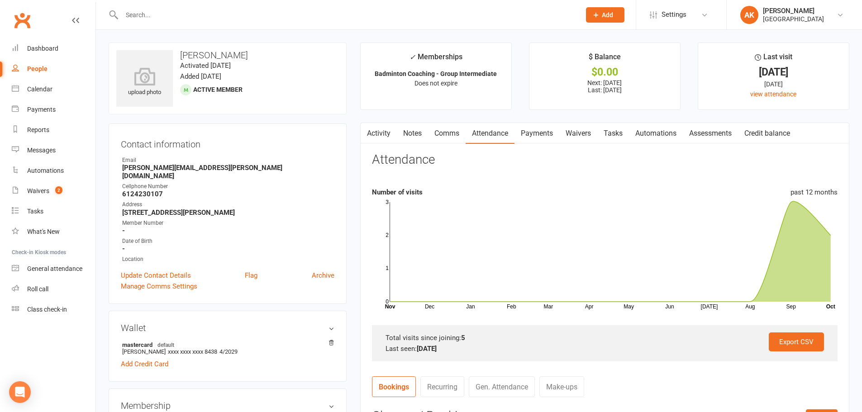
click at [533, 131] on link "Payments" at bounding box center [537, 133] width 45 height 21
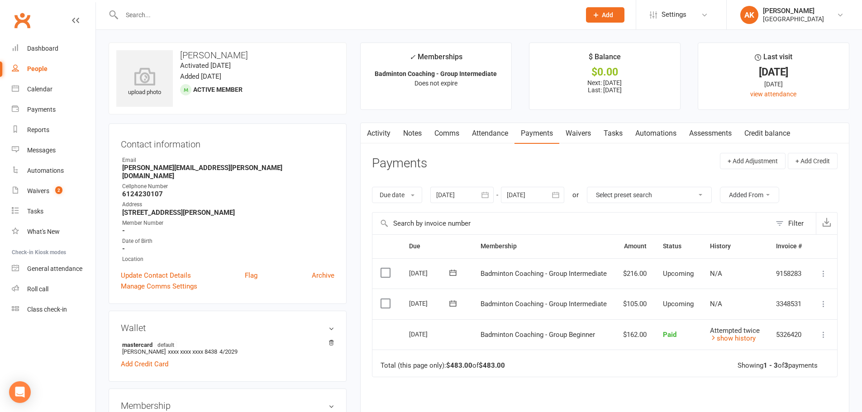
click at [554, 195] on icon "button" at bounding box center [555, 195] width 9 height 9
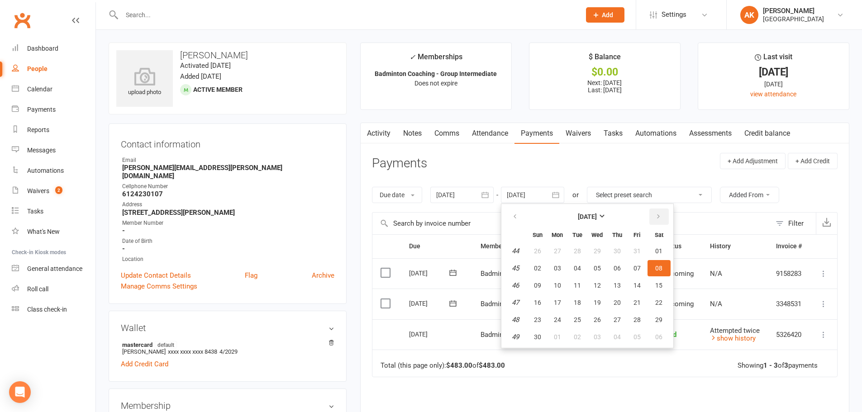
click at [658, 220] on icon "button" at bounding box center [659, 216] width 6 height 7
click at [621, 253] on span "01" at bounding box center [617, 251] width 7 height 7
type input "01 Jan 2026"
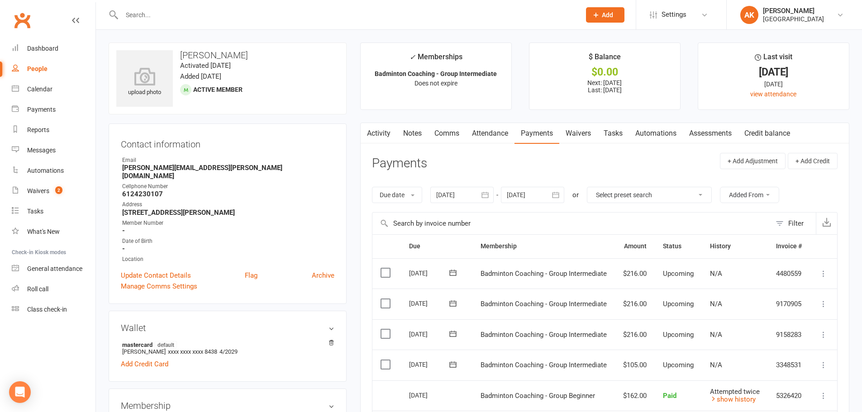
click at [375, 137] on link "Activity" at bounding box center [379, 133] width 36 height 21
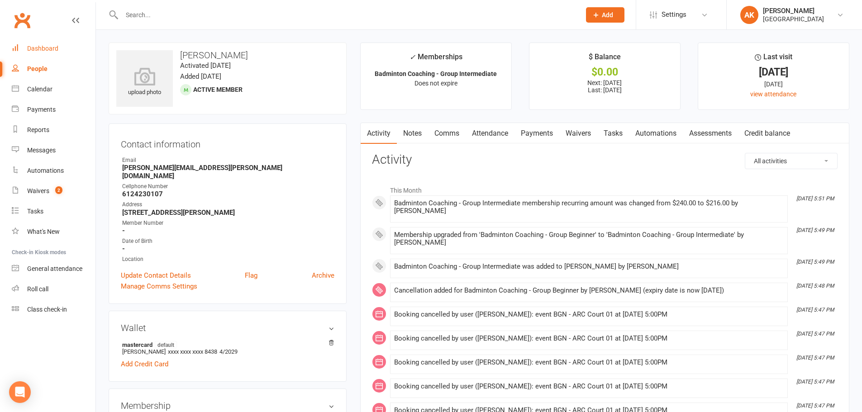
click at [50, 49] on div "Dashboard" at bounding box center [42, 48] width 31 height 7
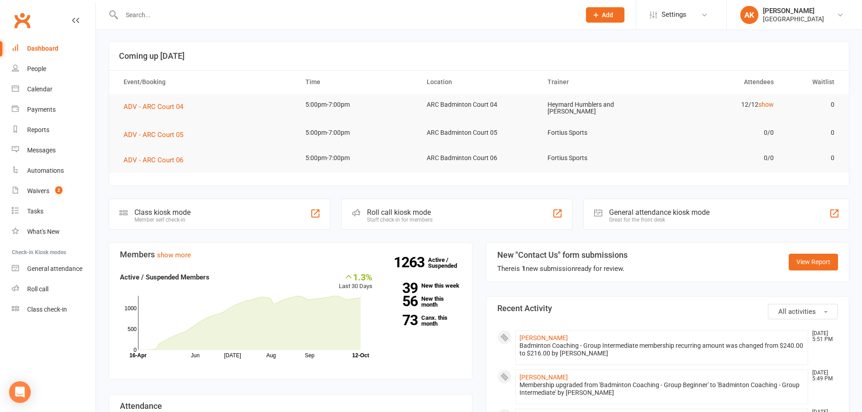
scroll to position [91, 0]
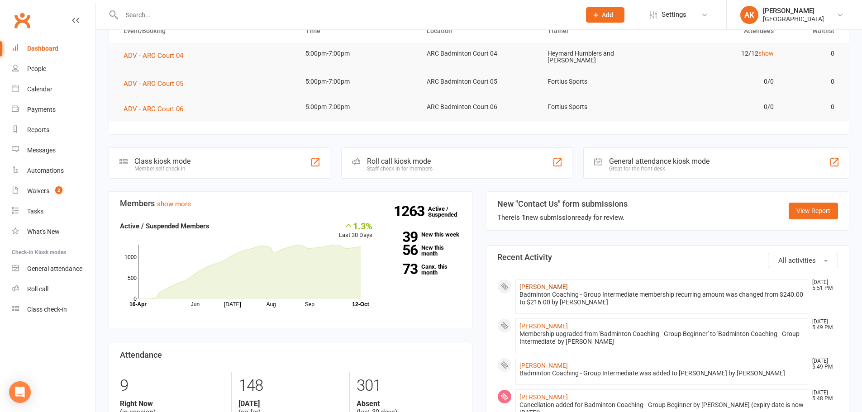
click at [550, 284] on link "[PERSON_NAME]" at bounding box center [544, 286] width 48 height 7
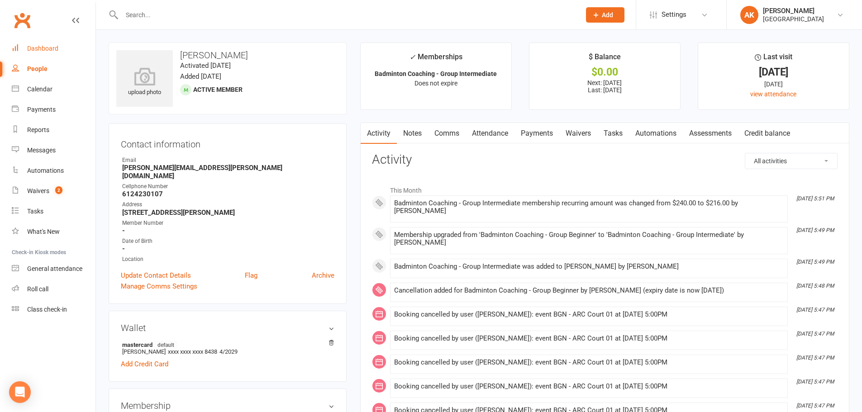
click at [38, 48] on div "Dashboard" at bounding box center [42, 48] width 31 height 7
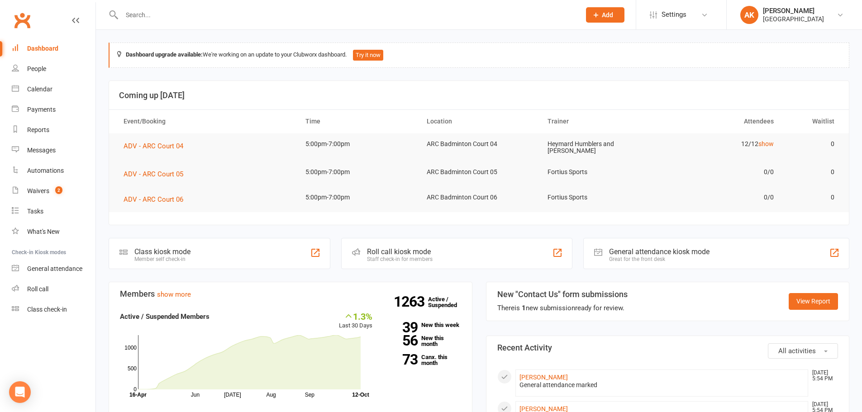
click at [215, 22] on div at bounding box center [342, 14] width 466 height 29
click at [215, 19] on input "text" at bounding box center [346, 15] width 455 height 13
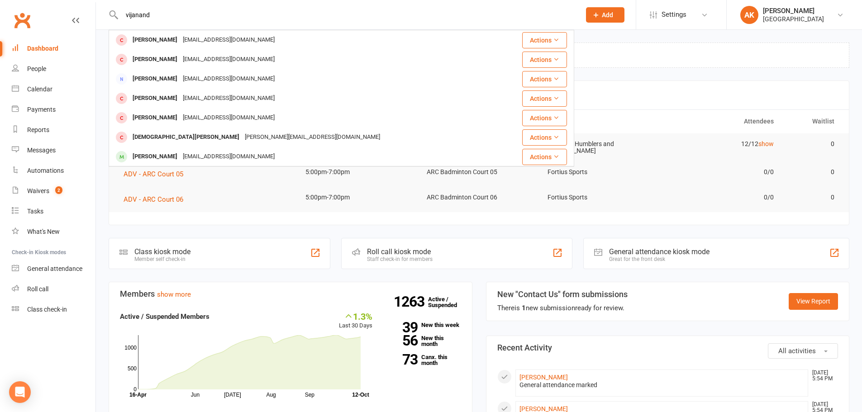
type input "vijanand"
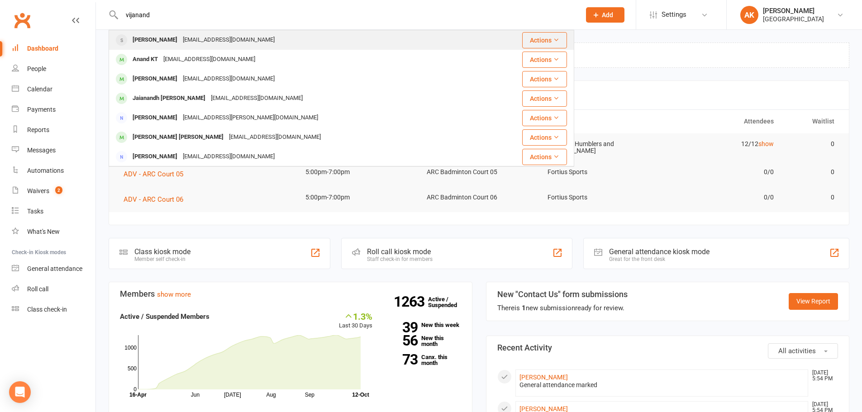
click at [215, 36] on div "vjsilvary@gmail.com" at bounding box center [228, 40] width 97 height 13
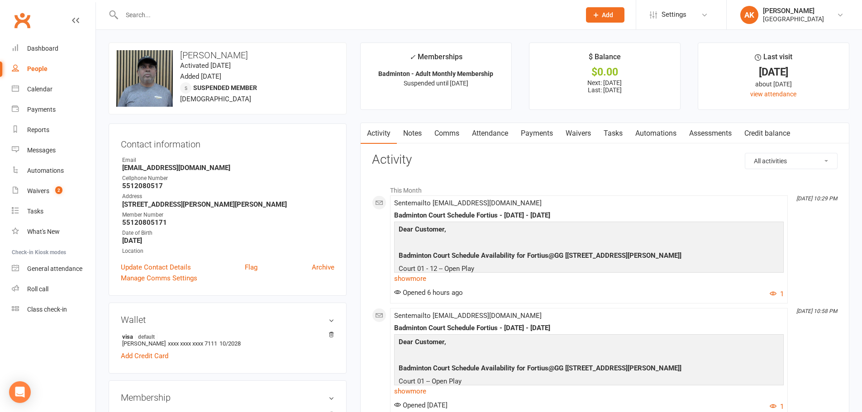
click at [450, 134] on link "Comms" at bounding box center [447, 133] width 38 height 21
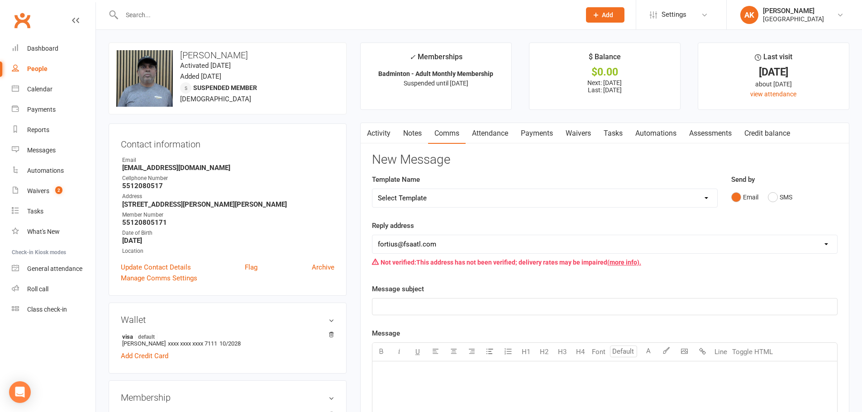
click at [484, 138] on link "Attendance" at bounding box center [490, 133] width 49 height 21
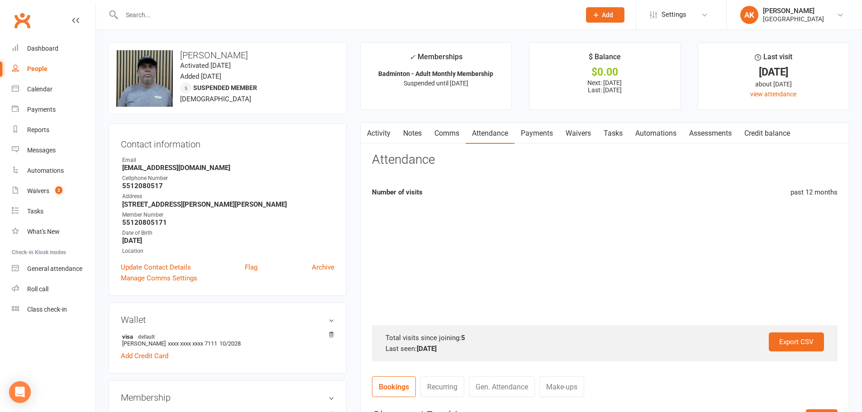
click at [535, 131] on link "Payments" at bounding box center [537, 133] width 45 height 21
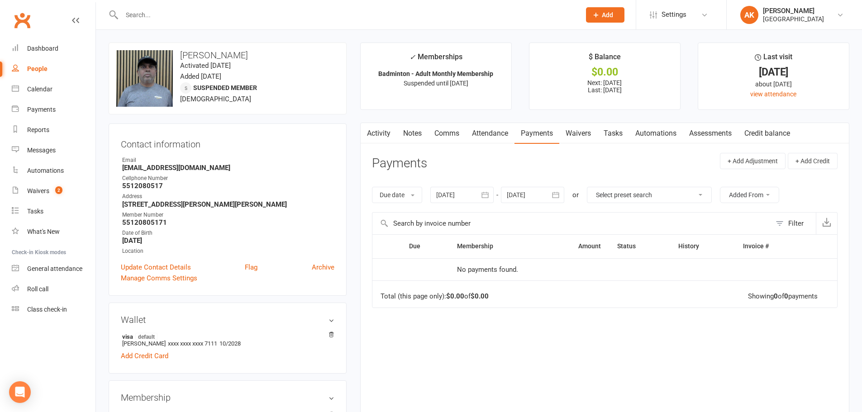
click at [589, 360] on div "Due Contact Membership Amount Status History Invoice # No payments found. Total…" at bounding box center [605, 330] width 466 height 190
click at [555, 197] on icon "button" at bounding box center [555, 195] width 9 height 9
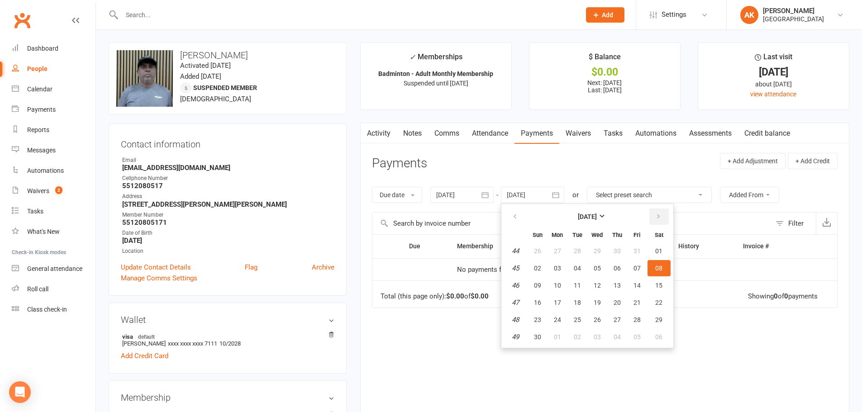
click at [656, 215] on button "button" at bounding box center [659, 217] width 19 height 16
click at [616, 250] on span "01" at bounding box center [617, 251] width 7 height 7
type input "01 Jan 2026"
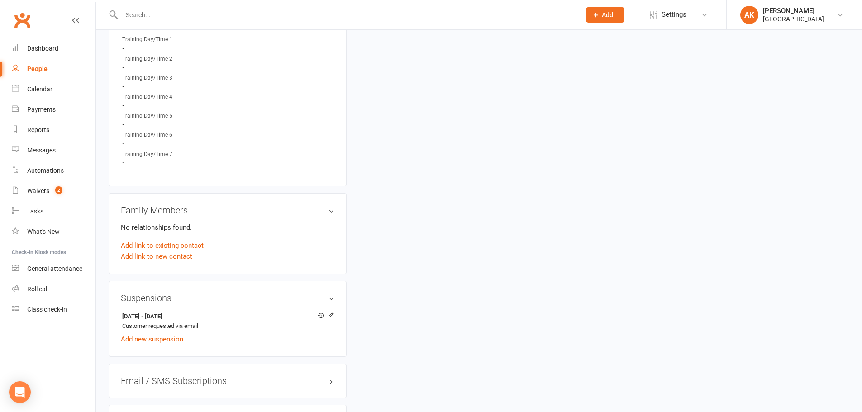
scroll to position [634, 0]
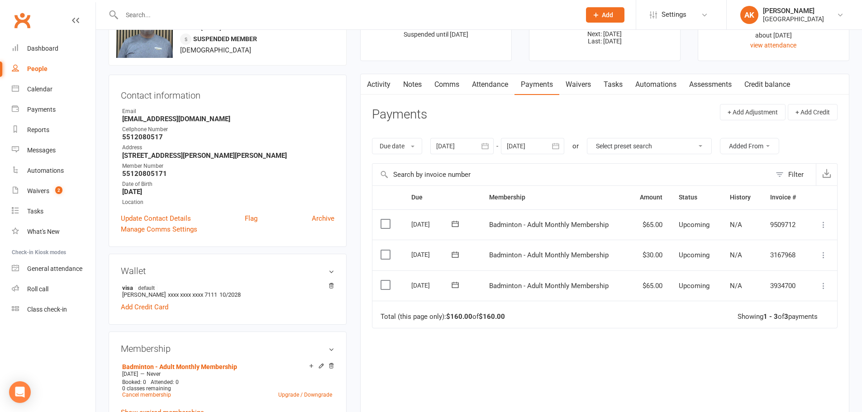
scroll to position [45, 0]
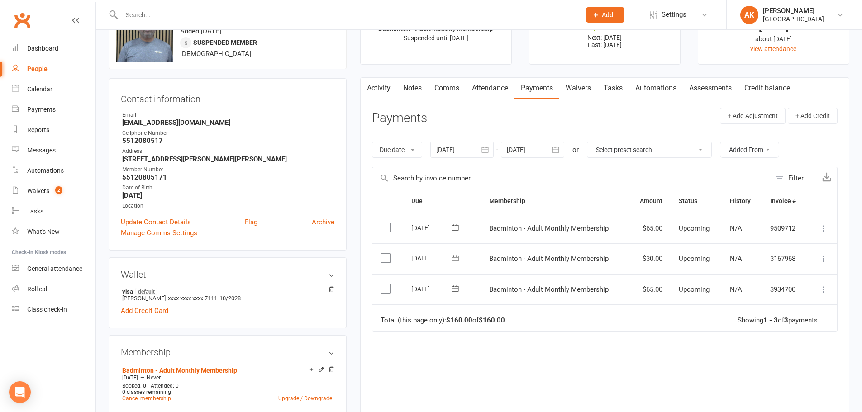
click at [489, 150] on icon "button" at bounding box center [485, 149] width 9 height 9
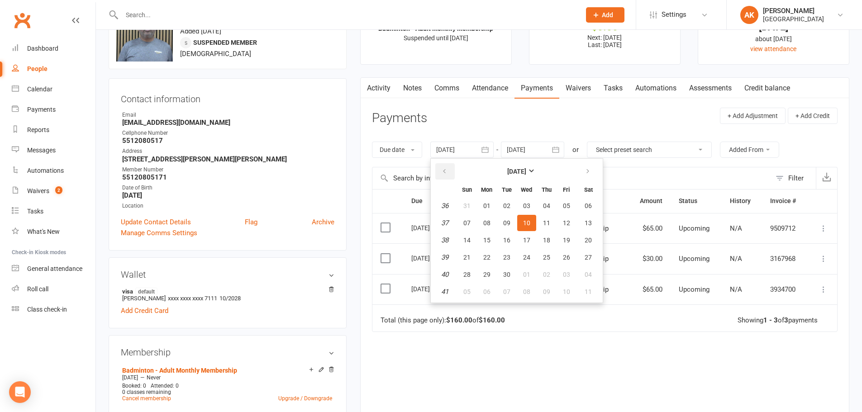
click at [439, 172] on button "button" at bounding box center [445, 171] width 19 height 16
click at [510, 206] on span "01" at bounding box center [506, 205] width 7 height 7
type input "01 Jul 2025"
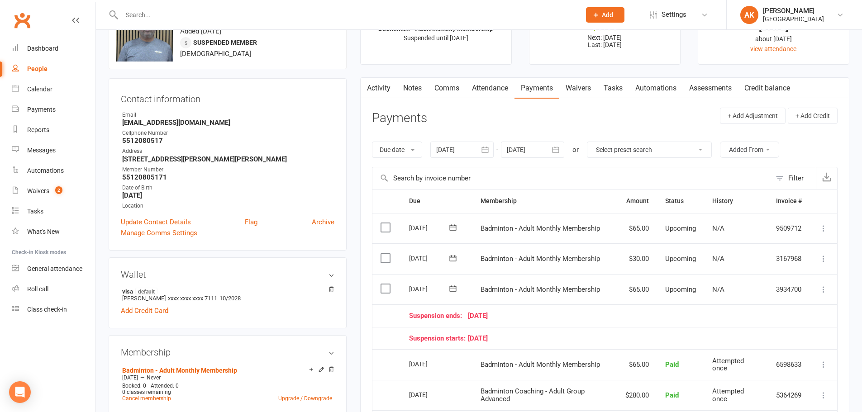
click at [410, 85] on link "Notes" at bounding box center [412, 88] width 31 height 21
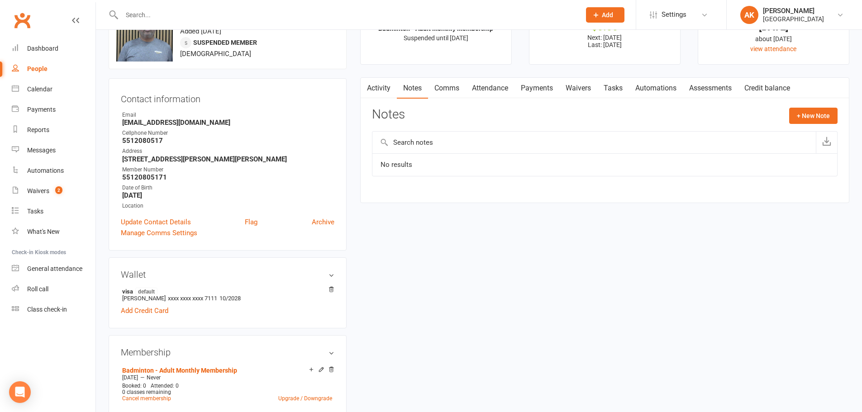
click at [375, 89] on link "Activity" at bounding box center [379, 88] width 36 height 21
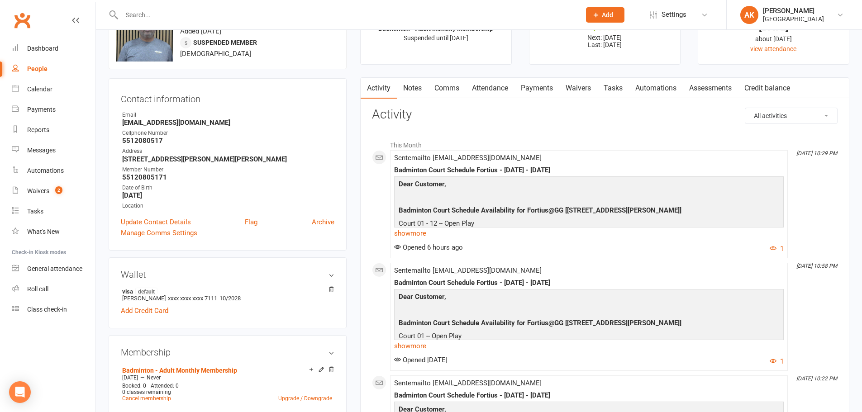
click at [458, 87] on link "Comms" at bounding box center [447, 88] width 38 height 21
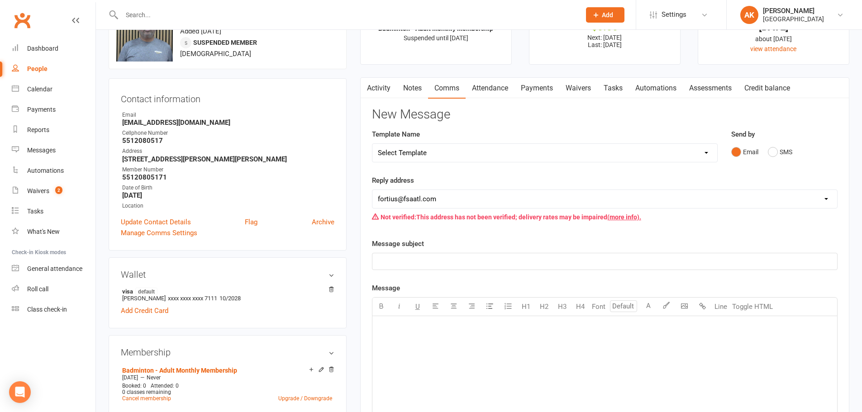
click at [492, 86] on link "Attendance" at bounding box center [490, 88] width 49 height 21
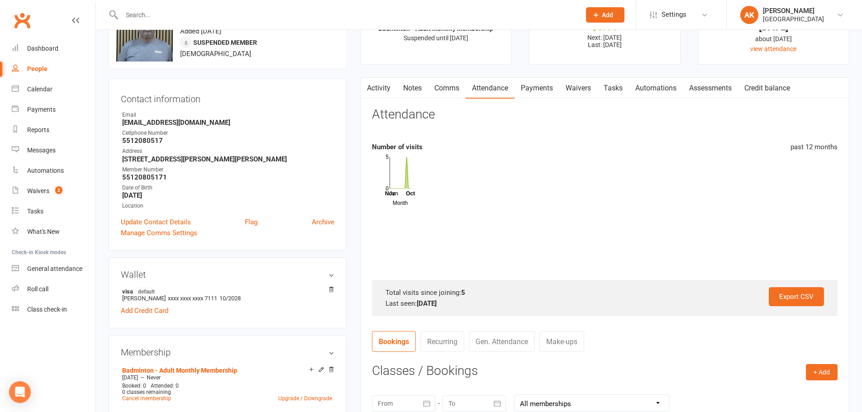
click at [534, 87] on link "Payments" at bounding box center [537, 88] width 45 height 21
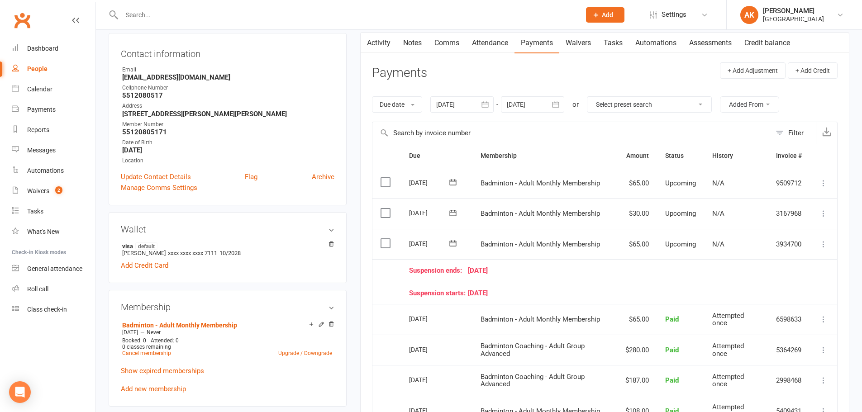
scroll to position [136, 0]
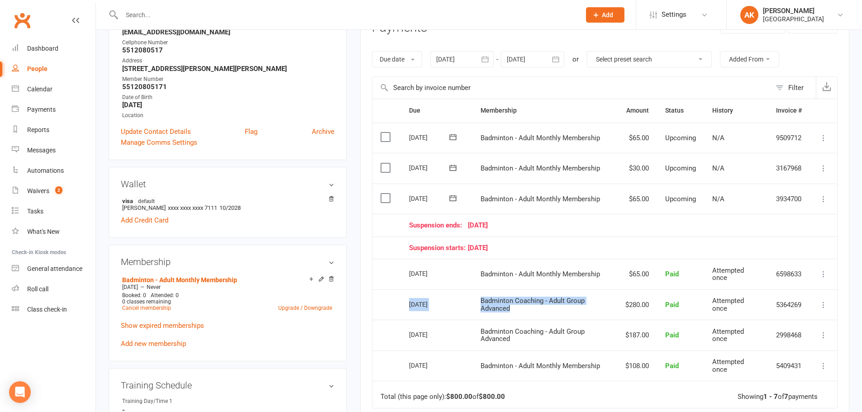
drag, startPoint x: 406, startPoint y: 309, endPoint x: 589, endPoint y: 313, distance: 183.8
click at [589, 313] on tr "Select this 01 Sep 2025 Vijayanand Silvary Badminton Coaching - Adult Group Adv…" at bounding box center [605, 305] width 465 height 31
click at [589, 313] on td "Badminton Coaching - Adult Group Advanced" at bounding box center [545, 305] width 145 height 31
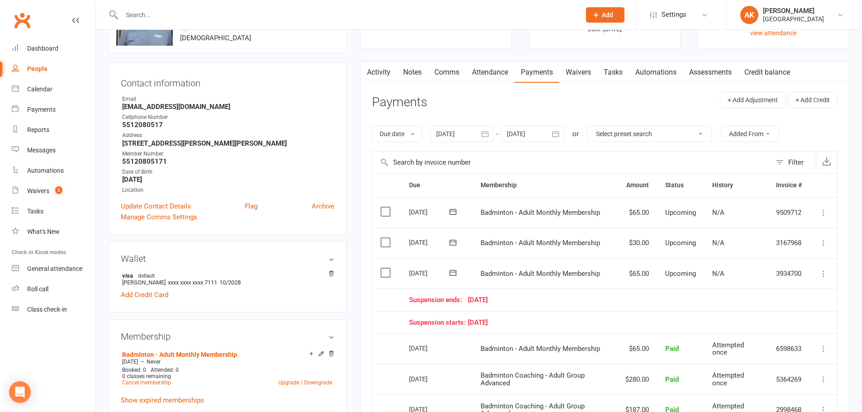
scroll to position [45, 0]
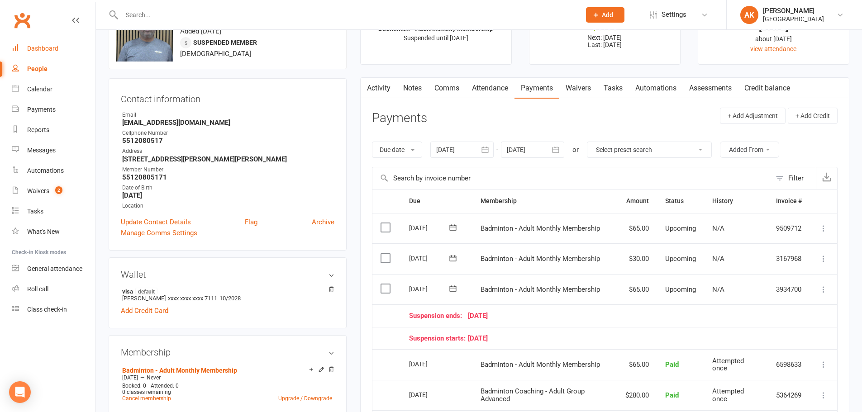
click at [56, 53] on link "Dashboard" at bounding box center [54, 48] width 84 height 20
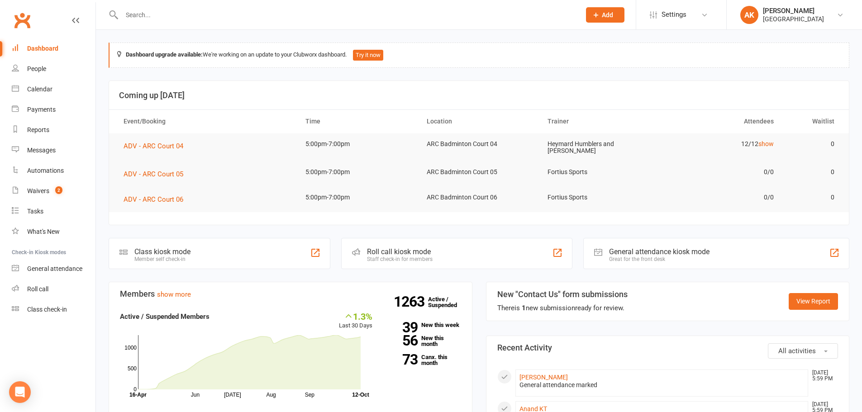
click at [242, 21] on div at bounding box center [342, 14] width 466 height 29
click at [242, 14] on input "text" at bounding box center [346, 15] width 455 height 13
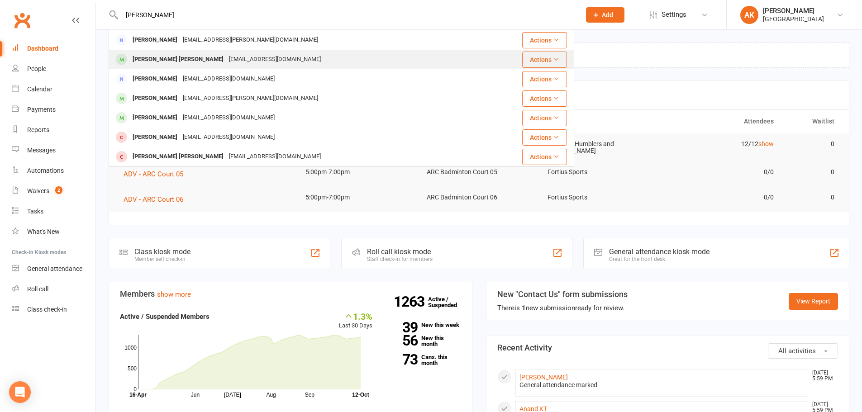
type input "vijayanand"
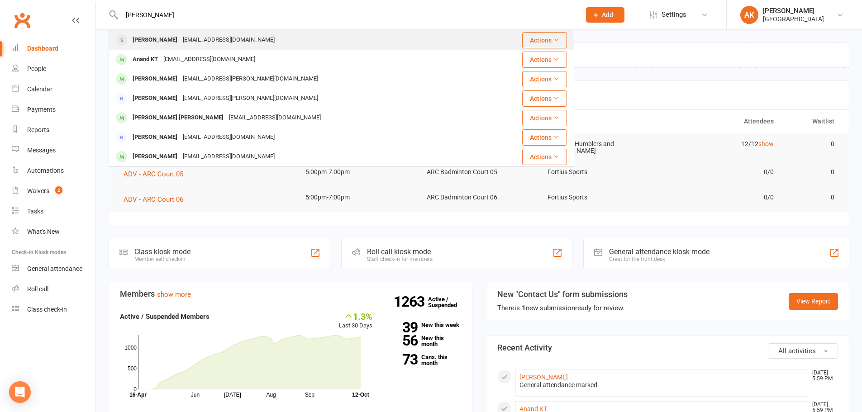
click at [220, 48] on div "Vijayanand Silvary vjsilvary@gmail.com" at bounding box center [303, 40] width 387 height 19
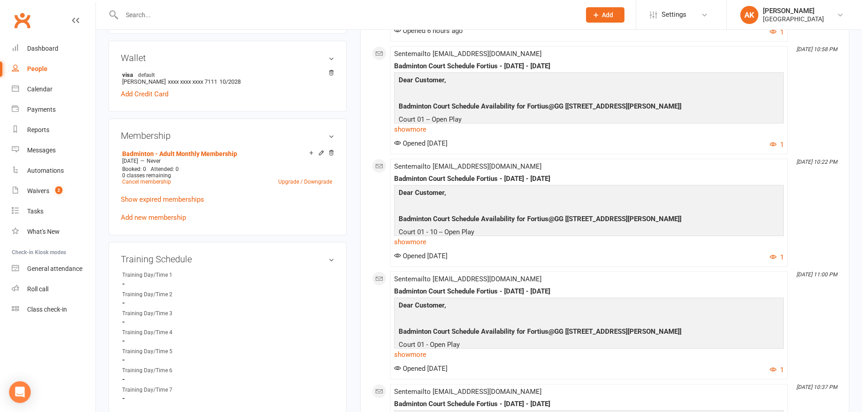
scroll to position [272, 0]
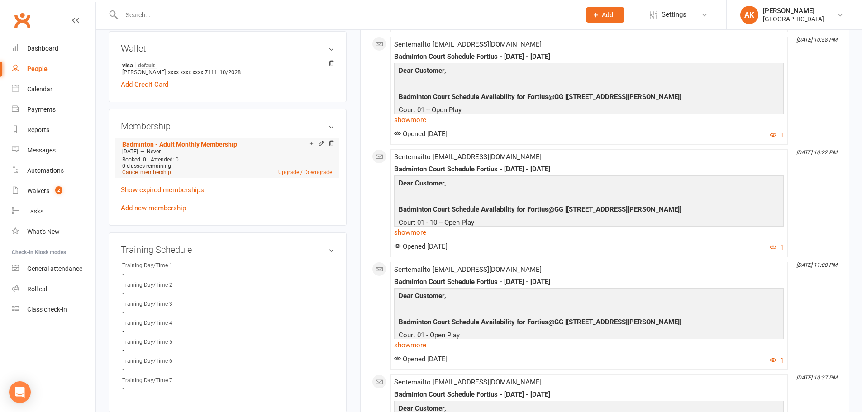
click at [162, 175] on link "Cancel membership" at bounding box center [146, 172] width 49 height 6
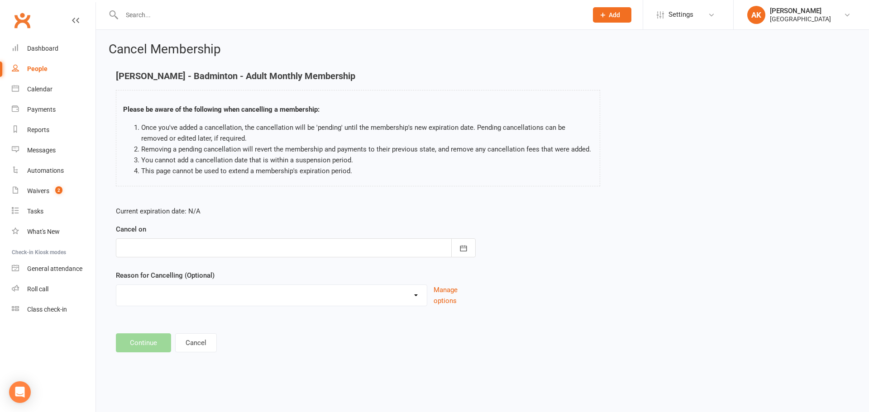
click at [211, 253] on div at bounding box center [296, 248] width 360 height 19
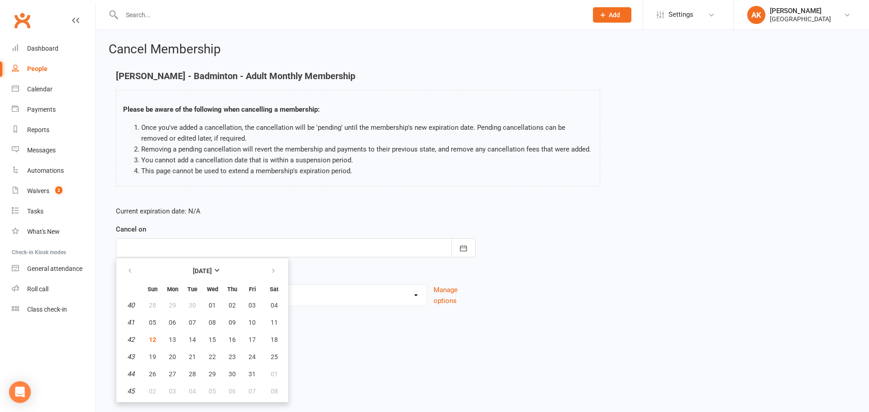
click at [345, 331] on main "Vijayanand Silvary - Badminton - Adult Monthly Membership Please be aware of th…" at bounding box center [483, 212] width 748 height 282
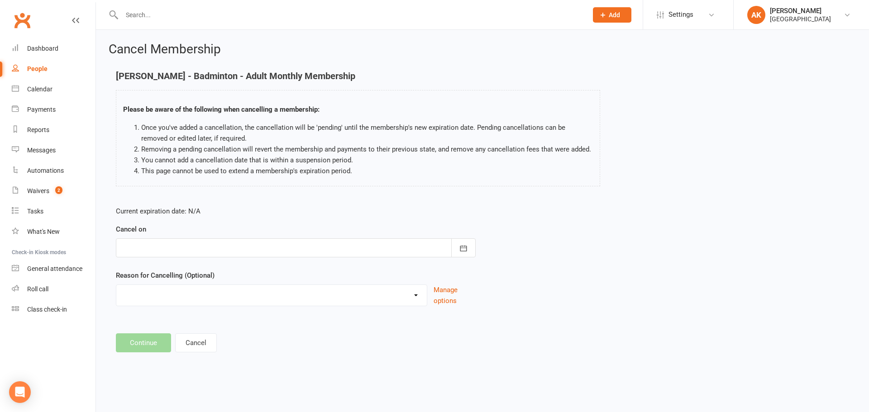
click at [206, 247] on div at bounding box center [296, 248] width 360 height 19
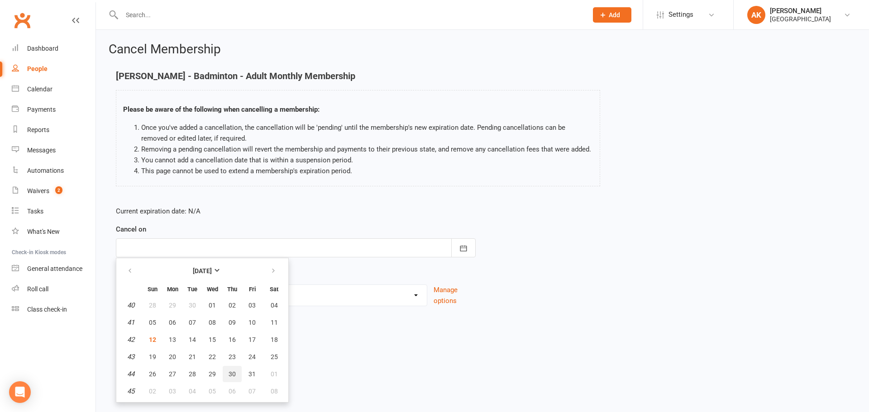
click at [226, 369] on button "30" at bounding box center [232, 374] width 19 height 16
type input "30 Oct 2025"
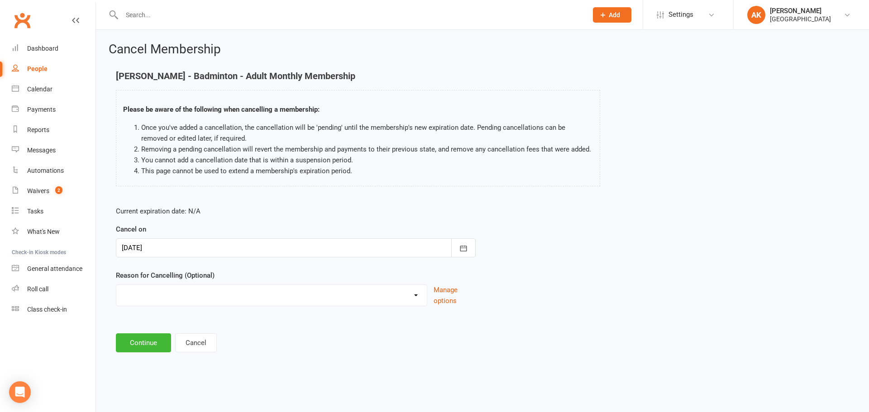
click at [202, 299] on select "Coaches Request Coaching is Complete Coach Request Customer requested via email…" at bounding box center [271, 294] width 311 height 18
select select "3"
click at [116, 285] on select "Coaches Request Coaching is Complete Coach Request Customer requested via email…" at bounding box center [271, 294] width 311 height 18
click at [127, 336] on button "Continue" at bounding box center [143, 343] width 55 height 19
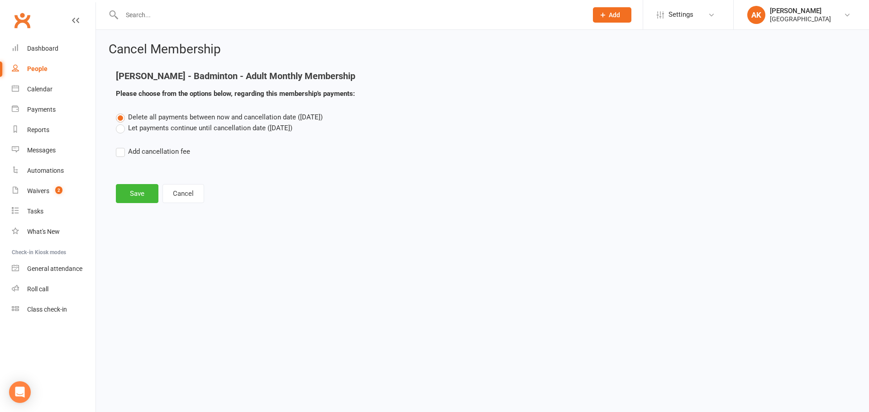
click at [158, 132] on label "Let payments continue until cancellation date (Oct 30, 2025)" at bounding box center [204, 128] width 177 height 11
click at [122, 123] on input "Let payments continue until cancellation date (Oct 30, 2025)" at bounding box center [119, 123] width 6 height 0
click at [163, 115] on span "Delete all payments between now and cancellation date (Oct 30, 2025)" at bounding box center [225, 117] width 195 height 8
click at [122, 112] on input "Delete all payments between now and cancellation date (Oct 30, 2025)" at bounding box center [119, 112] width 6 height 0
click at [36, 43] on link "Dashboard" at bounding box center [54, 48] width 84 height 20
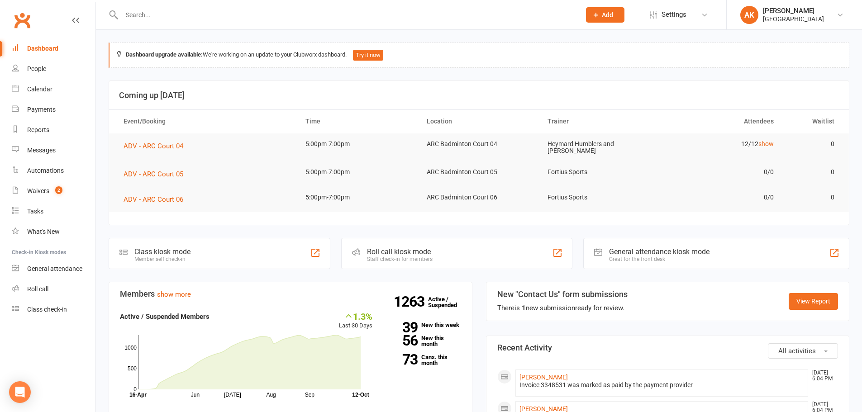
click at [59, 52] on link "Dashboard" at bounding box center [54, 48] width 84 height 20
click at [180, 18] on input "text" at bounding box center [346, 15] width 455 height 13
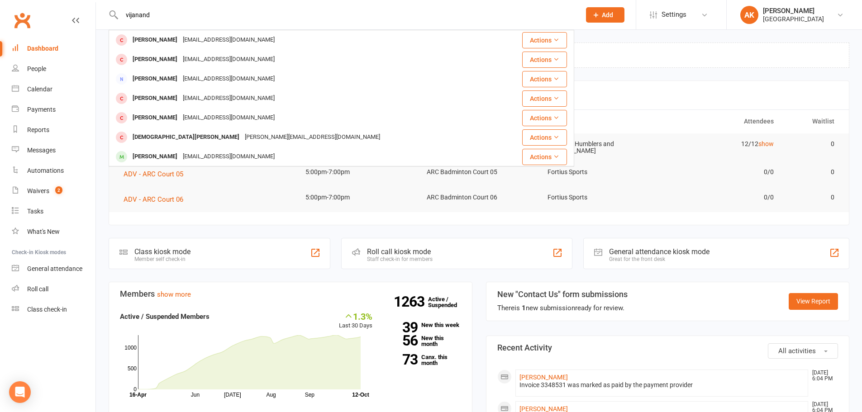
type input "vijanand"
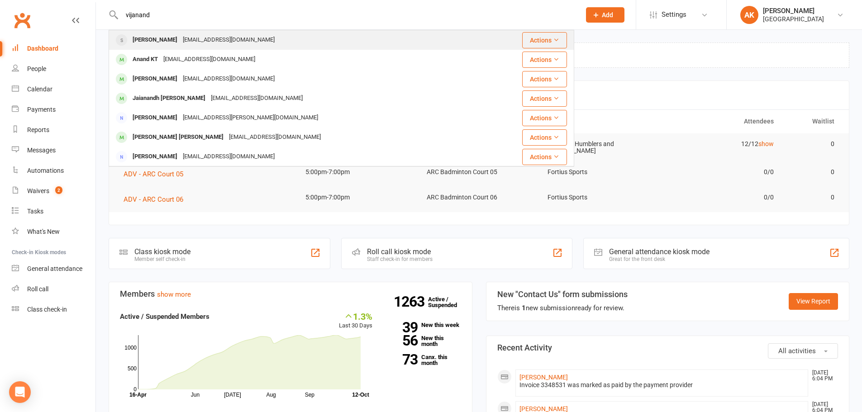
click at [177, 38] on div "Vijayanand Silvary" at bounding box center [155, 40] width 50 height 13
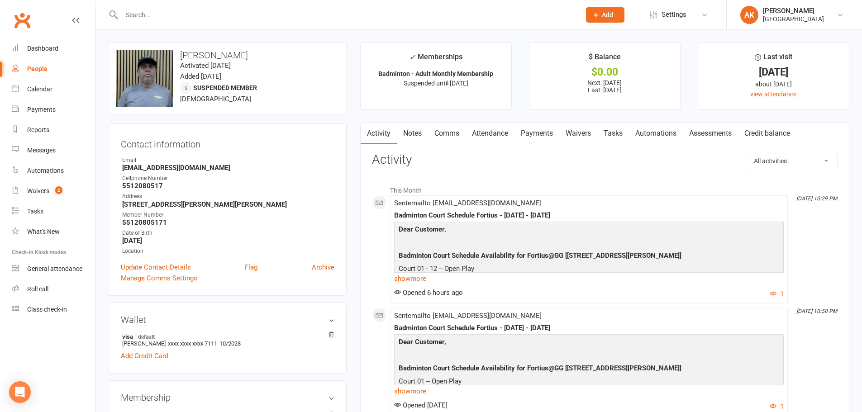
click at [485, 128] on link "Attendance" at bounding box center [490, 133] width 49 height 21
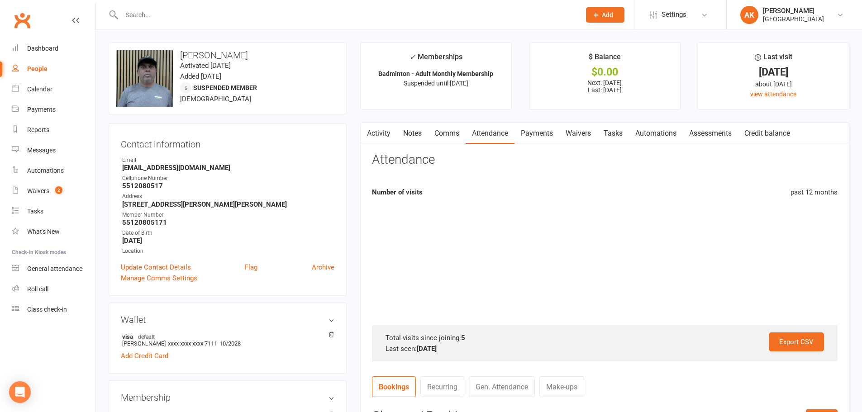
click at [538, 129] on link "Payments" at bounding box center [537, 133] width 45 height 21
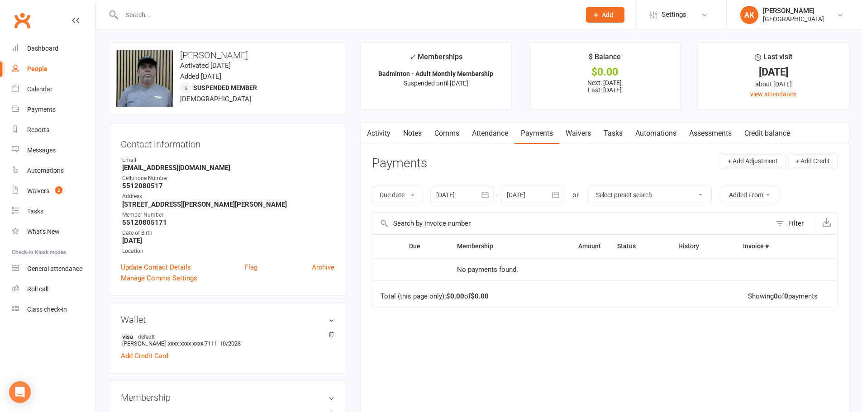
click at [553, 198] on icon "button" at bounding box center [555, 195] width 9 height 9
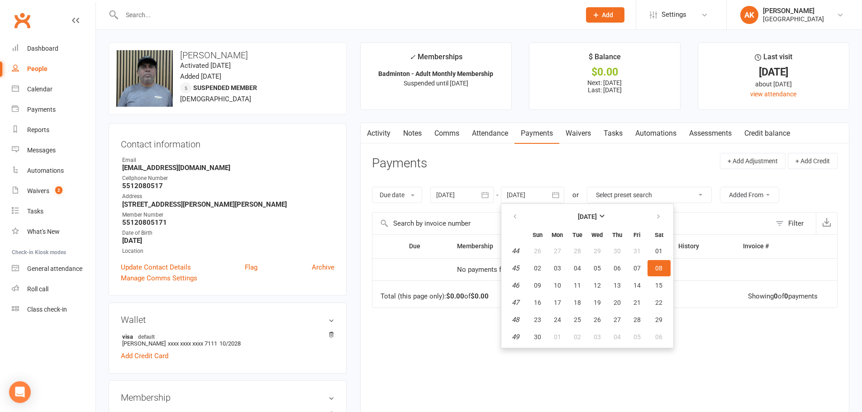
click at [547, 163] on header "Payments + Add Adjustment + Add Credit" at bounding box center [605, 165] width 466 height 25
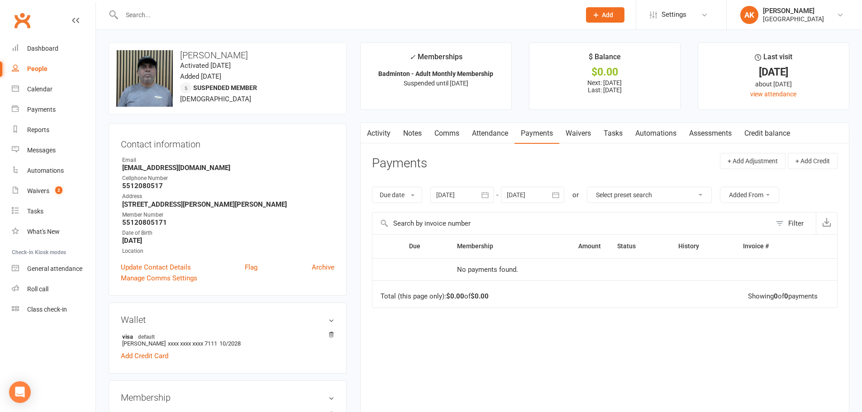
click at [499, 139] on link "Attendance" at bounding box center [490, 133] width 49 height 21
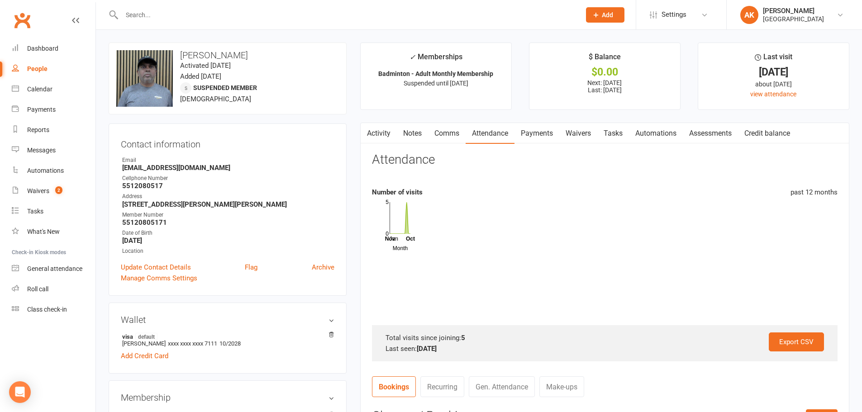
click at [537, 138] on link "Payments" at bounding box center [537, 133] width 45 height 21
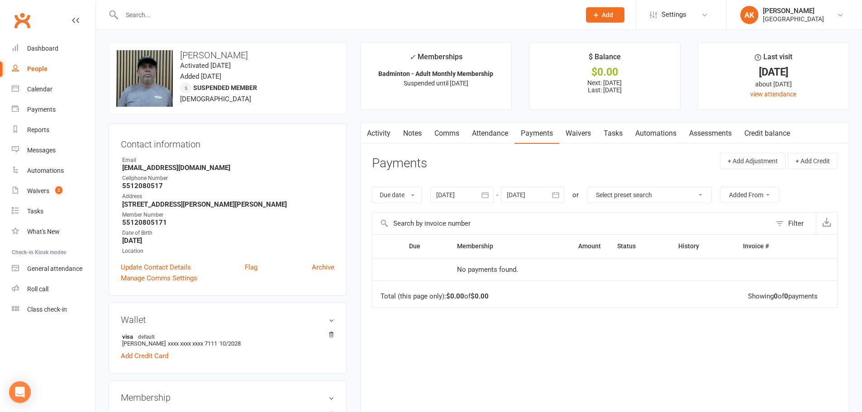
click at [551, 196] on button "button" at bounding box center [556, 195] width 16 height 16
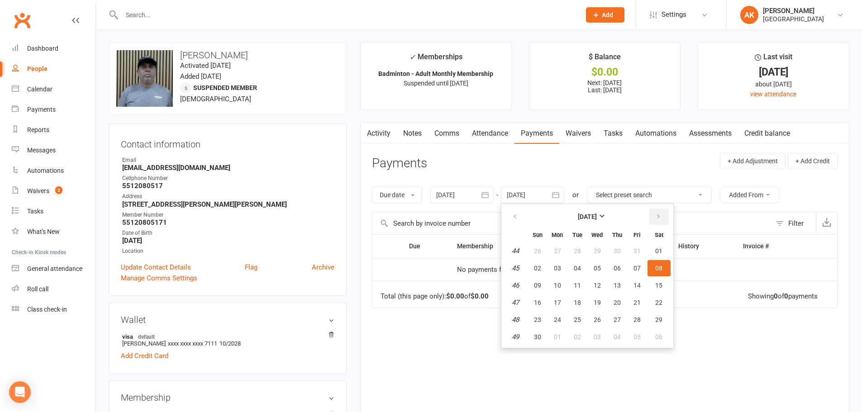
click at [660, 218] on icon "button" at bounding box center [659, 216] width 6 height 7
click at [579, 251] on span "02" at bounding box center [577, 251] width 7 height 7
type input "02 Dec 2025"
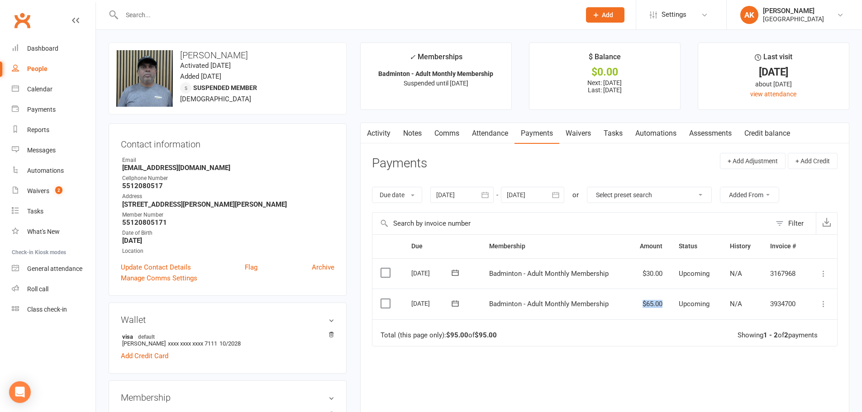
drag, startPoint x: 641, startPoint y: 303, endPoint x: 662, endPoint y: 302, distance: 20.5
click at [662, 302] on td "$65.00" at bounding box center [649, 304] width 42 height 31
click at [634, 300] on td "$65.00" at bounding box center [649, 304] width 42 height 31
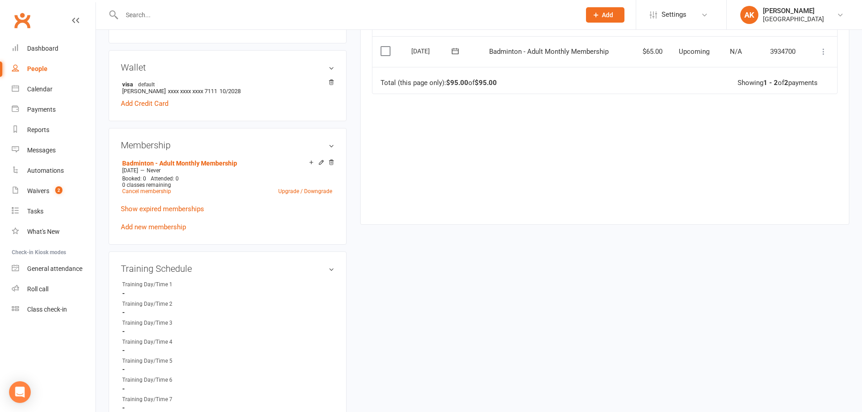
scroll to position [272, 0]
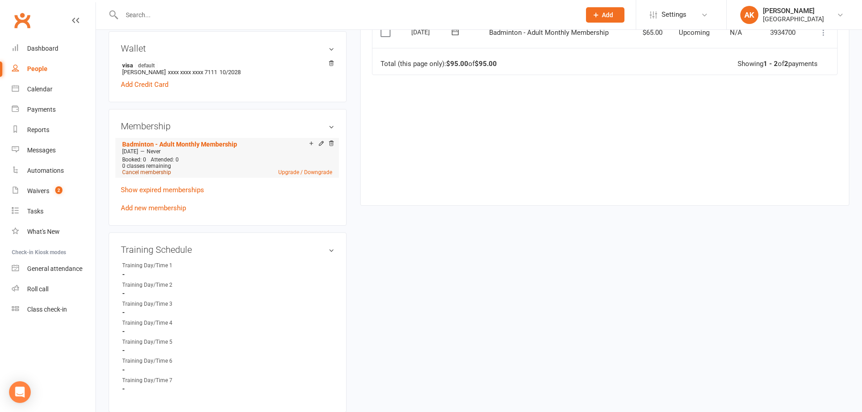
click at [143, 171] on link "Cancel membership" at bounding box center [146, 172] width 49 height 6
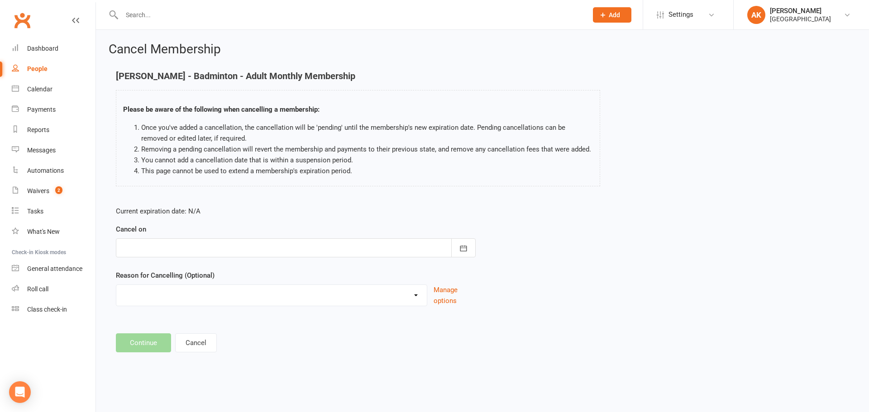
click at [201, 245] on div at bounding box center [296, 248] width 360 height 19
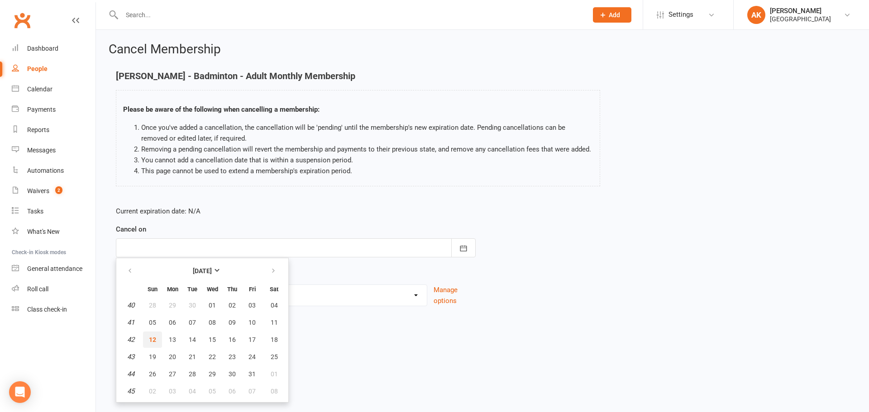
click at [154, 342] on span "12" at bounding box center [152, 339] width 7 height 7
type input "12 Oct 2025"
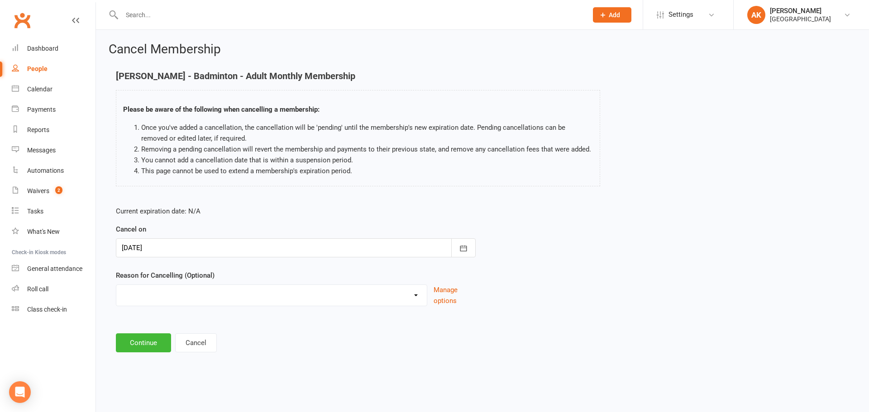
click at [180, 296] on select "Coaches Request Coaching is Complete Coach Request Customer requested via email…" at bounding box center [271, 294] width 311 height 18
click at [242, 380] on html "Prospect Member Non-attending contact Class / event Appointment Task Bulk messa…" at bounding box center [434, 190] width 869 height 380
click at [202, 344] on button "Cancel" at bounding box center [196, 343] width 42 height 19
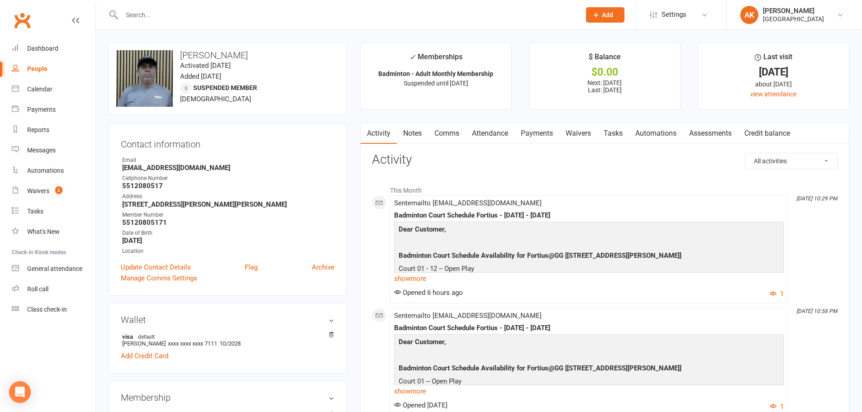
click at [428, 130] on link "Notes" at bounding box center [412, 133] width 31 height 21
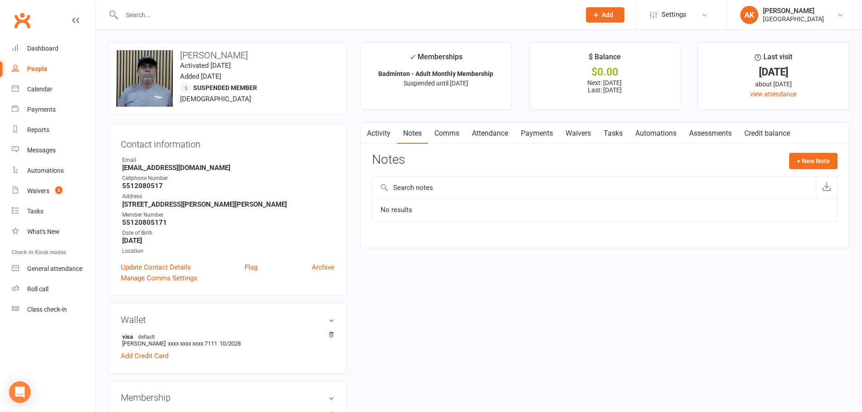
click at [460, 130] on link "Comms" at bounding box center [447, 133] width 38 height 21
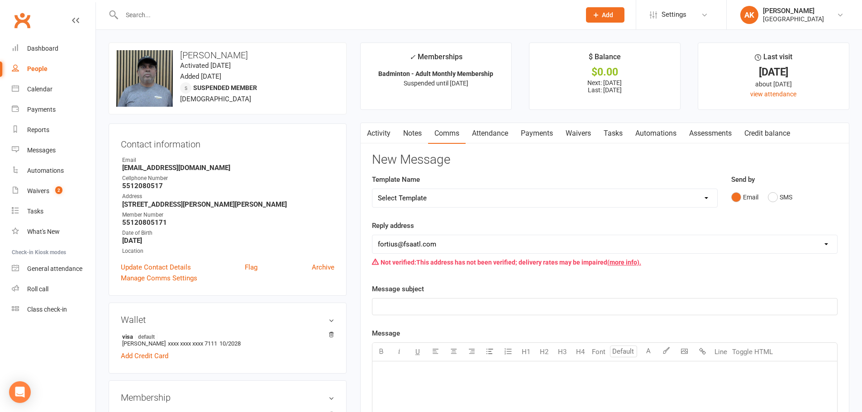
click at [499, 130] on link "Attendance" at bounding box center [490, 133] width 49 height 21
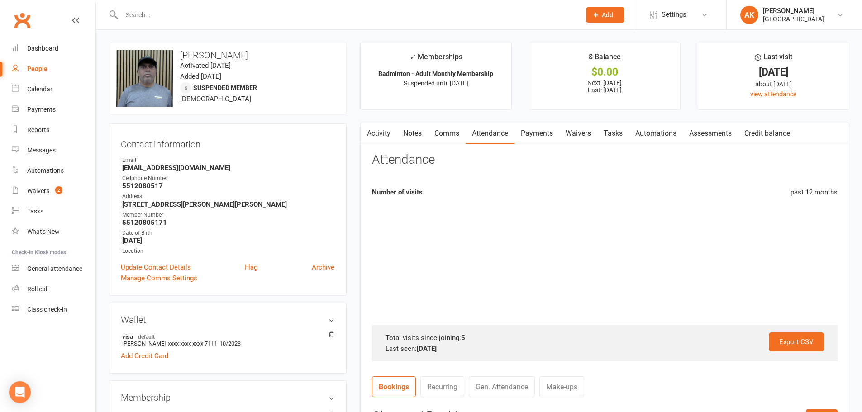
click at [558, 133] on link "Payments" at bounding box center [537, 133] width 45 height 21
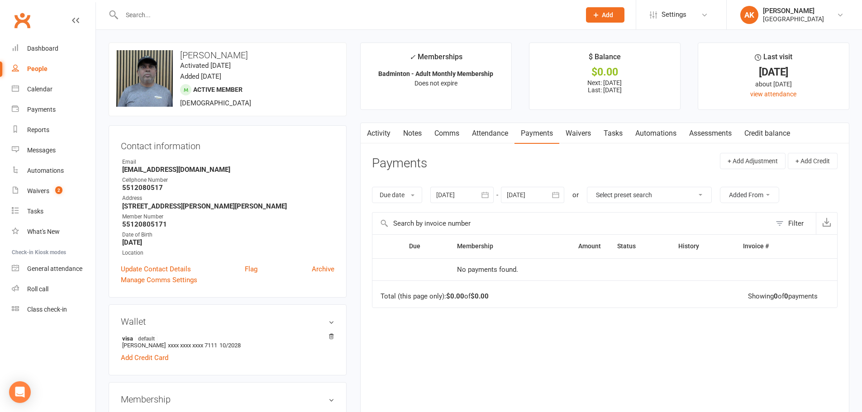
click at [375, 131] on link "Activity" at bounding box center [379, 133] width 36 height 21
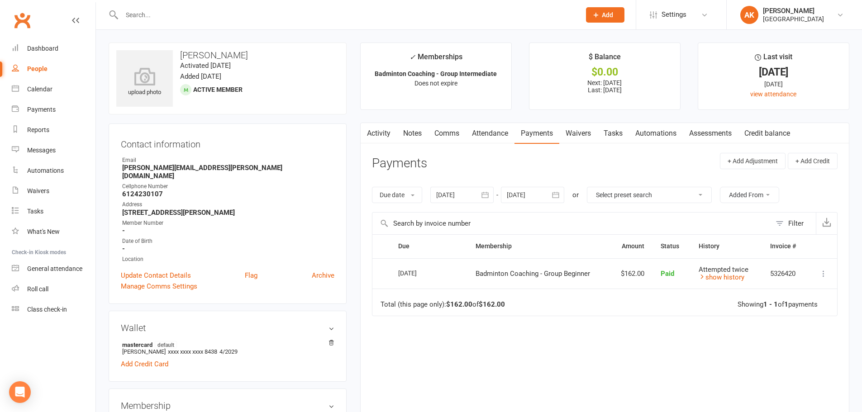
click at [297, 9] on input "text" at bounding box center [346, 15] width 455 height 13
type input "[PERSON_NAME]"
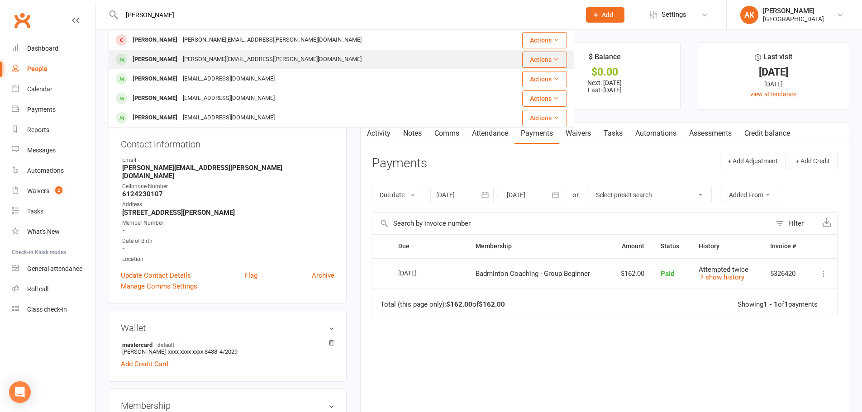
click at [220, 66] on div "[PERSON_NAME][EMAIL_ADDRESS][PERSON_NAME][DOMAIN_NAME]" at bounding box center [272, 59] width 184 height 13
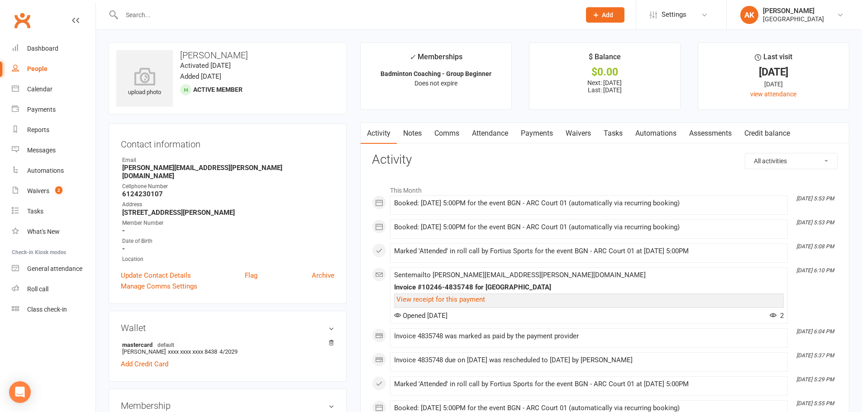
click at [488, 138] on link "Attendance" at bounding box center [490, 133] width 49 height 21
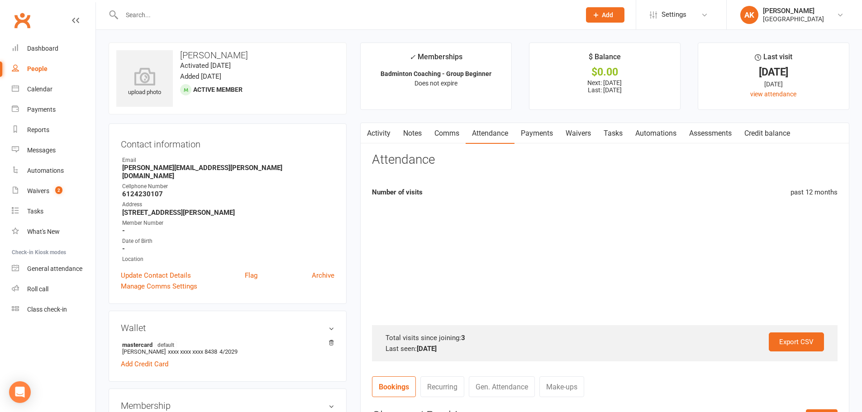
click at [534, 129] on link "Payments" at bounding box center [537, 133] width 45 height 21
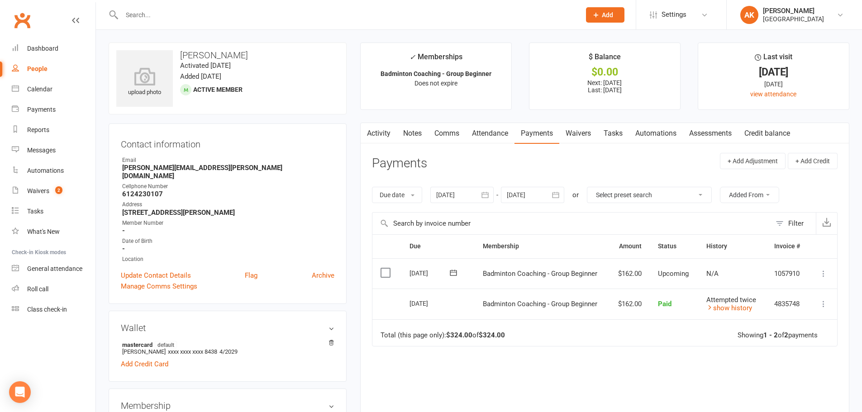
click at [373, 131] on link "Activity" at bounding box center [379, 133] width 36 height 21
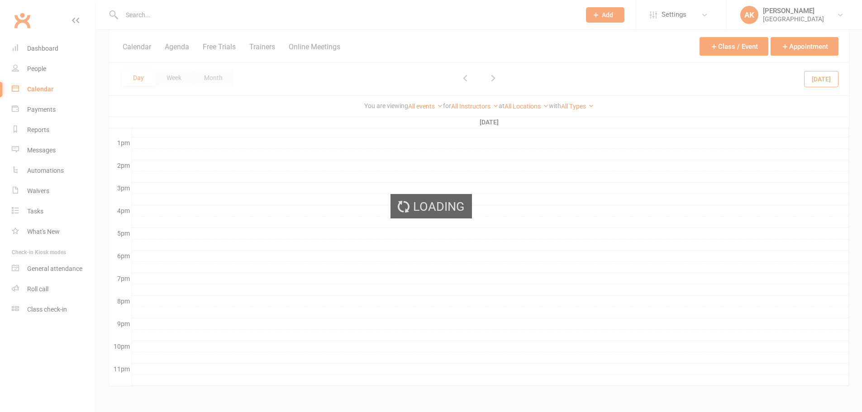
scroll to position [341, 0]
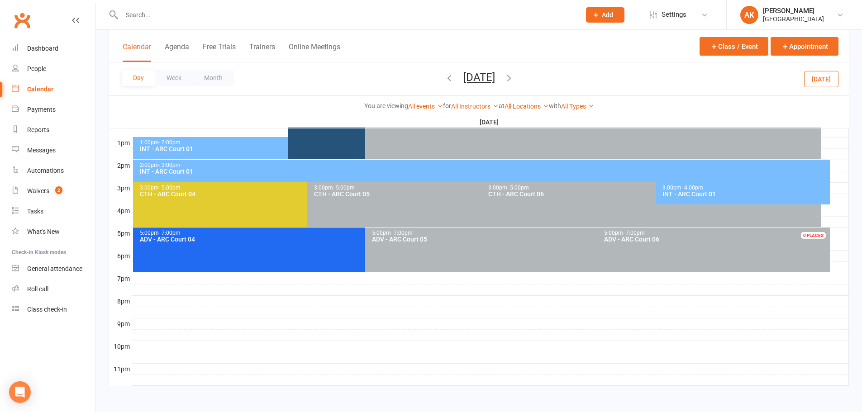
click at [732, 196] on div "INT - ARC Court 01" at bounding box center [745, 194] width 166 height 6
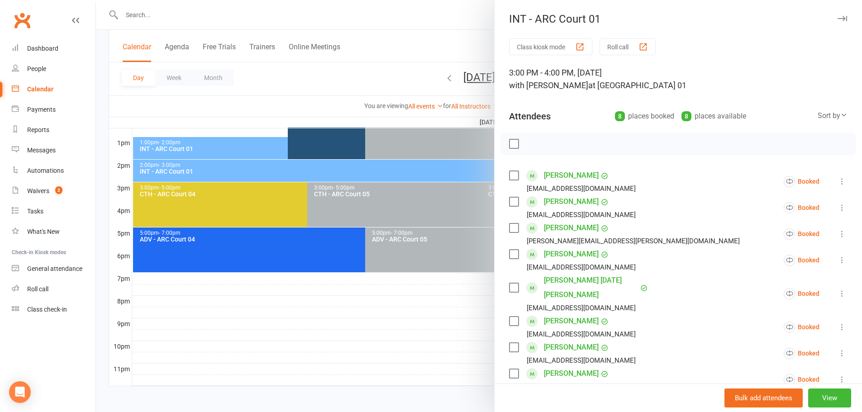
click at [450, 48] on div at bounding box center [479, 206] width 766 height 412
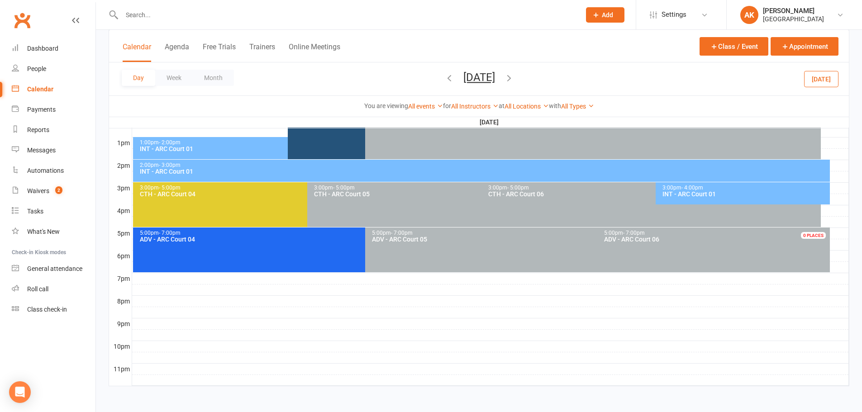
click at [464, 78] on button "[DATE]" at bounding box center [480, 77] width 32 height 13
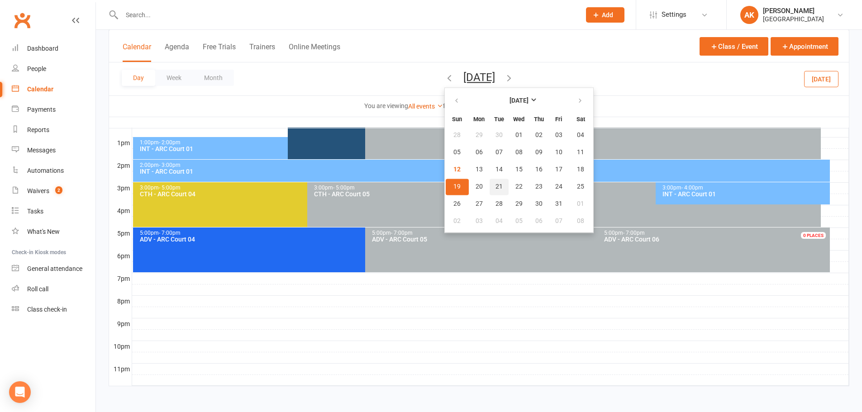
click at [496, 186] on span "21" at bounding box center [499, 186] width 7 height 7
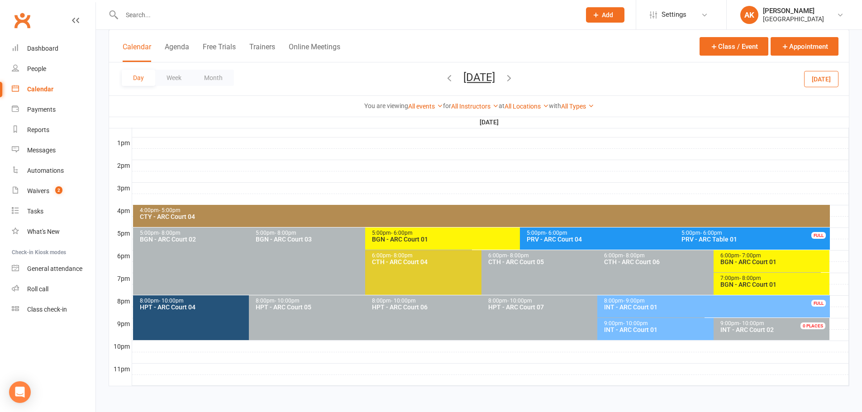
click at [654, 330] on div "INT - ARC Court 01" at bounding box center [711, 330] width 215 height 6
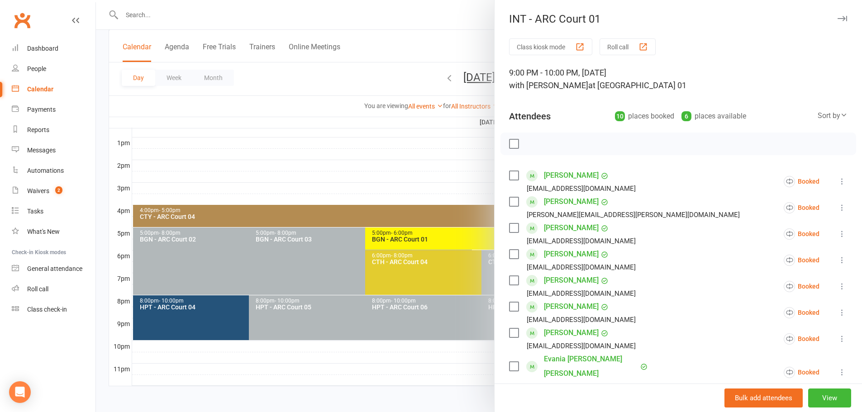
click at [421, 3] on div at bounding box center [479, 206] width 766 height 412
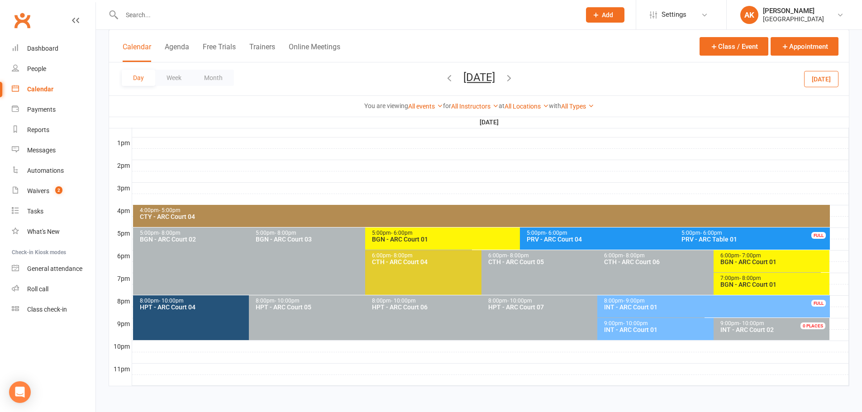
click at [464, 75] on button "[DATE]" at bounding box center [480, 77] width 32 height 13
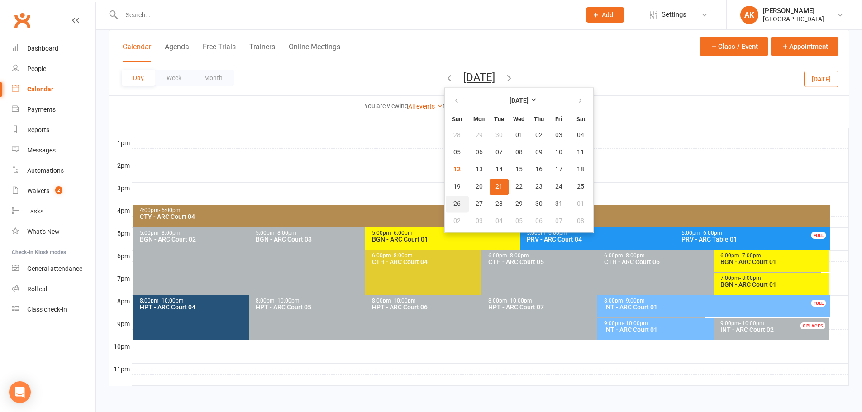
click at [454, 201] on span "26" at bounding box center [457, 204] width 7 height 7
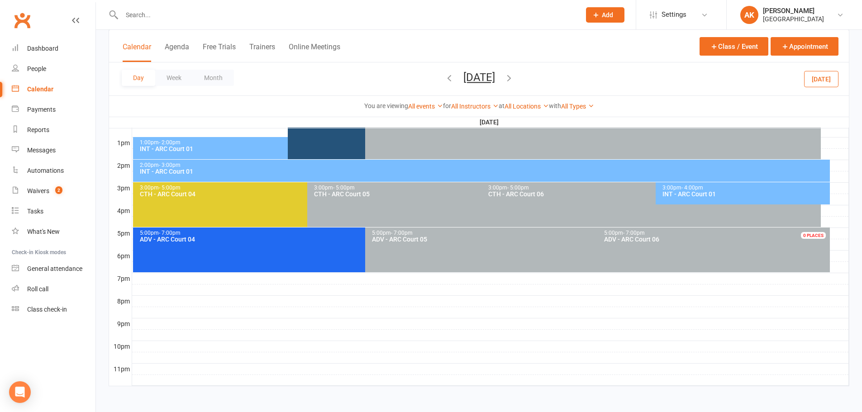
click at [721, 193] on div "INT - ARC Court 01" at bounding box center [745, 194] width 166 height 6
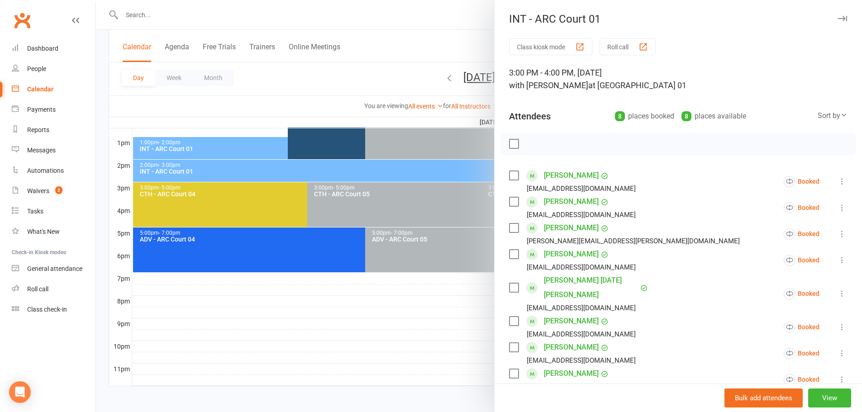
click at [411, 30] on div at bounding box center [479, 206] width 766 height 412
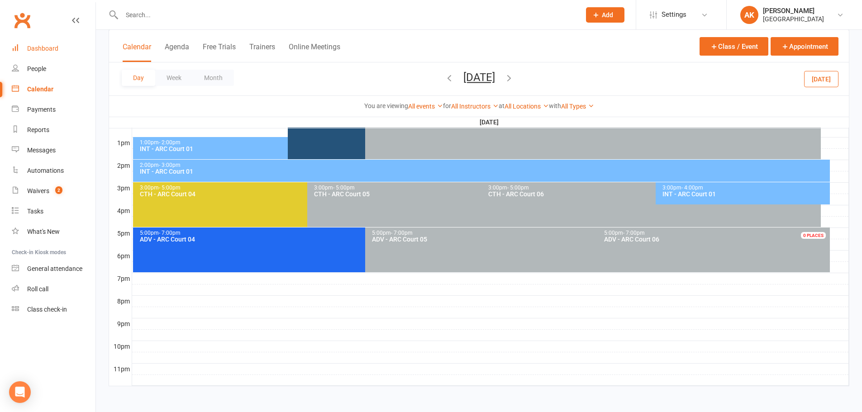
click at [50, 49] on div "Dashboard" at bounding box center [42, 48] width 31 height 7
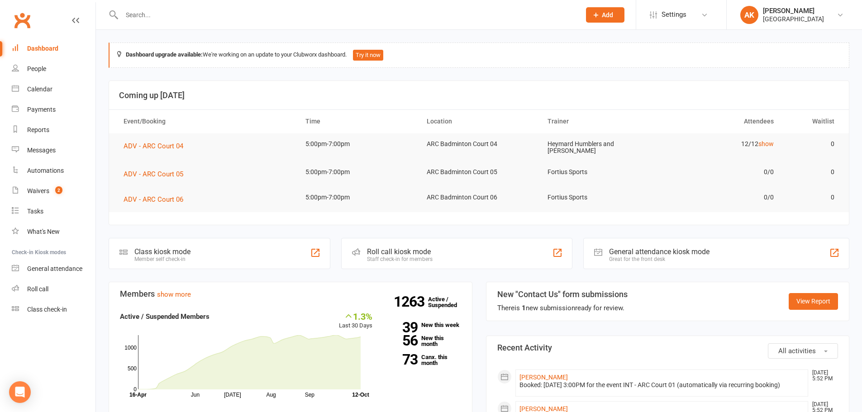
click at [70, 42] on link "Dashboard" at bounding box center [54, 48] width 84 height 20
click at [142, 11] on input "text" at bounding box center [346, 15] width 455 height 13
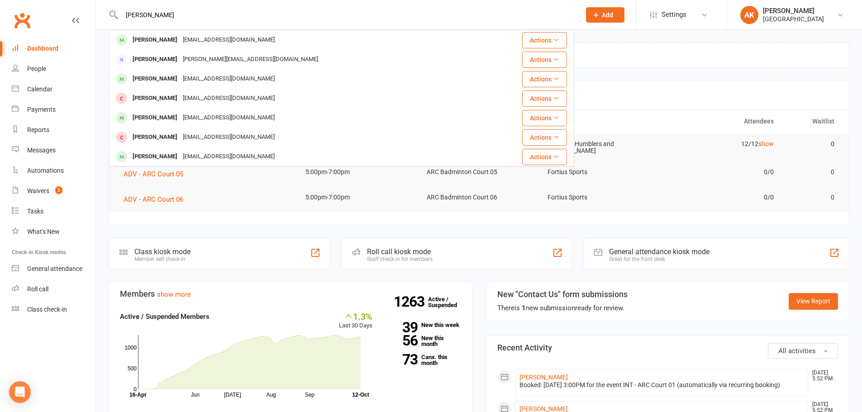
type input "[PERSON_NAME]"
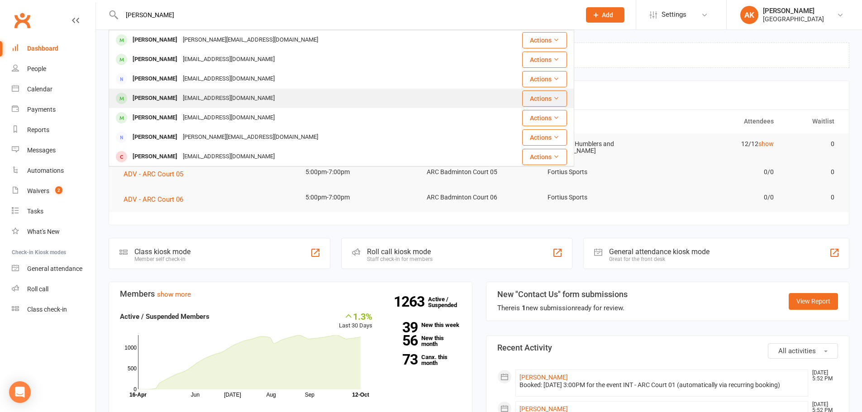
click at [180, 98] on div "[EMAIL_ADDRESS][DOMAIN_NAME]" at bounding box center [228, 98] width 97 height 13
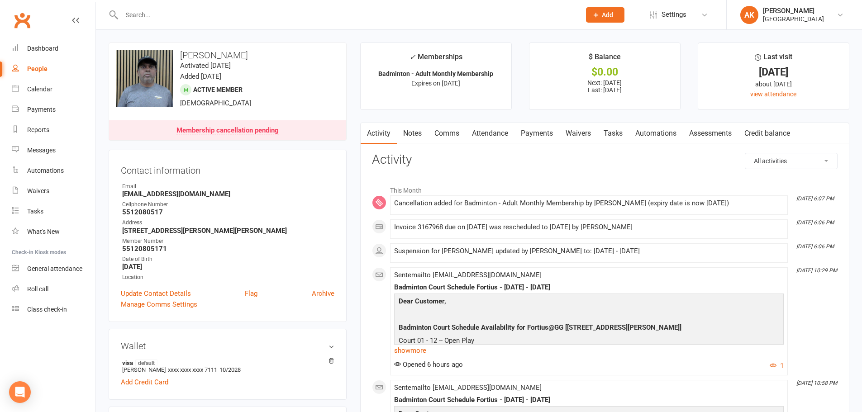
click at [507, 139] on link "Attendance" at bounding box center [490, 133] width 49 height 21
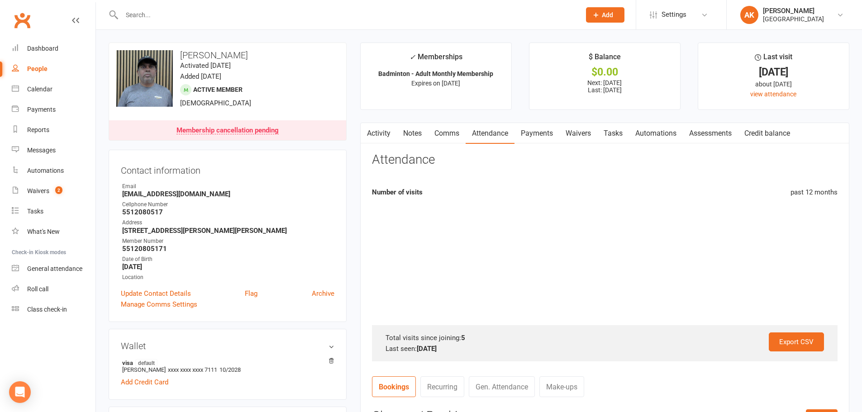
click at [538, 134] on link "Payments" at bounding box center [537, 133] width 45 height 21
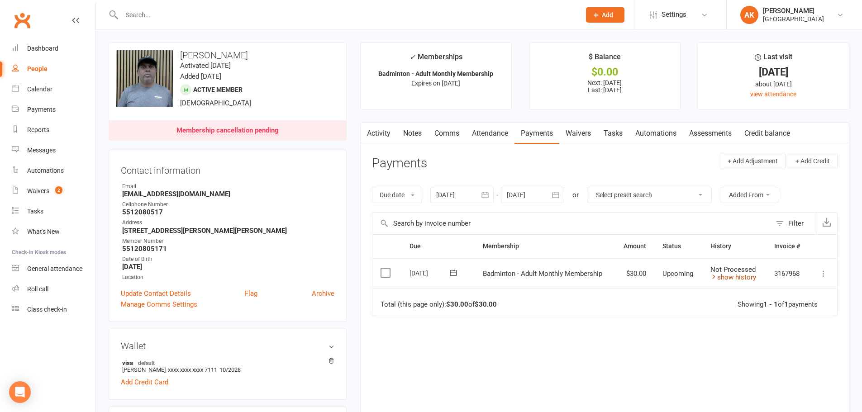
click at [720, 280] on link "show history" at bounding box center [734, 277] width 46 height 8
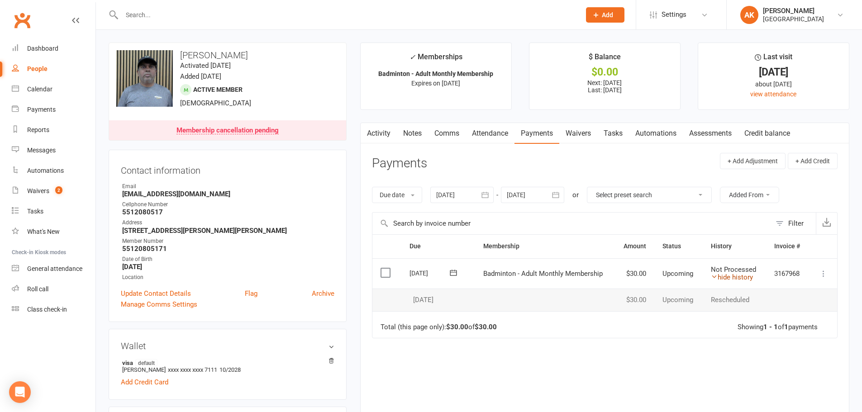
click at [721, 279] on link "hide history" at bounding box center [732, 277] width 42 height 8
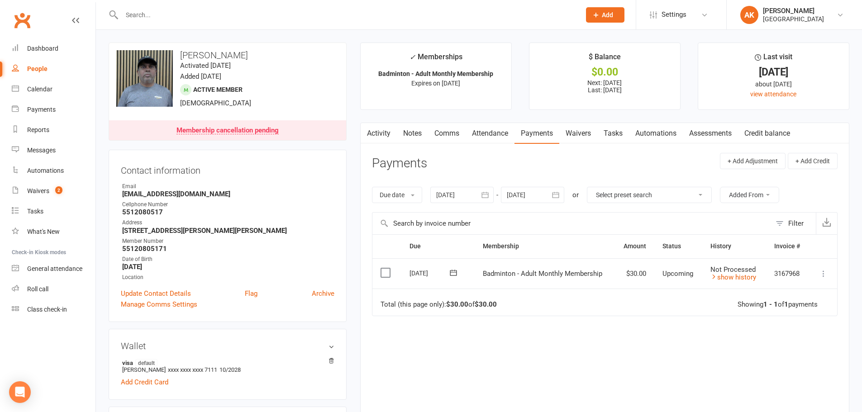
click at [548, 196] on div at bounding box center [532, 195] width 63 height 16
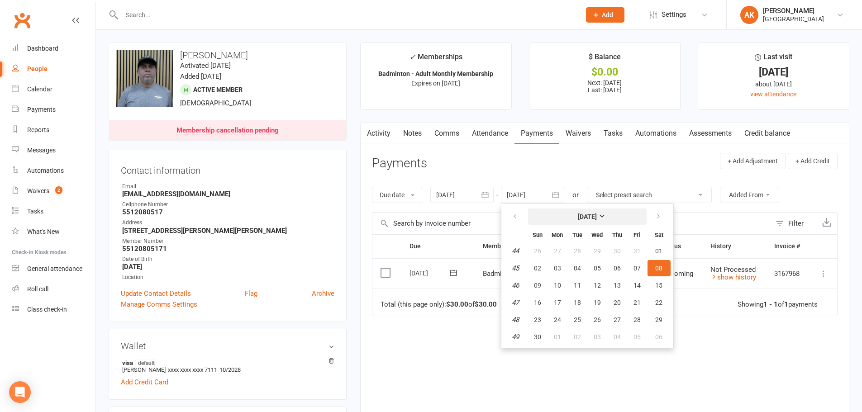
click at [647, 219] on button "[DATE]" at bounding box center [587, 217] width 119 height 16
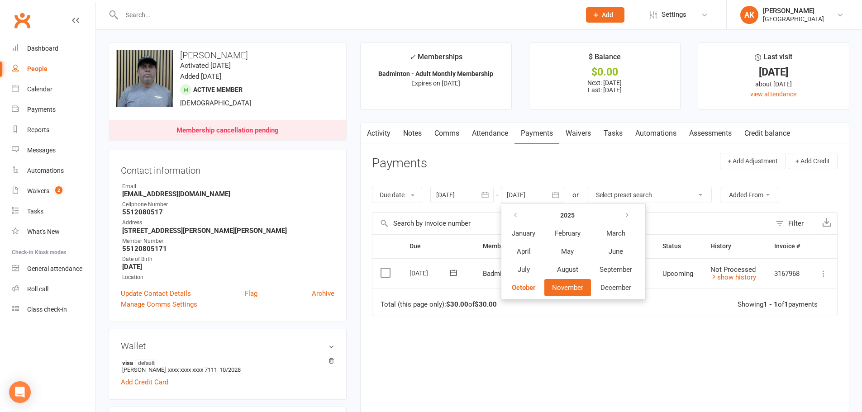
click at [654, 219] on input "text" at bounding box center [572, 224] width 399 height 22
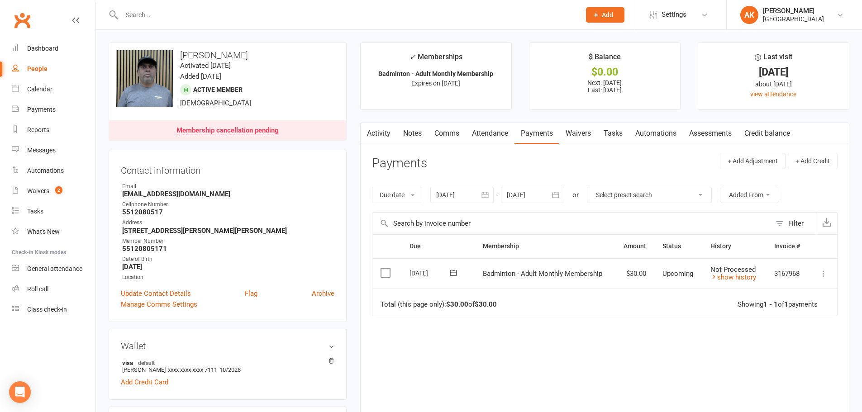
click at [654, 219] on input "text" at bounding box center [572, 224] width 399 height 22
click at [552, 198] on button "button" at bounding box center [556, 195] width 16 height 16
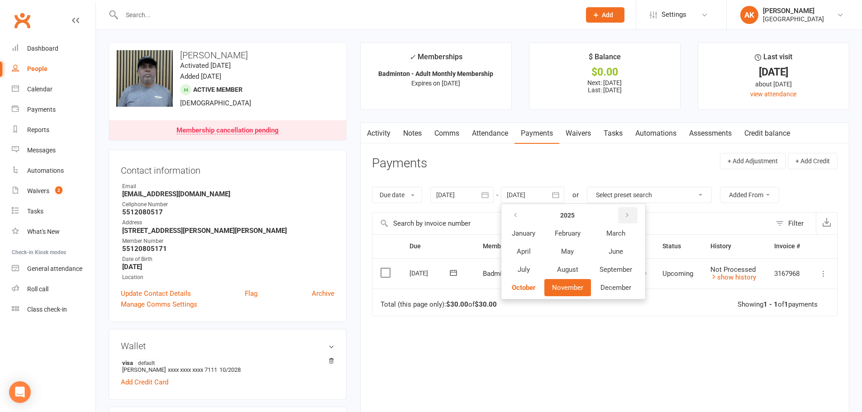
click at [634, 218] on button "button" at bounding box center [627, 215] width 19 height 16
click at [517, 217] on icon "button" at bounding box center [515, 215] width 6 height 7
click at [571, 219] on strong "2025" at bounding box center [567, 215] width 14 height 7
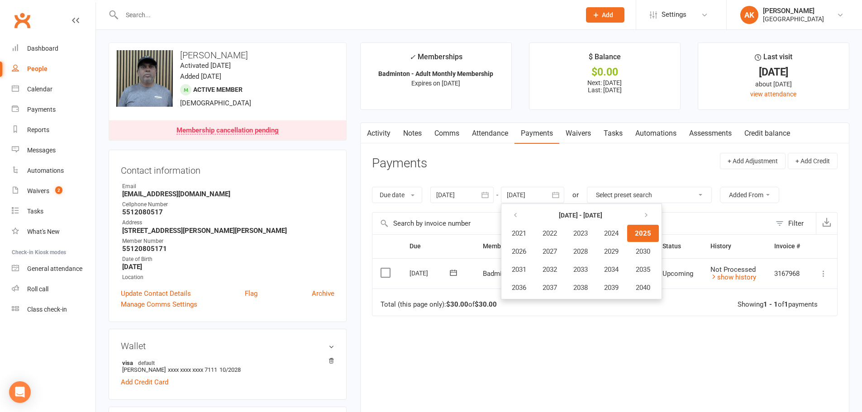
click at [551, 167] on header "Payments + Add Adjustment + Add Credit" at bounding box center [605, 165] width 466 height 25
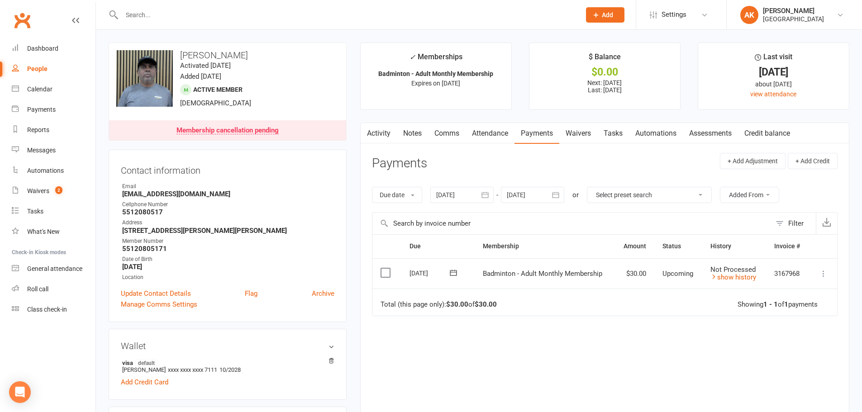
click at [387, 132] on link "Activity" at bounding box center [379, 133] width 36 height 21
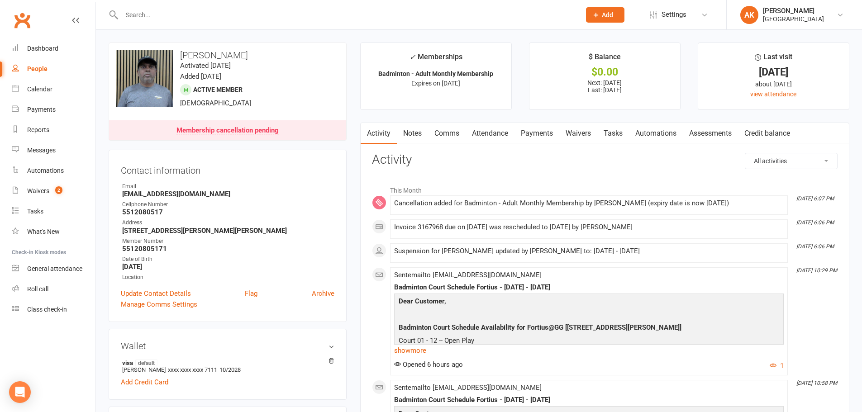
click at [474, 132] on link "Attendance" at bounding box center [490, 133] width 49 height 21
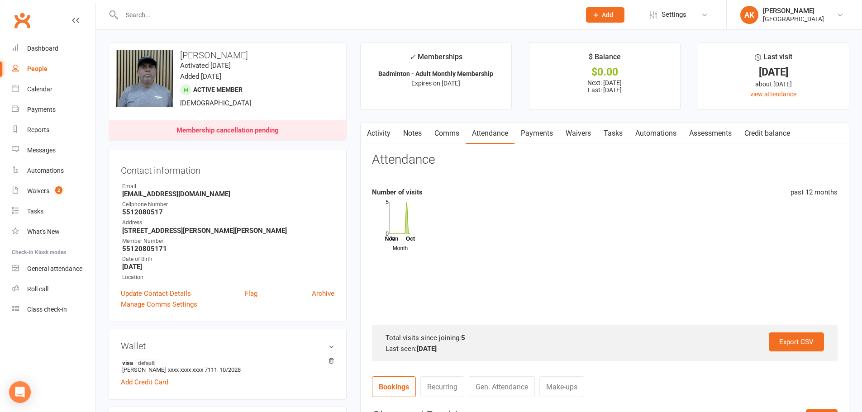
click at [554, 134] on link "Payments" at bounding box center [537, 133] width 45 height 21
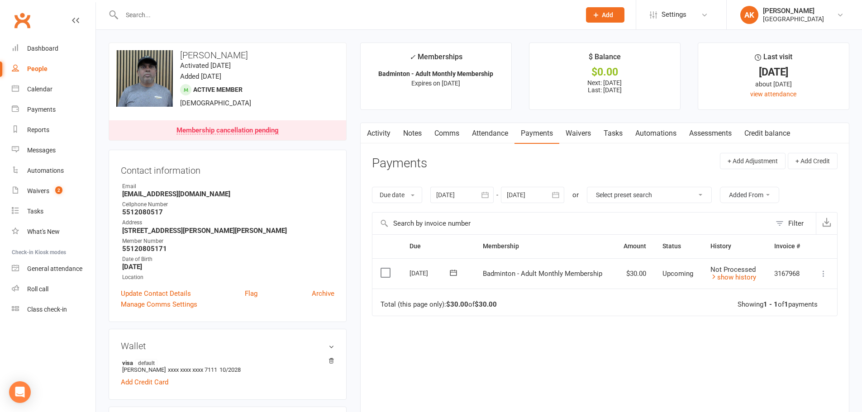
click at [444, 134] on link "Comms" at bounding box center [447, 133] width 38 height 21
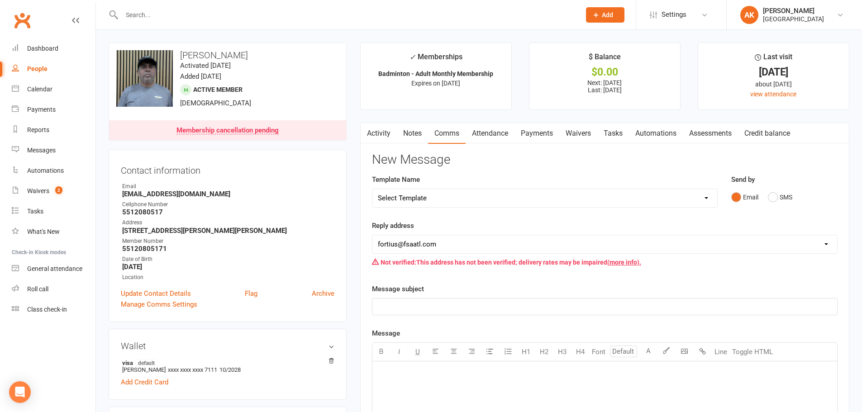
click at [475, 134] on link "Attendance" at bounding box center [490, 133] width 49 height 21
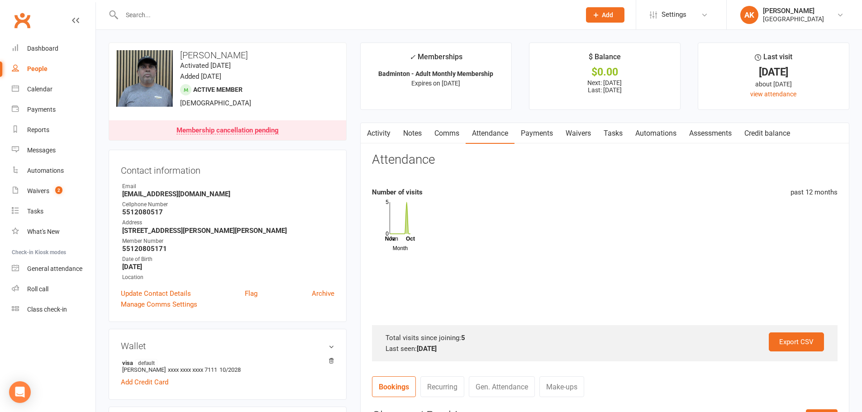
click at [527, 134] on link "Payments" at bounding box center [537, 133] width 45 height 21
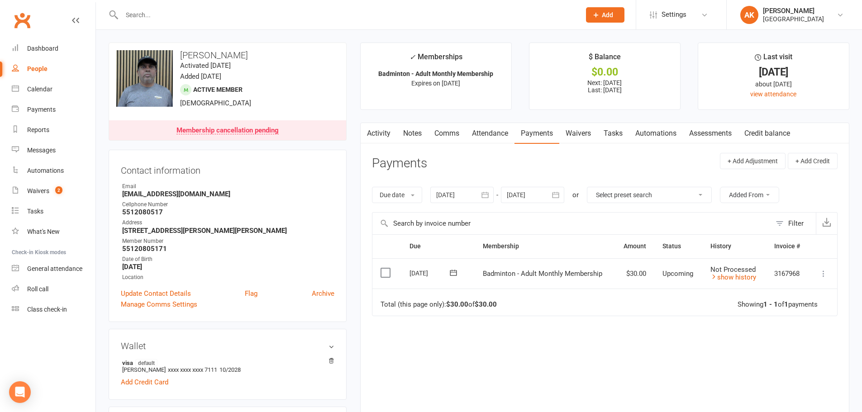
click at [414, 134] on link "Notes" at bounding box center [412, 133] width 31 height 21
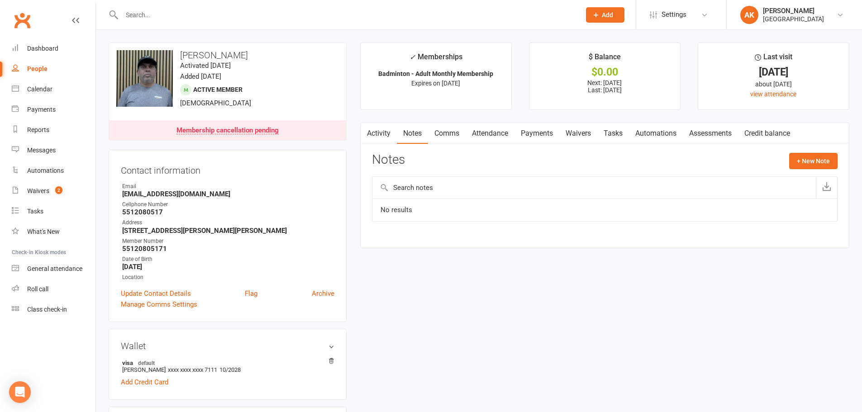
click at [454, 135] on link "Comms" at bounding box center [447, 133] width 38 height 21
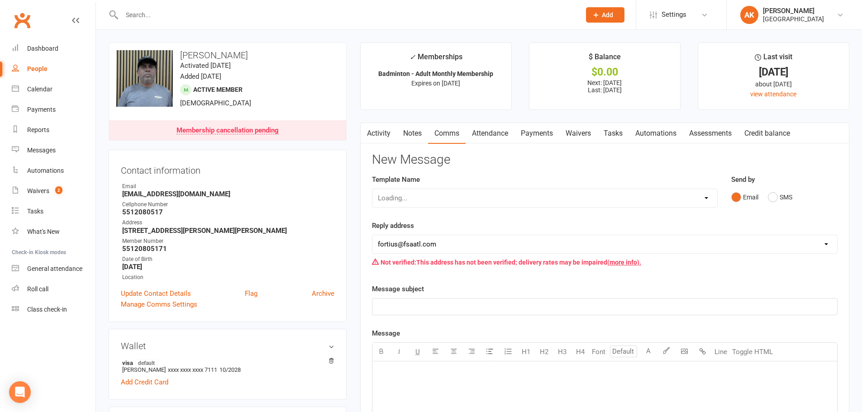
click at [479, 135] on link "Attendance" at bounding box center [490, 133] width 49 height 21
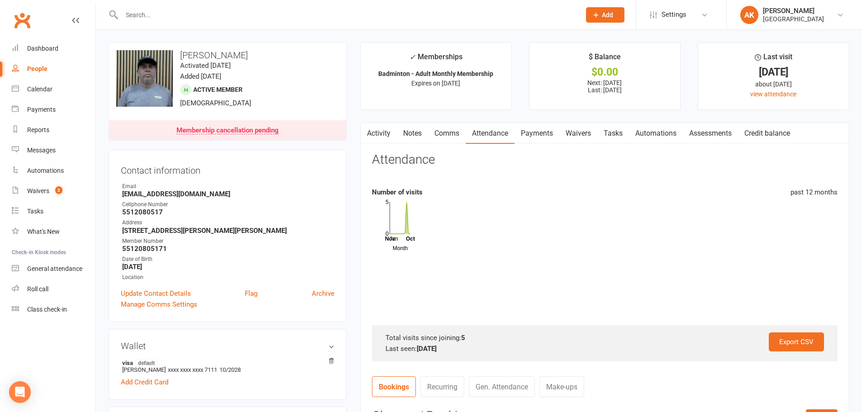
click at [536, 134] on link "Payments" at bounding box center [537, 133] width 45 height 21
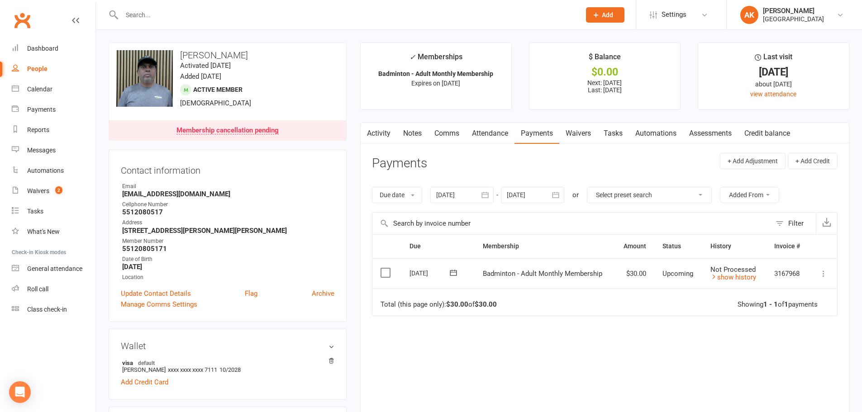
click at [388, 133] on link "Activity" at bounding box center [379, 133] width 36 height 21
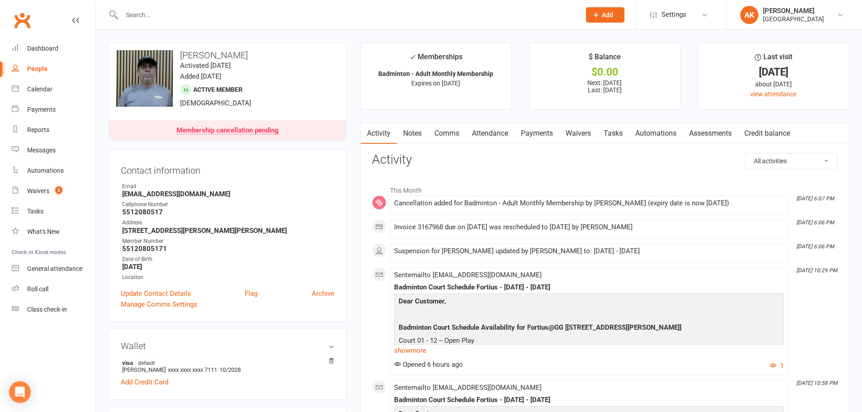
click at [466, 133] on link "Comms" at bounding box center [447, 133] width 38 height 21
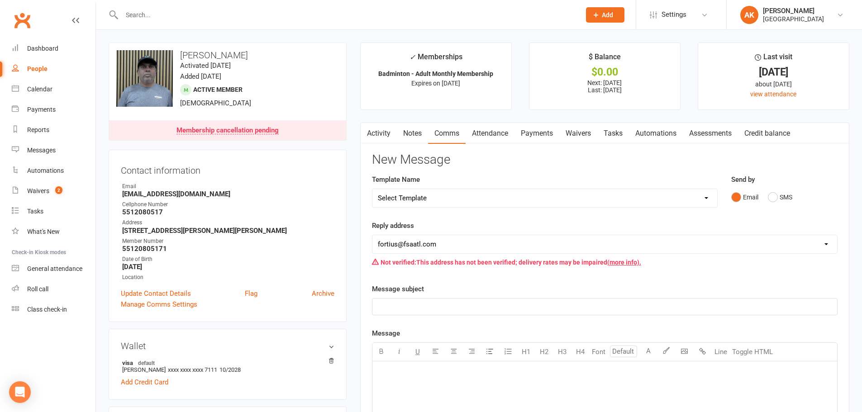
click at [525, 134] on link "Payments" at bounding box center [537, 133] width 45 height 21
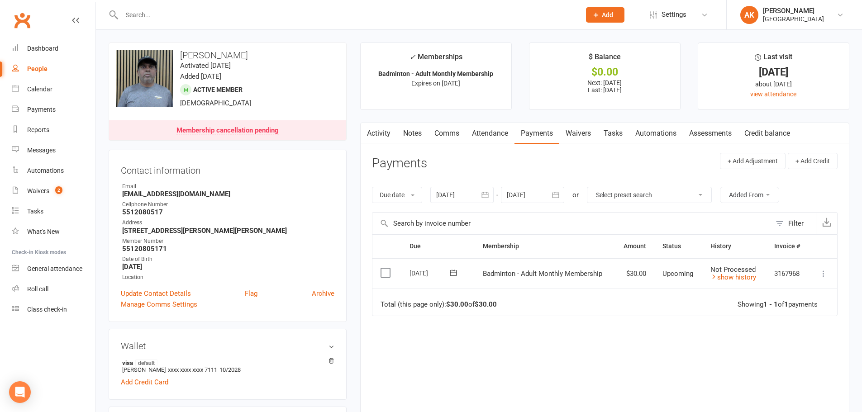
click at [505, 134] on link "Attendance" at bounding box center [490, 133] width 49 height 21
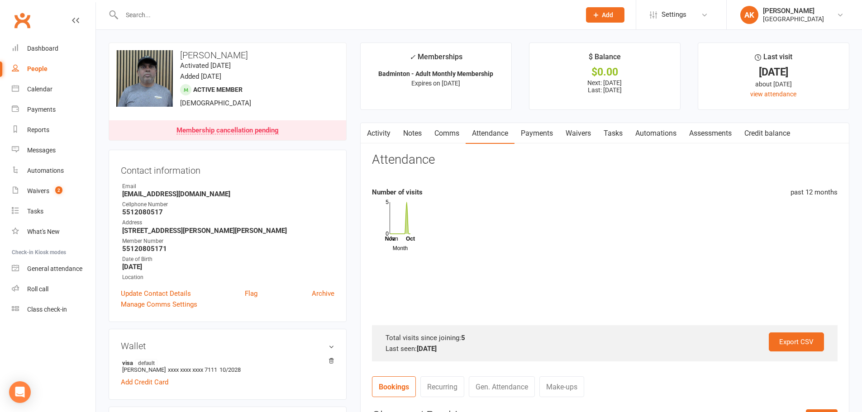
click at [534, 134] on link "Payments" at bounding box center [537, 133] width 45 height 21
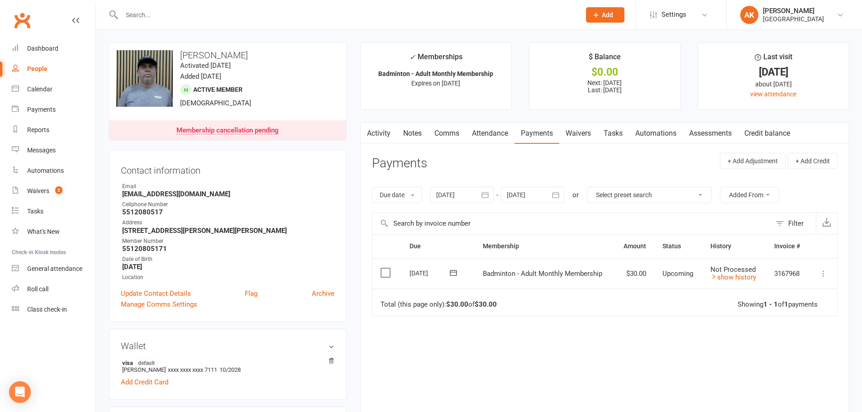
click at [388, 134] on link "Activity" at bounding box center [379, 133] width 36 height 21
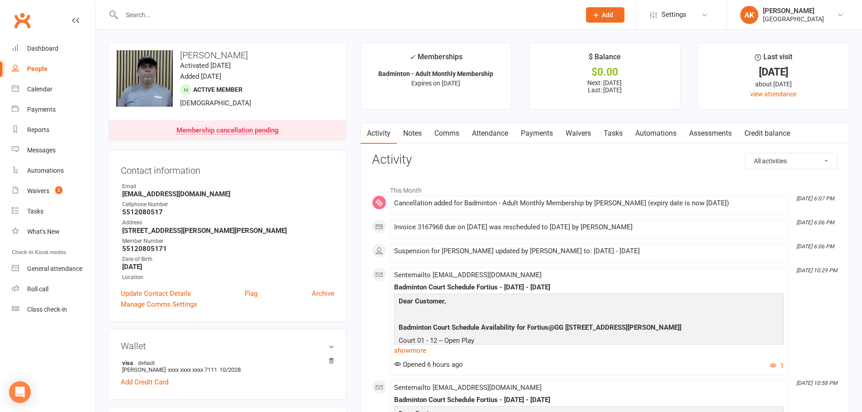
drag, startPoint x: 388, startPoint y: 37, endPoint x: 283, endPoint y: 34, distance: 104.6
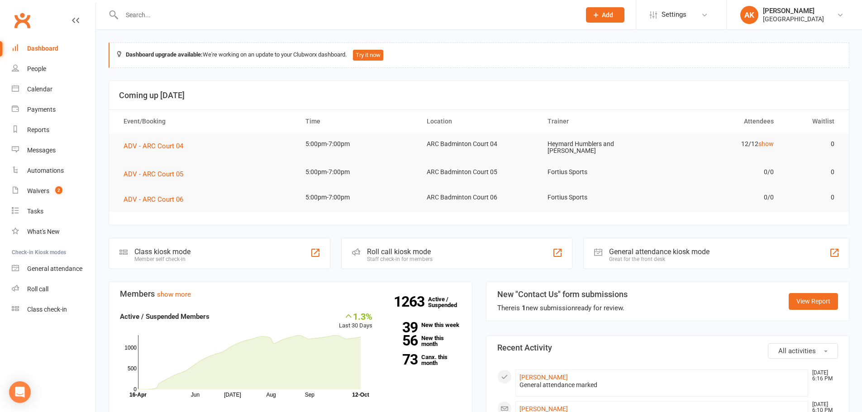
click at [227, 13] on input "text" at bounding box center [346, 15] width 455 height 13
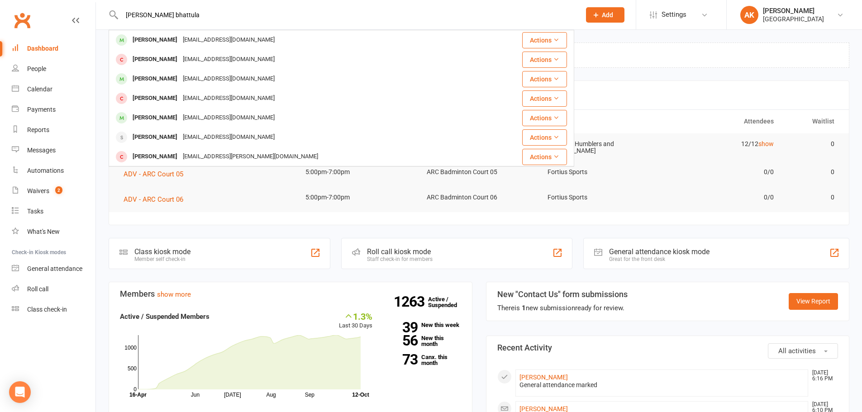
type input "[PERSON_NAME] bhattula"
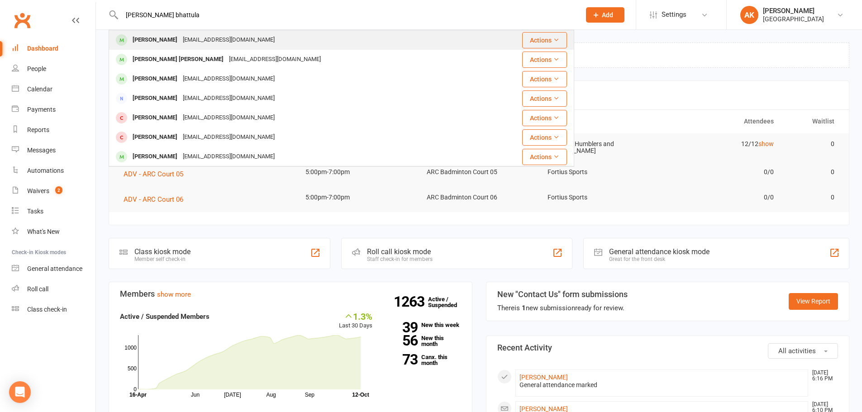
click at [222, 36] on div "[EMAIL_ADDRESS][DOMAIN_NAME]" at bounding box center [228, 40] width 97 height 13
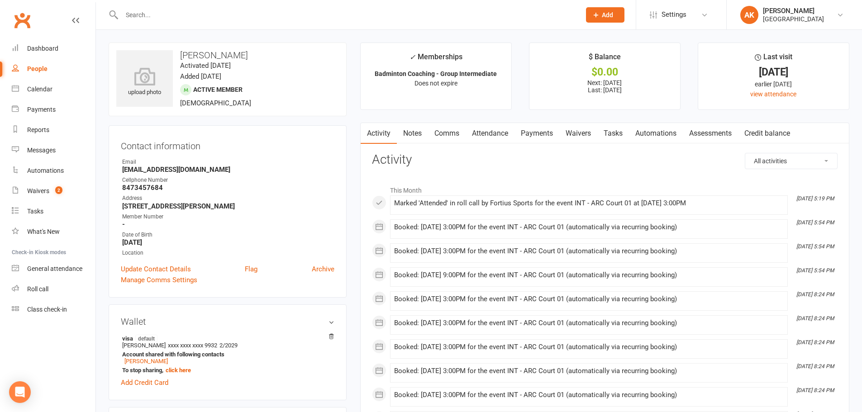
click at [474, 131] on link "Attendance" at bounding box center [490, 133] width 49 height 21
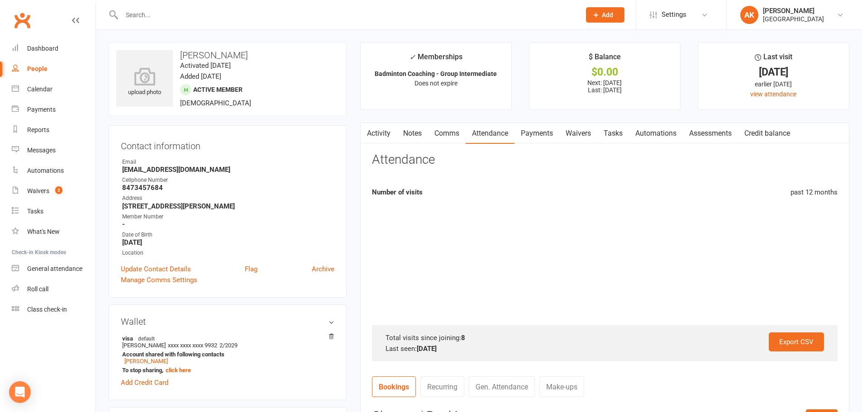
click at [526, 133] on link "Payments" at bounding box center [537, 133] width 45 height 21
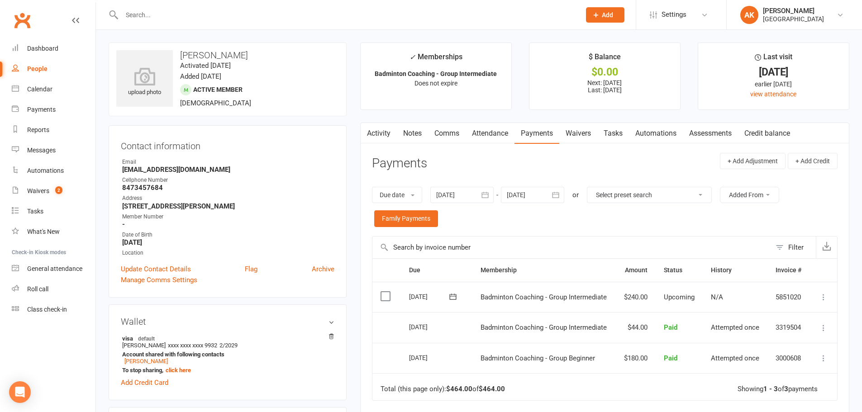
click at [233, 13] on input "text" at bounding box center [346, 15] width 455 height 13
type input "shireen"
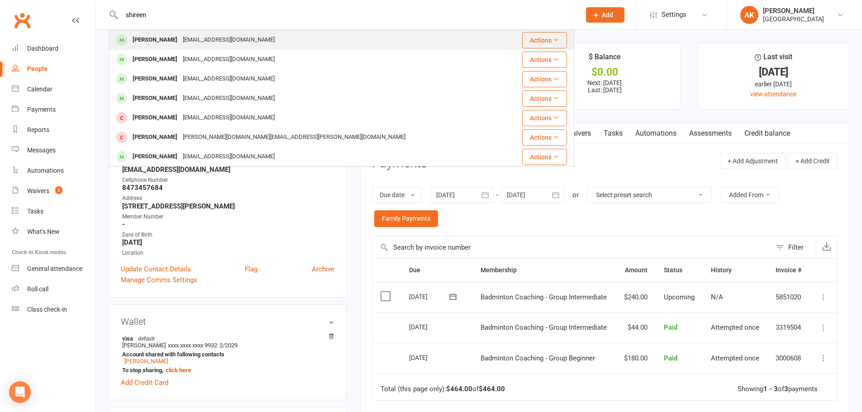
click at [169, 38] on div "[PERSON_NAME]" at bounding box center [155, 40] width 50 height 13
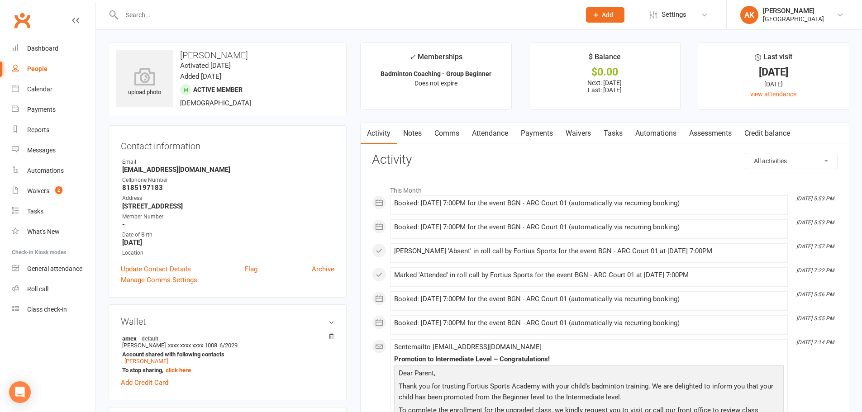
click at [503, 129] on link "Attendance" at bounding box center [490, 133] width 49 height 21
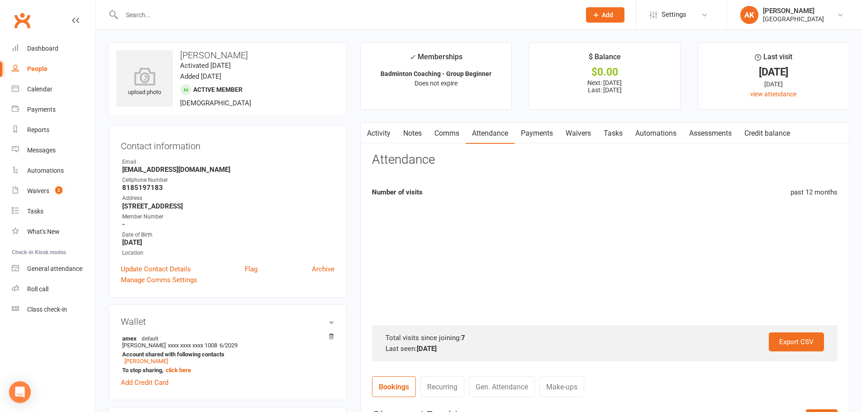
click at [519, 130] on link "Payments" at bounding box center [537, 133] width 45 height 21
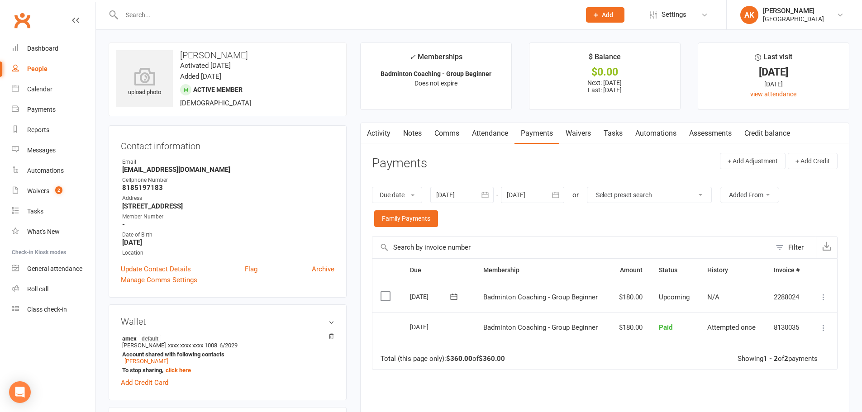
click at [383, 130] on link "Activity" at bounding box center [379, 133] width 36 height 21
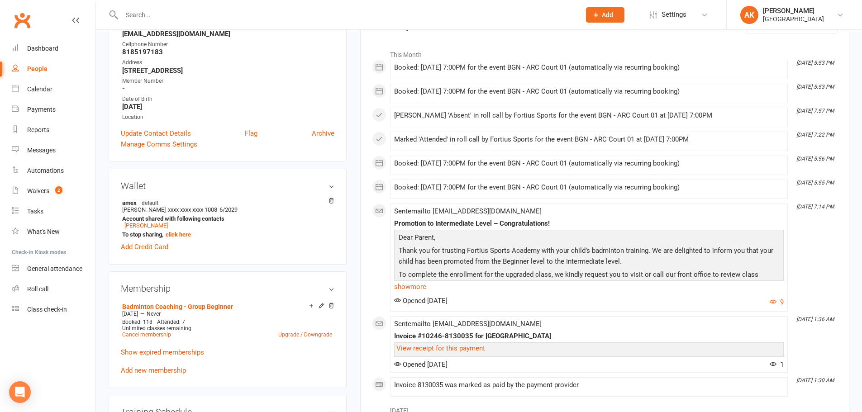
scroll to position [91, 0]
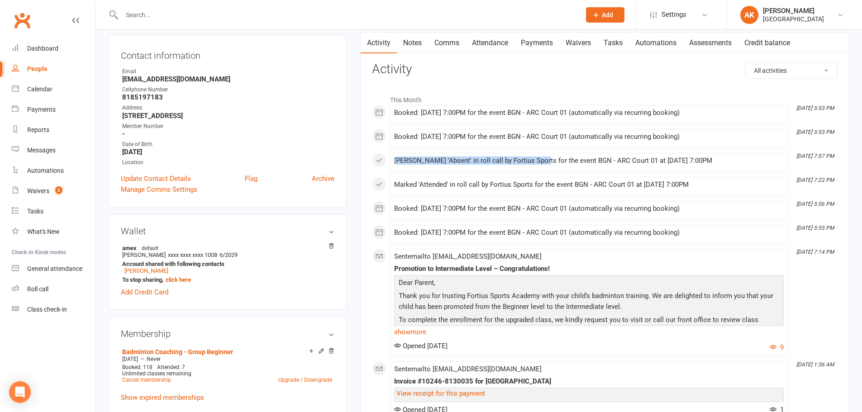
drag, startPoint x: 400, startPoint y: 158, endPoint x: 536, endPoint y: 161, distance: 136.7
click at [536, 161] on div "[PERSON_NAME] 'Absent' in roll call by Fortius Sports for the event BGN - ARC C…" at bounding box center [589, 161] width 390 height 8
click at [461, 191] on div "Marked 'Attended' in roll call by Fortius Sports for the event BGN - ARC Court …" at bounding box center [589, 186] width 390 height 11
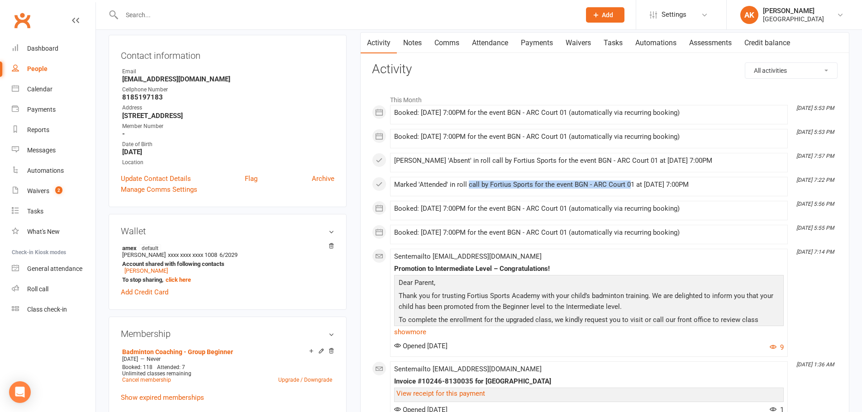
drag, startPoint x: 468, startPoint y: 184, endPoint x: 627, endPoint y: 187, distance: 158.9
click at [627, 187] on div "Marked 'Attended' in roll call by Fortius Sports for the event BGN - ARC Court …" at bounding box center [589, 185] width 390 height 8
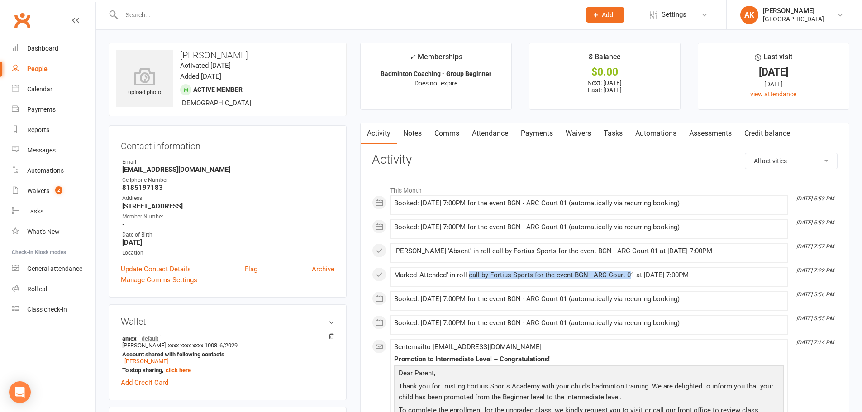
click at [511, 210] on div "Booked: [DATE] 7:00PM for the event BGN - ARC Court 01 (automatically via recur…" at bounding box center [589, 205] width 390 height 11
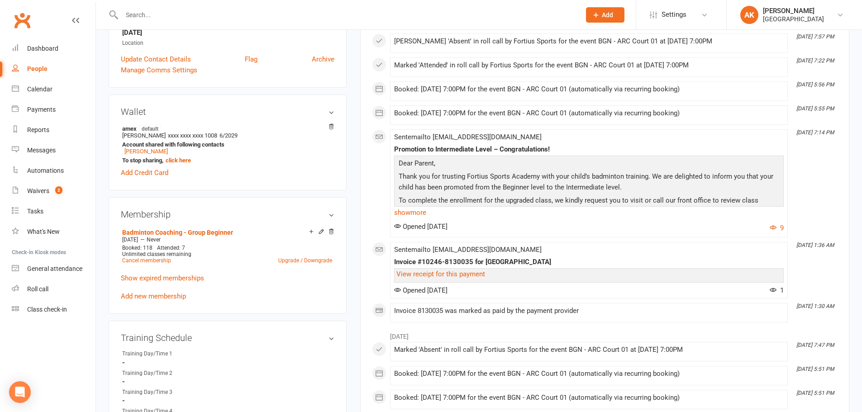
scroll to position [226, 0]
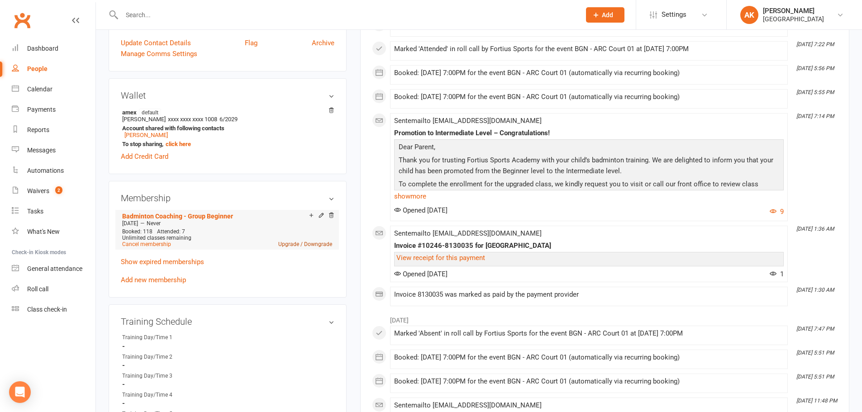
click at [290, 244] on link "Upgrade / Downgrade" at bounding box center [305, 244] width 54 height 6
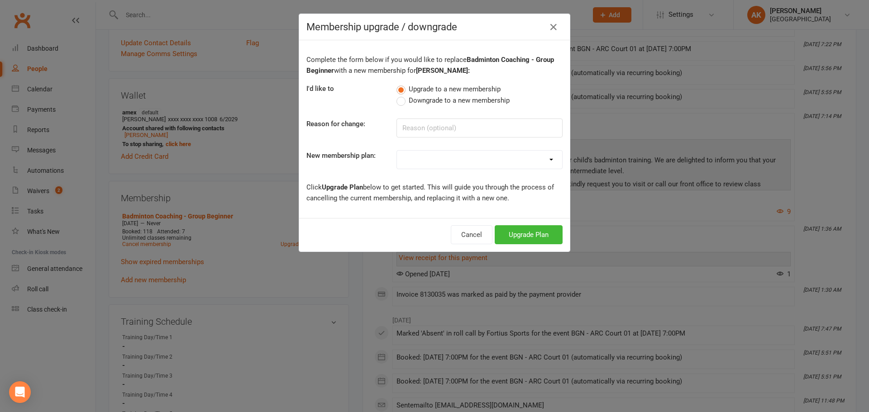
drag, startPoint x: 471, startPoint y: 168, endPoint x: 472, endPoint y: 160, distance: 7.7
click at [471, 168] on select "Badminton - Adult Annual Membership Badminton - Adult Monthly Membership Badmin…" at bounding box center [479, 160] width 165 height 18
select select "16"
click at [397, 151] on select "Badminton - Adult Annual Membership Badminton - Adult Monthly Membership Badmin…" at bounding box center [479, 160] width 165 height 18
click at [529, 236] on button "Upgrade Plan" at bounding box center [529, 234] width 68 height 19
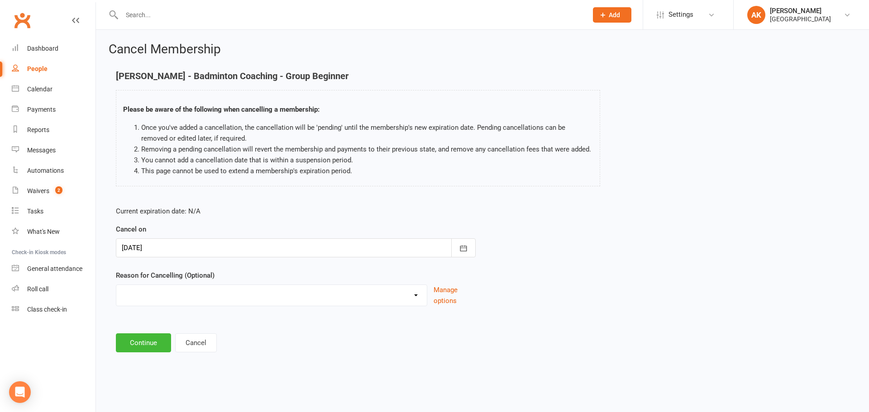
drag, startPoint x: 257, startPoint y: 290, endPoint x: 254, endPoint y: 285, distance: 5.9
click at [257, 290] on select "Coaches Request Coaching is Complete Coach Request Customer requested via email…" at bounding box center [271, 294] width 311 height 18
select select "2"
click at [116, 285] on select "Coaches Request Coaching is Complete Coach Request Customer requested via email…" at bounding box center [271, 294] width 311 height 18
click at [144, 334] on button "Continue" at bounding box center [143, 343] width 55 height 19
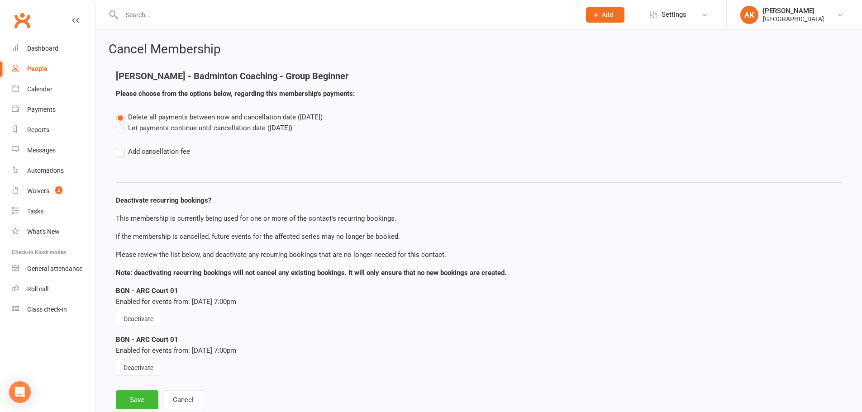
click at [159, 131] on label "Let payments continue until cancellation date ([DATE])" at bounding box center [204, 128] width 177 height 11
click at [122, 123] on input "Let payments continue until cancellation date ([DATE])" at bounding box center [119, 123] width 6 height 0
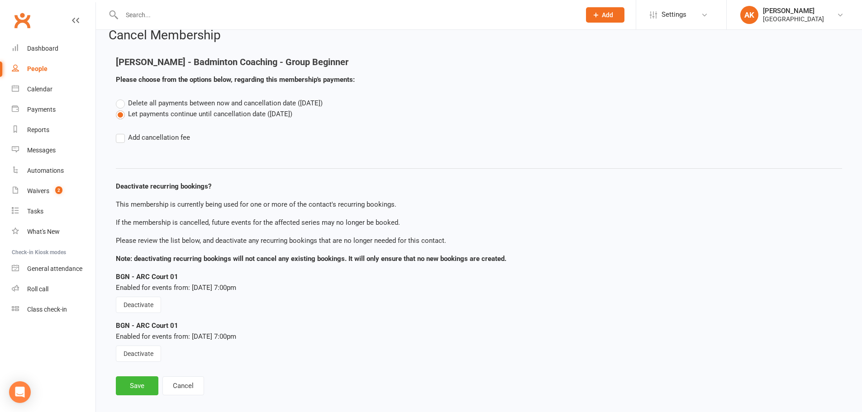
scroll to position [25, 0]
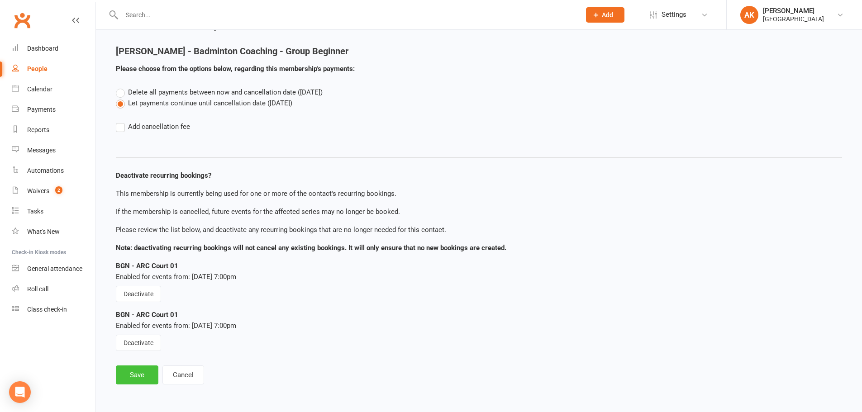
click at [131, 376] on button "Save" at bounding box center [137, 375] width 43 height 19
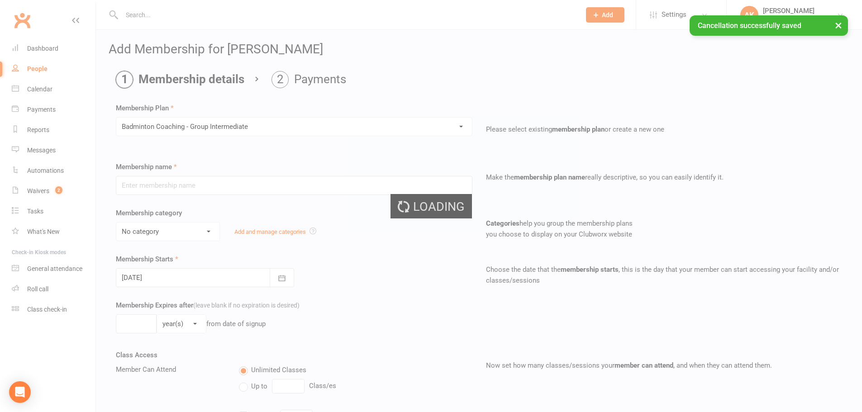
type input "Badminton Coaching - Group Intermediate"
select select "2"
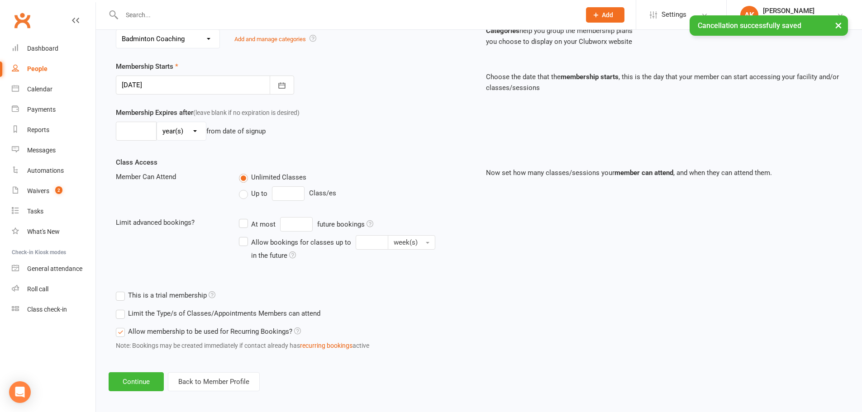
scroll to position [198, 0]
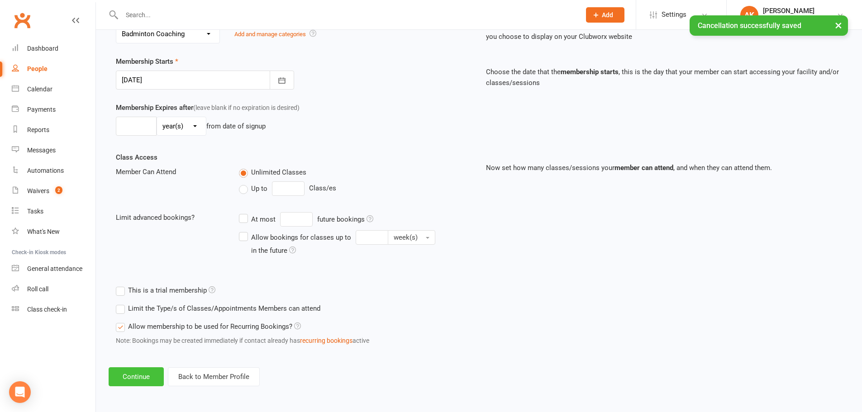
click at [145, 383] on button "Continue" at bounding box center [136, 377] width 55 height 19
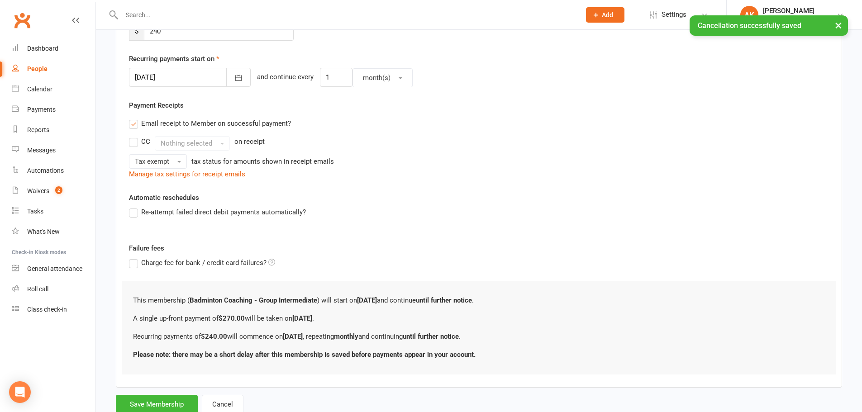
scroll to position [0, 0]
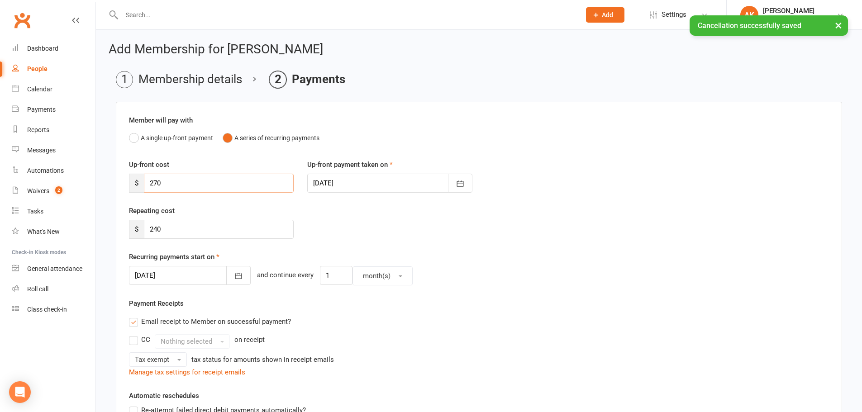
click at [195, 186] on input "270" at bounding box center [219, 183] width 150 height 19
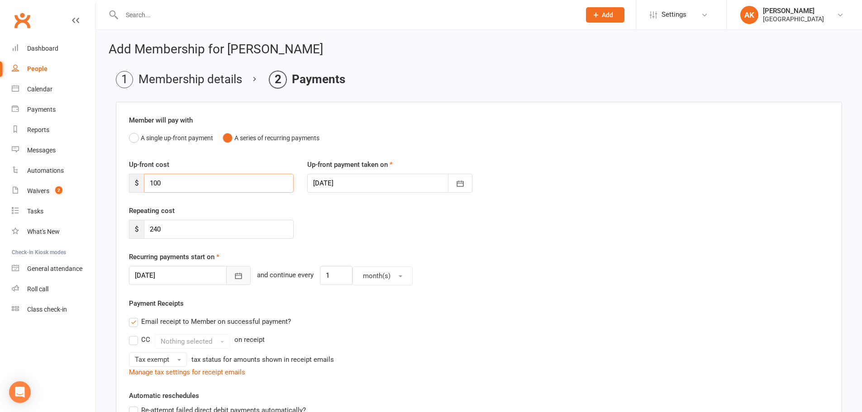
type input "100"
click at [226, 276] on button "button" at bounding box center [238, 275] width 24 height 19
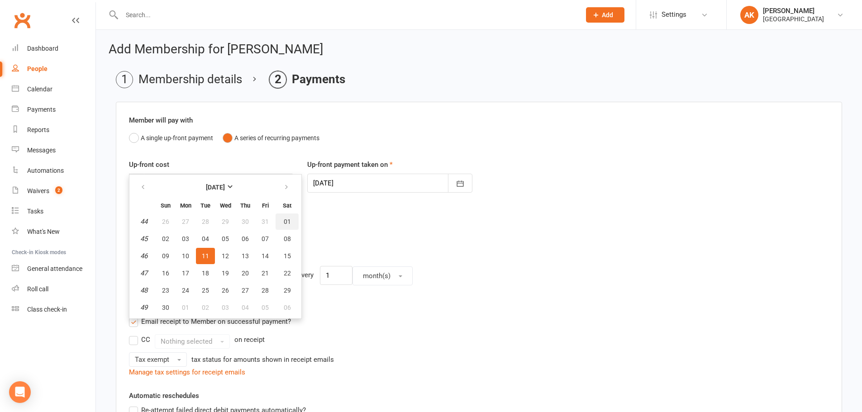
click at [282, 223] on button "01" at bounding box center [287, 222] width 23 height 16
type input "[DATE]"
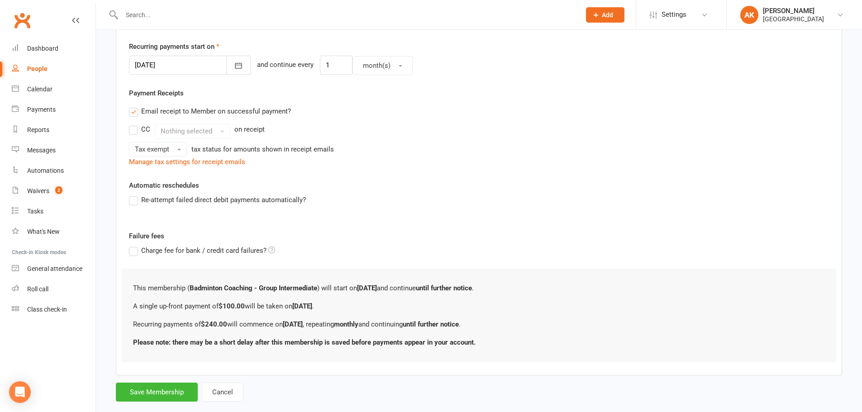
scroll to position [228, 0]
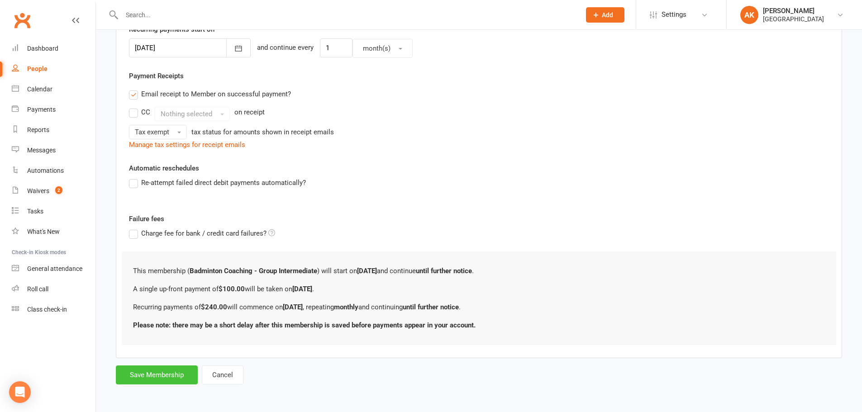
click at [156, 378] on button "Save Membership" at bounding box center [157, 375] width 82 height 19
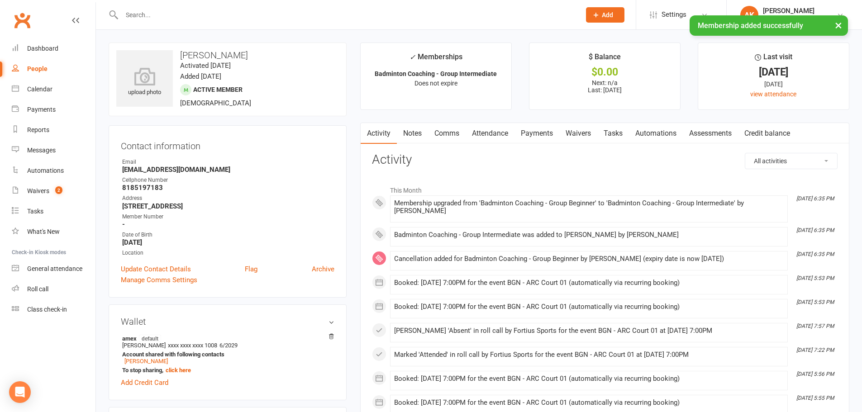
click at [410, 129] on link "Notes" at bounding box center [412, 133] width 31 height 21
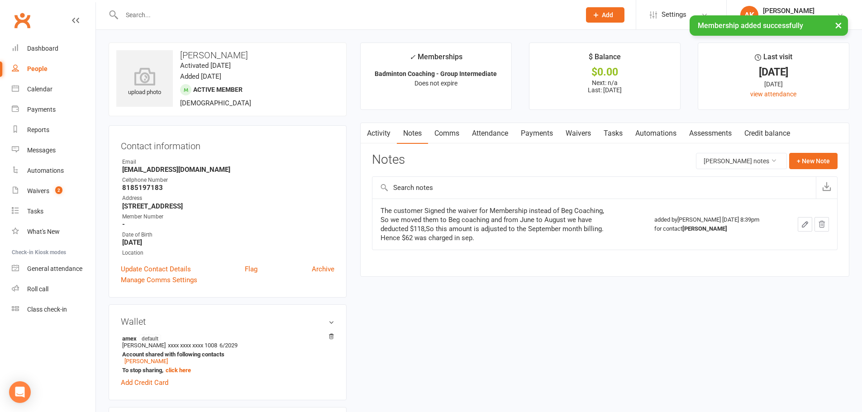
click at [446, 135] on link "Comms" at bounding box center [447, 133] width 38 height 21
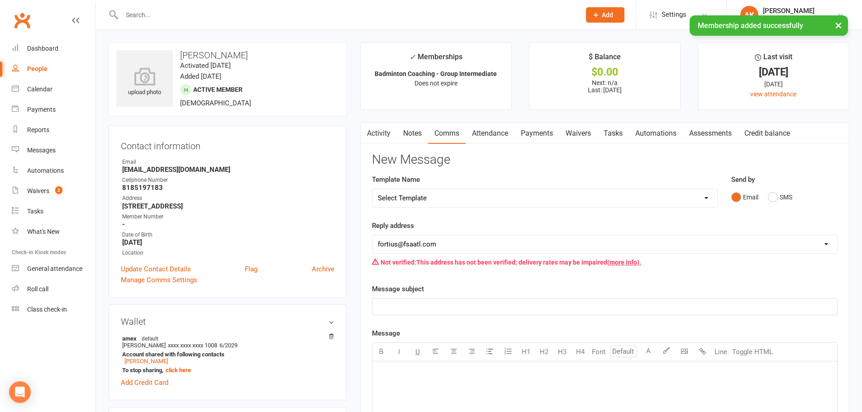
click at [490, 131] on link "Attendance" at bounding box center [490, 133] width 49 height 21
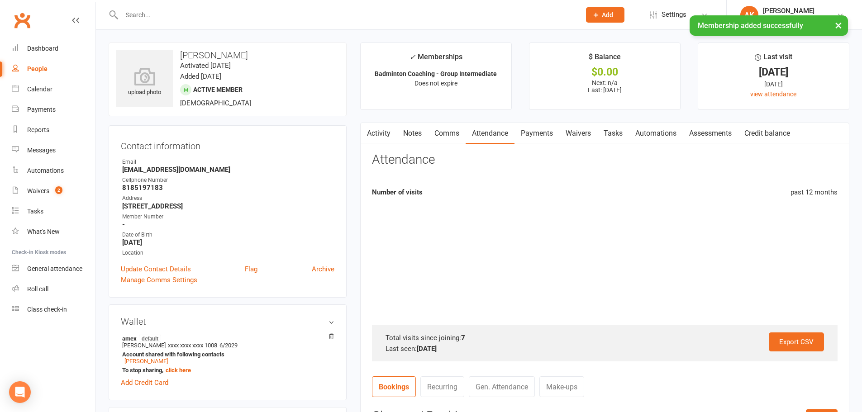
click at [372, 133] on link "Activity" at bounding box center [379, 133] width 36 height 21
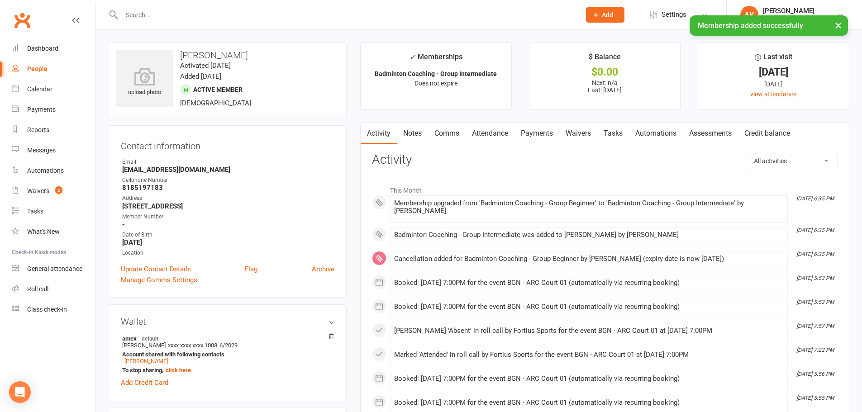
click at [509, 130] on link "Attendance" at bounding box center [490, 133] width 49 height 21
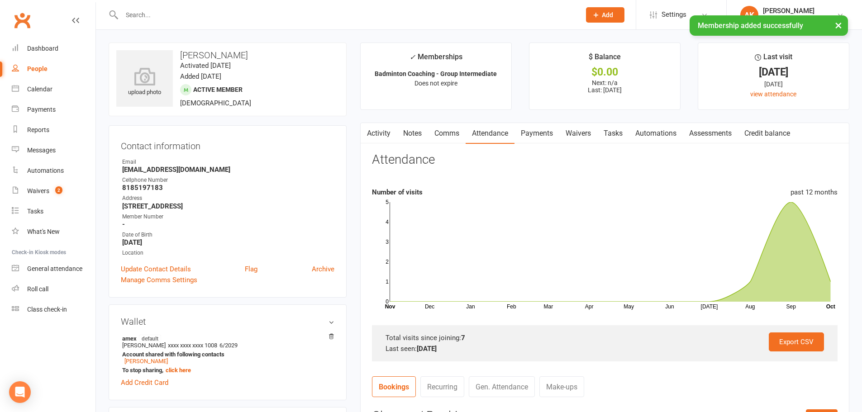
click at [535, 133] on link "Payments" at bounding box center [537, 133] width 45 height 21
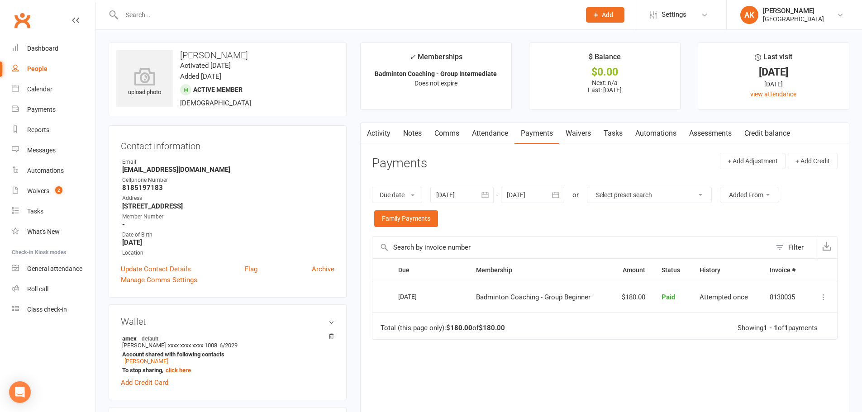
click at [381, 132] on link "Activity" at bounding box center [379, 133] width 36 height 21
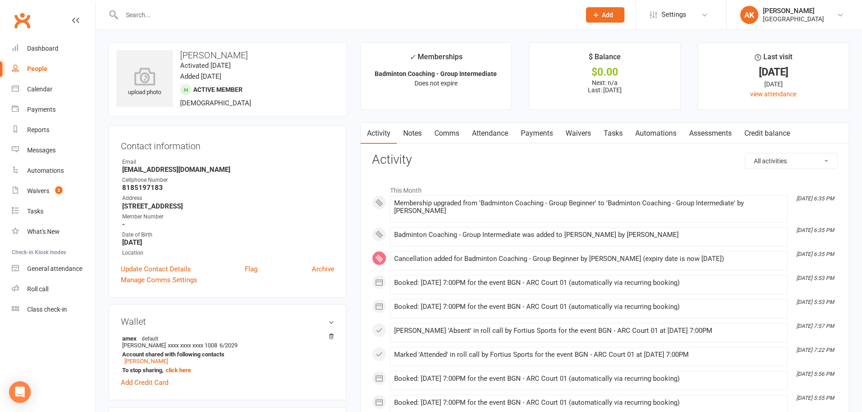
click at [483, 130] on link "Attendance" at bounding box center [490, 133] width 49 height 21
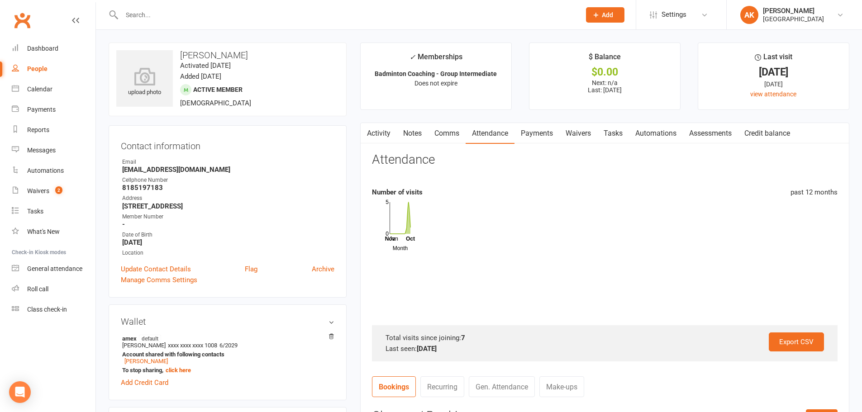
click at [536, 132] on link "Payments" at bounding box center [537, 133] width 45 height 21
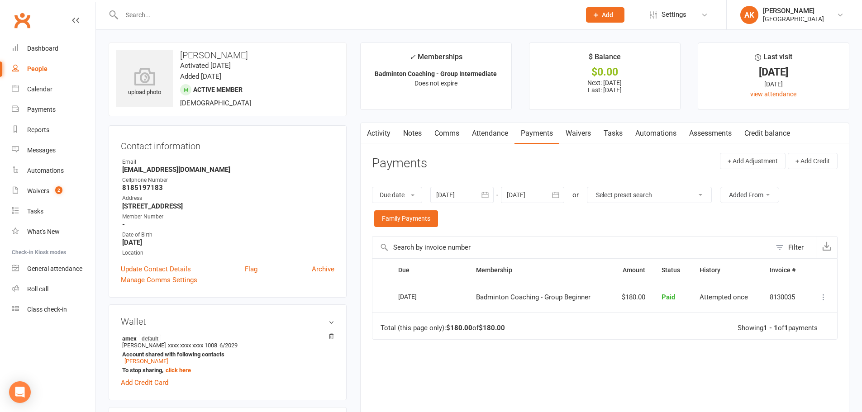
click at [560, 198] on icon "button" at bounding box center [556, 195] width 7 height 6
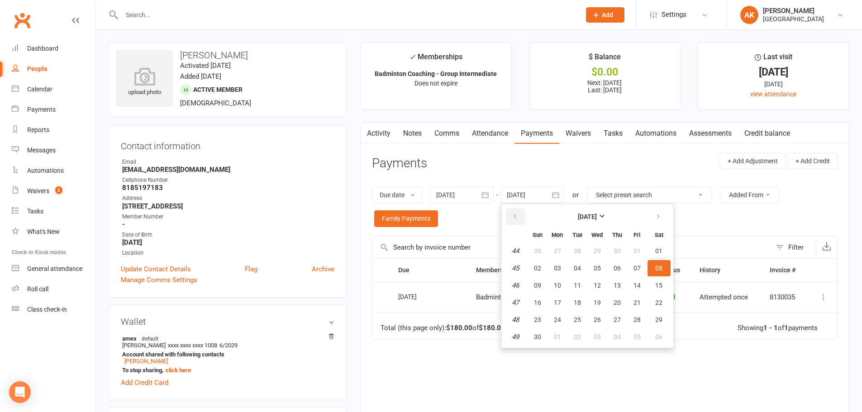
click at [522, 215] on button "button" at bounding box center [515, 217] width 19 height 16
click at [596, 248] on span "01" at bounding box center [597, 251] width 7 height 7
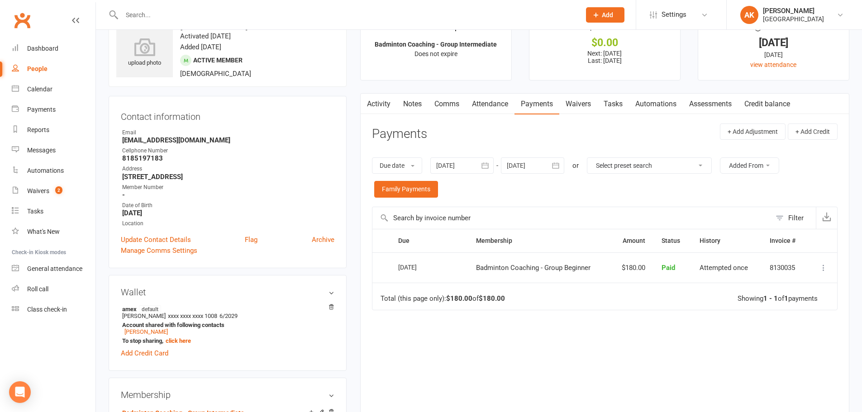
scroll to position [45, 0]
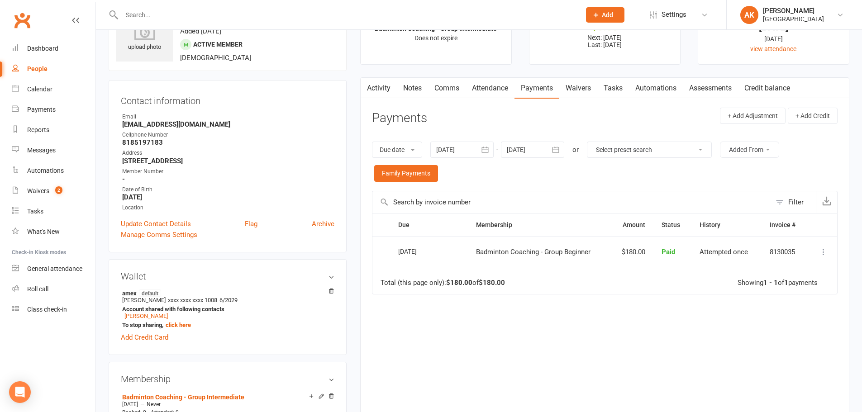
click at [552, 148] on button "button" at bounding box center [556, 150] width 16 height 16
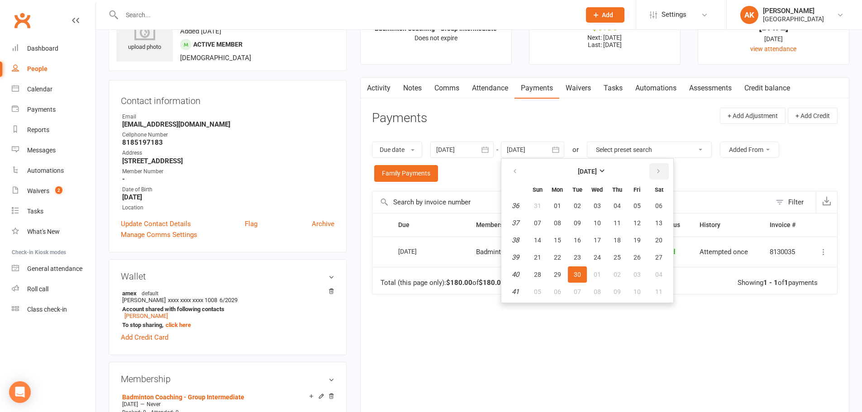
click at [659, 171] on icon "button" at bounding box center [659, 171] width 6 height 7
click at [659, 203] on span "01" at bounding box center [659, 205] width 7 height 7
type input "[DATE]"
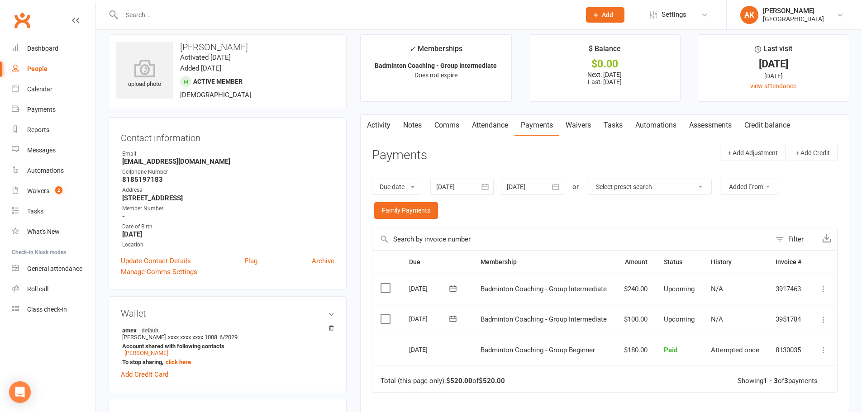
scroll to position [0, 0]
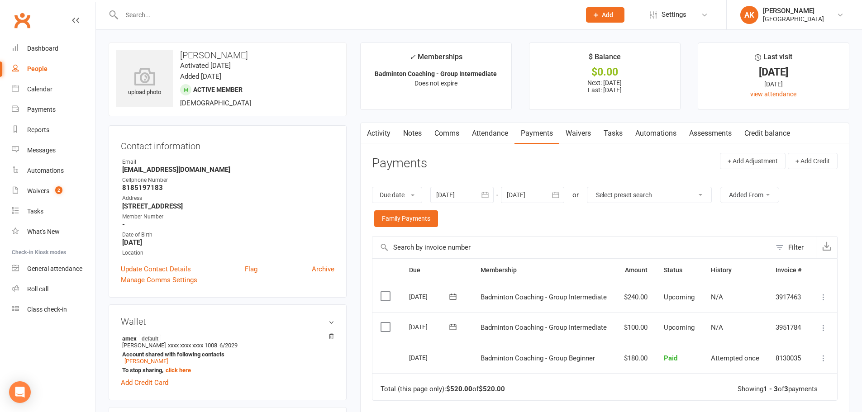
click at [376, 133] on link "Activity" at bounding box center [379, 133] width 36 height 21
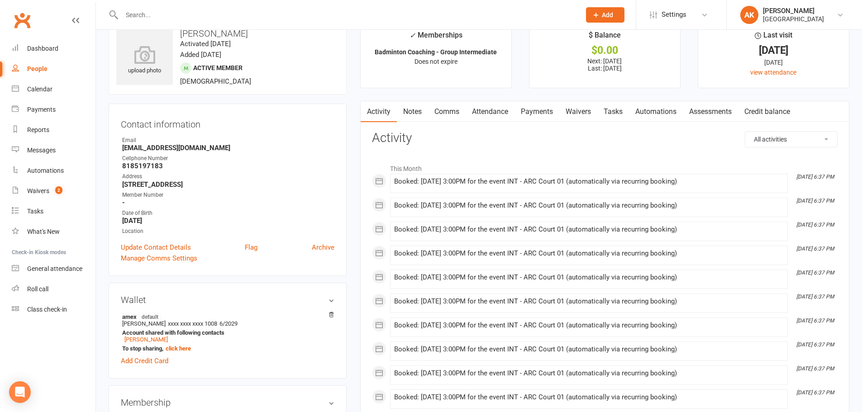
scroll to position [14, 0]
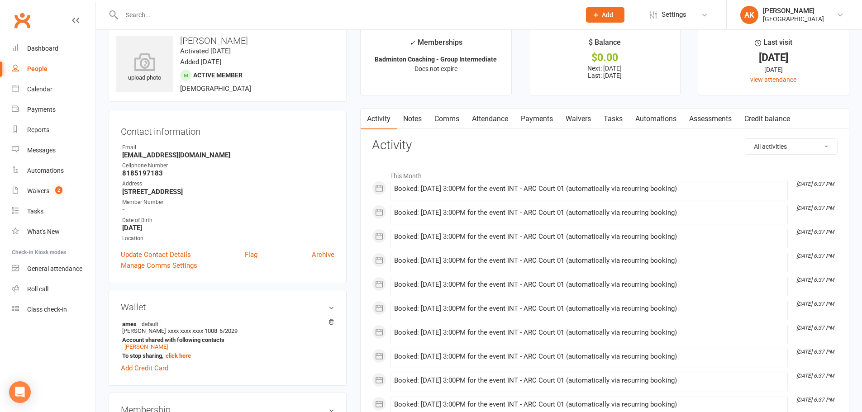
click at [437, 117] on link "Comms" at bounding box center [447, 119] width 38 height 21
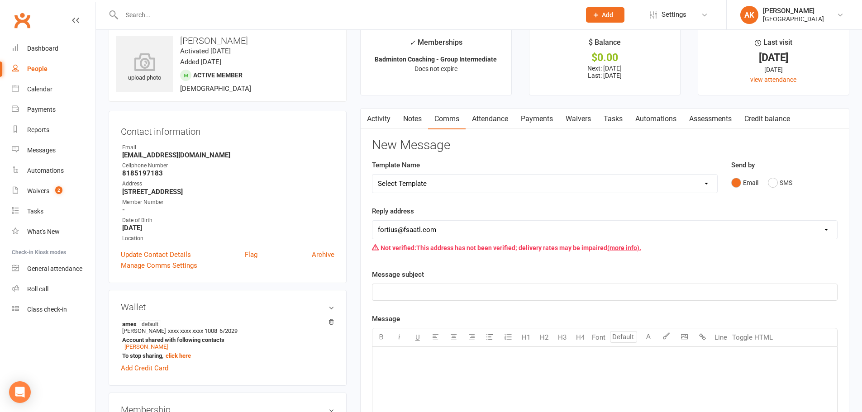
click at [431, 183] on select "Select Template [Email] Badminton Court Schedule [SMS] [Default template - revi…" at bounding box center [545, 184] width 345 height 18
select select "21"
click at [373, 175] on select "Select Template [Email] Badminton Court Schedule [SMS] [Default template - revi…" at bounding box center [545, 184] width 345 height 18
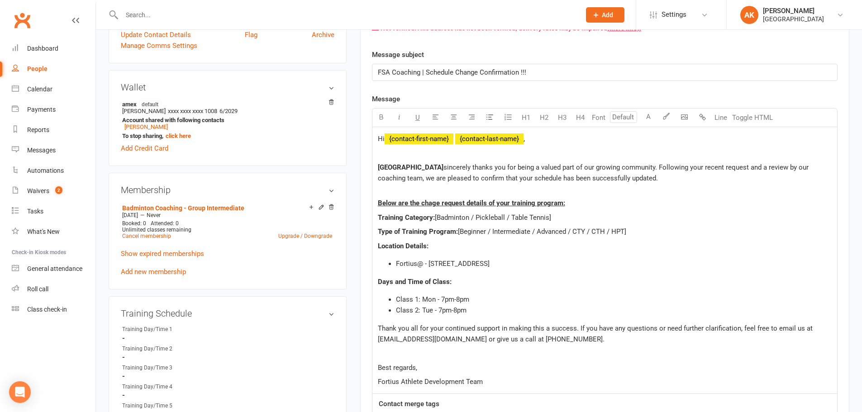
scroll to position [241, 0]
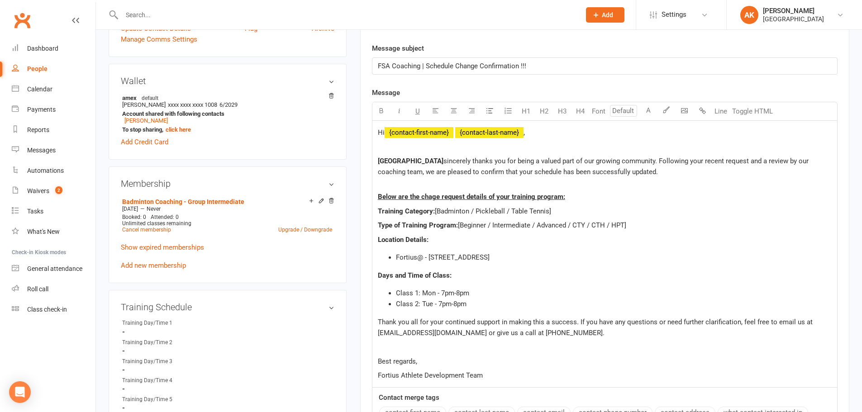
drag, startPoint x: 470, startPoint y: 211, endPoint x: 564, endPoint y: 210, distance: 93.7
click at [564, 210] on p "Training Category: [Badminton / Pickleball / Table Tennis]" at bounding box center [605, 211] width 454 height 11
drag, startPoint x: 491, startPoint y: 225, endPoint x: 461, endPoint y: 223, distance: 29.9
click at [461, 223] on span "[Beginner / Intermediate / Advanced / CTY / CTH / HPT]" at bounding box center [542, 225] width 168 height 8
drag, startPoint x: 499, startPoint y: 223, endPoint x: 597, endPoint y: 223, distance: 97.3
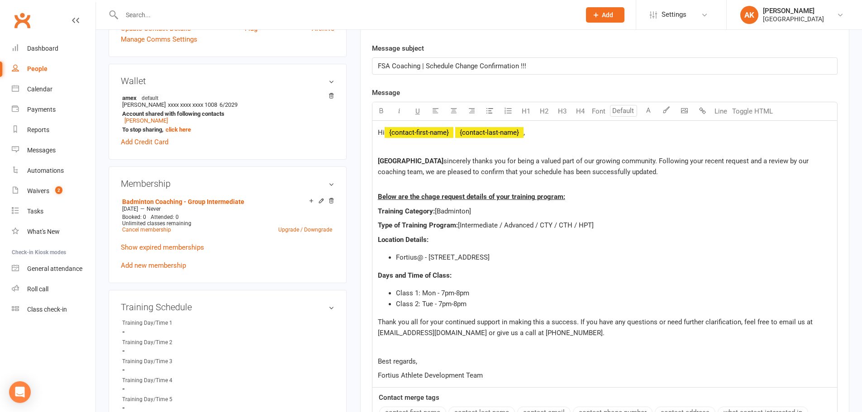
click at [594, 223] on span "[Intermediate / Advanced / CTY / CTH / HPT]" at bounding box center [526, 225] width 136 height 8
click at [434, 293] on span "Class 1: Mon - 7pm-8pm" at bounding box center [432, 293] width 73 height 8
click at [432, 304] on span "Class 2: Tue - 7pm-8pm" at bounding box center [431, 304] width 71 height 8
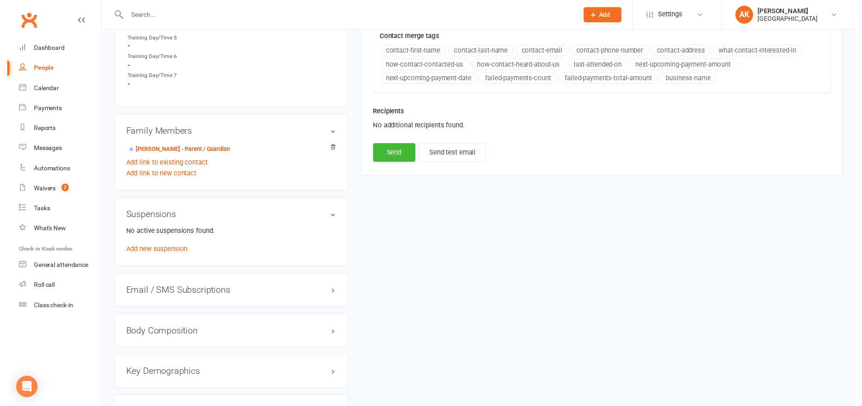
scroll to position [603, 0]
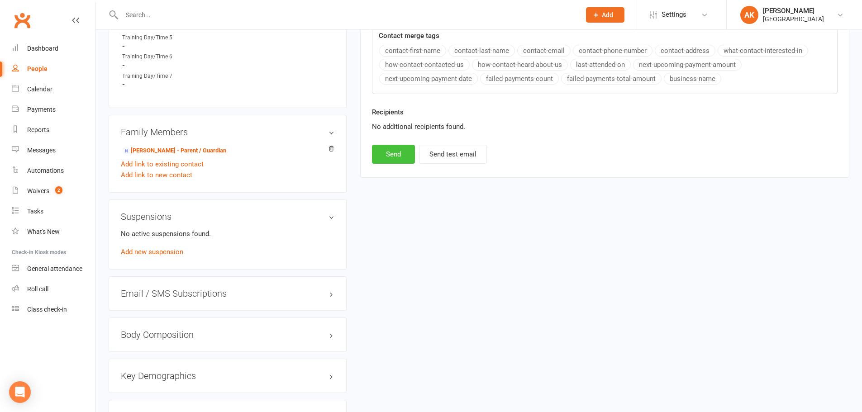
click at [386, 149] on button "Send" at bounding box center [393, 154] width 43 height 19
select select
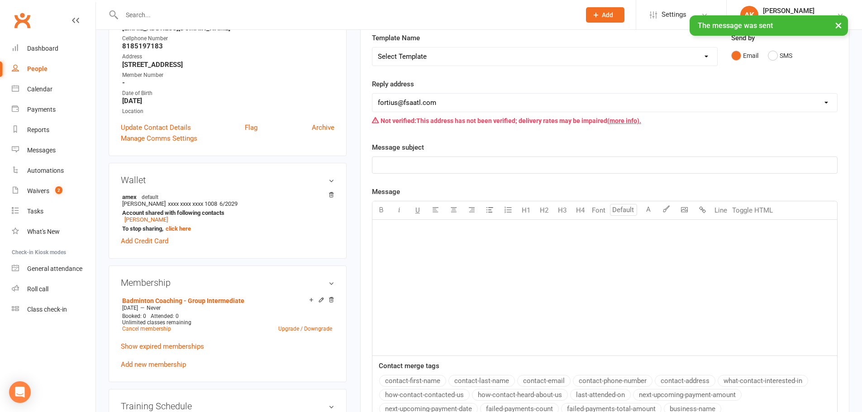
scroll to position [0, 0]
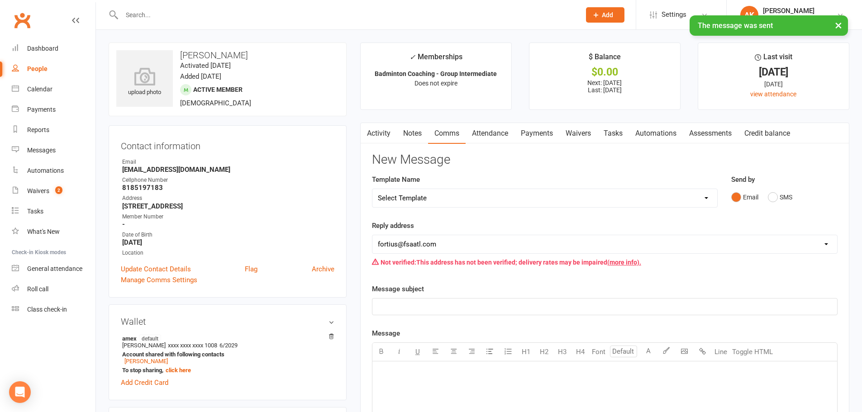
click at [378, 134] on link "Activity" at bounding box center [379, 133] width 36 height 21
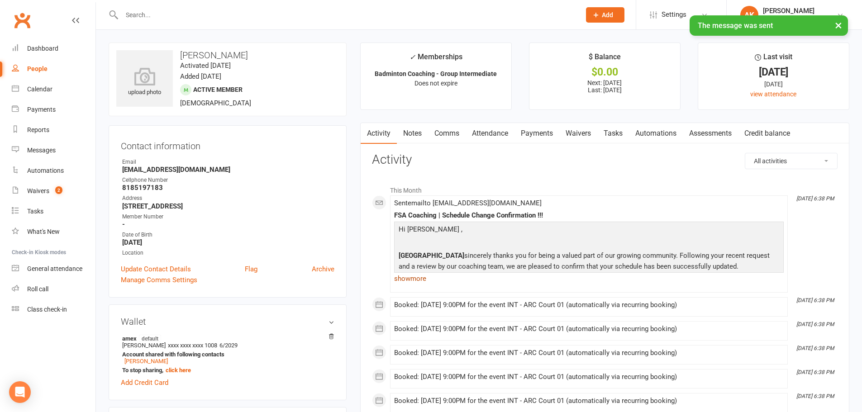
click at [415, 280] on link "show more" at bounding box center [589, 279] width 390 height 13
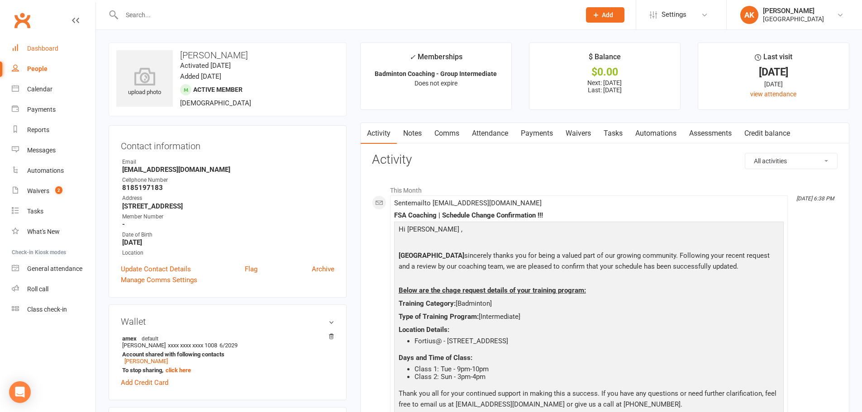
click at [27, 45] on link "Dashboard" at bounding box center [54, 48] width 84 height 20
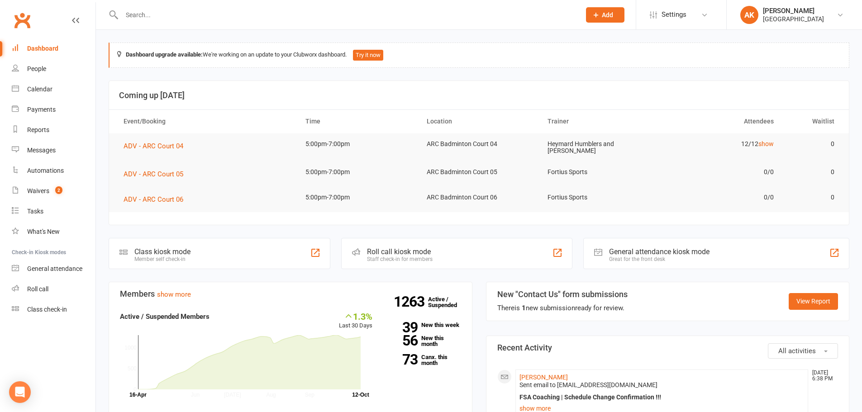
click at [184, 19] on input "text" at bounding box center [346, 15] width 455 height 13
type input "saanvi"
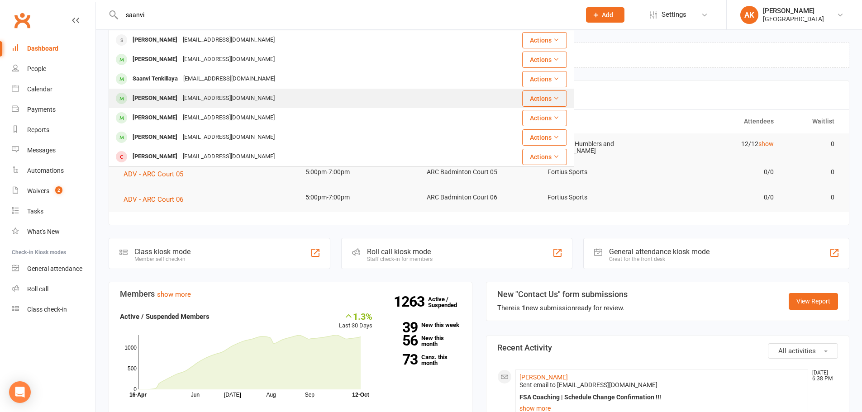
click at [172, 94] on div "[PERSON_NAME]" at bounding box center [155, 98] width 50 height 13
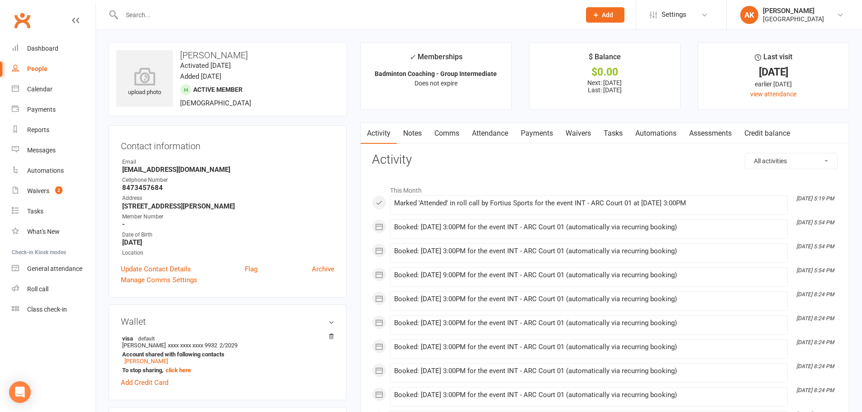
click at [418, 132] on link "Notes" at bounding box center [412, 133] width 31 height 21
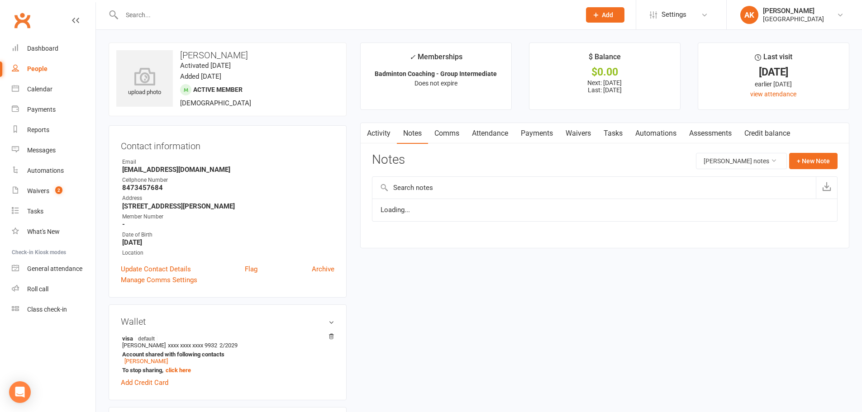
click at [447, 133] on link "Comms" at bounding box center [447, 133] width 38 height 21
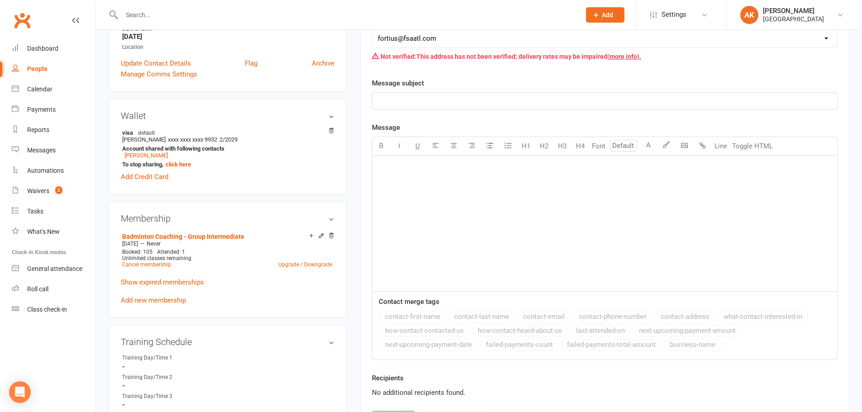
scroll to position [45, 0]
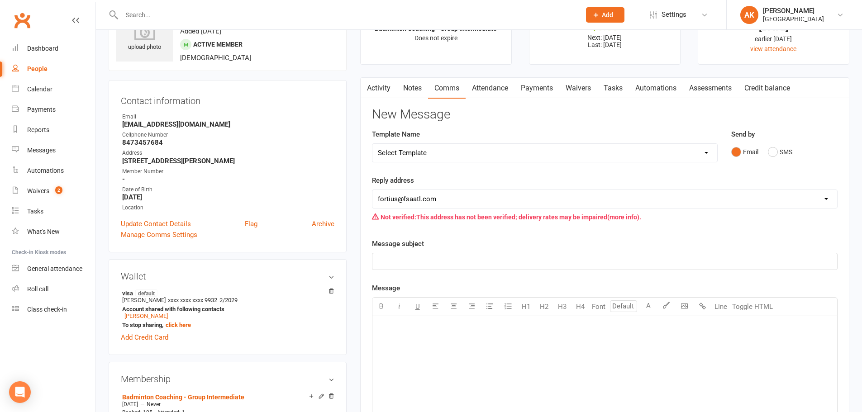
click at [390, 94] on link "Activity" at bounding box center [379, 88] width 36 height 21
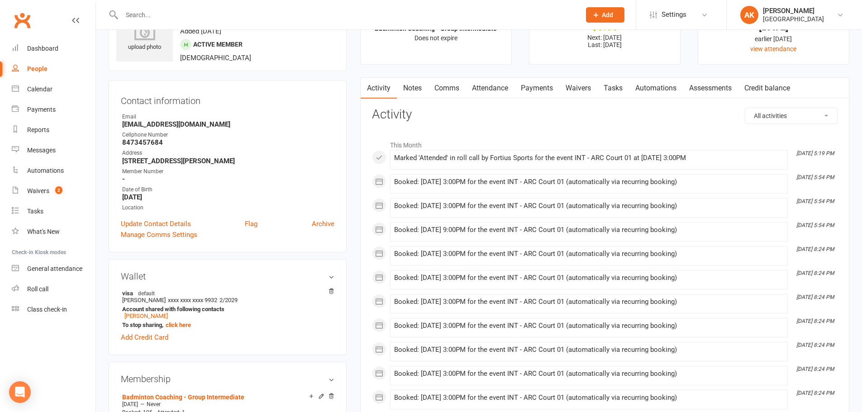
click at [456, 88] on link "Comms" at bounding box center [447, 88] width 38 height 21
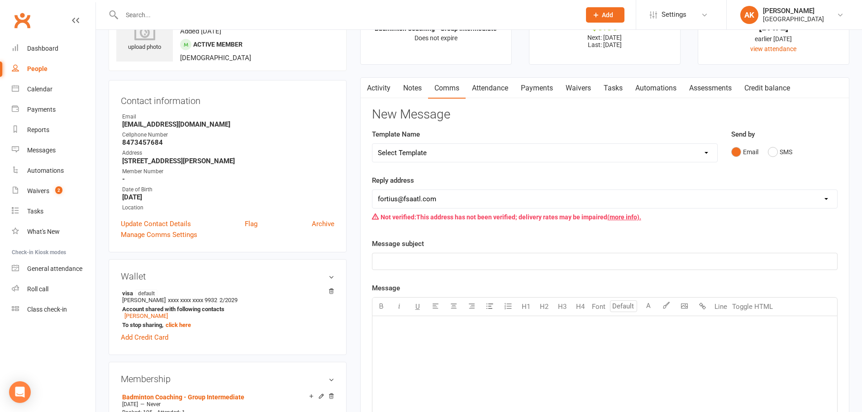
click at [487, 86] on link "Attendance" at bounding box center [490, 88] width 49 height 21
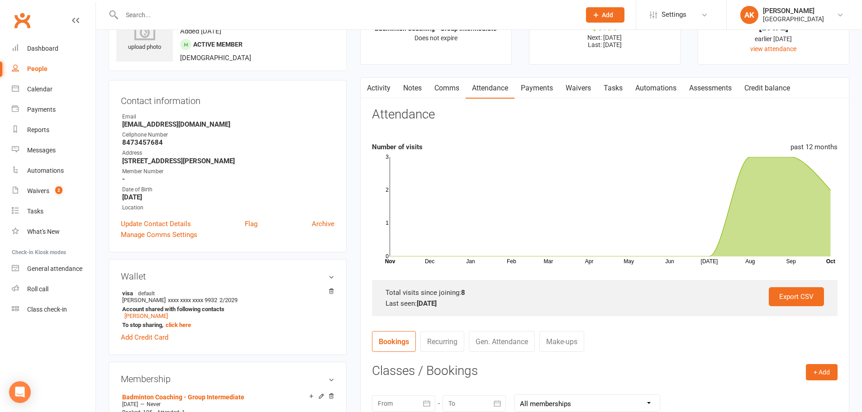
click at [542, 82] on link "Payments" at bounding box center [537, 88] width 45 height 21
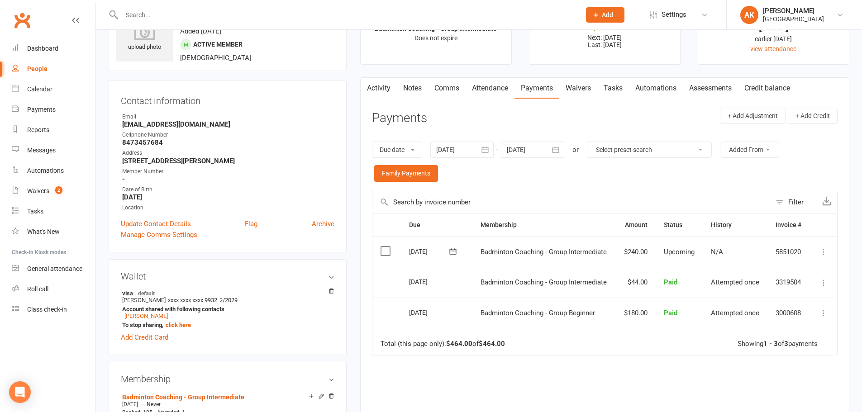
click at [449, 84] on link "Comms" at bounding box center [447, 88] width 38 height 21
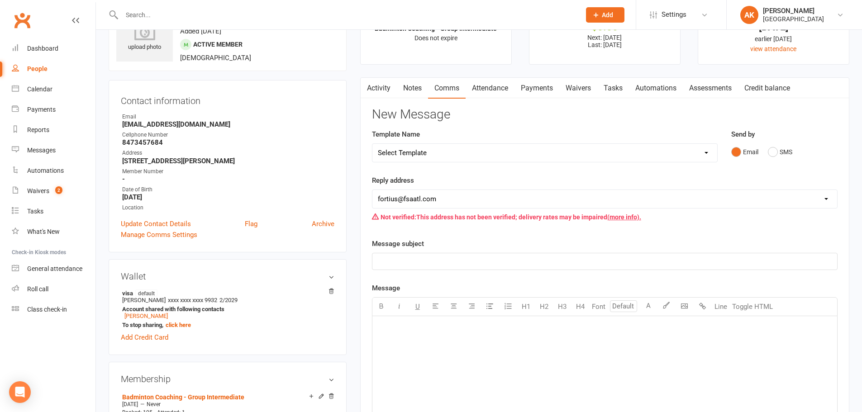
click at [455, 151] on select "Select Template [Email] Badminton Court Schedule [SMS] [Default template - revi…" at bounding box center [545, 153] width 345 height 18
select select "21"
click at [373, 144] on select "Select Template [Email] Badminton Court Schedule [SMS] [Default template - revi…" at bounding box center [545, 153] width 345 height 18
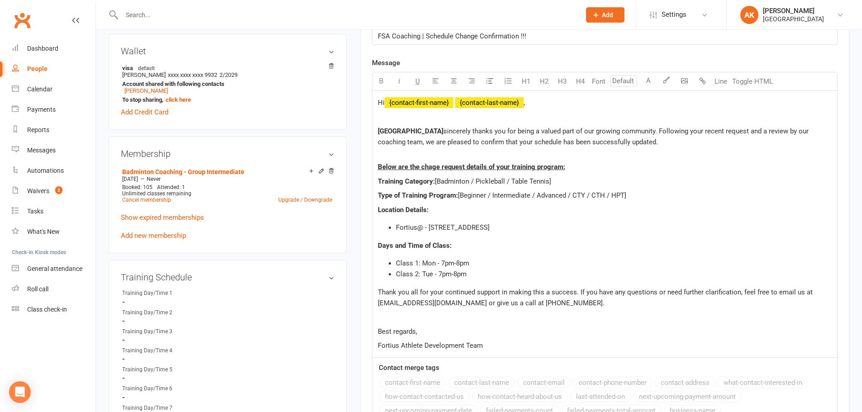
scroll to position [272, 0]
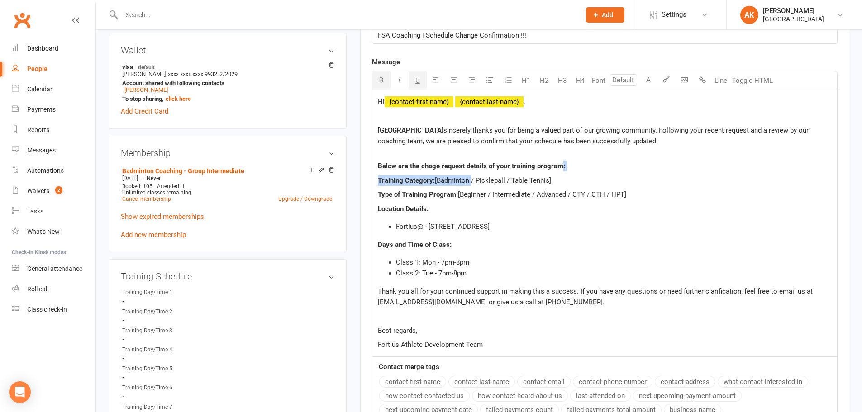
drag, startPoint x: 470, startPoint y: 179, endPoint x: 563, endPoint y: 170, distance: 93.2
click at [563, 170] on div "Hi ﻿ {contact-first-name} ﻿ {contact-last-name} , Fortius Sports Academy sincer…" at bounding box center [605, 223] width 465 height 267
click at [556, 179] on p "Training Category: [Badminton / Pickleball / Table Tennis]" at bounding box center [605, 180] width 454 height 11
drag, startPoint x: 555, startPoint y: 179, endPoint x: 470, endPoint y: 184, distance: 84.8
click at [470, 184] on p "Training Category: [Badminton / Pickleball / Table Tennis]" at bounding box center [605, 180] width 454 height 11
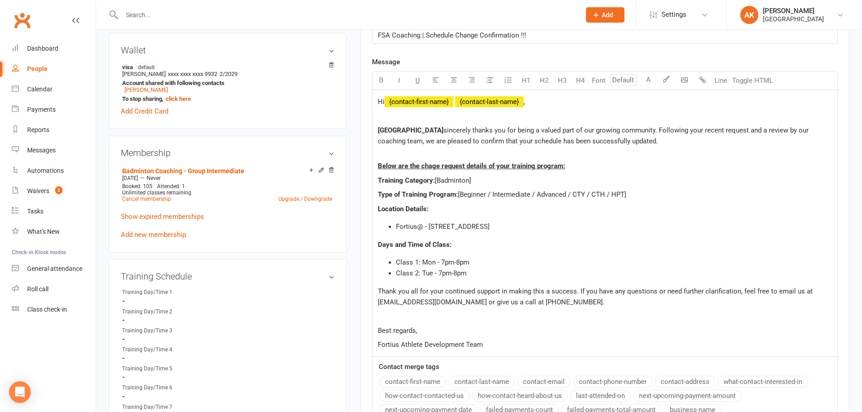
drag, startPoint x: 489, startPoint y: 191, endPoint x: 650, endPoint y: 187, distance: 160.8
click at [650, 187] on div "Hi ﻿ {contact-first-name} ﻿ {contact-last-name} , Fortius Sports Academy sincer…" at bounding box center [605, 223] width 465 height 267
click at [543, 187] on div "Hi ﻿ {contact-first-name} ﻿ {contact-last-name} , Fortius Sports Academy sincer…" at bounding box center [605, 223] width 465 height 267
drag, startPoint x: 493, startPoint y: 191, endPoint x: 463, endPoint y: 192, distance: 29.9
click at [463, 192] on span "[Beginner / Intermediate / Advanced / CTY / CTH / HPT]" at bounding box center [542, 195] width 168 height 8
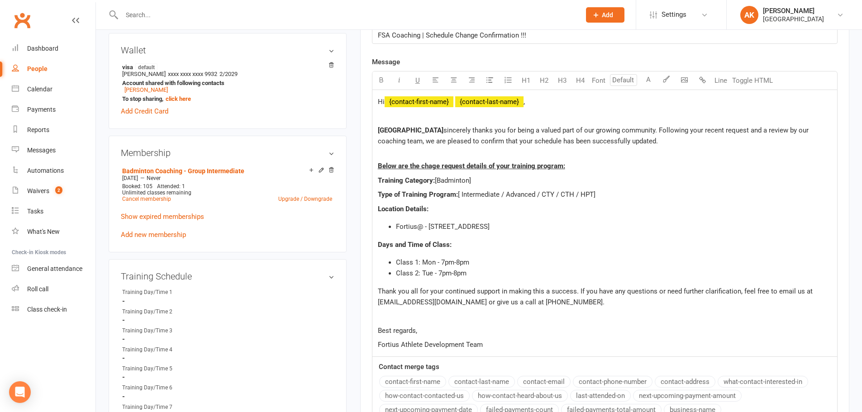
drag, startPoint x: 501, startPoint y: 194, endPoint x: 634, endPoint y: 196, distance: 133.1
click at [634, 196] on p "Type of Training Program: [ Intermediate / Advanced / CTY / CTH / HPT]" at bounding box center [605, 194] width 454 height 11
click at [558, 230] on li "Fortius@ - [STREET_ADDRESS]" at bounding box center [614, 226] width 436 height 11
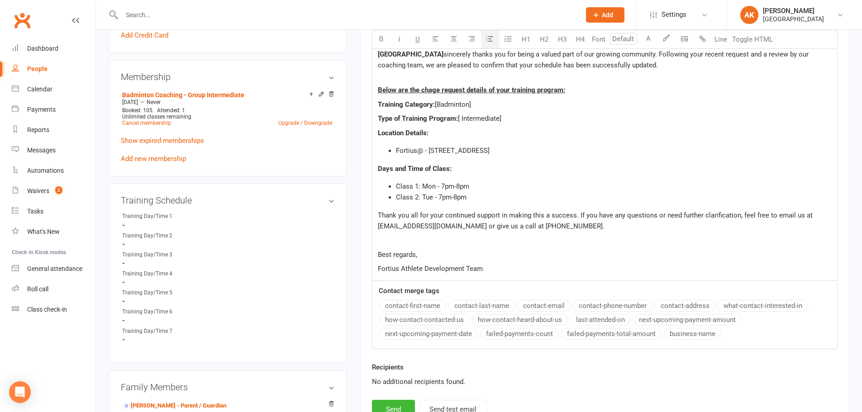
scroll to position [362, 0]
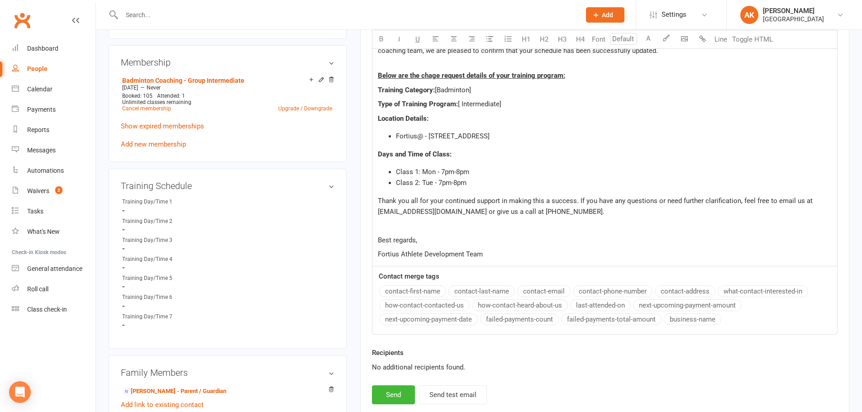
click at [558, 230] on p at bounding box center [605, 225] width 454 height 11
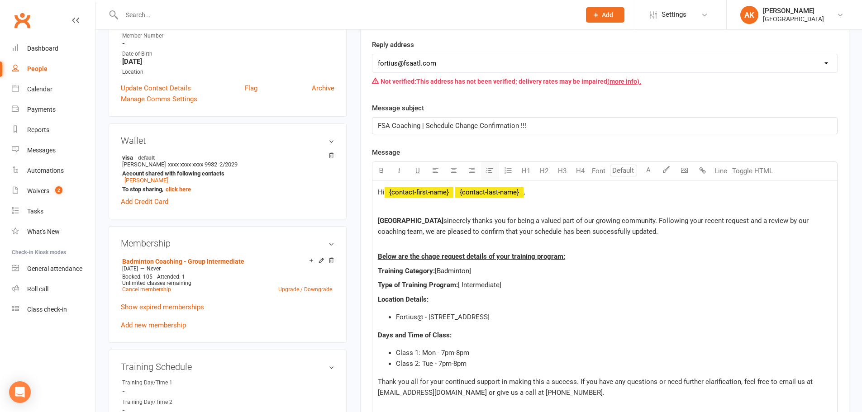
scroll to position [317, 0]
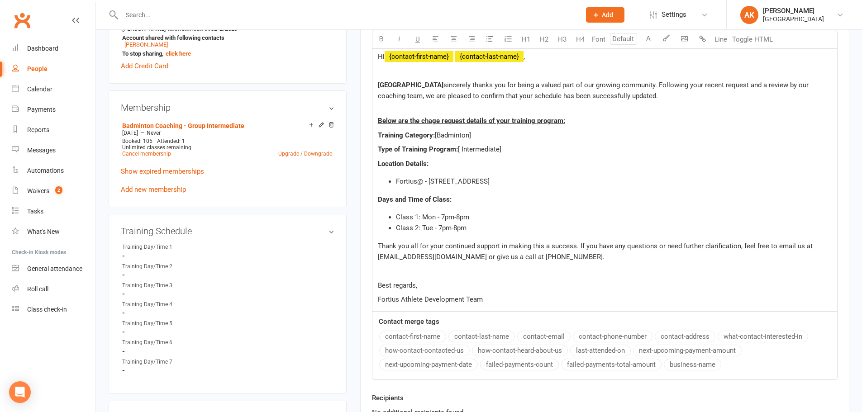
click at [434, 217] on span "Class 1: Mon - 7pm-8pm" at bounding box center [432, 217] width 73 height 8
click at [481, 234] on div "Hi ﻿ {contact-first-name} ﻿ {contact-last-name} , Fortius Sports Academy sincer…" at bounding box center [605, 178] width 465 height 267
click at [617, 262] on p "Thank you all for your continued support in making this a success. If you have …" at bounding box center [605, 252] width 454 height 22
click at [433, 120] on span "Below are the chage request details of your training program:" at bounding box center [471, 121] width 187 height 8
click at [501, 144] on div "Hi ﻿ {contact-first-name} ﻿ {contact-last-name} , Fortius Sports Academy sincer…" at bounding box center [605, 178] width 465 height 267
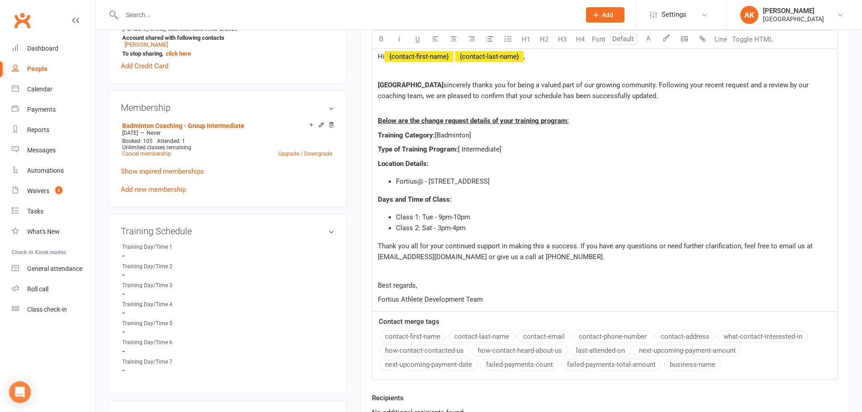
click at [527, 145] on p "Type of Training Program: [ Intermediate]" at bounding box center [605, 149] width 454 height 11
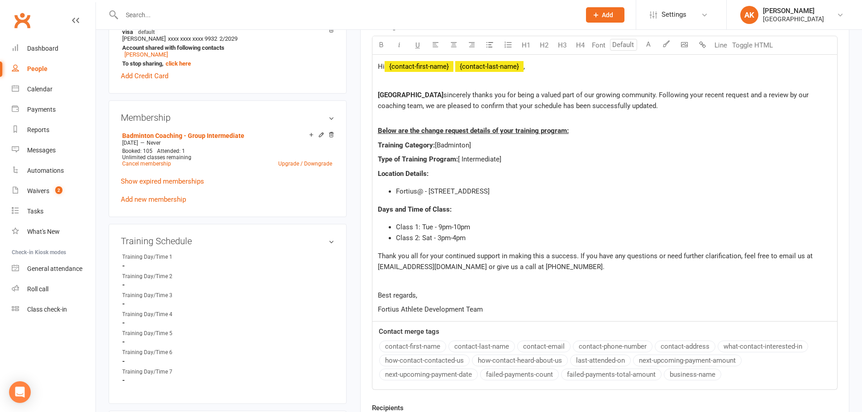
scroll to position [407, 0]
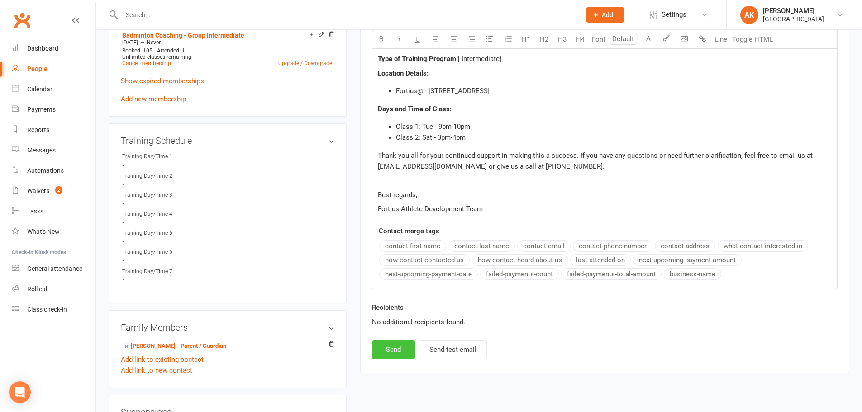
click at [399, 344] on button "Send" at bounding box center [393, 349] width 43 height 19
select select
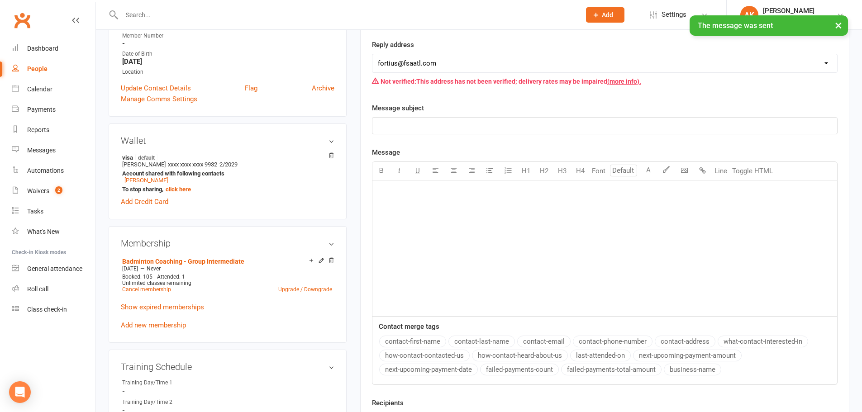
scroll to position [45, 0]
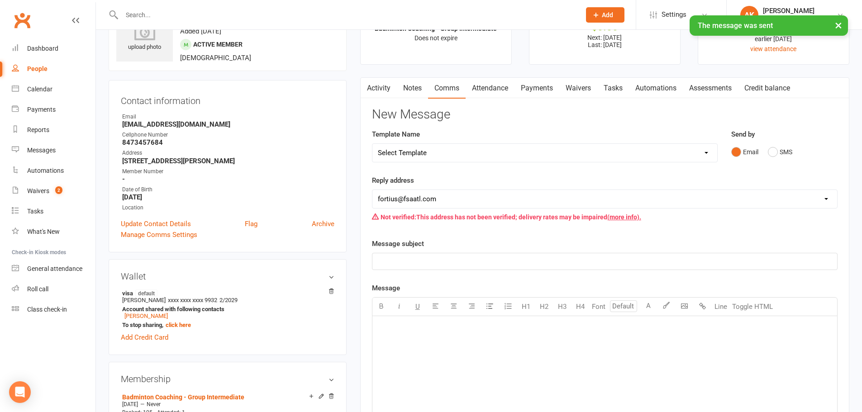
click at [379, 86] on link "Activity" at bounding box center [379, 88] width 36 height 21
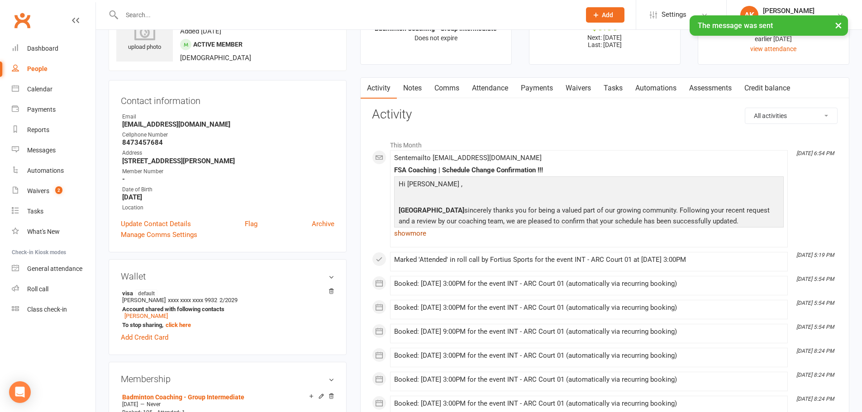
click at [415, 235] on link "show more" at bounding box center [589, 233] width 390 height 13
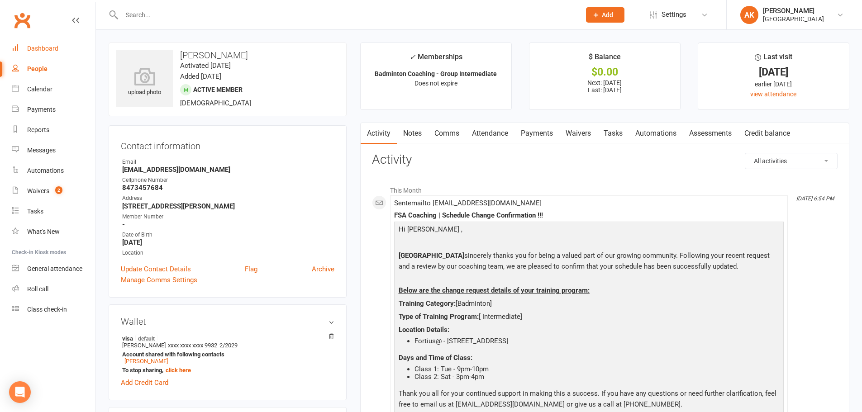
click at [61, 40] on link "Dashboard" at bounding box center [54, 48] width 84 height 20
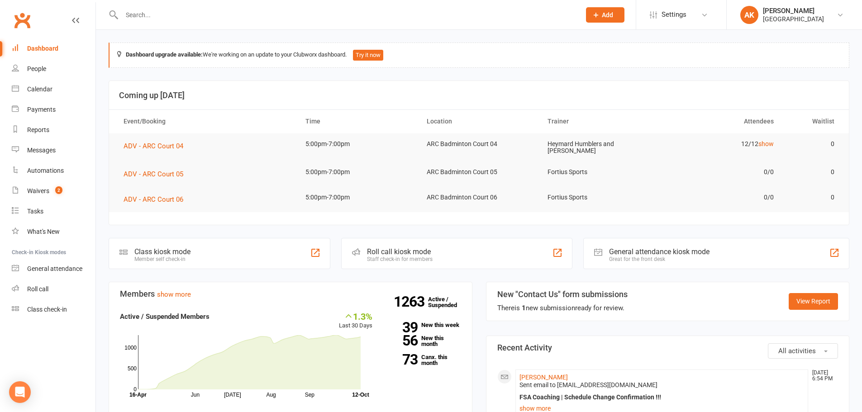
click at [204, 19] on input "text" at bounding box center [346, 15] width 455 height 13
type input "ishaan"
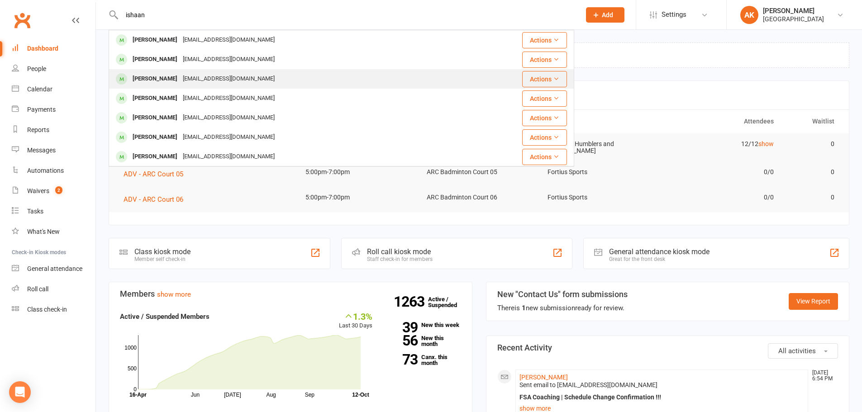
click at [190, 78] on div "[EMAIL_ADDRESS][DOMAIN_NAME]" at bounding box center [228, 78] width 97 height 13
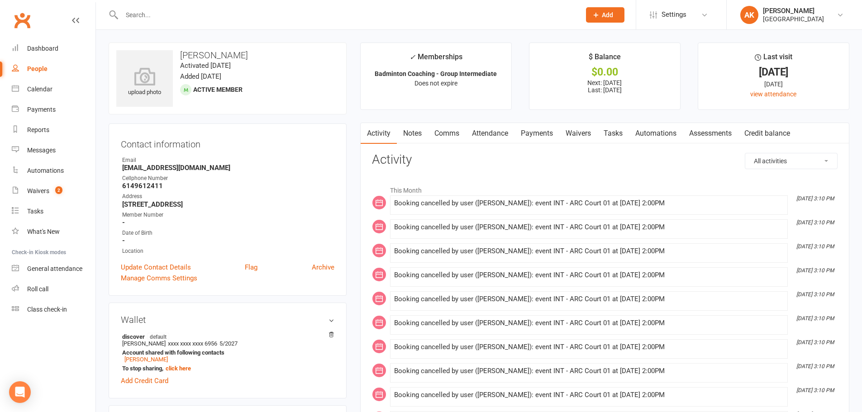
click at [490, 136] on link "Attendance" at bounding box center [490, 133] width 49 height 21
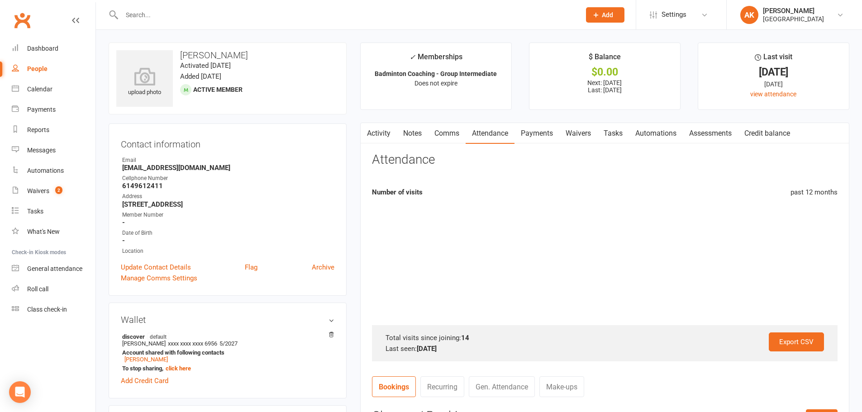
click at [533, 134] on link "Payments" at bounding box center [537, 133] width 45 height 21
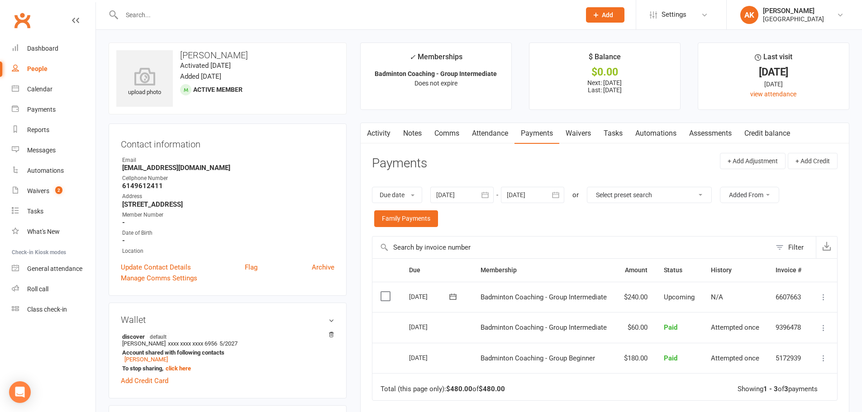
click at [373, 137] on link "Activity" at bounding box center [379, 133] width 36 height 21
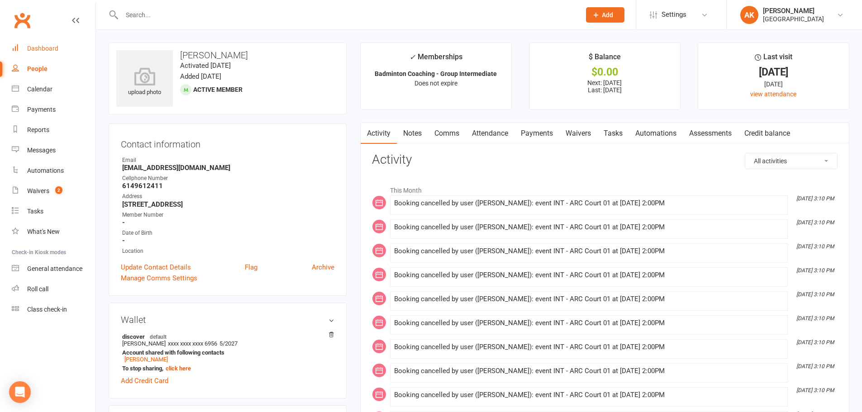
click at [65, 48] on link "Dashboard" at bounding box center [54, 48] width 84 height 20
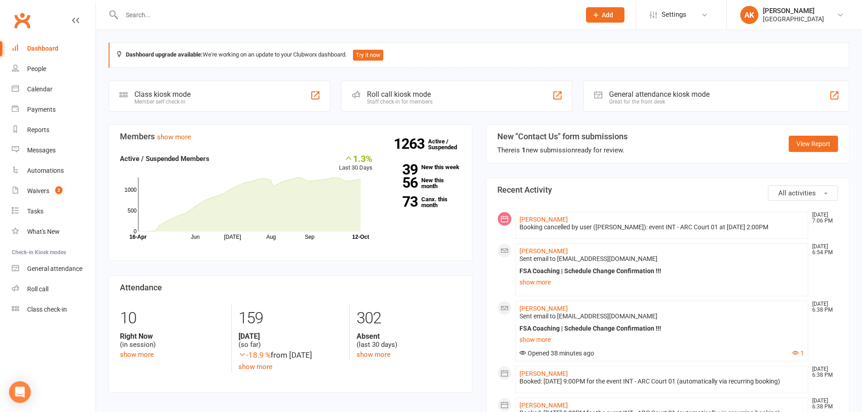
click at [270, 12] on input "text" at bounding box center [346, 15] width 455 height 13
type input "sahitha"
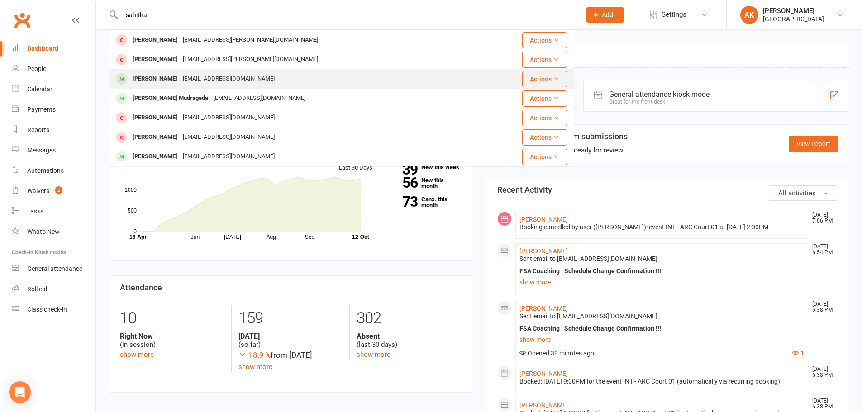
click at [207, 77] on div "Jags.k80@gmail.com" at bounding box center [228, 78] width 97 height 13
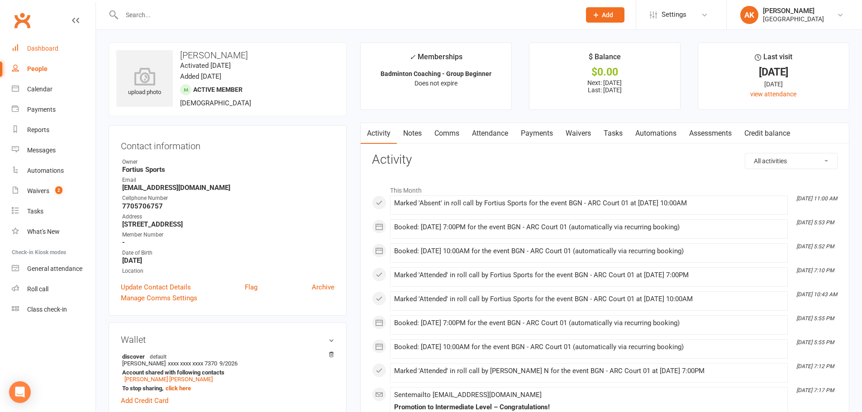
click at [58, 49] on link "Dashboard" at bounding box center [54, 48] width 84 height 20
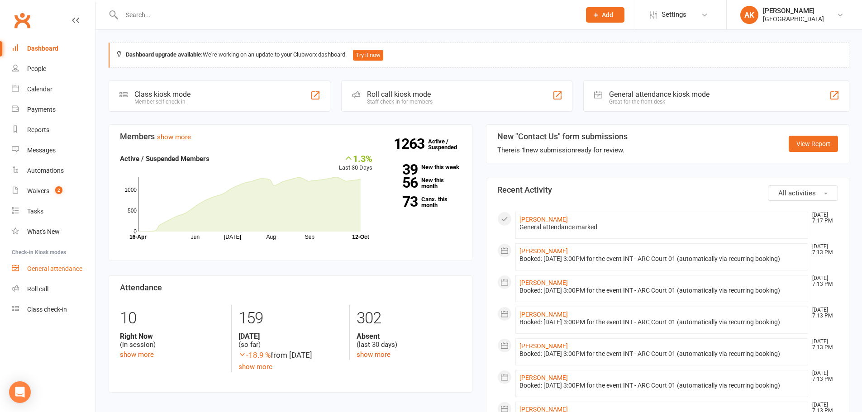
click at [42, 276] on link "General attendance" at bounding box center [54, 269] width 84 height 20
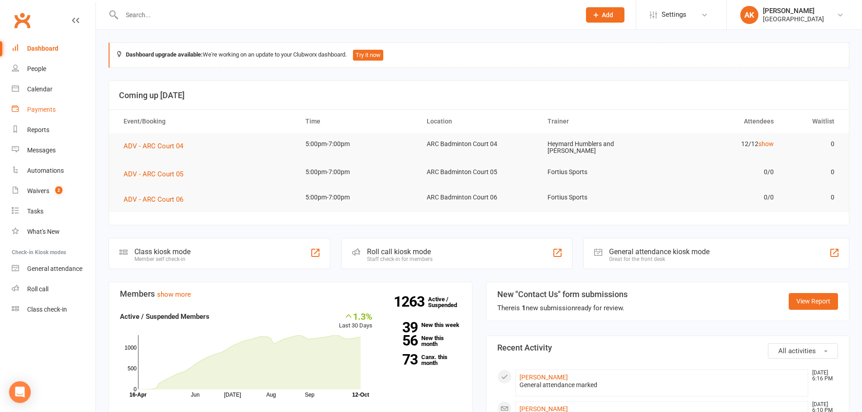
click at [40, 106] on div "Payments" at bounding box center [41, 109] width 29 height 7
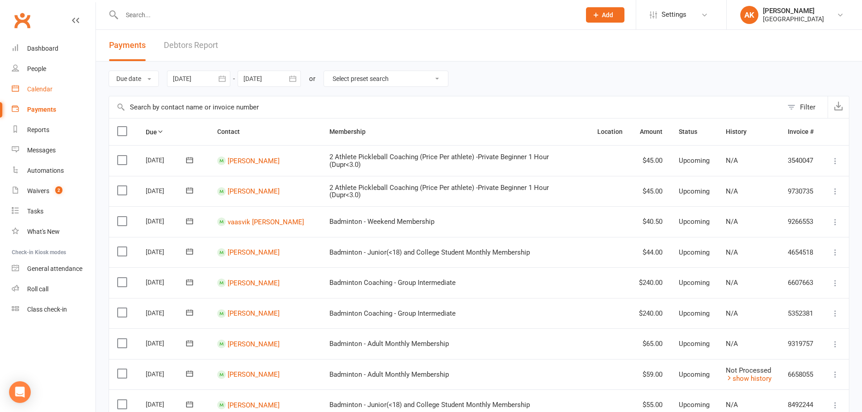
click at [40, 90] on div "Calendar" at bounding box center [39, 89] width 25 height 7
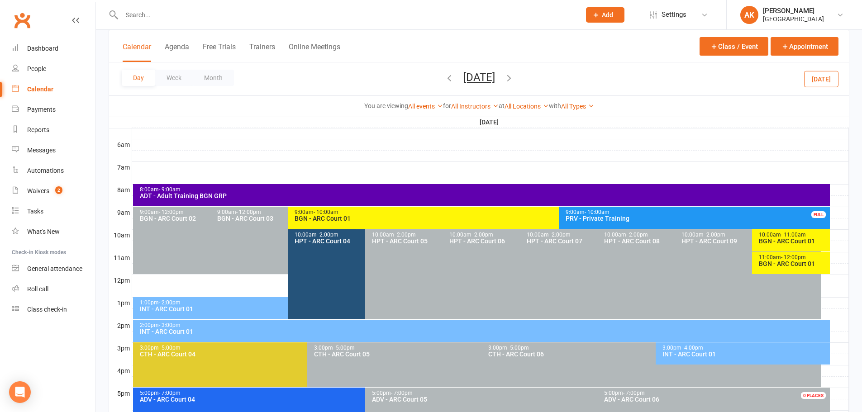
scroll to position [181, 0]
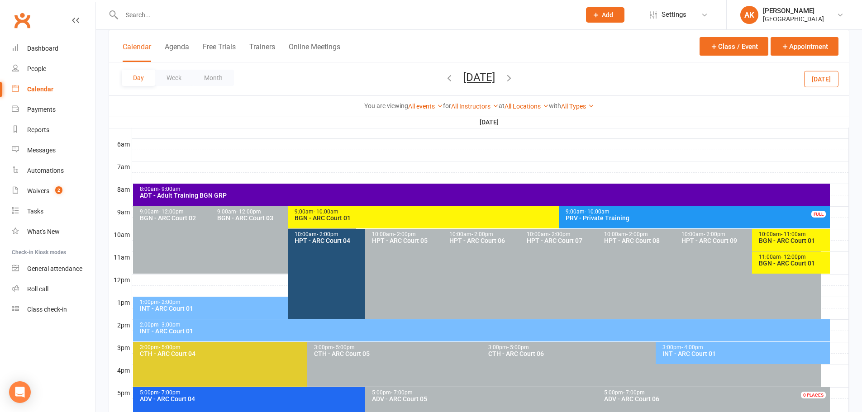
click at [728, 351] on div "INT - ARC Court 01" at bounding box center [745, 354] width 166 height 6
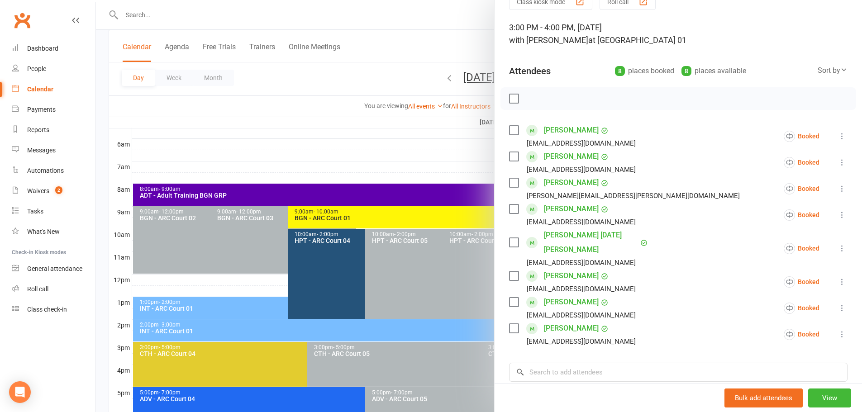
scroll to position [0, 0]
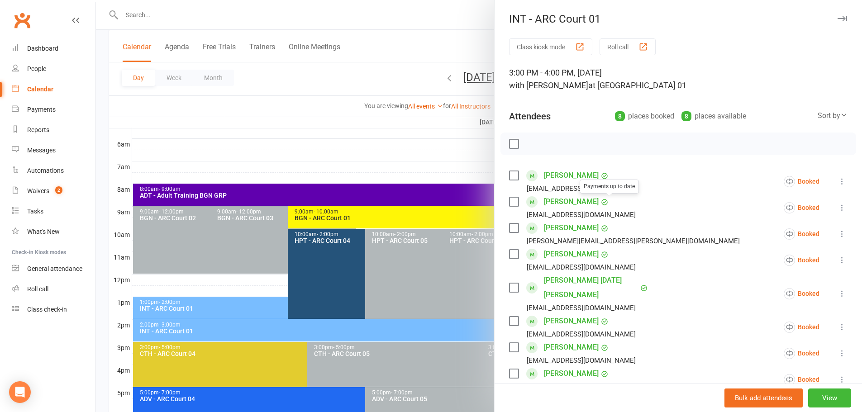
click at [407, 31] on div at bounding box center [479, 206] width 766 height 412
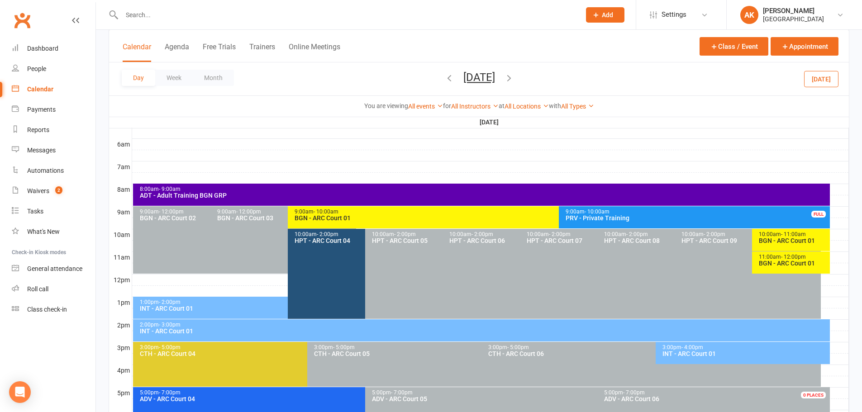
click at [472, 77] on button "[DATE]" at bounding box center [480, 77] width 32 height 13
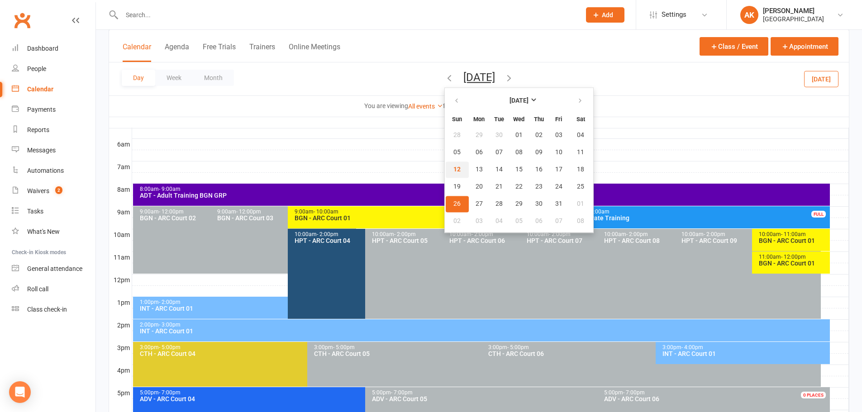
click at [446, 167] on button "12" at bounding box center [457, 170] width 23 height 16
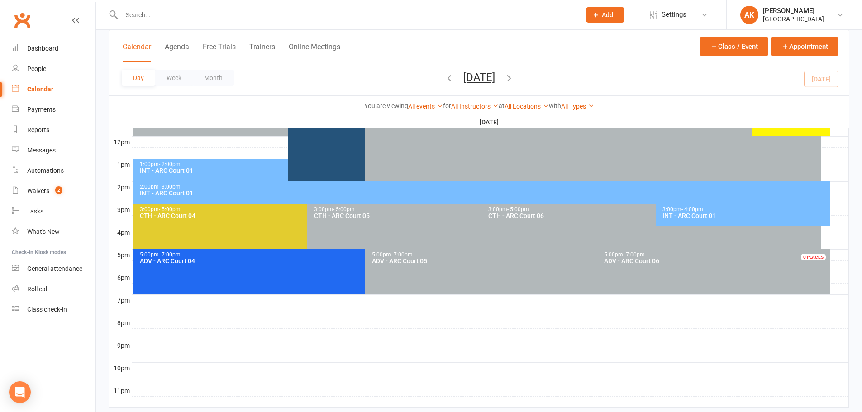
scroll to position [341, 0]
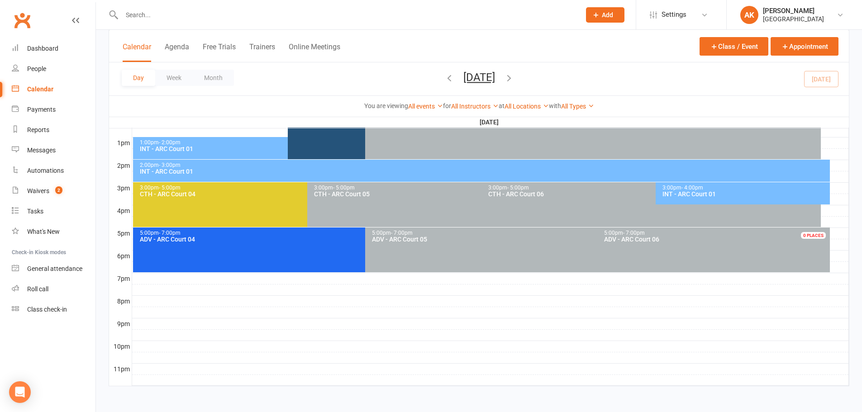
click at [678, 192] on div "INT - ARC Court 01" at bounding box center [745, 194] width 166 height 6
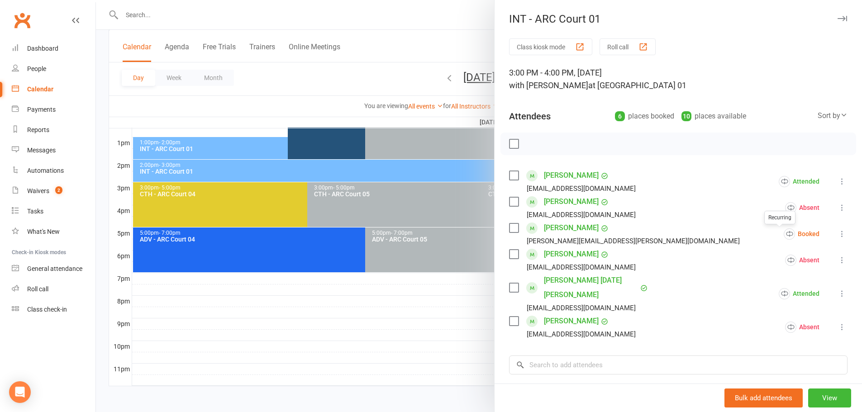
click at [838, 232] on icon at bounding box center [842, 234] width 9 height 9
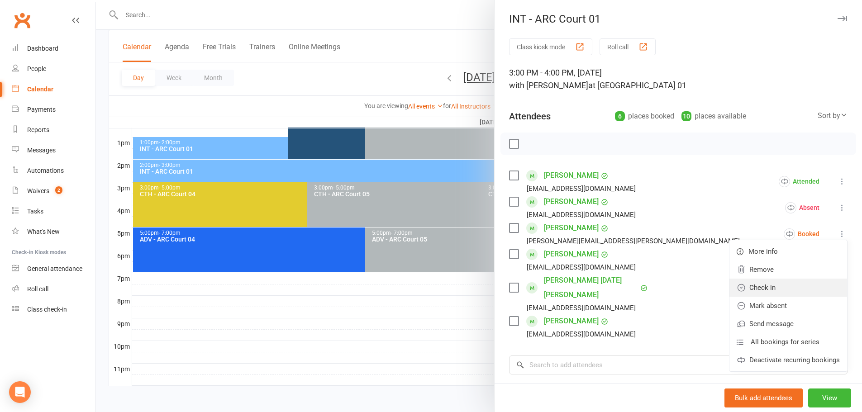
click at [775, 281] on link "Check in" at bounding box center [789, 288] width 118 height 18
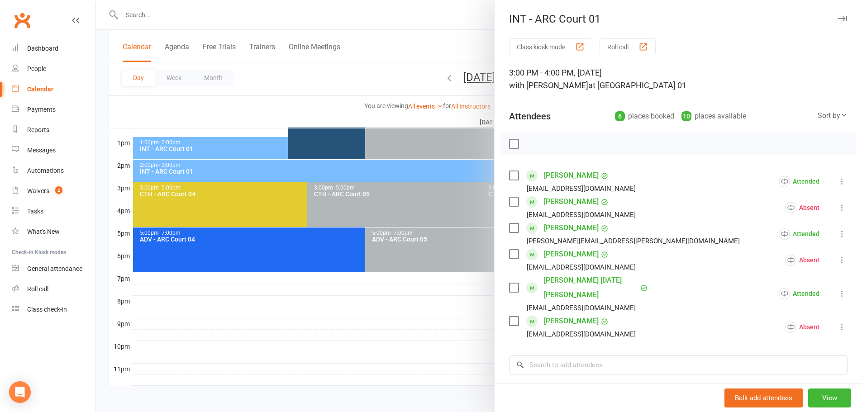
click at [378, 33] on div at bounding box center [479, 206] width 766 height 412
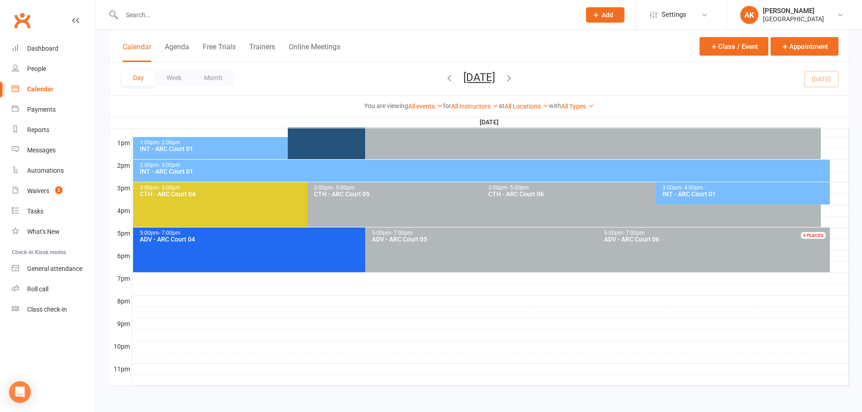
click at [464, 82] on button "[DATE]" at bounding box center [480, 77] width 32 height 13
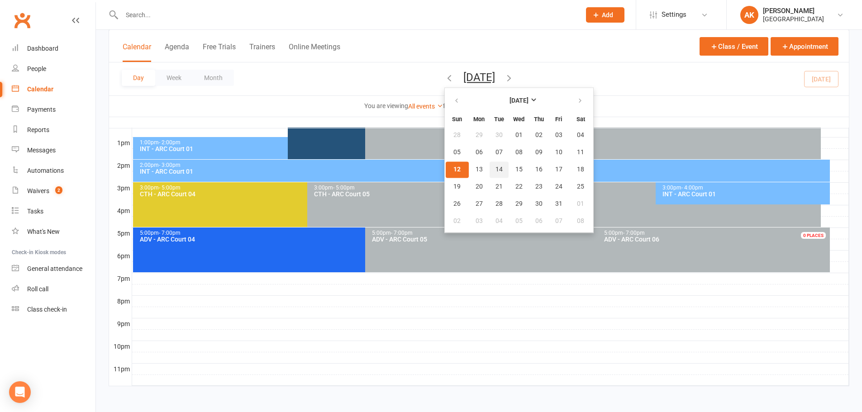
click at [496, 166] on span "14" at bounding box center [499, 169] width 7 height 7
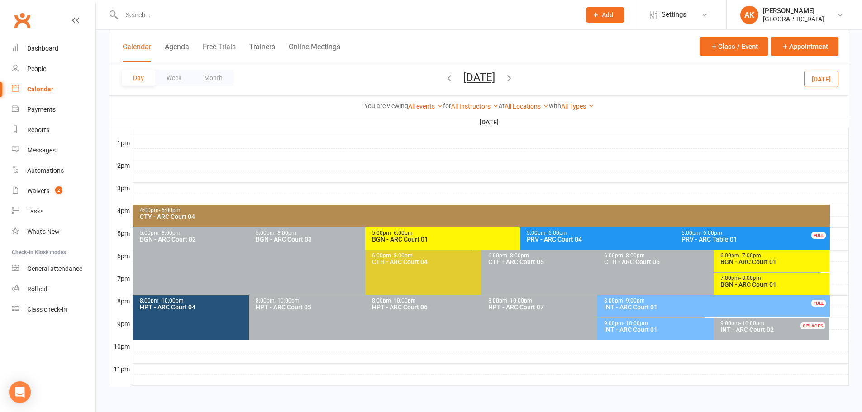
click at [744, 283] on div "BGN - ARC Court 01" at bounding box center [774, 285] width 108 height 6
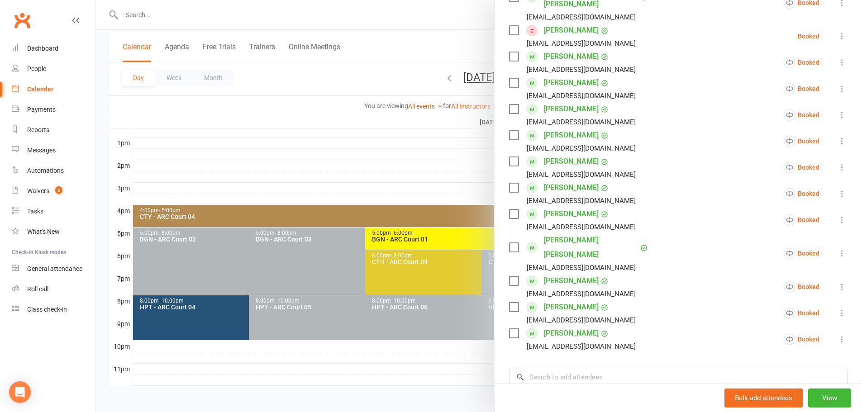
scroll to position [226, 0]
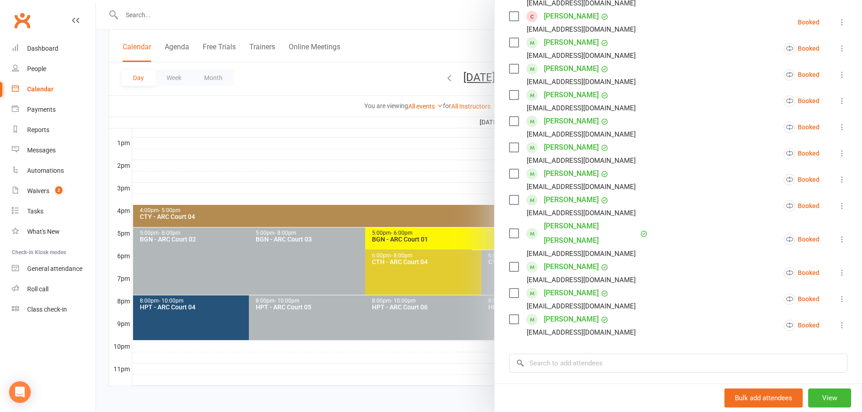
click at [838, 268] on icon at bounding box center [842, 272] width 9 height 9
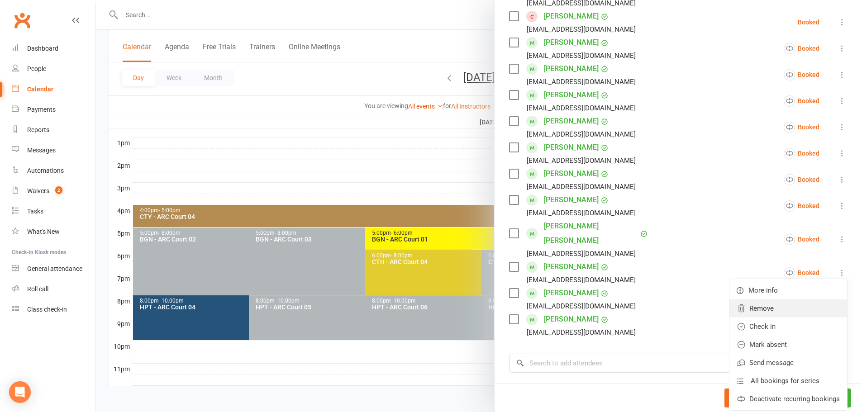
click at [778, 300] on link "Remove" at bounding box center [789, 309] width 118 height 18
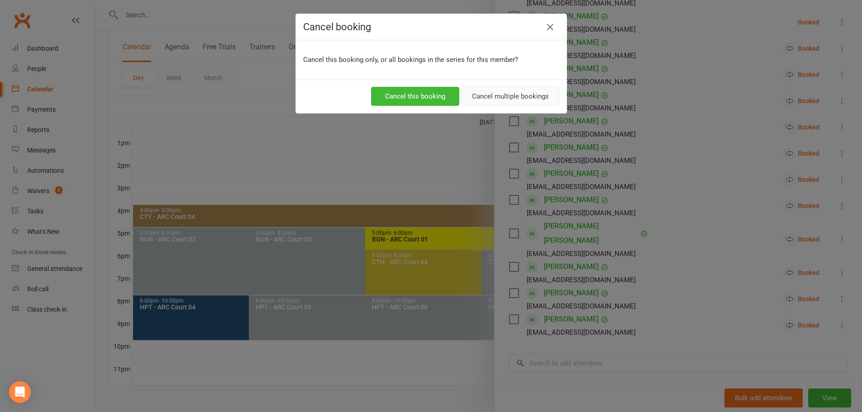
click at [505, 97] on button "Cancel multiple bookings" at bounding box center [511, 96] width 98 height 19
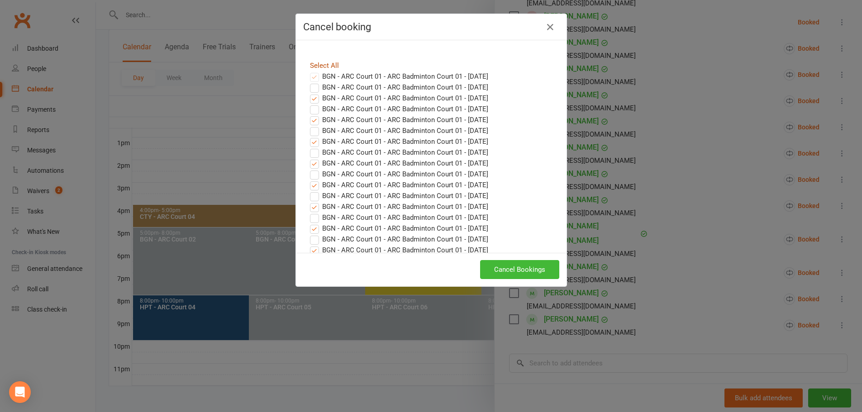
click at [328, 67] on link "Select All" at bounding box center [324, 66] width 29 height 8
click at [510, 270] on button "Cancel Bookings" at bounding box center [519, 269] width 79 height 19
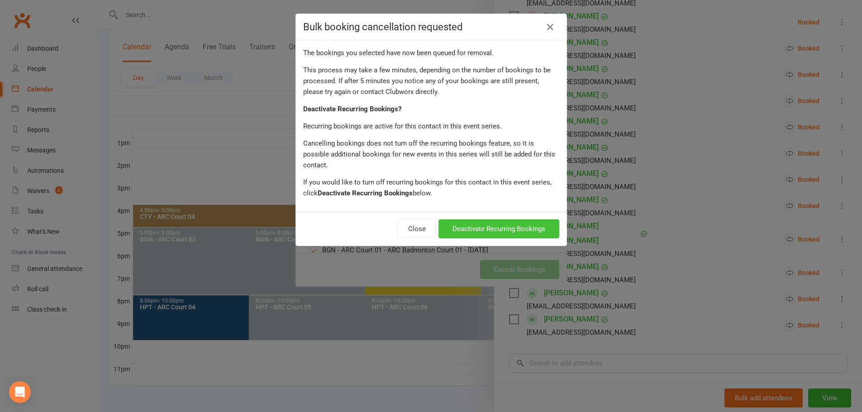
click at [500, 220] on button "Deactivate Recurring Bookings" at bounding box center [499, 229] width 121 height 19
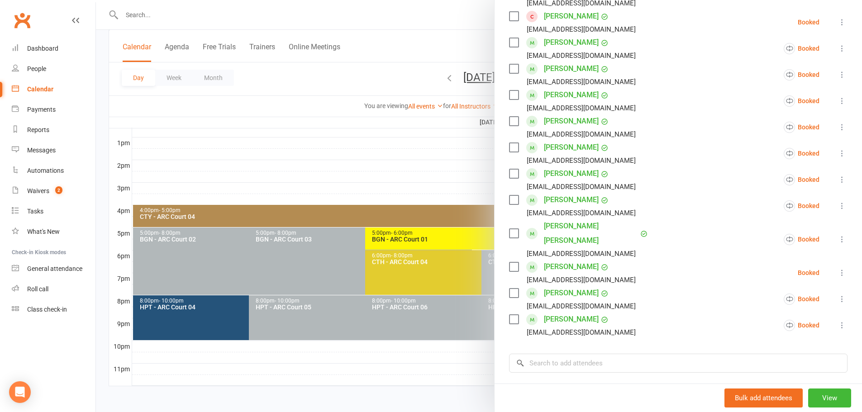
click at [438, 52] on div at bounding box center [479, 206] width 766 height 412
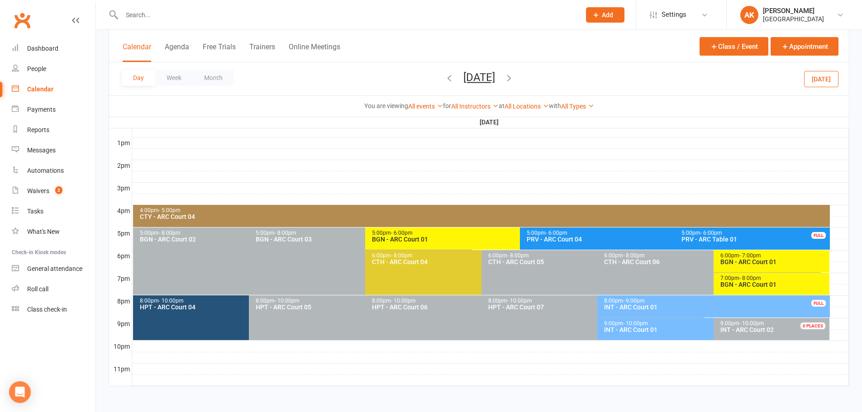
click at [495, 77] on button "[DATE]" at bounding box center [480, 77] width 32 height 13
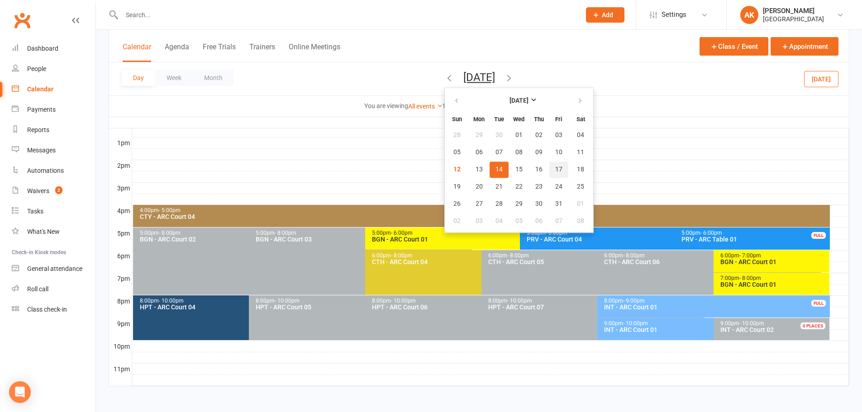
click at [555, 171] on span "17" at bounding box center [558, 169] width 7 height 7
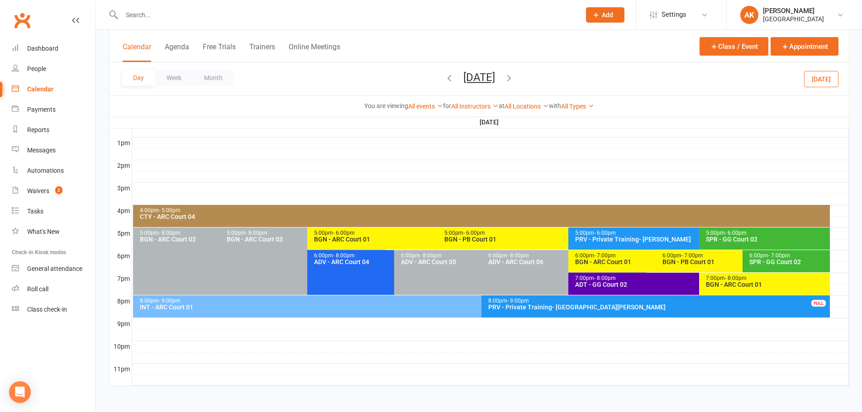
click at [742, 282] on div "BGN - ARC Court 01" at bounding box center [767, 285] width 123 height 6
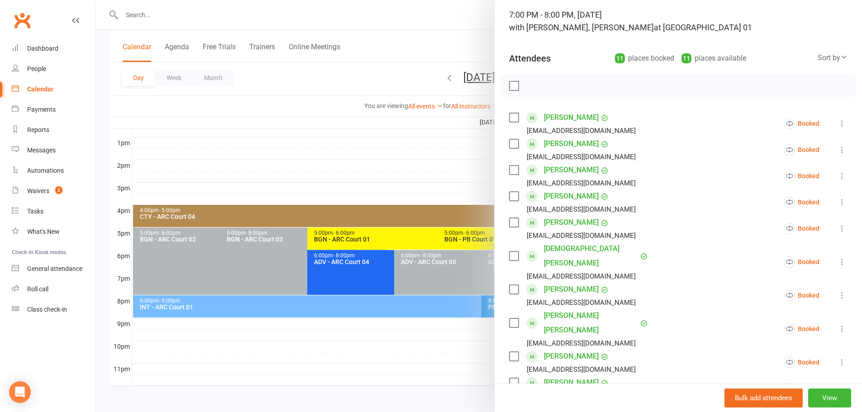
scroll to position [45, 0]
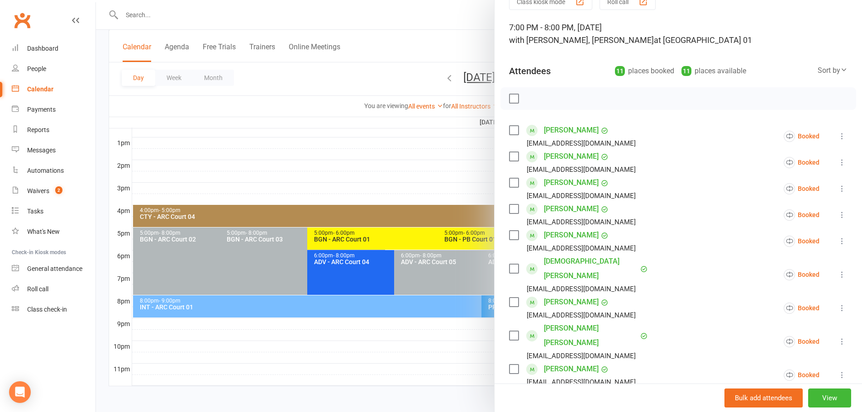
click at [428, 39] on div at bounding box center [479, 206] width 766 height 412
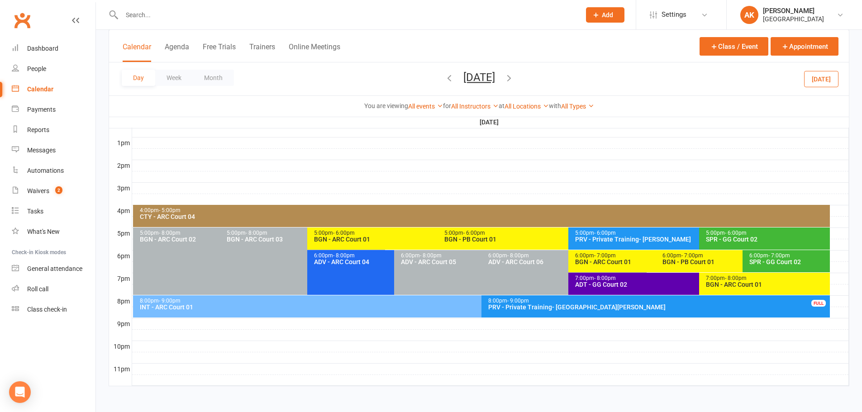
click at [464, 76] on button "[DATE]" at bounding box center [480, 77] width 32 height 13
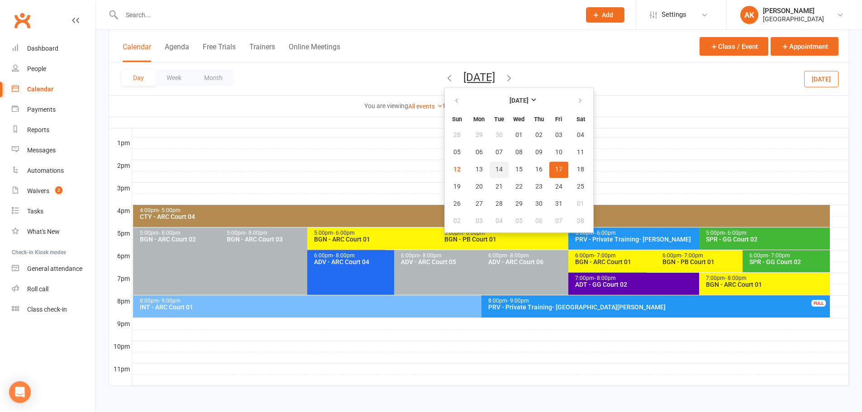
click at [496, 171] on span "14" at bounding box center [499, 169] width 7 height 7
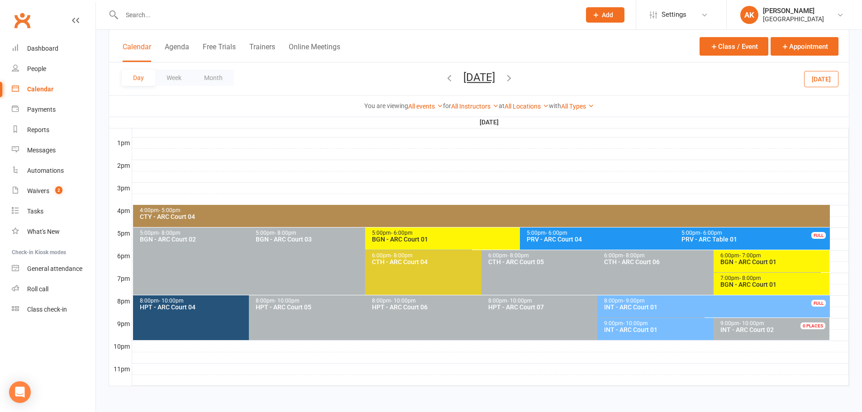
click at [741, 280] on span "- 8:00pm" at bounding box center [751, 278] width 22 height 6
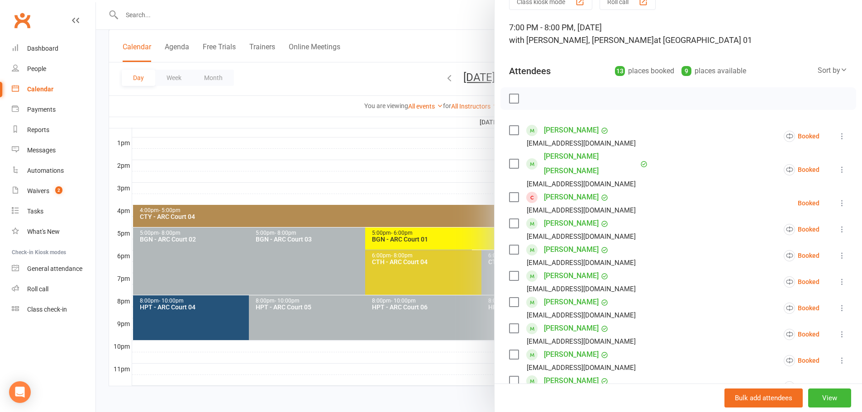
click at [451, 40] on div at bounding box center [479, 206] width 766 height 412
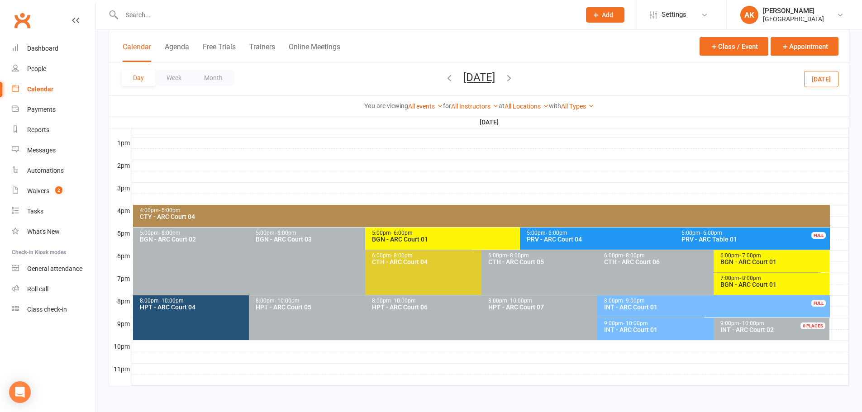
click at [464, 78] on button "[DATE]" at bounding box center [480, 77] width 32 height 13
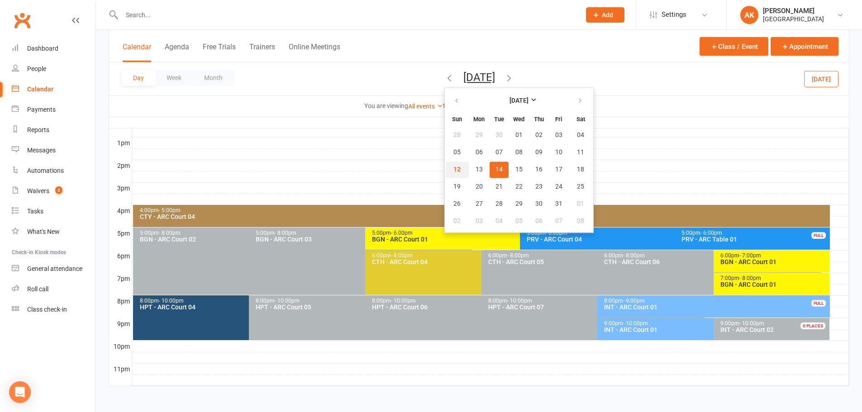
click at [446, 168] on button "12" at bounding box center [457, 170] width 23 height 16
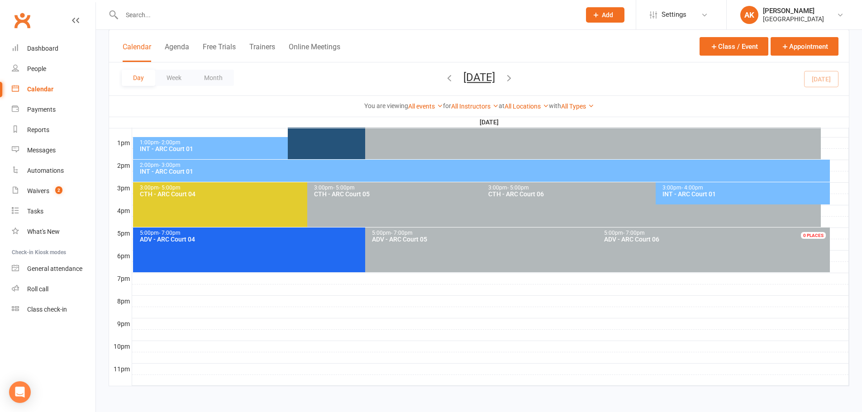
click at [700, 195] on div "INT - ARC Court 01" at bounding box center [745, 194] width 166 height 6
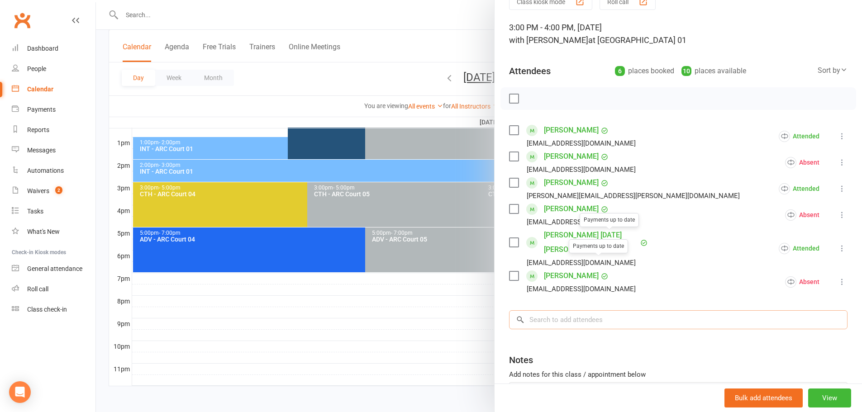
click at [584, 311] on input "search" at bounding box center [678, 320] width 339 height 19
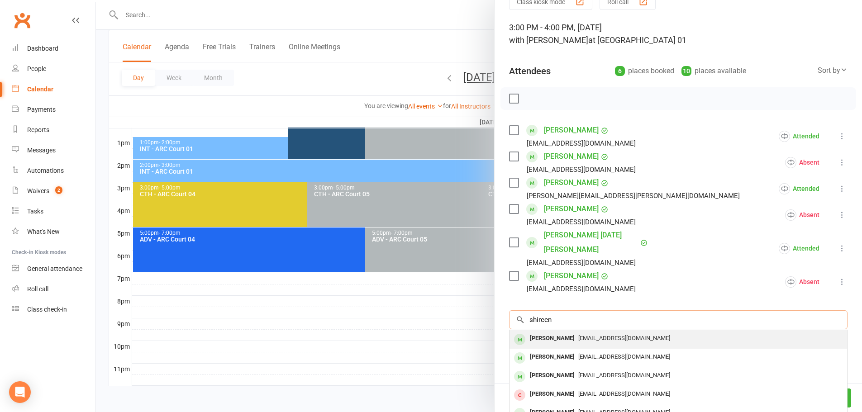
type input "shireen"
click at [596, 332] on div "[EMAIL_ADDRESS][DOMAIN_NAME]" at bounding box center [678, 338] width 330 height 13
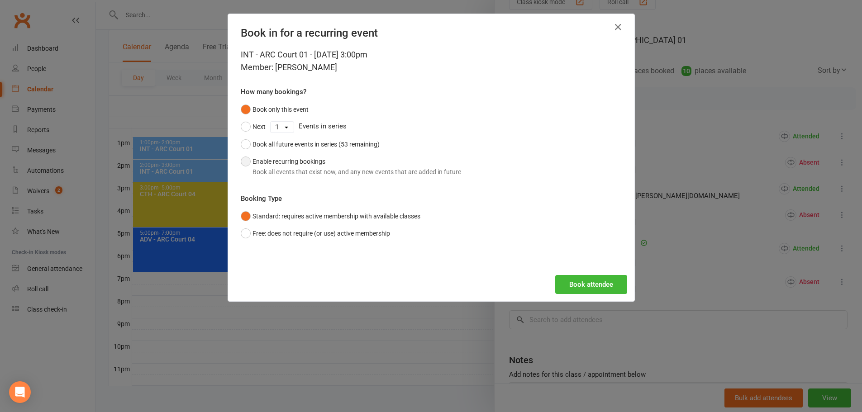
click at [299, 161] on button "Enable recurring bookings Book all events that exist now, and any new events th…" at bounding box center [351, 167] width 220 height 28
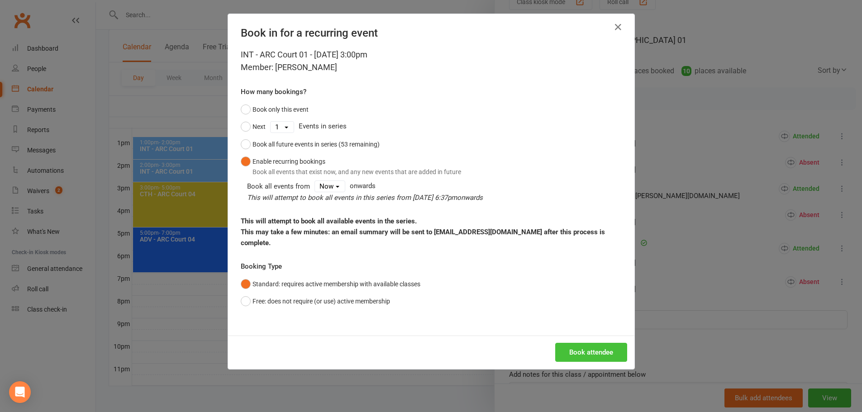
click at [594, 343] on button "Book attendee" at bounding box center [591, 352] width 72 height 19
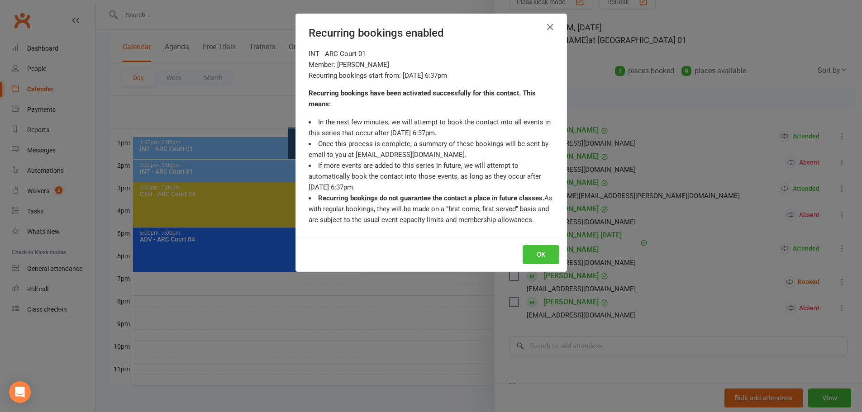
click at [544, 257] on button "OK" at bounding box center [541, 254] width 37 height 19
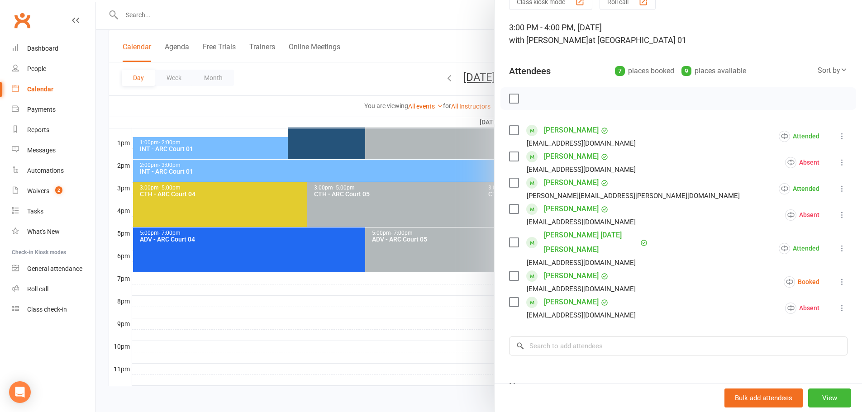
click at [430, 39] on div at bounding box center [479, 206] width 766 height 412
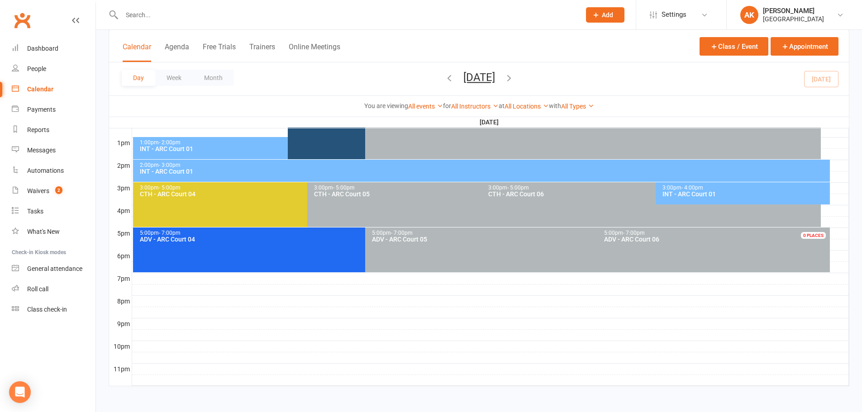
click at [514, 75] on icon "button" at bounding box center [509, 78] width 10 height 10
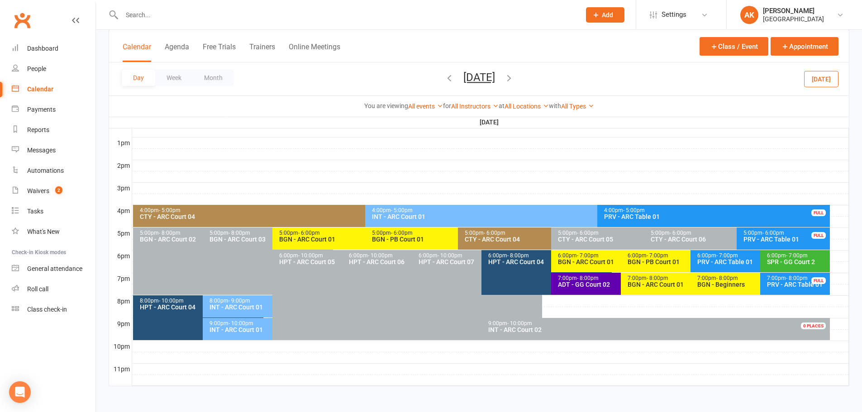
click at [514, 76] on icon "button" at bounding box center [509, 78] width 10 height 10
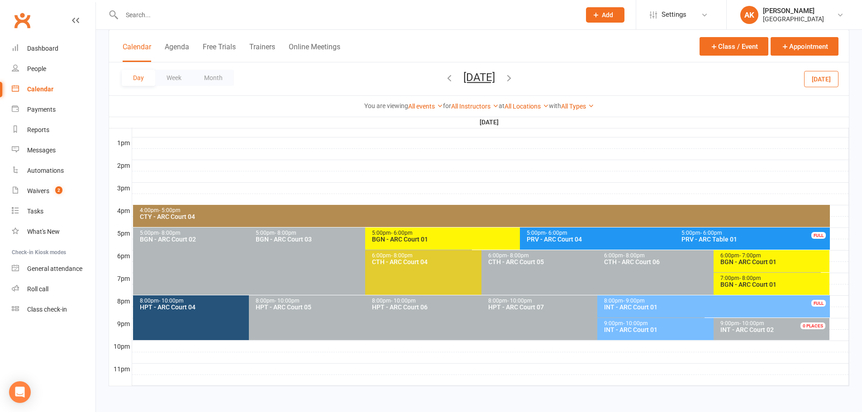
click at [640, 332] on div "INT - ARC Court 01" at bounding box center [711, 330] width 215 height 6
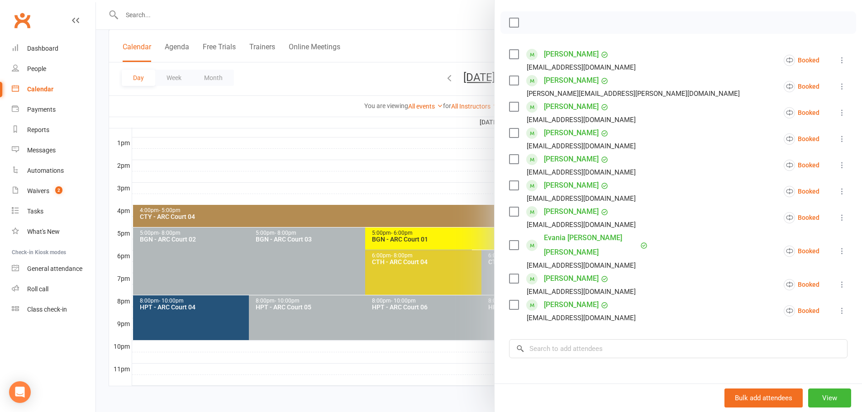
scroll to position [136, 0]
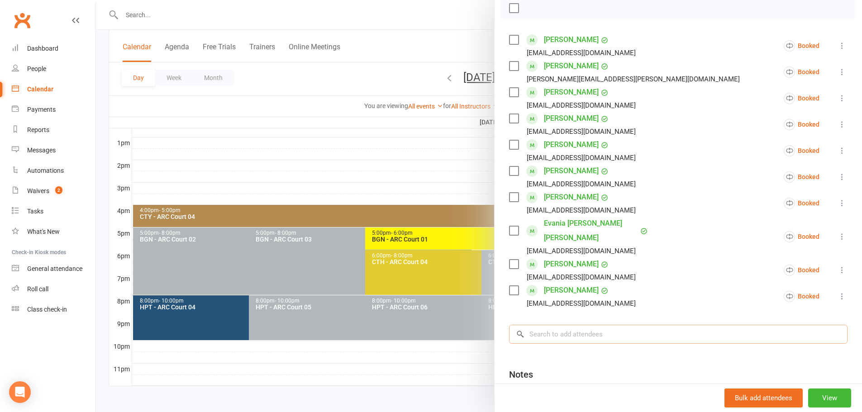
click at [579, 325] on input "search" at bounding box center [678, 334] width 339 height 19
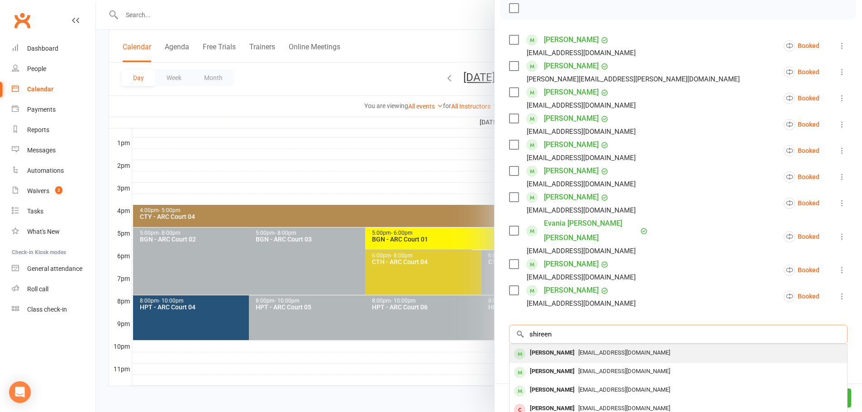
type input "shireen"
click at [579, 349] on span "[EMAIL_ADDRESS][DOMAIN_NAME]" at bounding box center [625, 352] width 92 height 7
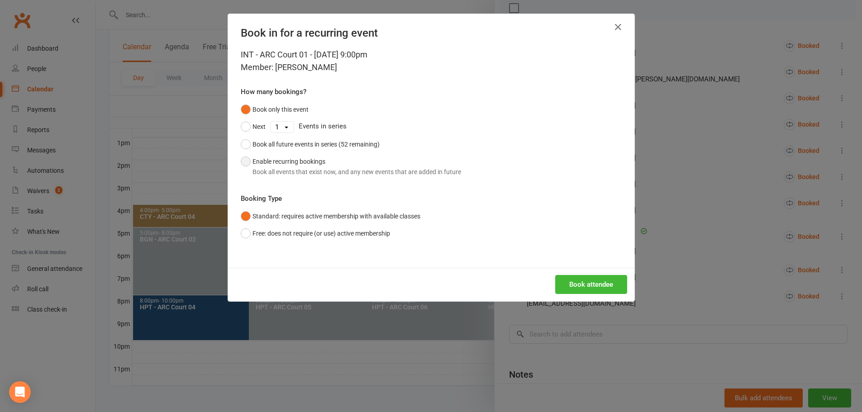
click at [291, 162] on button "Enable recurring bookings Book all events that exist now, and any new events th…" at bounding box center [351, 167] width 220 height 28
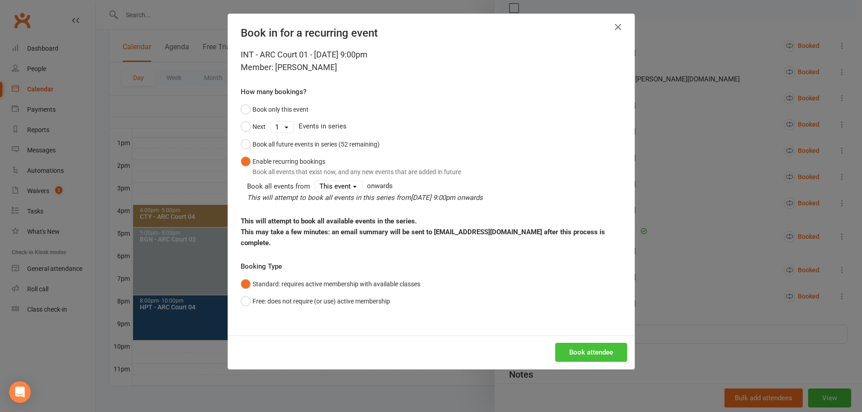
click at [600, 343] on button "Book attendee" at bounding box center [591, 352] width 72 height 19
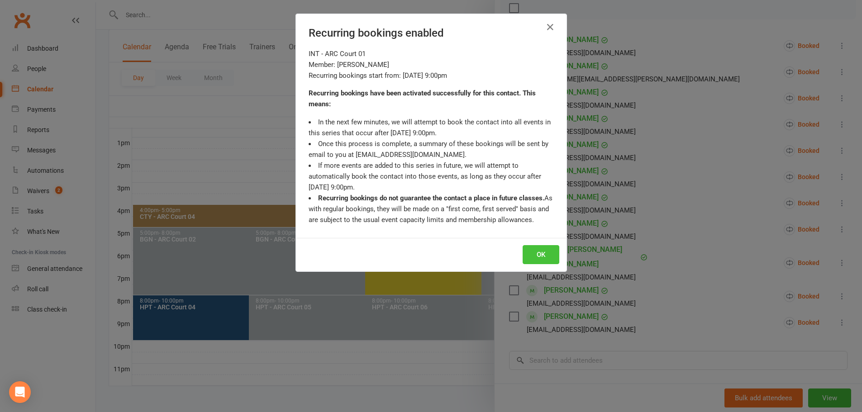
click at [536, 256] on button "OK" at bounding box center [541, 254] width 37 height 19
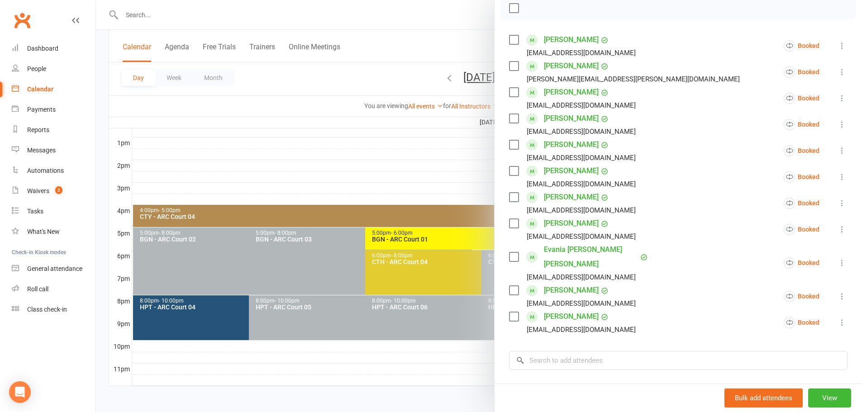
scroll to position [0, 0]
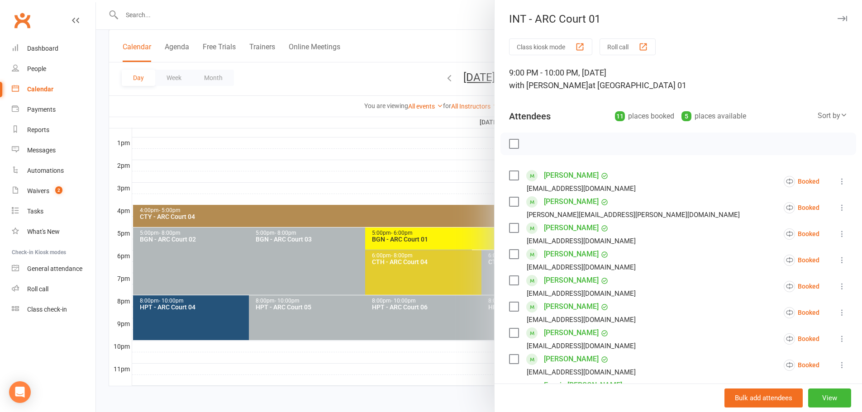
click at [456, 37] on div at bounding box center [479, 206] width 766 height 412
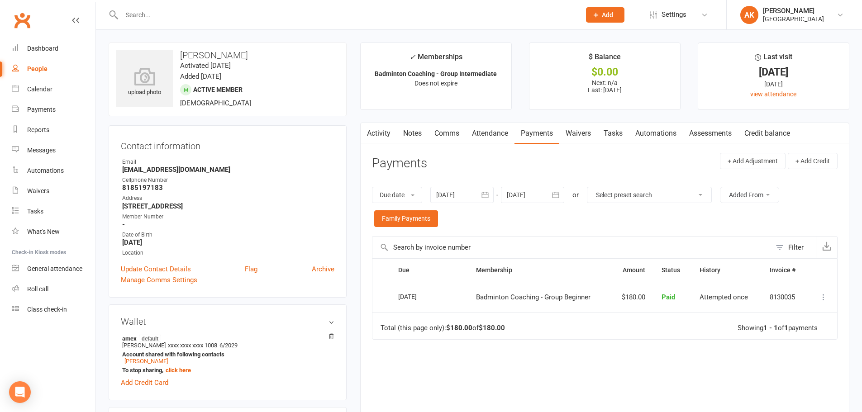
click at [228, 18] on input "text" at bounding box center [346, 15] width 455 height 13
type input "z"
type input "arav"
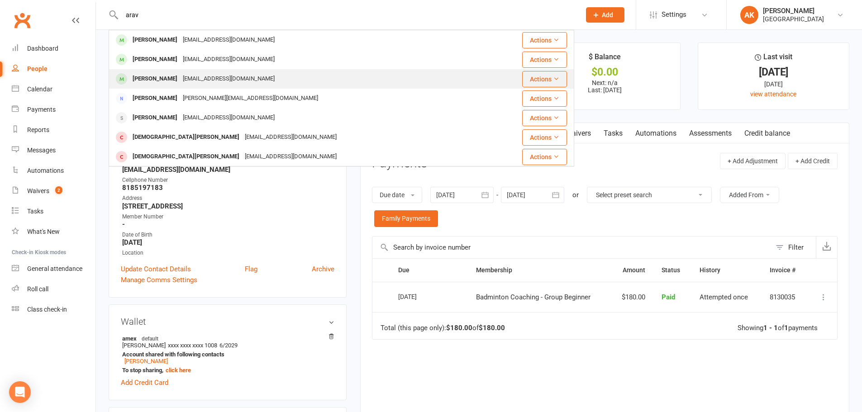
click at [193, 70] on div "[PERSON_NAME] [EMAIL_ADDRESS][DOMAIN_NAME]" at bounding box center [299, 79] width 379 height 19
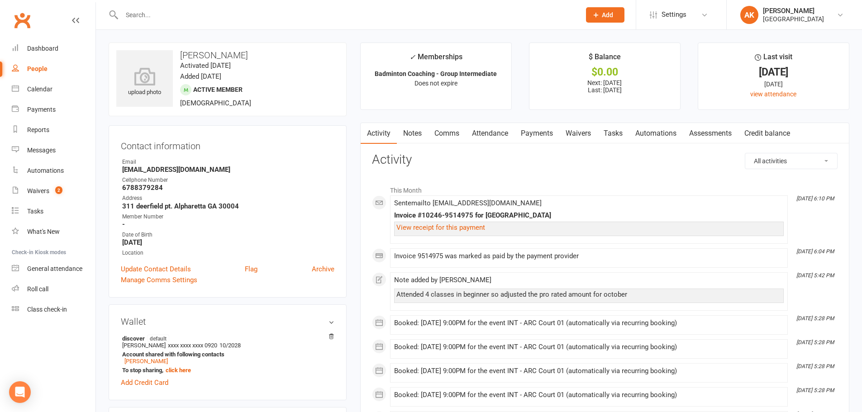
click at [402, 131] on link "Notes" at bounding box center [412, 133] width 31 height 21
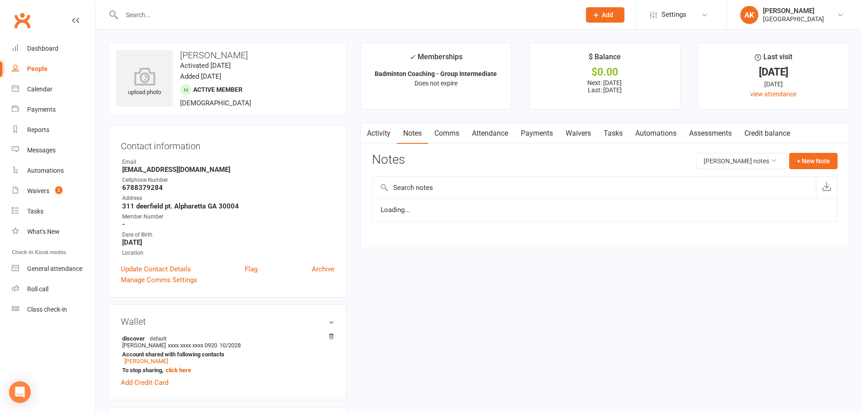
click at [447, 131] on link "Comms" at bounding box center [447, 133] width 38 height 21
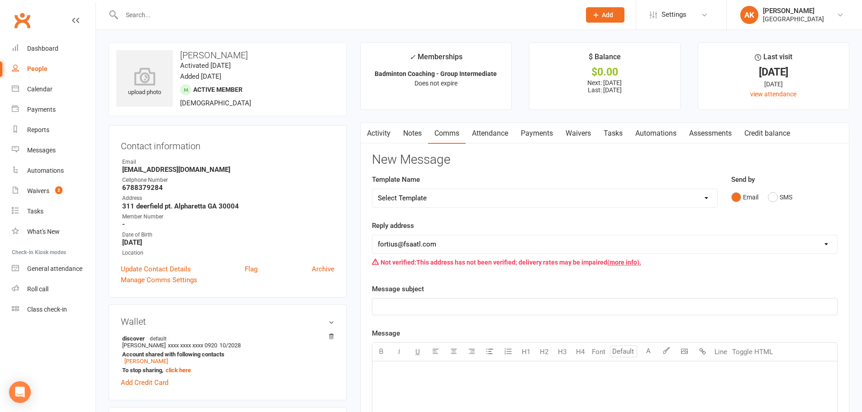
click at [442, 198] on select "Select Template [Email] Badminton Court Schedule [SMS] [Default template - revi…" at bounding box center [545, 198] width 345 height 18
select select "21"
click at [373, 189] on select "Select Template [Email] Badminton Court Schedule [SMS] [Default template - revi…" at bounding box center [545, 198] width 345 height 18
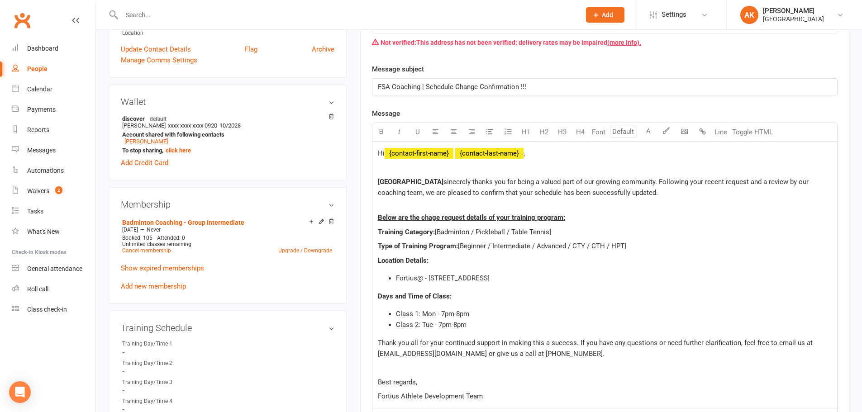
scroll to position [226, 0]
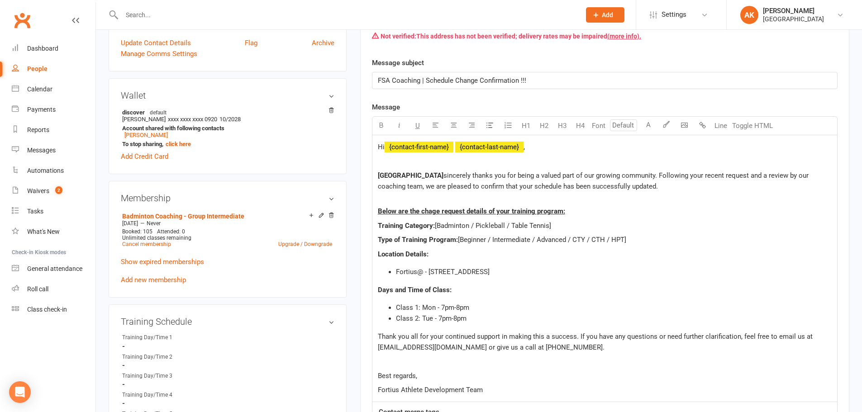
drag, startPoint x: 472, startPoint y: 224, endPoint x: 585, endPoint y: 227, distance: 113.2
click at [585, 227] on p "Training Category: [Badminton / Pickleball / Table Tennis]" at bounding box center [605, 225] width 454 height 11
drag, startPoint x: 494, startPoint y: 241, endPoint x: 461, endPoint y: 241, distance: 32.6
click at [461, 241] on span "[Beginner / Intermediate / Advanced / CTY / CTH / HPT]" at bounding box center [542, 240] width 168 height 8
drag, startPoint x: 501, startPoint y: 238, endPoint x: 596, endPoint y: 237, distance: 94.6
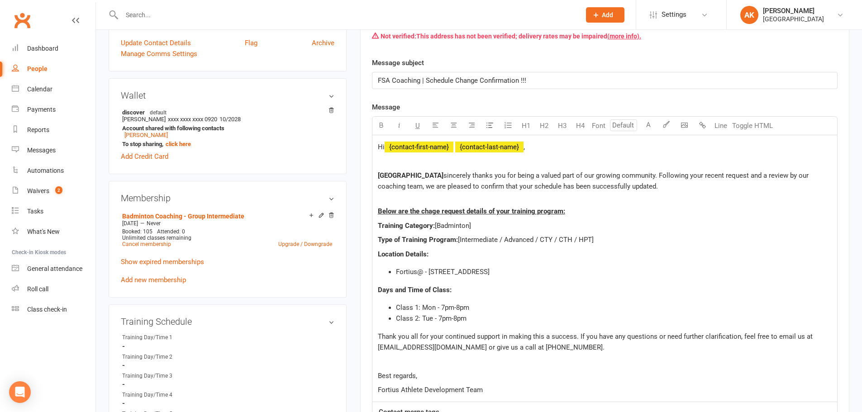
click at [594, 237] on span "[Intermediate / Advanced / CTY / CTH / HPT]" at bounding box center [526, 240] width 136 height 8
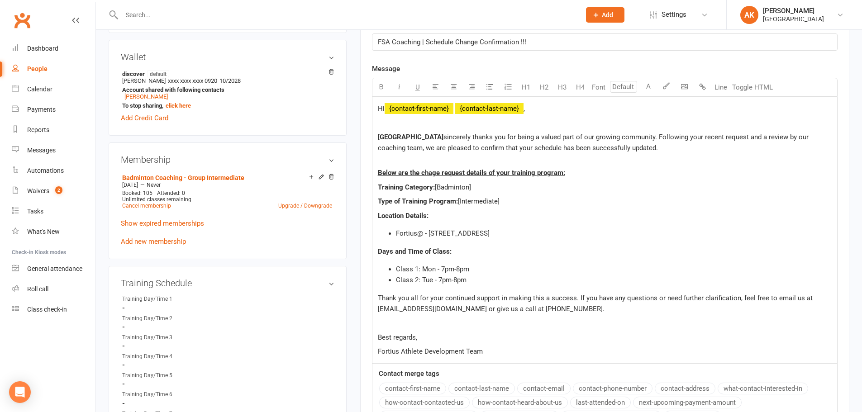
scroll to position [317, 0]
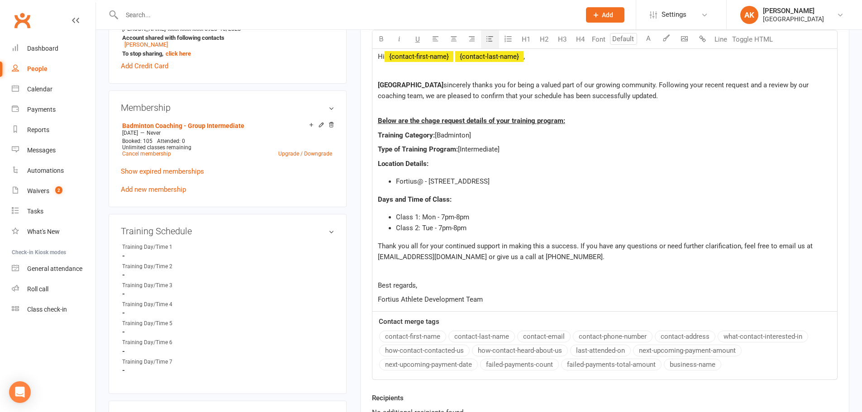
click at [443, 212] on li "Class 1: Mon - 7pm-8pm" at bounding box center [614, 217] width 436 height 11
click at [441, 225] on span "Class 2: Tue - 7pm-8pm" at bounding box center [431, 228] width 71 height 8
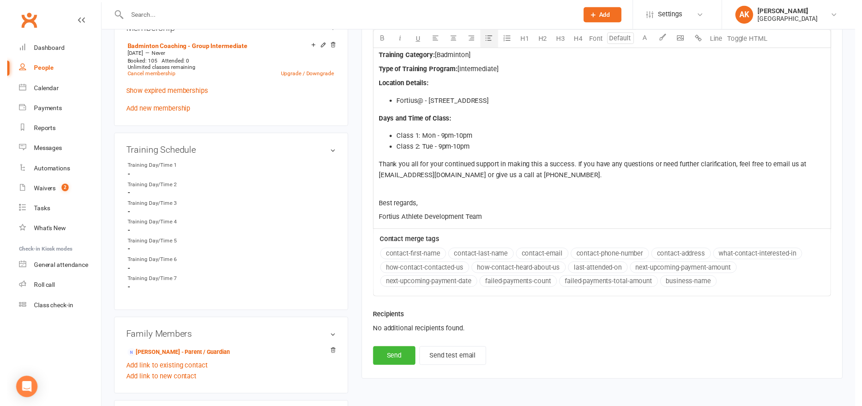
scroll to position [453, 0]
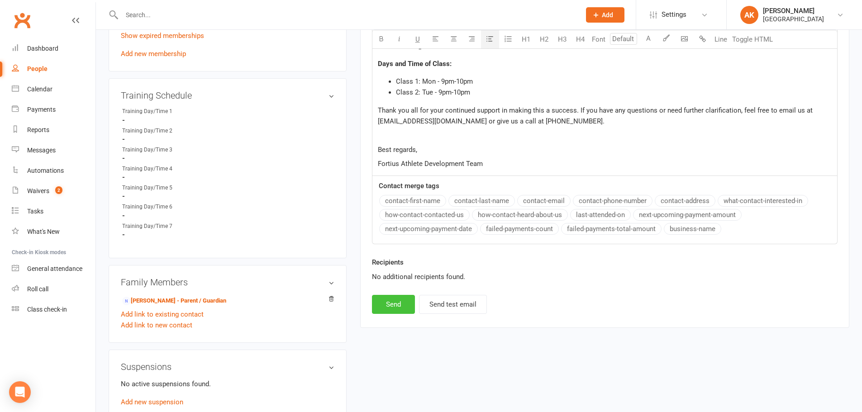
click at [391, 304] on button "Send" at bounding box center [393, 304] width 43 height 19
select select
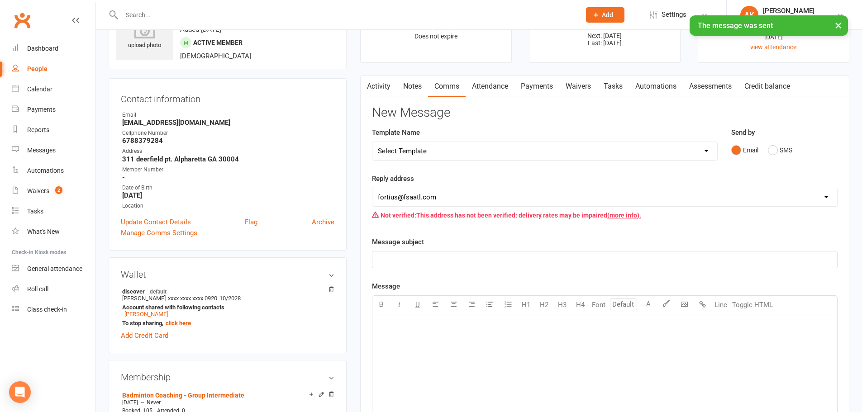
scroll to position [0, 0]
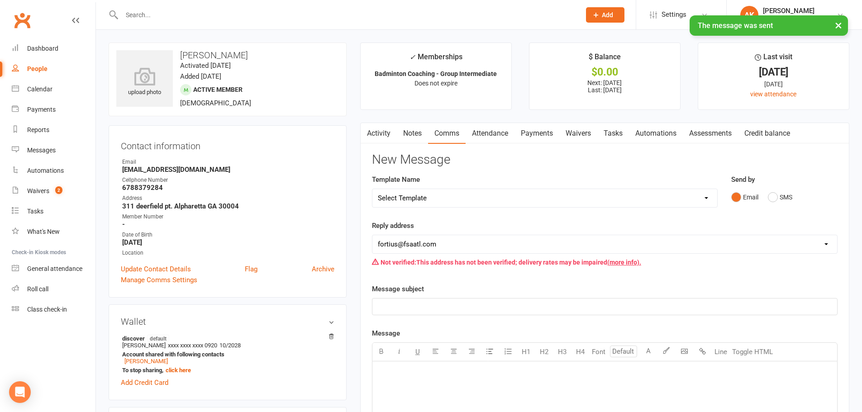
click at [378, 136] on link "Activity" at bounding box center [379, 133] width 36 height 21
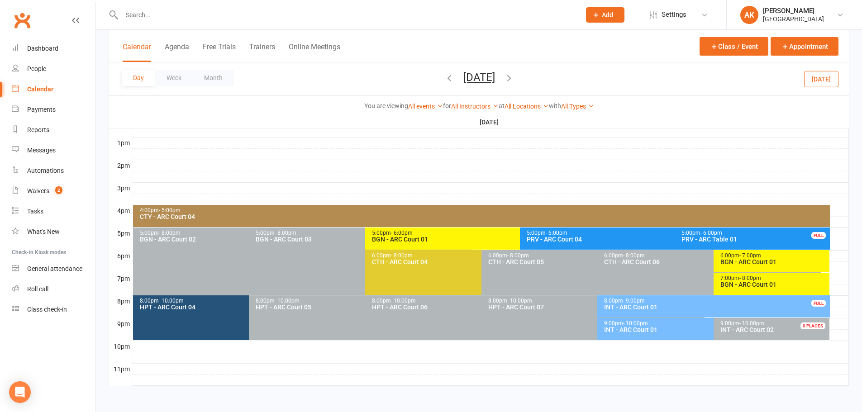
click at [469, 79] on button "[DATE]" at bounding box center [480, 77] width 32 height 13
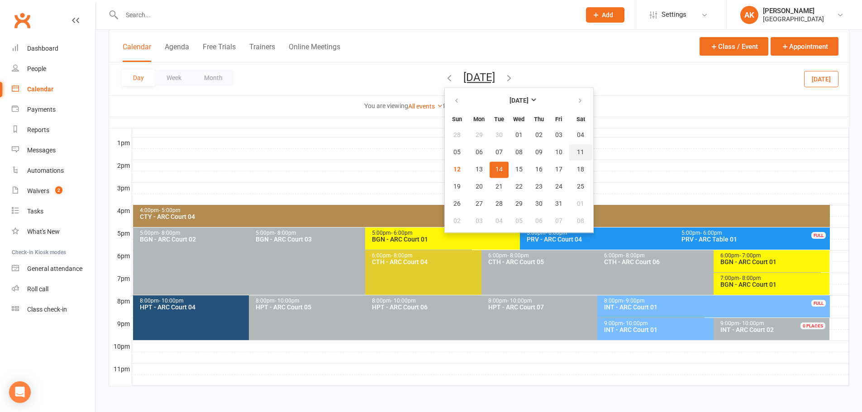
click at [577, 154] on span "11" at bounding box center [580, 152] width 7 height 7
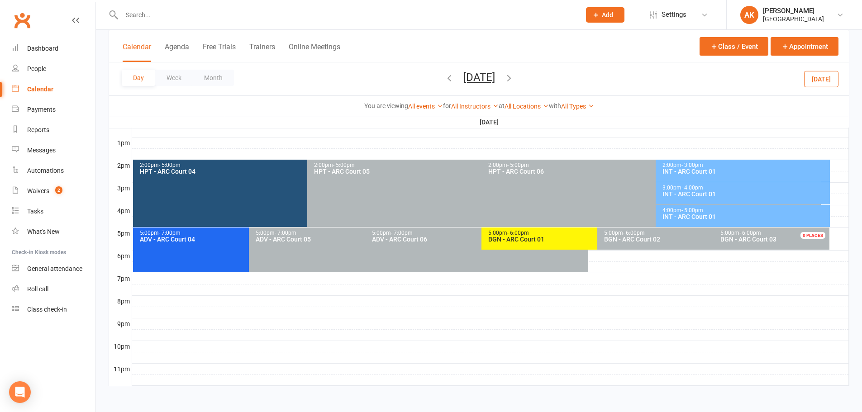
click at [703, 172] on div "INT - ARC Court 01" at bounding box center [745, 171] width 166 height 6
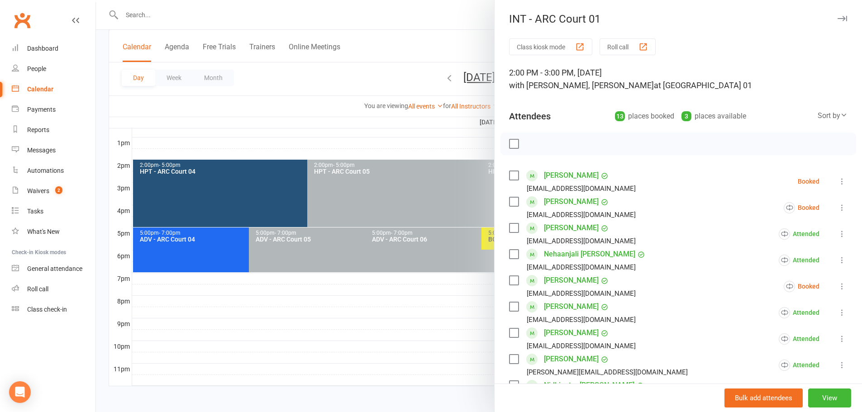
click at [838, 182] on icon at bounding box center [842, 181] width 9 height 9
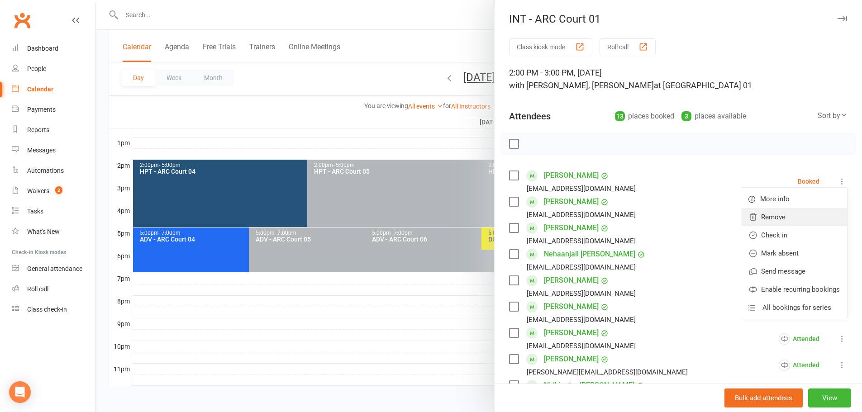
click at [763, 216] on link "Remove" at bounding box center [795, 217] width 106 height 18
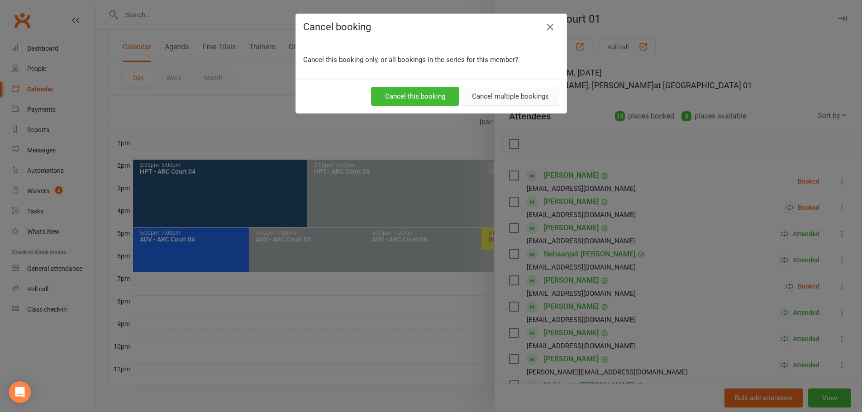
click at [493, 91] on button "Cancel multiple bookings" at bounding box center [511, 96] width 98 height 19
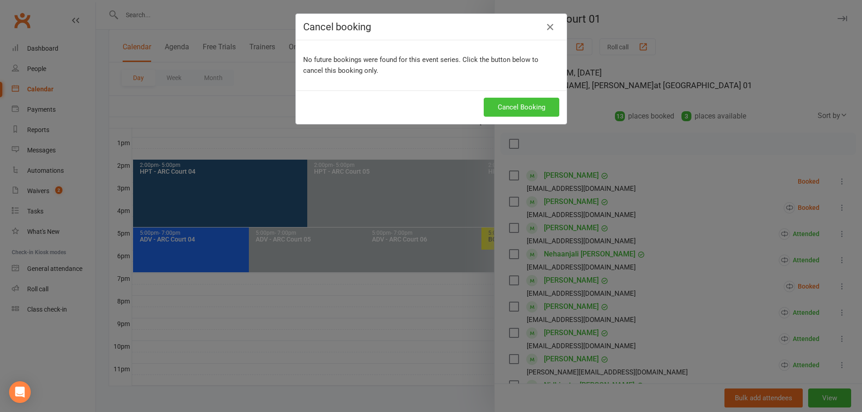
click at [524, 107] on button "Cancel Booking" at bounding box center [522, 107] width 76 height 19
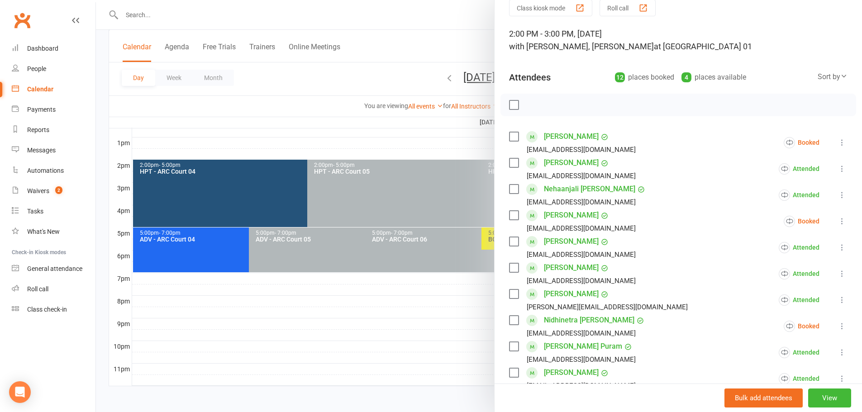
scroll to position [36, 0]
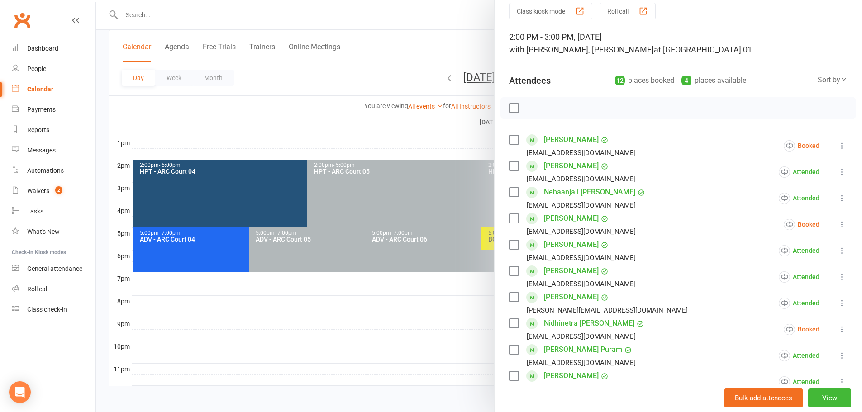
click at [463, 36] on div at bounding box center [479, 206] width 766 height 412
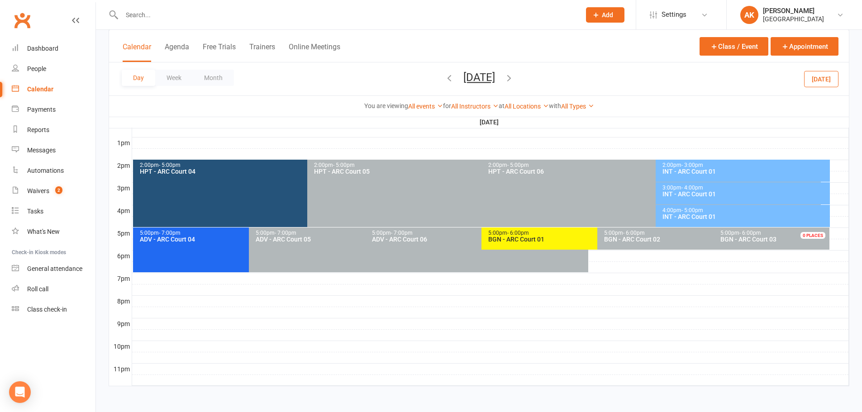
click at [514, 79] on icon "button" at bounding box center [509, 78] width 10 height 10
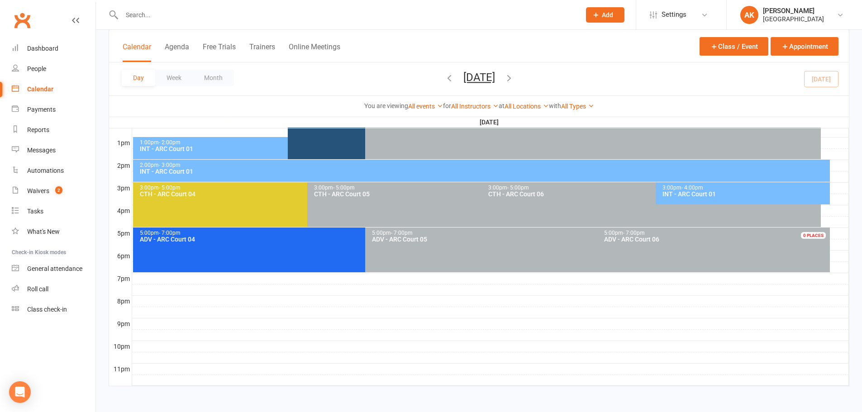
click at [364, 170] on div "INT - ARC Court 01" at bounding box center [483, 171] width 689 height 6
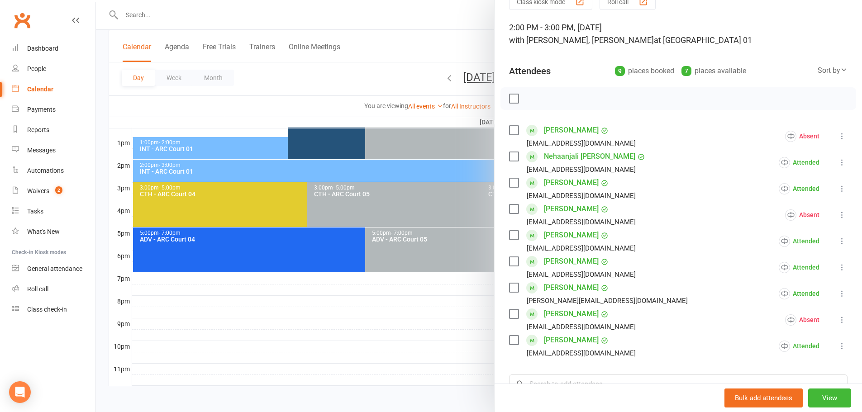
scroll to position [0, 0]
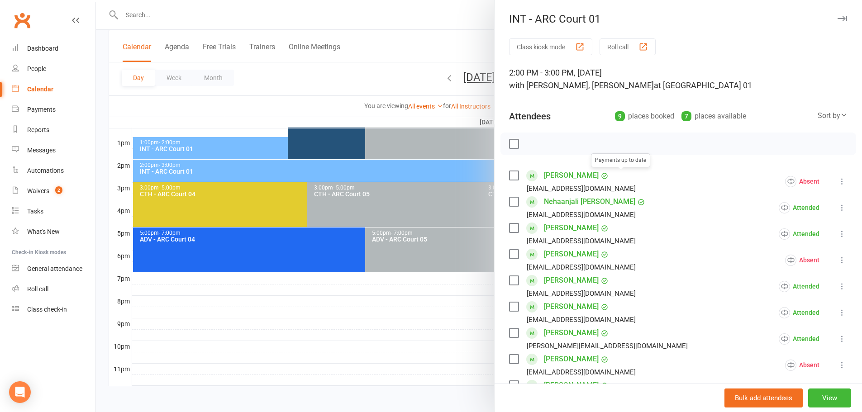
drag, startPoint x: 441, startPoint y: 23, endPoint x: 437, endPoint y: 29, distance: 7.8
click at [441, 23] on div at bounding box center [479, 206] width 766 height 412
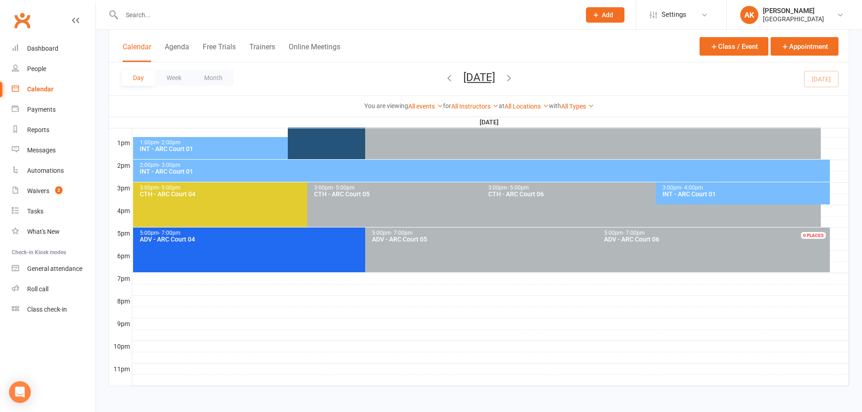
click at [464, 82] on button "[DATE]" at bounding box center [480, 77] width 32 height 13
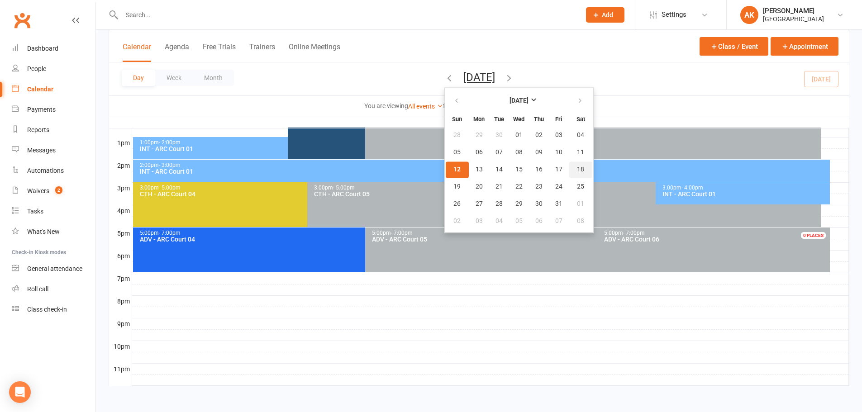
click at [577, 171] on span "18" at bounding box center [580, 169] width 7 height 7
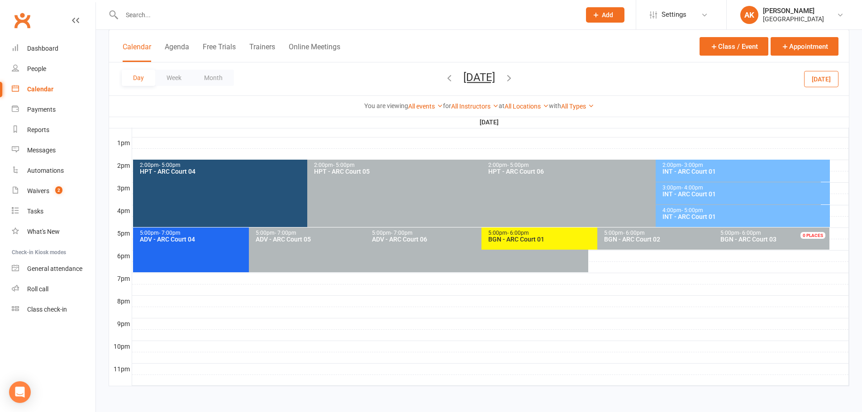
click at [694, 174] on div "INT - ARC Court 01" at bounding box center [745, 171] width 166 height 6
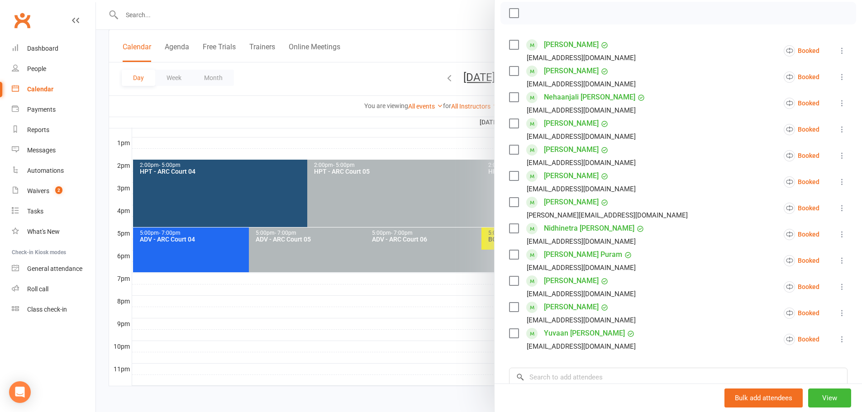
scroll to position [91, 0]
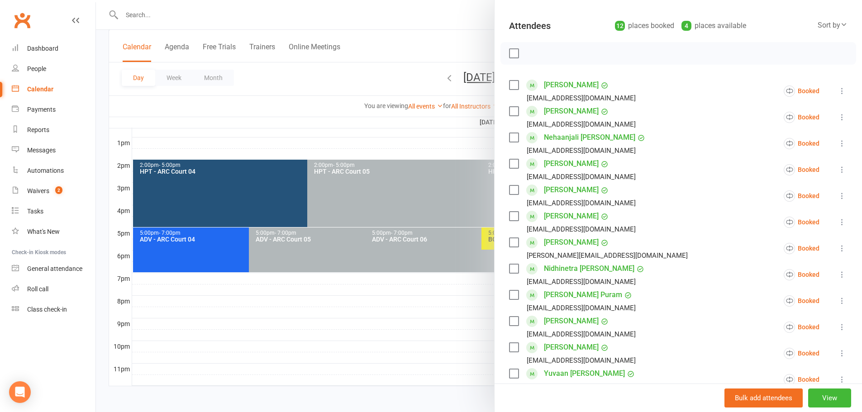
click at [461, 40] on div at bounding box center [479, 206] width 766 height 412
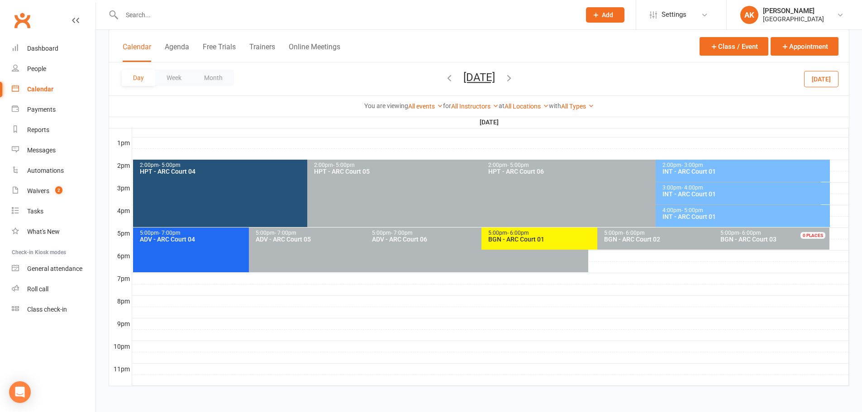
click at [514, 77] on icon "button" at bounding box center [509, 78] width 10 height 10
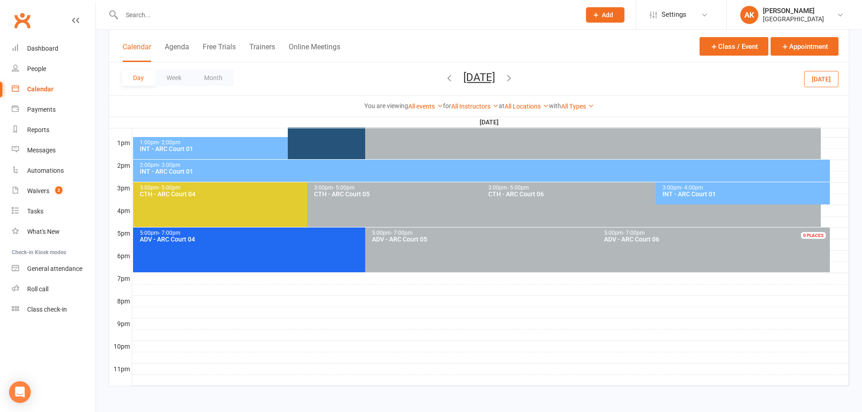
click at [425, 167] on div "2:00pm - 3:00pm" at bounding box center [483, 166] width 689 height 6
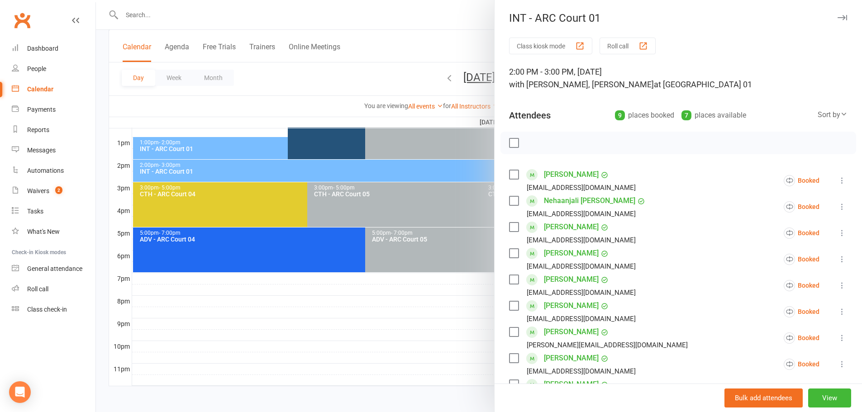
scroll to position [0, 0]
click at [415, 14] on div at bounding box center [479, 206] width 766 height 412
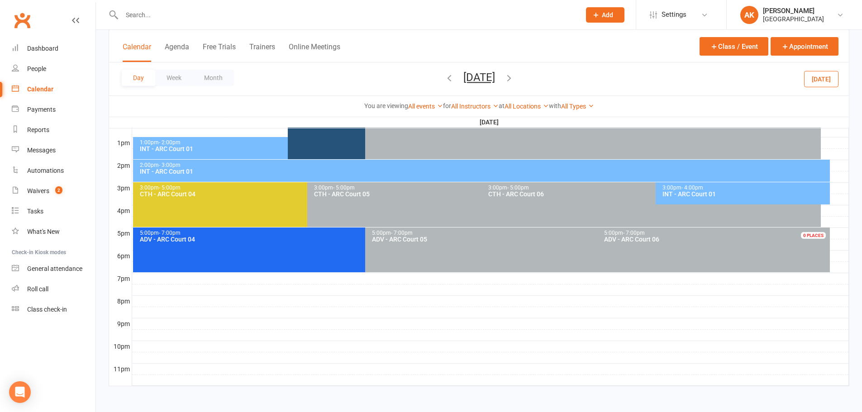
click at [445, 77] on icon "button" at bounding box center [450, 78] width 10 height 10
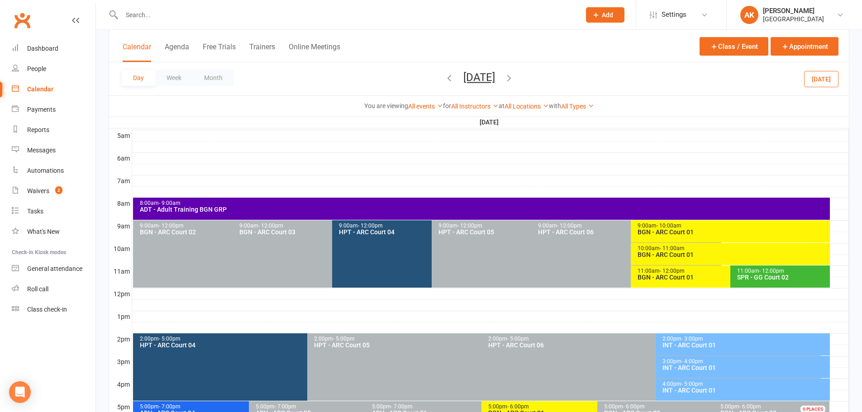
scroll to position [160, 0]
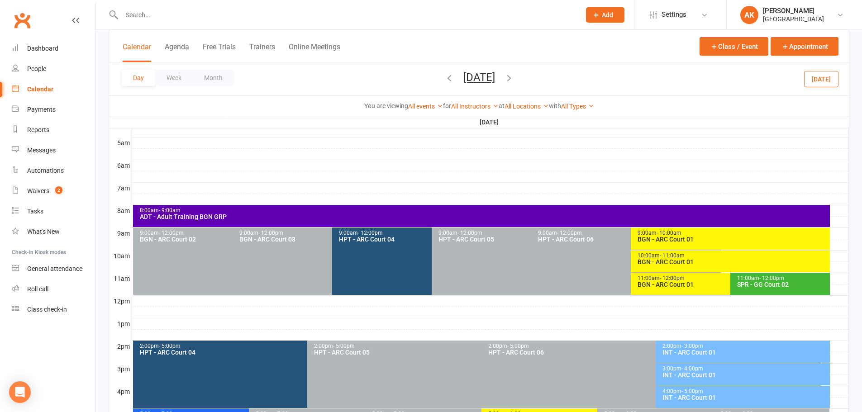
click at [445, 71] on button "button" at bounding box center [450, 79] width 10 height 16
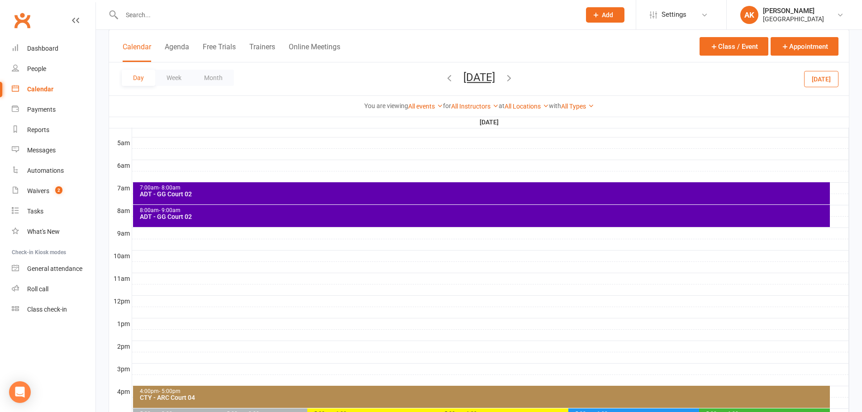
click at [476, 81] on button "Friday, Oct 17, 2025" at bounding box center [480, 77] width 32 height 13
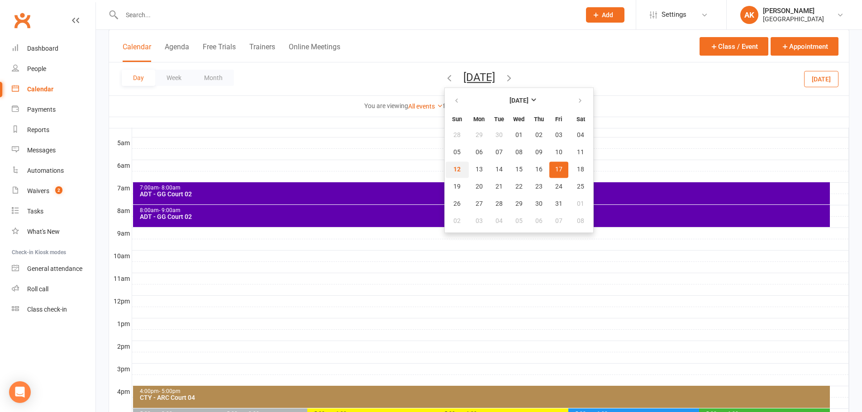
click at [446, 168] on button "12" at bounding box center [457, 170] width 23 height 16
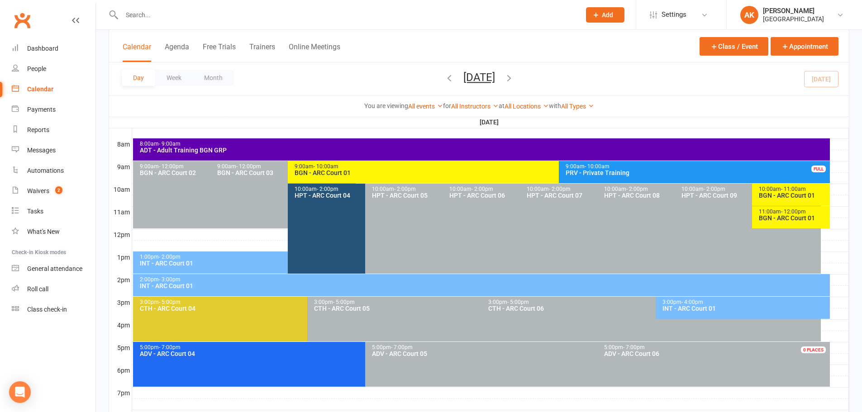
scroll to position [205, 0]
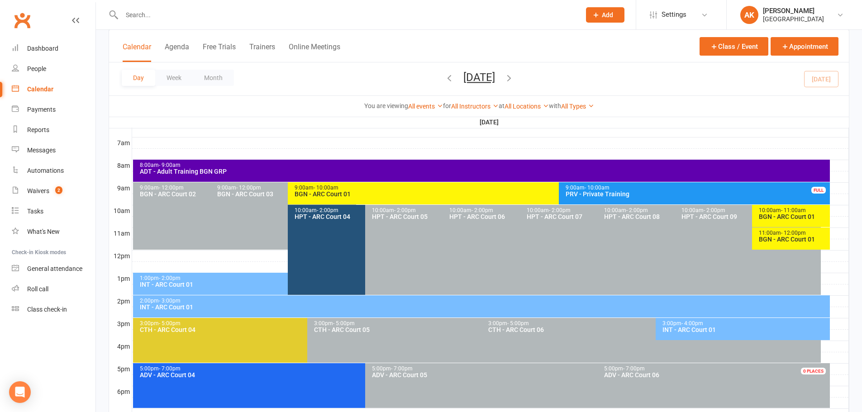
click at [215, 300] on div "2:00pm - 3:00pm" at bounding box center [483, 301] width 689 height 6
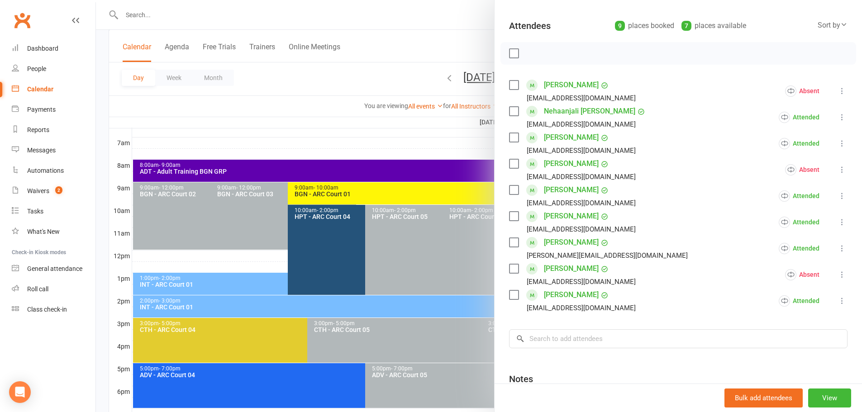
scroll to position [45, 0]
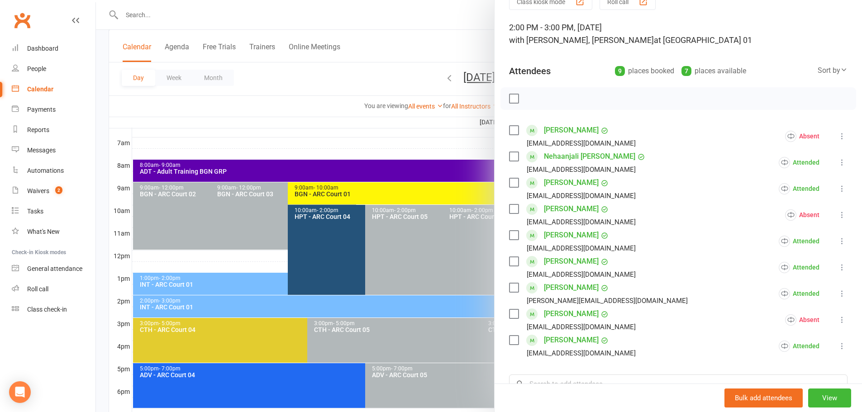
click at [427, 9] on div at bounding box center [479, 206] width 766 height 412
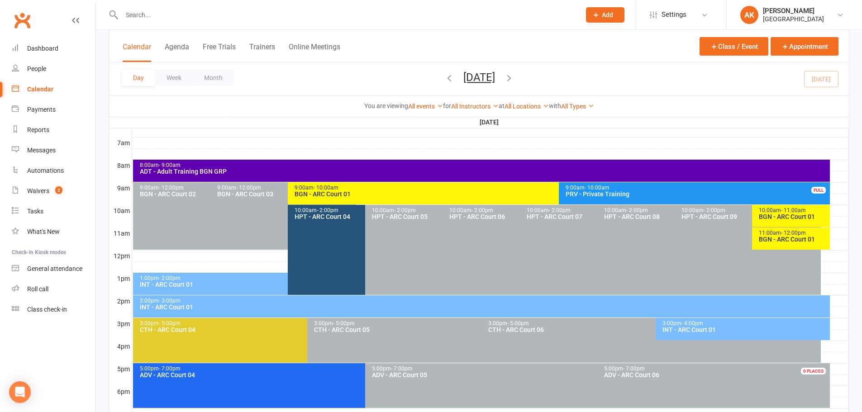
click at [514, 77] on icon "button" at bounding box center [509, 78] width 10 height 10
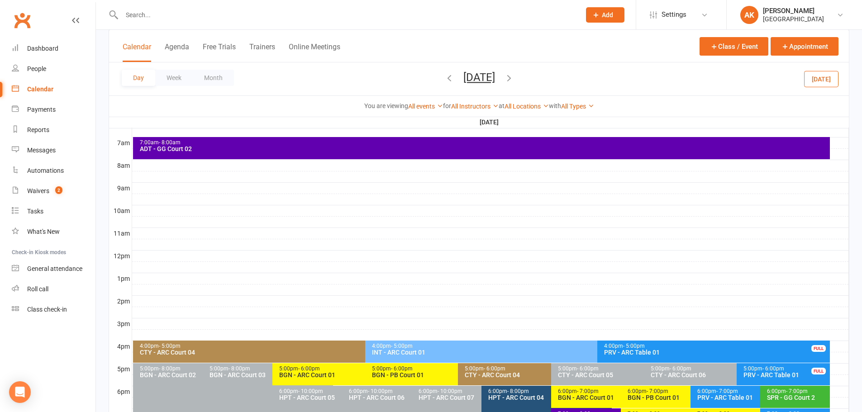
click at [514, 76] on icon "button" at bounding box center [509, 78] width 10 height 10
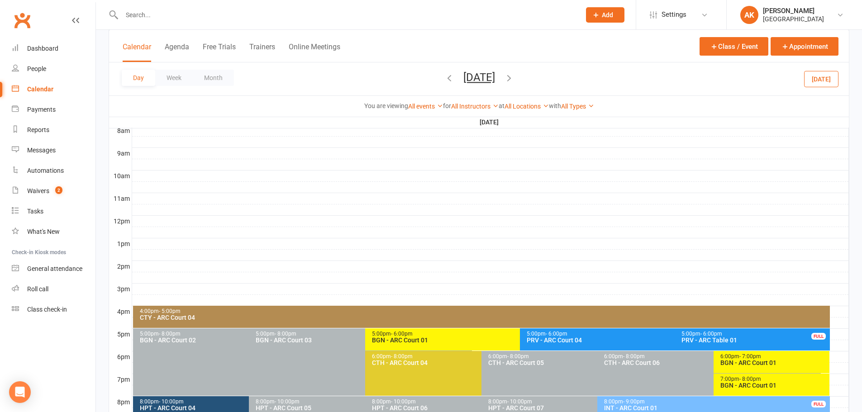
scroll to position [296, 0]
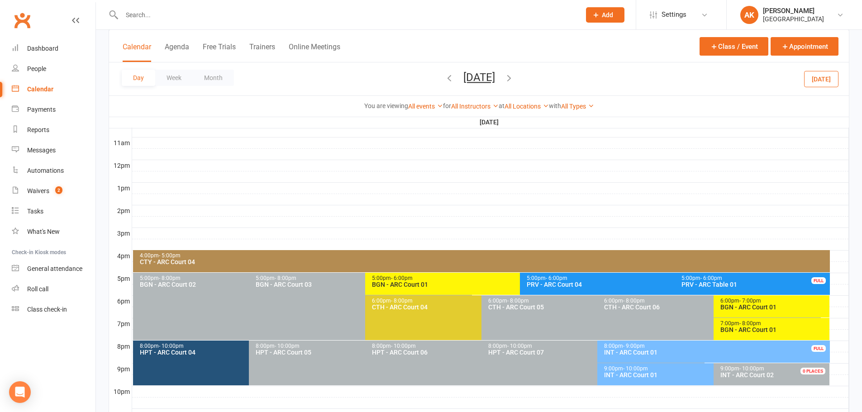
click at [633, 372] on div "INT - ARC Court 01" at bounding box center [711, 375] width 215 height 6
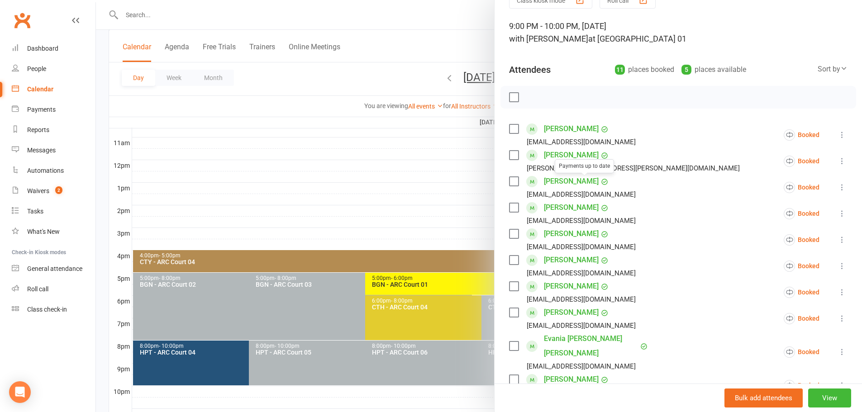
scroll to position [136, 0]
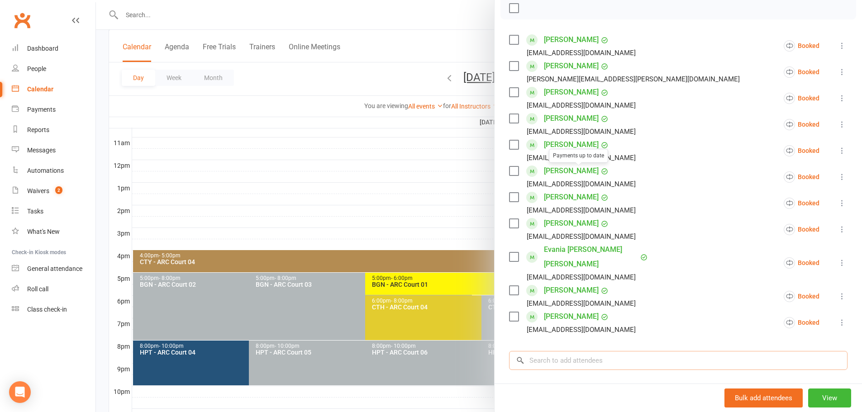
click at [581, 351] on input "search" at bounding box center [678, 360] width 339 height 19
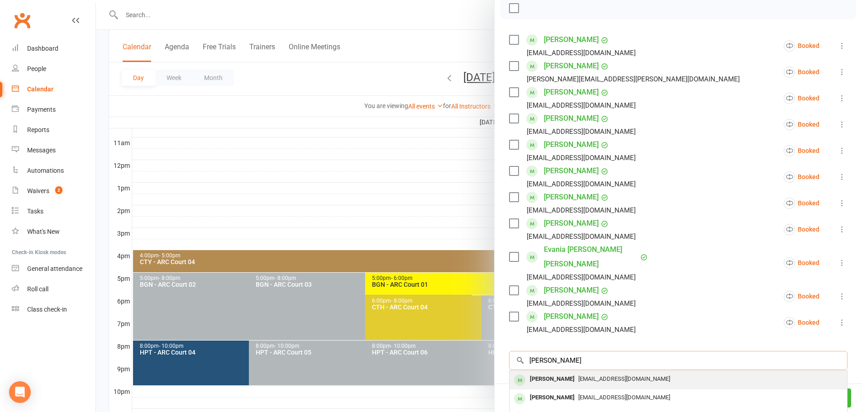
type input "ishan akkala"
click at [583, 373] on div "akkalaishan@gmail.com" at bounding box center [678, 379] width 330 height 13
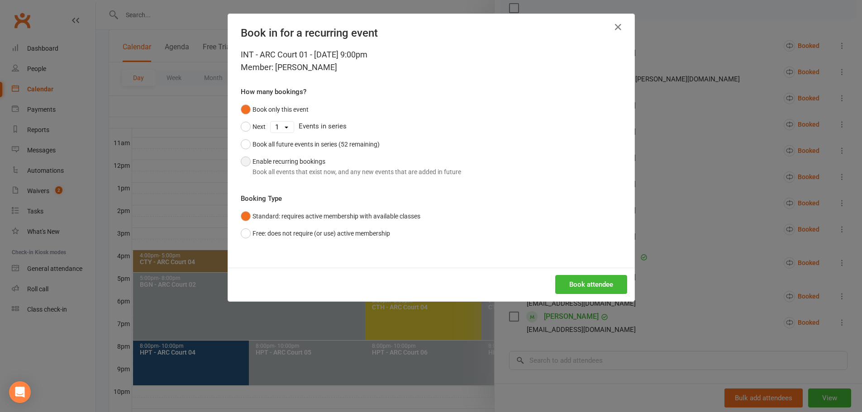
click at [282, 165] on button "Enable recurring bookings Book all events that exist now, and any new events th…" at bounding box center [351, 167] width 220 height 28
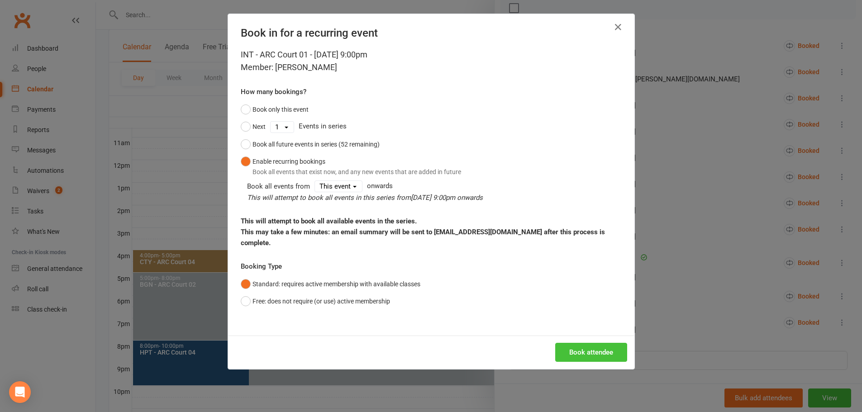
click at [608, 343] on button "Book attendee" at bounding box center [591, 352] width 72 height 19
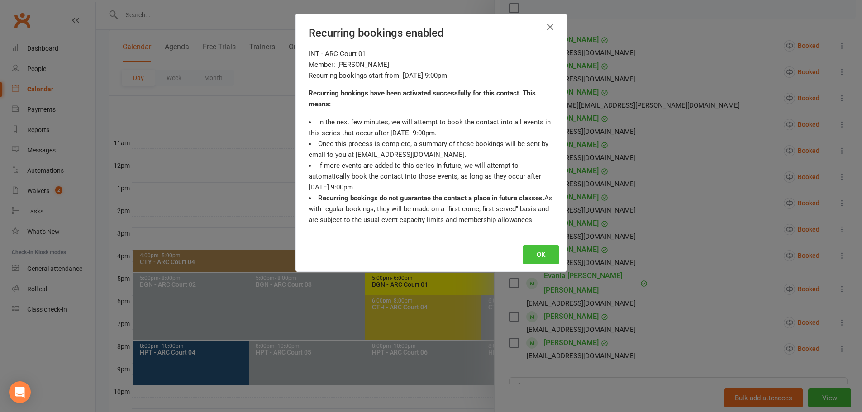
click at [536, 257] on button "OK" at bounding box center [541, 254] width 37 height 19
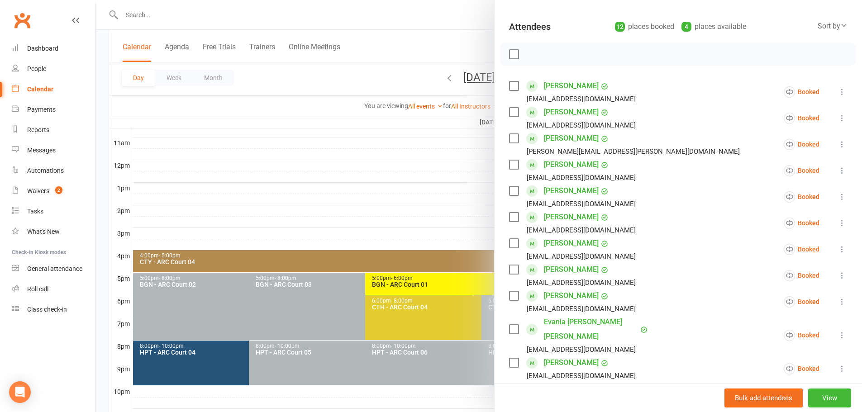
scroll to position [45, 0]
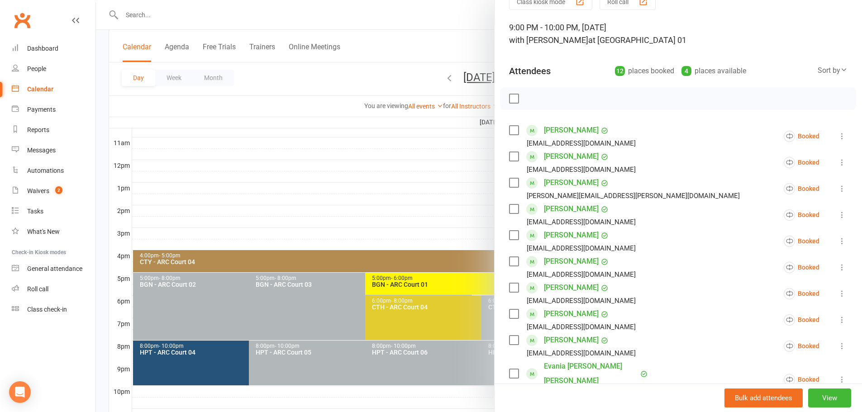
click at [440, 44] on div at bounding box center [479, 206] width 766 height 412
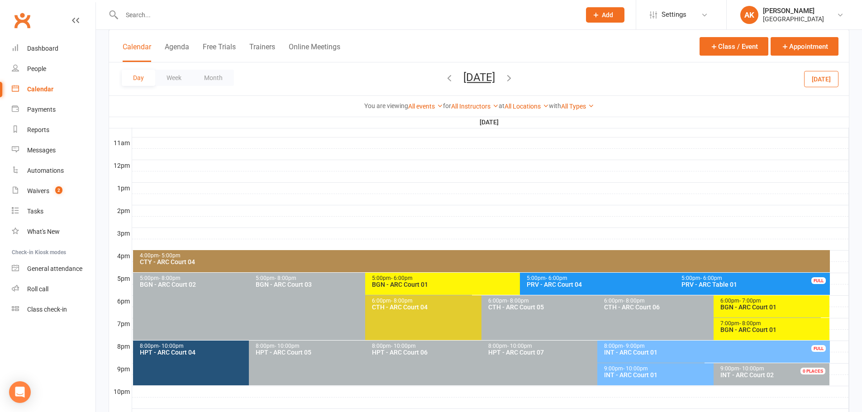
click at [514, 79] on icon "button" at bounding box center [509, 78] width 10 height 10
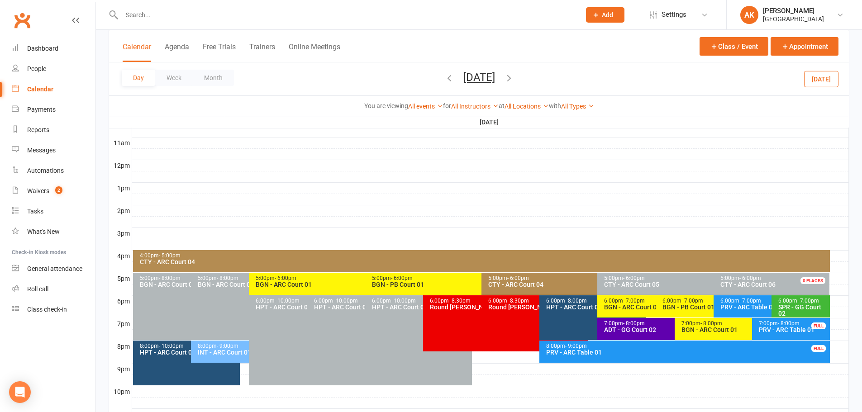
click at [514, 79] on icon "button" at bounding box center [509, 78] width 10 height 10
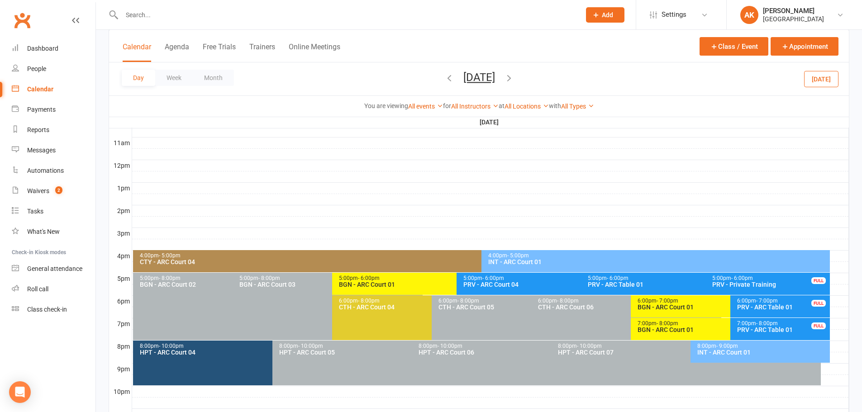
click at [514, 80] on icon "button" at bounding box center [509, 78] width 10 height 10
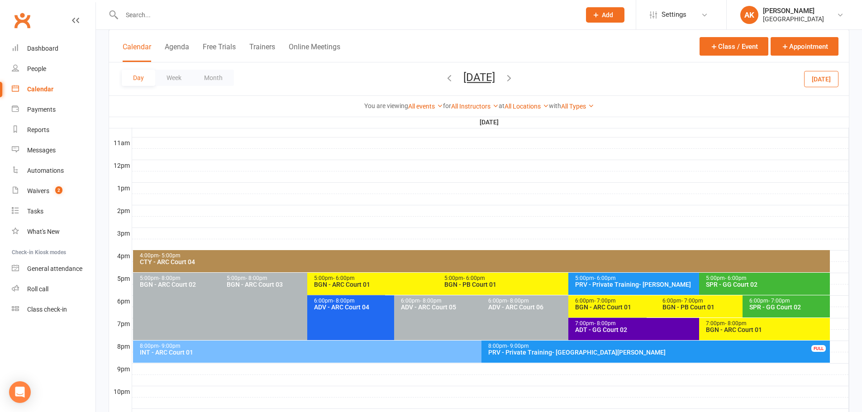
click at [514, 80] on icon "button" at bounding box center [509, 78] width 10 height 10
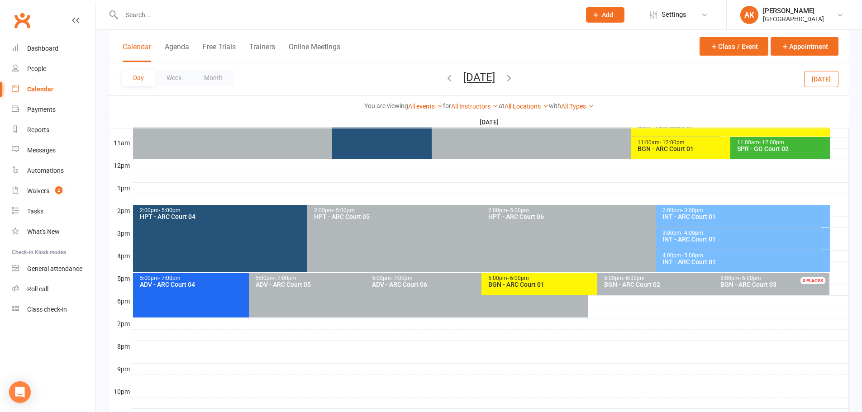
click at [514, 78] on icon "button" at bounding box center [509, 78] width 10 height 10
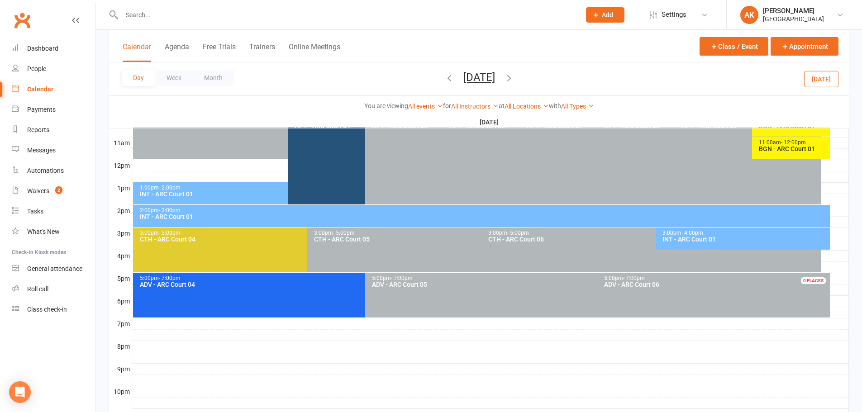
click at [727, 233] on div "3:00pm - 4:00pm" at bounding box center [745, 233] width 166 height 6
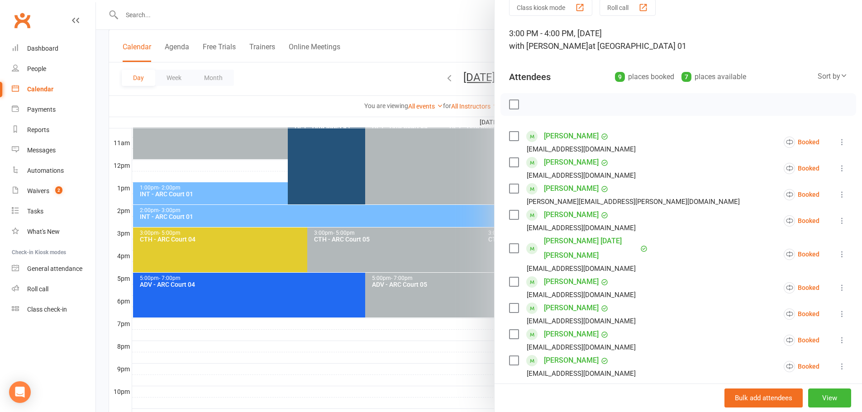
scroll to position [91, 0]
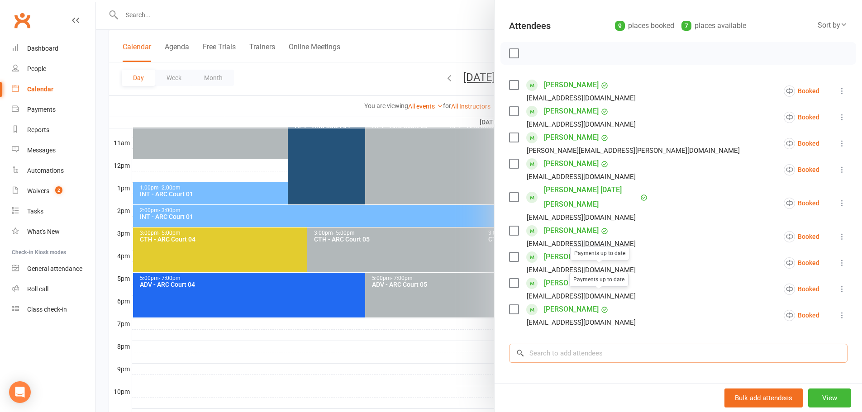
click at [604, 344] on input "search" at bounding box center [678, 353] width 339 height 19
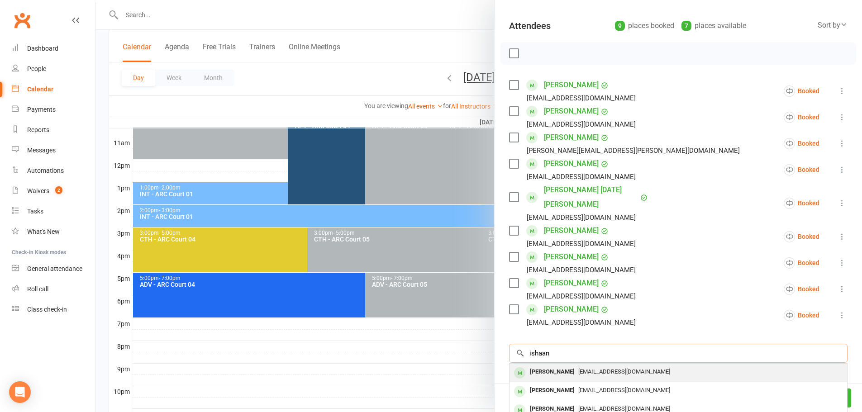
scroll to position [45, 0]
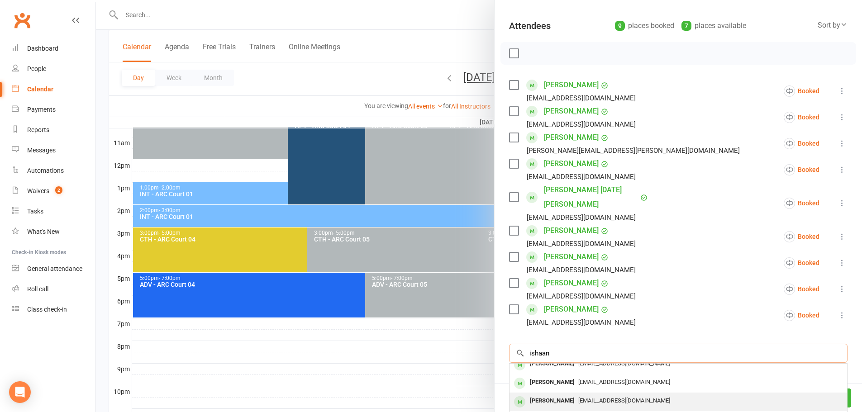
type input "ishaan"
click at [556, 393] on div "Ishan Akkala akkalaishan@gmail.com" at bounding box center [679, 402] width 338 height 19
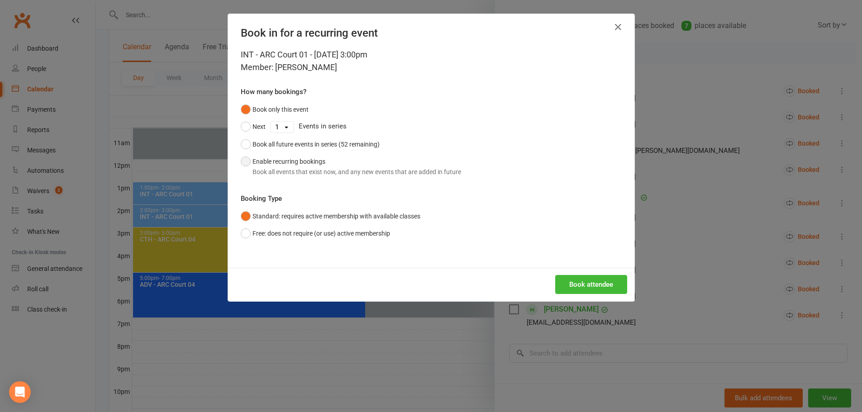
click at [279, 169] on div "Book all events that exist now, and any new events that are added in future" at bounding box center [357, 172] width 209 height 10
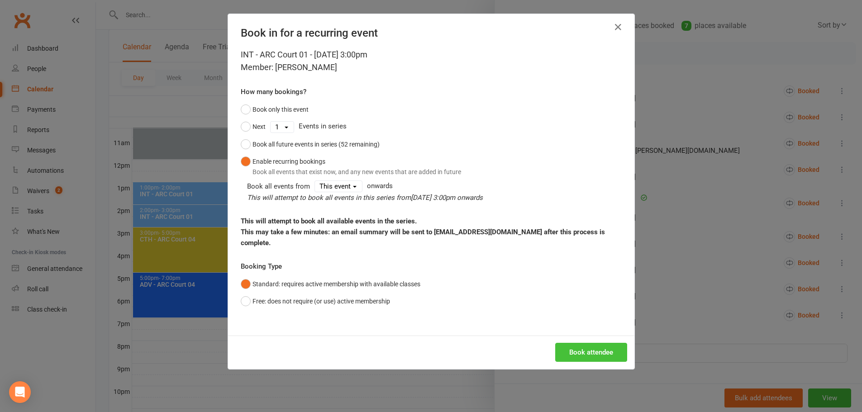
click at [586, 343] on button "Book attendee" at bounding box center [591, 352] width 72 height 19
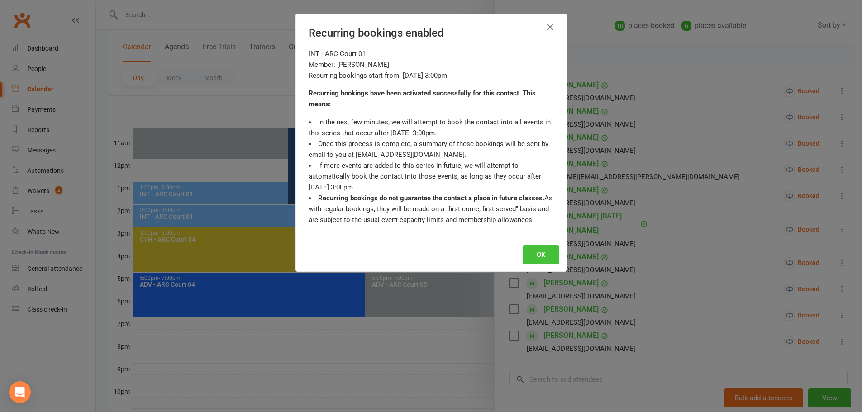
click at [534, 251] on button "OK" at bounding box center [541, 254] width 37 height 19
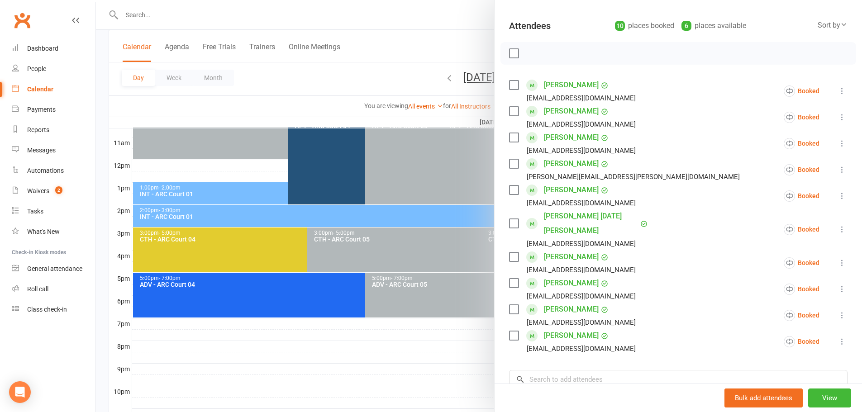
scroll to position [0, 0]
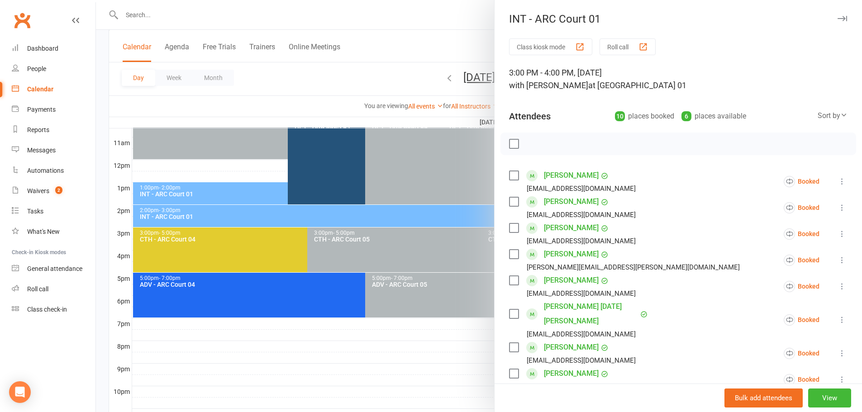
click at [437, 29] on div at bounding box center [479, 206] width 766 height 412
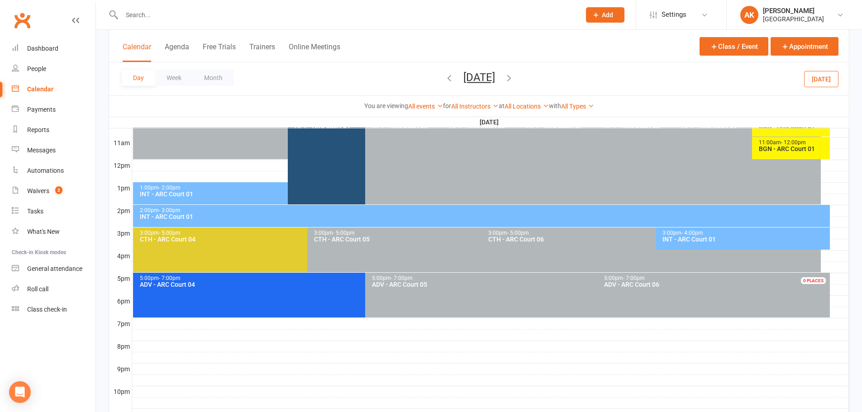
click at [464, 73] on button "Sunday, Oct 19, 2025" at bounding box center [480, 77] width 32 height 13
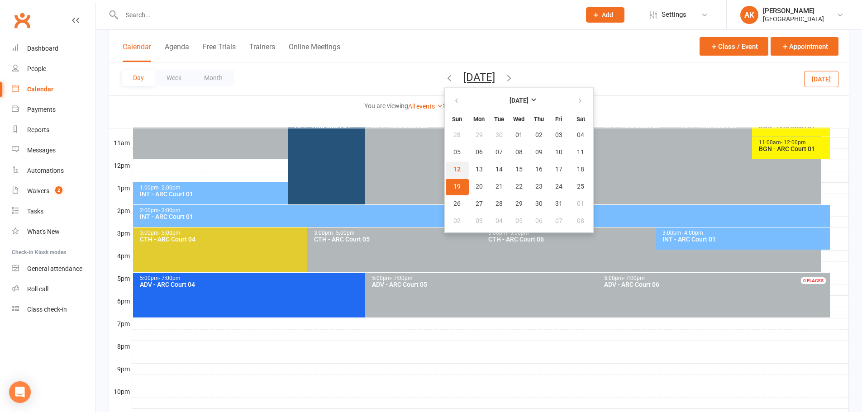
click at [446, 173] on button "12" at bounding box center [457, 170] width 23 height 16
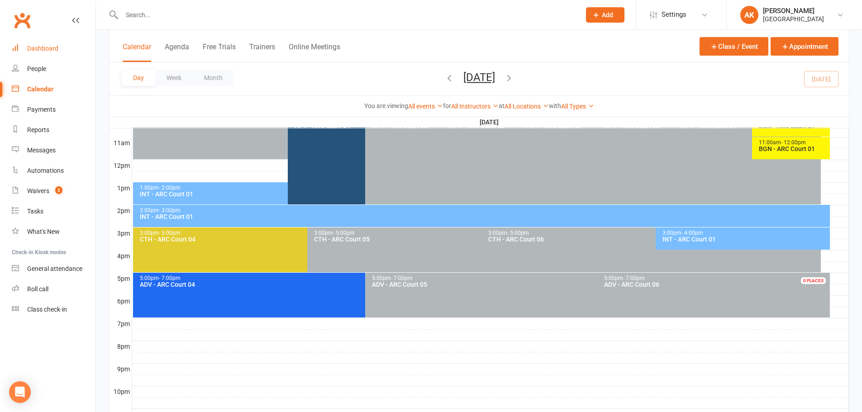
click at [59, 46] on link "Dashboard" at bounding box center [54, 48] width 84 height 20
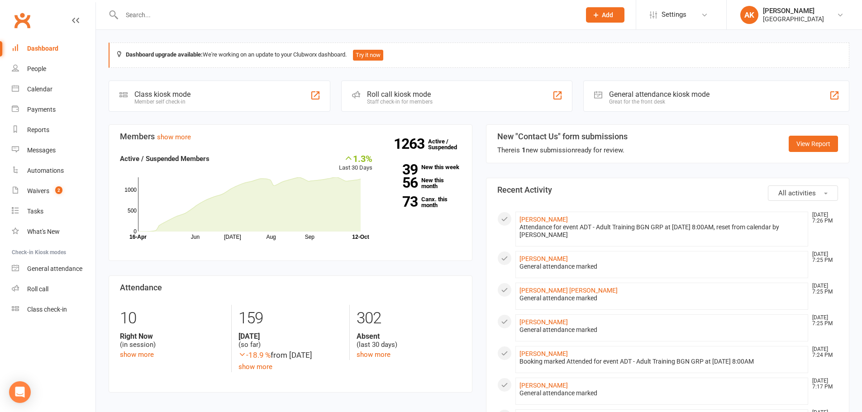
click at [65, 51] on link "Dashboard" at bounding box center [54, 48] width 84 height 20
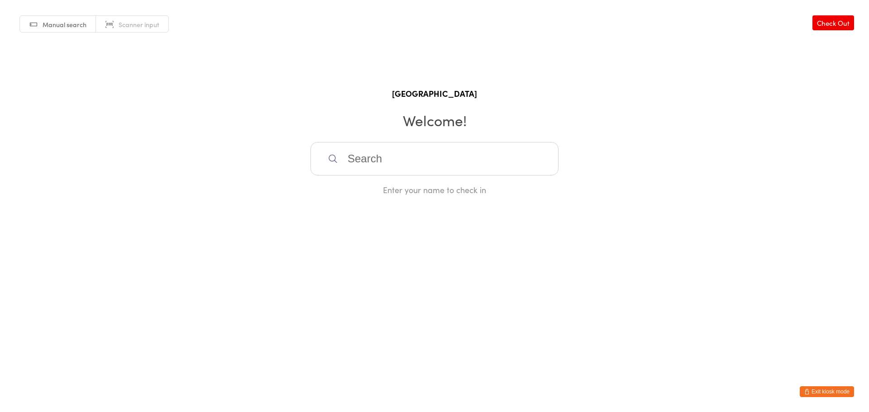
click at [386, 162] on input "search" at bounding box center [435, 159] width 248 height 34
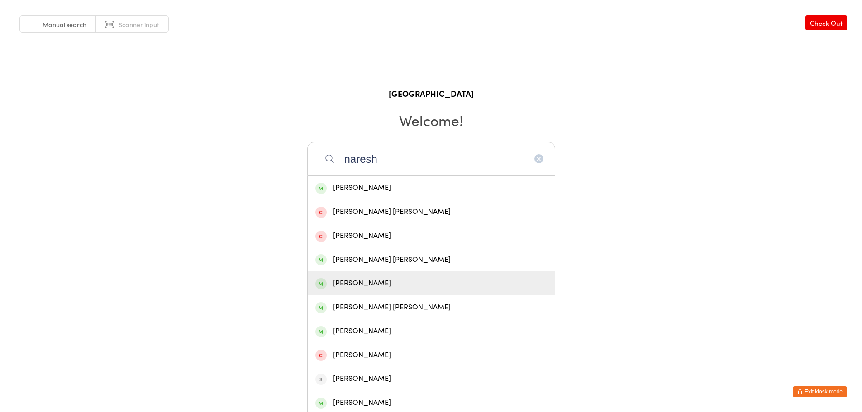
type input "naresh"
click at [385, 284] on div "[PERSON_NAME]" at bounding box center [432, 284] width 232 height 12
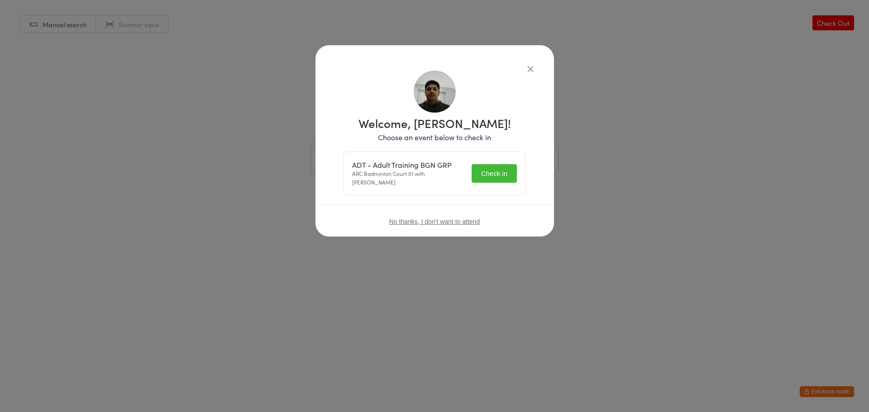
click at [483, 173] on button "Check in" at bounding box center [494, 173] width 45 height 19
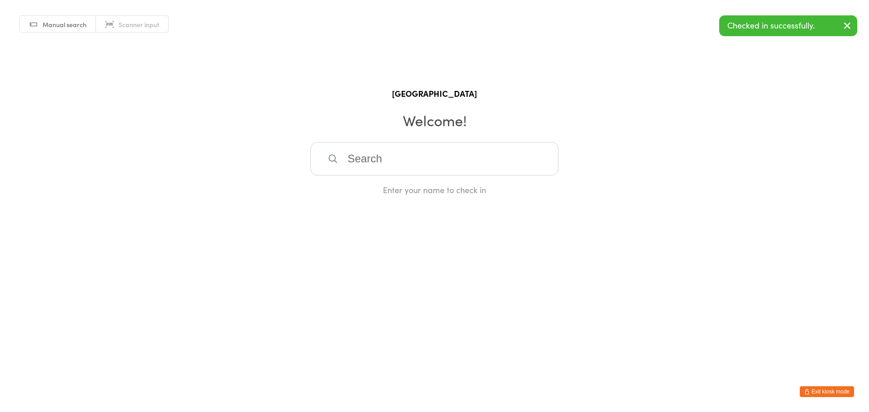
click at [823, 392] on button "Exit kiosk mode" at bounding box center [827, 392] width 54 height 11
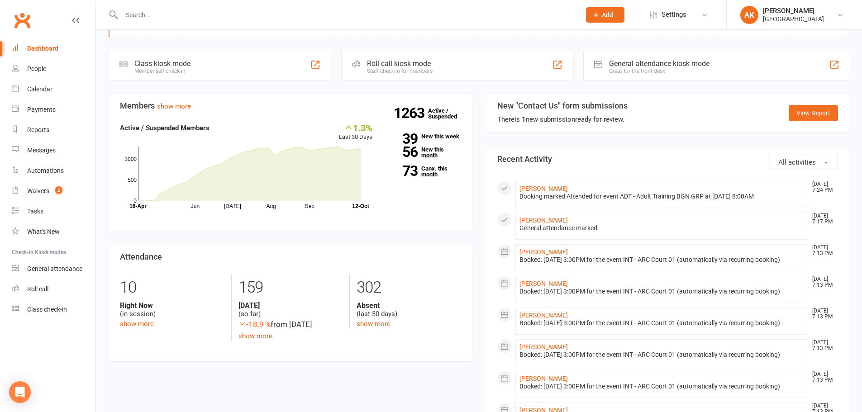
scroll to position [45, 0]
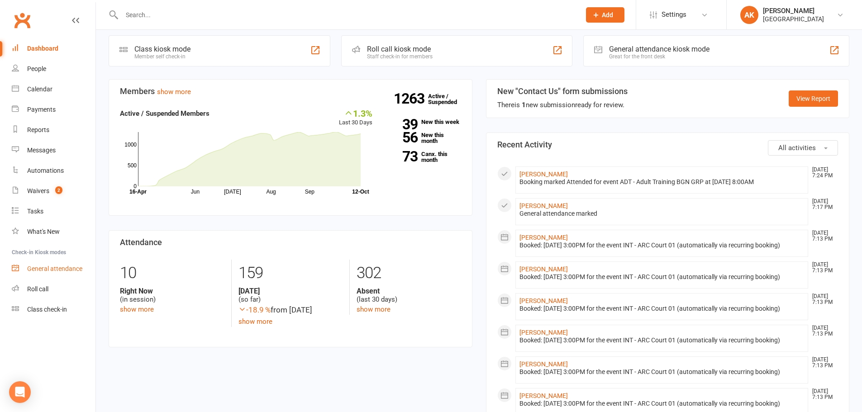
click at [48, 265] on div "General attendance" at bounding box center [54, 268] width 55 height 7
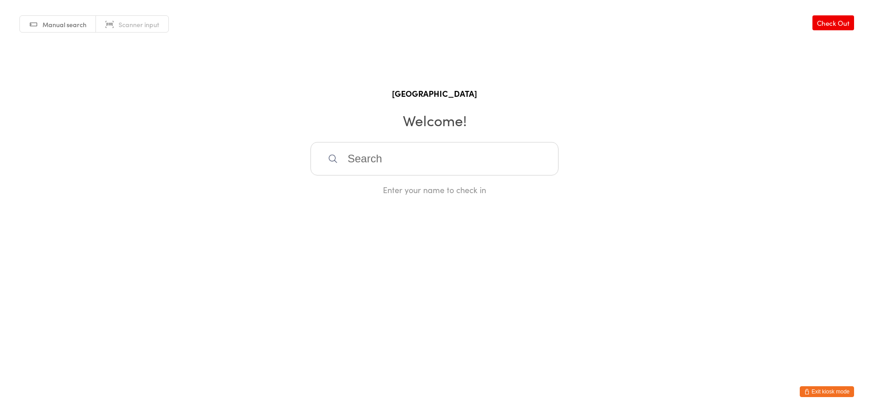
click at [364, 159] on input "search" at bounding box center [435, 159] width 248 height 34
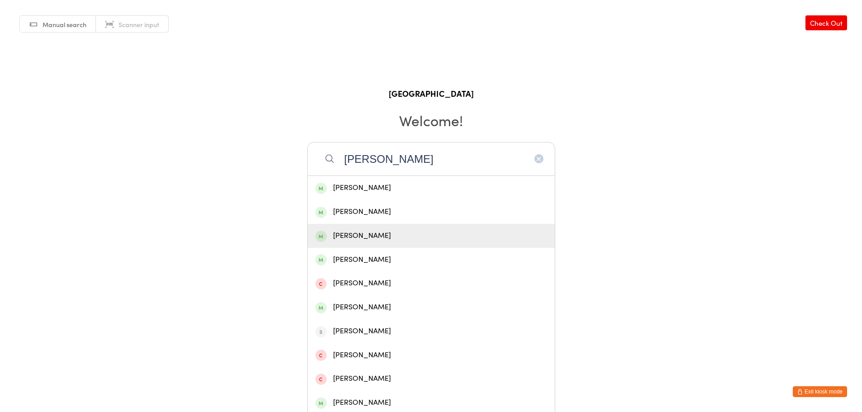
type input "[PERSON_NAME]"
click at [383, 239] on div "[PERSON_NAME]" at bounding box center [432, 236] width 232 height 12
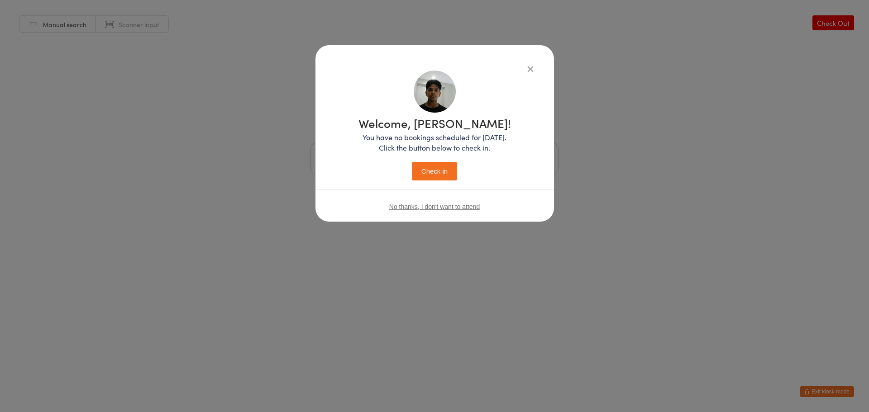
click at [436, 173] on button "Check in" at bounding box center [434, 171] width 45 height 19
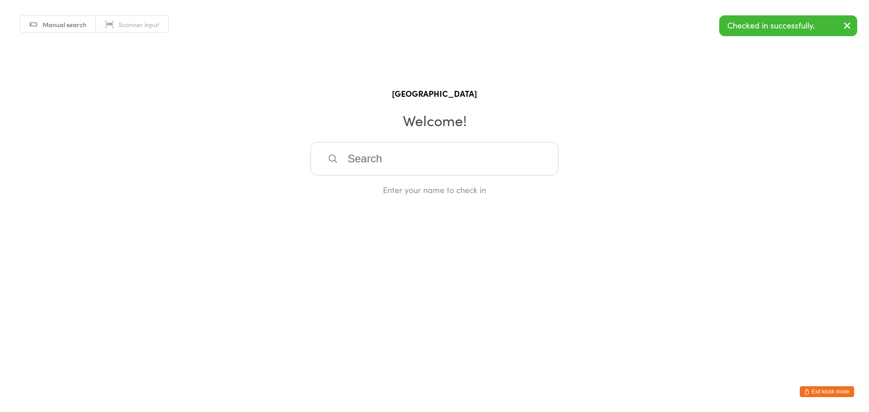
click at [827, 397] on button "Exit kiosk mode" at bounding box center [827, 392] width 54 height 11
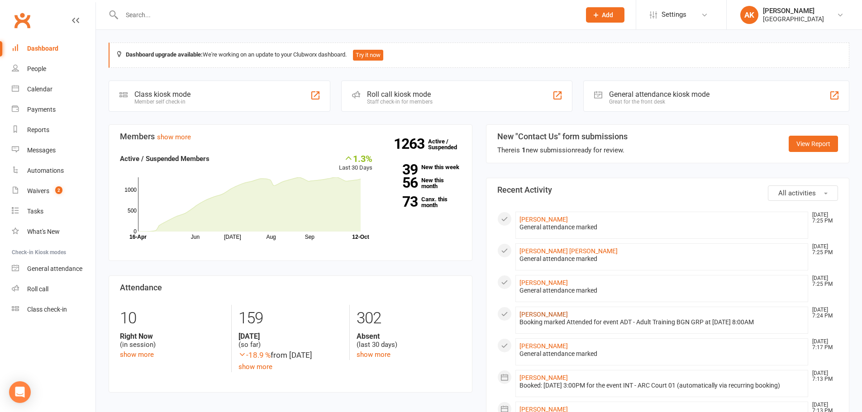
click at [551, 315] on link "[PERSON_NAME]" at bounding box center [544, 314] width 48 height 7
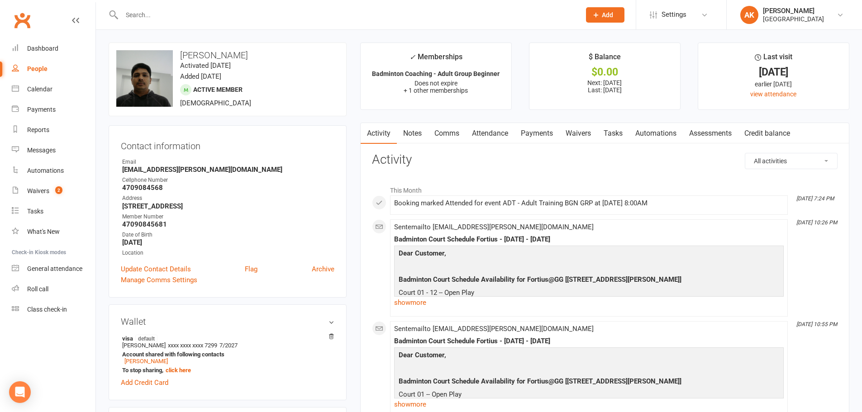
click at [504, 131] on link "Attendance" at bounding box center [490, 133] width 49 height 21
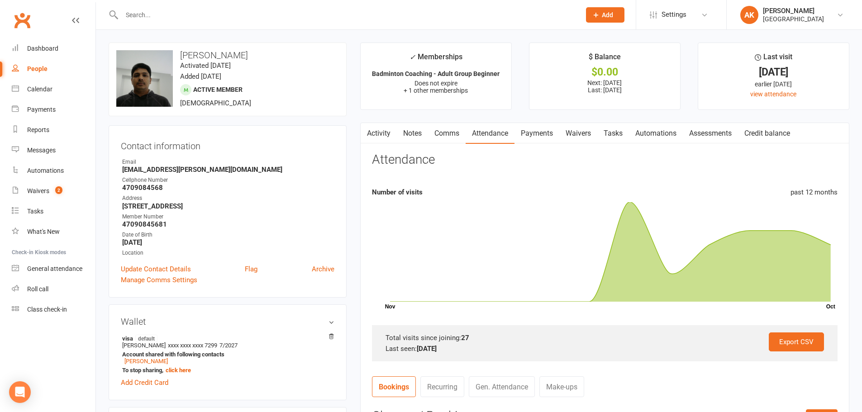
click at [376, 136] on link "Activity" at bounding box center [379, 133] width 36 height 21
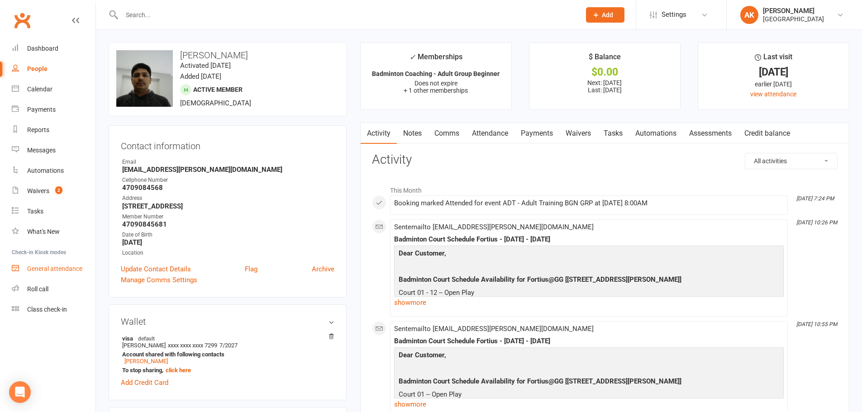
click at [30, 268] on div "General attendance" at bounding box center [54, 268] width 55 height 7
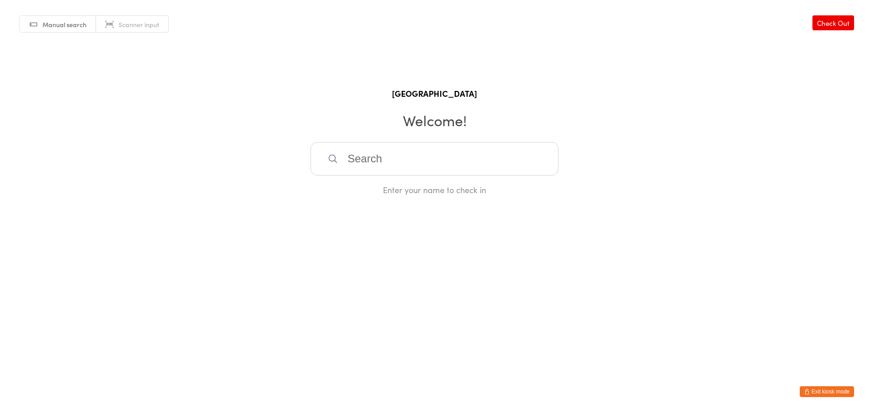
click at [831, 392] on button "Exit kiosk mode" at bounding box center [827, 392] width 54 height 11
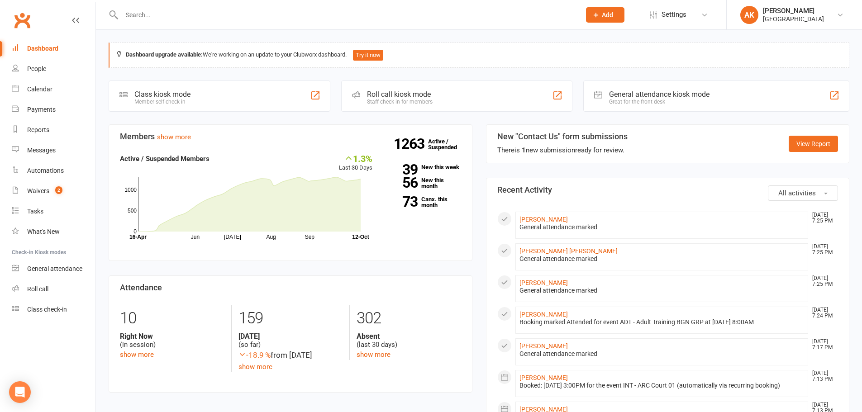
click at [76, 46] on link "Dashboard" at bounding box center [54, 48] width 84 height 20
click at [57, 48] on div "Dashboard" at bounding box center [42, 48] width 31 height 7
click at [568, 249] on link "[PERSON_NAME] [PERSON_NAME]" at bounding box center [569, 251] width 98 height 7
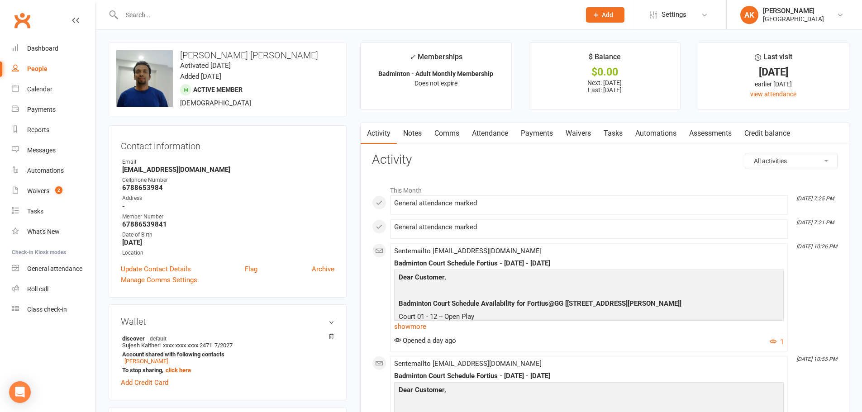
click at [387, 130] on link "Activity" at bounding box center [379, 133] width 36 height 21
click at [52, 43] on link "Dashboard" at bounding box center [54, 48] width 84 height 20
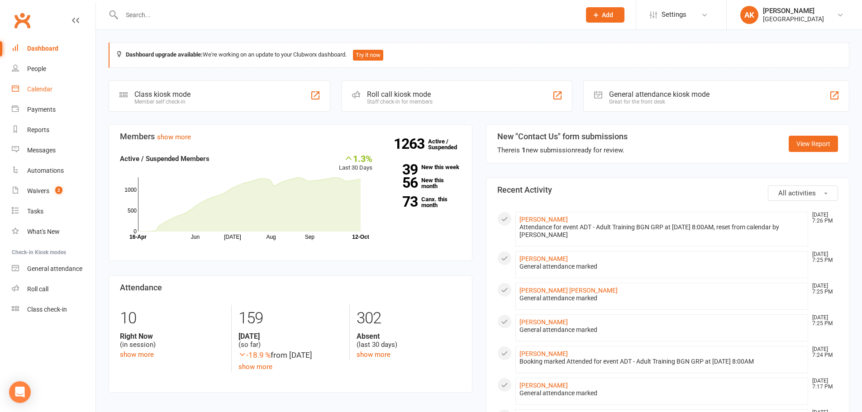
click at [41, 96] on link "Calendar" at bounding box center [54, 89] width 84 height 20
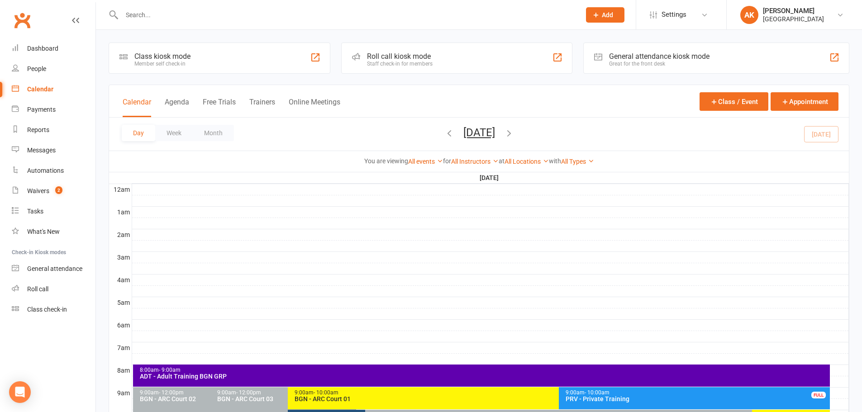
click at [495, 130] on button "[DATE]" at bounding box center [480, 132] width 32 height 13
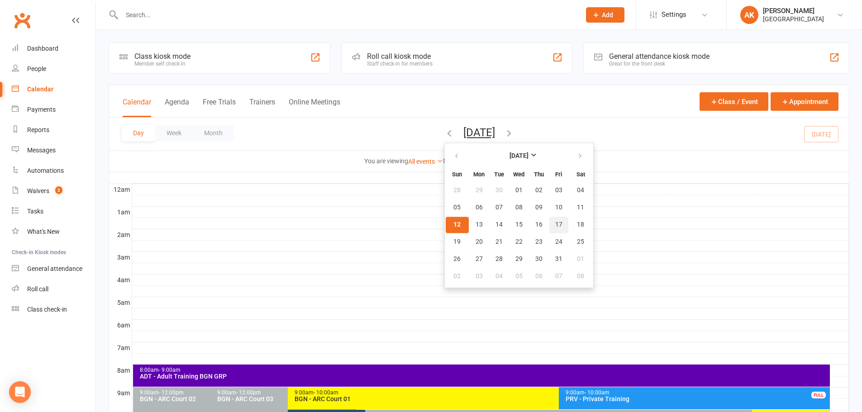
click at [555, 221] on span "17" at bounding box center [558, 224] width 7 height 7
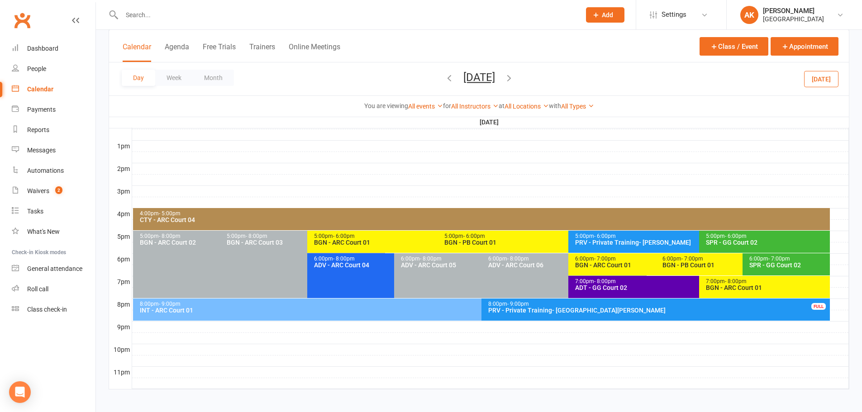
scroll to position [341, 0]
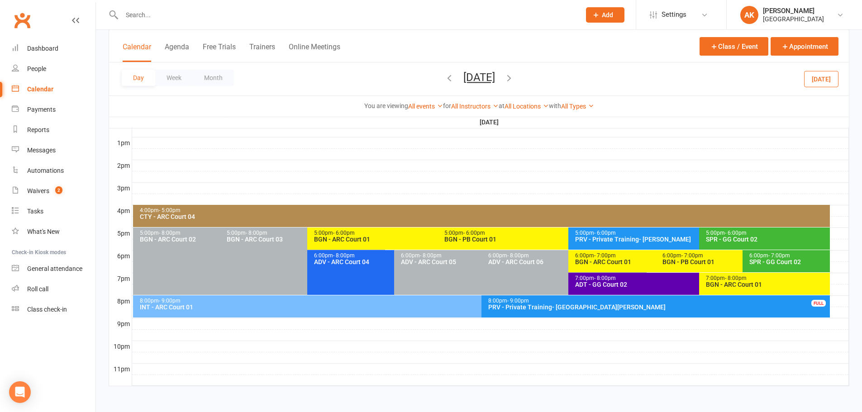
click at [740, 284] on div "BGN - ARC Court 01" at bounding box center [767, 285] width 123 height 6
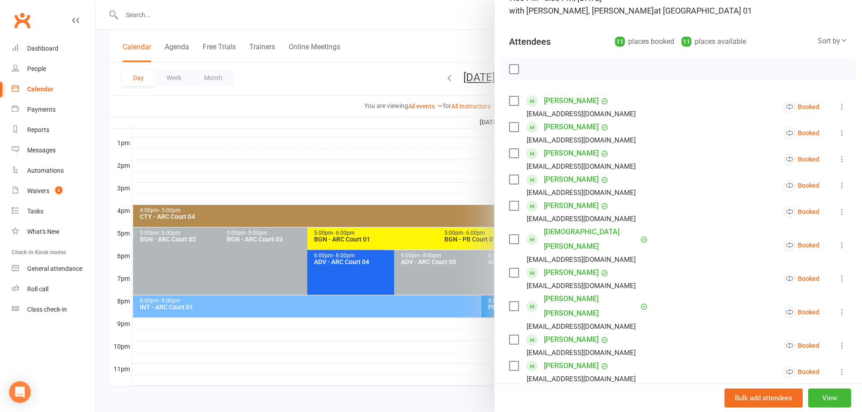
scroll to position [91, 0]
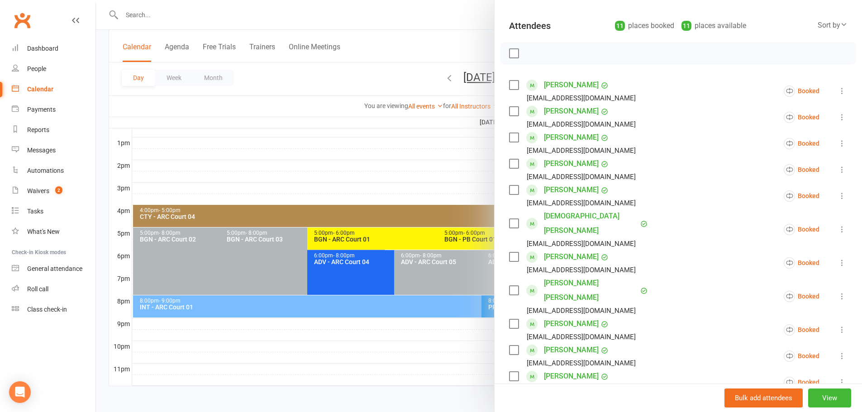
click at [838, 258] on icon at bounding box center [842, 262] width 9 height 9
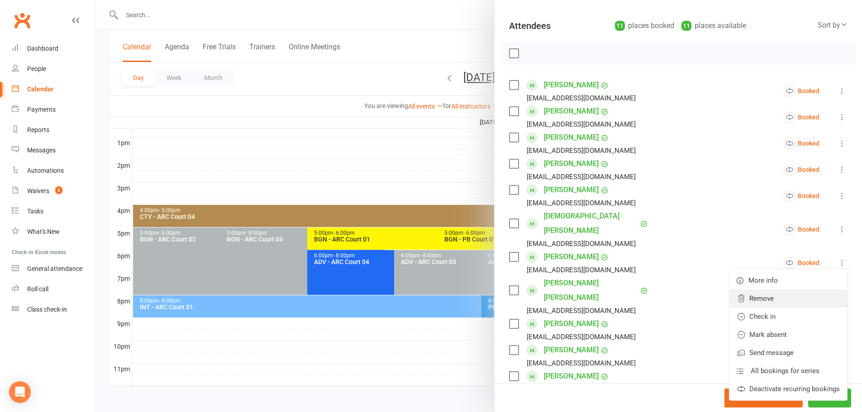
click at [769, 290] on link "Remove" at bounding box center [789, 299] width 118 height 18
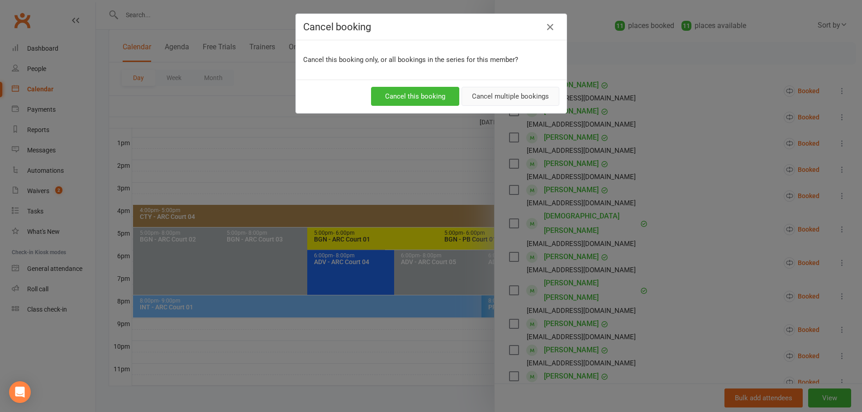
click at [487, 97] on button "Cancel multiple bookings" at bounding box center [511, 96] width 98 height 19
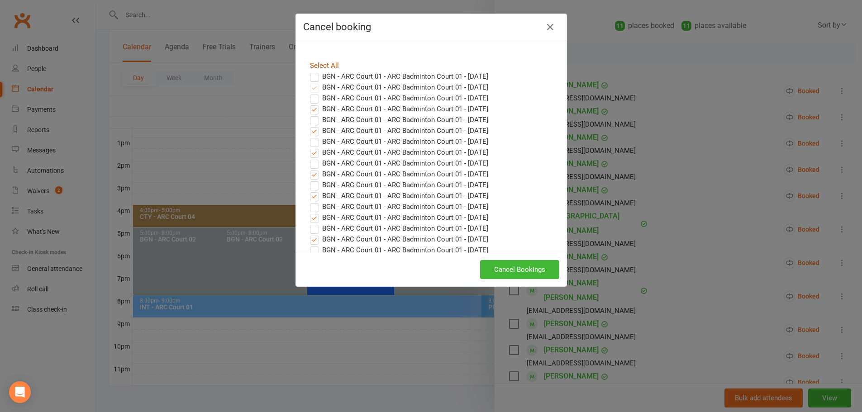
click at [310, 67] on link "Select All" at bounding box center [324, 66] width 29 height 8
click at [529, 273] on button "Cancel Bookings" at bounding box center [519, 269] width 79 height 19
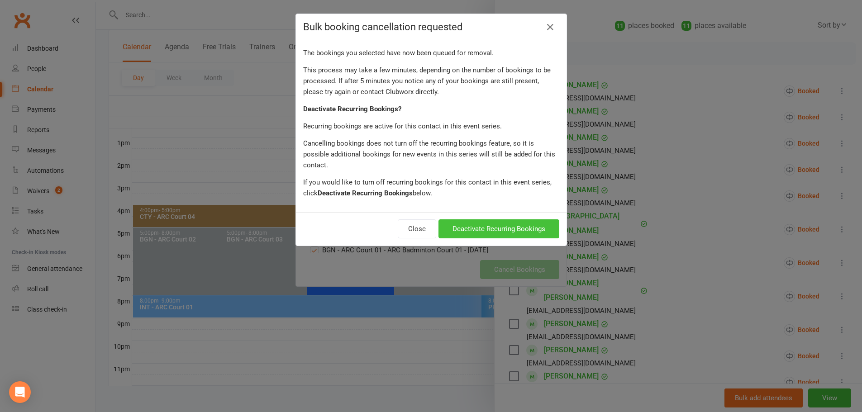
click at [507, 221] on button "Deactivate Recurring Bookings" at bounding box center [499, 229] width 121 height 19
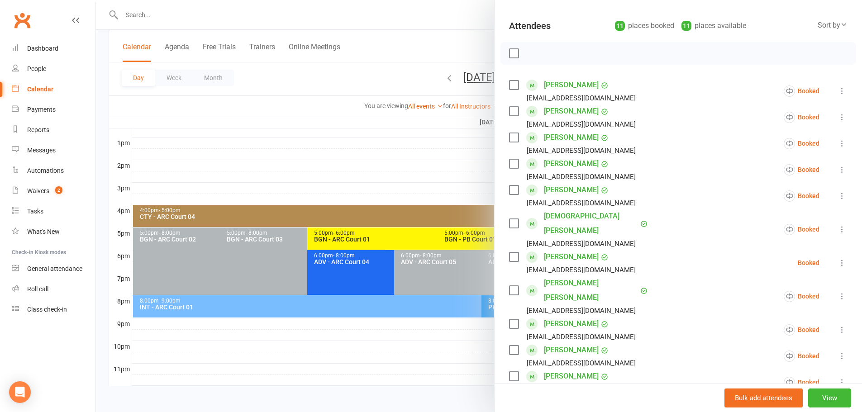
click at [427, 48] on div at bounding box center [479, 206] width 766 height 412
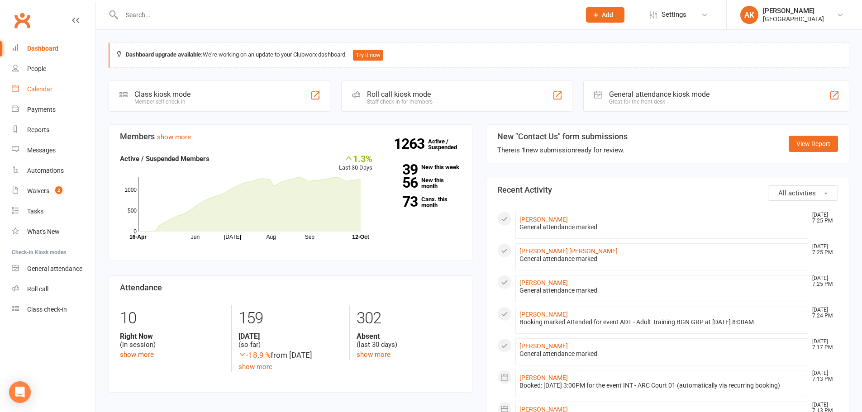
click at [52, 90] on div "Calendar" at bounding box center [39, 89] width 25 height 7
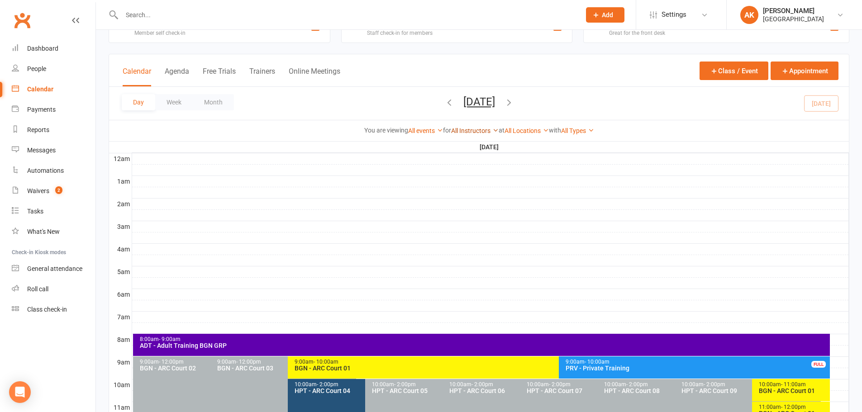
scroll to position [136, 0]
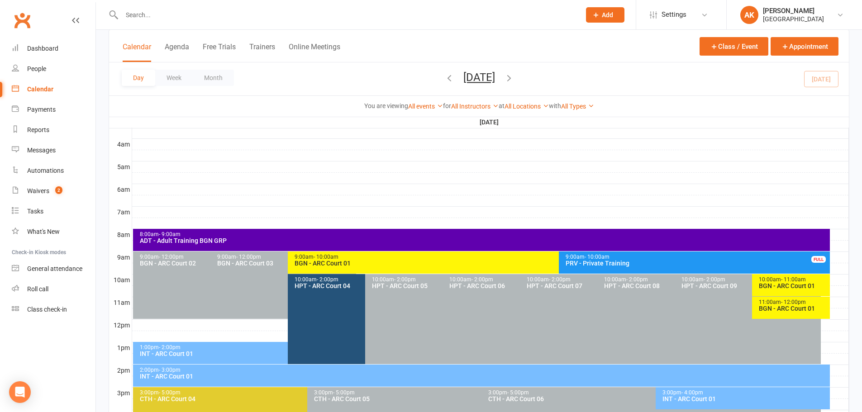
click at [242, 239] on div "ADT - Adult Training BGN GRP" at bounding box center [483, 241] width 689 height 6
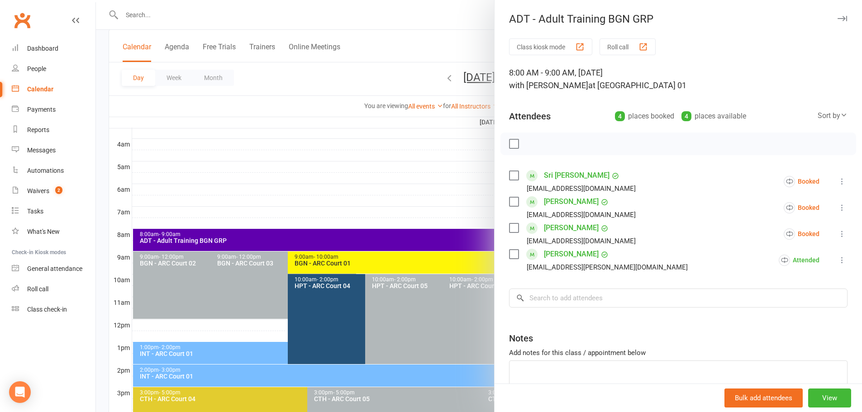
click at [838, 257] on icon at bounding box center [842, 260] width 9 height 9
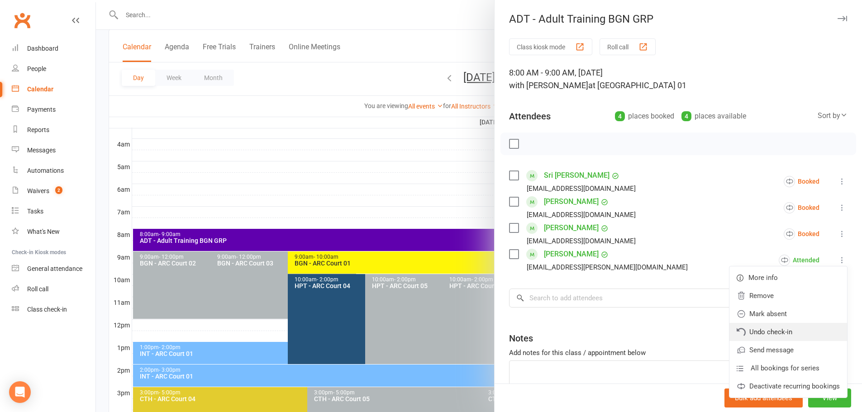
click at [752, 328] on link "Undo check-in" at bounding box center [789, 332] width 118 height 18
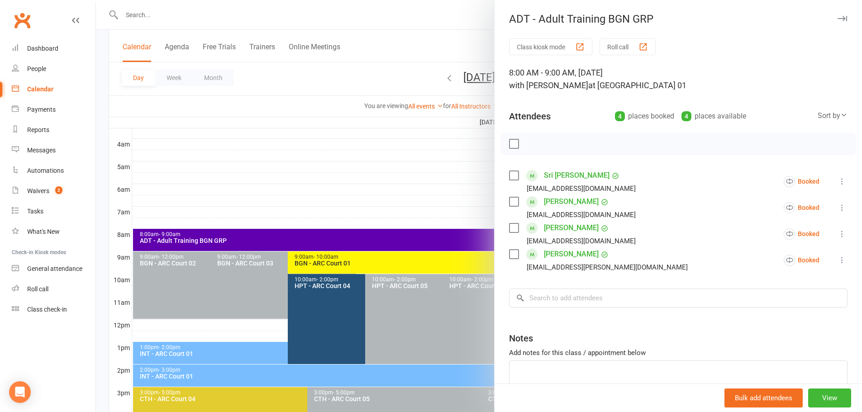
click at [442, 48] on div at bounding box center [479, 206] width 766 height 412
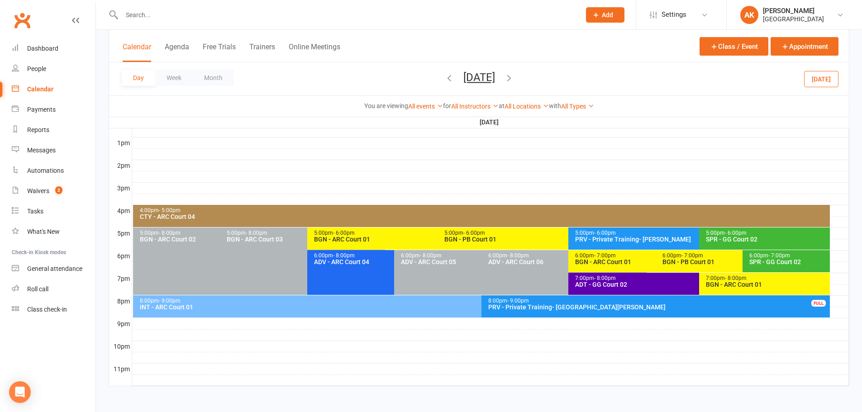
click at [734, 280] on span "- 8:00pm" at bounding box center [736, 278] width 22 height 6
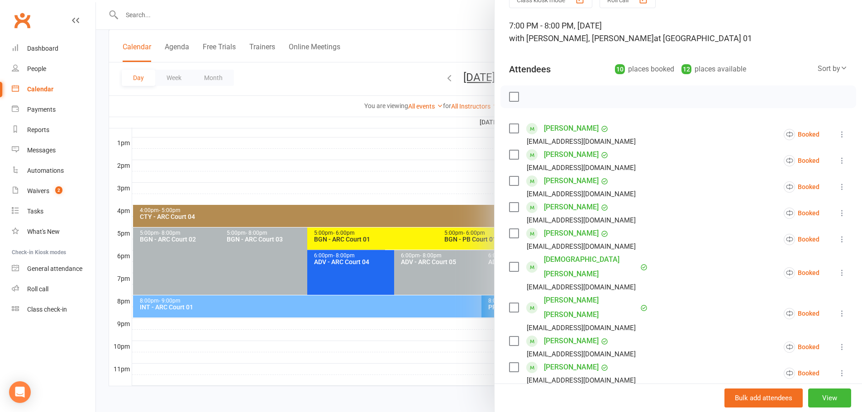
scroll to position [45, 0]
click at [465, 32] on div at bounding box center [479, 206] width 766 height 412
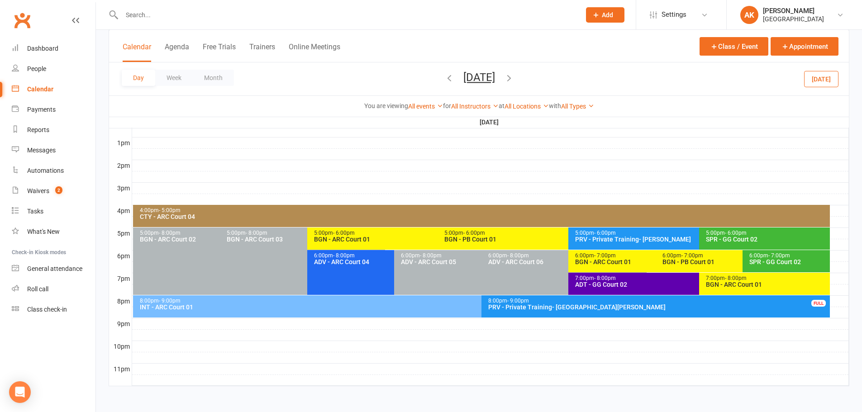
click at [468, 84] on span "Friday, Oct 17, 2025 October 2025 Sun Mon Tue Wed Thu Fri Sat 28 29 30 01 02 03…" at bounding box center [480, 79] width 50 height 16
click at [514, 79] on icon "button" at bounding box center [509, 78] width 10 height 10
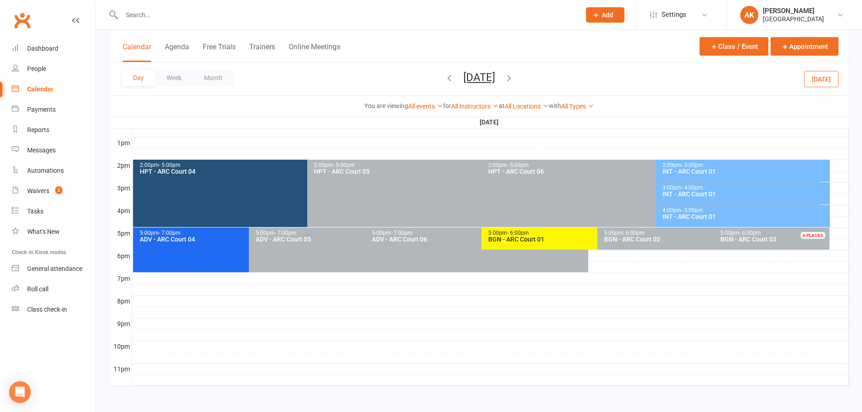
click at [514, 75] on icon "button" at bounding box center [509, 78] width 10 height 10
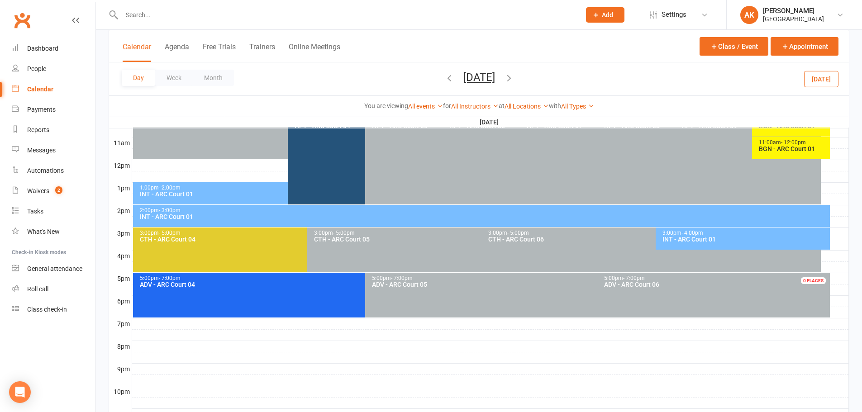
scroll to position [250, 0]
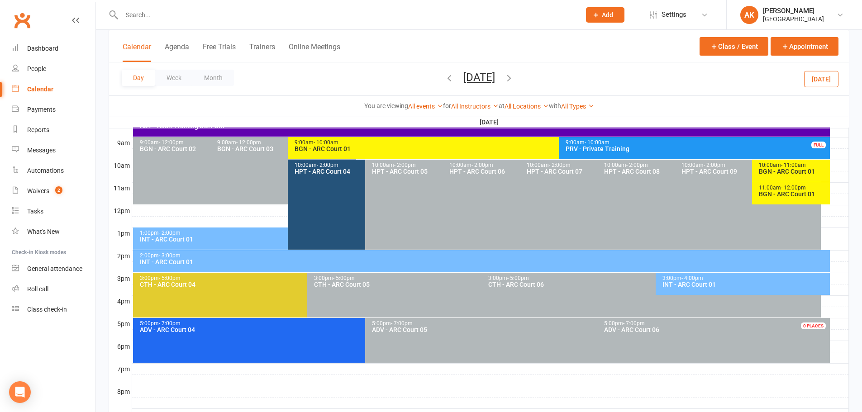
click at [789, 172] on div "BGN - ARC Court 01" at bounding box center [793, 171] width 69 height 6
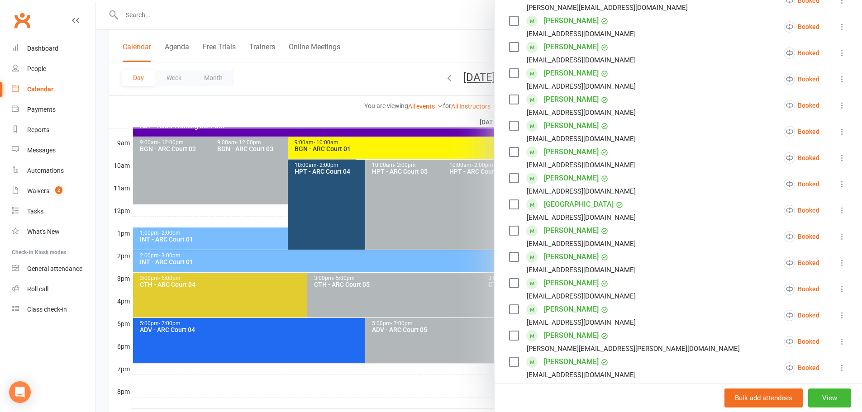
scroll to position [136, 0]
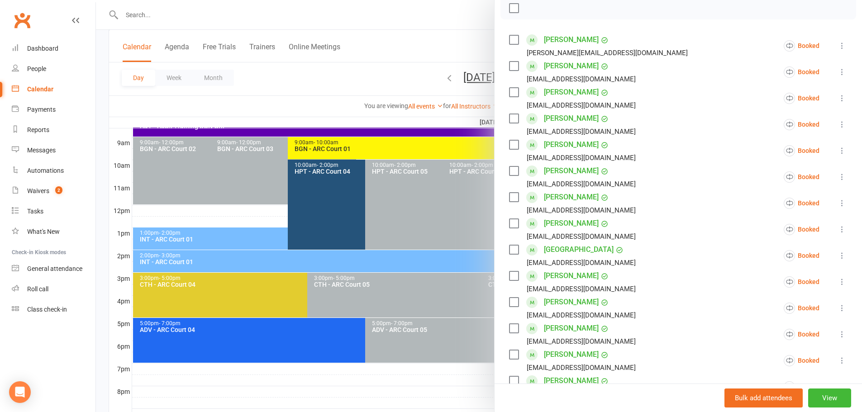
click at [455, 32] on div at bounding box center [479, 206] width 766 height 412
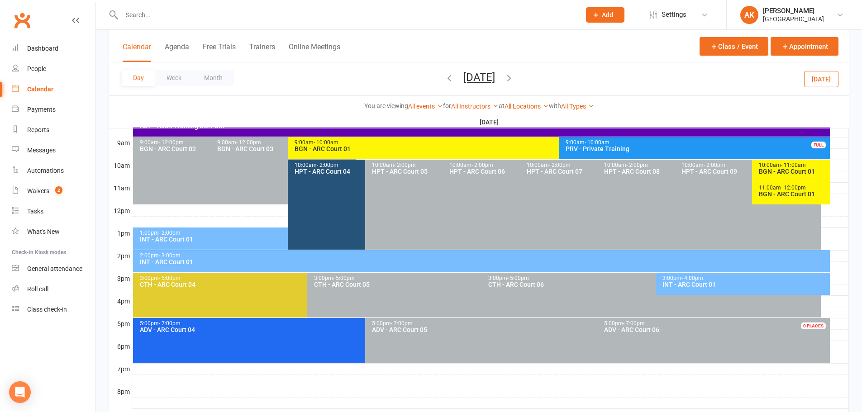
click at [788, 163] on span "- 11:00am" at bounding box center [793, 165] width 25 height 6
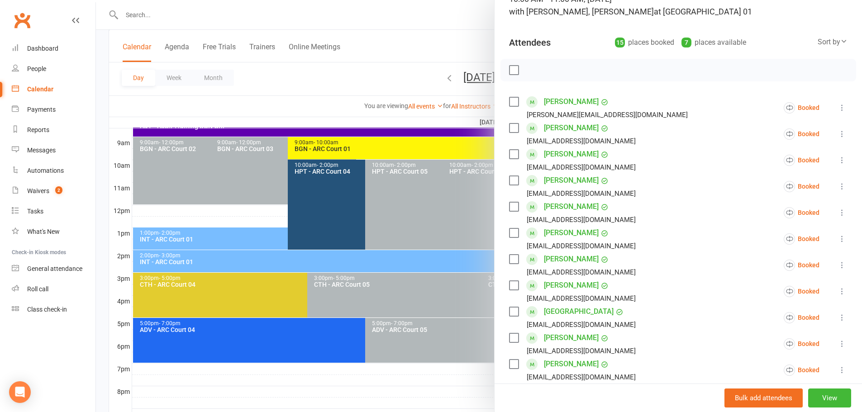
scroll to position [45, 0]
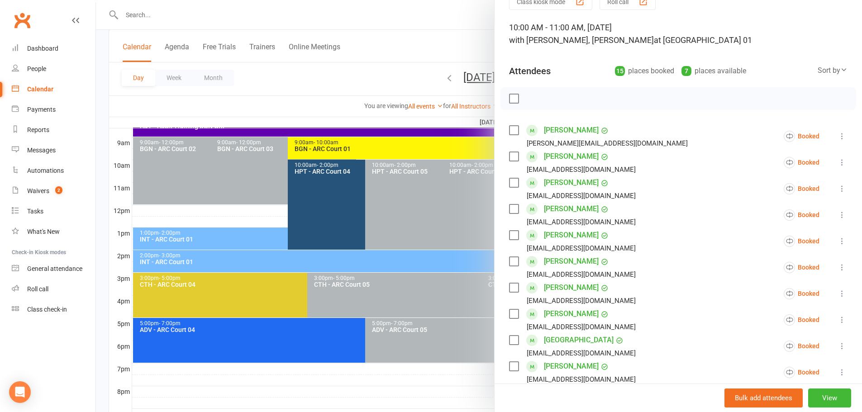
click at [429, 19] on div at bounding box center [479, 206] width 766 height 412
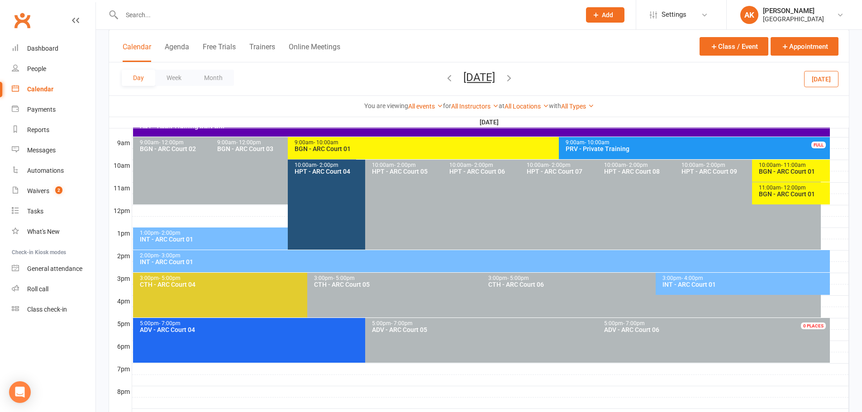
click at [779, 169] on div "BGN - ARC Court 01" at bounding box center [793, 171] width 69 height 6
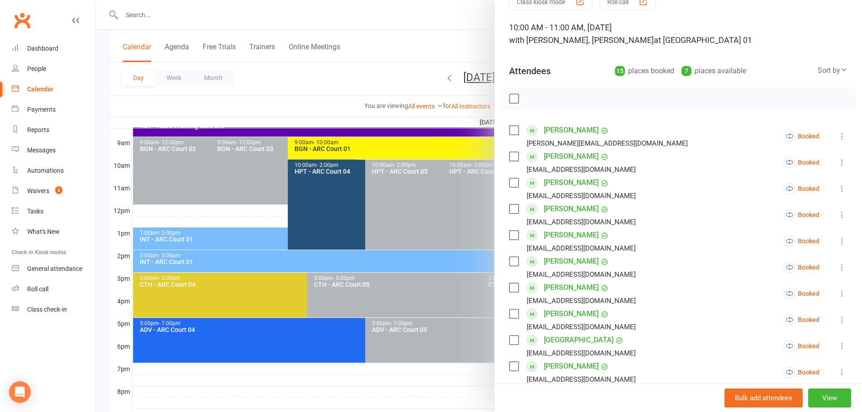
click at [452, 45] on div at bounding box center [479, 206] width 766 height 412
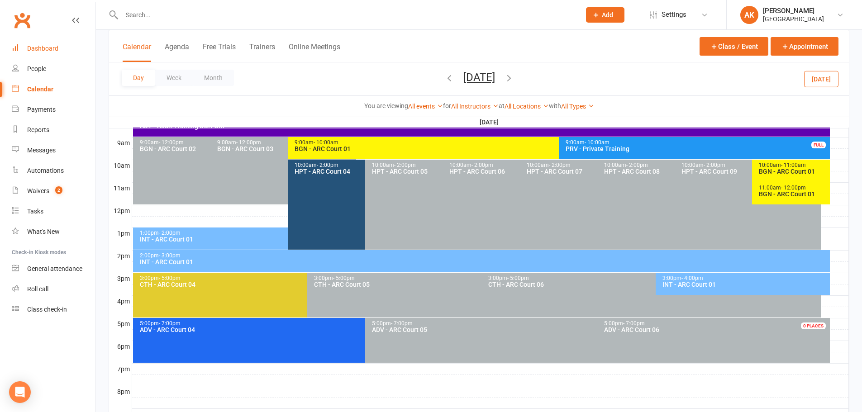
click at [52, 49] on div "Dashboard" at bounding box center [42, 48] width 31 height 7
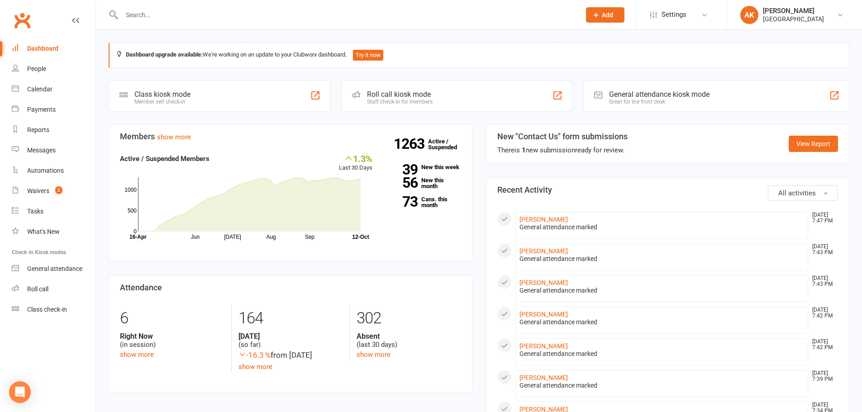
click at [287, 15] on input "text" at bounding box center [346, 15] width 455 height 13
type input "hiyaa"
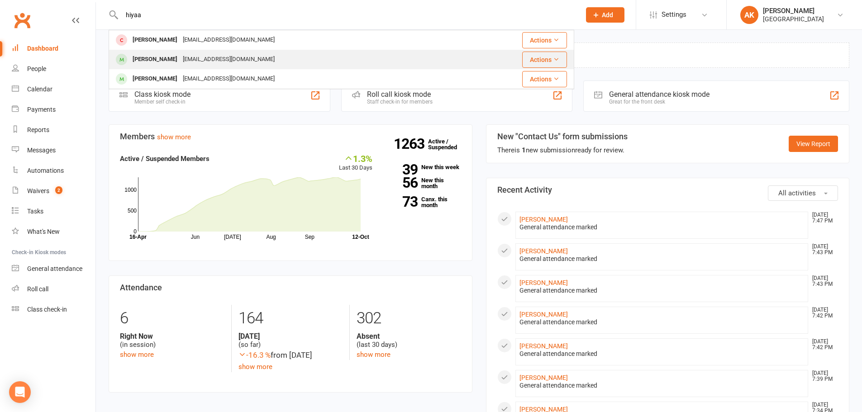
click at [267, 57] on div "Hiyaa Jain Choreokratika@gmail.com" at bounding box center [288, 59] width 356 height 19
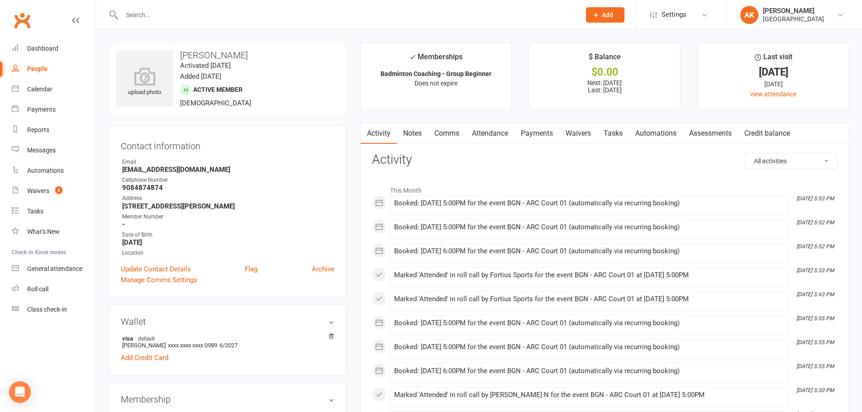
click at [232, 16] on input "text" at bounding box center [346, 15] width 455 height 13
type input "kavin"
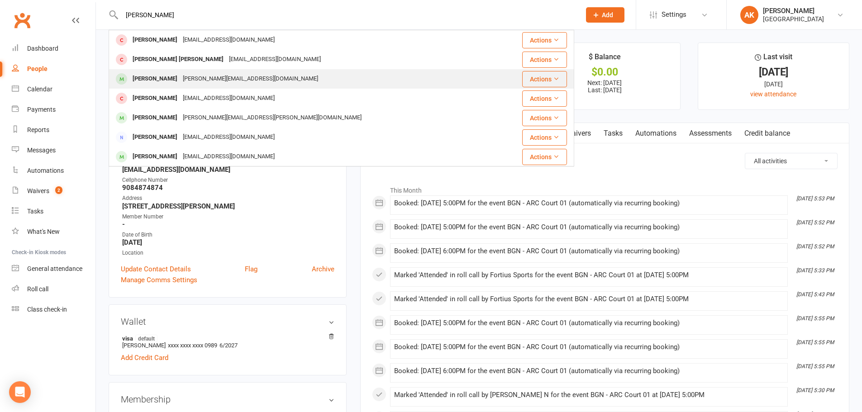
click at [189, 83] on div "muthuselvam.dwh@gmail.com" at bounding box center [250, 78] width 141 height 13
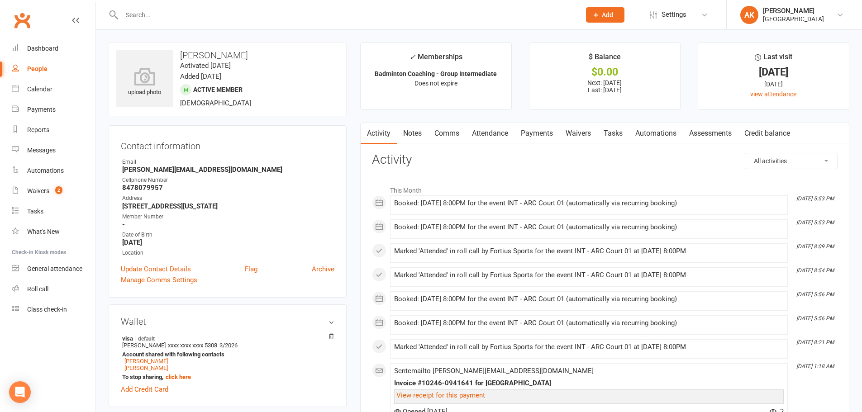
click at [482, 132] on link "Attendance" at bounding box center [490, 133] width 49 height 21
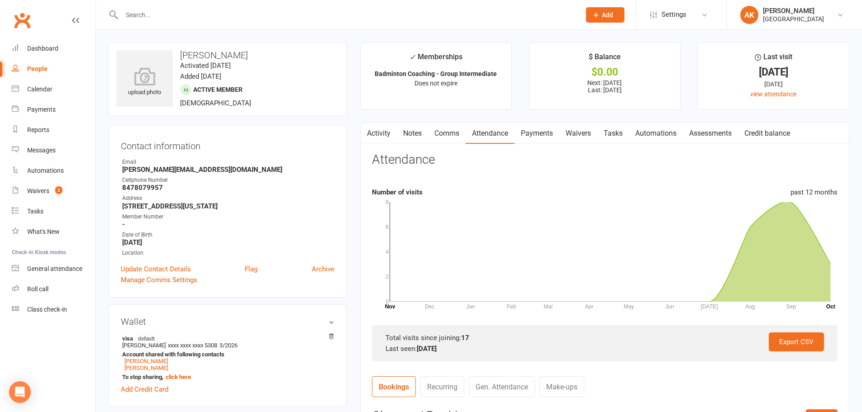
click at [540, 134] on link "Payments" at bounding box center [537, 133] width 45 height 21
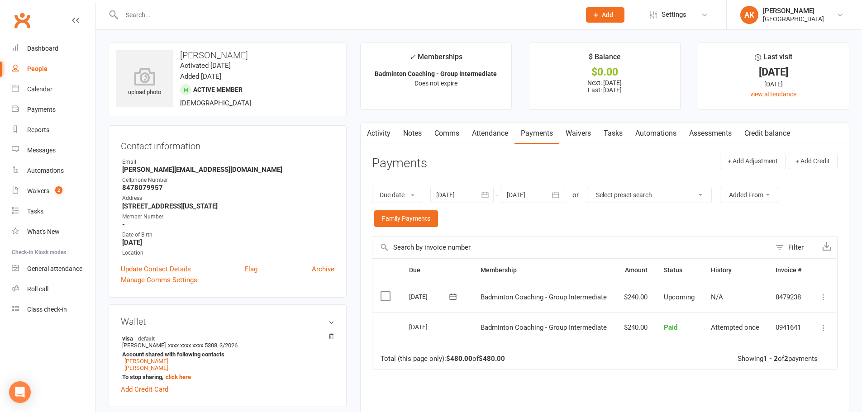
click at [382, 136] on link "Activity" at bounding box center [379, 133] width 36 height 21
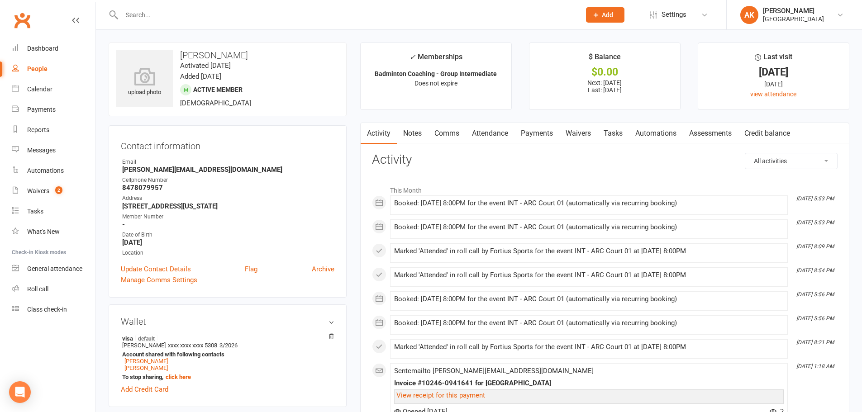
click at [390, 13] on input "text" at bounding box center [346, 15] width 455 height 13
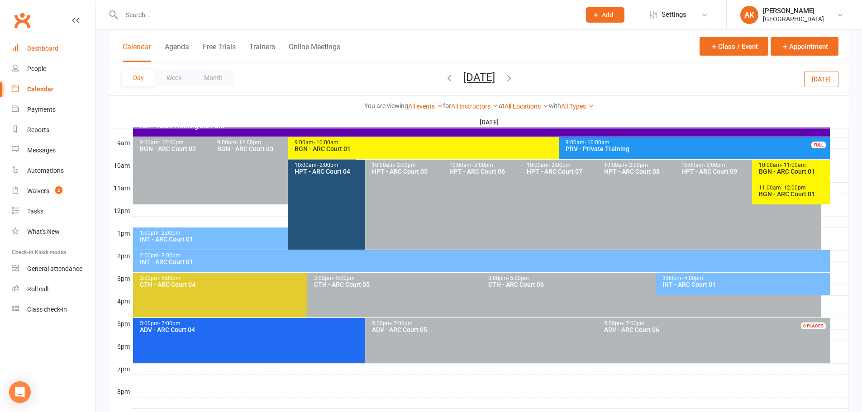
click at [46, 40] on link "Dashboard" at bounding box center [54, 48] width 84 height 20
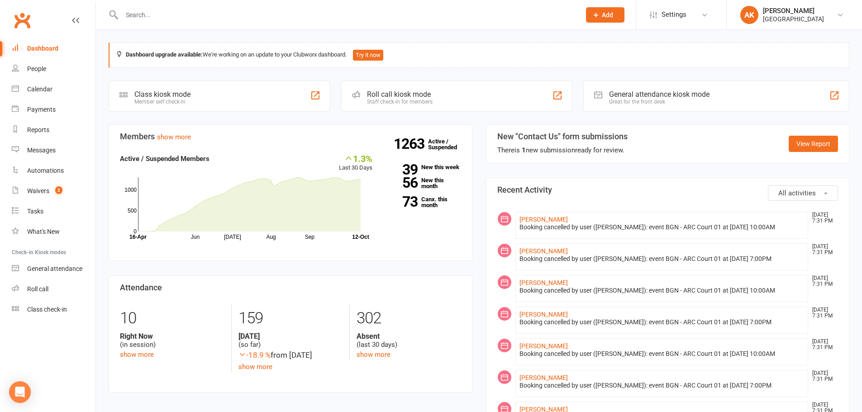
click at [187, 18] on input "text" at bounding box center [346, 15] width 455 height 13
type input "hiyaa"
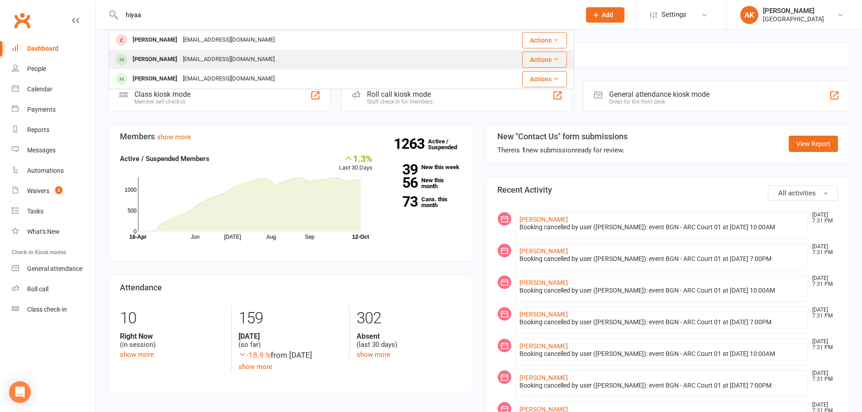
click at [212, 64] on div "[EMAIL_ADDRESS][DOMAIN_NAME]" at bounding box center [228, 59] width 97 height 13
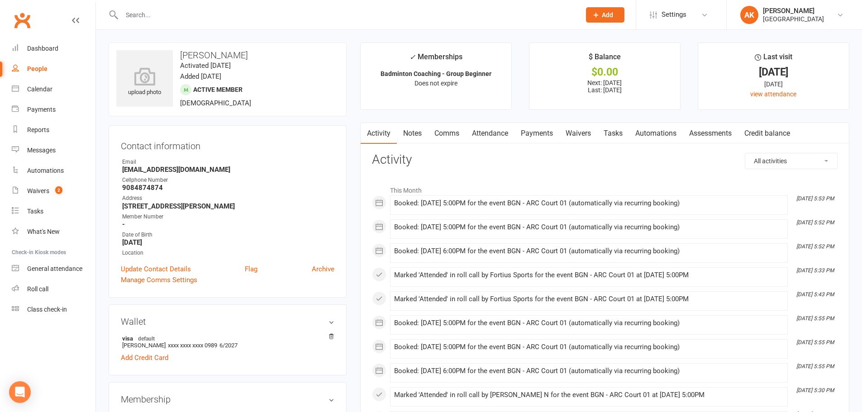
click at [505, 134] on link "Attendance" at bounding box center [490, 133] width 49 height 21
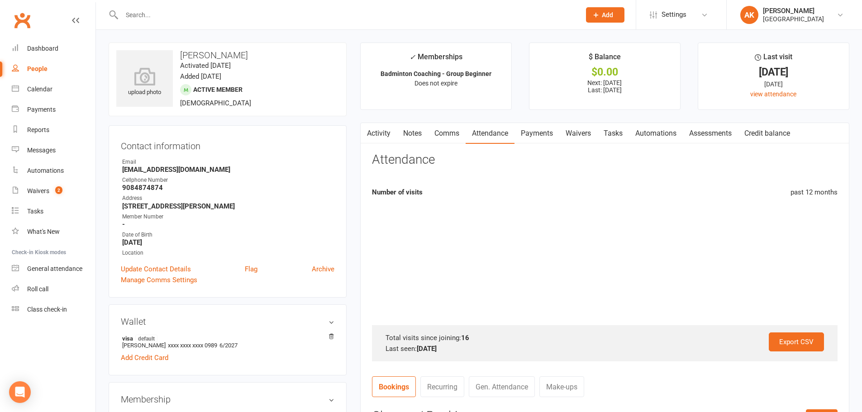
click at [526, 131] on link "Payments" at bounding box center [537, 133] width 45 height 21
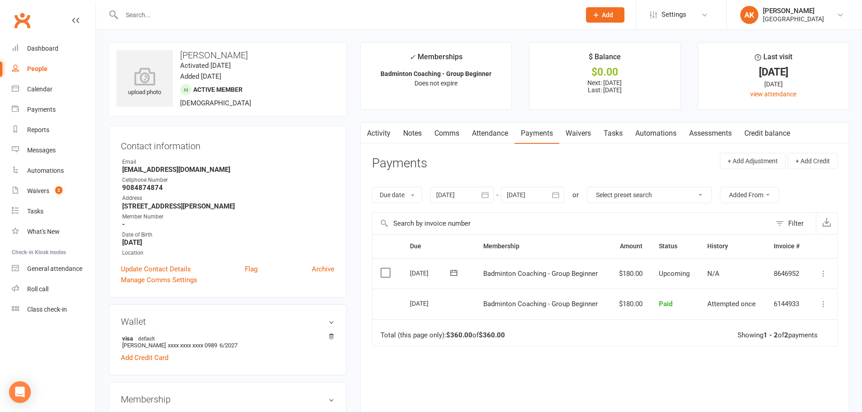
click at [384, 133] on link "Activity" at bounding box center [379, 133] width 36 height 21
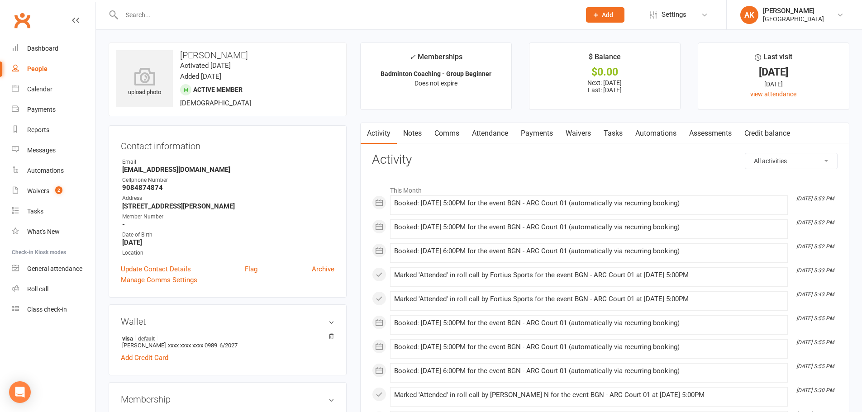
click at [489, 123] on link "Attendance" at bounding box center [490, 133] width 49 height 21
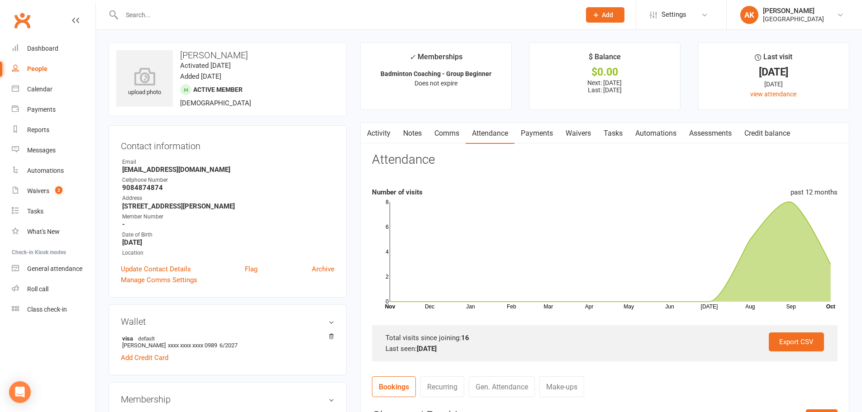
click at [548, 136] on link "Payments" at bounding box center [537, 133] width 45 height 21
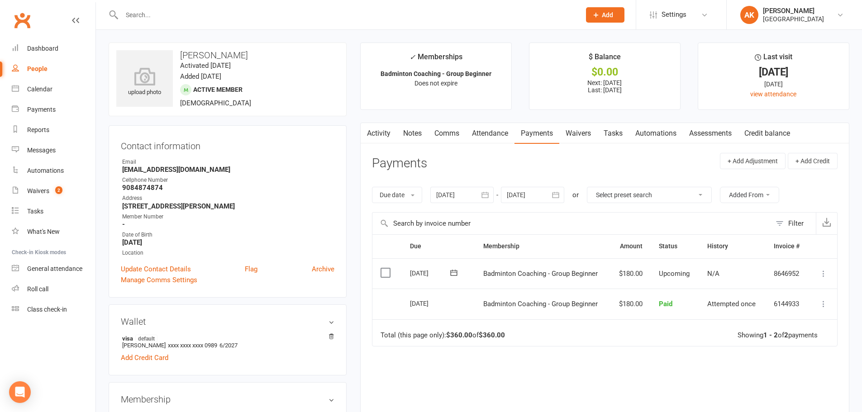
click at [369, 135] on icon "button" at bounding box center [366, 132] width 5 height 10
click at [479, 132] on link "Attendance" at bounding box center [490, 133] width 49 height 21
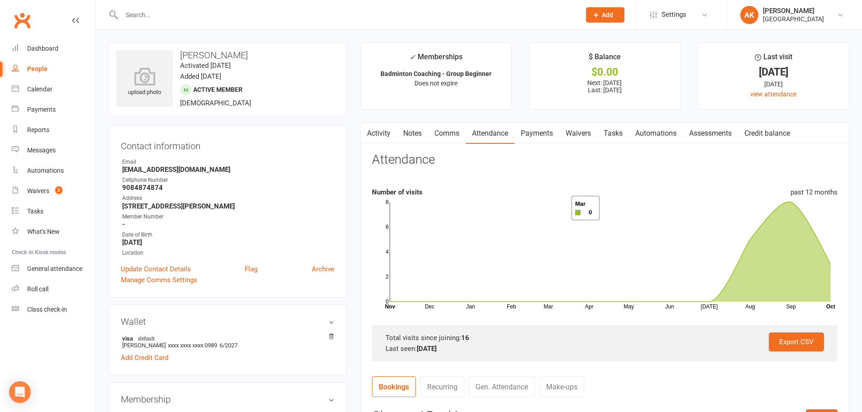
click at [382, 124] on link "Activity" at bounding box center [379, 133] width 36 height 21
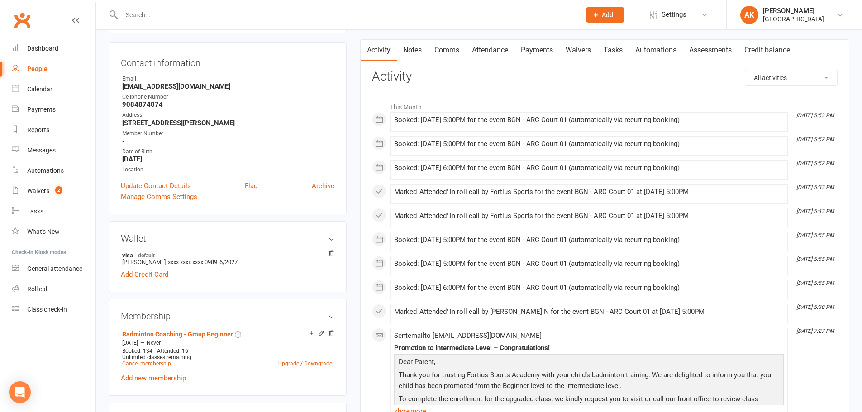
scroll to position [91, 0]
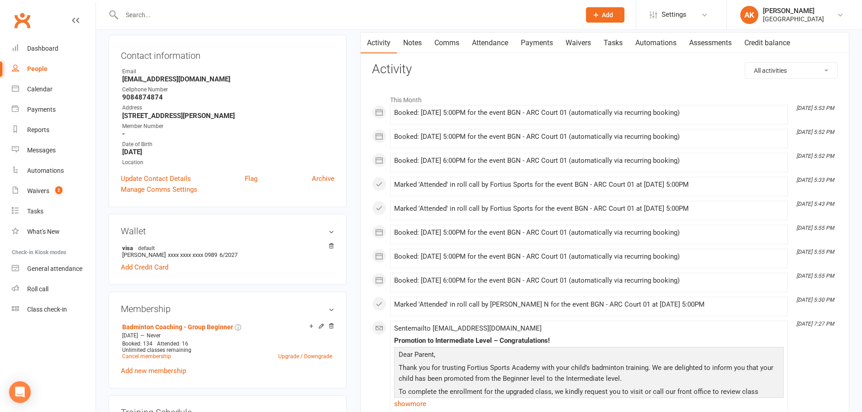
click at [365, 10] on input "text" at bounding box center [346, 15] width 455 height 13
type input "ishaan"
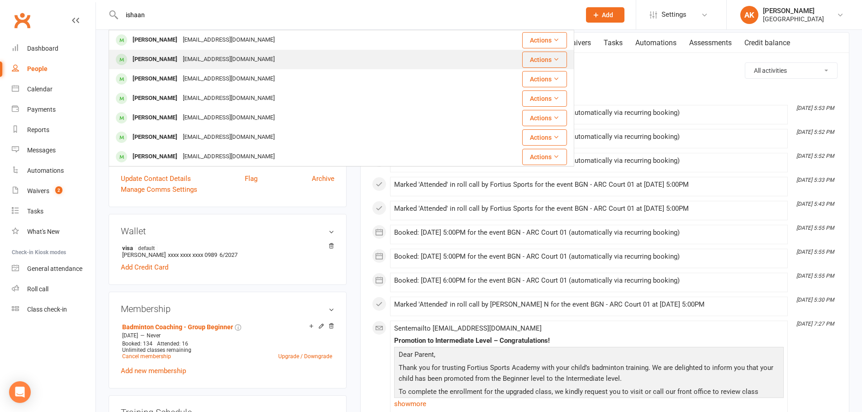
click at [363, 59] on div "[PERSON_NAME] [EMAIL_ADDRESS][DOMAIN_NAME]" at bounding box center [296, 59] width 373 height 19
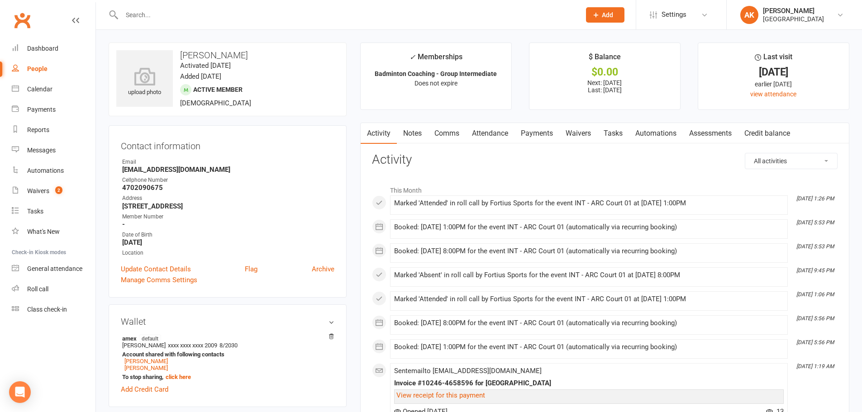
click at [489, 134] on link "Attendance" at bounding box center [490, 133] width 49 height 21
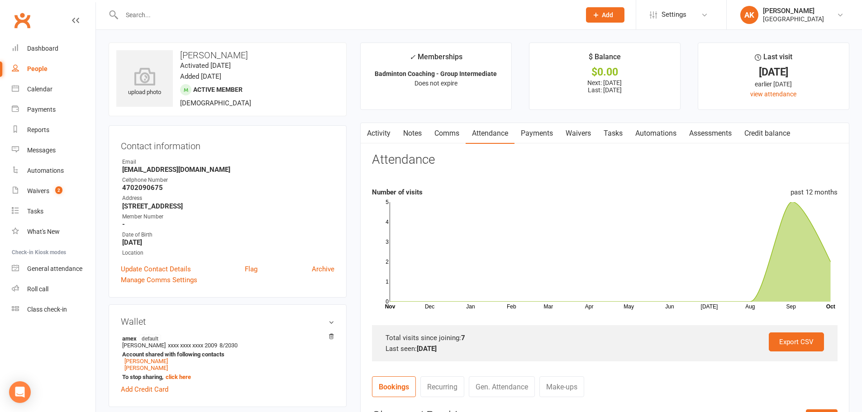
click at [369, 135] on icon "button" at bounding box center [366, 132] width 5 height 10
click at [373, 135] on link "Activity" at bounding box center [379, 133] width 36 height 21
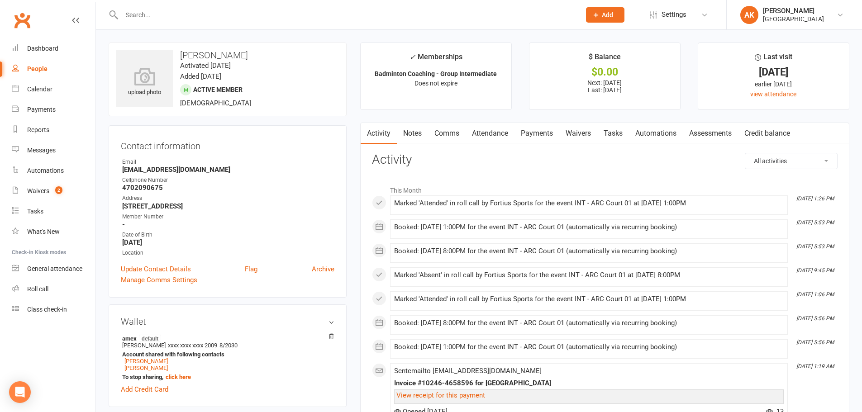
click at [245, 12] on input "text" at bounding box center [346, 15] width 455 height 13
type input "ridhi"
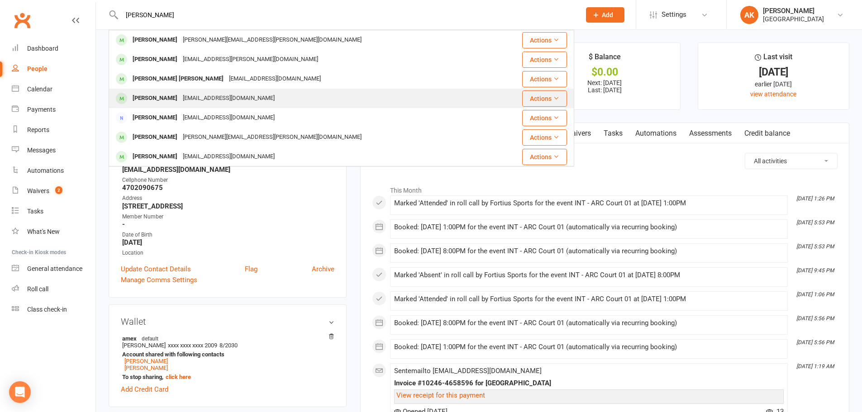
click at [180, 101] on div "[PERSON_NAME]" at bounding box center [155, 98] width 50 height 13
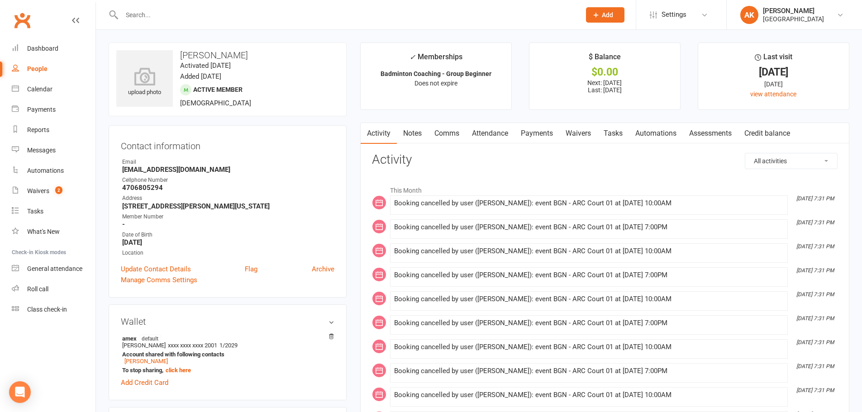
click at [493, 126] on link "Attendance" at bounding box center [490, 133] width 49 height 21
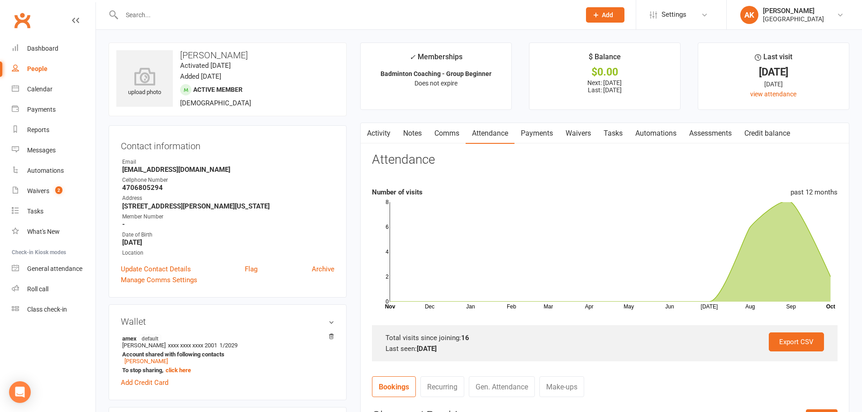
click at [378, 135] on link "Activity" at bounding box center [379, 133] width 36 height 21
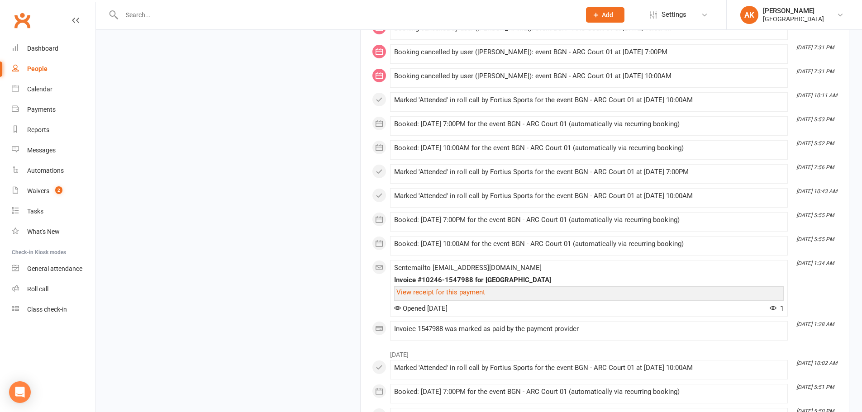
scroll to position [2626, 0]
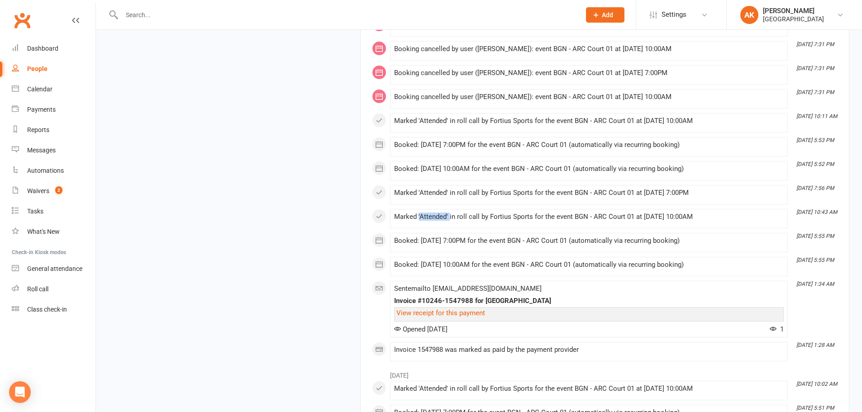
drag, startPoint x: 417, startPoint y: 215, endPoint x: 450, endPoint y: 217, distance: 32.7
click at [450, 217] on div "Marked 'Attended' in roll call by Fortius Sports for the event BGN - ARC Court …" at bounding box center [589, 217] width 390 height 8
drag, startPoint x: 464, startPoint y: 190, endPoint x: 510, endPoint y: 190, distance: 45.7
click at [510, 190] on div "Marked 'Attended' in roll call by Fortius Sports for the event BGN - ARC Court …" at bounding box center [589, 193] width 390 height 8
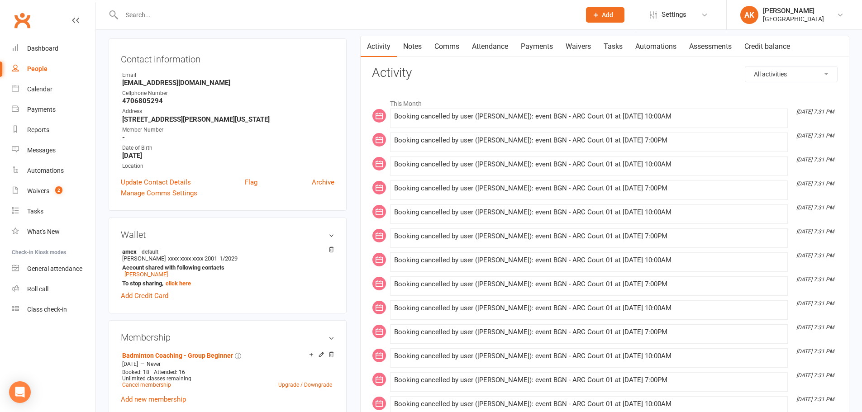
scroll to position [0, 0]
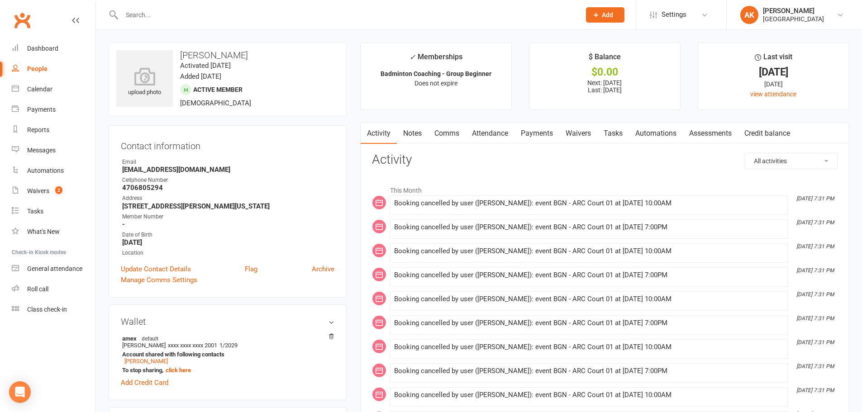
click at [222, 21] on div at bounding box center [342, 14] width 466 height 29
click at [224, 17] on input "text" at bounding box center [346, 15] width 455 height 13
type input "advik"
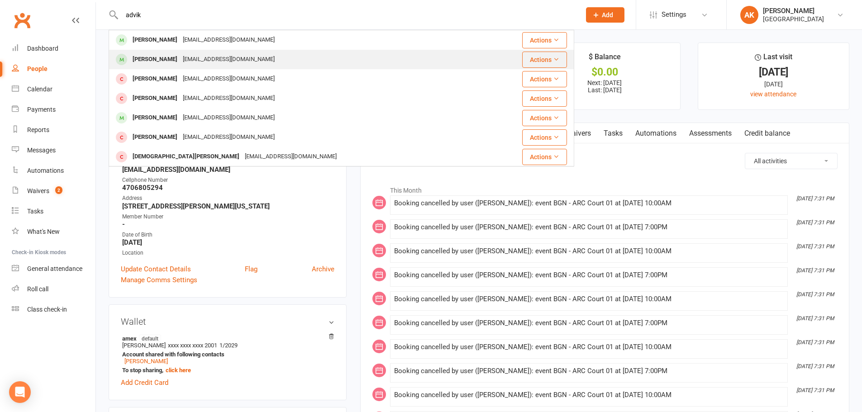
click at [203, 56] on div "[EMAIL_ADDRESS][DOMAIN_NAME]" at bounding box center [228, 59] width 97 height 13
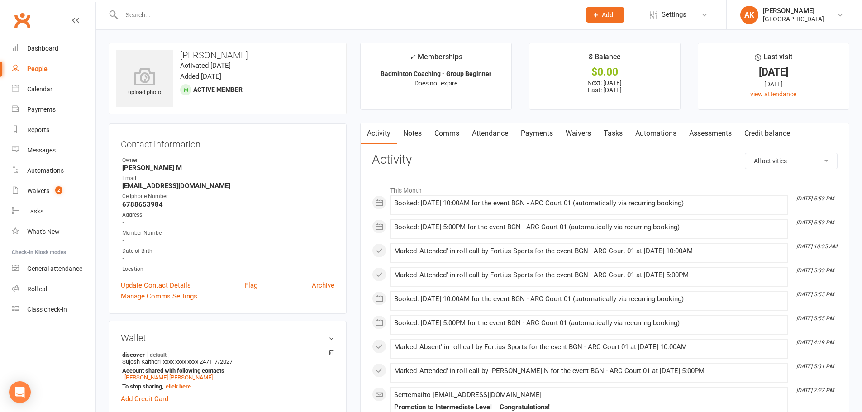
click at [528, 131] on link "Payments" at bounding box center [537, 133] width 45 height 21
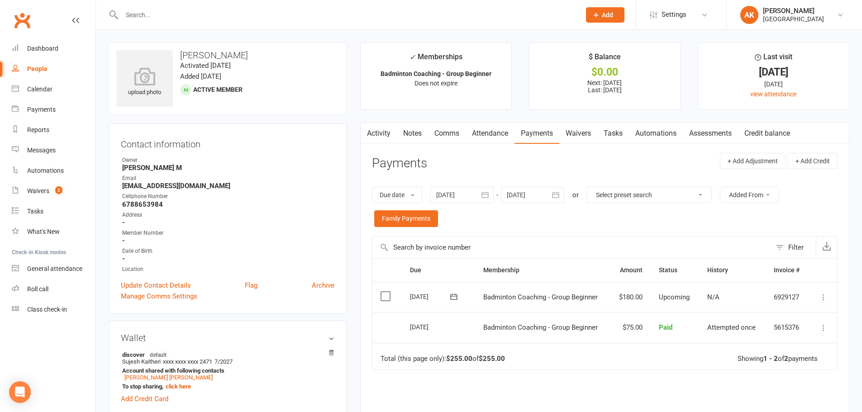
click at [497, 130] on link "Attendance" at bounding box center [490, 133] width 49 height 21
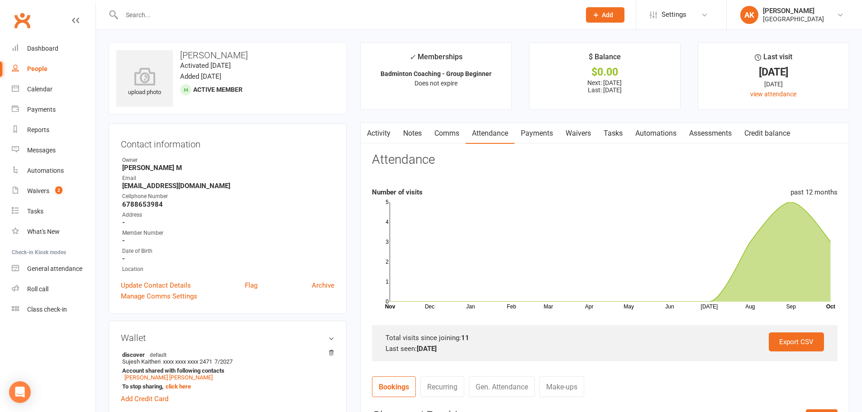
click at [380, 132] on link "Activity" at bounding box center [379, 133] width 36 height 21
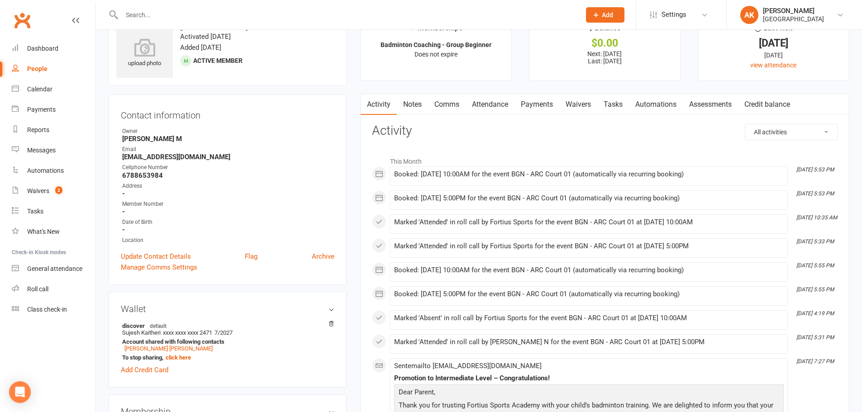
scroll to position [45, 0]
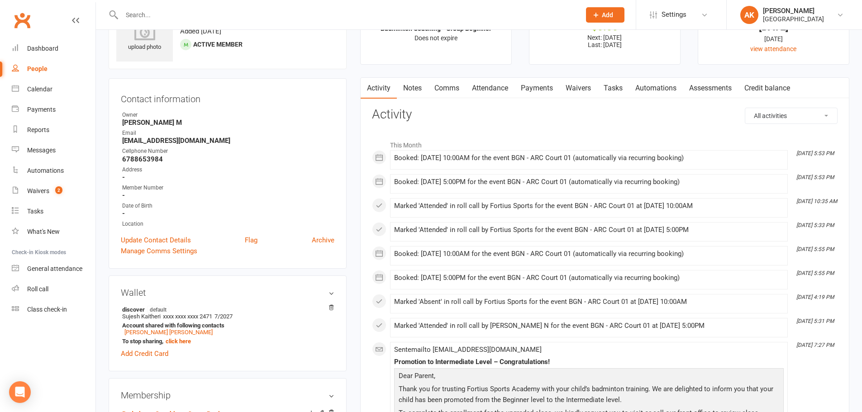
click at [285, 7] on div at bounding box center [342, 14] width 466 height 29
click at [283, 14] on input "text" at bounding box center [346, 15] width 455 height 13
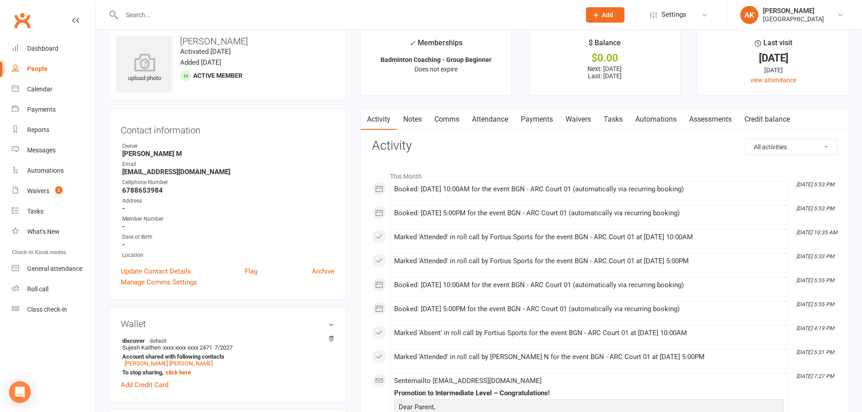
scroll to position [0, 0]
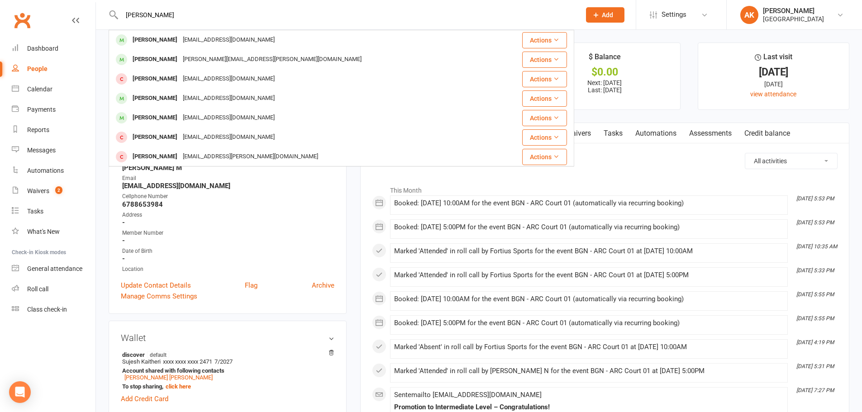
type input "sahithi"
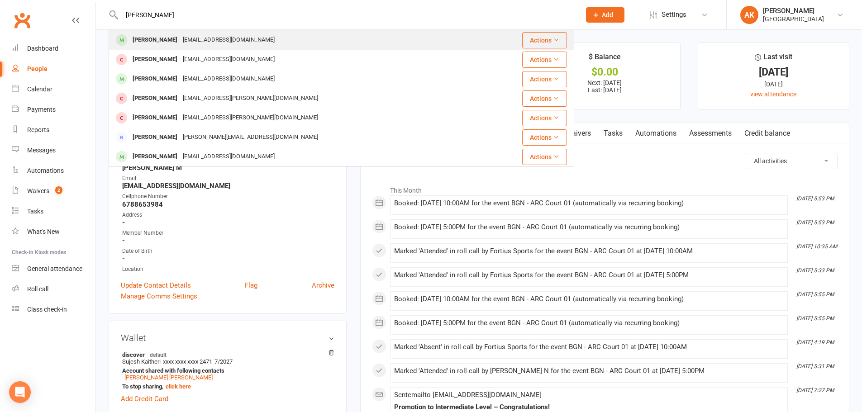
click at [222, 36] on div "Jags.k80@gmail.com" at bounding box center [228, 40] width 97 height 13
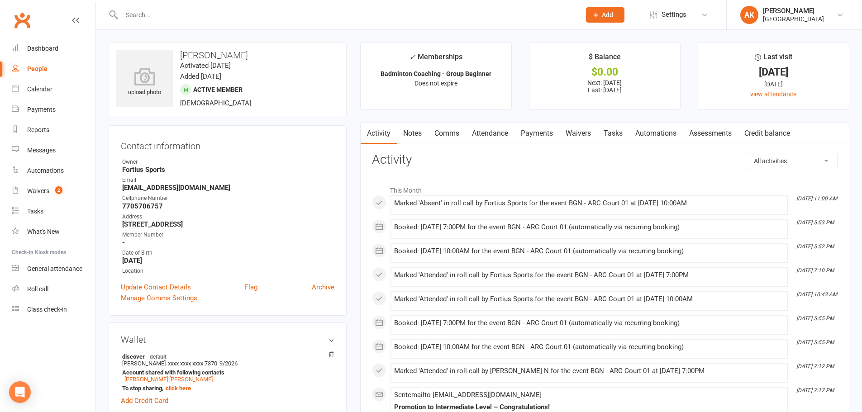
scroll to position [45, 0]
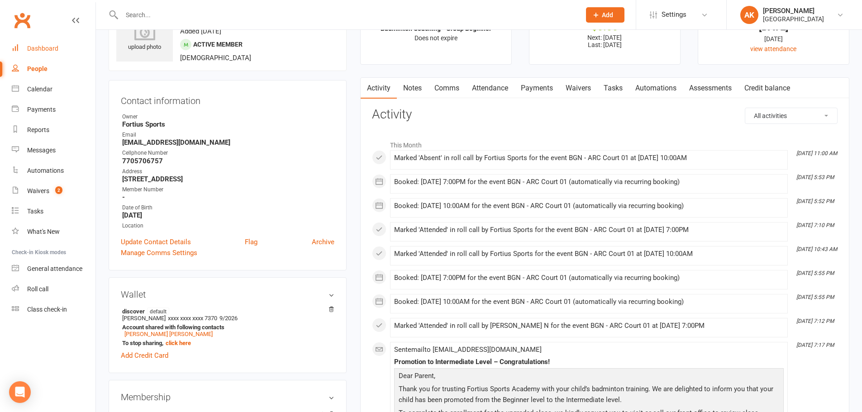
click at [46, 48] on div "Dashboard" at bounding box center [42, 48] width 31 height 7
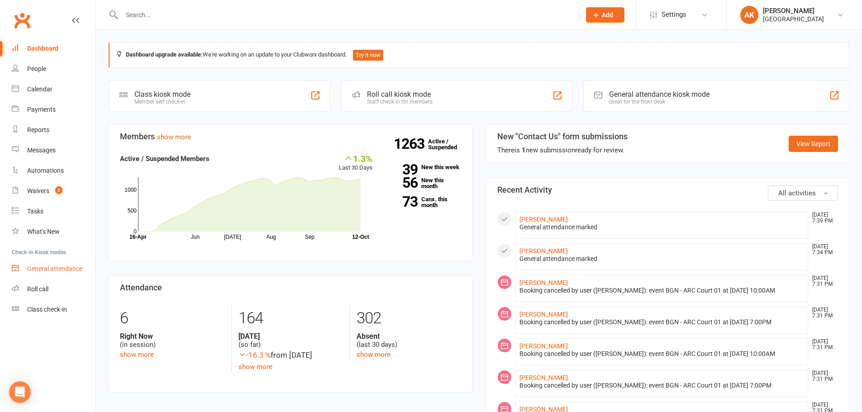
click at [77, 272] on div "General attendance" at bounding box center [54, 268] width 55 height 7
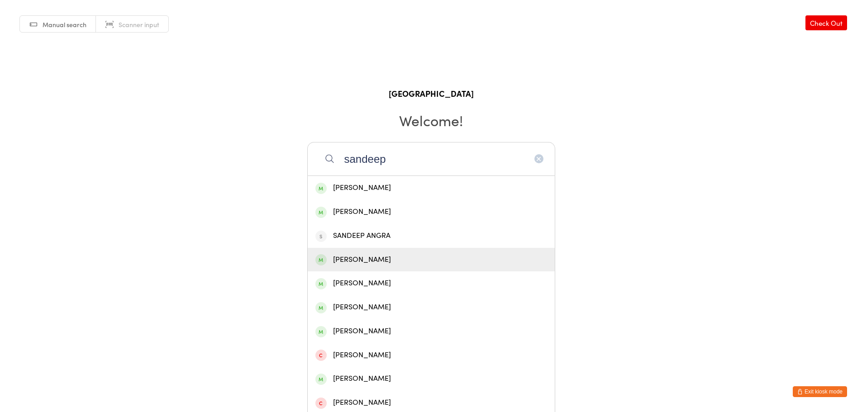
type input "sandeep"
click at [393, 250] on div "[PERSON_NAME]" at bounding box center [431, 260] width 247 height 24
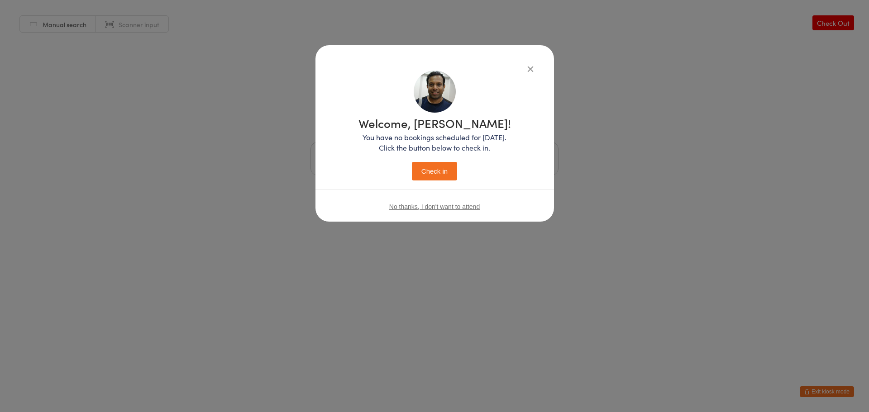
click at [430, 168] on button "Check in" at bounding box center [434, 171] width 45 height 19
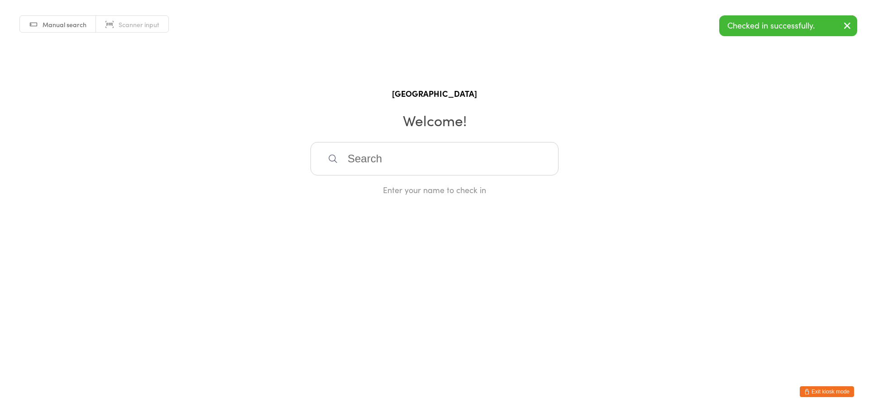
click at [835, 392] on button "Exit kiosk mode" at bounding box center [827, 392] width 54 height 11
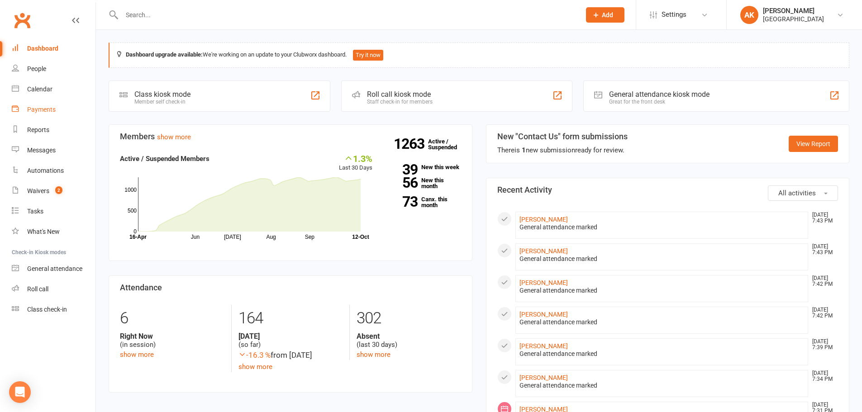
click at [38, 110] on div "Payments" at bounding box center [41, 109] width 29 height 7
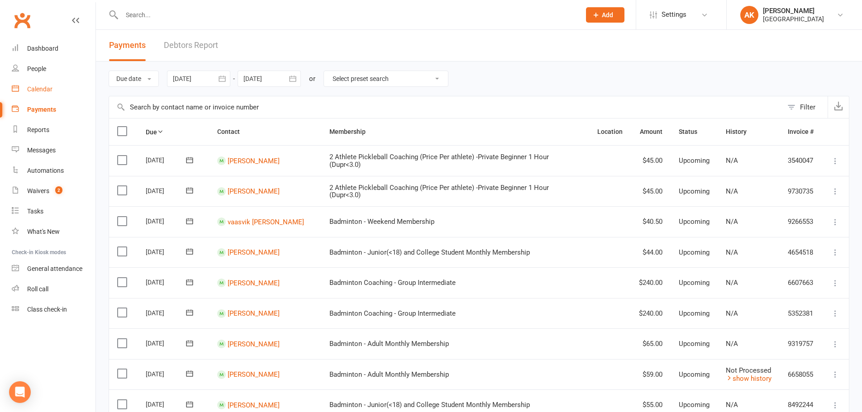
click at [42, 91] on div "Calendar" at bounding box center [39, 89] width 25 height 7
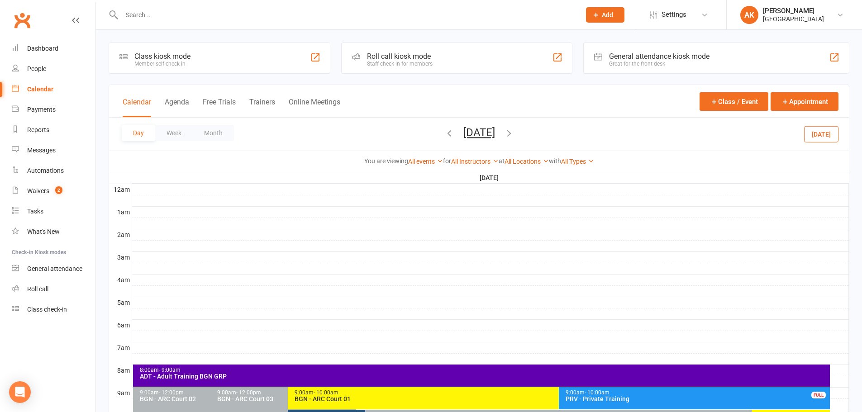
click at [464, 139] on span "[DATE] [DATE] Sun Mon Tue Wed Thu Fri Sat 28 29 30 01 02 03 04 05 06 07 08 09 1…" at bounding box center [480, 134] width 50 height 16
click at [464, 136] on button "[DATE]" at bounding box center [480, 132] width 32 height 13
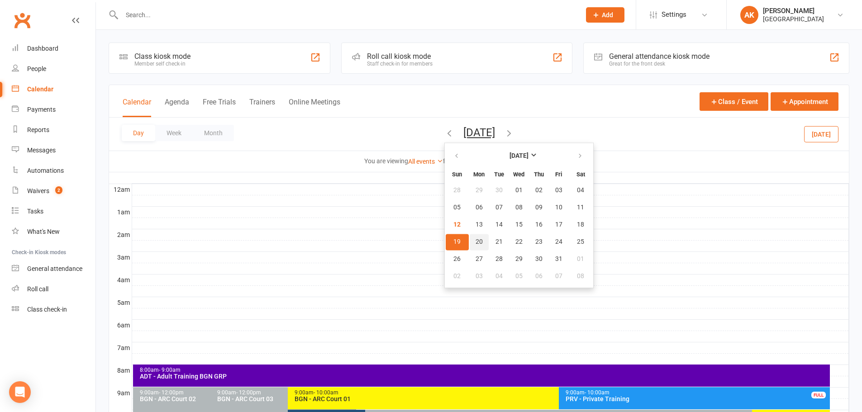
click at [476, 242] on span "20" at bounding box center [479, 242] width 7 height 7
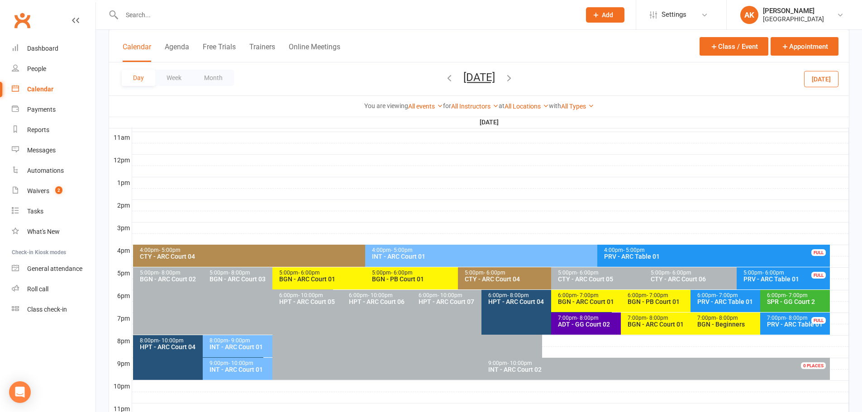
scroll to position [317, 0]
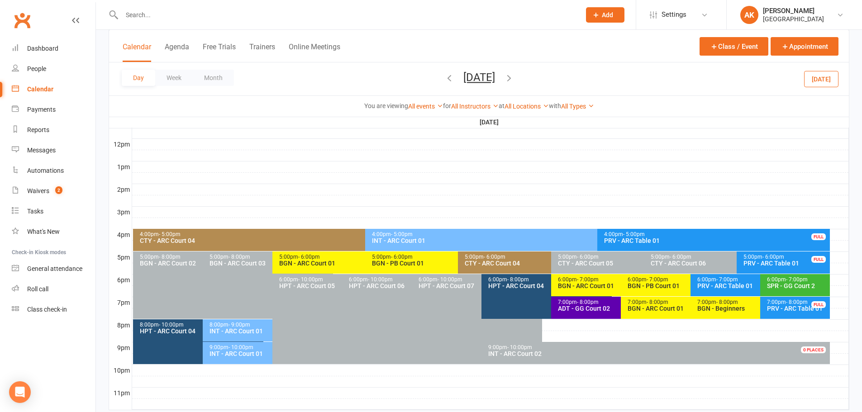
click at [315, 267] on div "BGN - ARC Court 01" at bounding box center [363, 263] width 169 height 6
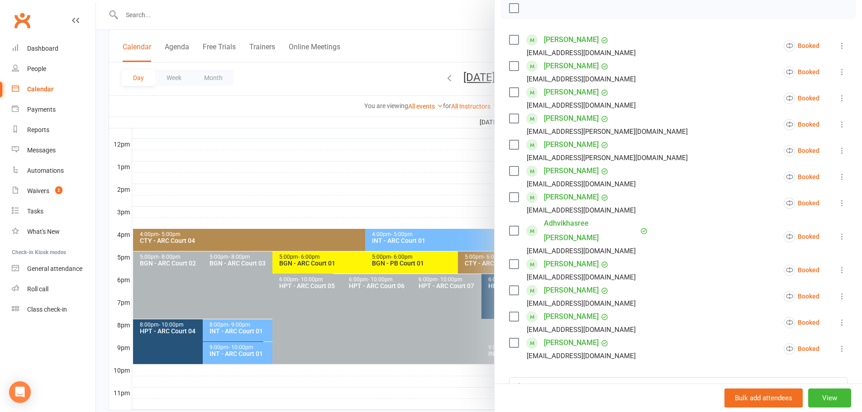
scroll to position [0, 0]
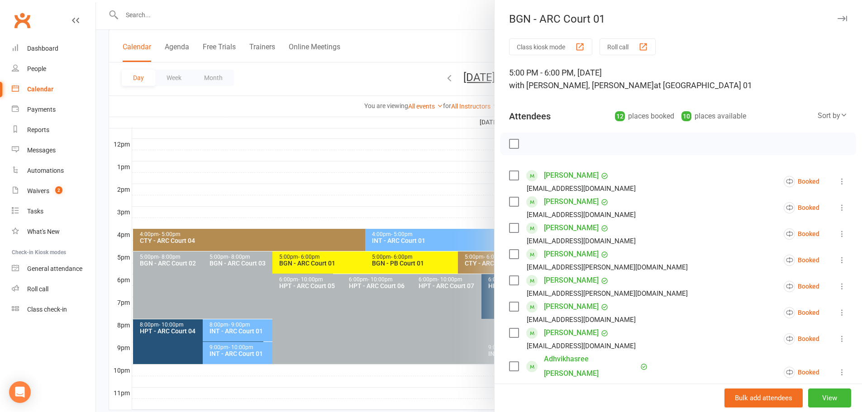
click at [838, 233] on icon at bounding box center [842, 234] width 9 height 9
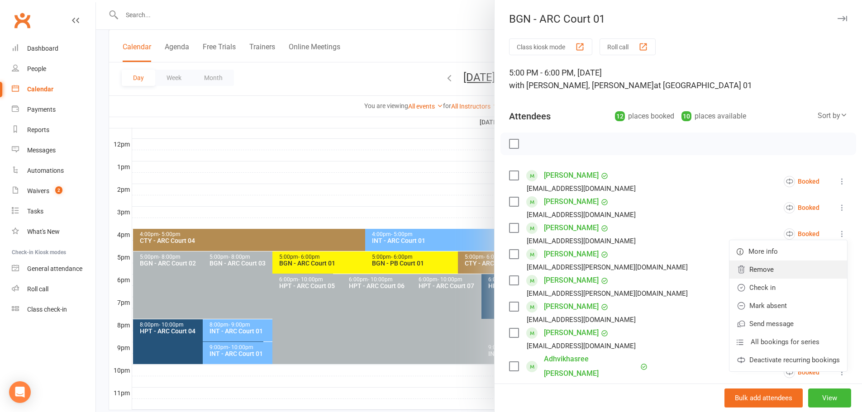
click at [775, 268] on link "Remove" at bounding box center [789, 270] width 118 height 18
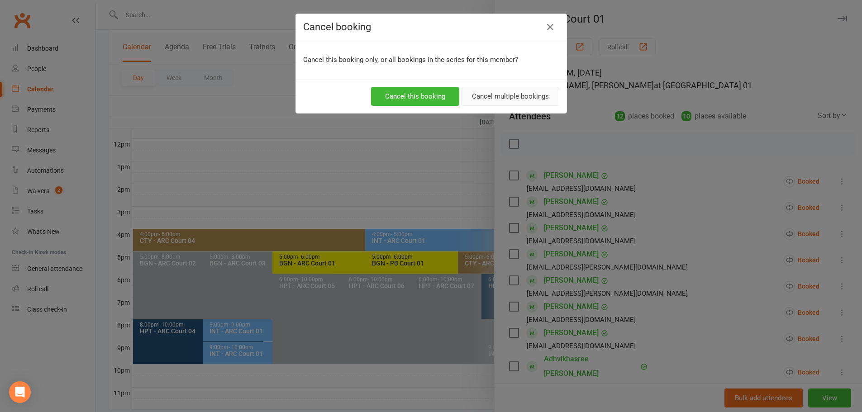
click at [489, 96] on button "Cancel multiple bookings" at bounding box center [511, 96] width 98 height 19
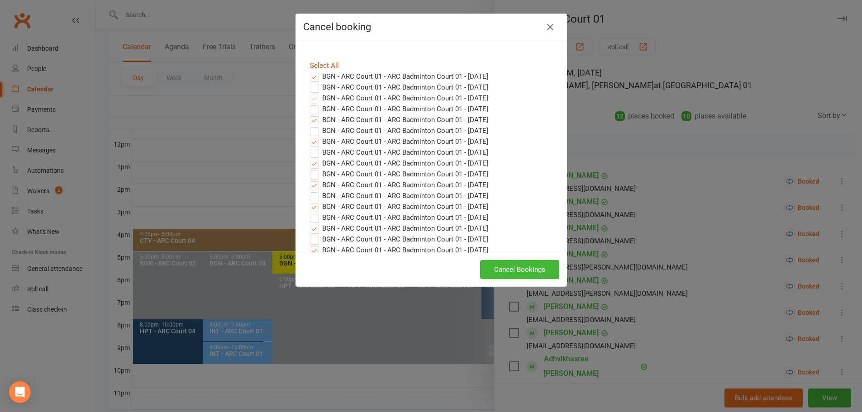
click at [313, 65] on link "Select All" at bounding box center [324, 66] width 29 height 8
click at [520, 266] on button "Cancel Bookings" at bounding box center [519, 269] width 79 height 19
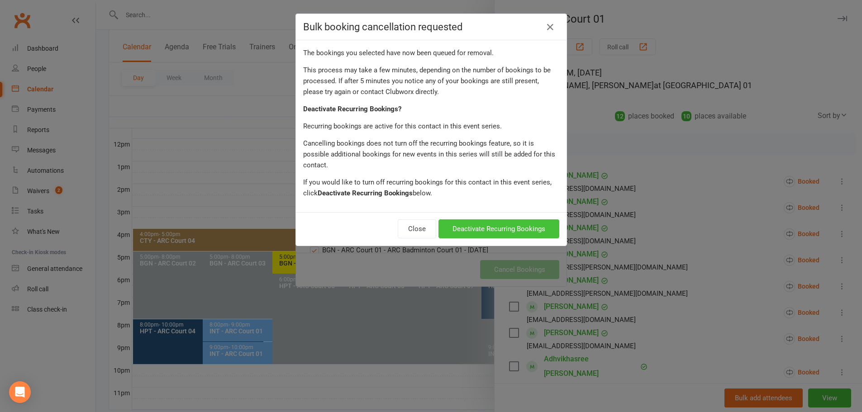
click at [491, 220] on button "Deactivate Recurring Bookings" at bounding box center [499, 229] width 121 height 19
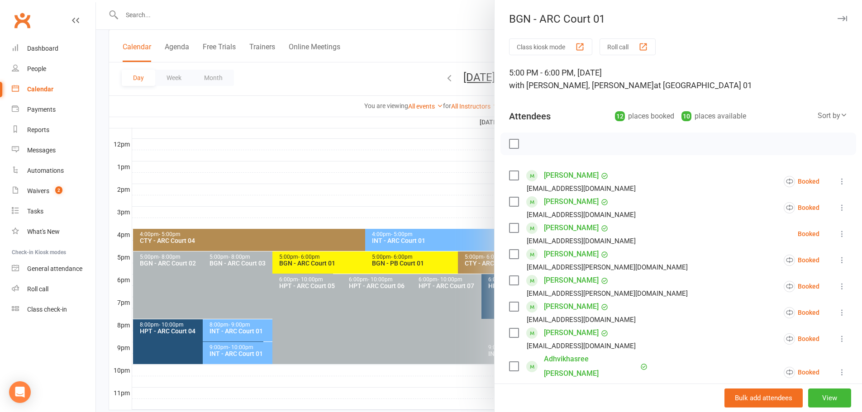
click at [449, 40] on div at bounding box center [479, 206] width 766 height 412
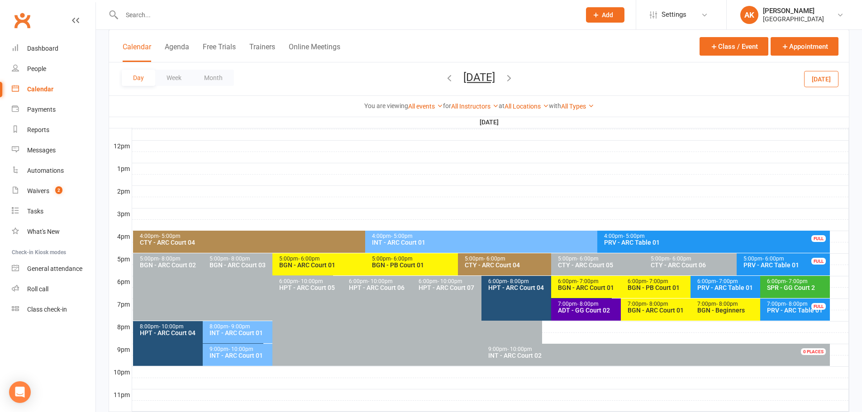
click at [304, 265] on div "BGN - ARC Court 01" at bounding box center [363, 265] width 169 height 6
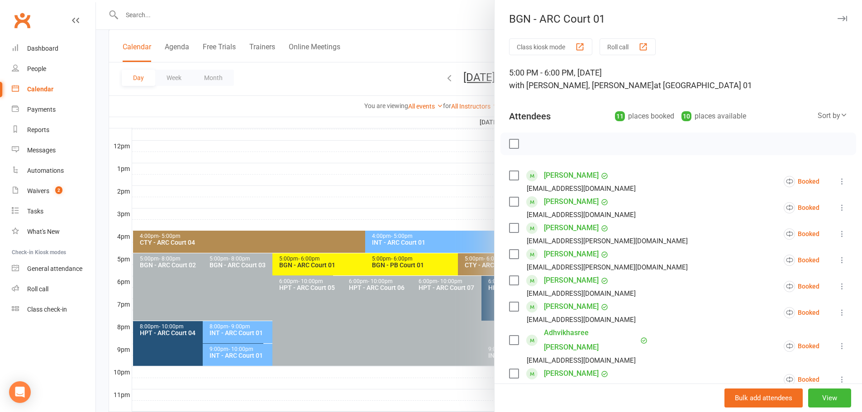
click at [441, 43] on div at bounding box center [479, 206] width 766 height 412
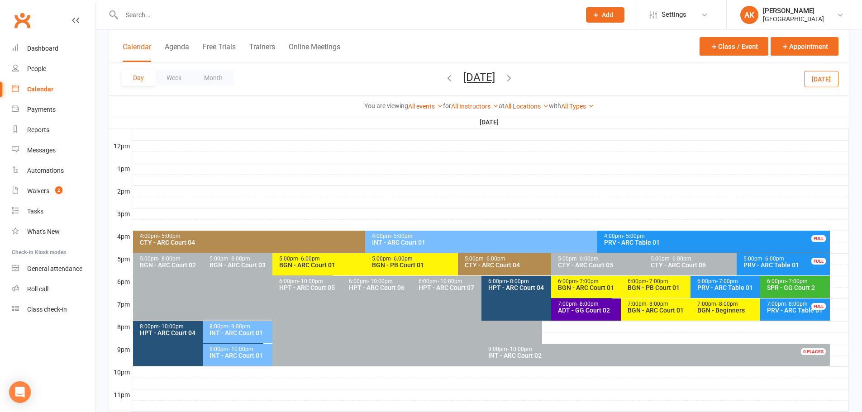
click at [514, 77] on icon "button" at bounding box center [509, 78] width 10 height 10
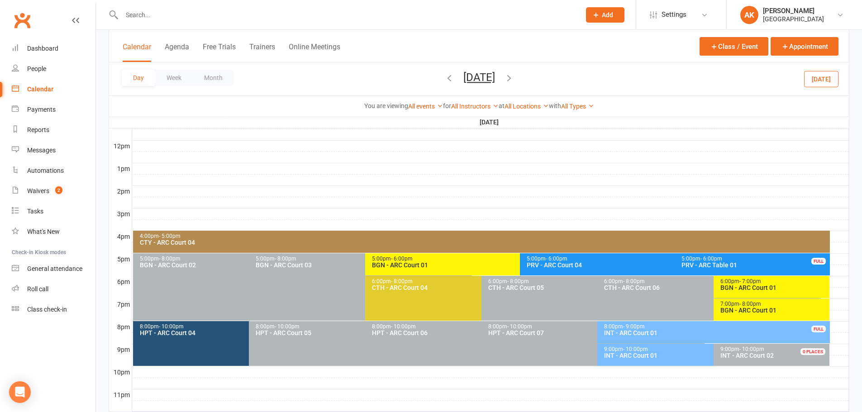
click at [514, 77] on icon "button" at bounding box center [509, 78] width 10 height 10
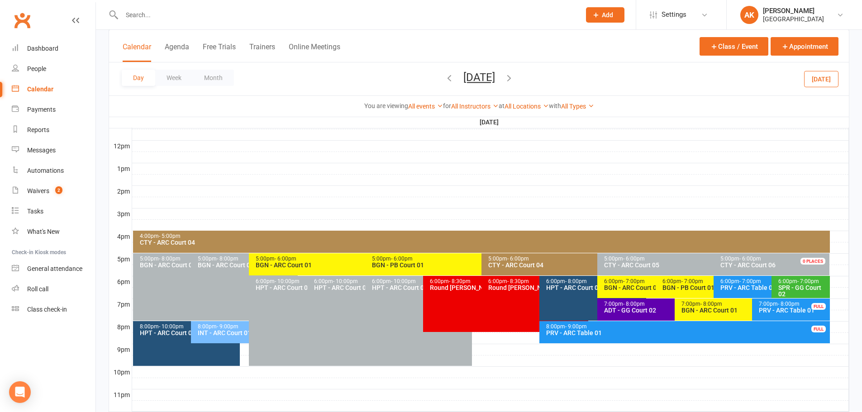
click at [504, 77] on span "[DATE] [DATE] Sun Mon Tue Wed Thu Fri Sat 28 29 30 01 02 03 04 05 06 07 08 09 1…" at bounding box center [480, 79] width 50 height 16
click at [514, 77] on icon "button" at bounding box center [509, 78] width 10 height 10
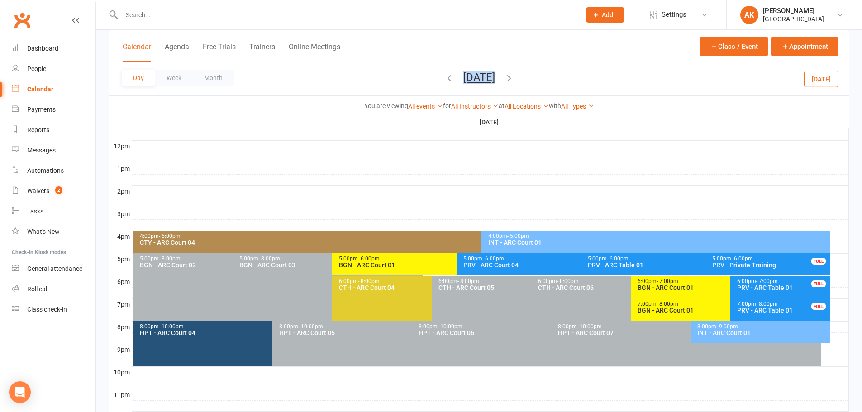
click at [376, 262] on div "BGN - ARC Court 01" at bounding box center [455, 265] width 232 height 6
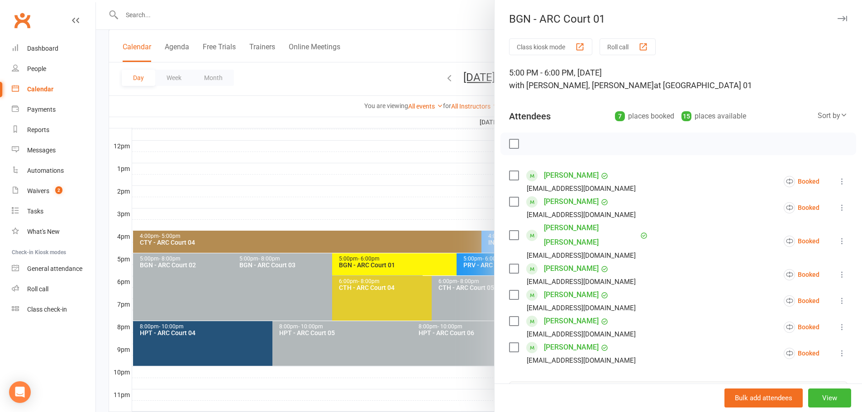
click at [432, 26] on div at bounding box center [479, 206] width 766 height 412
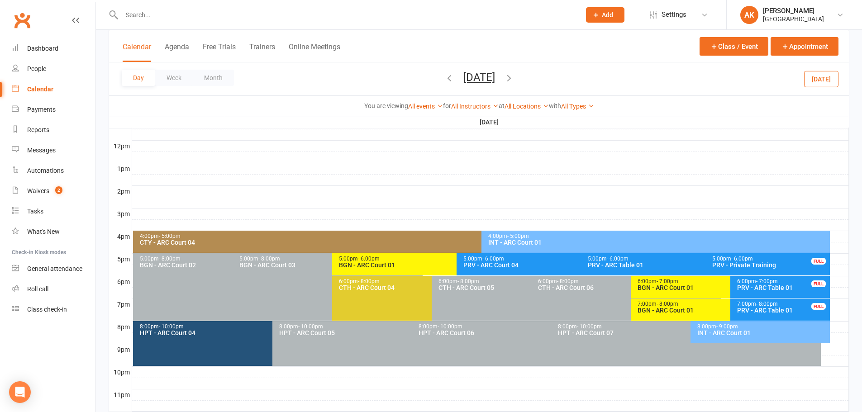
click at [445, 77] on icon "button" at bounding box center [450, 78] width 10 height 10
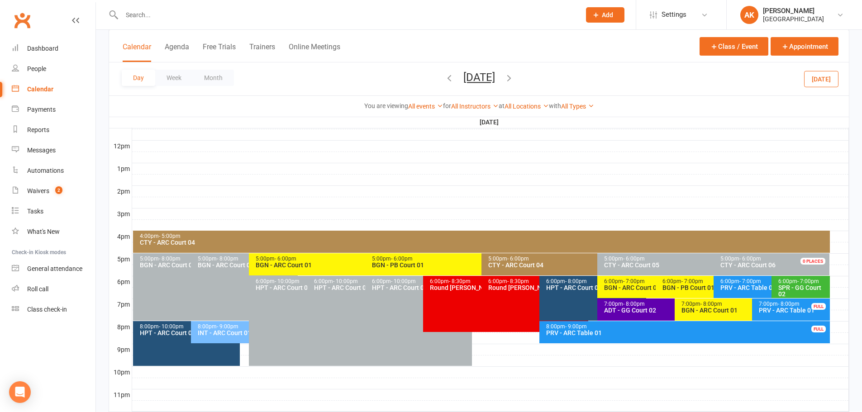
click at [455, 77] on span "Wednesday, Oct 22, 2025 October 2025 Sun Mon Tue Wed Thu Fri Sat 28 29 30 01 02…" at bounding box center [480, 79] width 50 height 16
click at [445, 77] on icon "button" at bounding box center [450, 78] width 10 height 10
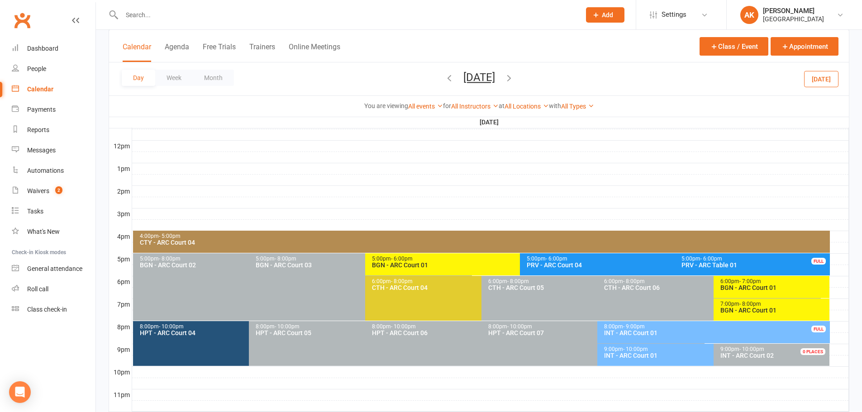
click at [445, 77] on icon "button" at bounding box center [450, 78] width 10 height 10
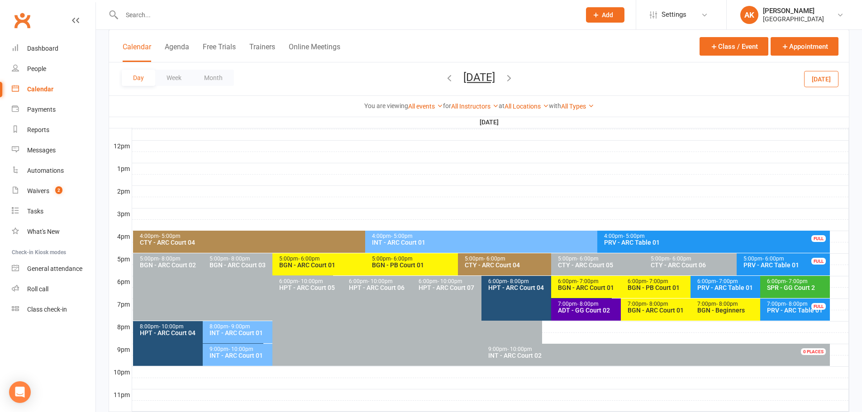
click at [464, 78] on button "Monday, Oct 20, 2025" at bounding box center [480, 77] width 32 height 13
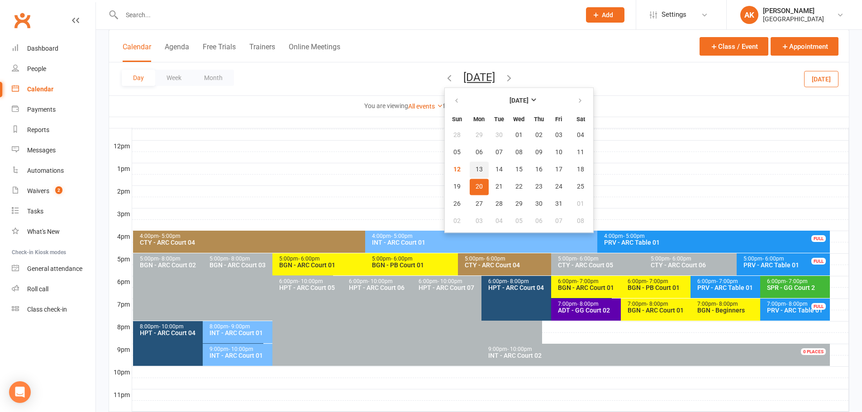
click at [470, 170] on button "13" at bounding box center [479, 170] width 19 height 16
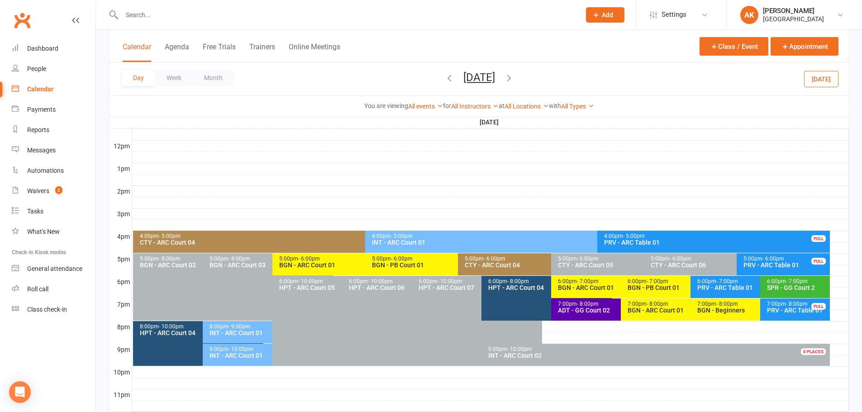
click at [314, 264] on div "BGN - ARC Court 01" at bounding box center [363, 265] width 169 height 6
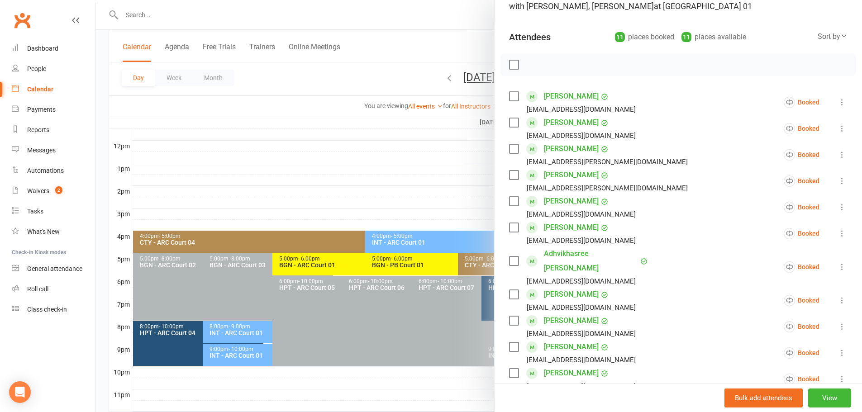
scroll to position [91, 0]
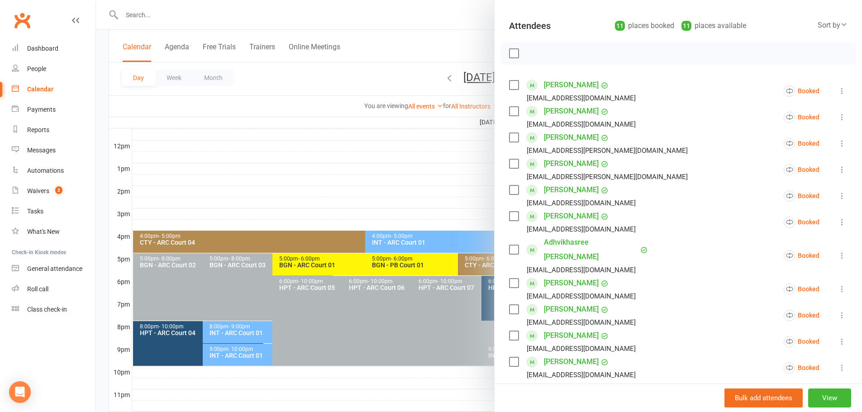
click at [398, 16] on div at bounding box center [479, 206] width 766 height 412
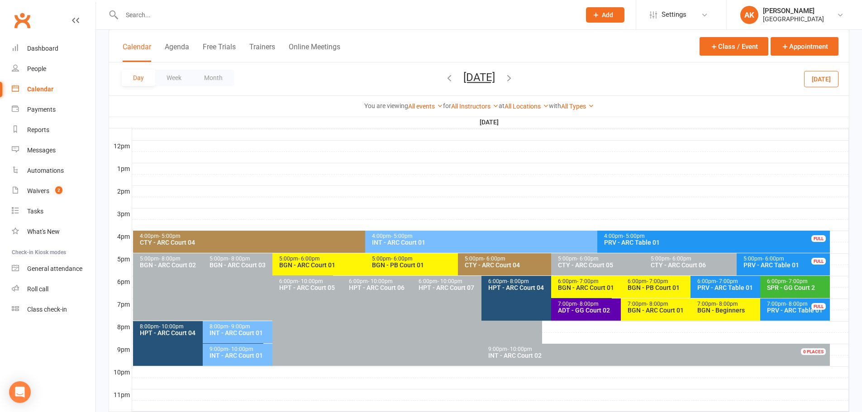
click at [469, 76] on button "[DATE]" at bounding box center [480, 77] width 32 height 13
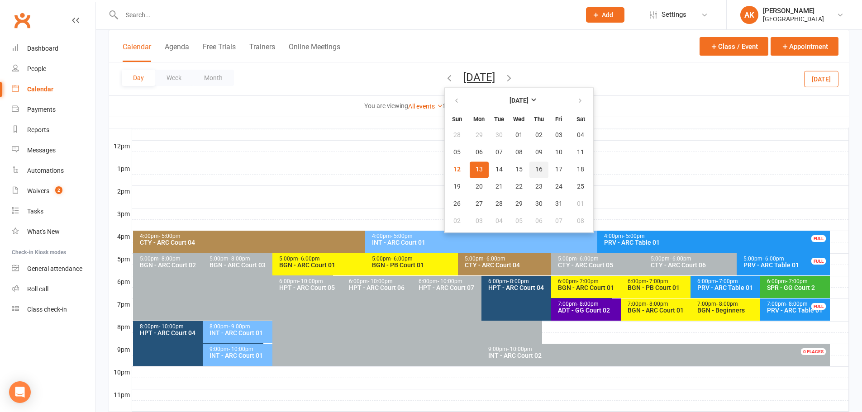
click at [536, 172] on span "16" at bounding box center [539, 169] width 7 height 7
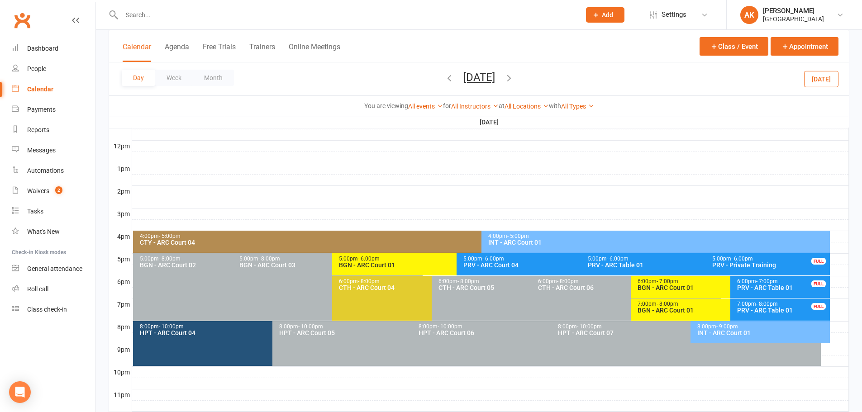
click at [393, 266] on div "BGN - ARC Court 01" at bounding box center [455, 265] width 232 height 6
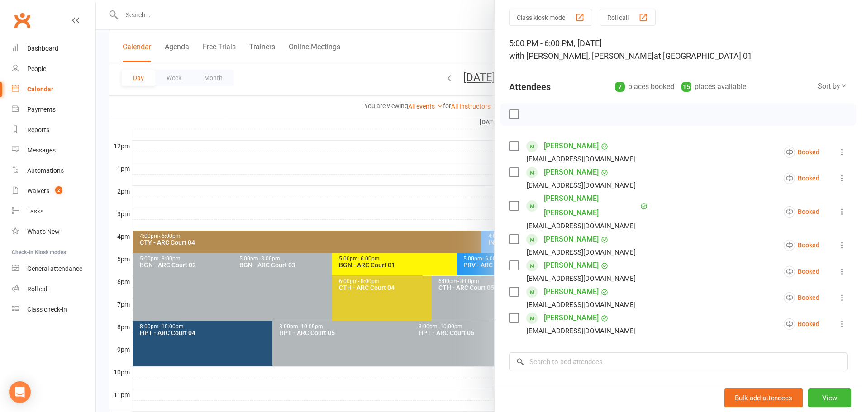
scroll to position [45, 0]
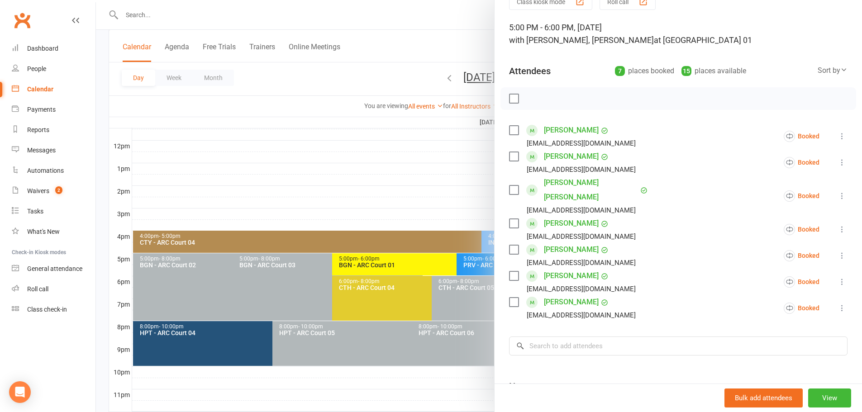
click at [415, 31] on div at bounding box center [479, 206] width 766 height 412
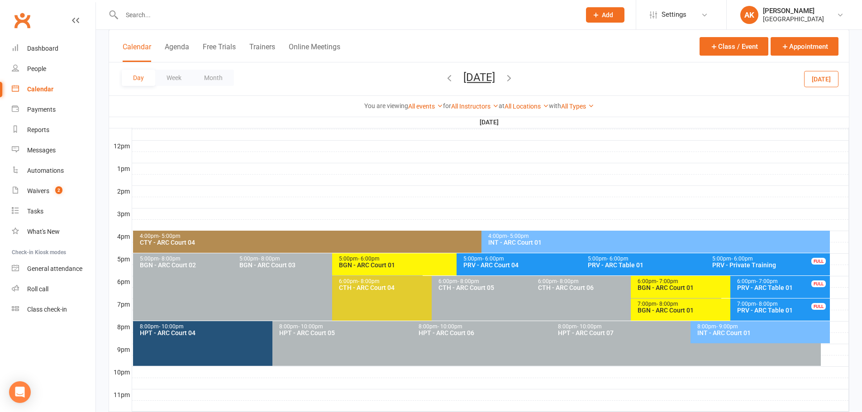
click at [464, 75] on button "[DATE]" at bounding box center [480, 77] width 32 height 13
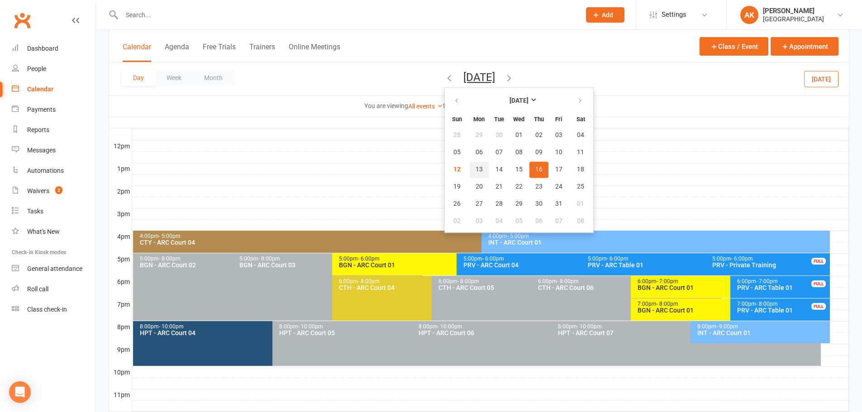
click at [476, 170] on span "13" at bounding box center [479, 169] width 7 height 7
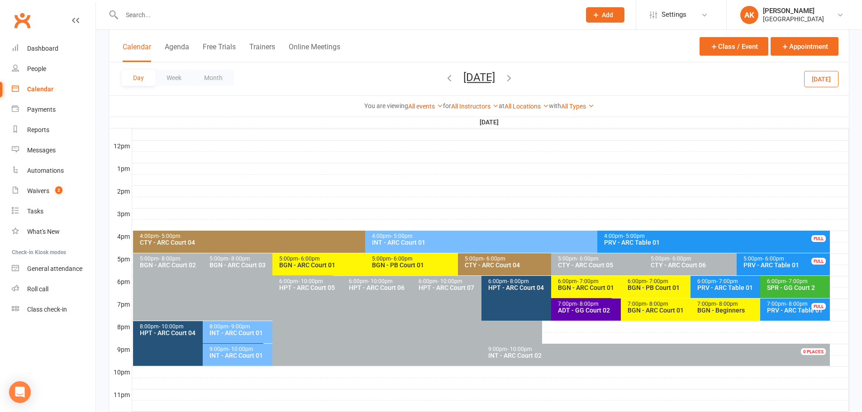
click at [444, 241] on div "INT - ARC Court 01" at bounding box center [596, 242] width 448 height 6
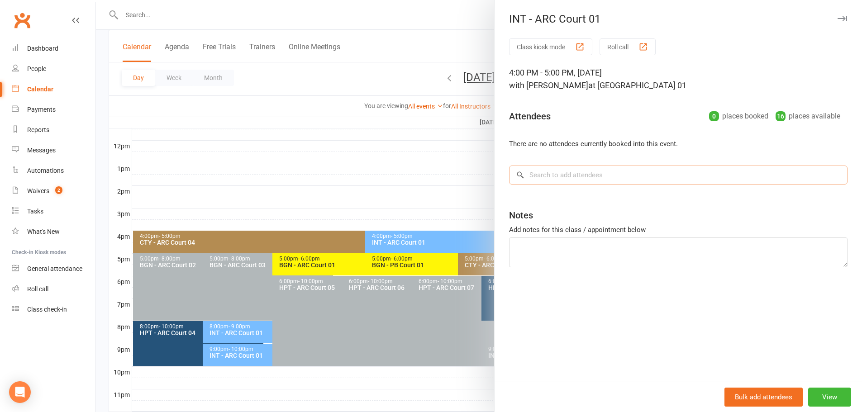
click at [572, 180] on input "search" at bounding box center [678, 175] width 339 height 19
type input "hiyaa"
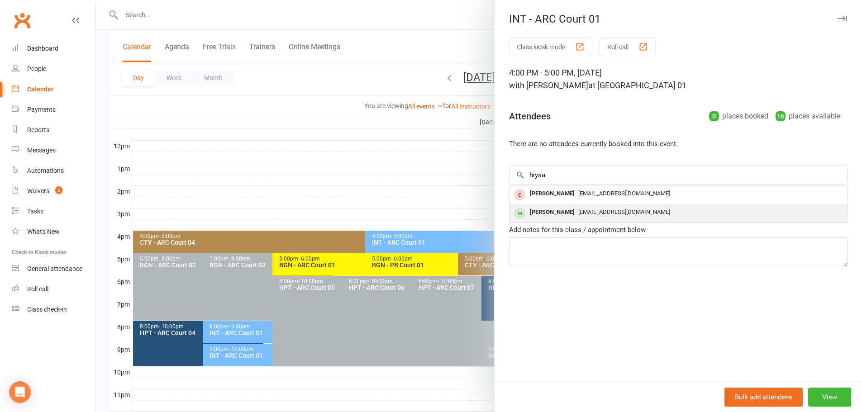
click at [579, 214] on span "[EMAIL_ADDRESS][DOMAIN_NAME]" at bounding box center [625, 212] width 92 height 7
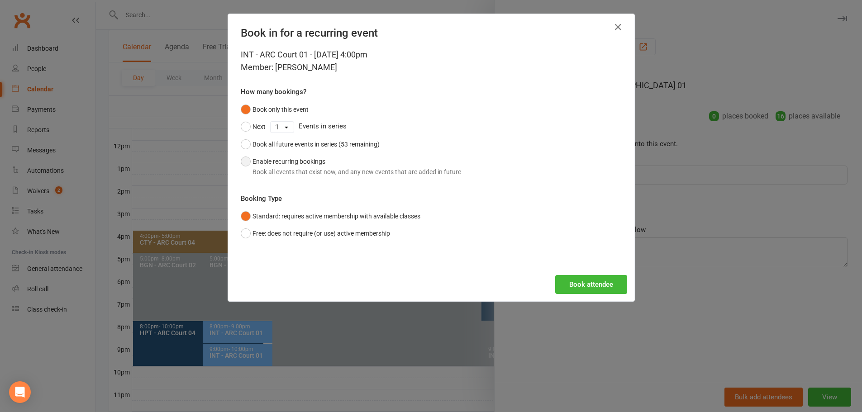
click at [271, 165] on button "Enable recurring bookings Book all events that exist now, and any new events th…" at bounding box center [351, 167] width 220 height 28
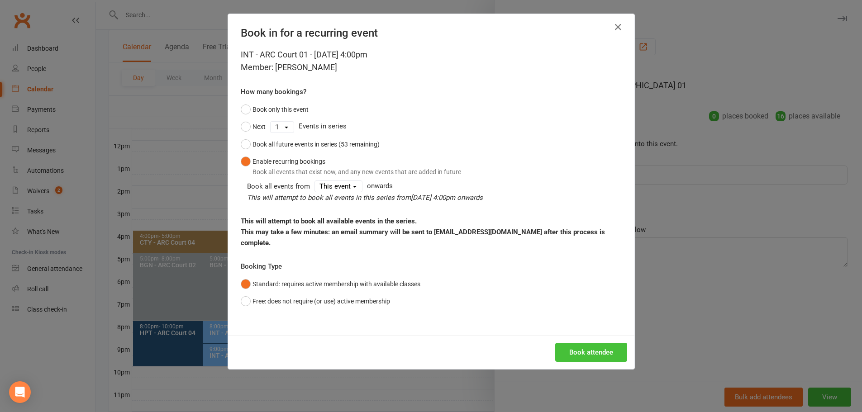
click at [599, 343] on button "Book attendee" at bounding box center [591, 352] width 72 height 19
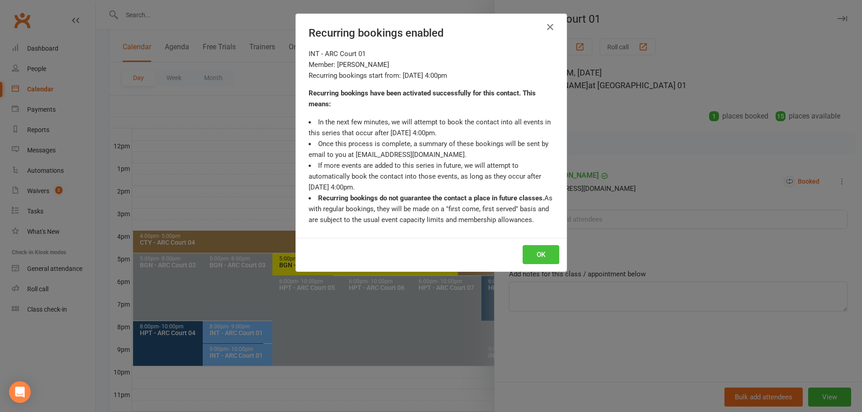
click at [531, 258] on button "OK" at bounding box center [541, 254] width 37 height 19
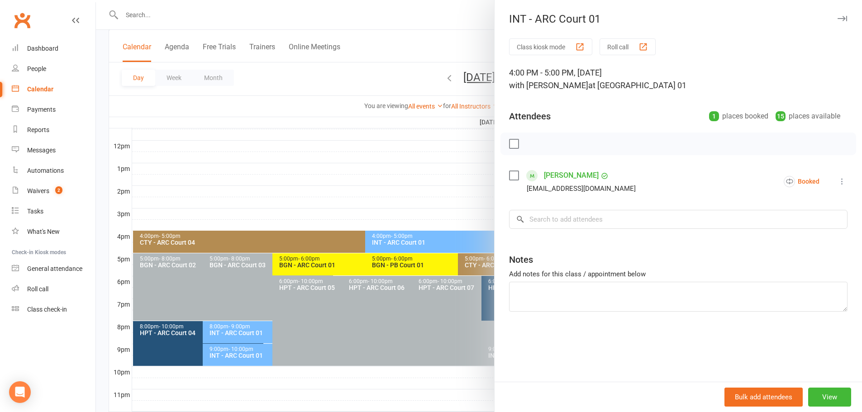
click at [400, 65] on div at bounding box center [479, 206] width 766 height 412
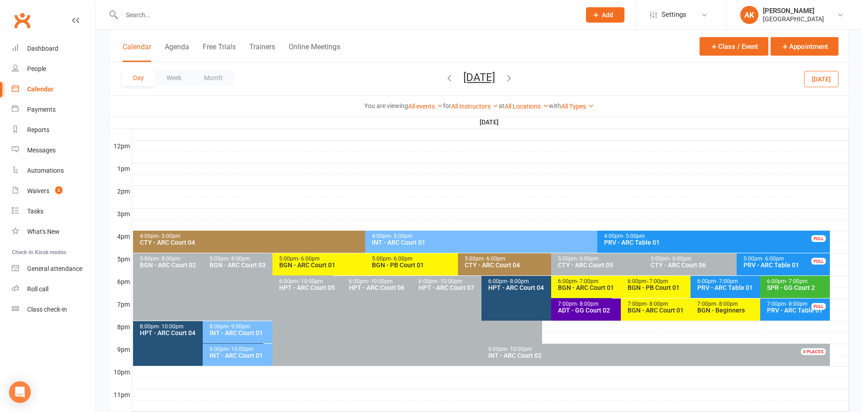
click at [485, 84] on span "Monday, Oct 13, 2025 October 2025 Sun Mon Tue Wed Thu Fri Sat 28 29 30 01 02 03…" at bounding box center [480, 79] width 50 height 16
click at [485, 76] on button "Monday, Oct 13, 2025" at bounding box center [480, 77] width 32 height 13
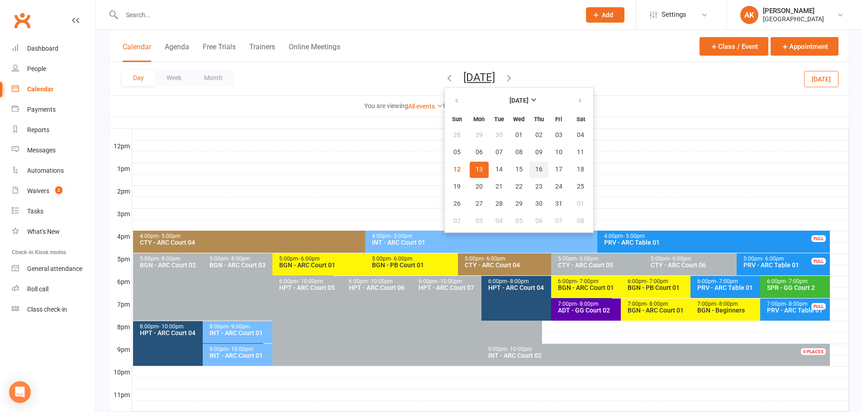
click at [536, 168] on span "16" at bounding box center [539, 169] width 7 height 7
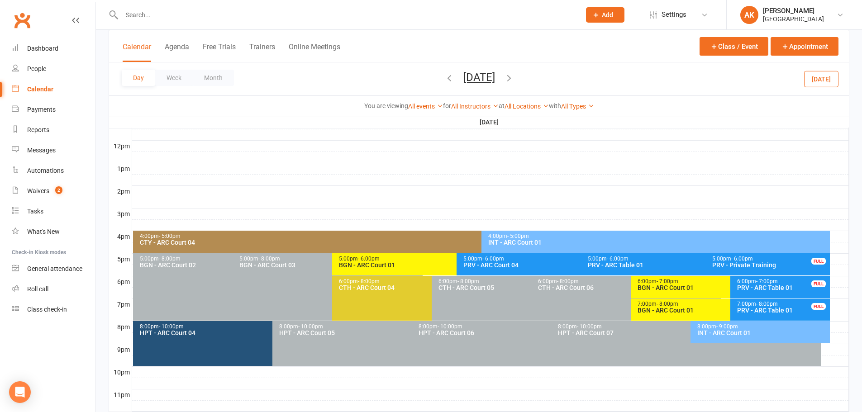
click at [503, 238] on div "4:00pm - 5:00pm" at bounding box center [658, 237] width 340 height 6
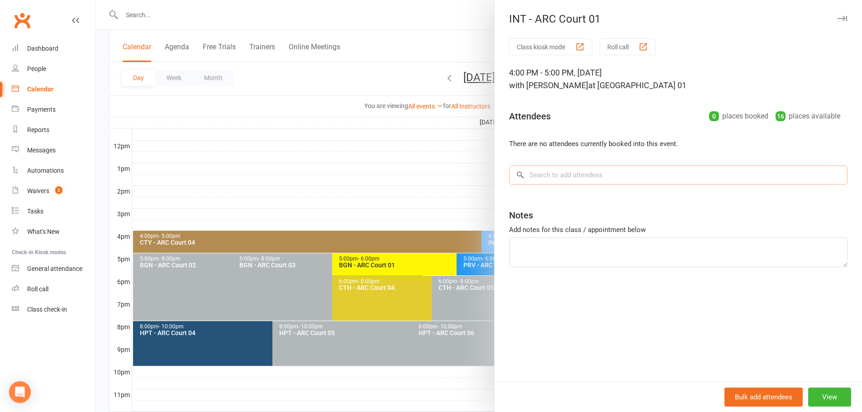
click at [562, 177] on input "search" at bounding box center [678, 175] width 339 height 19
type input "hiyaa"
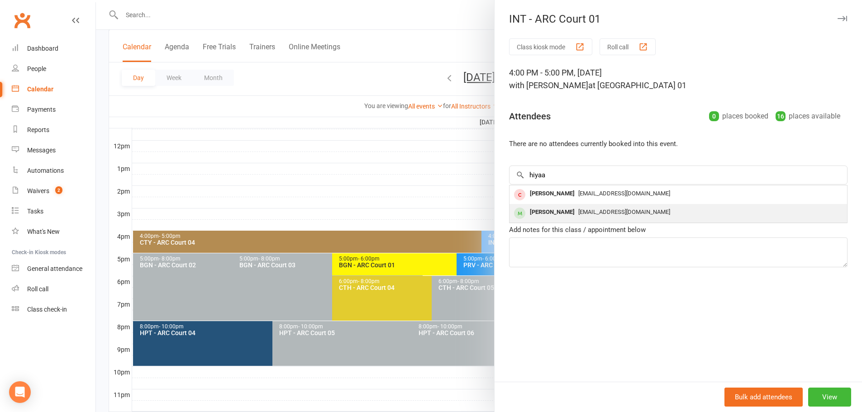
click at [550, 205] on div "Hiyaa Jain Choreokratika@gmail.com" at bounding box center [679, 213] width 338 height 19
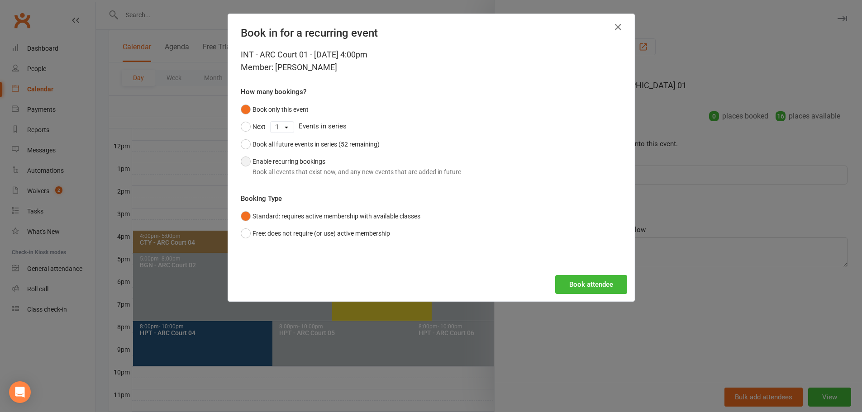
click at [295, 165] on button "Enable recurring bookings Book all events that exist now, and any new events th…" at bounding box center [351, 167] width 220 height 28
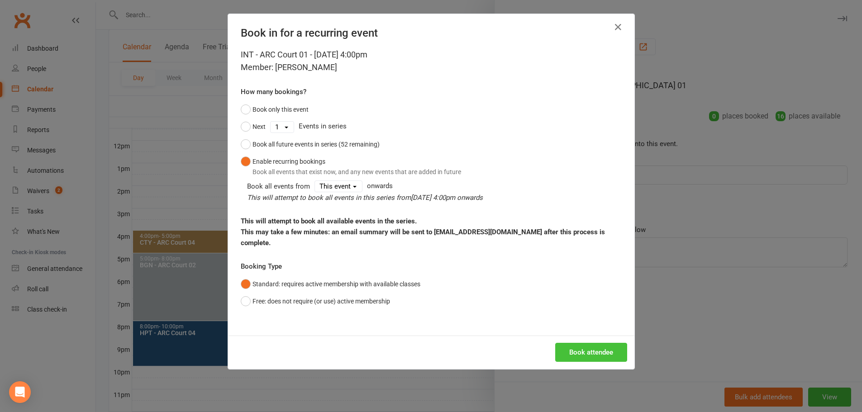
click at [609, 343] on button "Book attendee" at bounding box center [591, 352] width 72 height 19
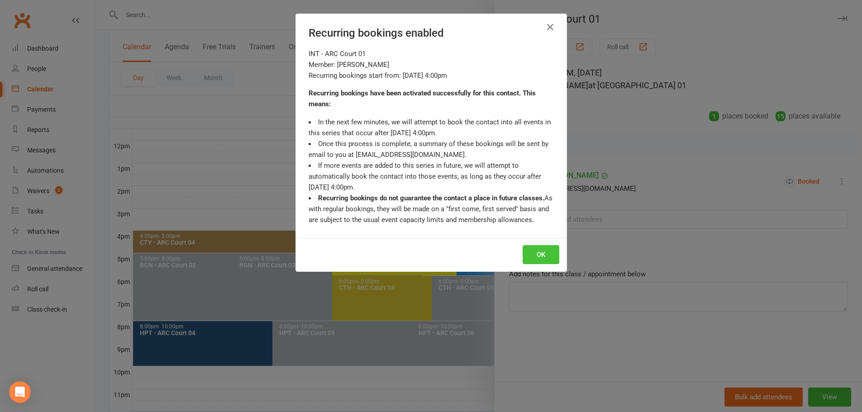
click at [536, 255] on button "OK" at bounding box center [541, 254] width 37 height 19
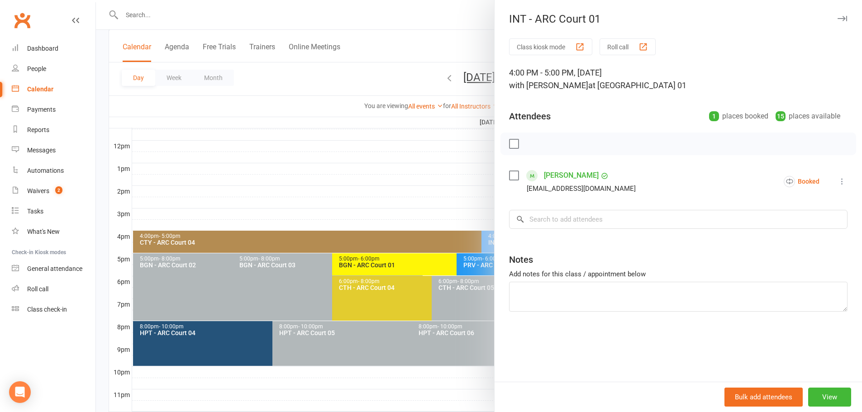
click at [470, 41] on div at bounding box center [479, 206] width 766 height 412
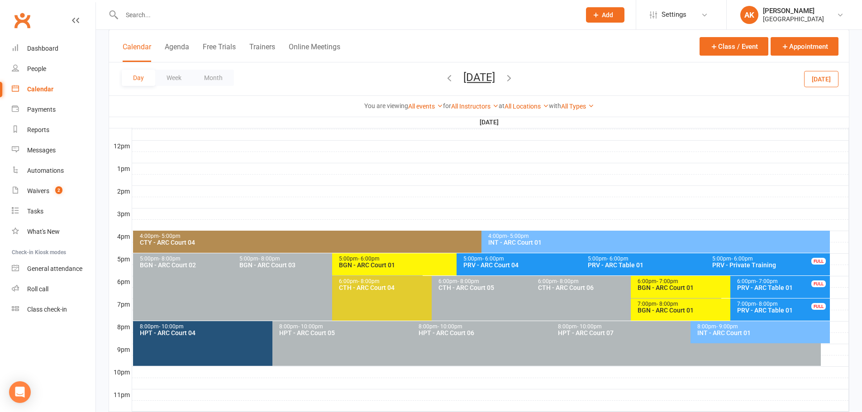
click at [464, 81] on button "Thursday, Oct 16, 2025" at bounding box center [480, 77] width 32 height 13
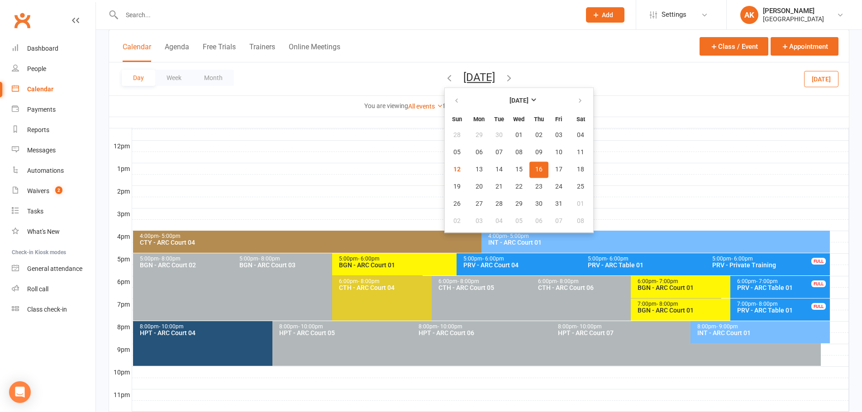
click at [427, 37] on div "Calendar Agenda Free Trials Trainers Online Meetings Class / Event Appointment" at bounding box center [479, 46] width 740 height 33
click at [446, 170] on button "12" at bounding box center [457, 170] width 23 height 16
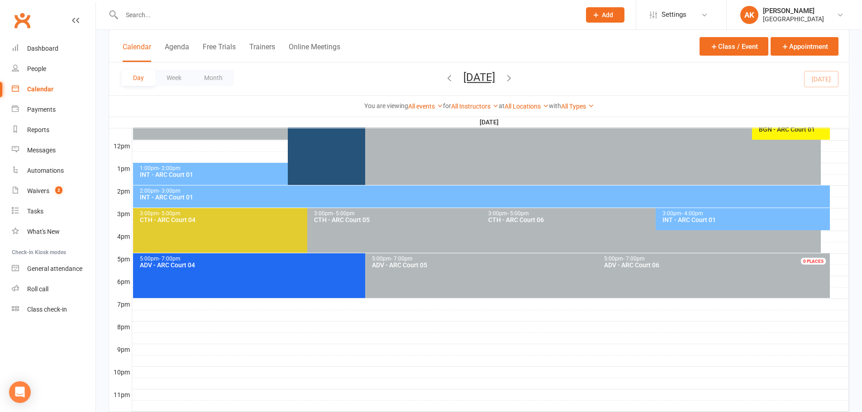
click at [469, 62] on div "Day Week Month Sunday, Oct 12, 2025 October 2025 Sun Mon Tue Wed Thu Fri Sat 28…" at bounding box center [479, 78] width 740 height 33
click at [464, 78] on button "Sunday, Oct 12, 2025" at bounding box center [480, 77] width 32 height 13
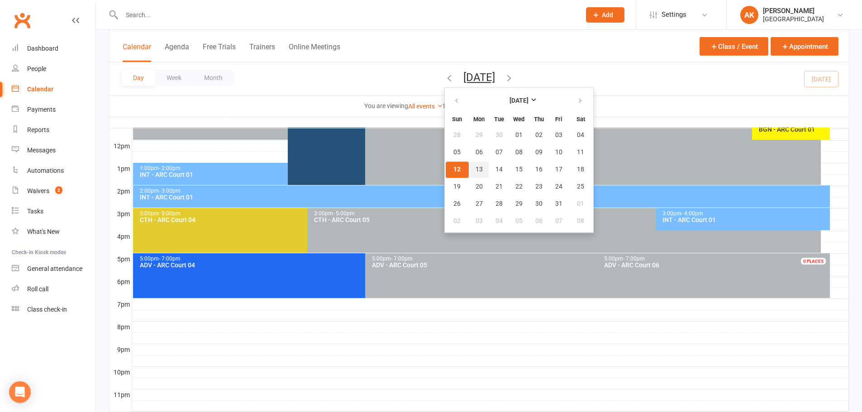
click at [476, 172] on span "13" at bounding box center [479, 169] width 7 height 7
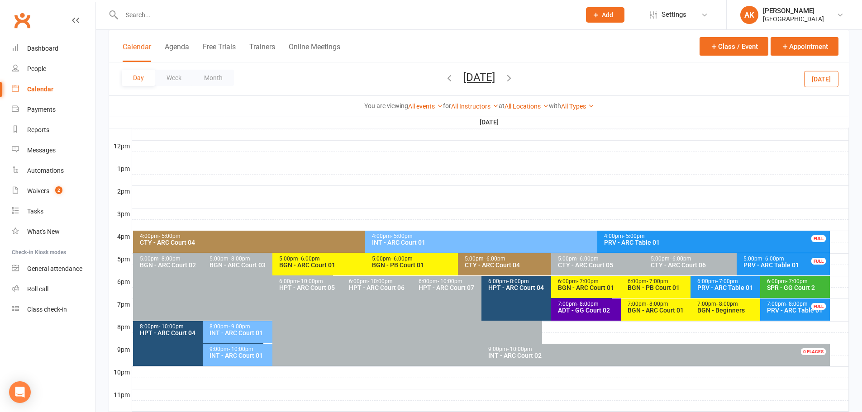
click at [235, 325] on span "- 9:00pm" at bounding box center [240, 327] width 22 height 6
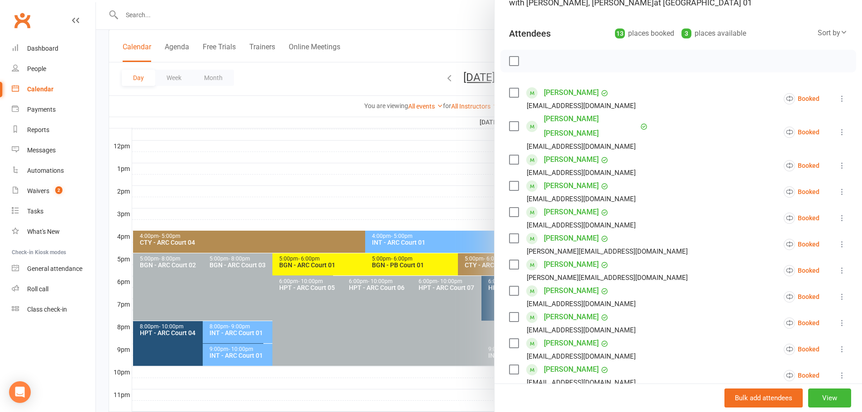
scroll to position [91, 0]
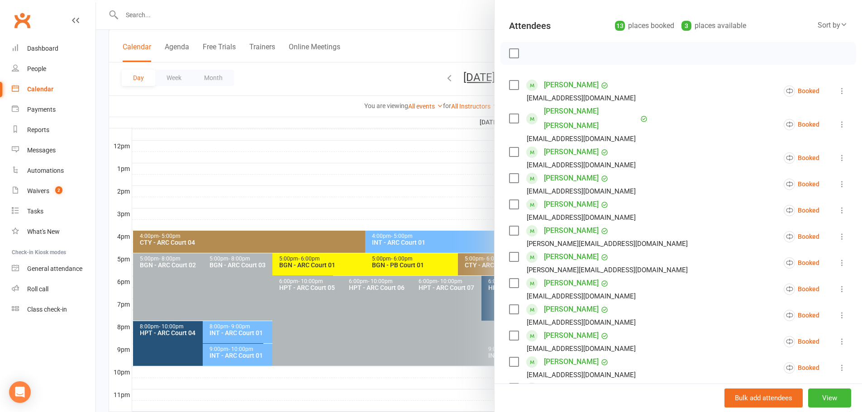
click at [838, 237] on icon at bounding box center [842, 236] width 9 height 9
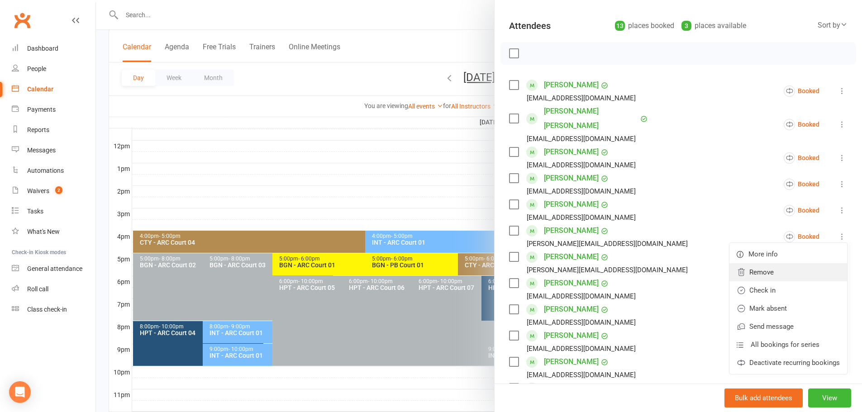
click at [788, 269] on link "Remove" at bounding box center [789, 272] width 118 height 18
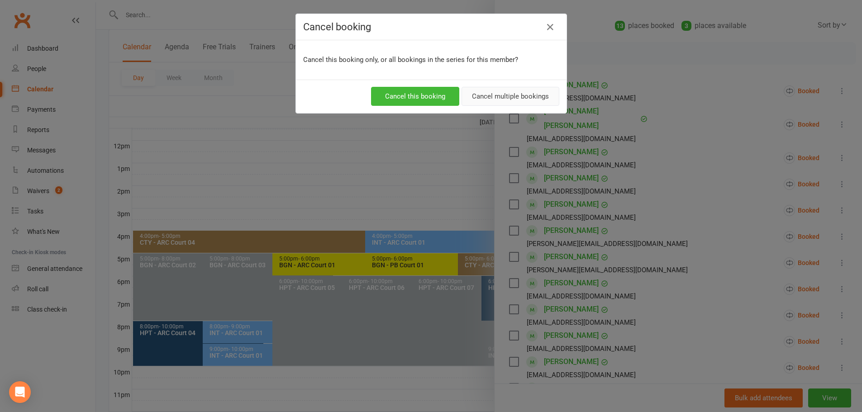
click at [495, 97] on button "Cancel multiple bookings" at bounding box center [511, 96] width 98 height 19
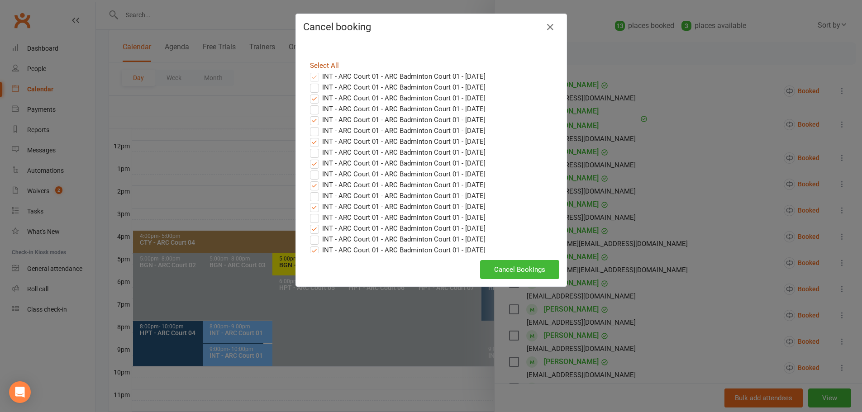
click at [326, 66] on link "Select All" at bounding box center [324, 66] width 29 height 8
click at [506, 270] on button "Cancel Bookings" at bounding box center [519, 269] width 79 height 19
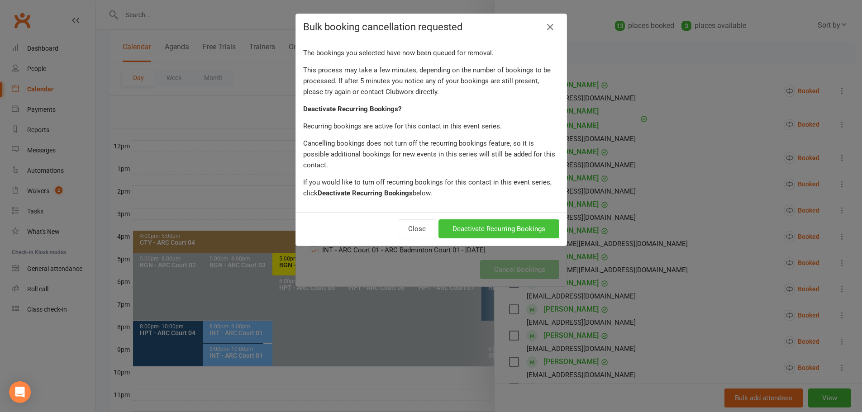
click at [499, 221] on button "Deactivate Recurring Bookings" at bounding box center [499, 229] width 121 height 19
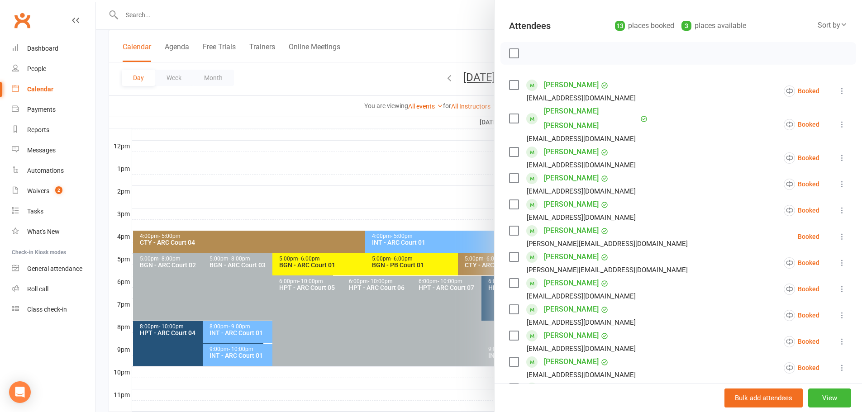
click at [838, 261] on icon at bounding box center [842, 262] width 9 height 9
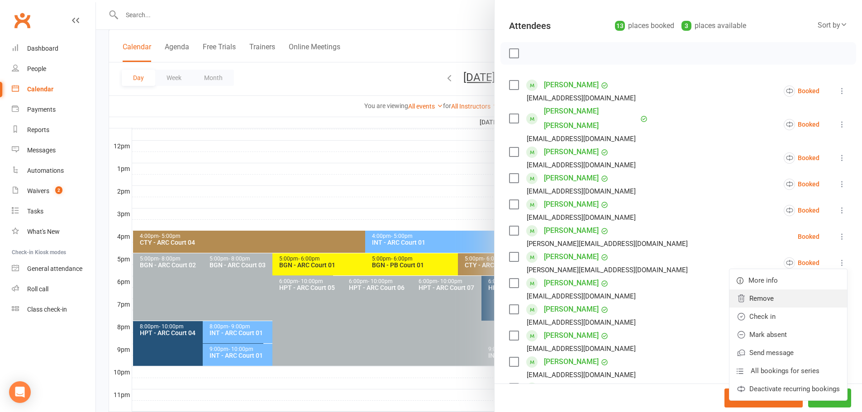
click at [778, 297] on link "Remove" at bounding box center [789, 299] width 118 height 18
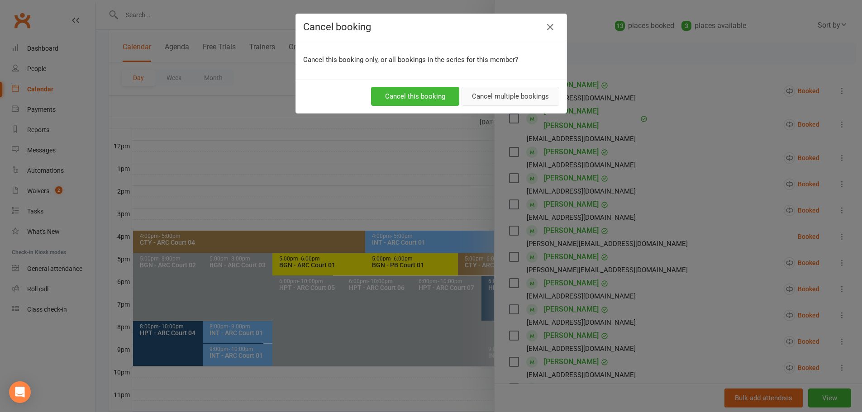
click at [483, 98] on button "Cancel multiple bookings" at bounding box center [511, 96] width 98 height 19
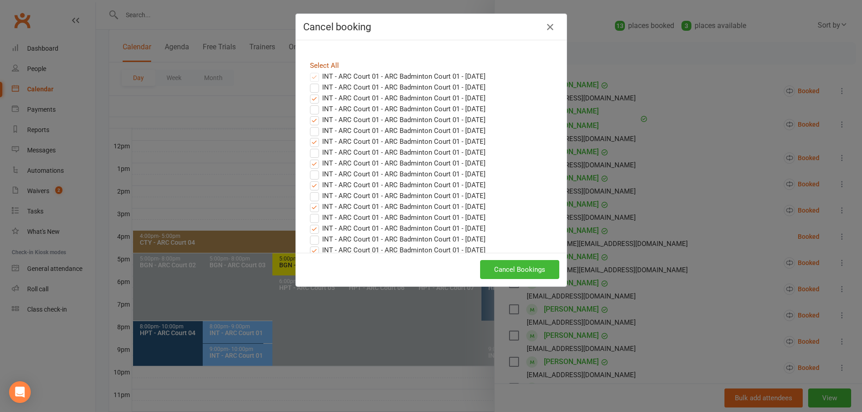
click at [312, 65] on link "Select All" at bounding box center [324, 66] width 29 height 8
click at [507, 266] on button "Cancel Bookings" at bounding box center [519, 269] width 79 height 19
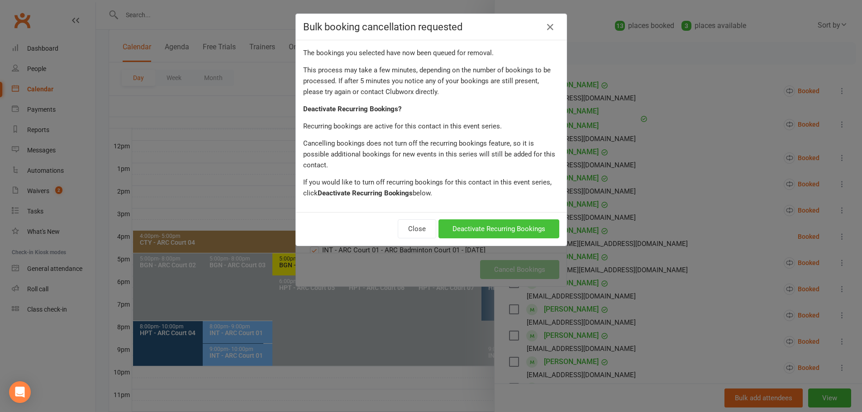
click at [491, 220] on button "Deactivate Recurring Bookings" at bounding box center [499, 229] width 121 height 19
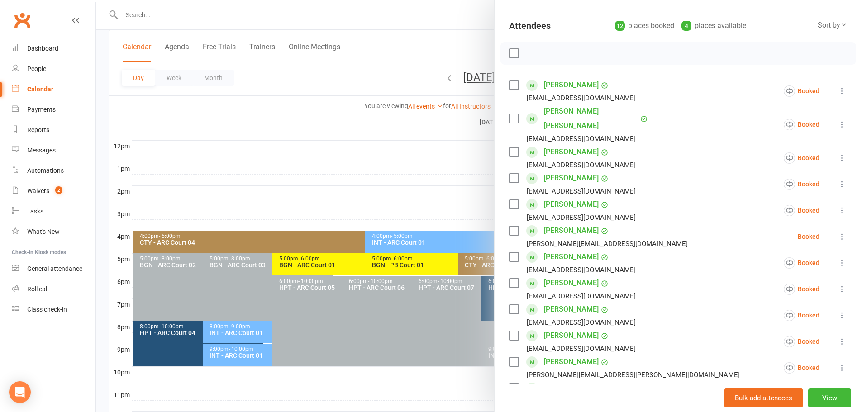
click at [452, 38] on div at bounding box center [479, 206] width 766 height 412
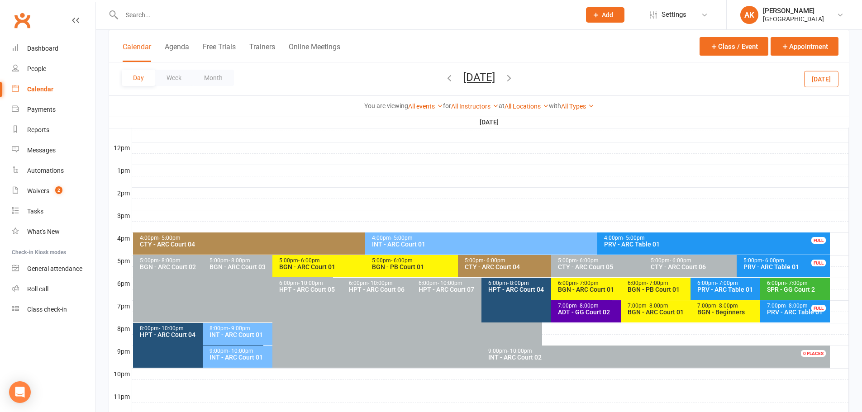
click at [226, 332] on div "INT - ARC Court 01" at bounding box center [270, 335] width 122 height 6
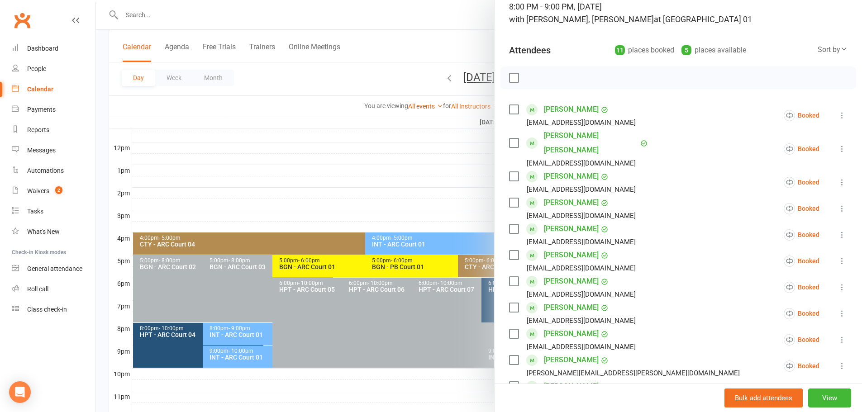
scroll to position [45, 0]
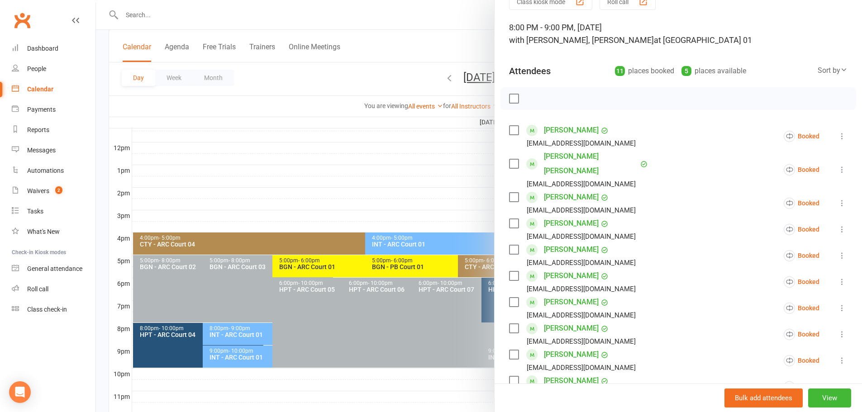
click at [464, 22] on div at bounding box center [479, 206] width 766 height 412
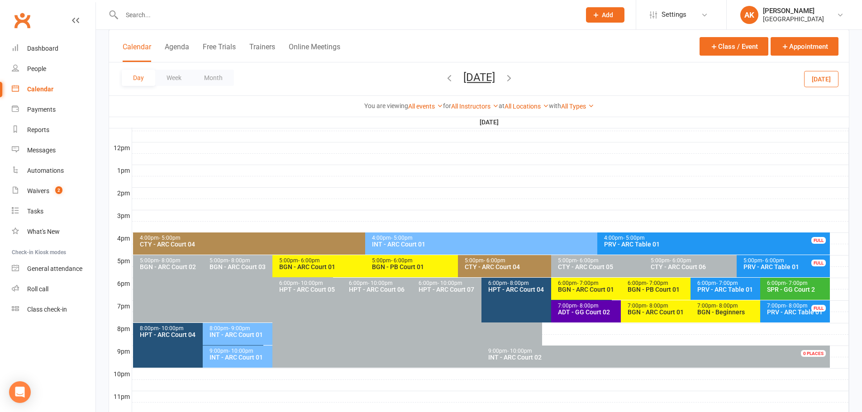
click at [490, 81] on button "[DATE]" at bounding box center [480, 77] width 32 height 13
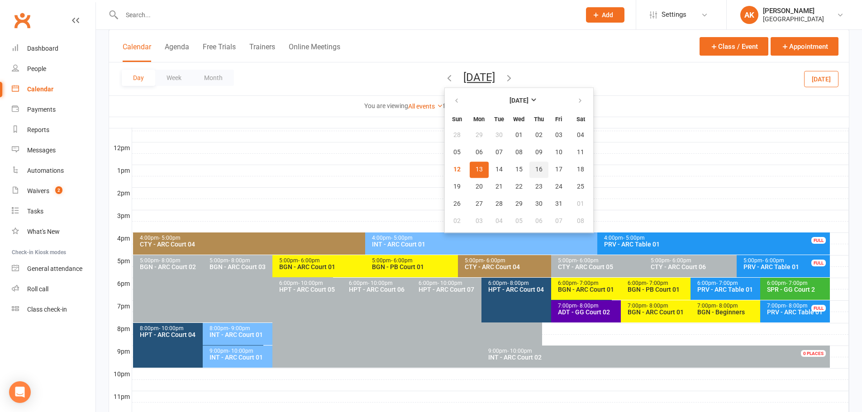
click at [530, 172] on button "16" at bounding box center [539, 170] width 19 height 16
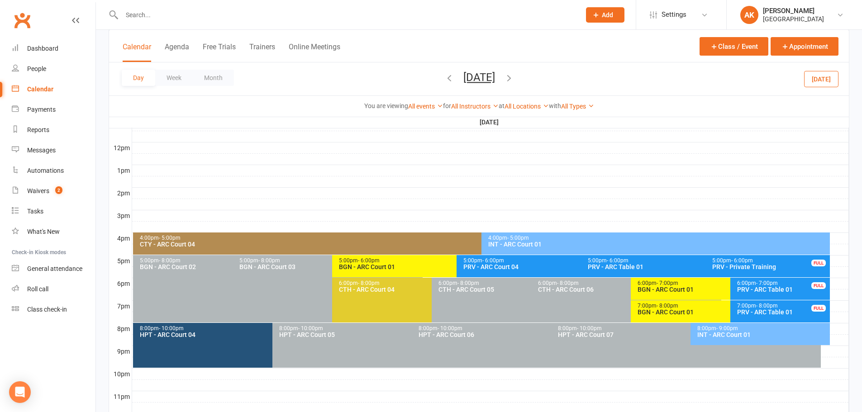
click at [720, 335] on div "INT - ARC Court 01" at bounding box center [762, 335] width 131 height 6
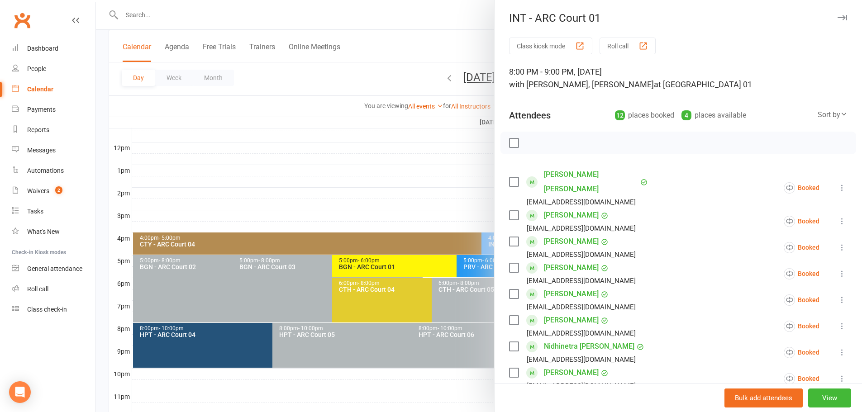
scroll to position [0, 0]
click at [453, 47] on div at bounding box center [479, 206] width 766 height 412
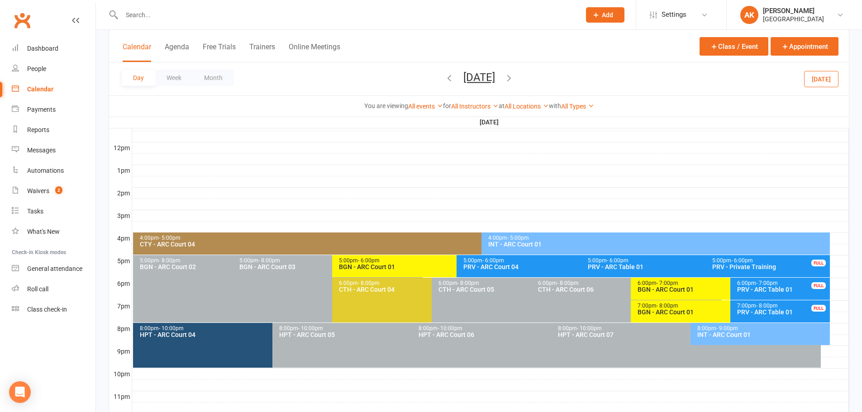
click at [464, 77] on button "Thursday, Oct 16, 2025" at bounding box center [480, 77] width 32 height 13
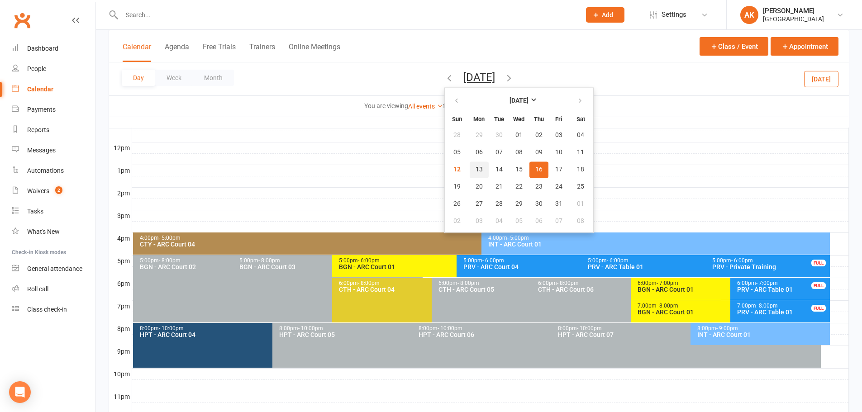
click at [476, 167] on span "13" at bounding box center [479, 169] width 7 height 7
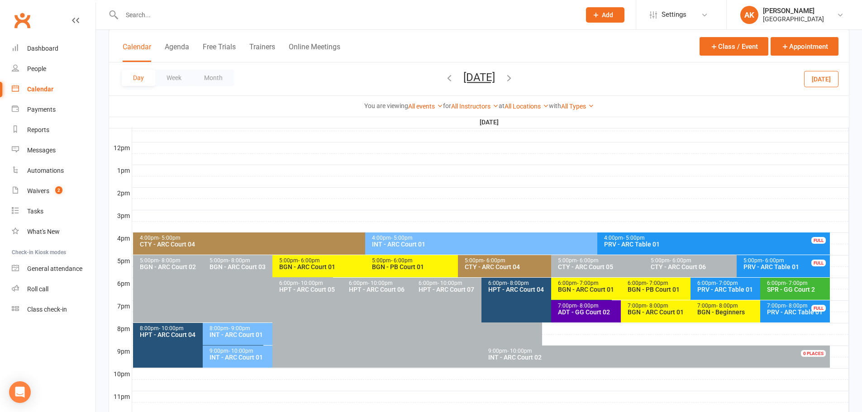
click at [412, 242] on div "INT - ARC Court 01" at bounding box center [596, 244] width 448 height 6
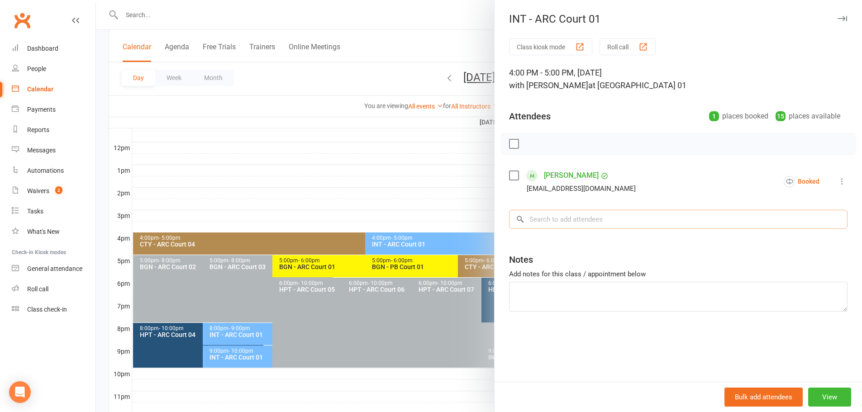
click at [575, 220] on input "search" at bounding box center [678, 219] width 339 height 19
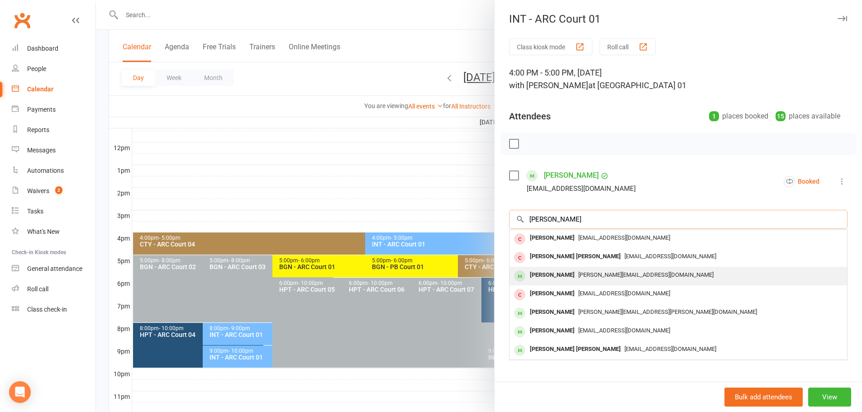
type input "kavin"
click at [560, 272] on div "Kavin Muthuselvam" at bounding box center [553, 275] width 52 height 13
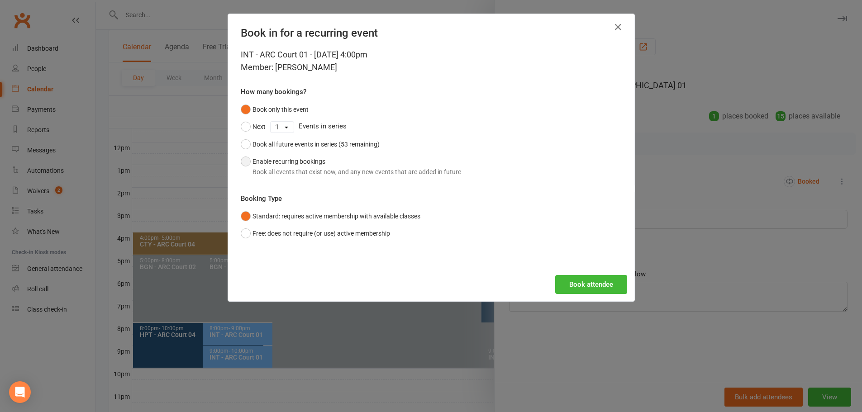
click at [269, 160] on button "Enable recurring bookings Book all events that exist now, and any new events th…" at bounding box center [351, 167] width 220 height 28
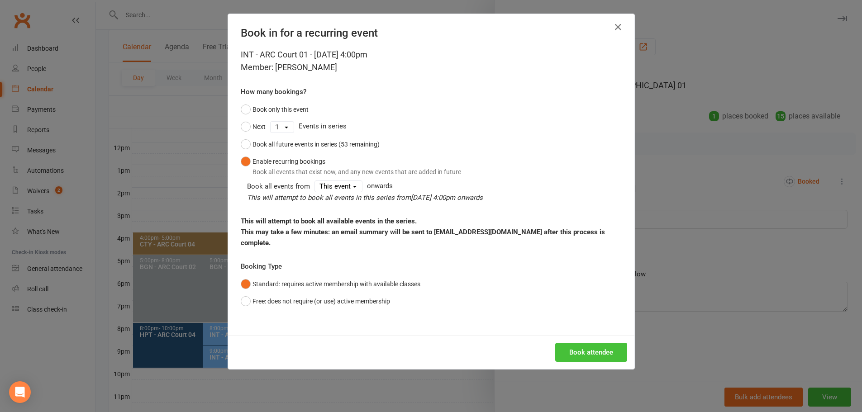
click at [604, 343] on button "Book attendee" at bounding box center [591, 352] width 72 height 19
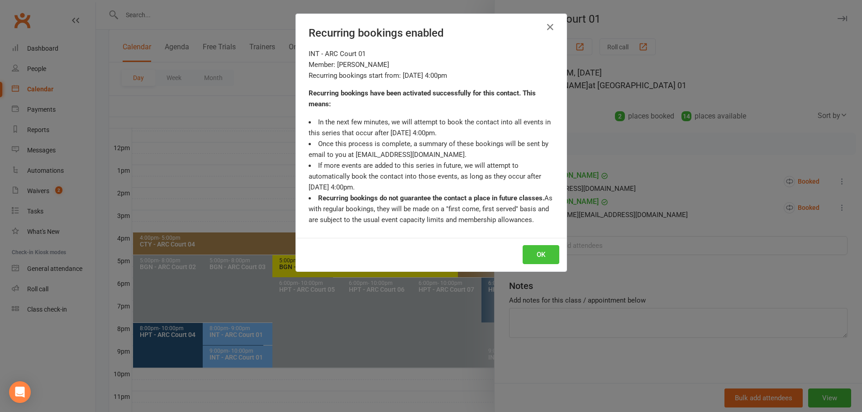
click at [540, 254] on button "OK" at bounding box center [541, 254] width 37 height 19
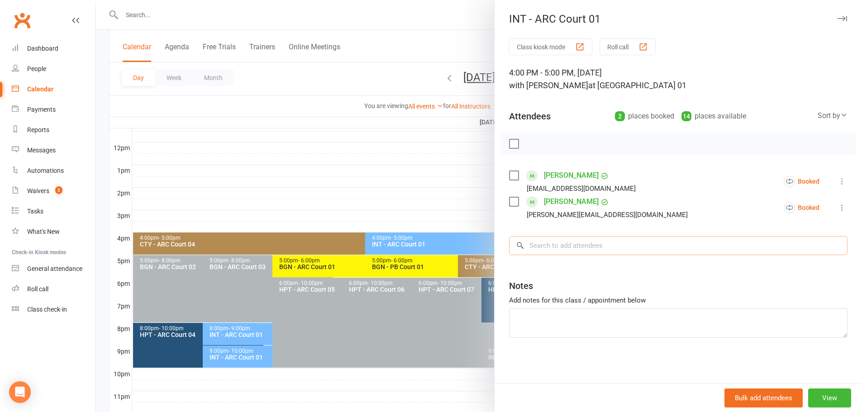
click at [559, 249] on input "search" at bounding box center [678, 245] width 339 height 19
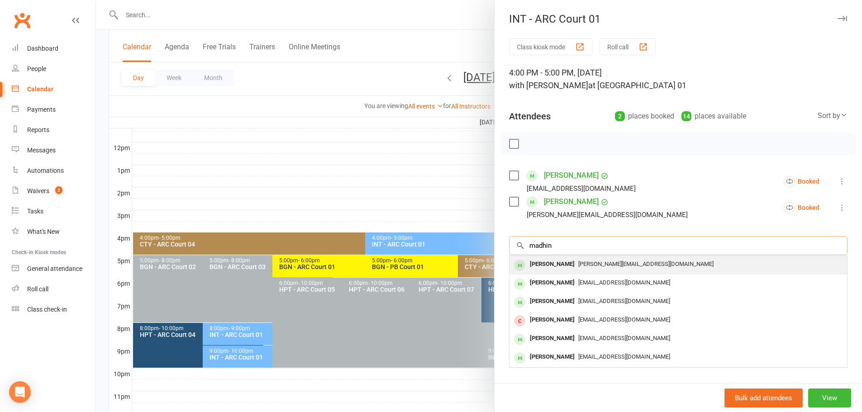
type input "madhin"
click at [555, 273] on div "Madhin Muthuselvam muthuselvam.dwh@gmail.com" at bounding box center [679, 265] width 338 height 19
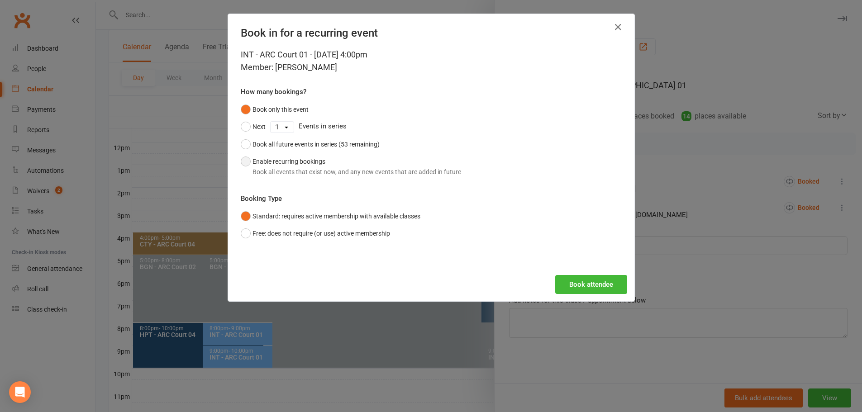
click at [274, 164] on button "Enable recurring bookings Book all events that exist now, and any new events th…" at bounding box center [351, 167] width 220 height 28
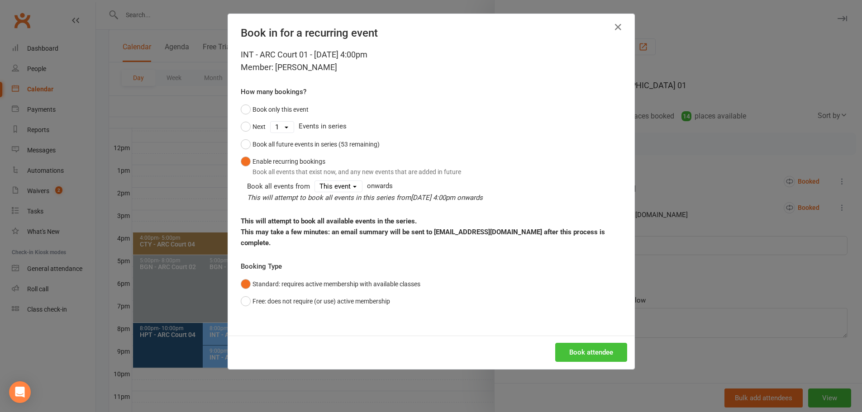
click at [594, 343] on button "Book attendee" at bounding box center [591, 352] width 72 height 19
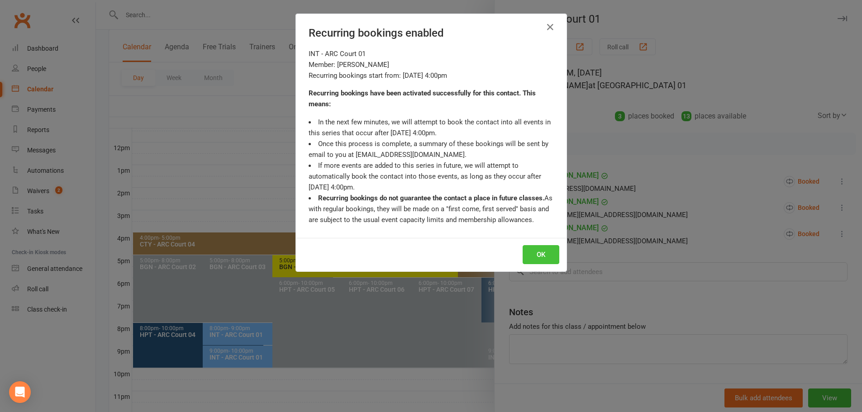
click at [541, 250] on button "OK" at bounding box center [541, 254] width 37 height 19
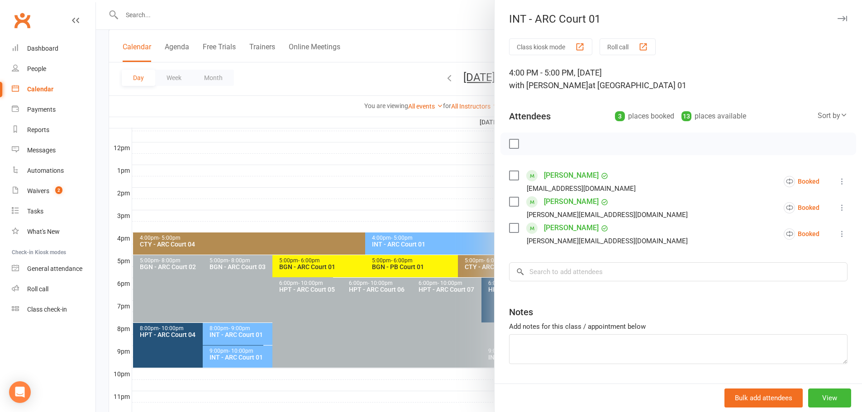
click at [443, 23] on div at bounding box center [479, 206] width 766 height 412
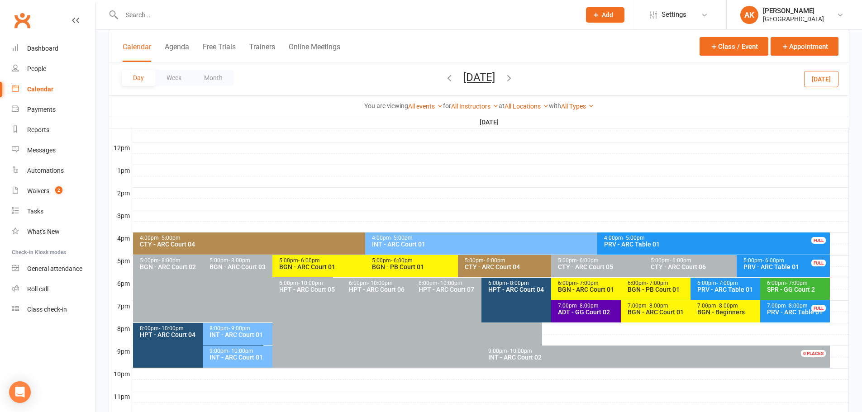
click at [491, 77] on button "Monday, Oct 13, 2025" at bounding box center [480, 77] width 32 height 13
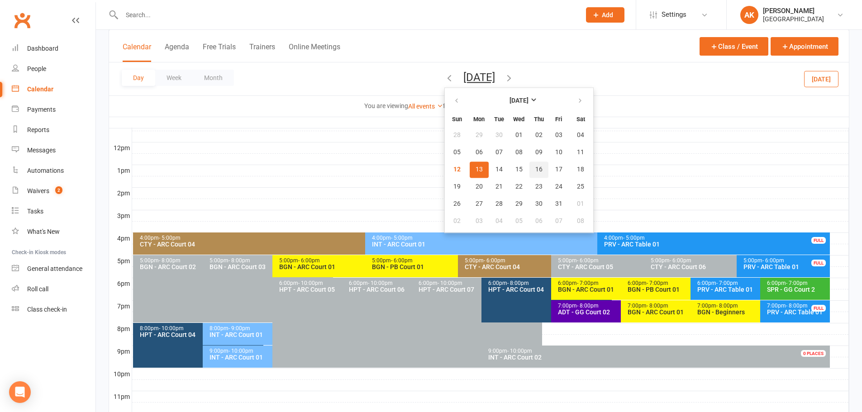
click at [536, 169] on span "16" at bounding box center [539, 169] width 7 height 7
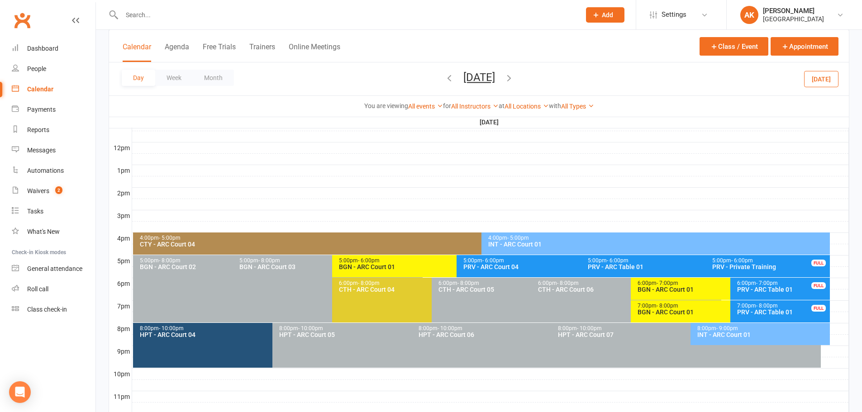
click at [523, 245] on div "INT - ARC Court 01" at bounding box center [658, 244] width 340 height 6
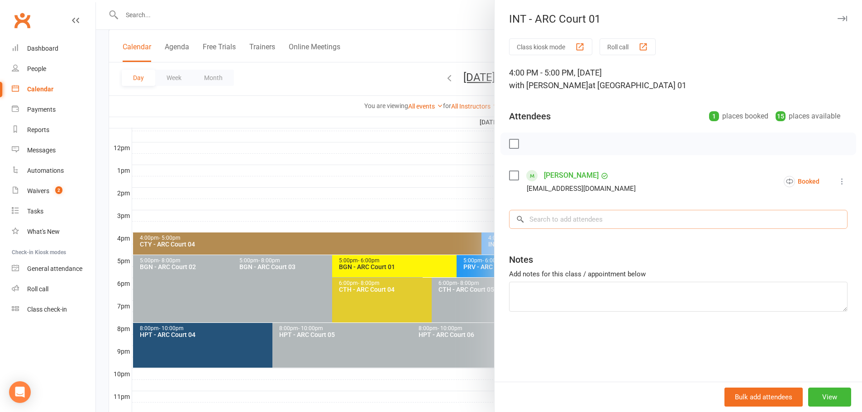
click at [598, 216] on input "search" at bounding box center [678, 219] width 339 height 19
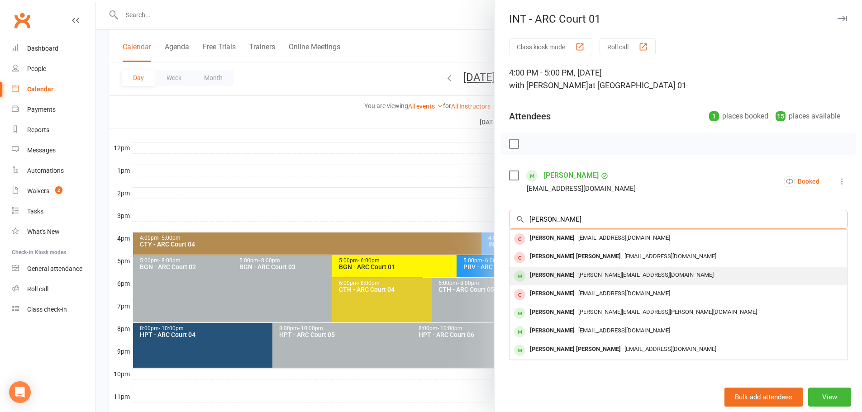
type input "kavin"
click at [563, 278] on div "Kavin Muthuselvam" at bounding box center [553, 275] width 52 height 13
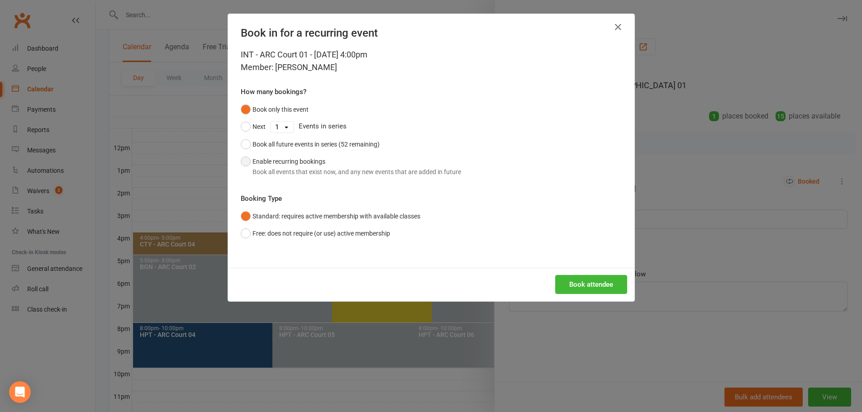
click at [371, 164] on button "Enable recurring bookings Book all events that exist now, and any new events th…" at bounding box center [351, 167] width 220 height 28
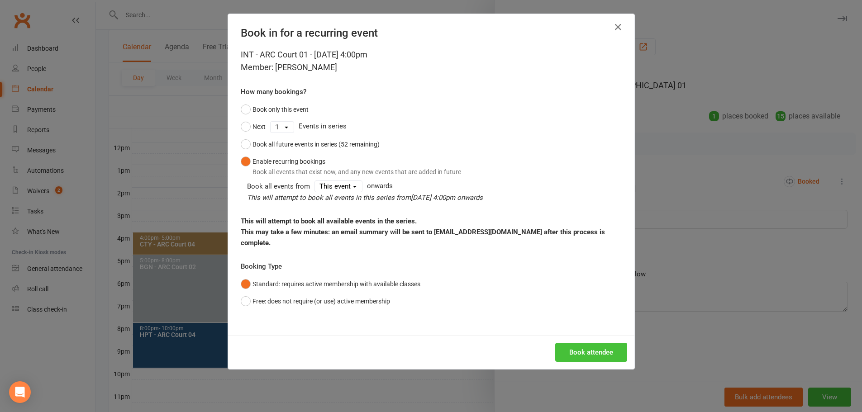
click at [594, 343] on button "Book attendee" at bounding box center [591, 352] width 72 height 19
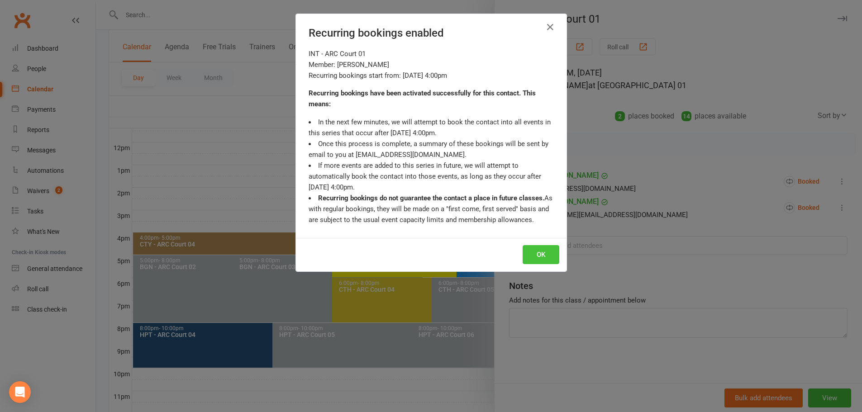
click at [531, 245] on button "OK" at bounding box center [541, 254] width 37 height 19
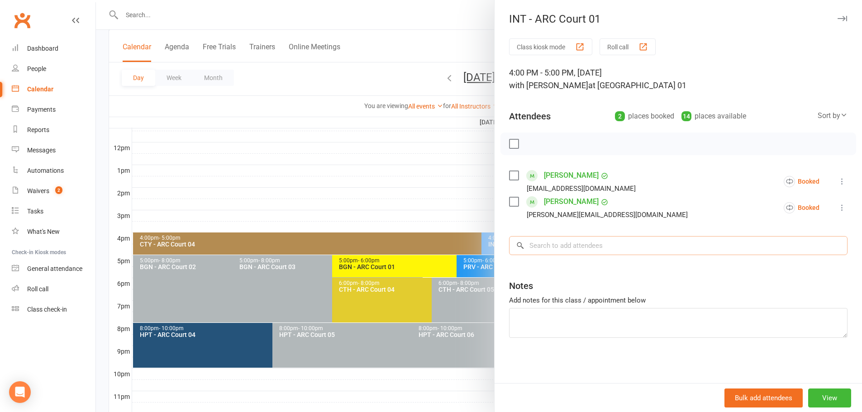
click at [557, 247] on input "search" at bounding box center [678, 245] width 339 height 19
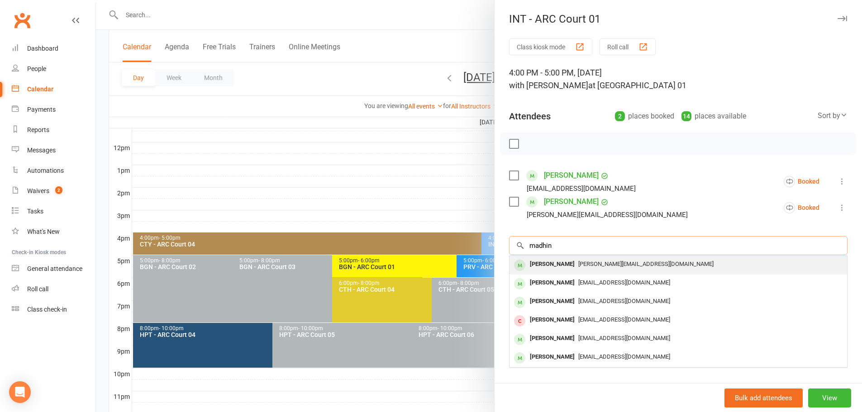
type input "madhin"
click at [551, 266] on div "[PERSON_NAME]" at bounding box center [553, 264] width 52 height 13
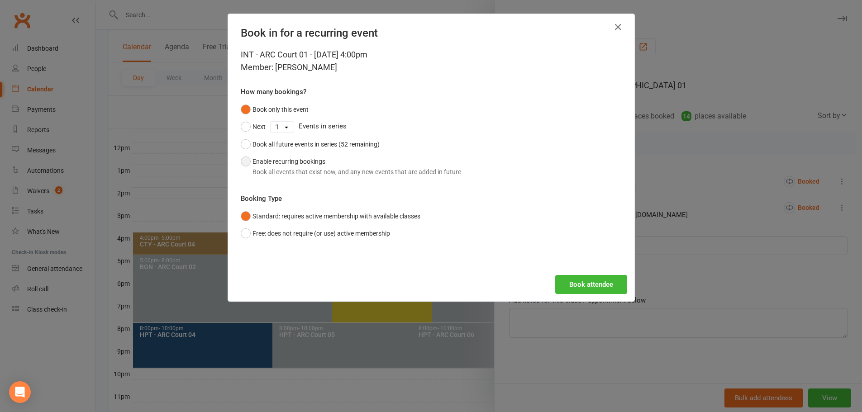
click at [278, 168] on div "Book all events that exist now, and any new events that are added in future" at bounding box center [357, 172] width 209 height 10
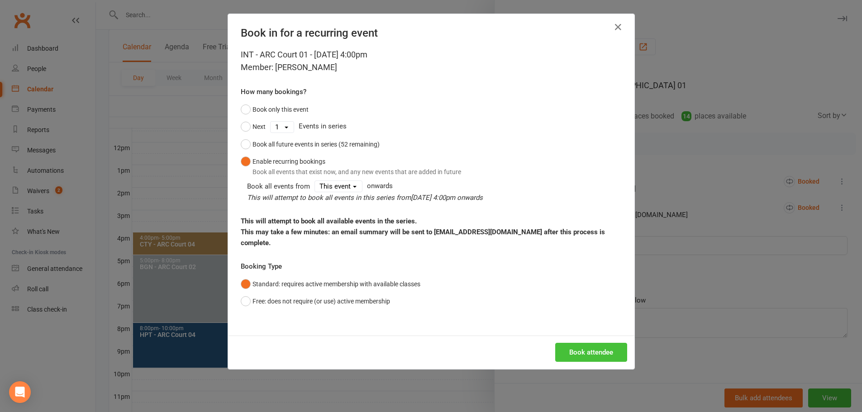
click at [581, 347] on button "Book attendee" at bounding box center [591, 352] width 72 height 19
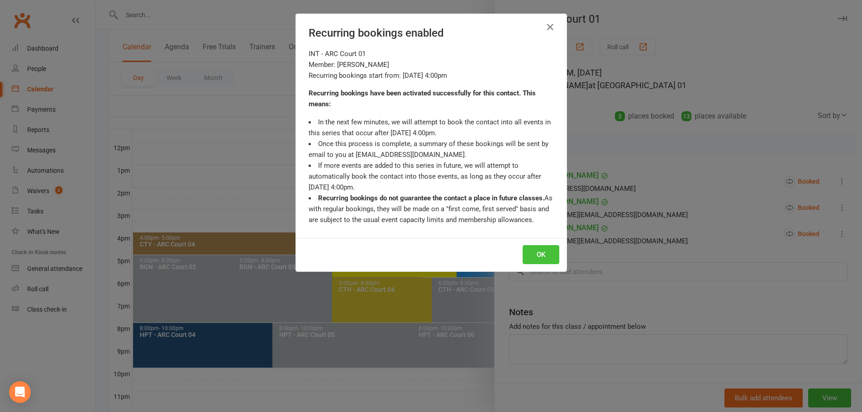
click at [532, 254] on button "OK" at bounding box center [541, 254] width 37 height 19
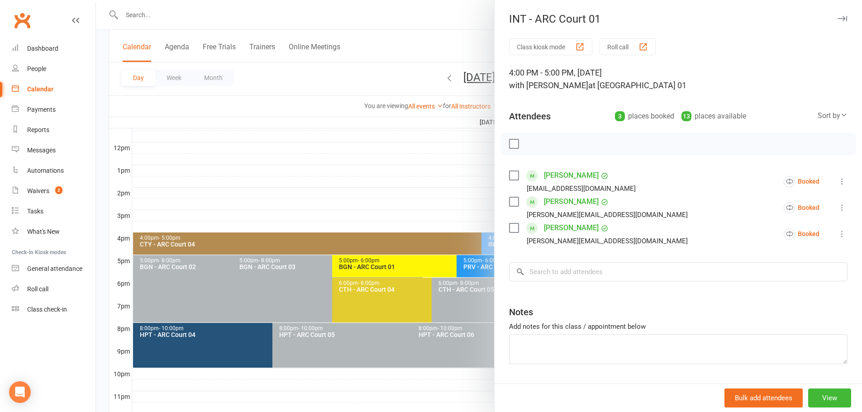
click at [431, 39] on div at bounding box center [479, 206] width 766 height 412
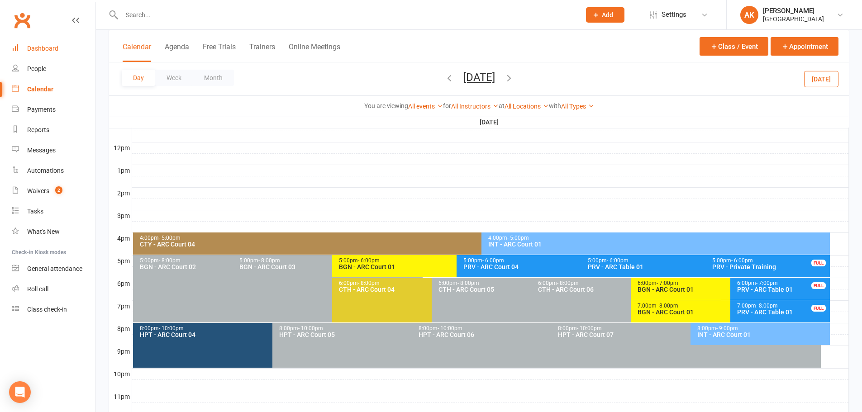
click at [41, 46] on div "Dashboard" at bounding box center [42, 48] width 31 height 7
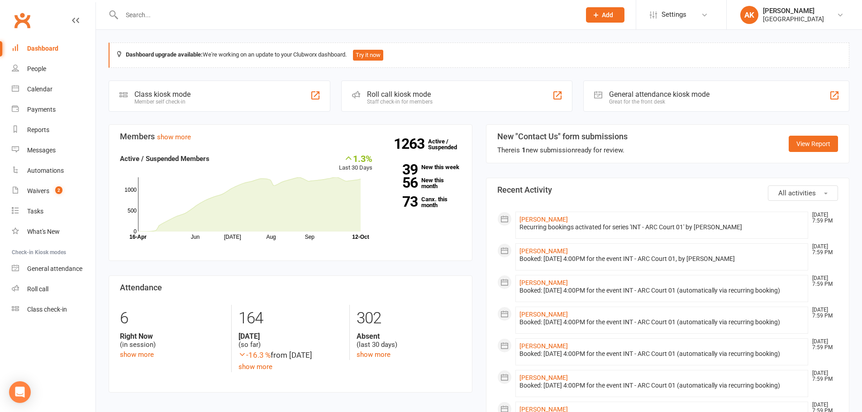
click at [292, 22] on div at bounding box center [342, 14] width 466 height 29
click at [295, 19] on input "text" at bounding box center [346, 15] width 455 height 13
type input "hiyaa"
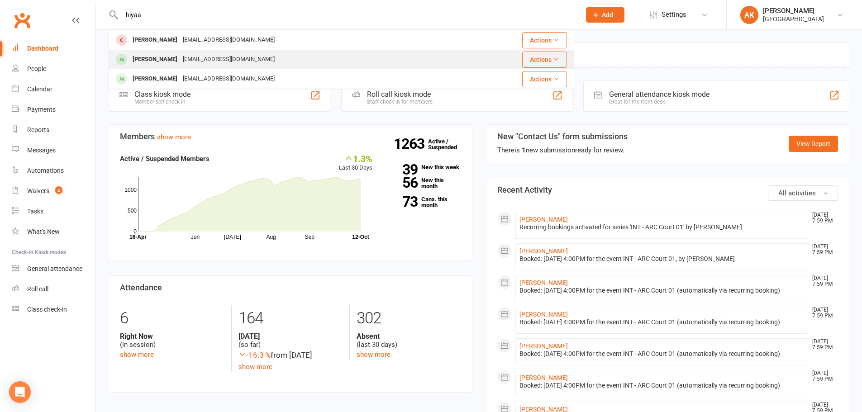
click at [185, 64] on div "Choreokratika@gmail.com" at bounding box center [228, 59] width 97 height 13
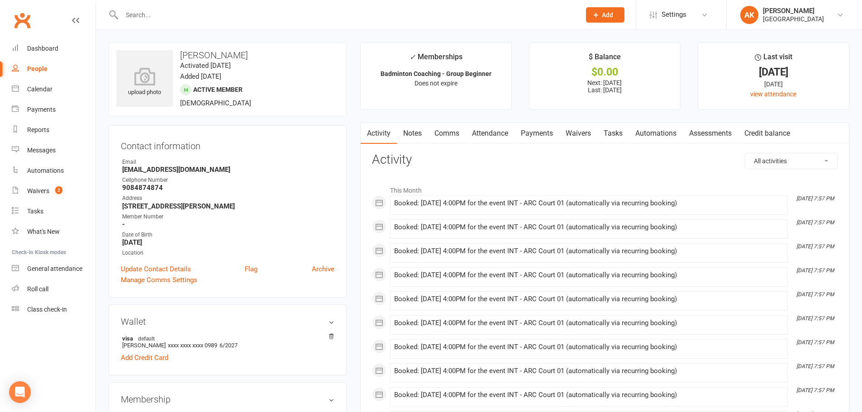
click at [436, 131] on link "Comms" at bounding box center [447, 133] width 38 height 21
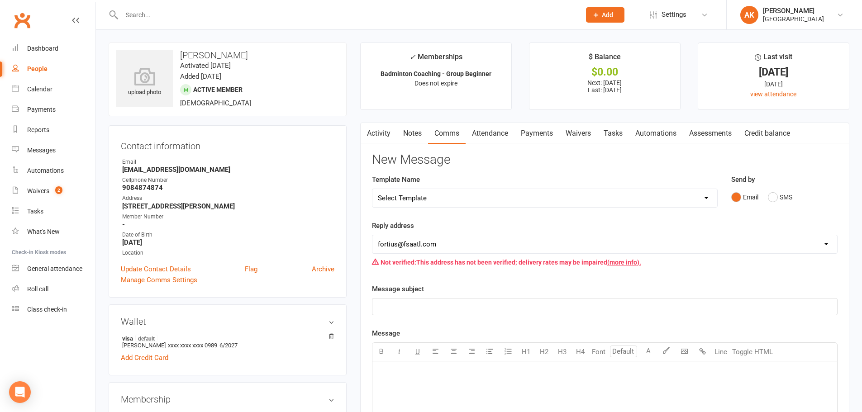
click at [449, 198] on select "Select Template [Email] Badminton Court Schedule [SMS] [Default template - revi…" at bounding box center [545, 198] width 345 height 18
select select "21"
click at [373, 189] on select "Select Template [Email] Badminton Court Schedule [SMS] [Default template - revi…" at bounding box center [545, 198] width 345 height 18
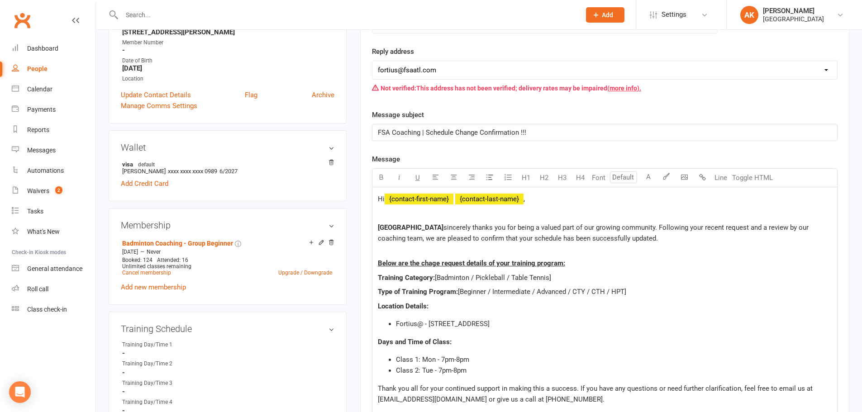
scroll to position [226, 0]
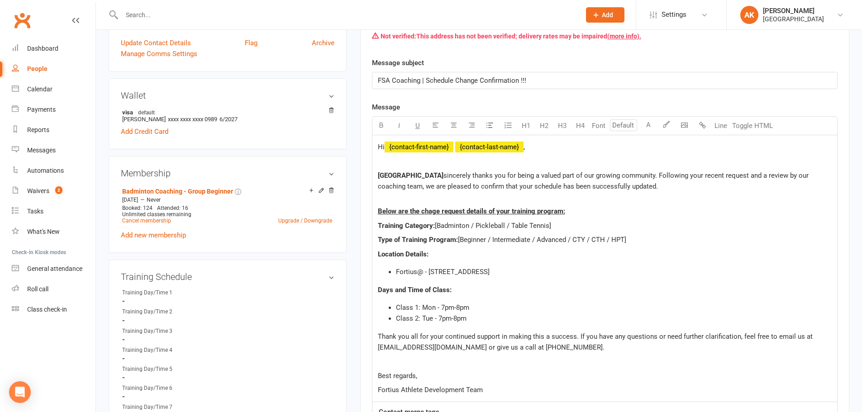
drag, startPoint x: 472, startPoint y: 226, endPoint x: 586, endPoint y: 225, distance: 114.5
click at [586, 225] on p "Training Category: [Badminton / Pickleball / Table Tennis]" at bounding box center [605, 225] width 454 height 11
drag, startPoint x: 493, startPoint y: 240, endPoint x: 462, endPoint y: 240, distance: 31.2
click at [462, 240] on span "[Beginner / Intermediate / Advanced / CTY / CTH / HPT]" at bounding box center [542, 240] width 168 height 8
drag, startPoint x: 499, startPoint y: 239, endPoint x: 639, endPoint y: 240, distance: 140.3
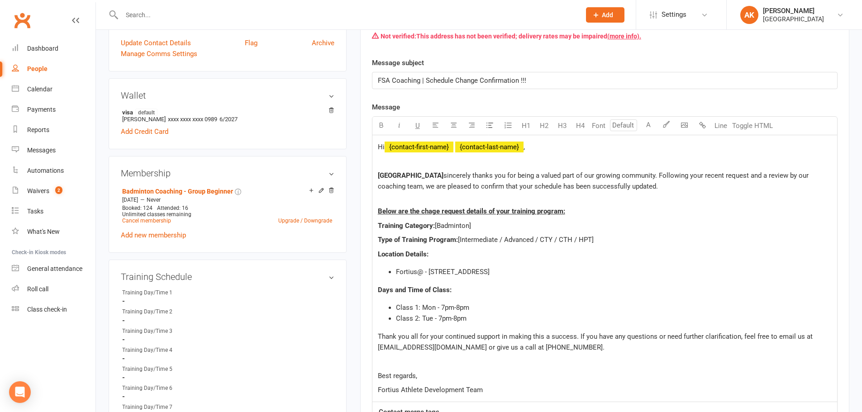
click at [639, 240] on p "Type of Training Program: [Intermediate / Advanced / CTY / CTH / HPT]" at bounding box center [605, 240] width 454 height 11
click at [444, 308] on span "Class 1: Mon - 7pm-8pm" at bounding box center [432, 308] width 73 height 8
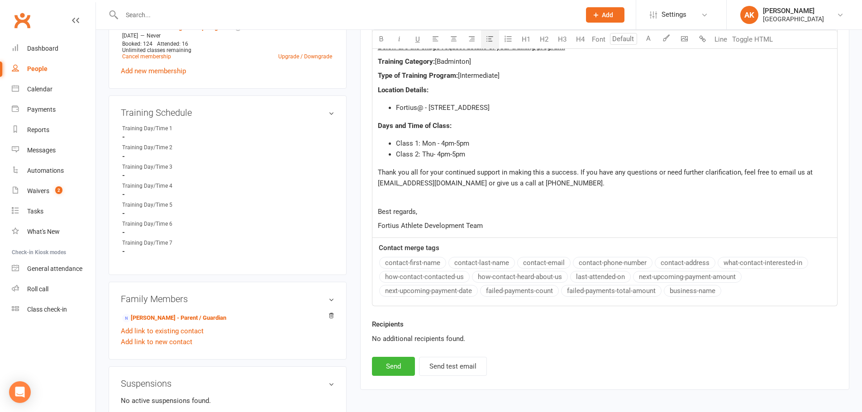
scroll to position [407, 0]
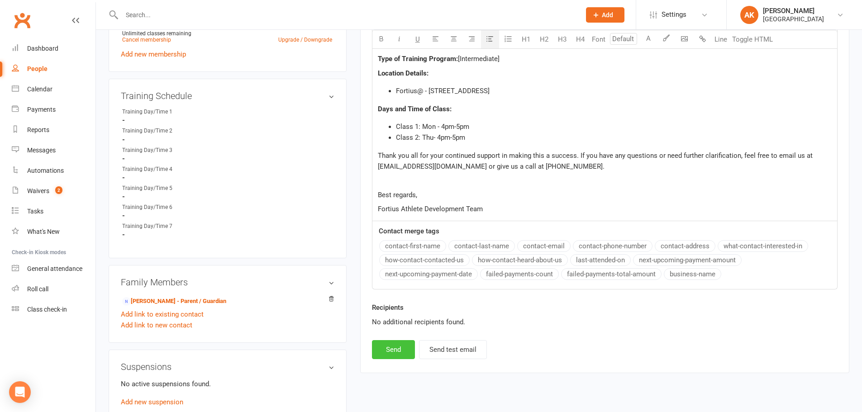
click at [408, 345] on button "Send" at bounding box center [393, 349] width 43 height 19
select select
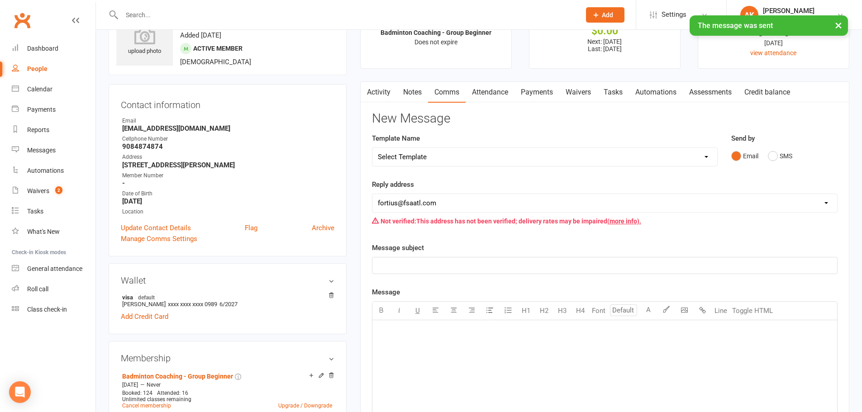
scroll to position [0, 0]
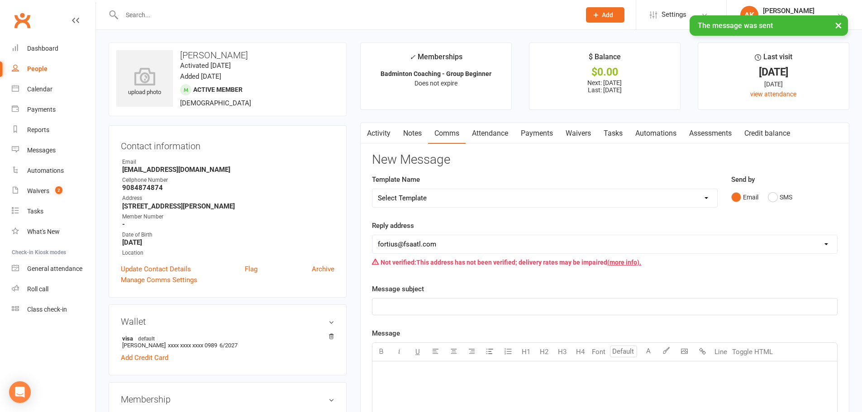
click at [369, 130] on icon "button" at bounding box center [366, 132] width 5 height 10
click at [374, 132] on link "Activity" at bounding box center [379, 133] width 36 height 21
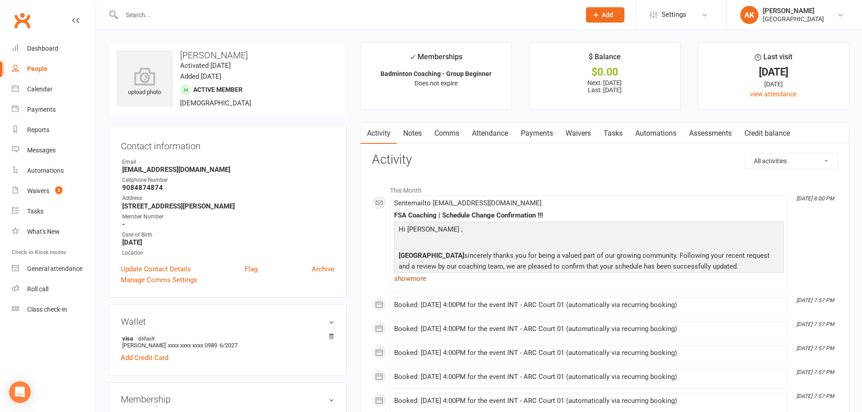
click at [412, 278] on link "show more" at bounding box center [589, 279] width 390 height 13
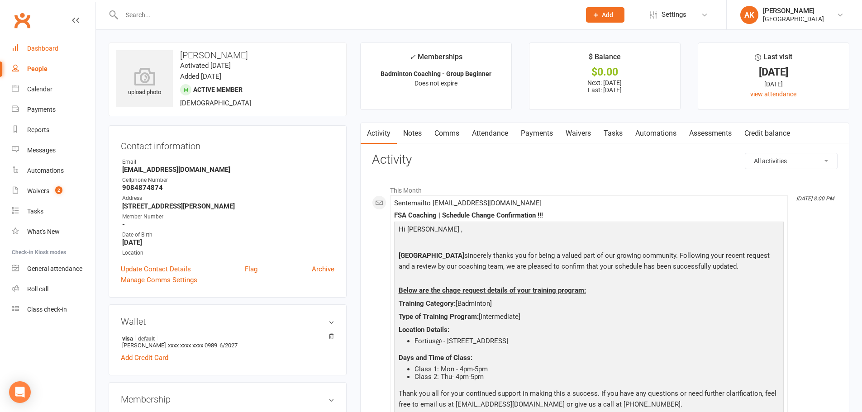
click at [57, 48] on div "Dashboard" at bounding box center [42, 48] width 31 height 7
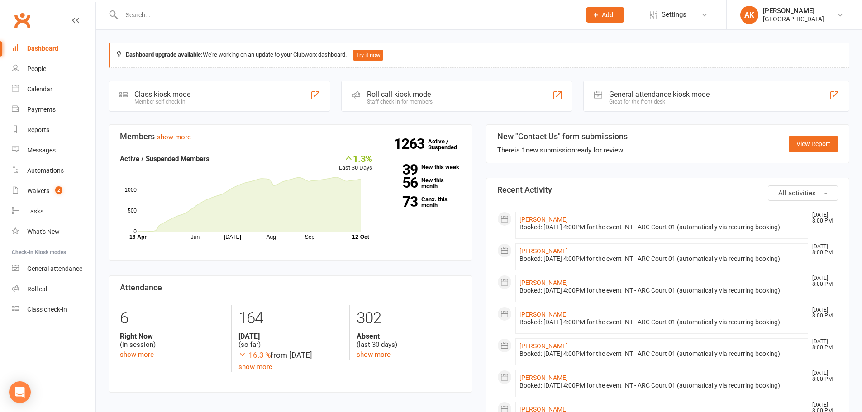
click at [253, 11] on input "text" at bounding box center [346, 15] width 455 height 13
type input "ishaan"
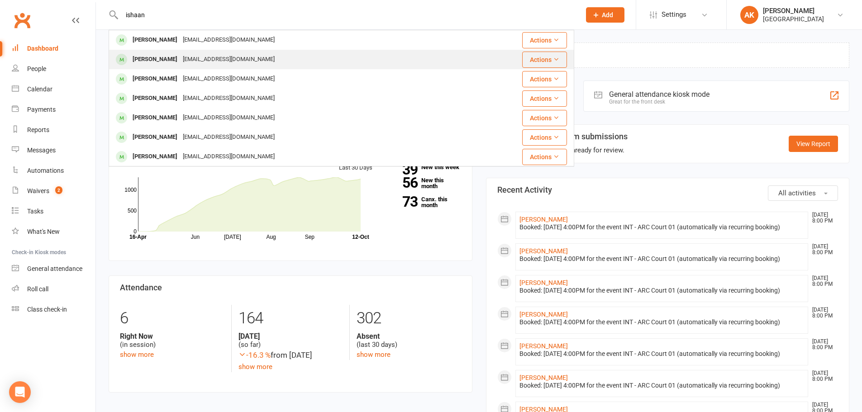
click at [222, 53] on div "Neha.kapoor.chauhan@gmail.com" at bounding box center [228, 59] width 97 height 13
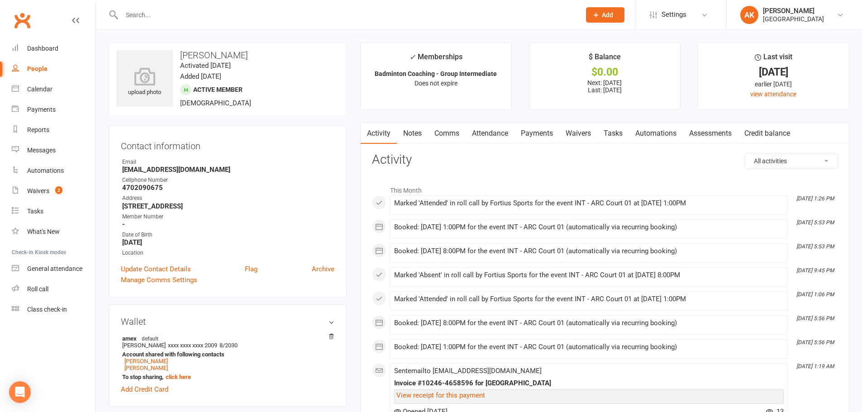
click at [485, 126] on link "Attendance" at bounding box center [490, 133] width 49 height 21
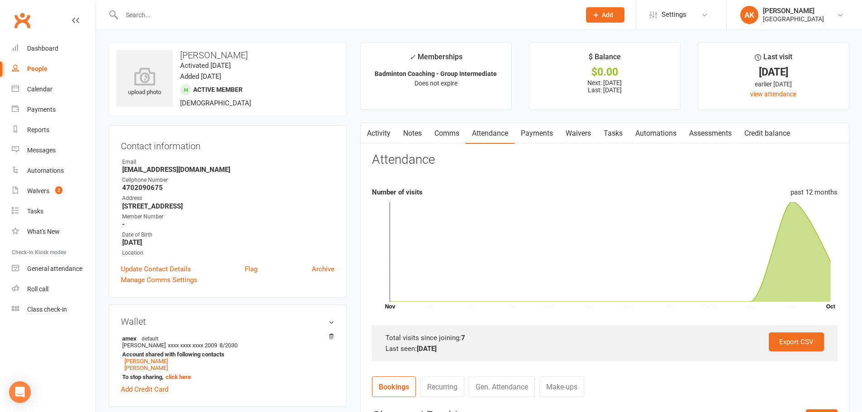
click at [547, 129] on link "Payments" at bounding box center [537, 133] width 45 height 21
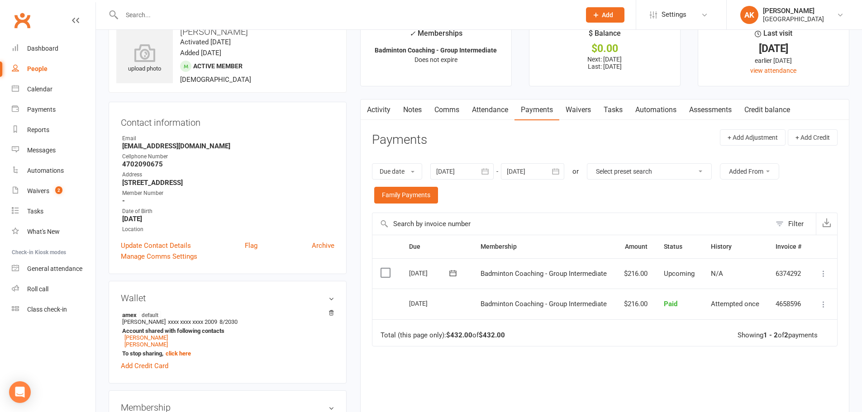
scroll to position [45, 0]
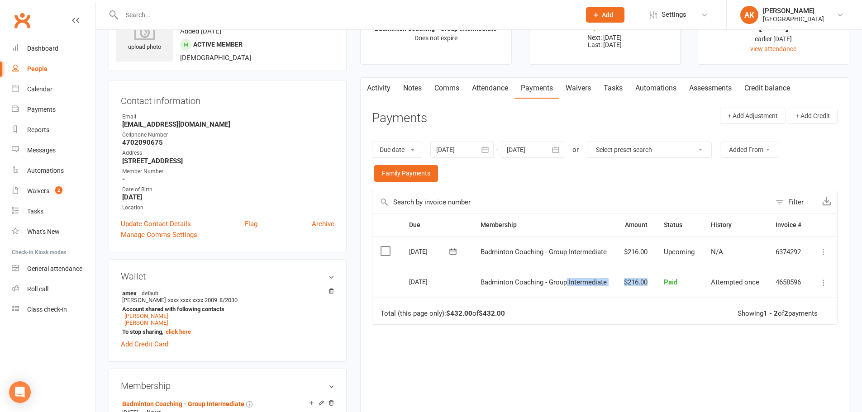
drag, startPoint x: 614, startPoint y: 282, endPoint x: 652, endPoint y: 284, distance: 38.5
click at [652, 284] on tr "Select this 01 Oct 2025 Ishaan Chauhan Badminton Coaching - Group Intermediate …" at bounding box center [605, 282] width 465 height 31
click at [603, 308] on td "Total (this page only): $432.00 of $432.00 Showing 1 - 2 of 2 payments" at bounding box center [605, 311] width 465 height 27
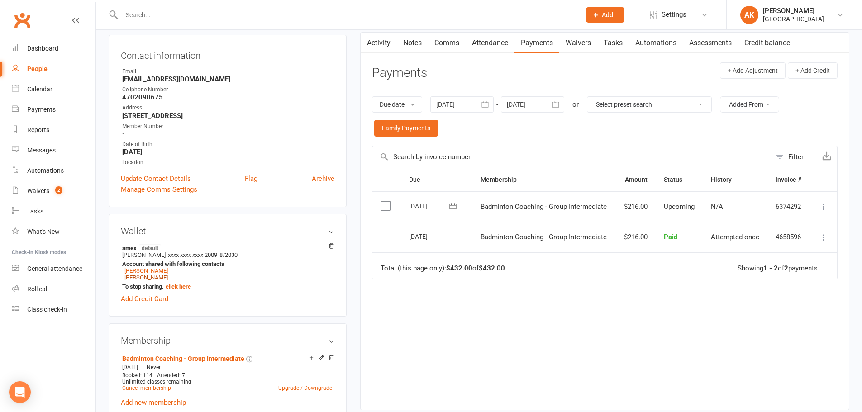
scroll to position [0, 0]
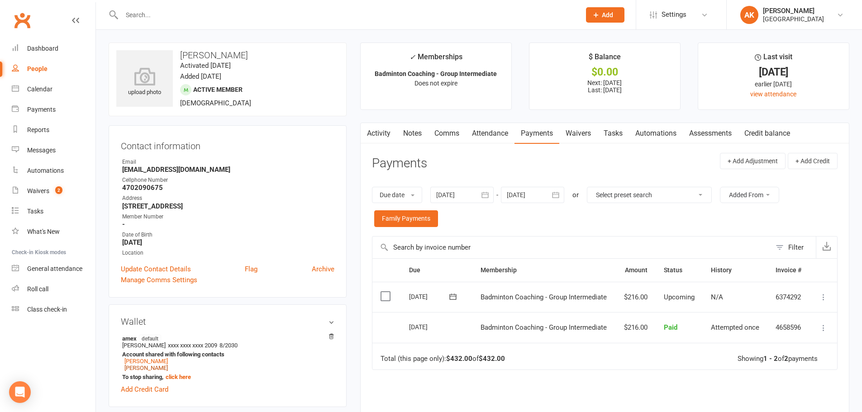
click at [378, 133] on link "Activity" at bounding box center [379, 133] width 36 height 21
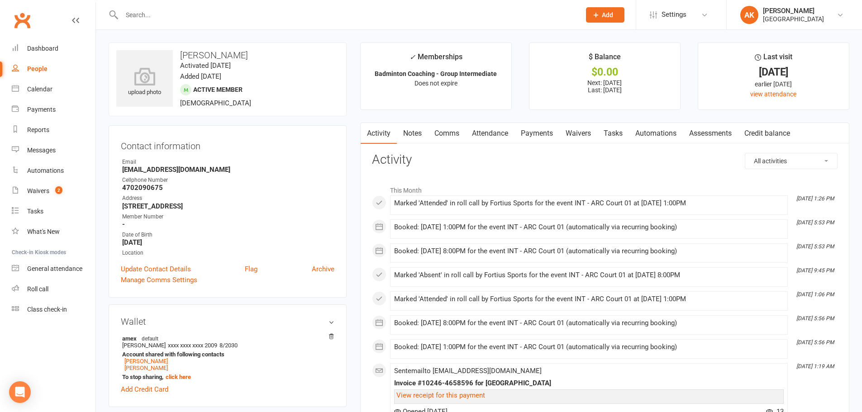
click at [500, 297] on div "Marked 'Attended' in roll call by Fortius Sports for the event INT - ARC Court …" at bounding box center [589, 300] width 390 height 8
drag, startPoint x: 682, startPoint y: 300, endPoint x: 716, endPoint y: 299, distance: 34.4
click at [716, 299] on div "Marked 'Attended' in roll call by Fortius Sports for the event INT - ARC Court …" at bounding box center [589, 300] width 390 height 8
click at [492, 132] on link "Attendance" at bounding box center [490, 133] width 49 height 21
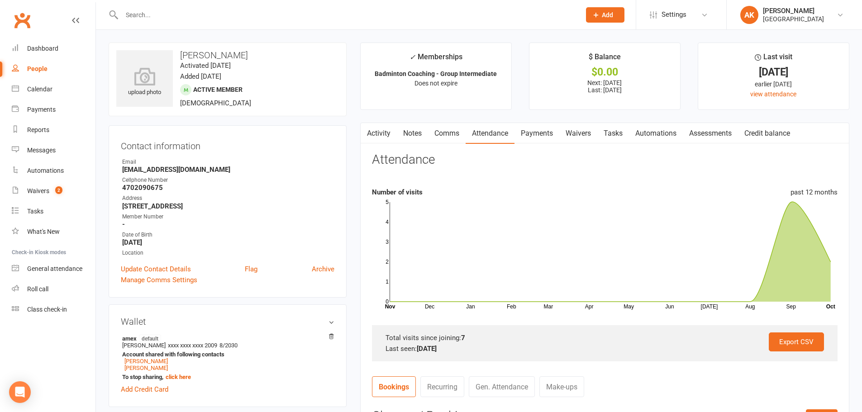
click at [548, 133] on link "Payments" at bounding box center [537, 133] width 45 height 21
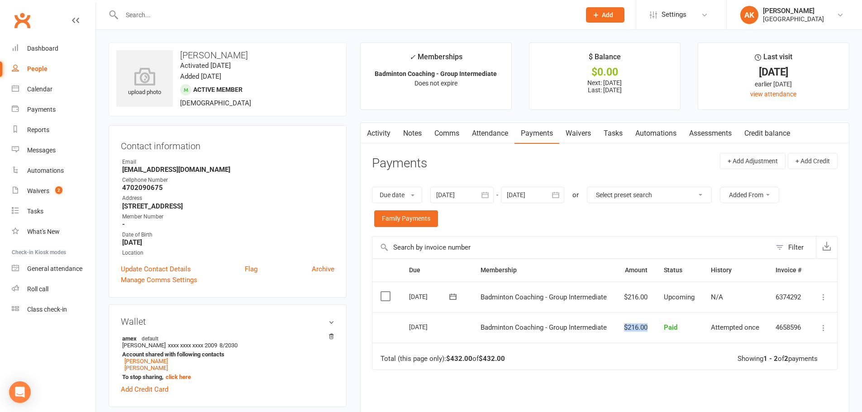
drag, startPoint x: 622, startPoint y: 325, endPoint x: 648, endPoint y: 324, distance: 25.4
click at [648, 324] on td "$216.00" at bounding box center [636, 327] width 40 height 31
click at [634, 372] on div "Due Contact Membership Amount Status History Invoice # Select this 01 Nov 2025 …" at bounding box center [605, 372] width 466 height 229
drag, startPoint x: 620, startPoint y: 299, endPoint x: 651, endPoint y: 295, distance: 31.9
click at [651, 295] on td "$216.00" at bounding box center [636, 297] width 40 height 31
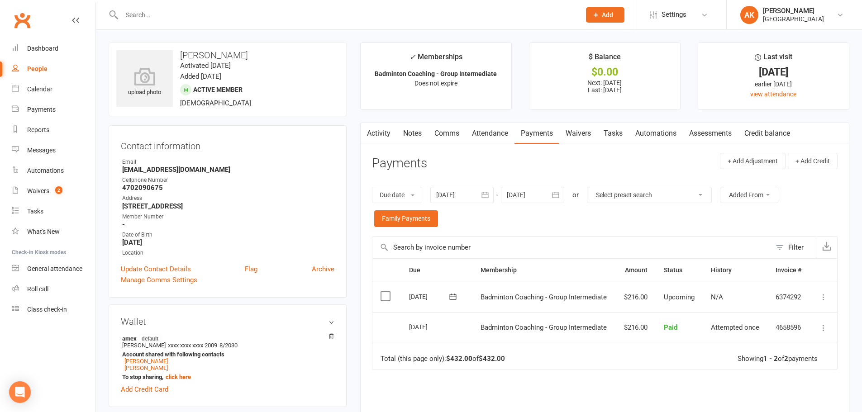
click at [573, 294] on td "Badminton Coaching - Group Intermediate" at bounding box center [544, 297] width 143 height 31
click at [641, 387] on div "Due Contact Membership Amount Status History Invoice # Select this 01 Nov 2025 …" at bounding box center [605, 372] width 466 height 229
drag, startPoint x: 617, startPoint y: 329, endPoint x: 647, endPoint y: 325, distance: 30.6
click at [647, 325] on td "$216.00" at bounding box center [636, 327] width 40 height 31
click at [646, 378] on div "Due Contact Membership Amount Status History Invoice # Select this 01 Nov 2025 …" at bounding box center [605, 372] width 466 height 229
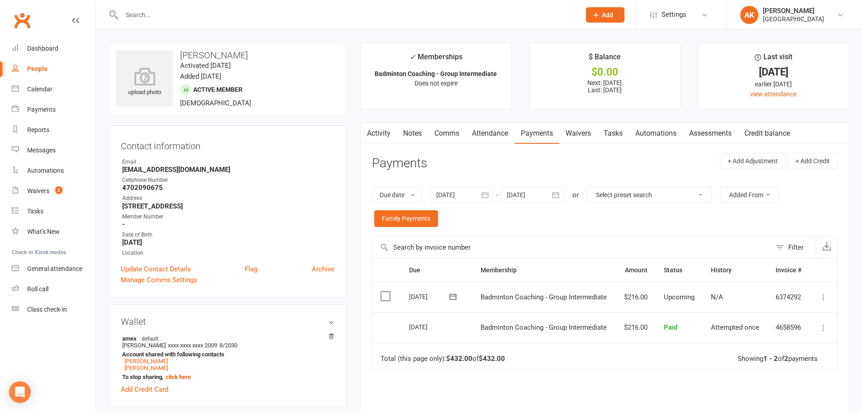
click at [666, 396] on div "Due Contact Membership Amount Status History Invoice # Select this 01 Nov 2025 …" at bounding box center [605, 372] width 466 height 229
drag, startPoint x: 623, startPoint y: 296, endPoint x: 651, endPoint y: 294, distance: 28.2
click at [651, 294] on td "$216.00" at bounding box center [636, 297] width 40 height 31
click at [629, 301] on td "$216.00" at bounding box center [636, 297] width 40 height 31
click at [656, 385] on div "Due Contact Membership Amount Status History Invoice # Select this 01 Nov 2025 …" at bounding box center [605, 372] width 466 height 229
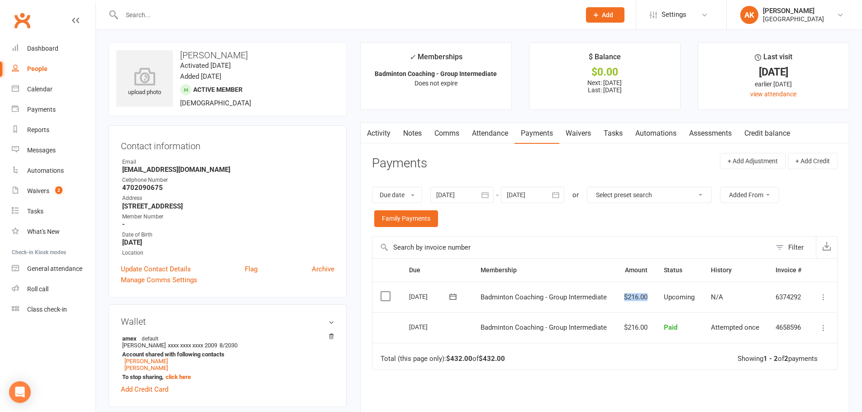
drag, startPoint x: 621, startPoint y: 297, endPoint x: 656, endPoint y: 297, distance: 35.3
click at [656, 297] on tr "Select this 01 Nov 2025 Ishaan Chauhan Badminton Coaching - Group Intermediate …" at bounding box center [605, 297] width 465 height 31
click at [671, 397] on div "Due Contact Membership Amount Status History Invoice # Select this 01 Nov 2025 …" at bounding box center [605, 372] width 466 height 229
drag, startPoint x: 625, startPoint y: 297, endPoint x: 651, endPoint y: 296, distance: 26.3
click at [651, 296] on td "$216.00" at bounding box center [636, 297] width 40 height 31
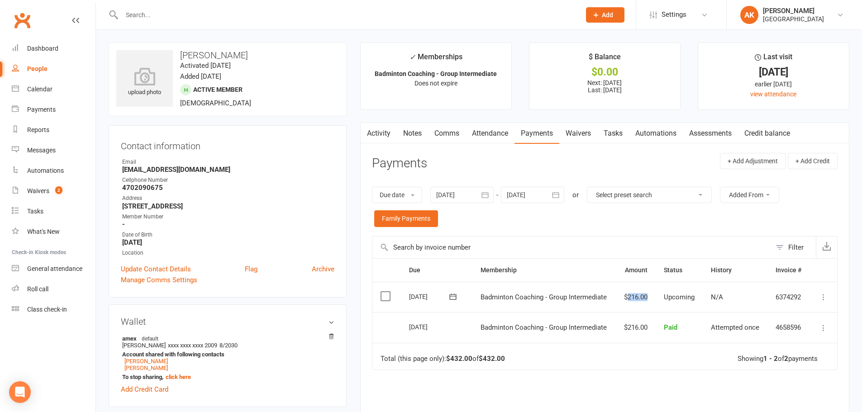
click at [638, 298] on td "$216.00" at bounding box center [636, 297] width 40 height 31
drag, startPoint x: 620, startPoint y: 329, endPoint x: 651, endPoint y: 323, distance: 31.8
click at [651, 323] on td "$216.00" at bounding box center [636, 327] width 40 height 31
click at [633, 334] on td "$216.00" at bounding box center [636, 327] width 40 height 31
click at [633, 348] on td "Total (this page only): $432.00 of $432.00 Showing 1 - 2 of 2 payments" at bounding box center [605, 356] width 465 height 27
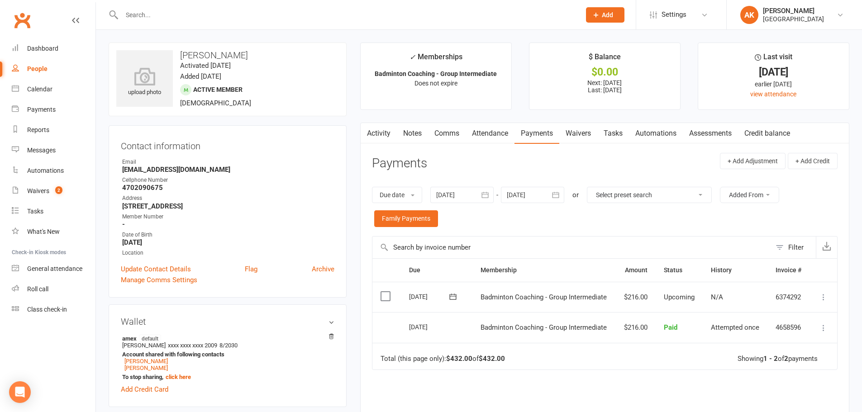
scroll to position [45, 0]
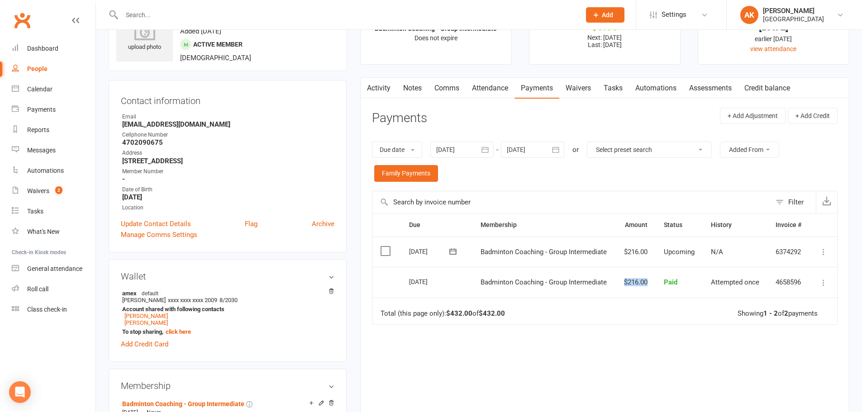
drag, startPoint x: 633, startPoint y: 278, endPoint x: 654, endPoint y: 278, distance: 21.3
click at [654, 278] on td "$216.00" at bounding box center [636, 282] width 40 height 31
click at [632, 285] on td "$216.00" at bounding box center [636, 282] width 40 height 31
click at [695, 370] on div "Due Contact Membership Amount Status History Invoice # Select this 01 Nov 2025 …" at bounding box center [605, 327] width 466 height 229
drag, startPoint x: 625, startPoint y: 282, endPoint x: 649, endPoint y: 281, distance: 24.5
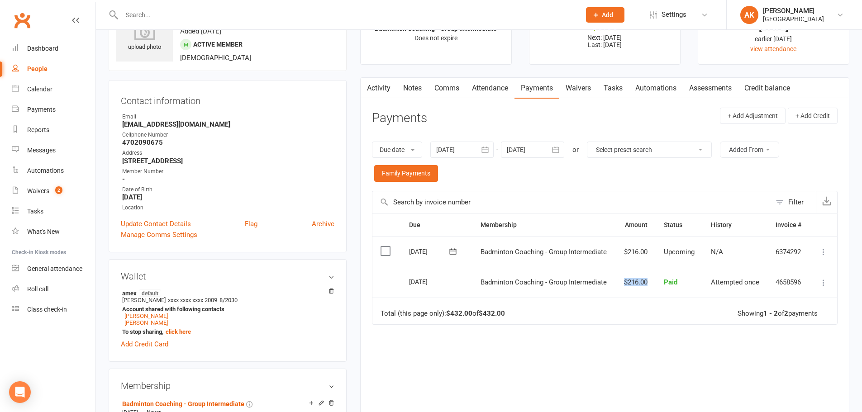
click at [649, 281] on td "$216.00" at bounding box center [636, 282] width 40 height 31
click at [640, 282] on td "$216.00" at bounding box center [636, 282] width 40 height 31
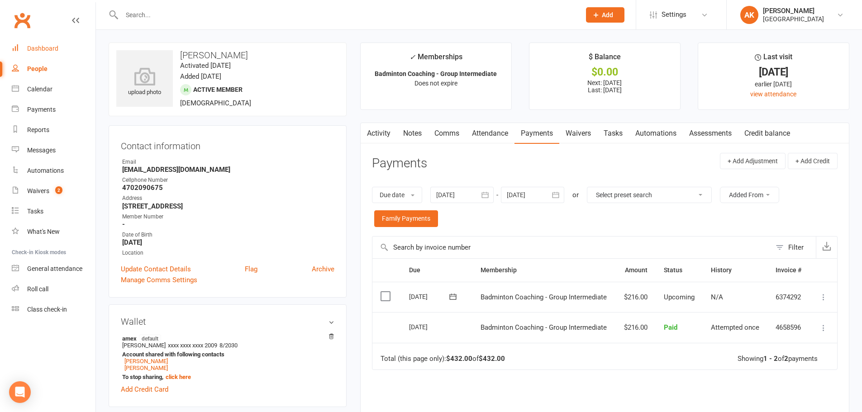
click at [47, 50] on div "Dashboard" at bounding box center [42, 48] width 31 height 7
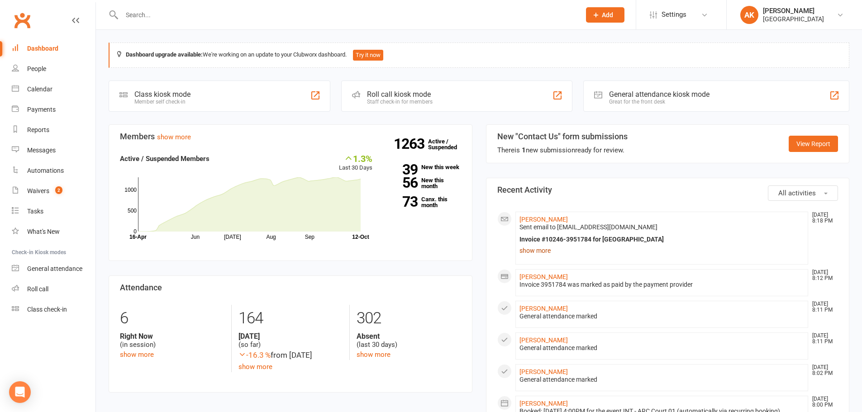
click at [542, 254] on link "show more" at bounding box center [662, 250] width 285 height 13
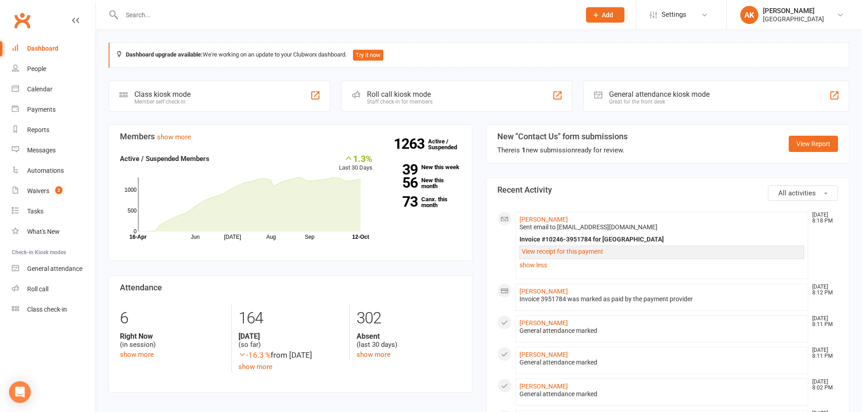
click at [43, 46] on div "Dashboard" at bounding box center [42, 48] width 31 height 7
click at [38, 47] on div "Dashboard" at bounding box center [42, 48] width 31 height 7
click at [321, 12] on input "text" at bounding box center [346, 15] width 455 height 13
type input "THARUN"
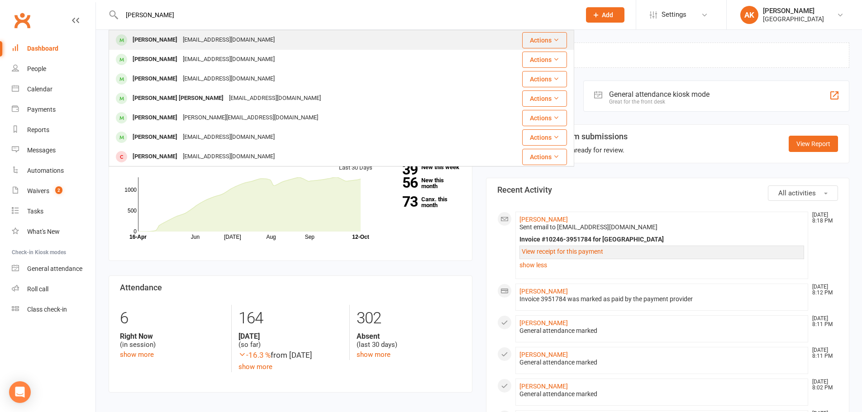
click at [258, 41] on div "Tharun Katharnath katharsaran@gmail.com" at bounding box center [297, 40] width 375 height 19
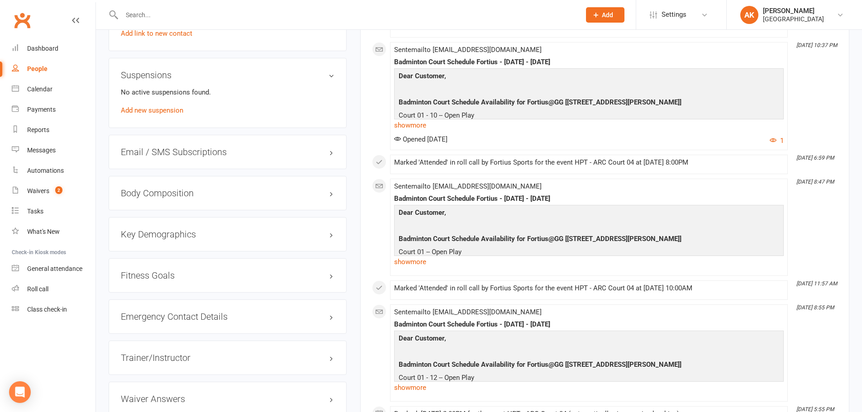
scroll to position [815, 0]
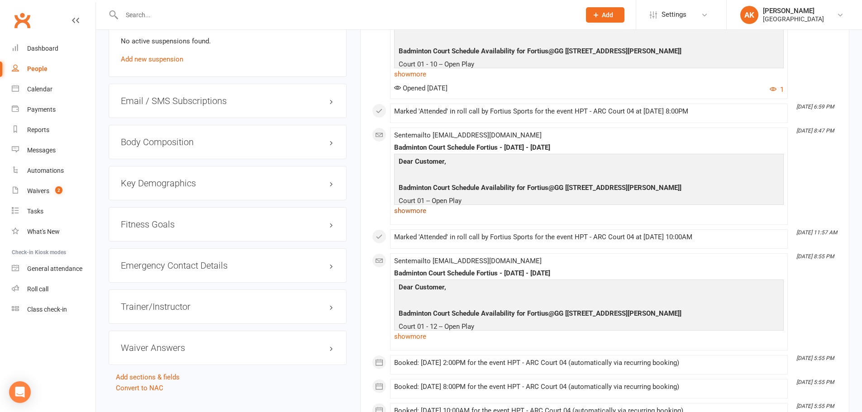
click at [422, 208] on link "show more" at bounding box center [589, 211] width 390 height 13
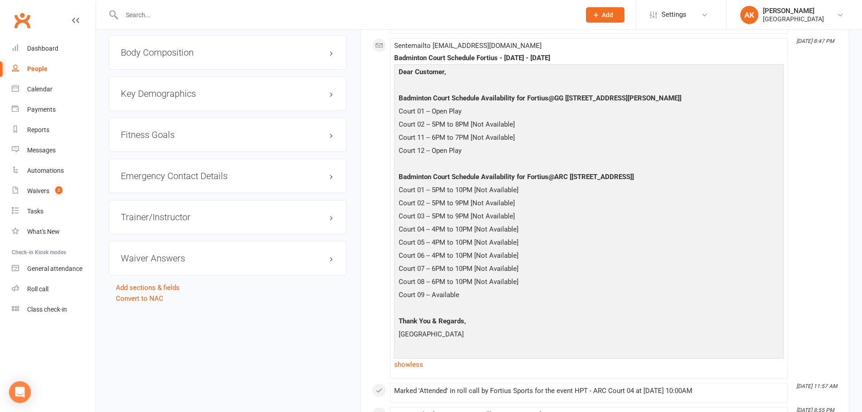
scroll to position [905, 0]
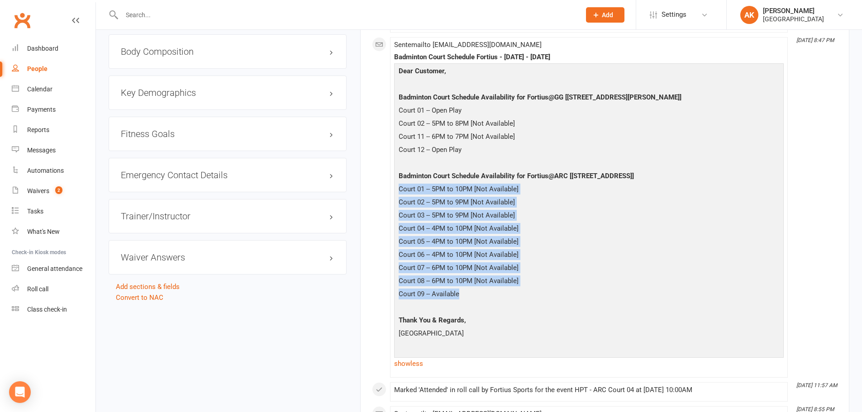
drag, startPoint x: 400, startPoint y: 186, endPoint x: 475, endPoint y: 295, distance: 132.5
click at [475, 295] on div "Dear Customer, Badminton Court Schedule Availability for Fortius@GG [5905 Ronal…" at bounding box center [589, 210] width 385 height 289
copy div "Court 01 -- 5PM to 10PM [Not Available] Court 02 -- 5PM to 9PM [Not Available] …"
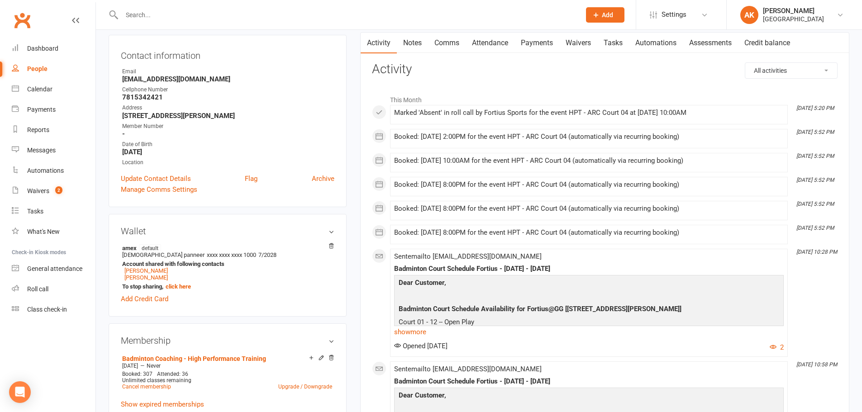
scroll to position [0, 0]
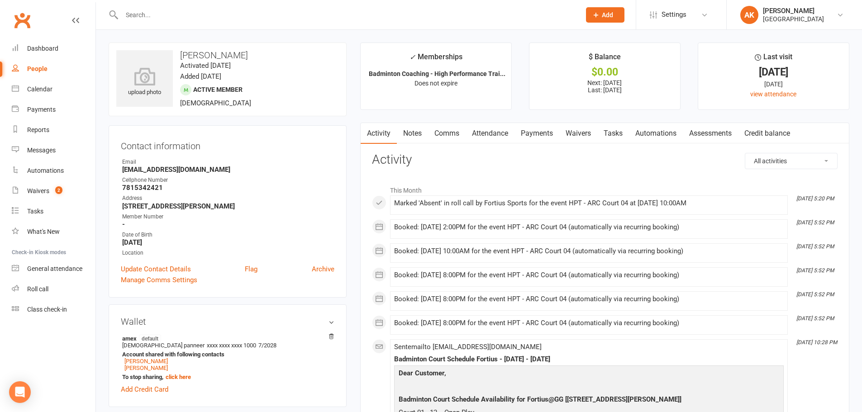
click at [265, 12] on input "text" at bounding box center [346, 15] width 455 height 13
click at [36, 48] on div "Dashboard" at bounding box center [42, 48] width 31 height 7
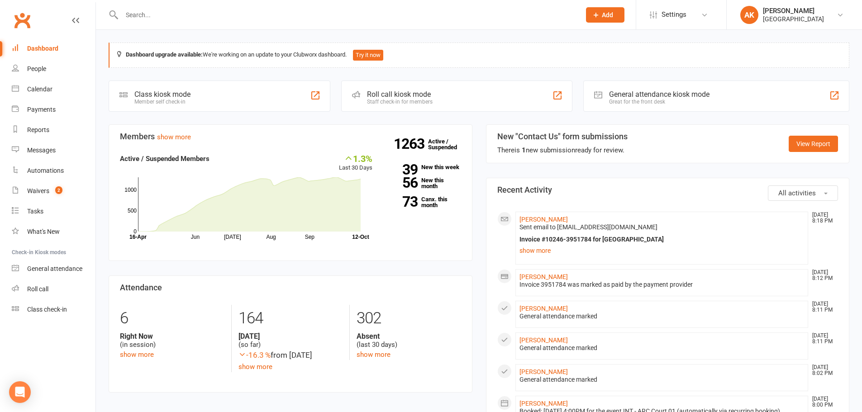
click at [186, 14] on input "text" at bounding box center [346, 15] width 455 height 13
type input "THARUN"
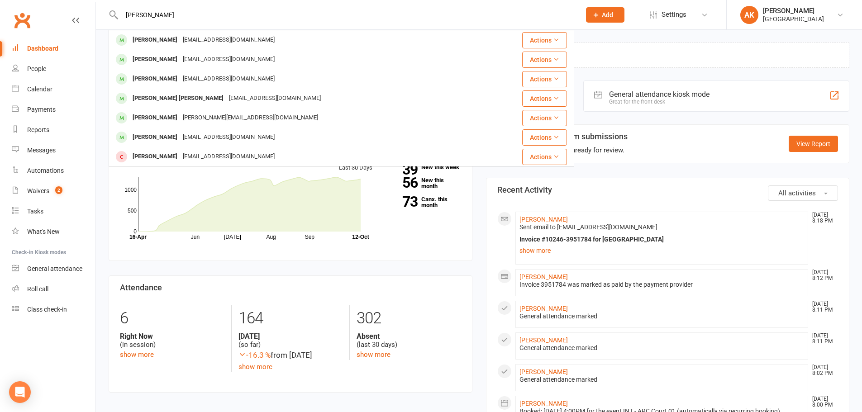
click at [208, 30] on div "Tharun Katharnath katharsaran@gmail.com Actions Tharun Kajuluri tharunk.k20@gma…" at bounding box center [342, 98] width 466 height 137
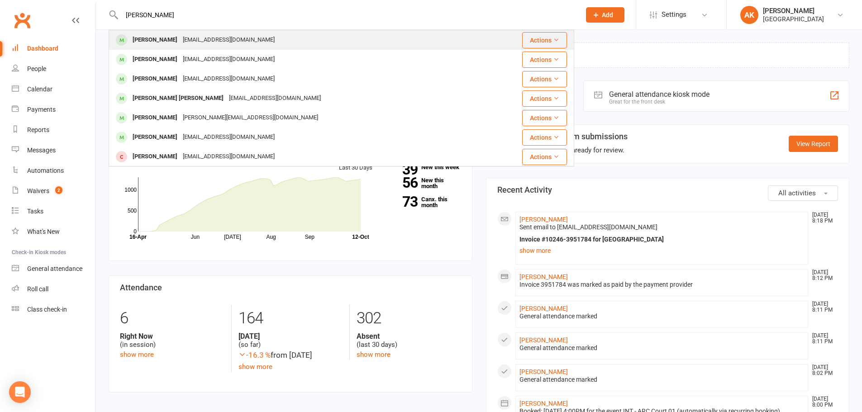
click at [205, 34] on div "katharsaran@gmail.com" at bounding box center [228, 40] width 97 height 13
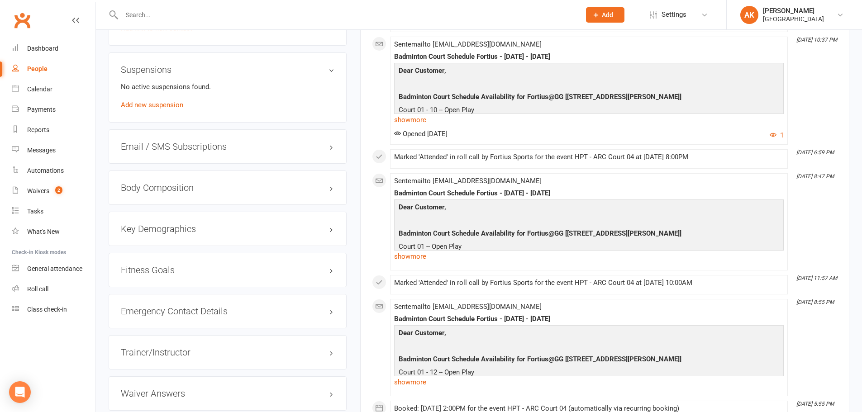
scroll to position [770, 0]
click at [414, 253] on link "show more" at bounding box center [589, 256] width 390 height 13
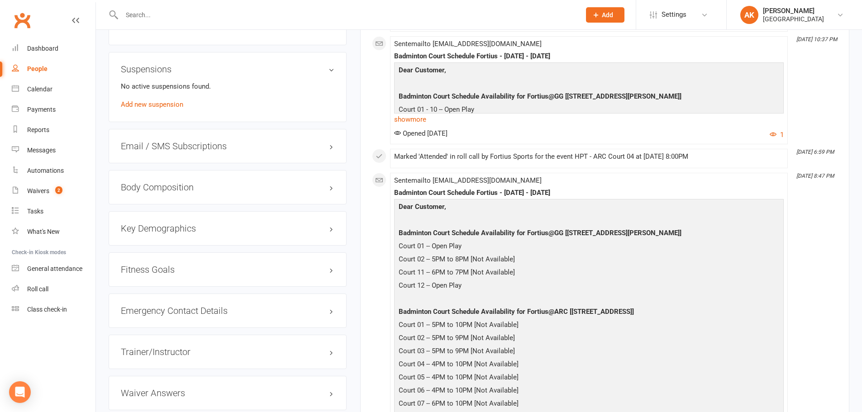
scroll to position [905, 0]
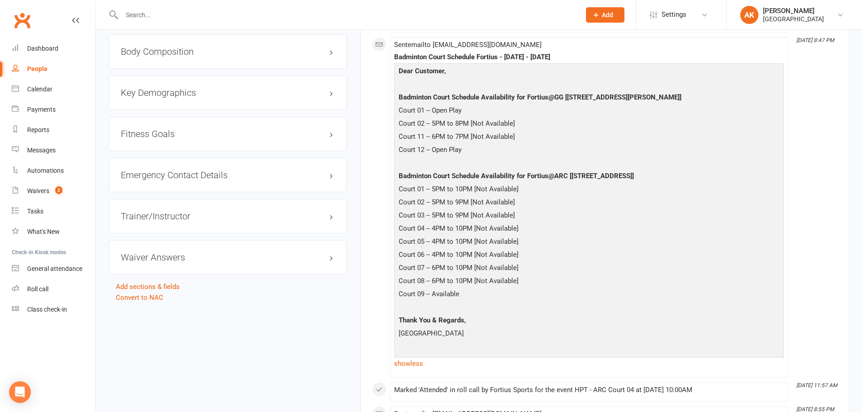
click at [469, 295] on p "Court 09 -- Available" at bounding box center [589, 295] width 385 height 13
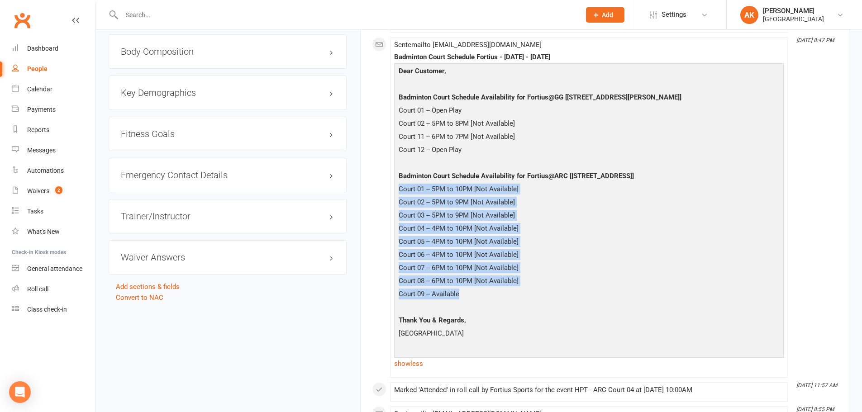
drag, startPoint x: 469, startPoint y: 295, endPoint x: 396, endPoint y: 188, distance: 129.6
click at [397, 188] on div "Dear Customer, Badminton Court Schedule Availability for Fortius@GG [5905 Ronal…" at bounding box center [589, 210] width 385 height 289
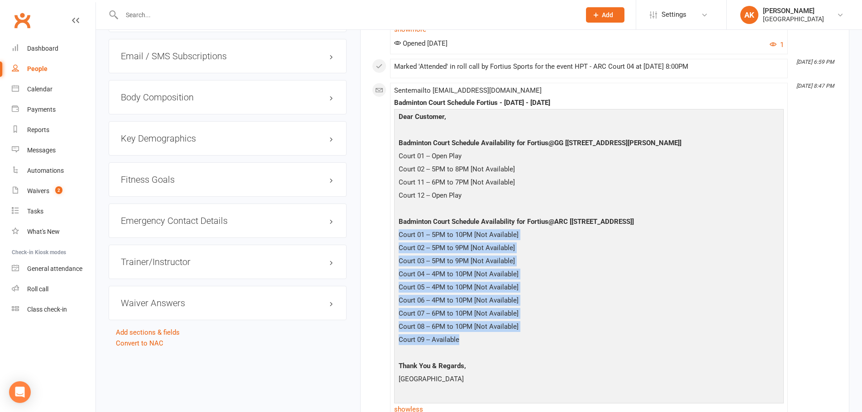
scroll to position [860, 0]
copy div "Court 01 -- 5PM to 10PM [Not Available] Court 02 -- 5PM to 9PM [Not Available] …"
click at [506, 290] on p "Court 05 -- 4PM to 10PM [Not Available]" at bounding box center [589, 288] width 385 height 13
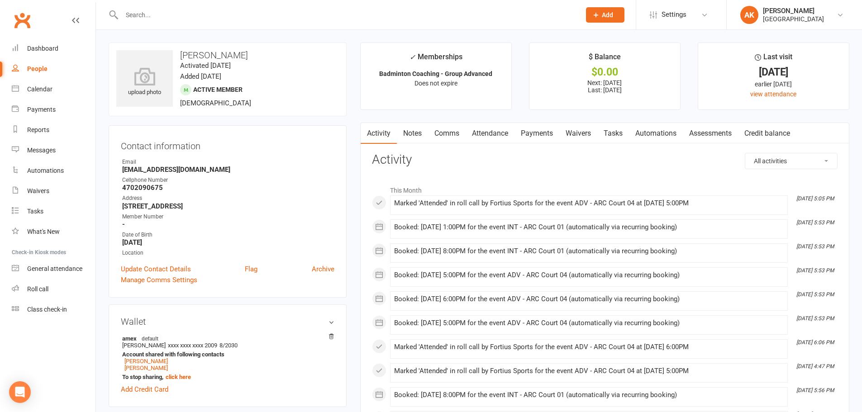
click at [541, 131] on link "Payments" at bounding box center [537, 133] width 45 height 21
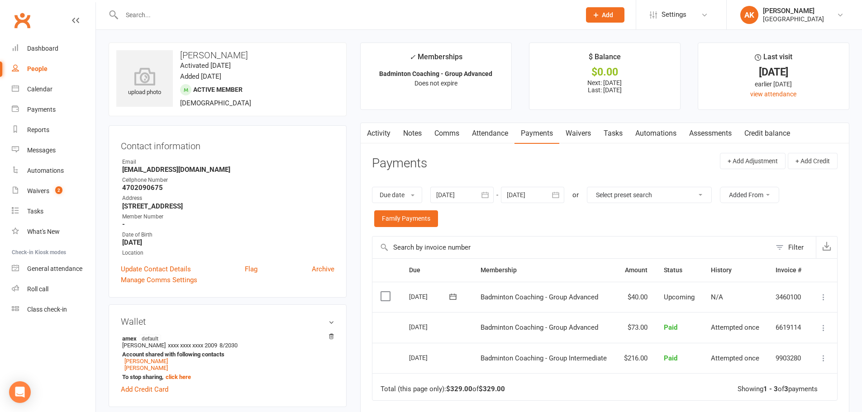
click at [563, 199] on button "button" at bounding box center [556, 195] width 16 height 16
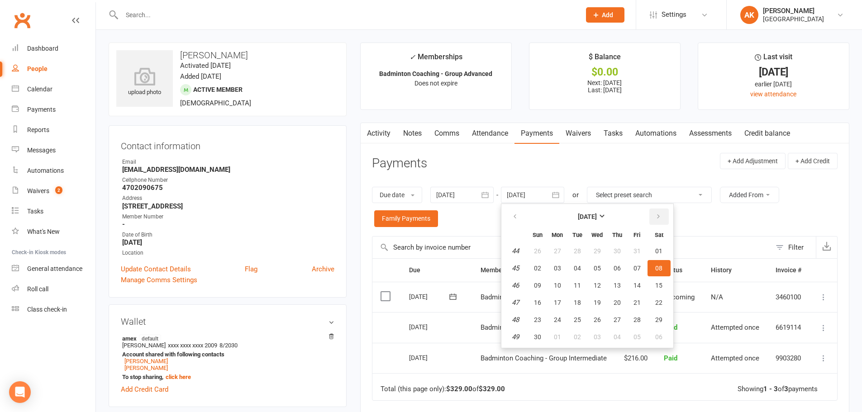
click at [661, 221] on button "button" at bounding box center [659, 217] width 19 height 16
click at [617, 252] on span "01" at bounding box center [617, 251] width 7 height 7
type input "[DATE]"
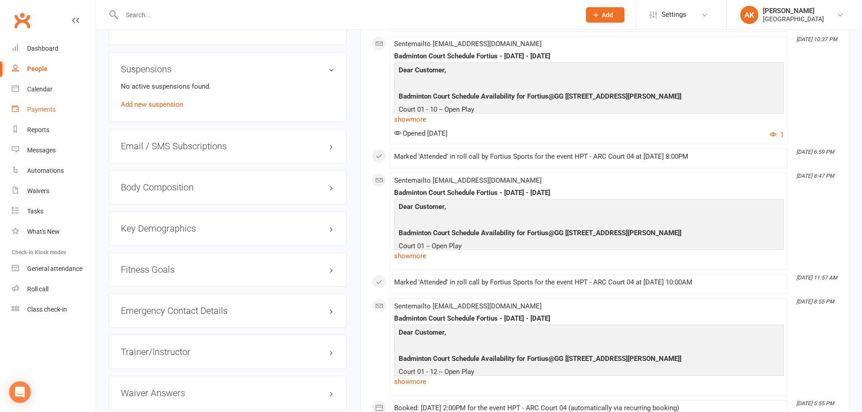
click at [38, 112] on div "Payments" at bounding box center [41, 109] width 29 height 7
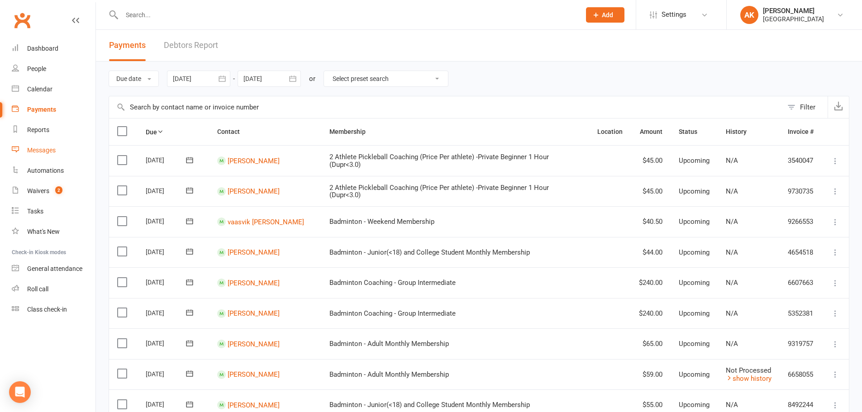
click at [42, 146] on link "Messages" at bounding box center [54, 150] width 84 height 20
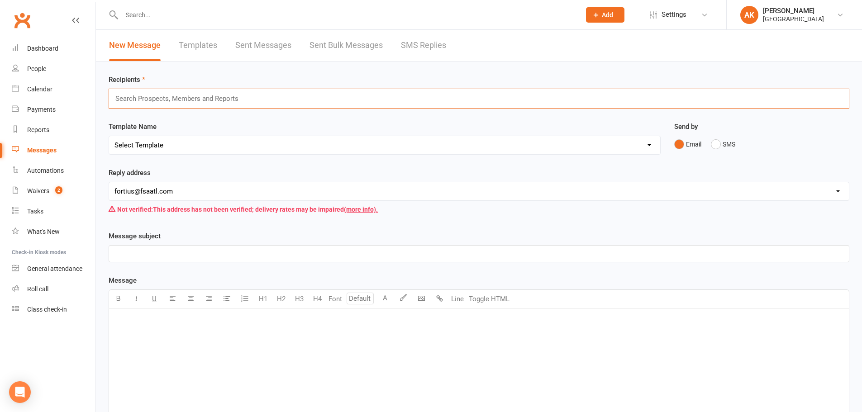
click at [225, 100] on input "text" at bounding box center [181, 99] width 133 height 12
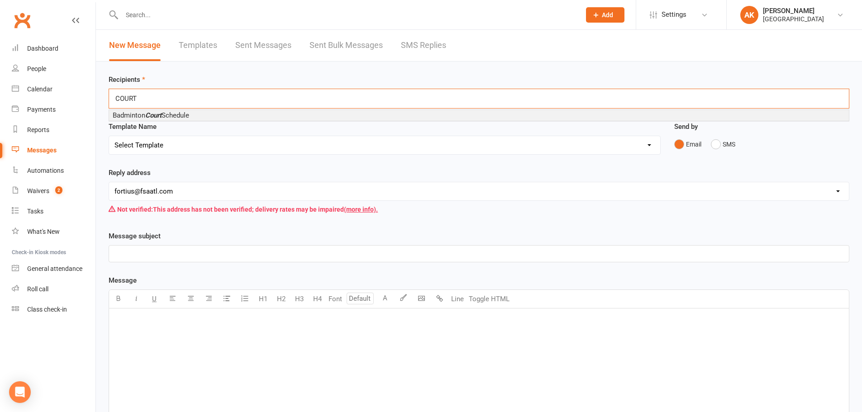
type input "COURT"
click at [169, 118] on span "Badminton Court Schedule" at bounding box center [151, 115] width 77 height 8
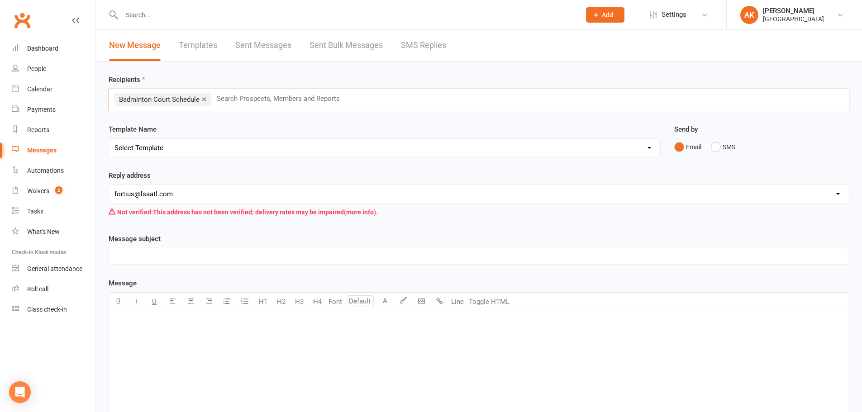
click at [168, 144] on select "Select Template [Email] Badminton Court Schedule [SMS] [Default template - revi…" at bounding box center [384, 148] width 551 height 18
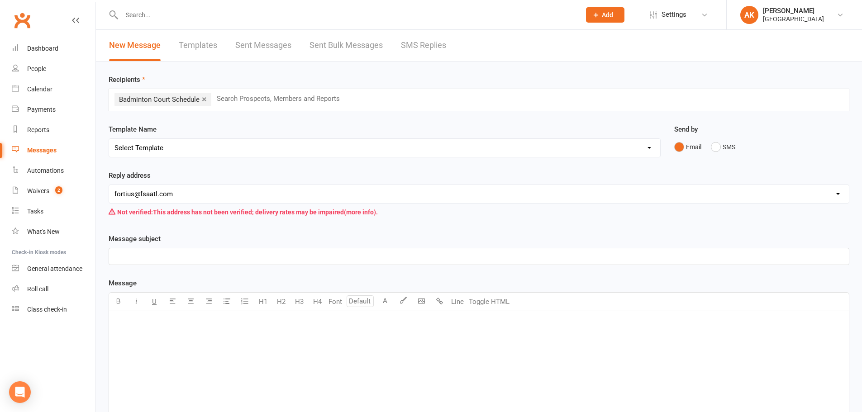
select select "0"
click at [109, 139] on select "Select Template [Email] Badminton Court Schedule [SMS] [Default template - revi…" at bounding box center [384, 148] width 551 height 18
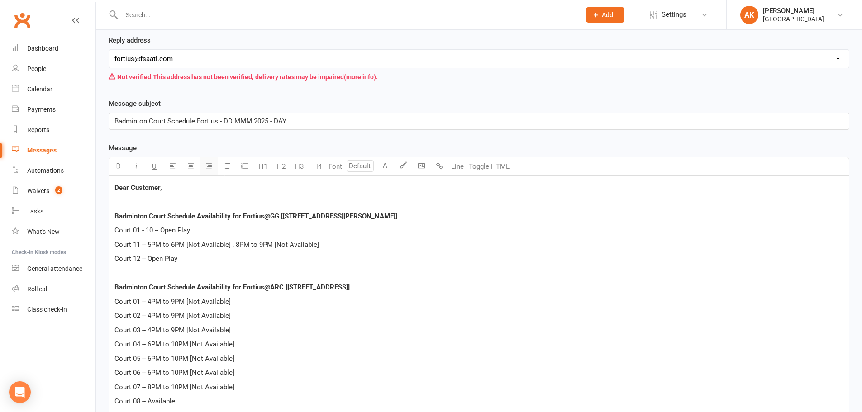
scroll to position [136, 0]
click at [229, 119] on span "Badminton Court Schedule Fortius - DD MMM 2025 - DAY" at bounding box center [201, 121] width 172 height 8
click at [232, 119] on span "Badminton Court Schedule Fortius - DD MMM 2025 - DAY" at bounding box center [201, 121] width 172 height 8
click at [276, 300] on p "Court 01 -- 4PM to 9PM [Not Available]" at bounding box center [479, 301] width 729 height 11
click at [266, 275] on p at bounding box center [479, 273] width 729 height 11
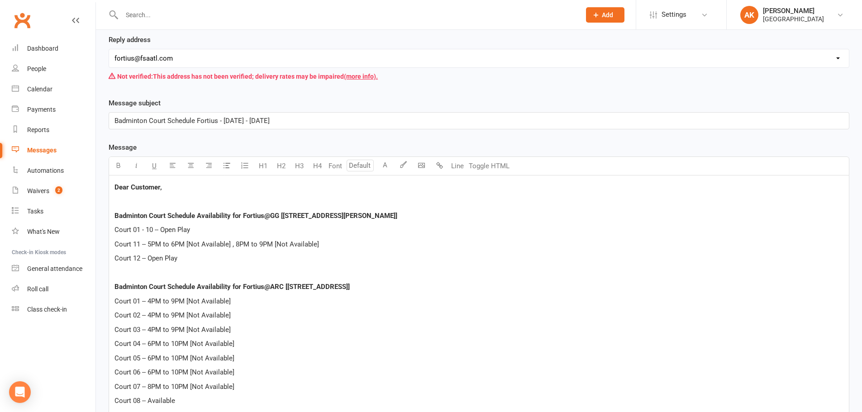
click at [153, 228] on span "Court 01 - 10 -- Open Play" at bounding box center [153, 230] width 76 height 8
drag, startPoint x: 112, startPoint y: 241, endPoint x: 183, endPoint y: 262, distance: 73.6
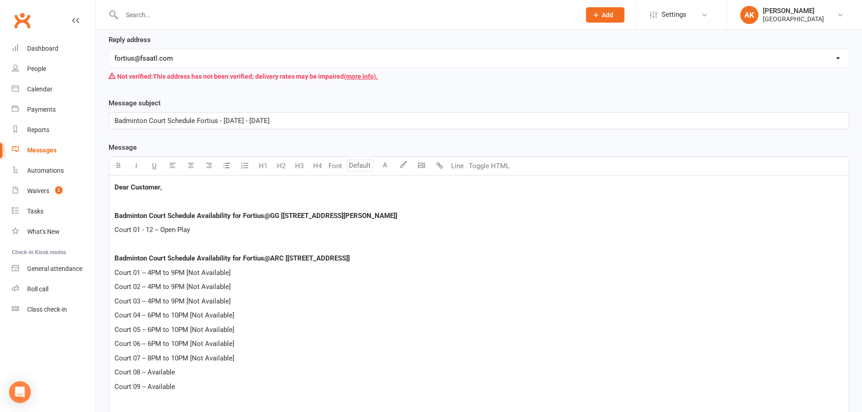
click at [276, 279] on div "Dear Customer, Badminton Court Schedule Availability for Fortius@GG [5905 Ronal…" at bounding box center [479, 408] width 740 height 465
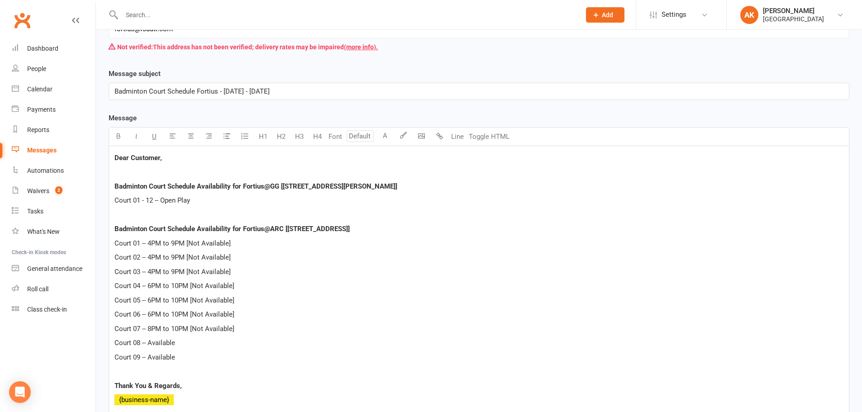
scroll to position [181, 0]
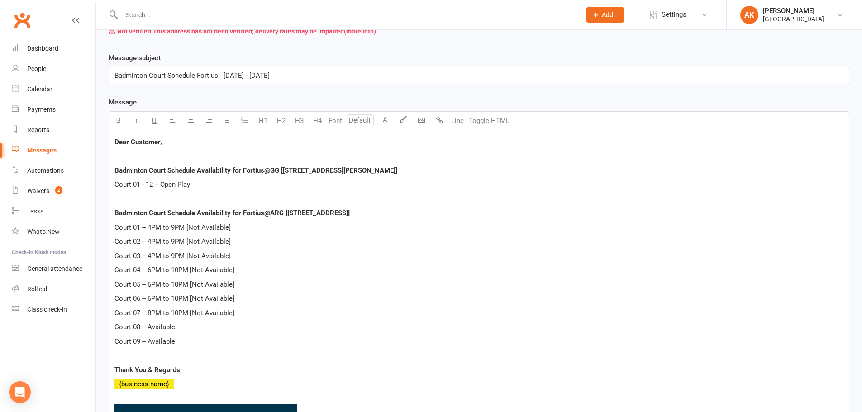
click at [258, 300] on p "Court 06 -- 6PM to 10PM [Not Available]" at bounding box center [479, 298] width 729 height 11
click at [254, 321] on div "Dear Customer, Badminton Court Schedule Availability for Fortius@GG [5905 Ronal…" at bounding box center [479, 362] width 740 height 465
click at [251, 249] on div "Dear Customer, Badminton Court Schedule Availability for Fortius@GG [5905 Ronal…" at bounding box center [479, 362] width 740 height 465
click at [242, 254] on p "Court 03 -- 4PM to 9PM [Not Available]" at bounding box center [479, 256] width 729 height 11
click at [236, 243] on p "Court 02 -- 4PM to 9PM [Not Available]" at bounding box center [479, 241] width 729 height 11
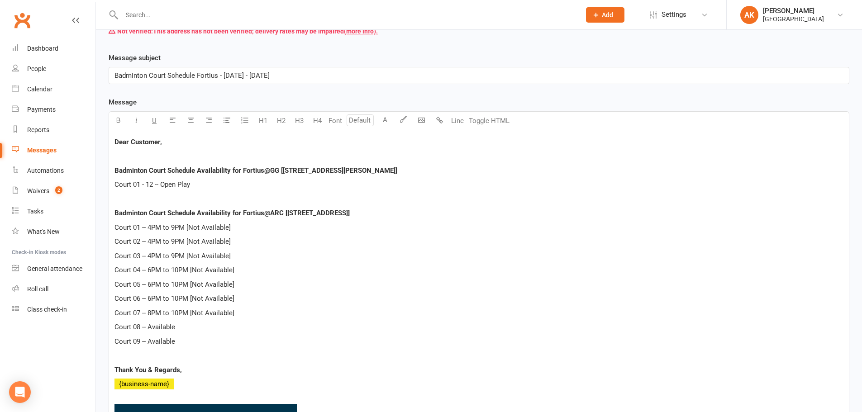
click at [243, 225] on p "Court 01 -- 4PM to 9PM [Not Available]" at bounding box center [479, 227] width 729 height 11
click at [236, 246] on p "Court 02 -- 4PM to 9PM [Not Available]" at bounding box center [479, 241] width 729 height 11
click at [236, 251] on p "Court 03 -- 4PM to 9PM [Not Available]" at bounding box center [479, 256] width 729 height 11
click at [152, 238] on span "Court 02 -- 4PM to 9PM [Not Available]" at bounding box center [173, 242] width 116 height 8
click at [151, 252] on span "Court 03 -- 4PM to 9PM [Not Available]" at bounding box center [173, 256] width 116 height 8
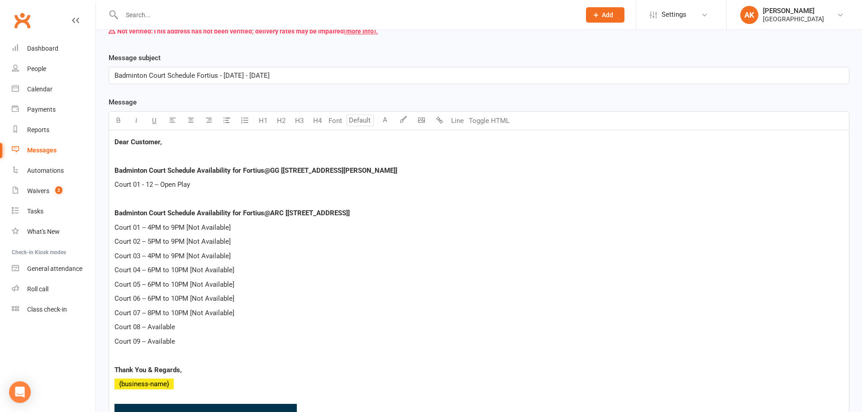
click at [174, 225] on span "Court 01 -- 4PM to 9PM [Not Available]" at bounding box center [173, 228] width 116 height 8
click at [150, 239] on span "Court 02 -- 5PM to 9PM [Not Available]" at bounding box center [173, 242] width 116 height 8
click at [174, 239] on span "Court 02 -- 5PM to 9PM [Not Available]" at bounding box center [173, 242] width 116 height 8
click at [151, 258] on span "Court 03 -- 4PM to 9PM [Not Available]" at bounding box center [173, 256] width 116 height 8
click at [174, 254] on span "Court 03 -- 4PM to 9PM [Not Available]" at bounding box center [173, 256] width 116 height 8
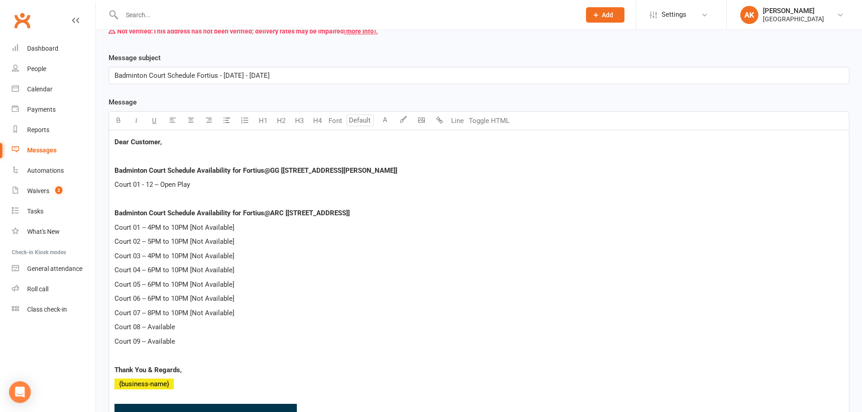
click at [151, 266] on span "Court 04 -- 6PM to 10PM [Not Available]" at bounding box center [175, 270] width 120 height 8
click at [153, 283] on span "Court 05 -- 6PM to 10PM [Not Available]" at bounding box center [175, 285] width 120 height 8
click at [151, 274] on span "Court 04 -- 6PM to 10PM [Not Available]" at bounding box center [175, 270] width 120 height 8
drag, startPoint x: 147, startPoint y: 327, endPoint x: 181, endPoint y: 323, distance: 33.7
click at [181, 323] on p "Court 08 -- Available" at bounding box center [479, 327] width 729 height 11
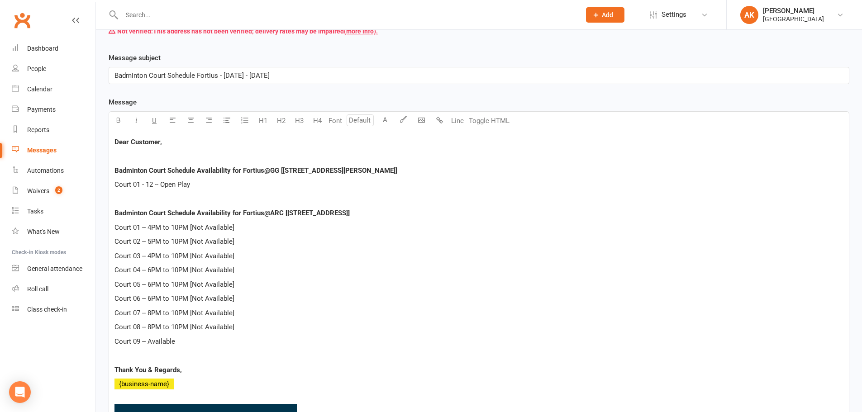
click at [187, 333] on p "Court 08 -- 8PM to 10PM [Not Available]" at bounding box center [479, 327] width 729 height 11
click at [187, 339] on p "Court 09 -- Available" at bounding box center [479, 341] width 729 height 11
click at [151, 254] on span "Court 03 -- 4PM to 10PM [Not Available]" at bounding box center [175, 256] width 120 height 8
click at [150, 270] on span "Court 04 -- 6PM to 10PM [Not Available]" at bounding box center [175, 270] width 120 height 8
click at [151, 254] on span "Court 03 -- 5PM to 10PM [Not Available]" at bounding box center [175, 256] width 120 height 8
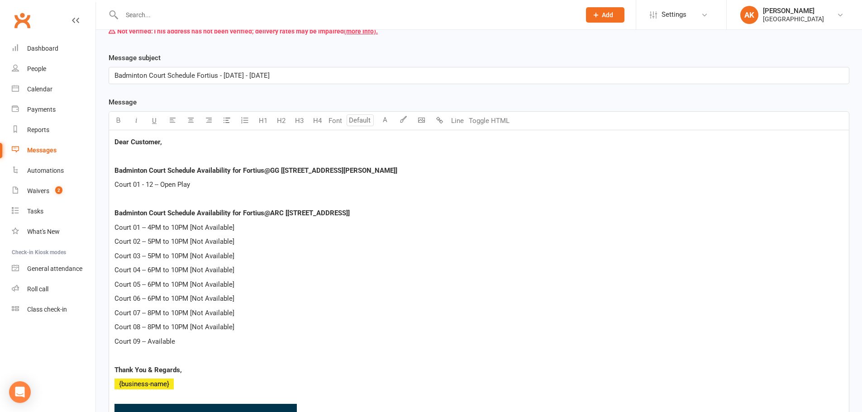
click at [149, 268] on span "Court 04 -- 6PM to 10PM [Not Available]" at bounding box center [175, 270] width 120 height 8
click at [149, 282] on span "Court 05 -- 6PM to 10PM [Not Available]" at bounding box center [175, 285] width 120 height 8
click at [150, 282] on span "Court 05 -- 6PM to 10PM [Not Available]" at bounding box center [175, 285] width 120 height 8
click at [149, 299] on span "Court 06 -- 6PM to 10PM [Not Available]" at bounding box center [175, 299] width 120 height 8
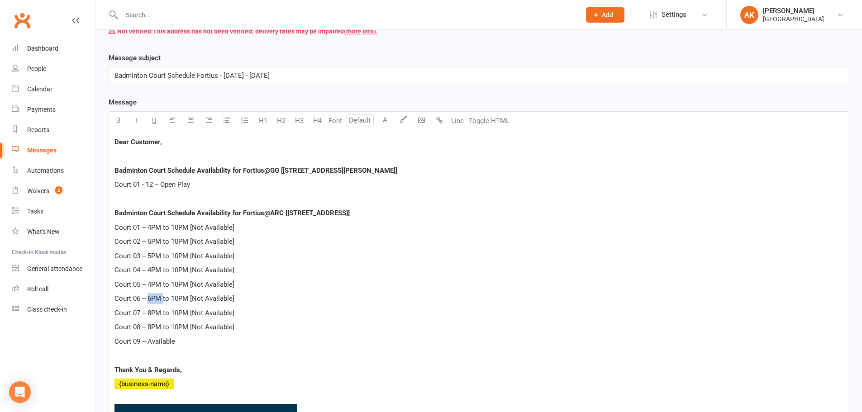
click at [150, 299] on span "Court 06 -- 6PM to 10PM [Not Available]" at bounding box center [175, 299] width 120 height 8
click at [153, 297] on span "Court 06 -- 6PM to 10PM [Not Available]" at bounding box center [175, 299] width 120 height 8
click at [150, 313] on span "Court 07 -- 8PM to 10PM [Not Available]" at bounding box center [175, 313] width 120 height 8
click at [282, 331] on p "Court 08 -- 8PM to 10PM [Not Available]" at bounding box center [479, 327] width 729 height 11
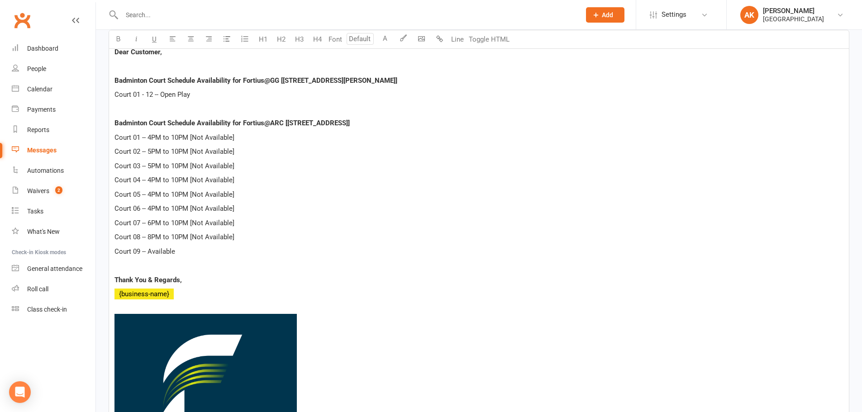
scroll to position [272, 0]
click at [214, 255] on p "Court 09 -- Available" at bounding box center [479, 251] width 729 height 11
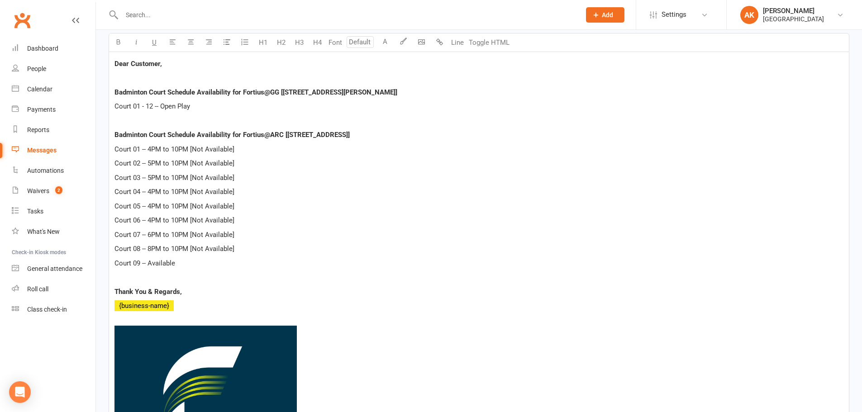
scroll to position [181, 0]
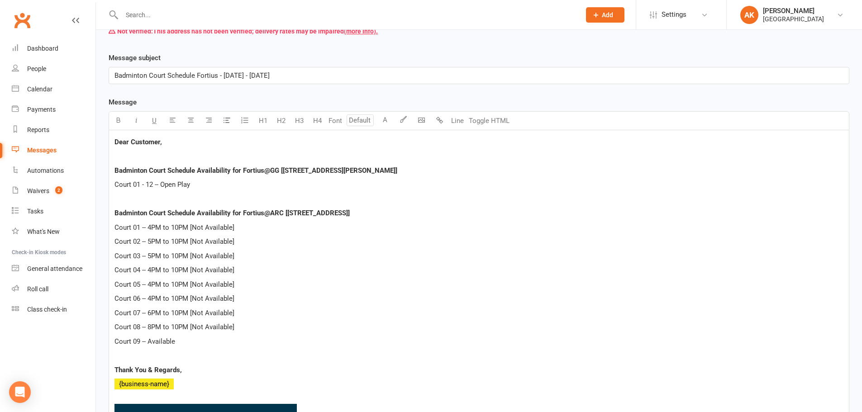
click at [286, 298] on p "Court 06 -- 4PM to 10PM [Not Available]" at bounding box center [479, 298] width 729 height 11
click at [274, 242] on p "Court 02 -- 5PM to 10PM [Not Available]" at bounding box center [479, 241] width 729 height 11
click at [231, 187] on p "Court 01 - 12 -- Open Play" at bounding box center [479, 184] width 729 height 11
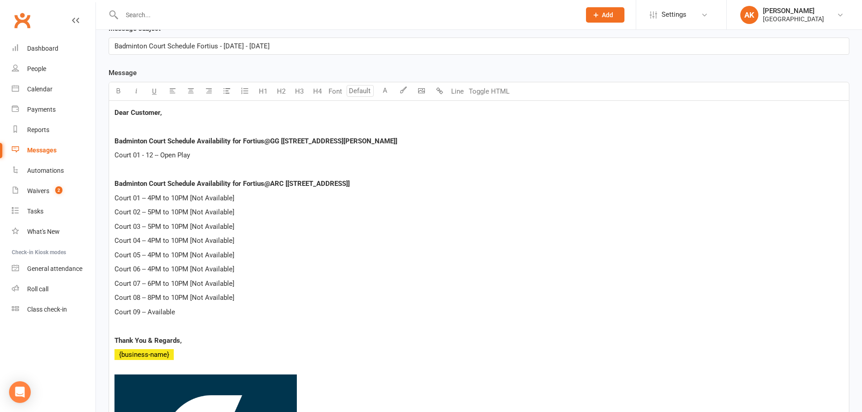
scroll to position [226, 0]
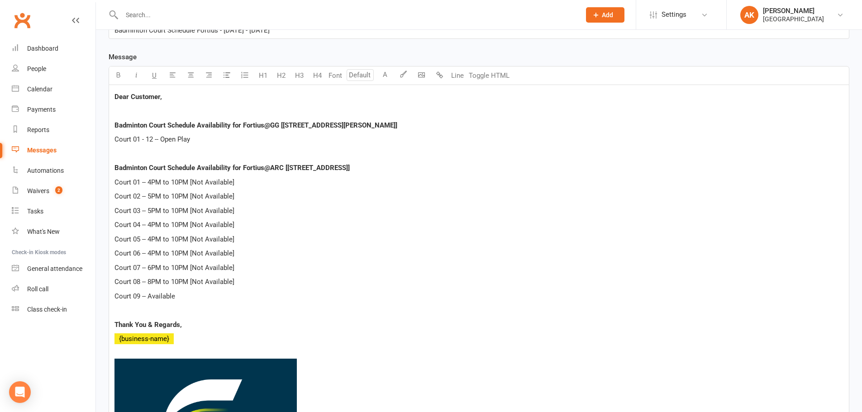
click at [244, 185] on p "Court 01 -- 4PM to 10PM [Not Available]" at bounding box center [479, 182] width 729 height 11
drag, startPoint x: 152, startPoint y: 137, endPoint x: 158, endPoint y: 137, distance: 5.9
click at [152, 137] on span "Court 01 - 12 -- Open Play" at bounding box center [153, 139] width 76 height 8
click at [206, 140] on p "Court 01 -- Open Play" at bounding box center [479, 139] width 729 height 11
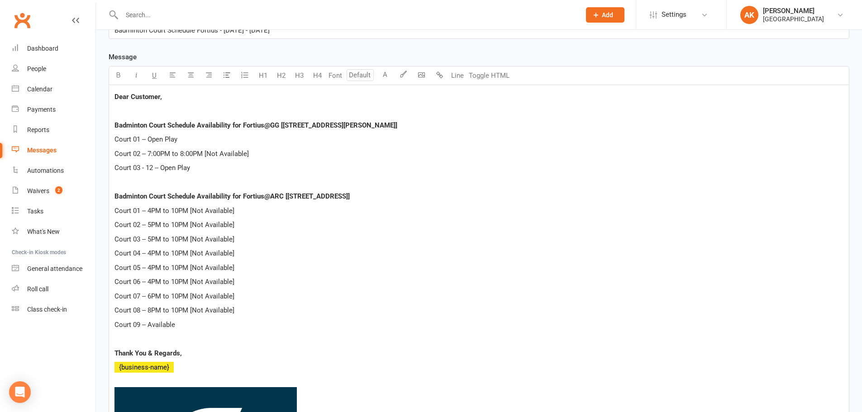
click at [307, 311] on p "Court 08 -- 8PM to 10PM [Not Available]" at bounding box center [479, 310] width 729 height 11
click at [306, 313] on p "Court 08 -- 8PM to 10PM [Not Available]" at bounding box center [479, 310] width 729 height 11
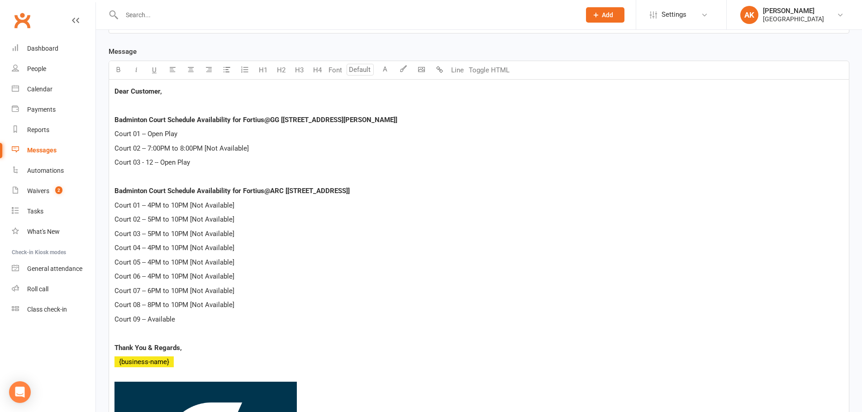
scroll to position [181, 0]
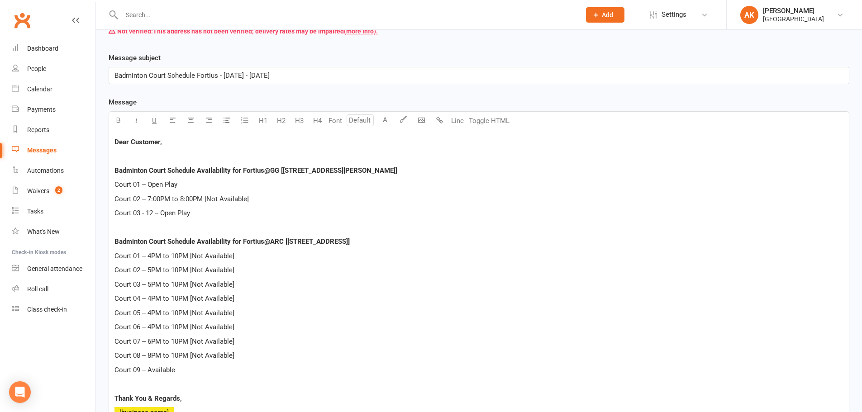
click at [208, 217] on p "Court 03 - 12 -- Open Play" at bounding box center [479, 213] width 729 height 11
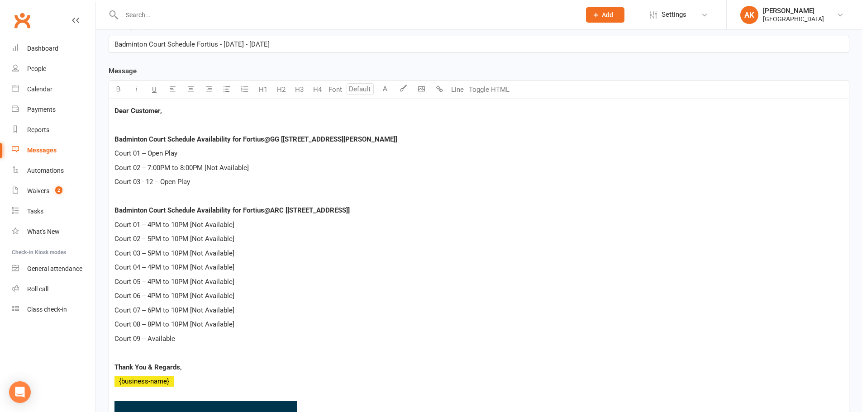
scroll to position [226, 0]
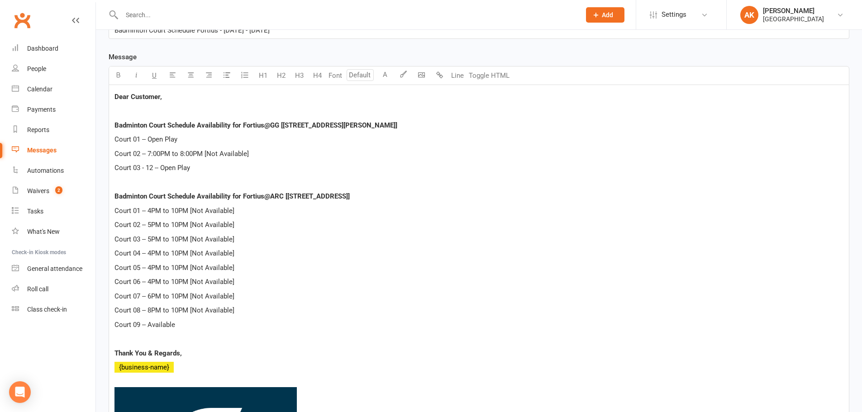
click at [236, 170] on p "Court 03 - 12 -- Open Play" at bounding box center [479, 168] width 729 height 11
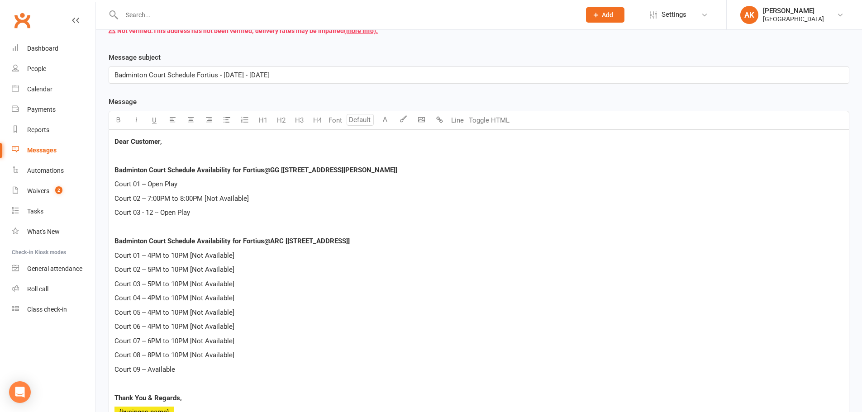
scroll to position [181, 0]
click at [266, 198] on p "Court 02 -- 7:00PM to 8:00PM [Not Available]" at bounding box center [479, 199] width 729 height 11
click at [210, 213] on p "Court 03 - 12 -- Open Play" at bounding box center [479, 213] width 729 height 11
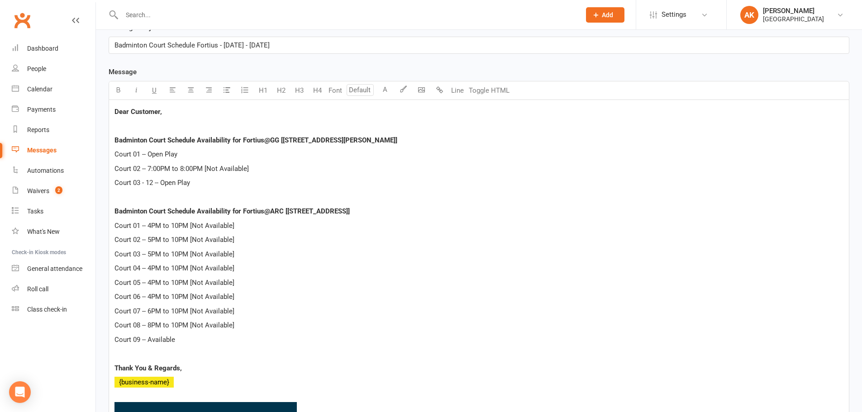
scroll to position [226, 0]
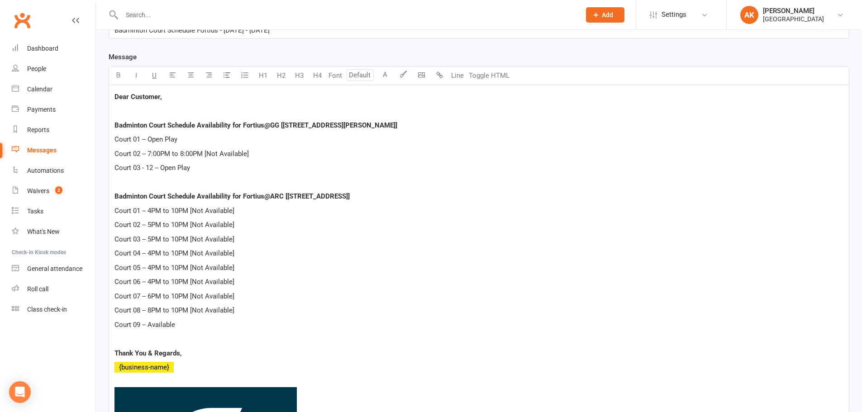
click at [223, 325] on p "Court 09 -- Available" at bounding box center [479, 325] width 729 height 11
click at [244, 217] on div "Dear Customer, Badminton Court Schedule Availability for Fortius@GG [5905 Ronal…" at bounding box center [479, 332] width 740 height 494
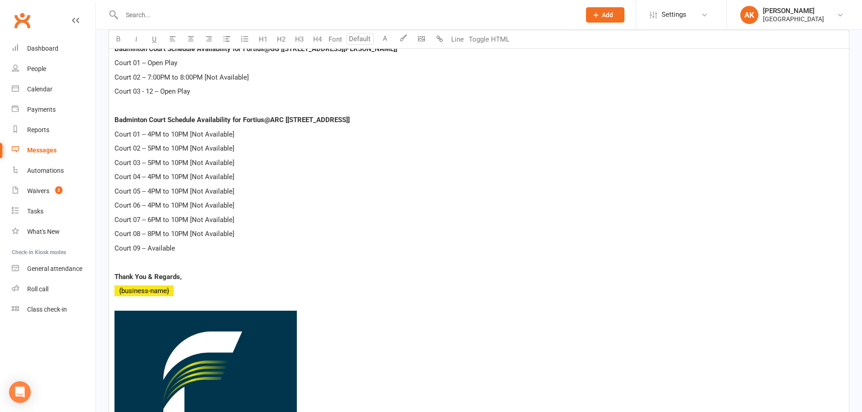
scroll to position [317, 0]
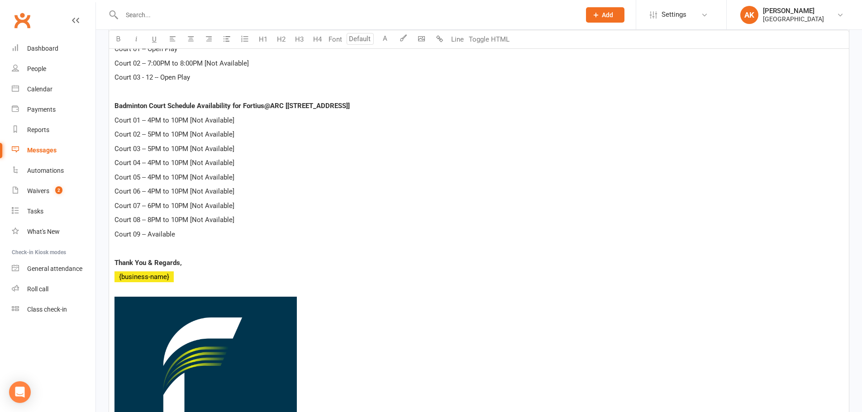
click at [235, 268] on p "Thank You & Regards," at bounding box center [479, 263] width 729 height 11
click at [187, 245] on p at bounding box center [479, 248] width 729 height 11
click at [191, 238] on p "Court 09 -- Available" at bounding box center [479, 234] width 729 height 11
click at [186, 234] on p "Court 09 -- Available" at bounding box center [479, 234] width 729 height 11
click at [297, 252] on p at bounding box center [479, 248] width 729 height 11
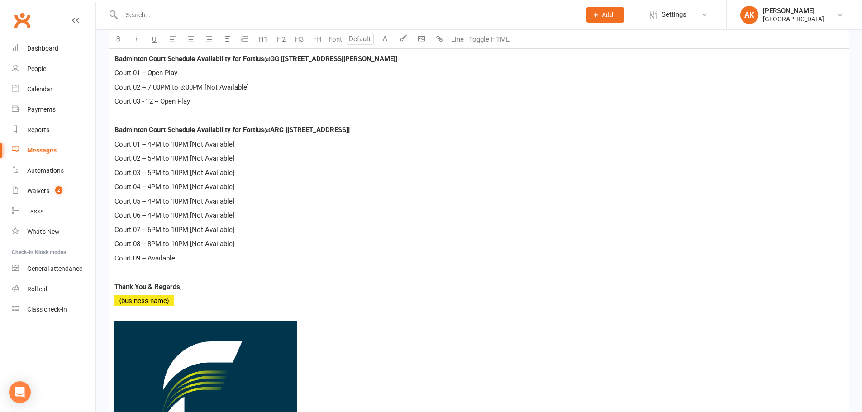
scroll to position [272, 0]
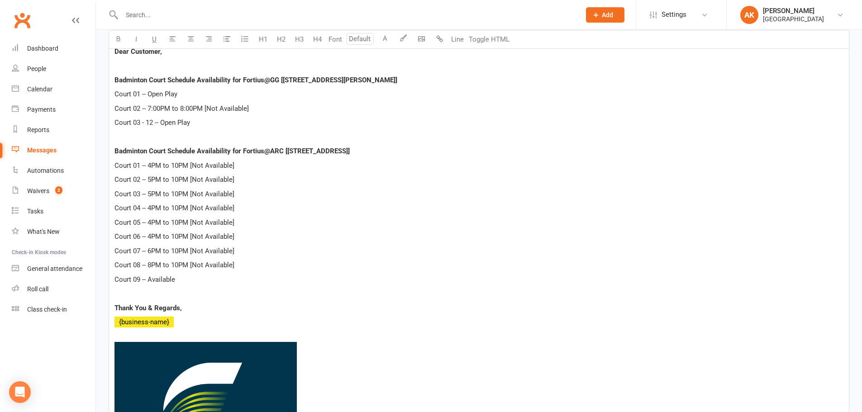
click at [150, 105] on span "Court 02 -- 7:00PM to 8:00PM [Not Available]" at bounding box center [182, 109] width 134 height 8
click at [201, 125] on p "Court 03 - 12 -- Open Play" at bounding box center [479, 122] width 729 height 11
click at [198, 124] on p "Court 03 - 12 -- Open Play" at bounding box center [479, 122] width 729 height 11
click at [287, 264] on p "Court 08 -- 8PM to 10PM [Not Available]" at bounding box center [479, 265] width 729 height 11
click at [229, 289] on p at bounding box center [479, 293] width 729 height 11
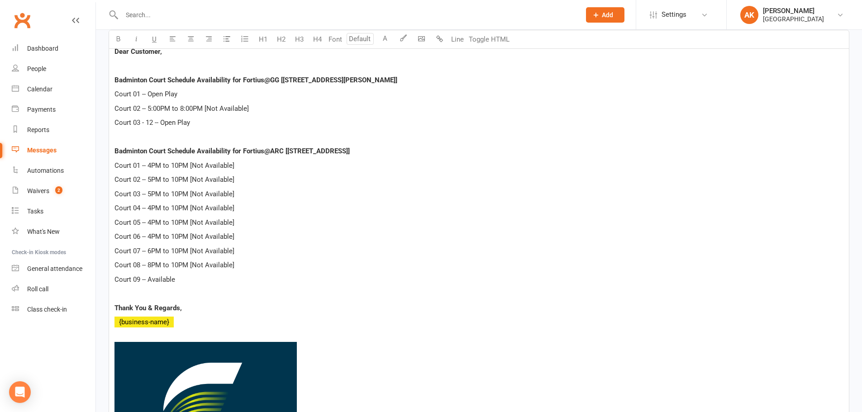
click at [229, 289] on p at bounding box center [479, 293] width 729 height 11
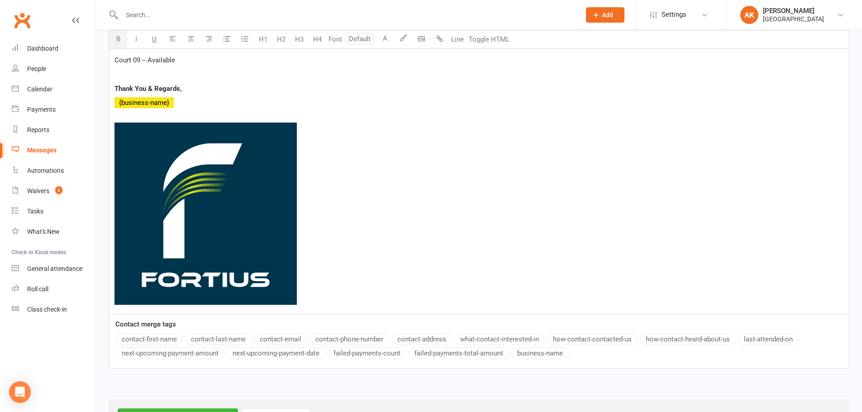
scroll to position [529, 0]
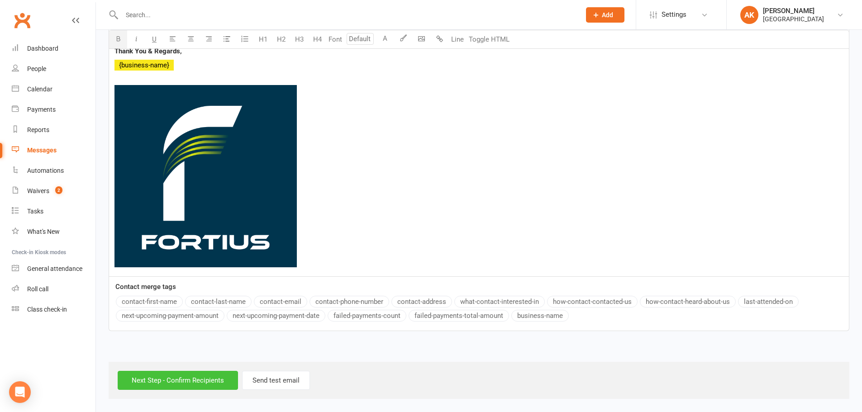
click at [192, 383] on input "Next Step - Confirm Recipients" at bounding box center [178, 380] width 120 height 19
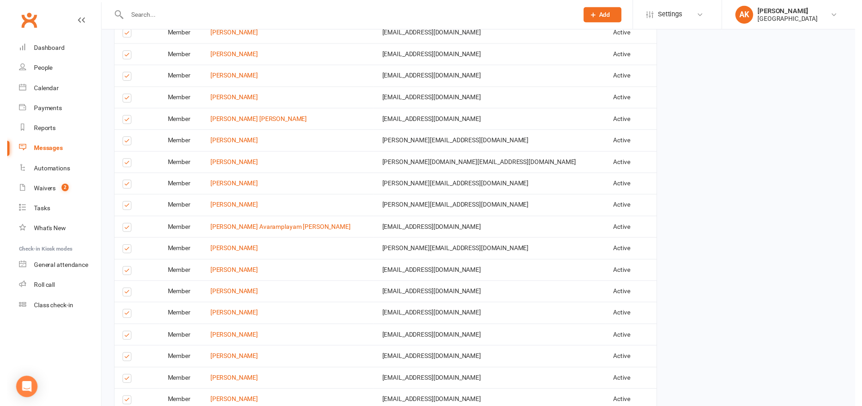
scroll to position [1455, 0]
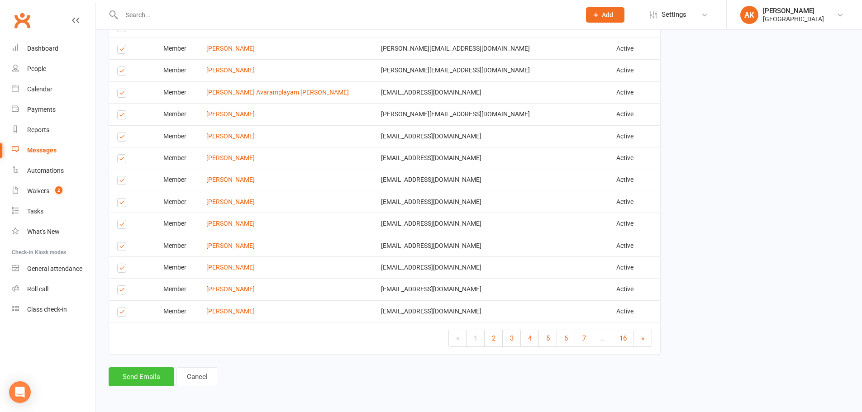
click at [125, 378] on button "Send Emails" at bounding box center [142, 377] width 66 height 19
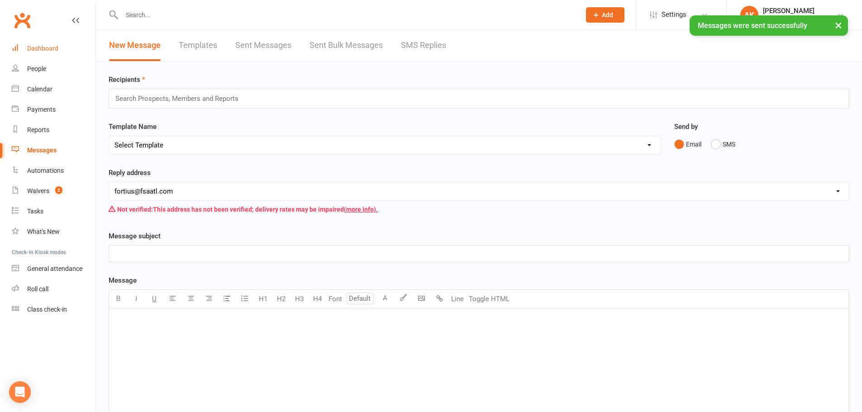
click at [66, 54] on link "Dashboard" at bounding box center [54, 48] width 84 height 20
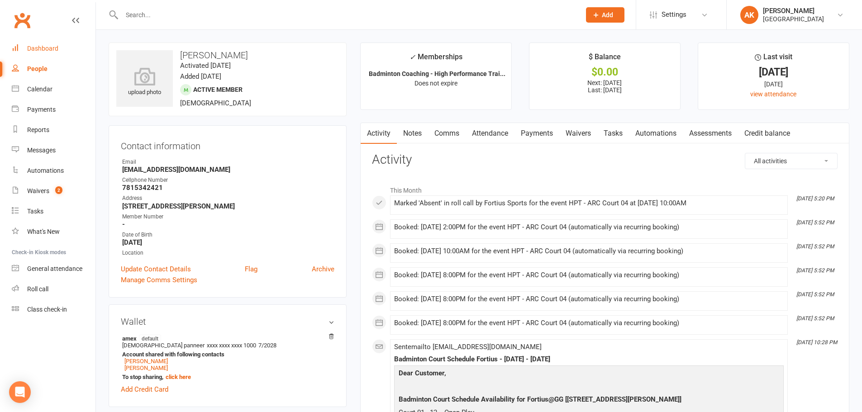
click at [43, 45] on div "Dashboard" at bounding box center [42, 48] width 31 height 7
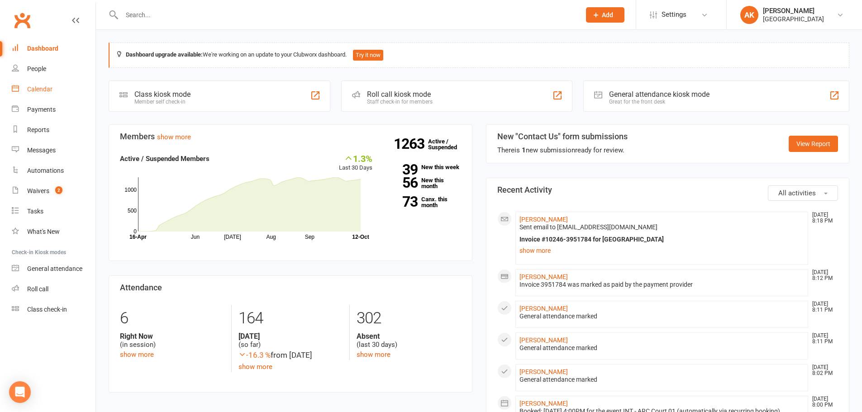
click at [38, 92] on div "Calendar" at bounding box center [39, 89] width 25 height 7
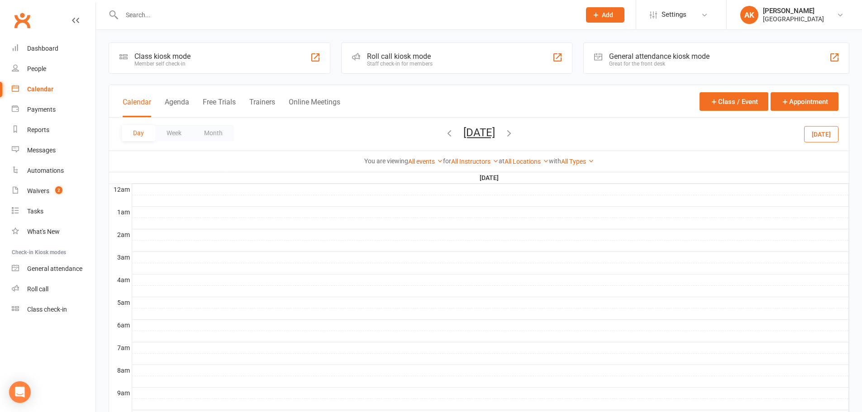
click at [464, 130] on button "[DATE]" at bounding box center [480, 132] width 32 height 13
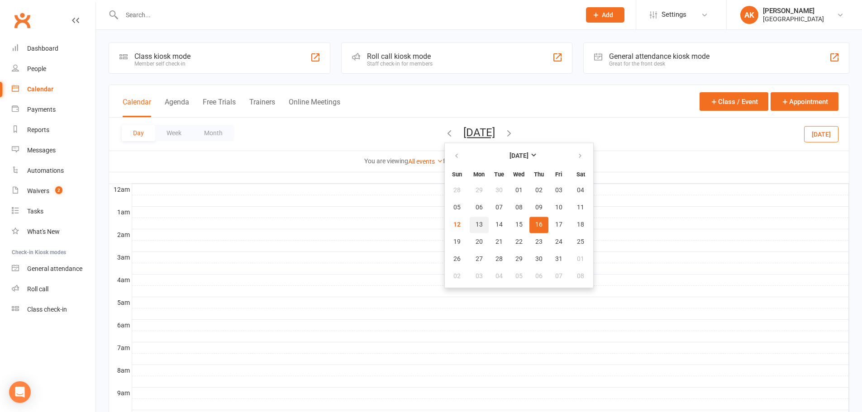
click at [470, 220] on button "13" at bounding box center [479, 225] width 19 height 16
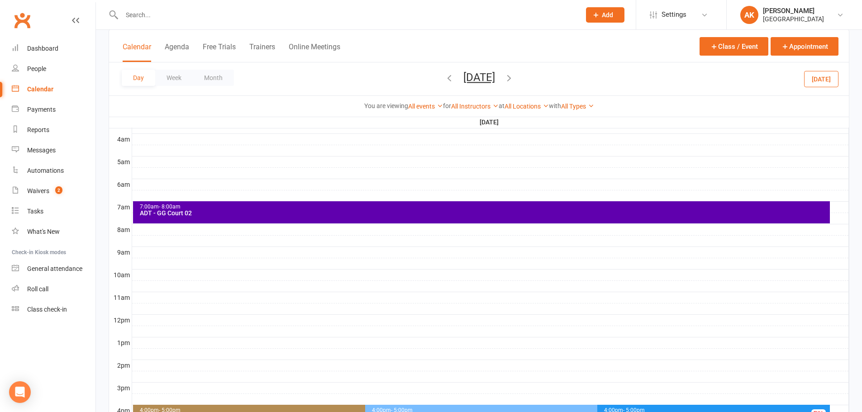
scroll to position [136, 0]
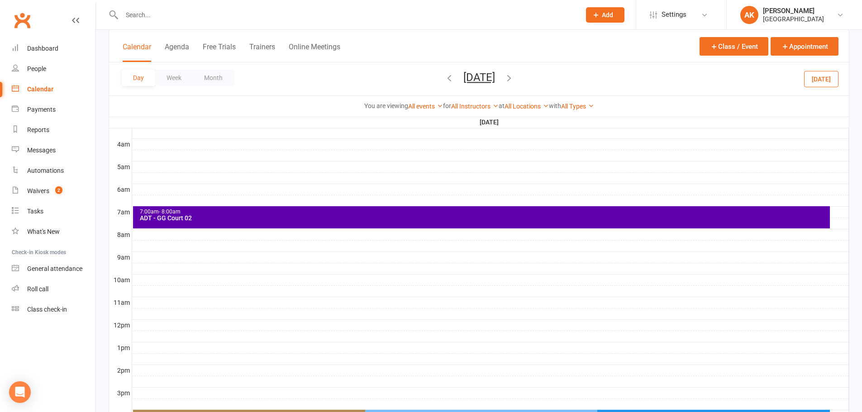
click at [232, 216] on div "ADT - GG Court 02" at bounding box center [483, 218] width 689 height 6
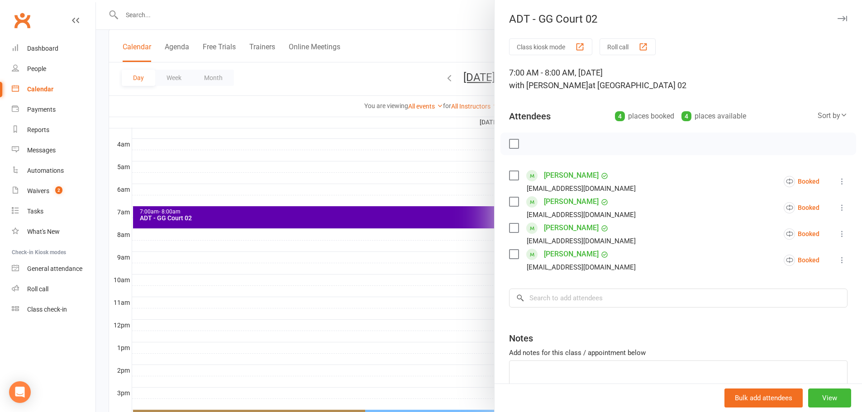
click at [443, 43] on div at bounding box center [479, 206] width 766 height 412
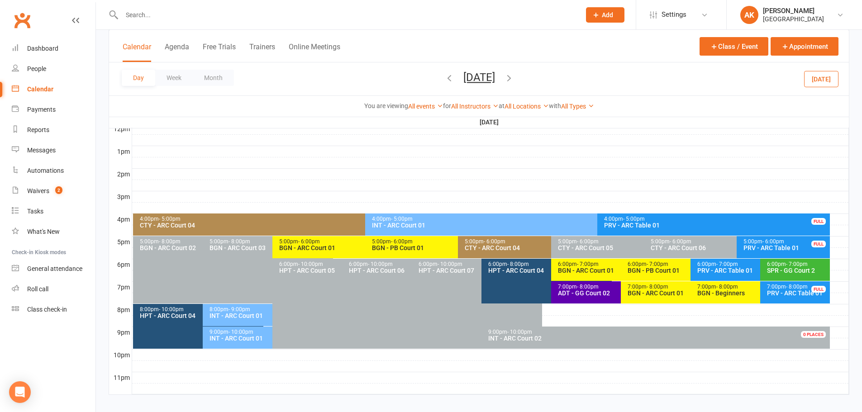
scroll to position [341, 0]
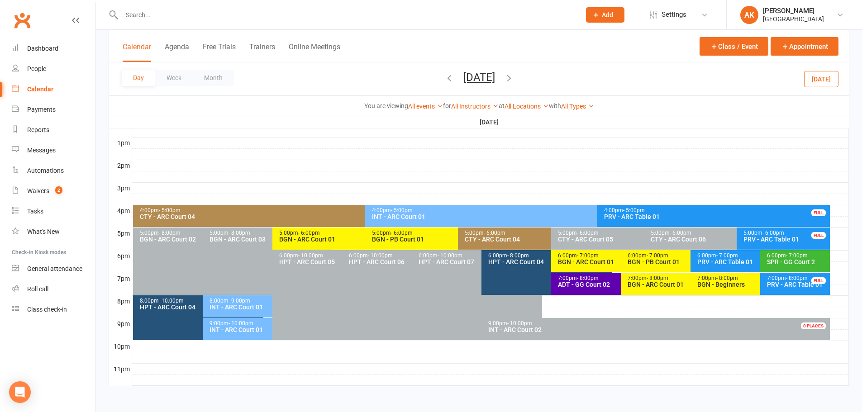
click at [797, 257] on span "- 7:00pm" at bounding box center [797, 256] width 22 height 6
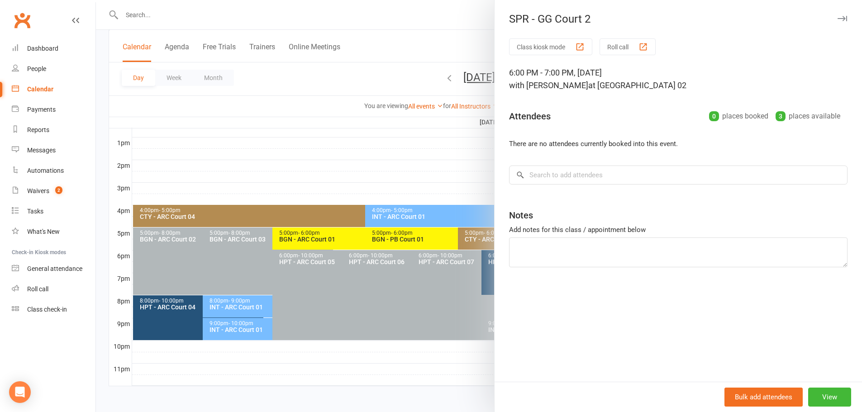
click at [427, 26] on div at bounding box center [479, 206] width 766 height 412
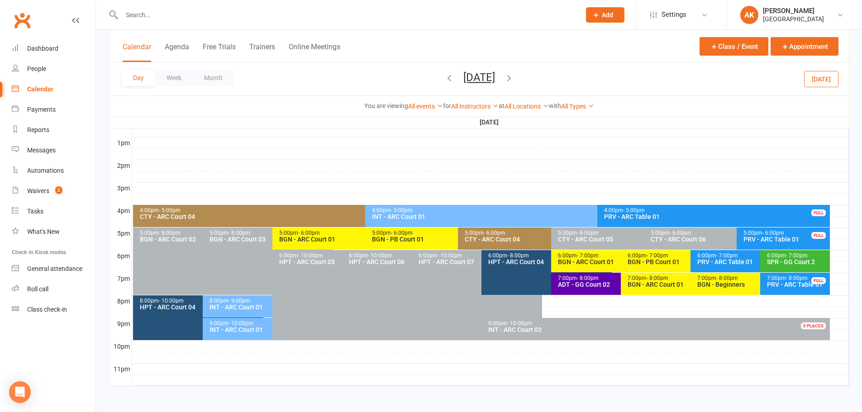
click at [220, 322] on div "9:00pm - 10:00pm" at bounding box center [270, 324] width 122 height 6
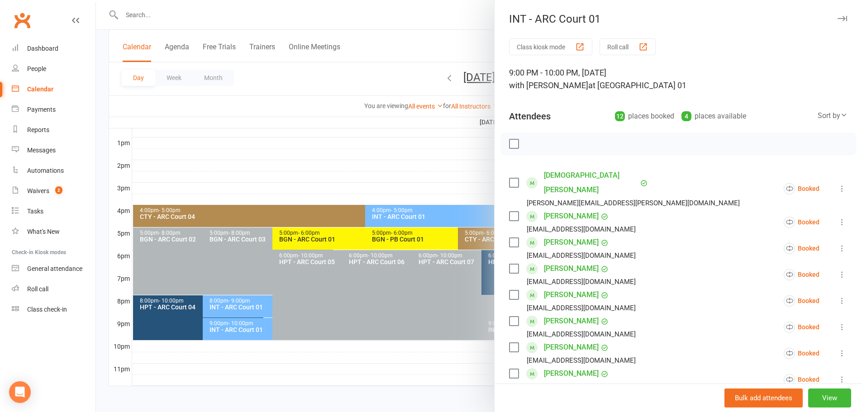
click at [457, 37] on div at bounding box center [479, 206] width 766 height 412
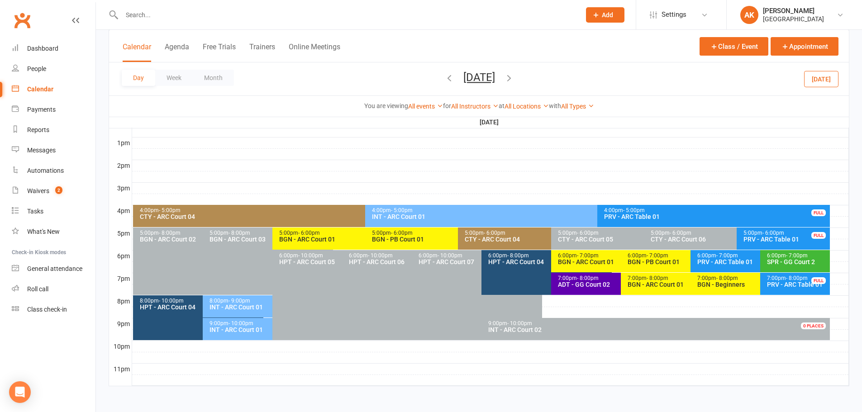
click at [221, 306] on div "INT - ARC Court 01" at bounding box center [270, 307] width 122 height 6
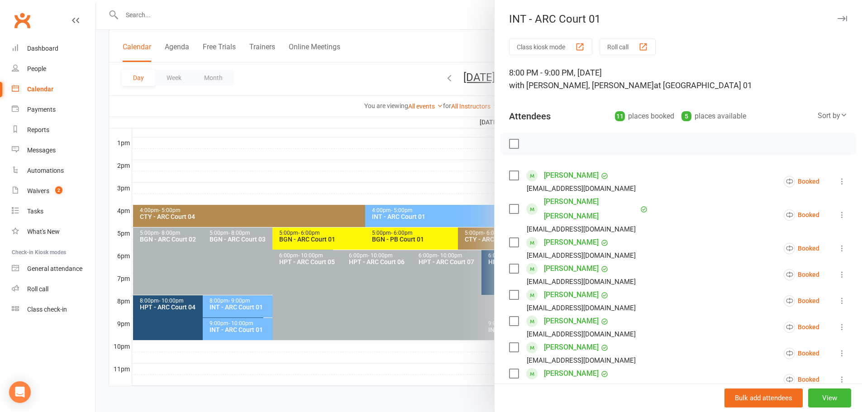
click at [420, 34] on div at bounding box center [479, 206] width 766 height 412
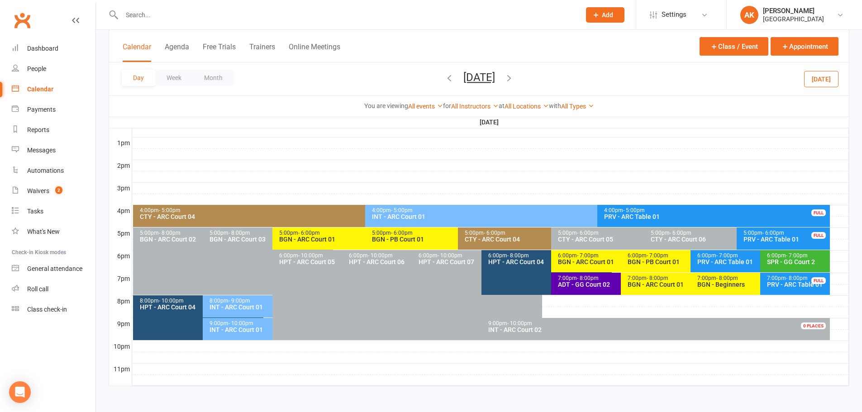
click at [580, 283] on div "ADT - GG Court 02" at bounding box center [619, 285] width 122 height 6
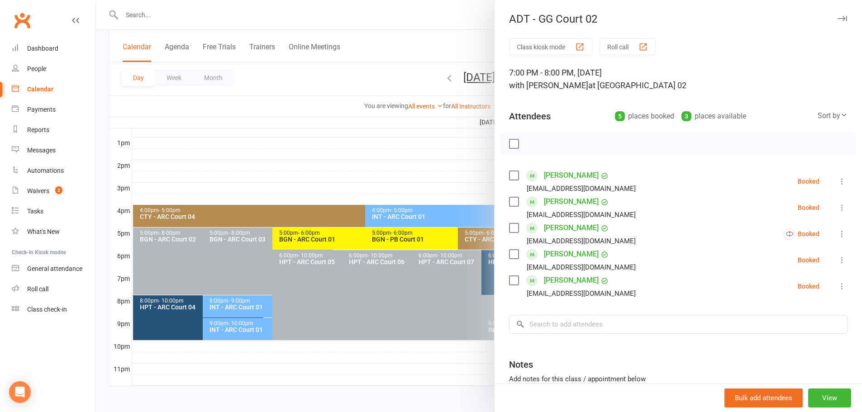
click at [454, 35] on div at bounding box center [479, 206] width 766 height 412
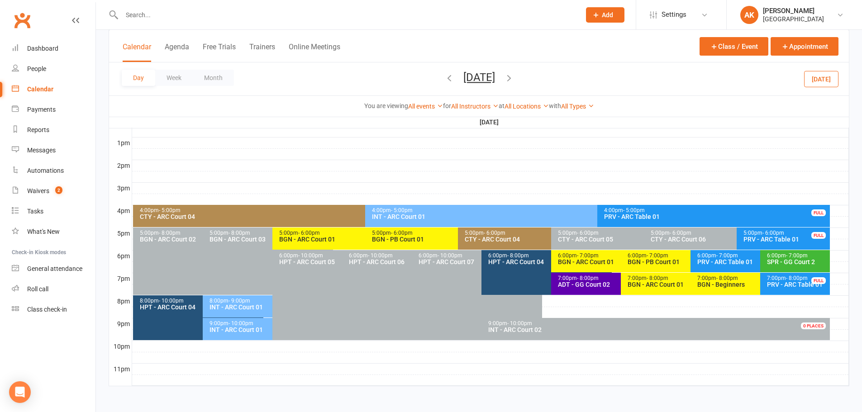
click at [580, 278] on span "- 8:00pm" at bounding box center [588, 278] width 22 height 6
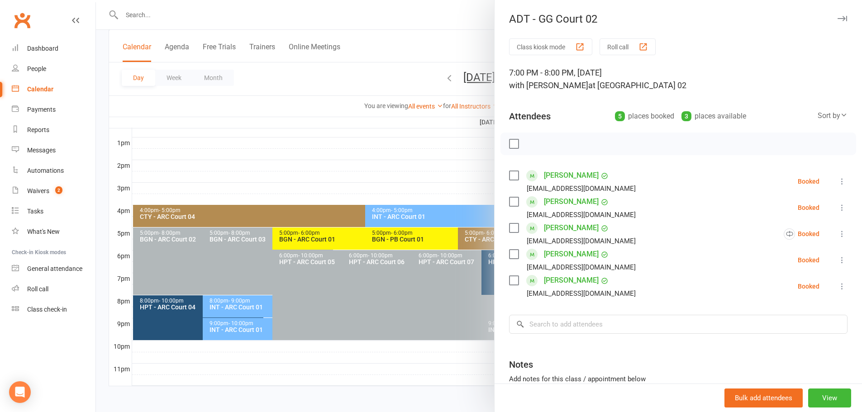
click at [428, 39] on div at bounding box center [479, 206] width 766 height 412
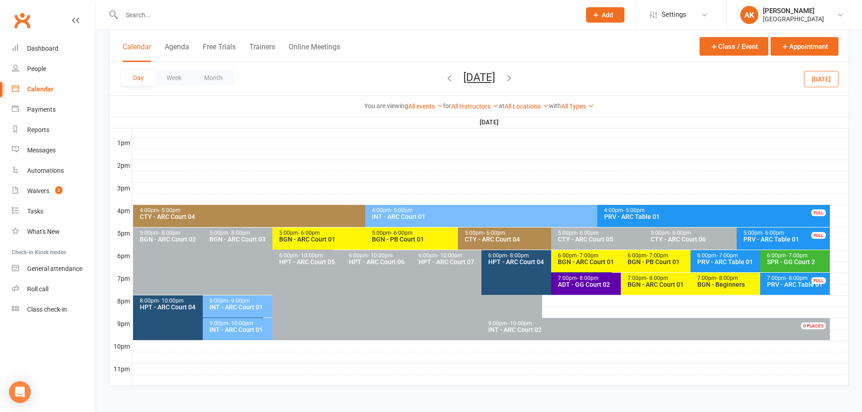
click at [575, 282] on div "ADT - GG Court 02" at bounding box center [619, 285] width 122 height 6
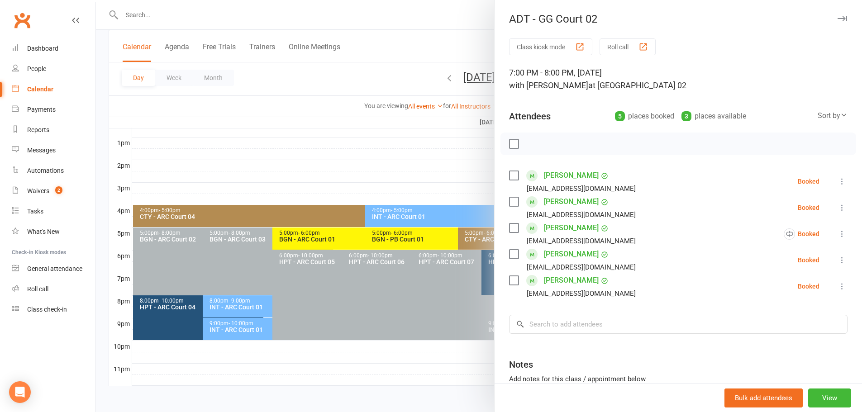
click at [459, 35] on div at bounding box center [479, 206] width 766 height 412
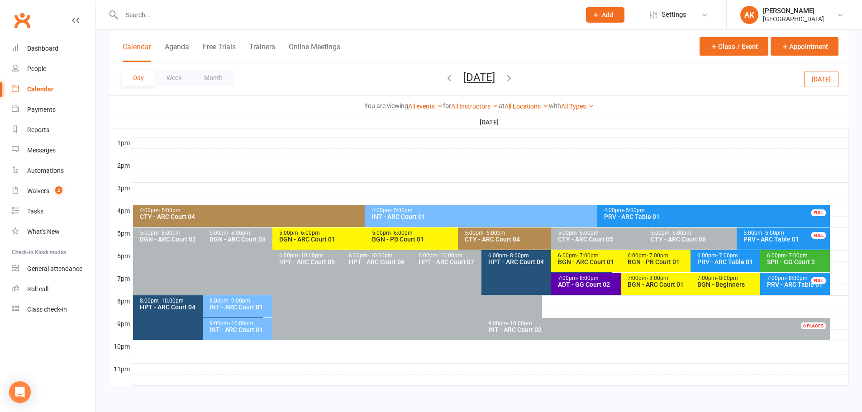
click at [789, 265] on div "SPR - GG Court 2" at bounding box center [798, 262] width 62 height 6
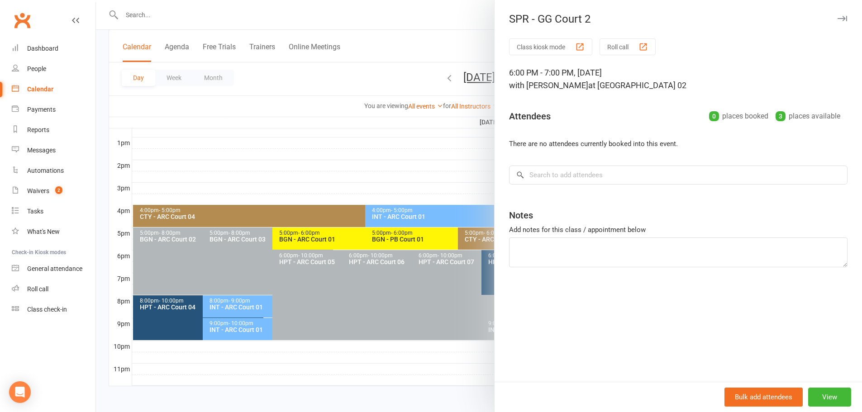
click at [477, 39] on div at bounding box center [479, 206] width 766 height 412
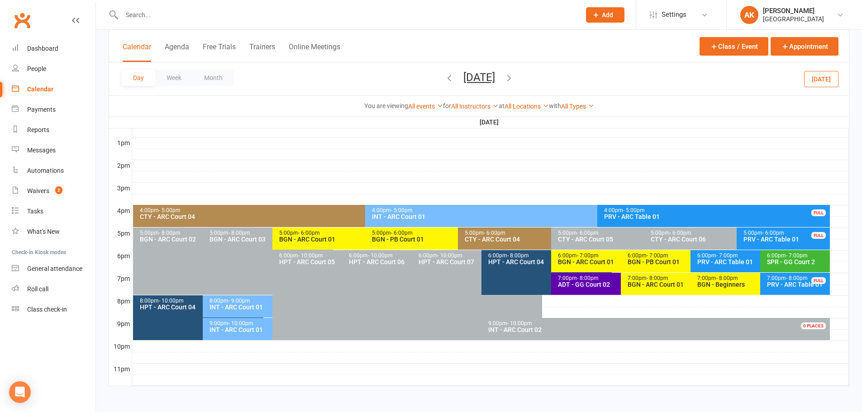
click at [786, 260] on div "SPR - GG Court 2" at bounding box center [798, 262] width 62 height 6
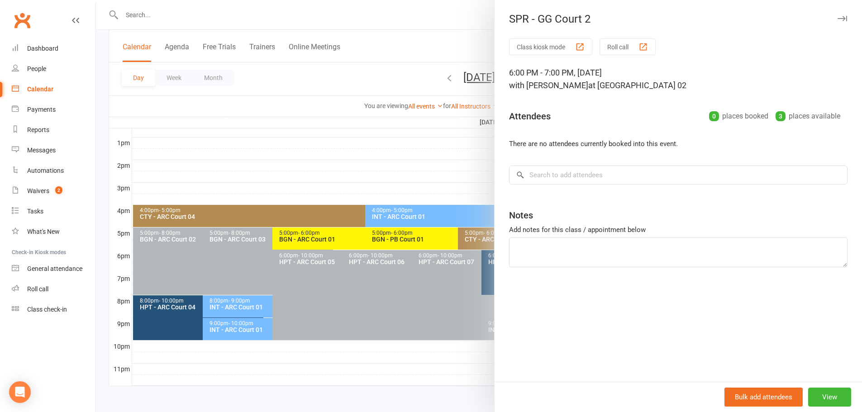
click at [461, 27] on div at bounding box center [479, 206] width 766 height 412
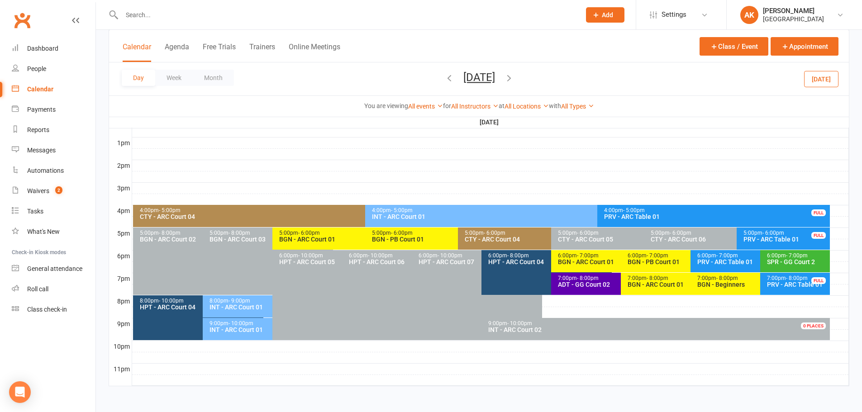
click at [777, 259] on div "SPR - GG Court 2" at bounding box center [798, 262] width 62 height 6
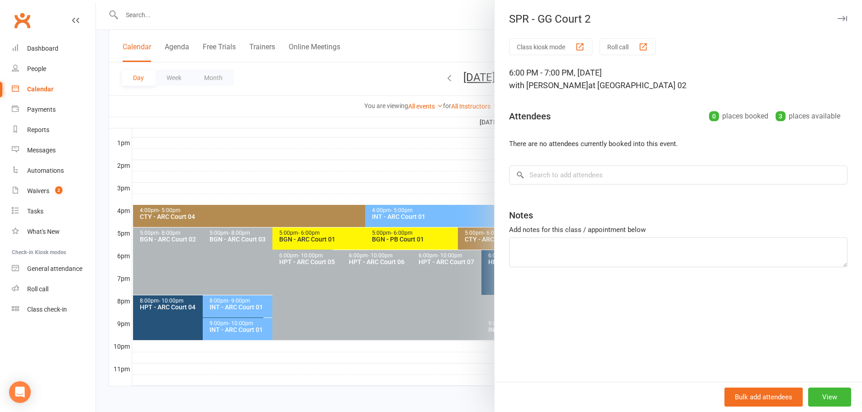
click at [469, 44] on div at bounding box center [479, 206] width 766 height 412
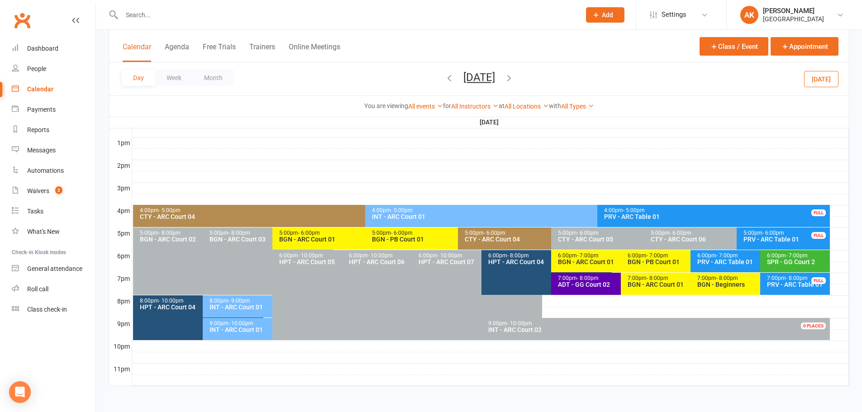
click at [567, 278] on div "7:00pm - 8:00pm" at bounding box center [619, 279] width 122 height 6
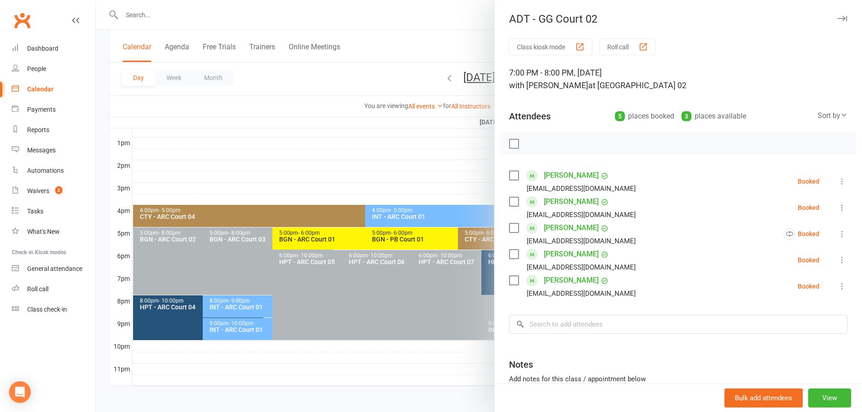
click at [475, 43] on div at bounding box center [479, 206] width 766 height 412
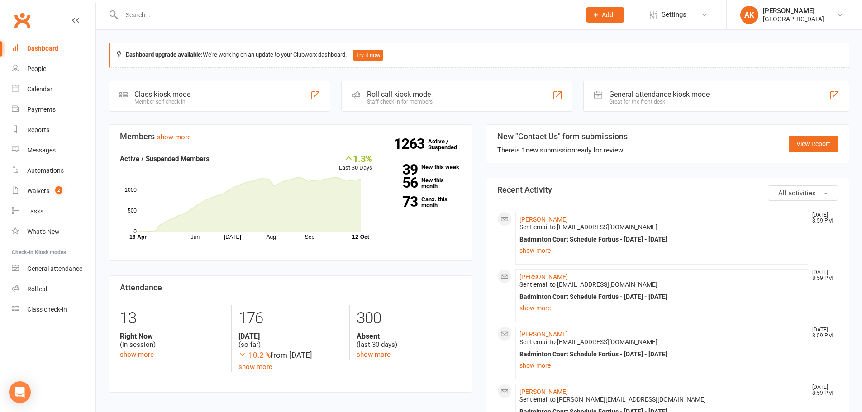
click at [64, 45] on link "Dashboard" at bounding box center [54, 48] width 84 height 20
click at [56, 41] on link "Dashboard" at bounding box center [54, 48] width 84 height 20
click at [38, 43] on link "Dashboard" at bounding box center [54, 48] width 84 height 20
